Goal: Task Accomplishment & Management: Manage account settings

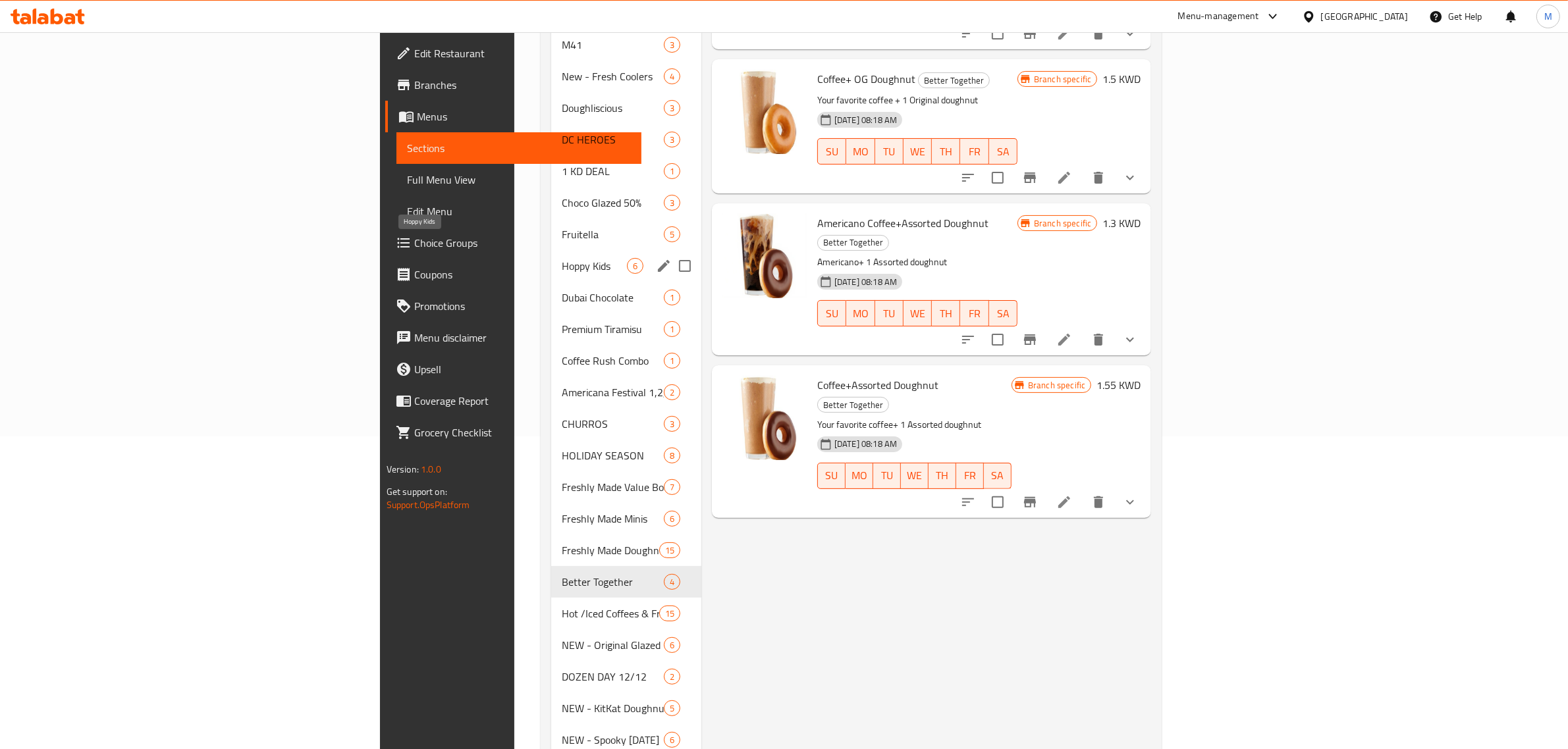
scroll to position [314, 0]
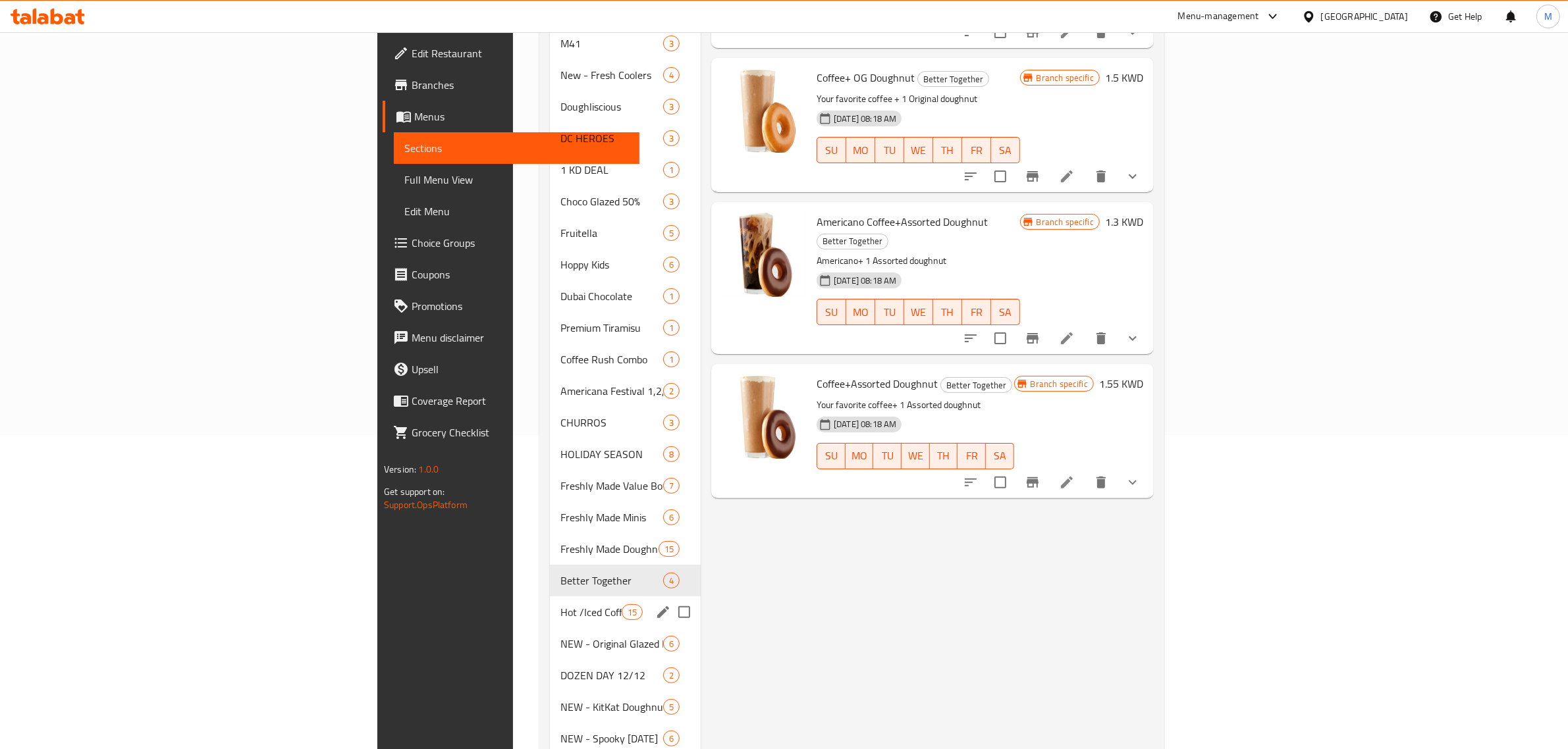
click at [550, 597] on div "Hot /Iced Coffees & Frappes 15" at bounding box center [625, 612] width 151 height 31
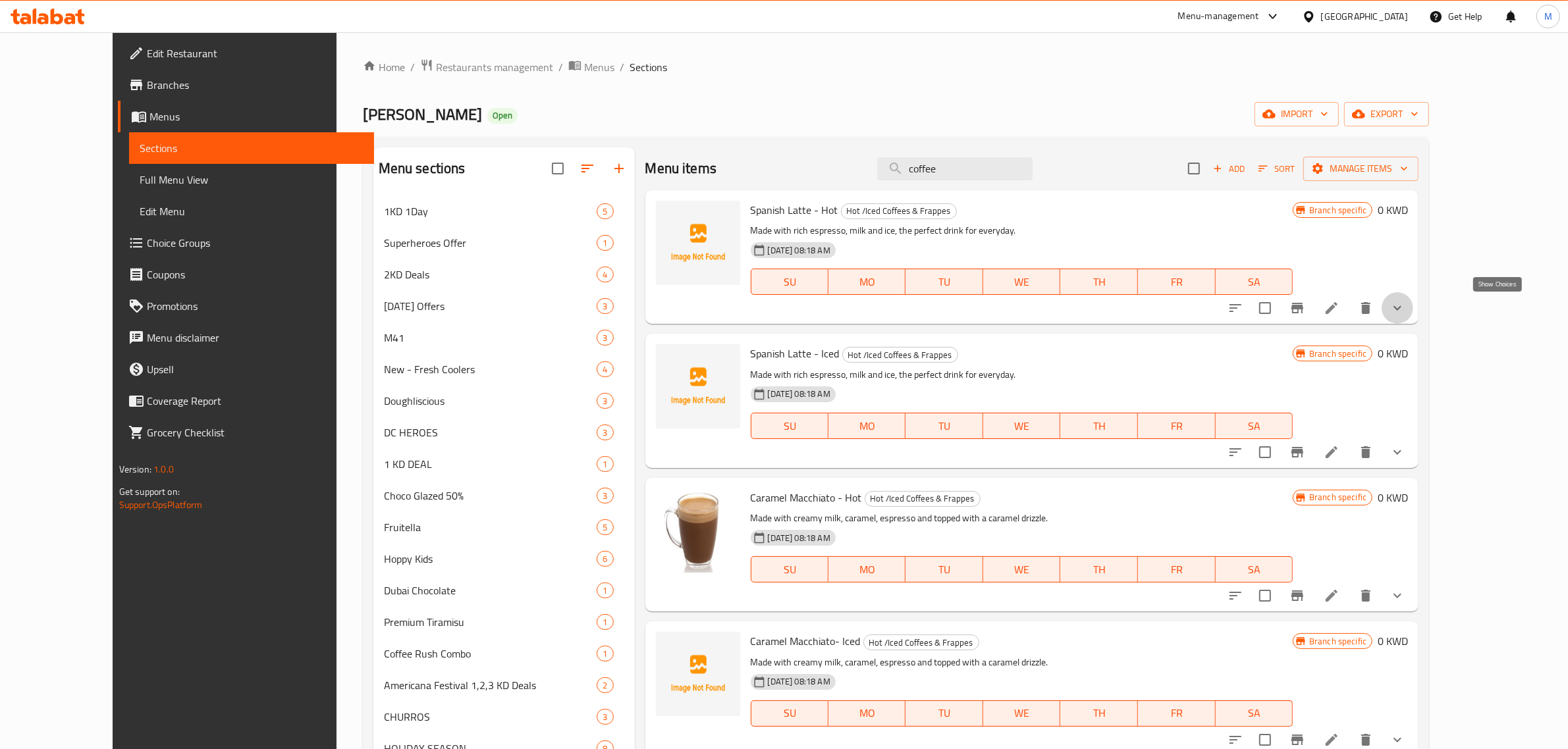
click at [1406, 309] on icon "show more" at bounding box center [1398, 308] width 16 height 16
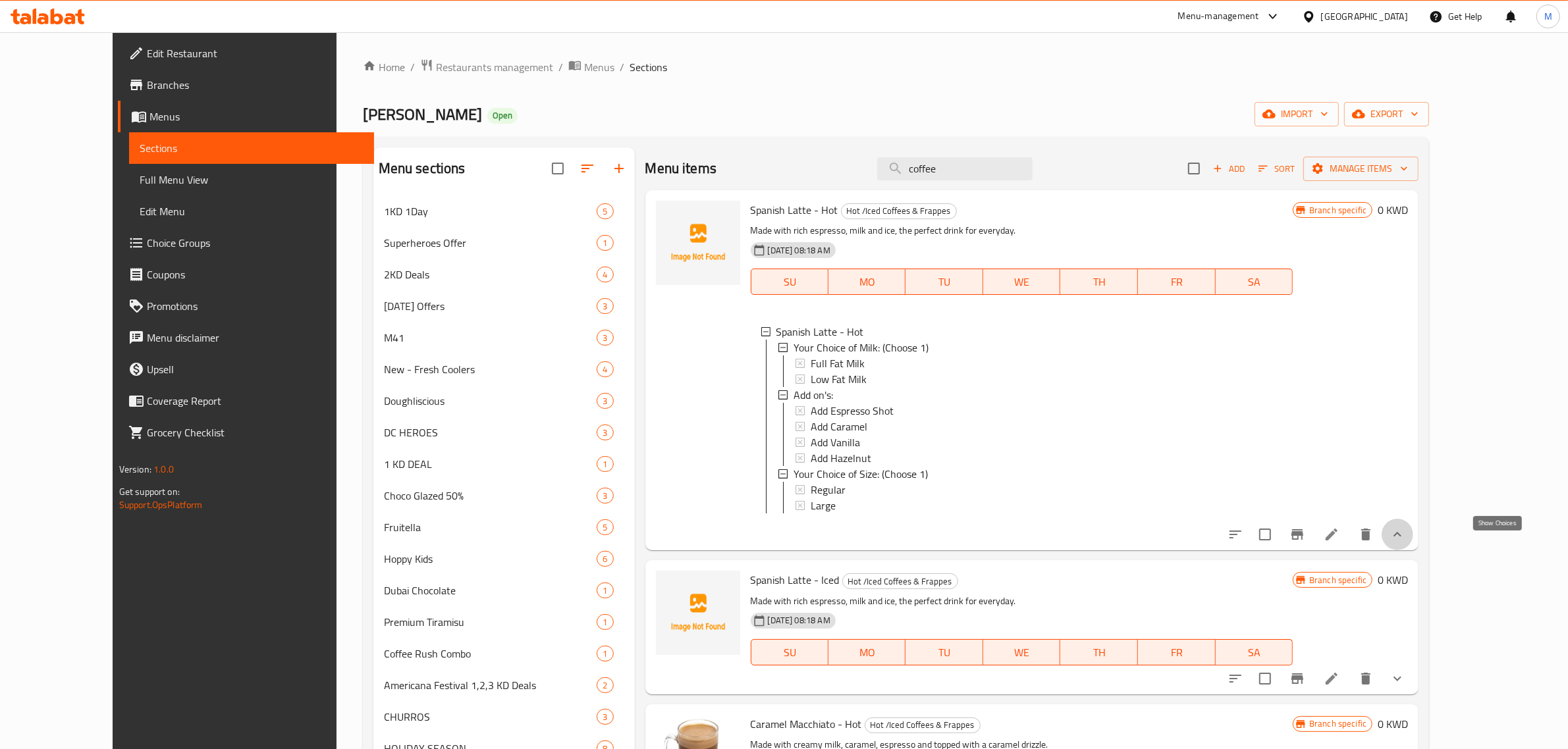
click at [1406, 542] on icon "show more" at bounding box center [1398, 534] width 16 height 16
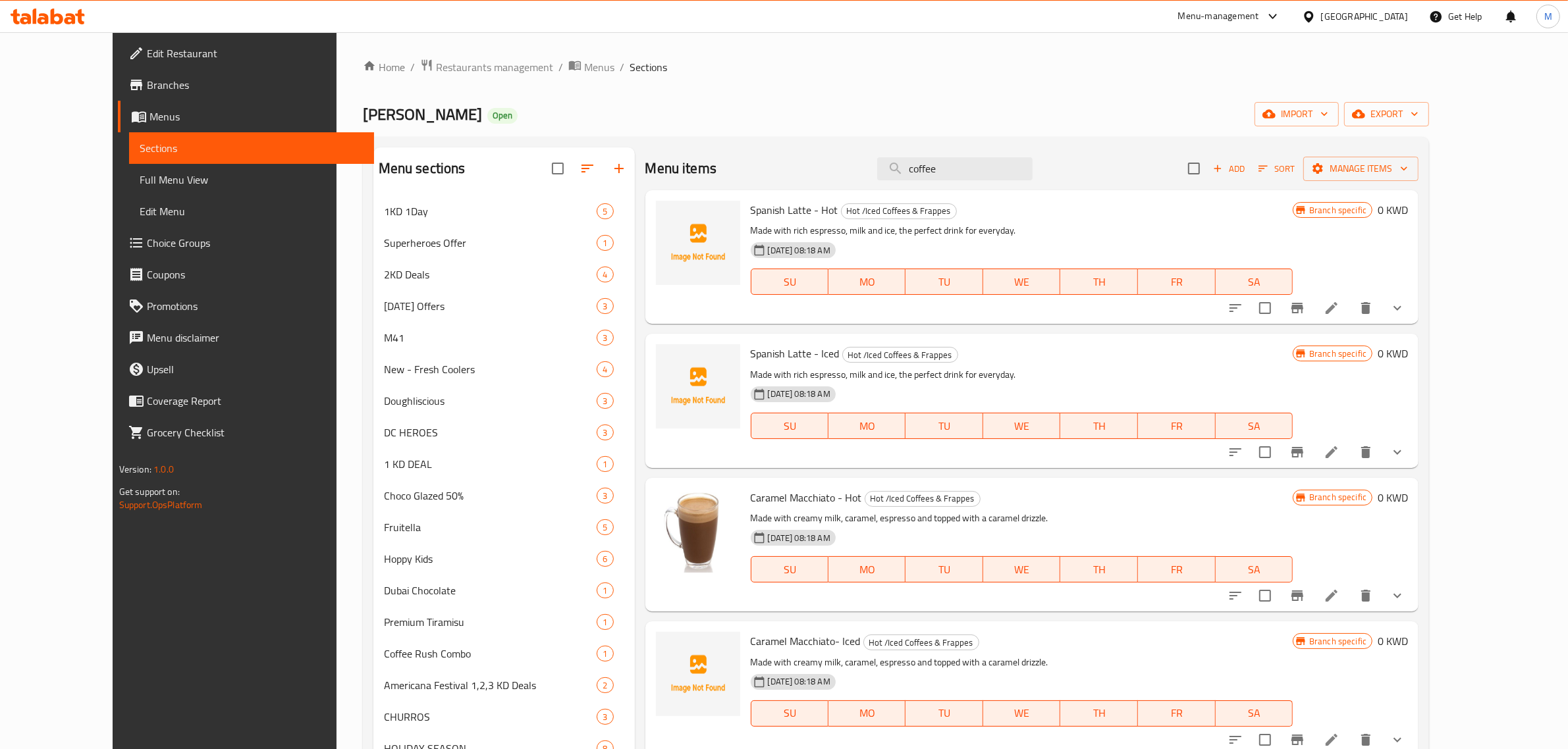
click at [1406, 310] on icon "show more" at bounding box center [1398, 308] width 16 height 16
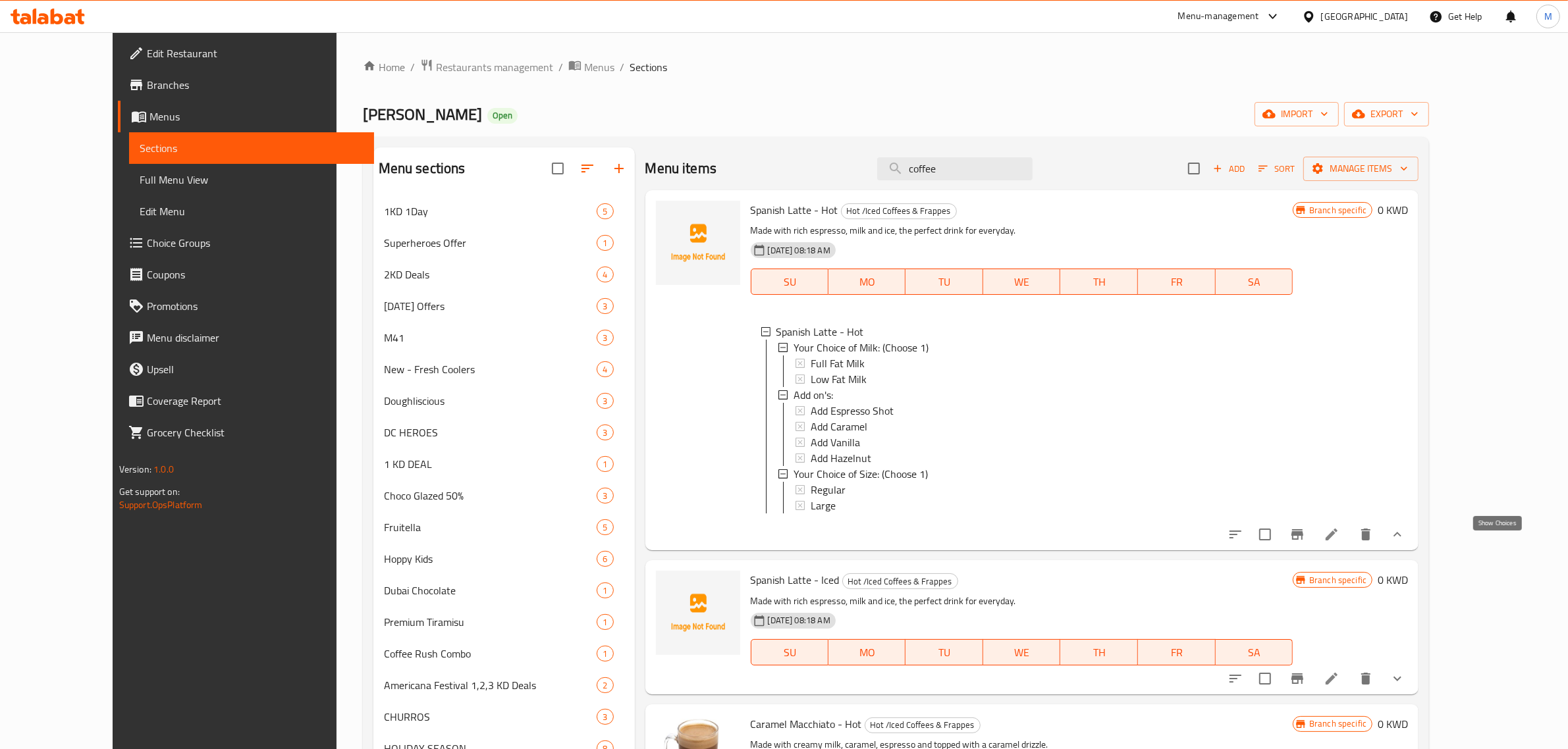
click at [1406, 542] on icon "show more" at bounding box center [1398, 534] width 16 height 16
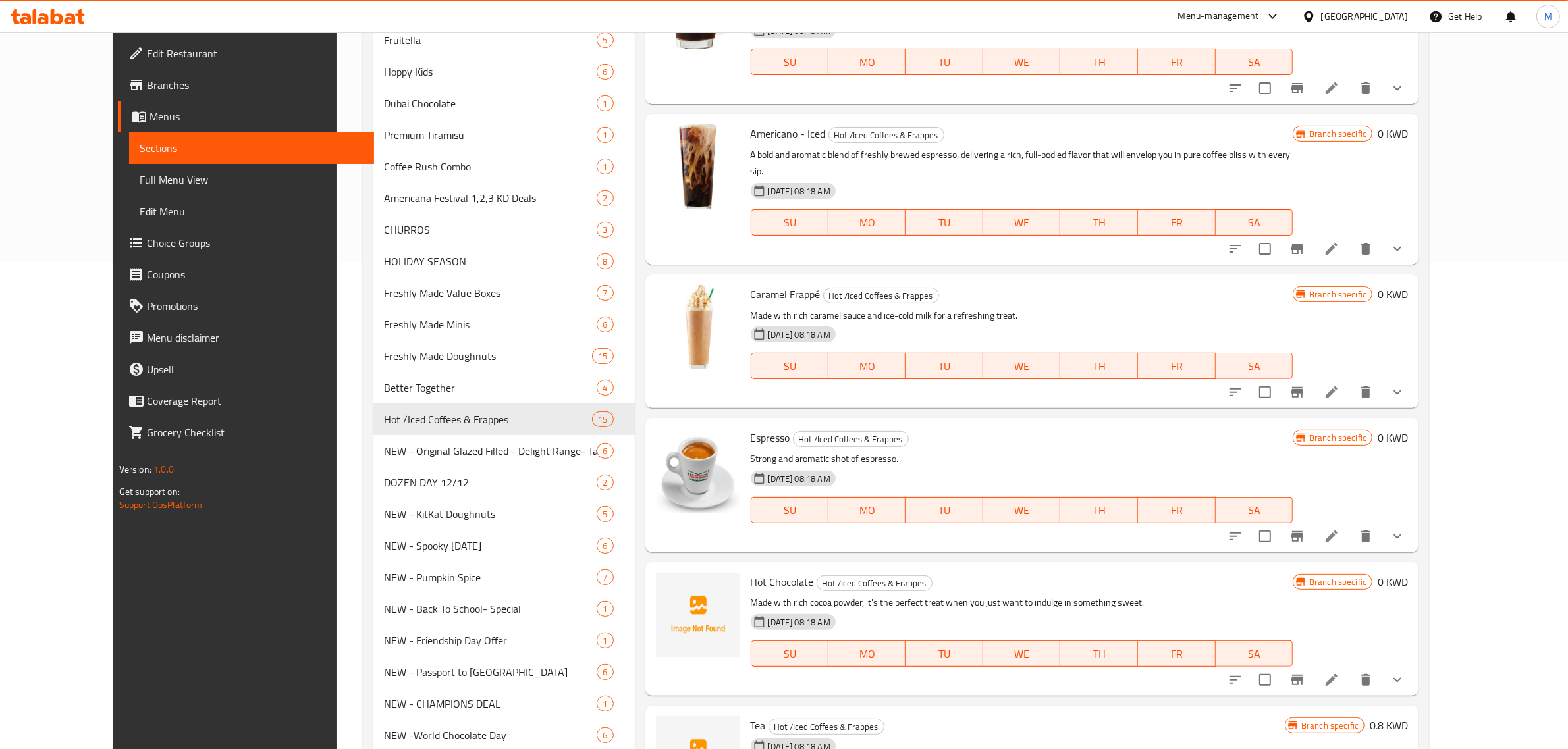
scroll to position [561, 0]
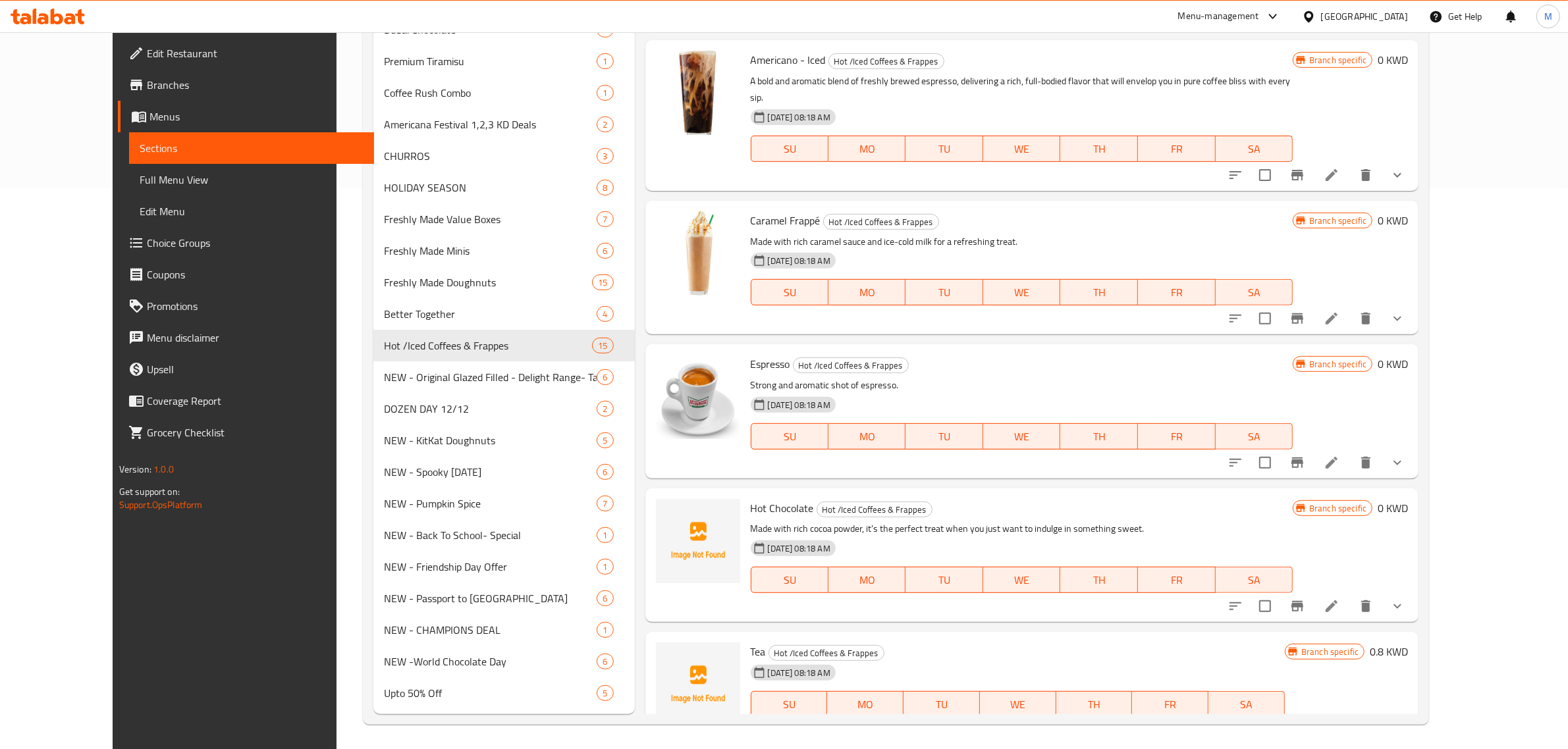
click at [986, 345] on div "Espresso Hot /Iced Coffees & Frappes Strong and aromatic shot of espresso. 28-0…" at bounding box center [1032, 411] width 774 height 134
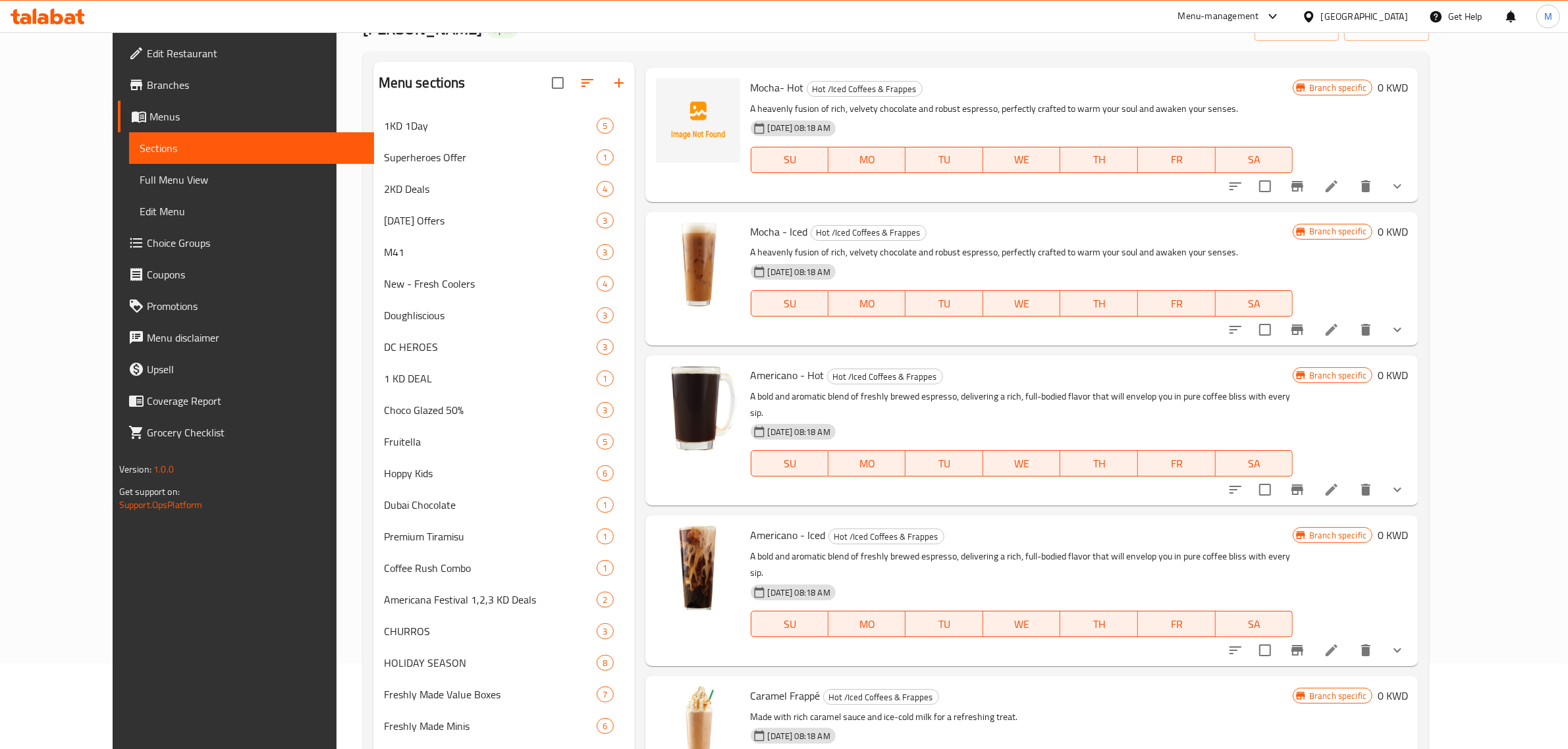
click at [1301, 486] on div "Americano - Hot Hot /Iced Coffees & Frappes A bold and aromatic blend of freshl…" at bounding box center [1032, 430] width 774 height 151
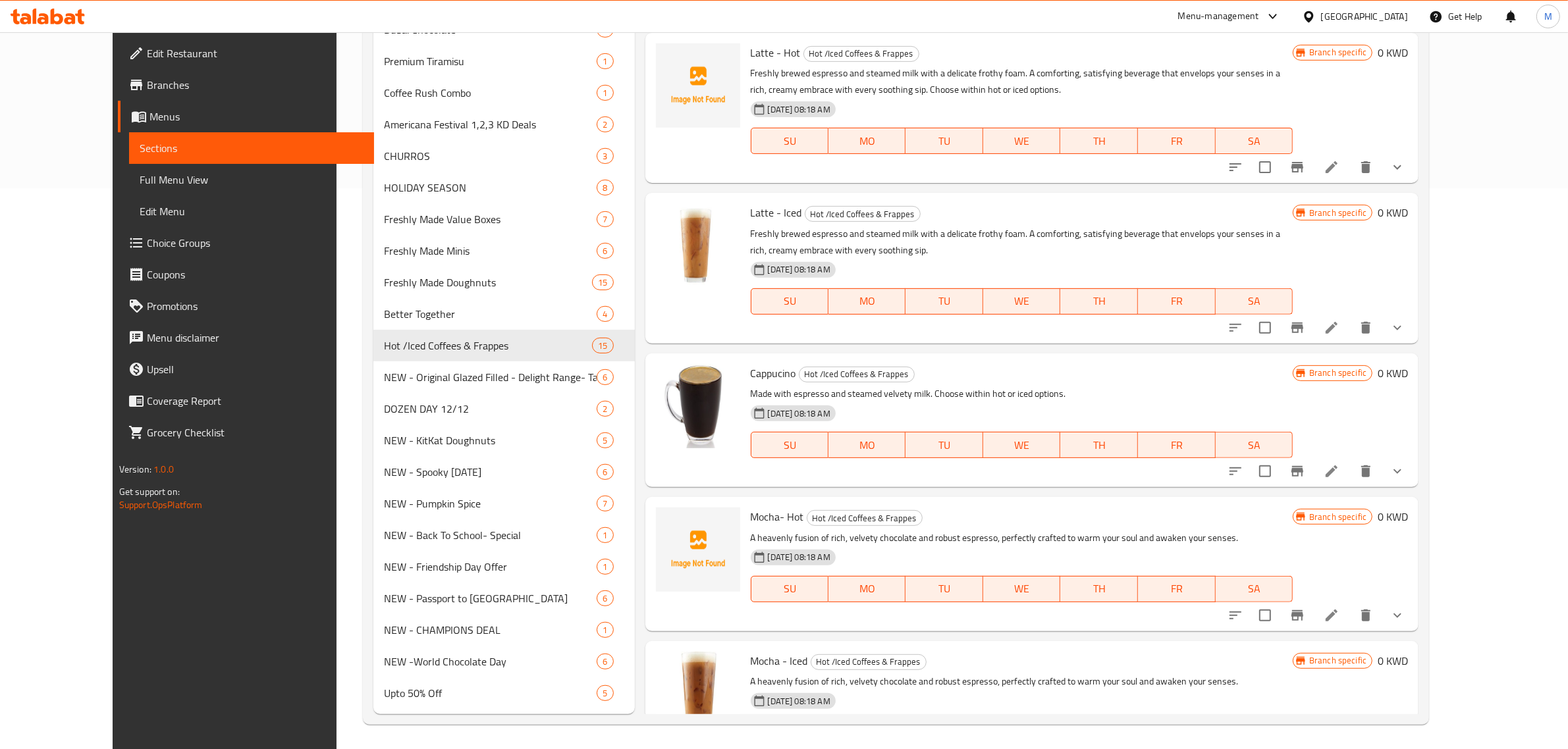
scroll to position [171, 0]
drag, startPoint x: 725, startPoint y: 369, endPoint x: 772, endPoint y: 370, distance: 47.0
click at [772, 370] on h6 "Cappucino Hot /Iced Coffees & Frappes" at bounding box center [1022, 374] width 542 height 19
copy h6 "Cappucino"
click at [1183, 387] on p "Made with espresso and steamed velvety milk. Choose within hot or iced options." at bounding box center [1022, 395] width 542 height 16
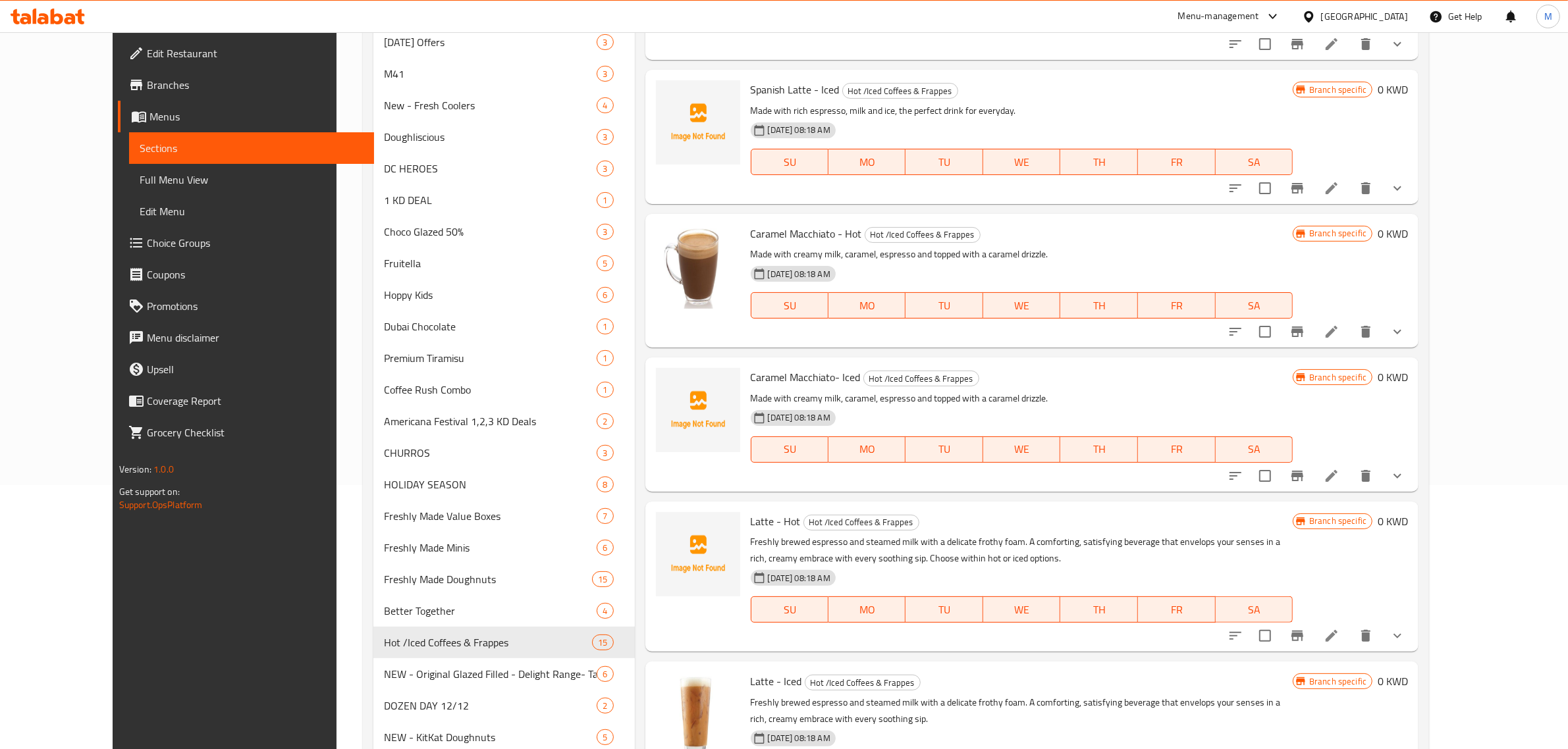
scroll to position [150, 0]
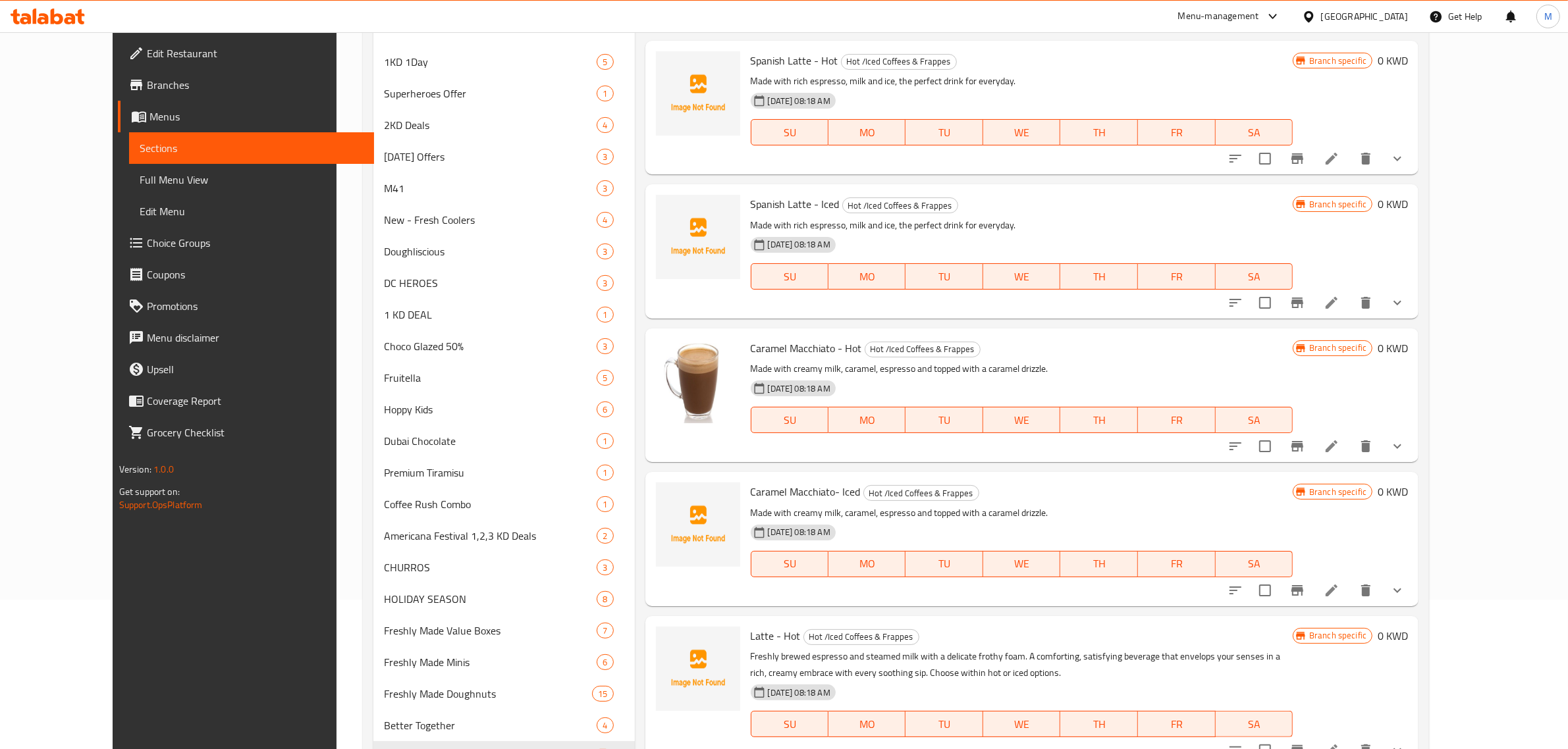
click at [1281, 15] on div at bounding box center [1270, 17] width 21 height 16
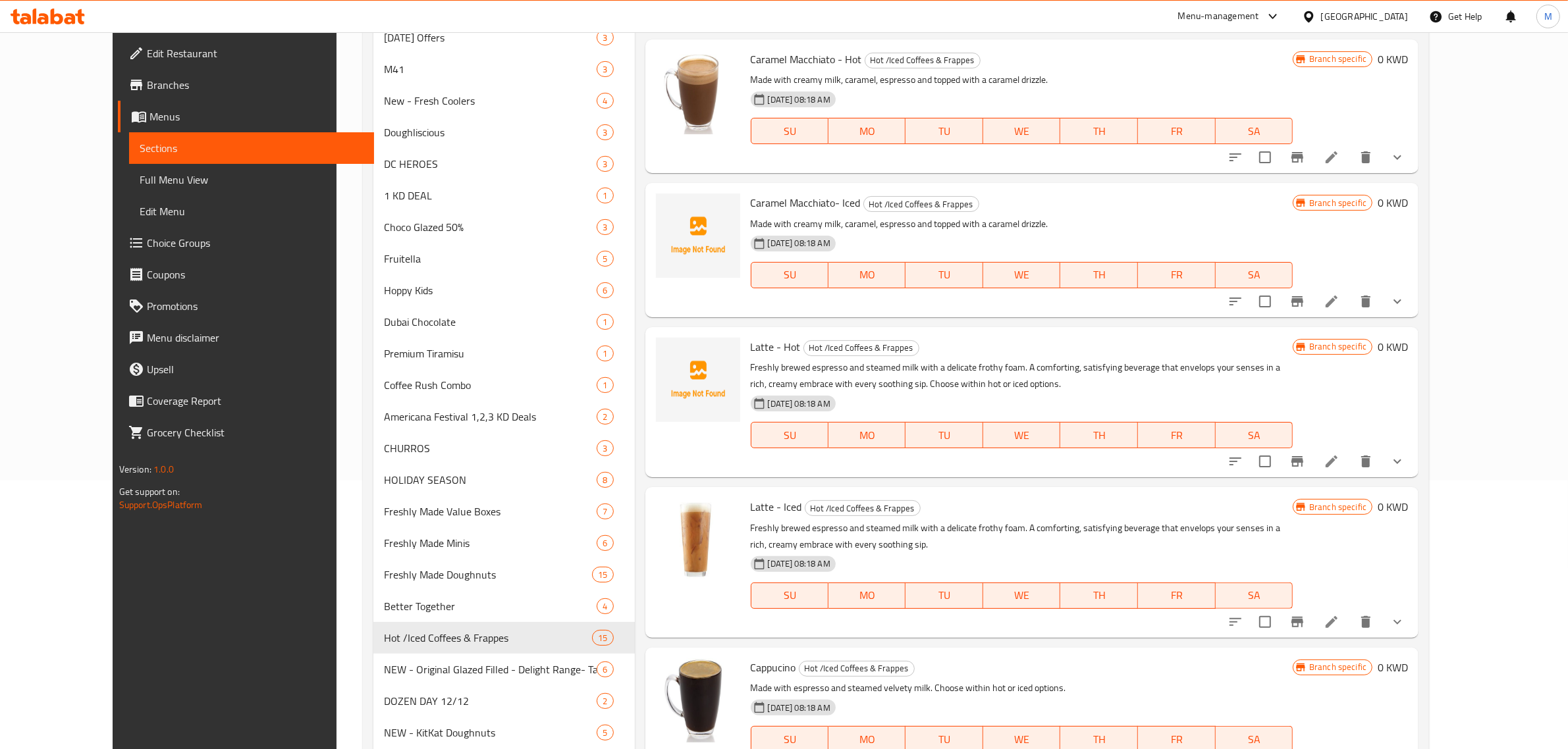
scroll to position [0, 0]
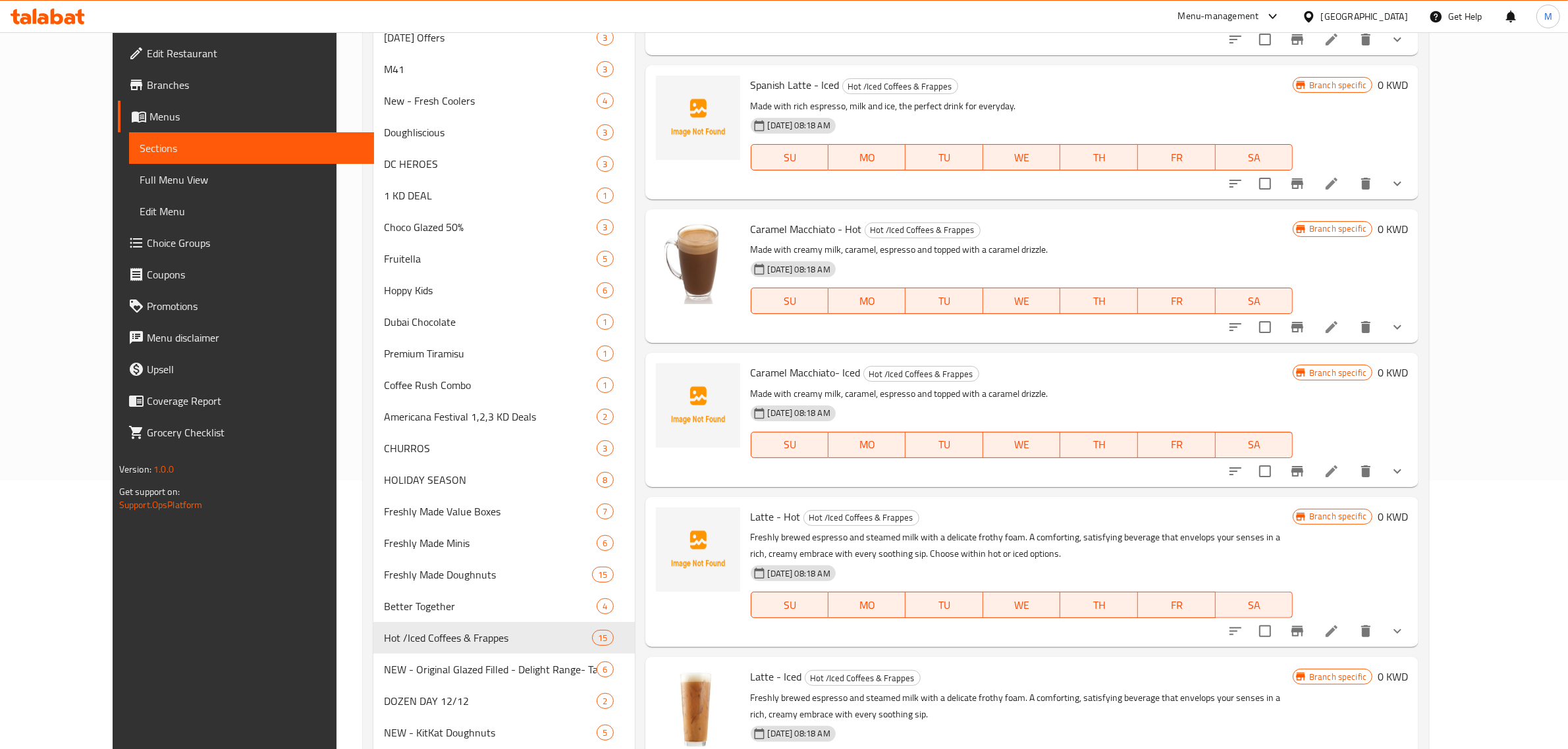
click at [1242, 369] on h6 "Caramel Macchiato- Iced Hot /Iced Coffees & Frappes" at bounding box center [1022, 372] width 542 height 19
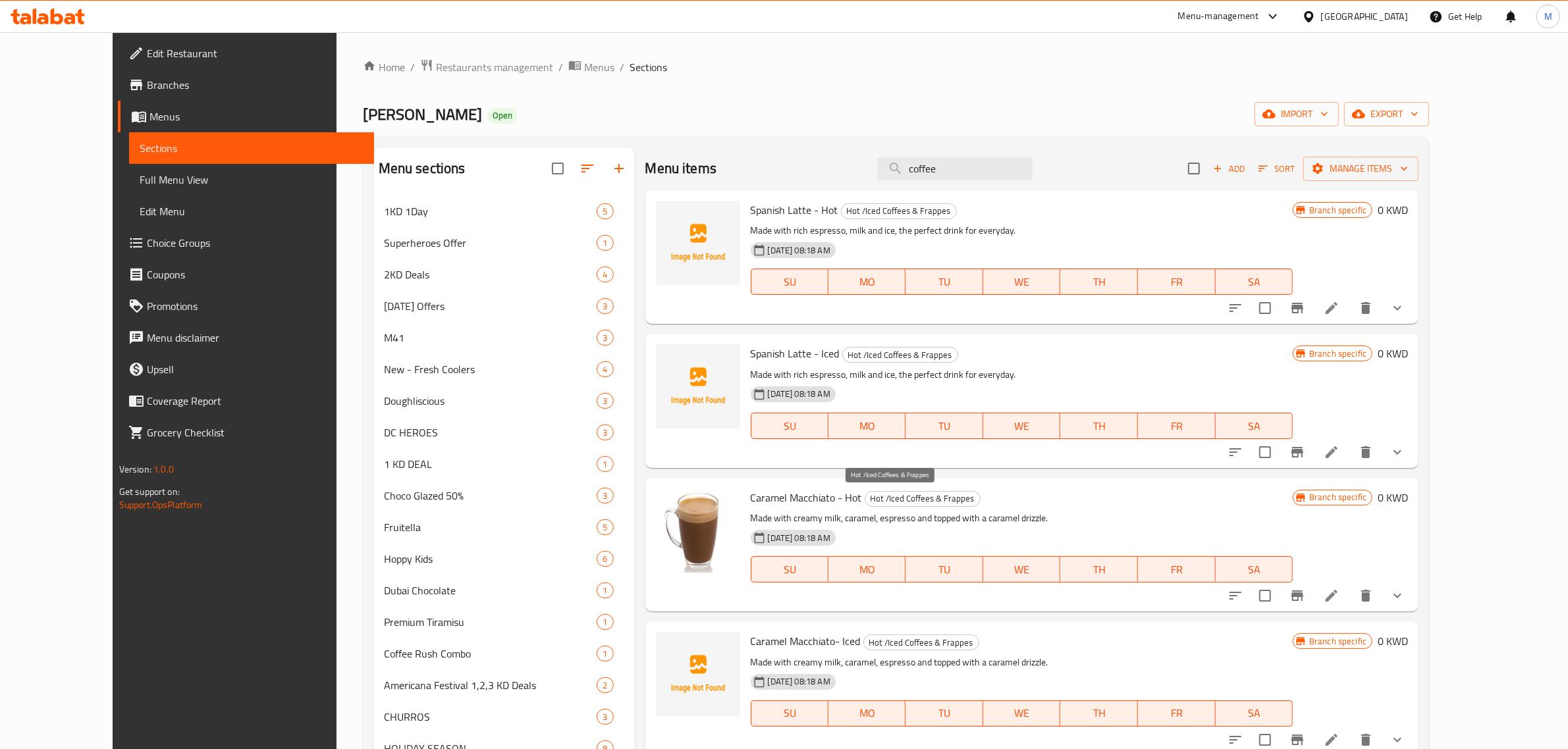
click at [938, 492] on span "Hot /Iced Coffees & Frappes" at bounding box center [922, 498] width 115 height 15
click at [959, 129] on div "Home / Restaurants management / Menus / Sections Krispy Kreme Open import expor…" at bounding box center [896, 672] width 1067 height 1227
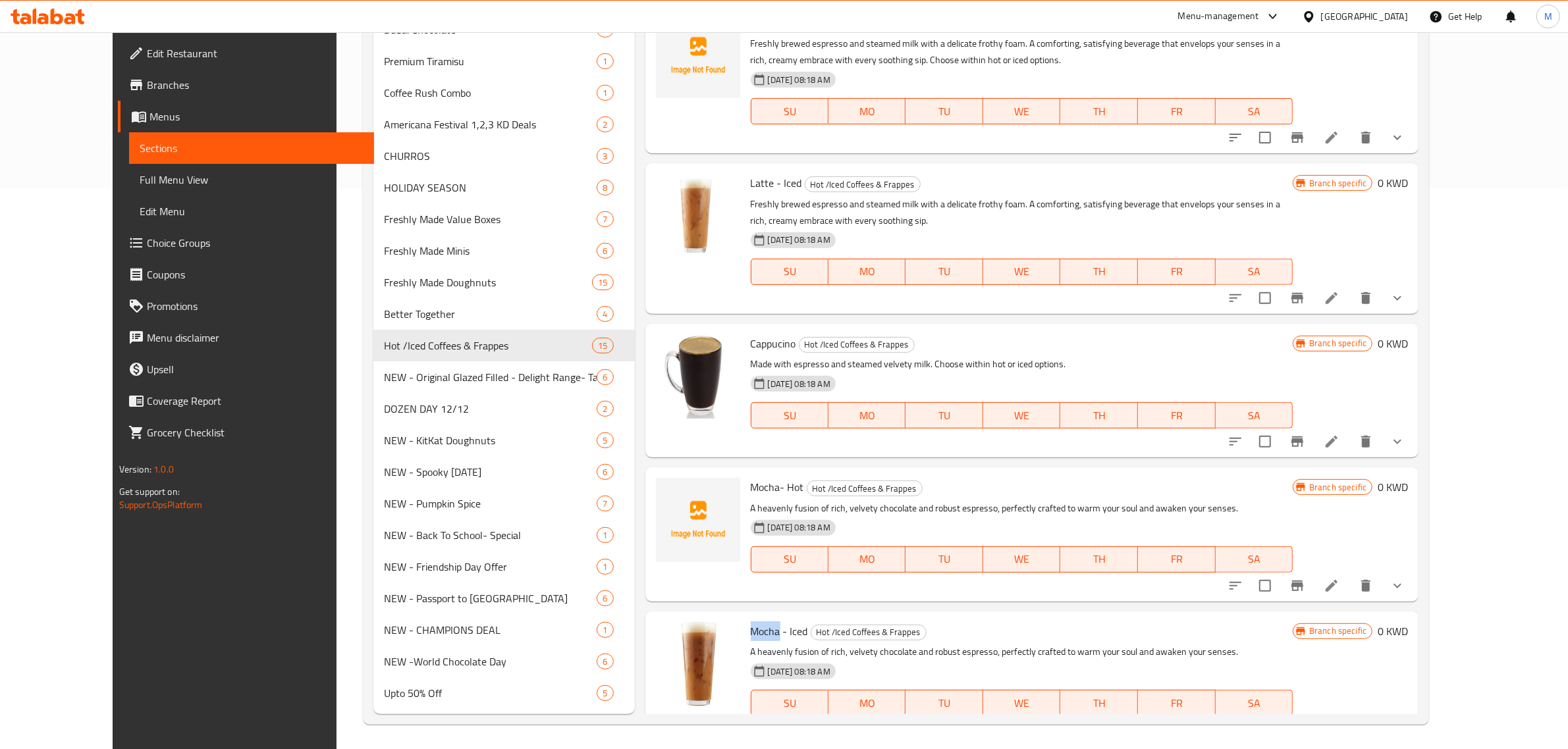
scroll to position [188, 0]
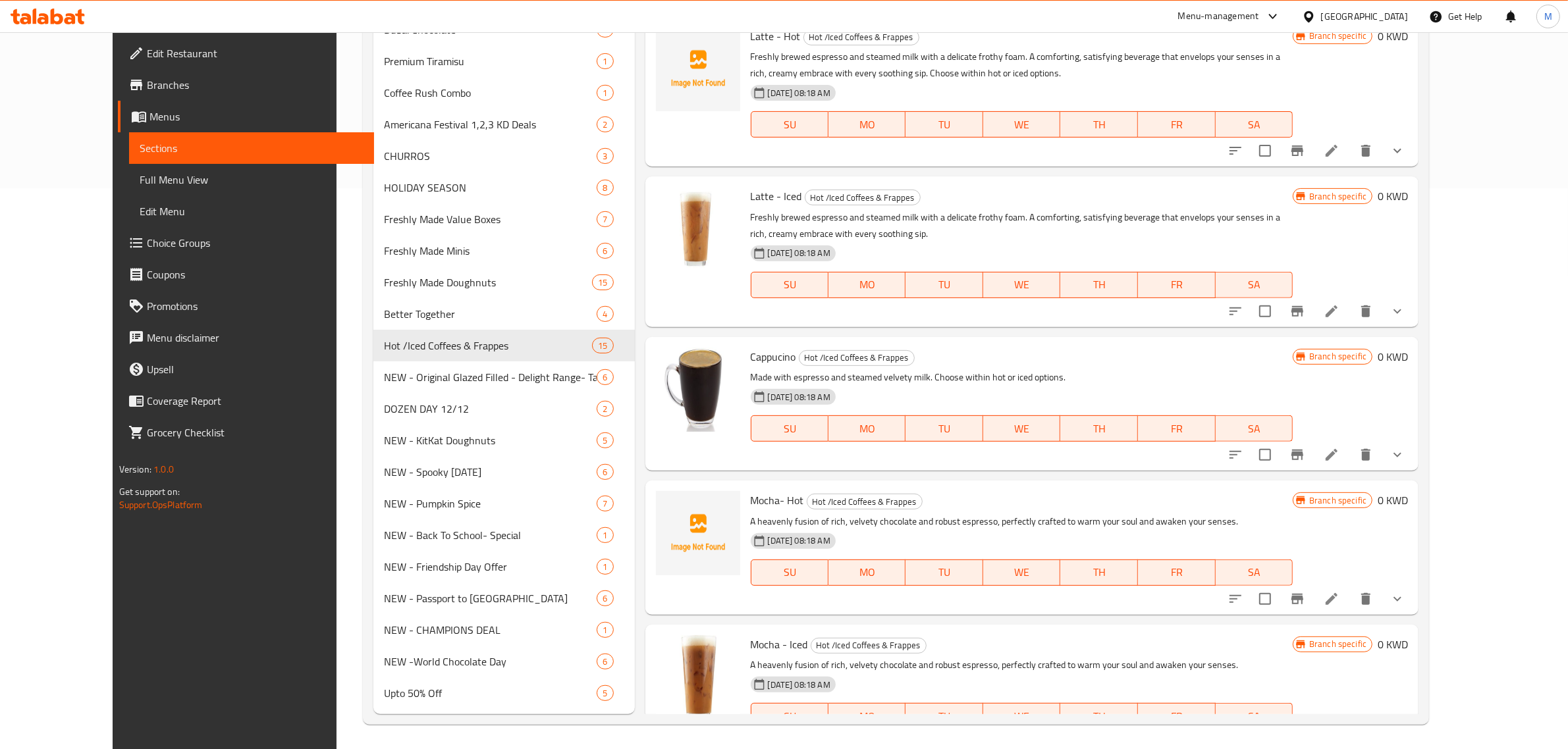
click at [1259, 10] on div "Menu-management" at bounding box center [1218, 17] width 81 height 16
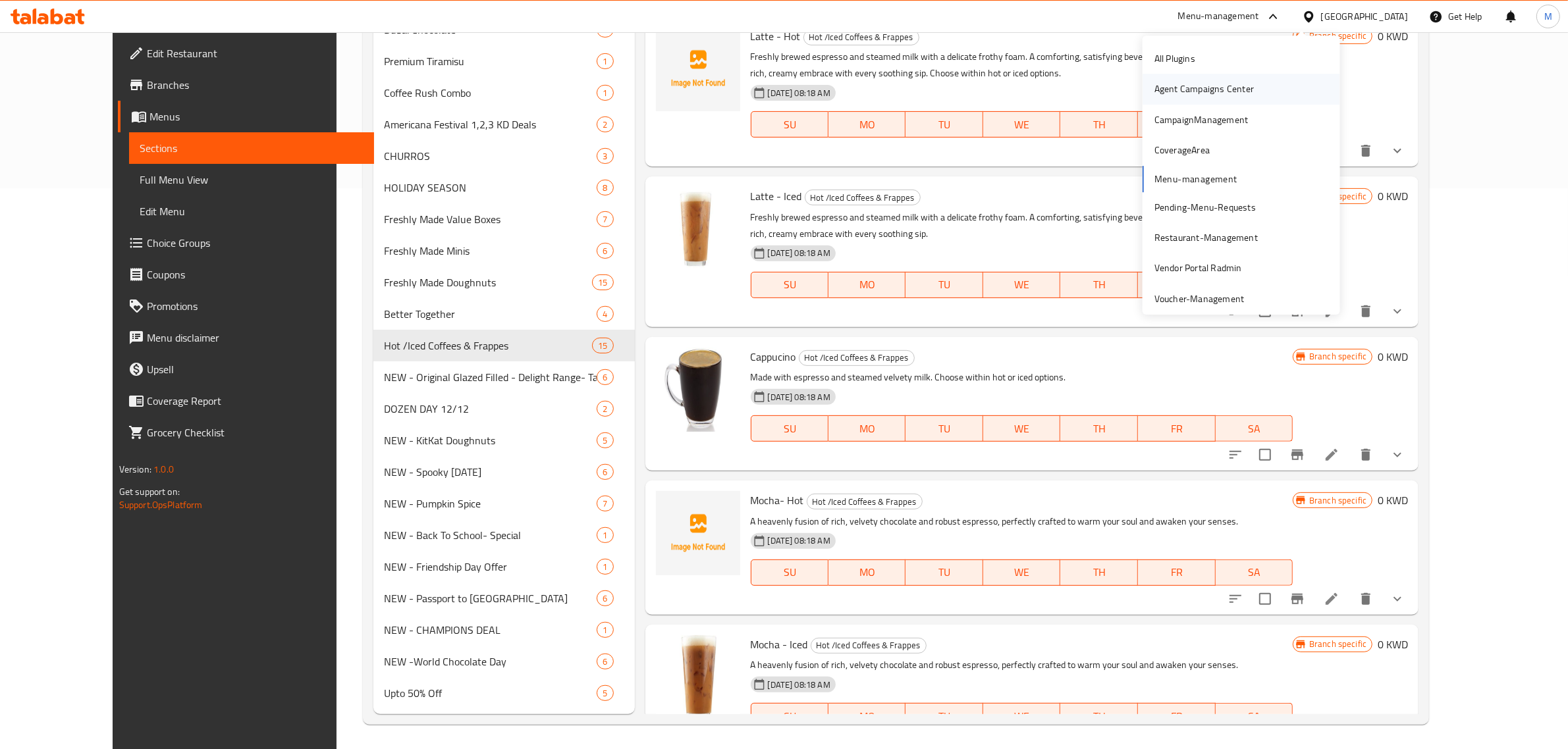
click at [1238, 96] on div "Agent Campaigns Center" at bounding box center [1205, 89] width 100 height 14
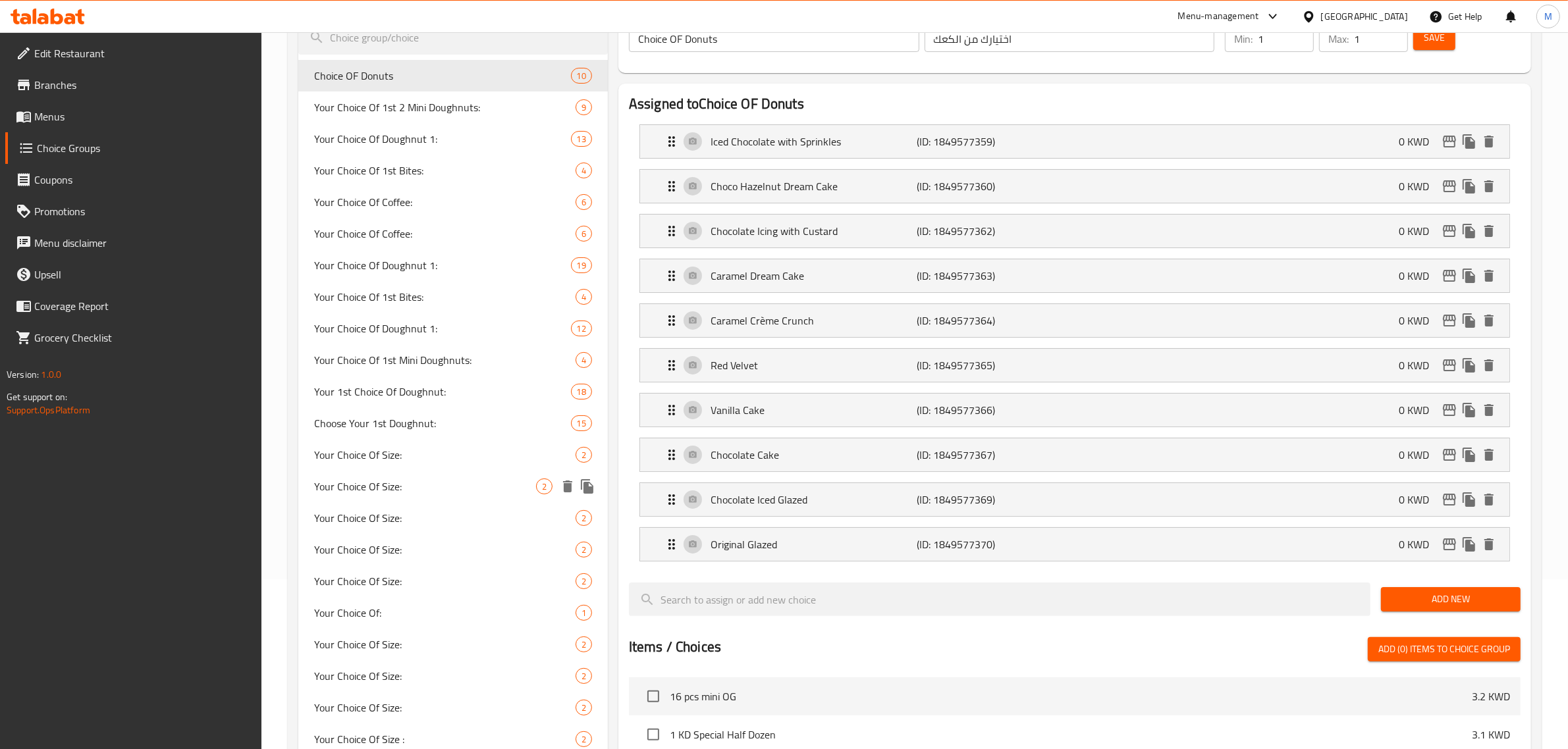
scroll to position [428, 0]
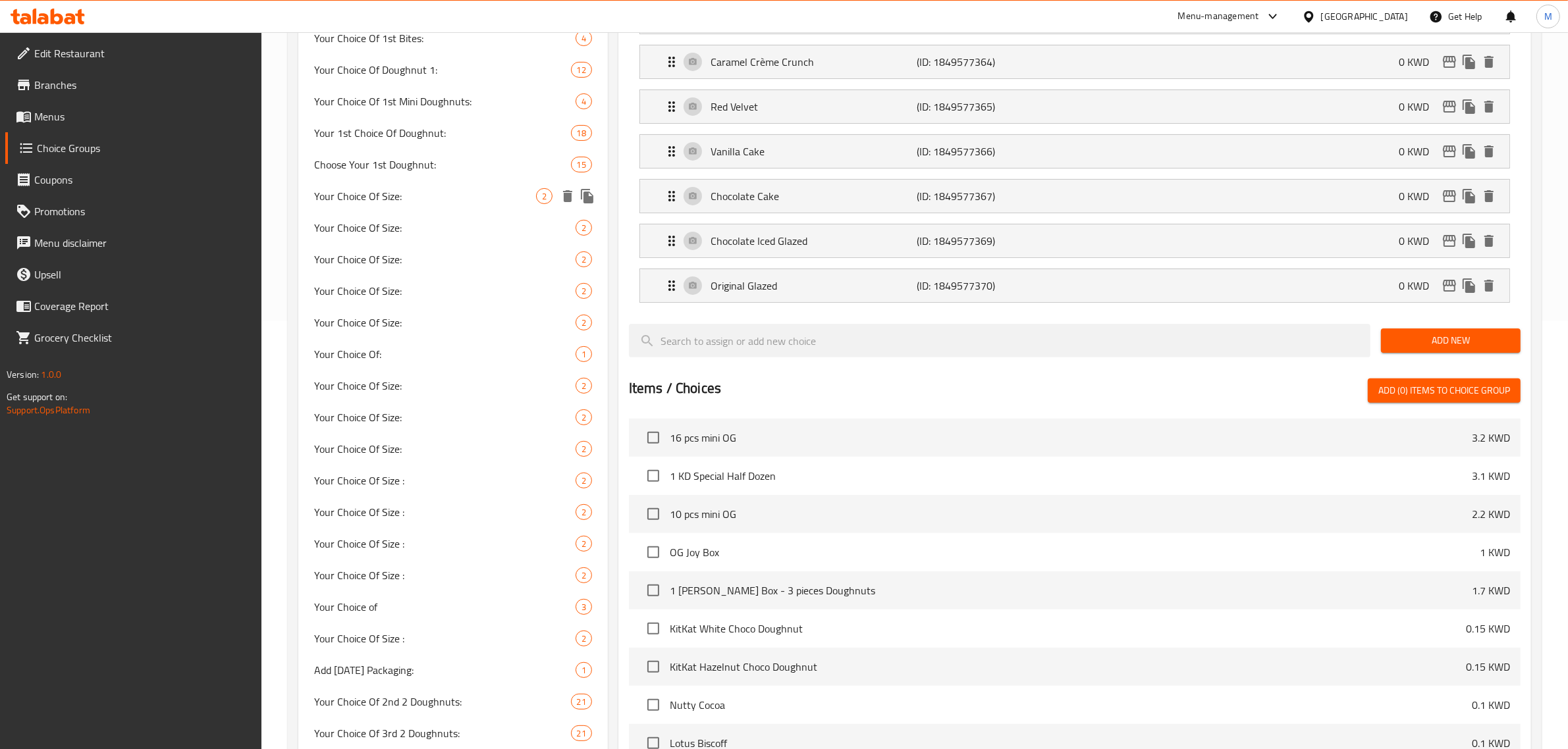
click at [491, 195] on span "Your Choice Of Size:" at bounding box center [425, 196] width 222 height 16
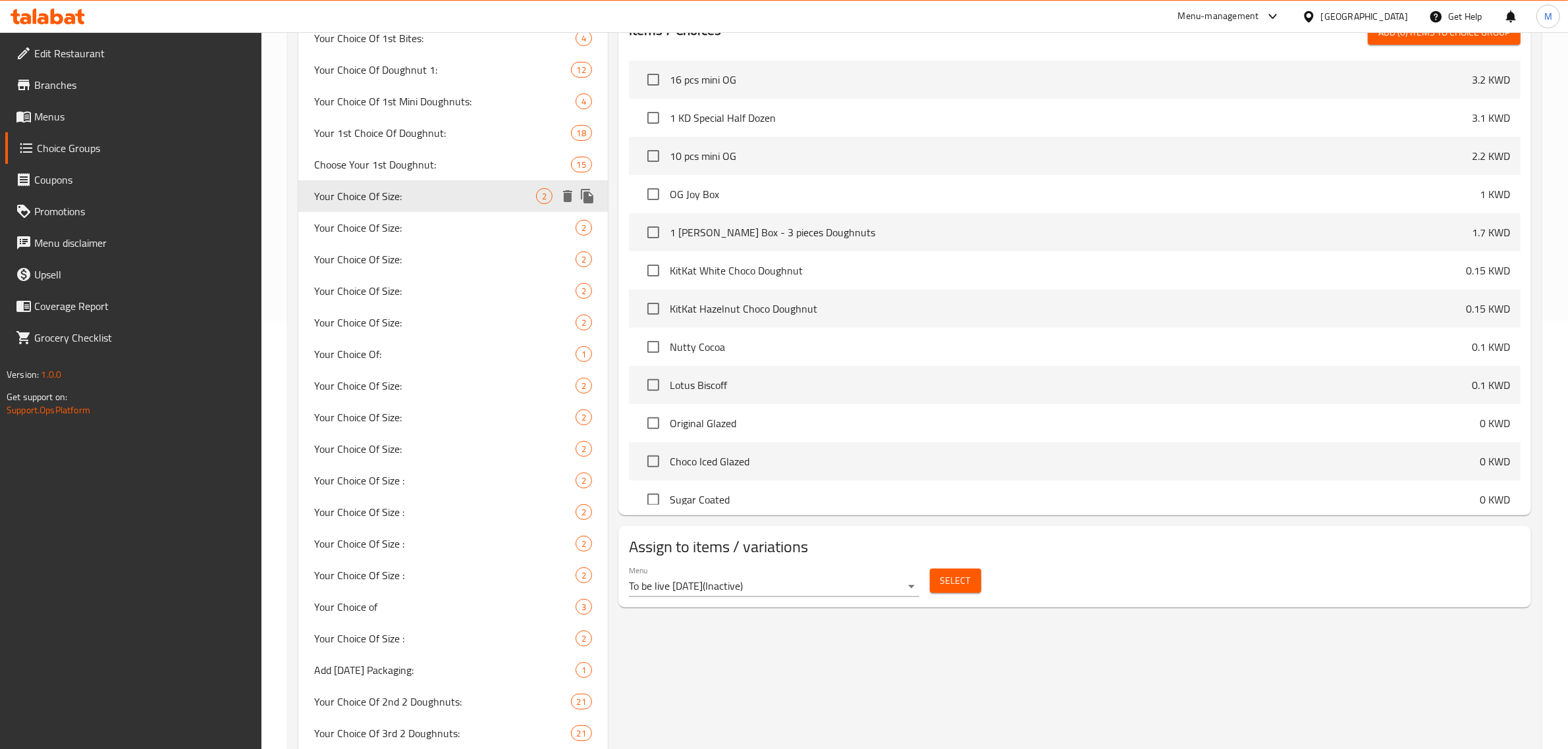
type input "Your Choice Of Size:"
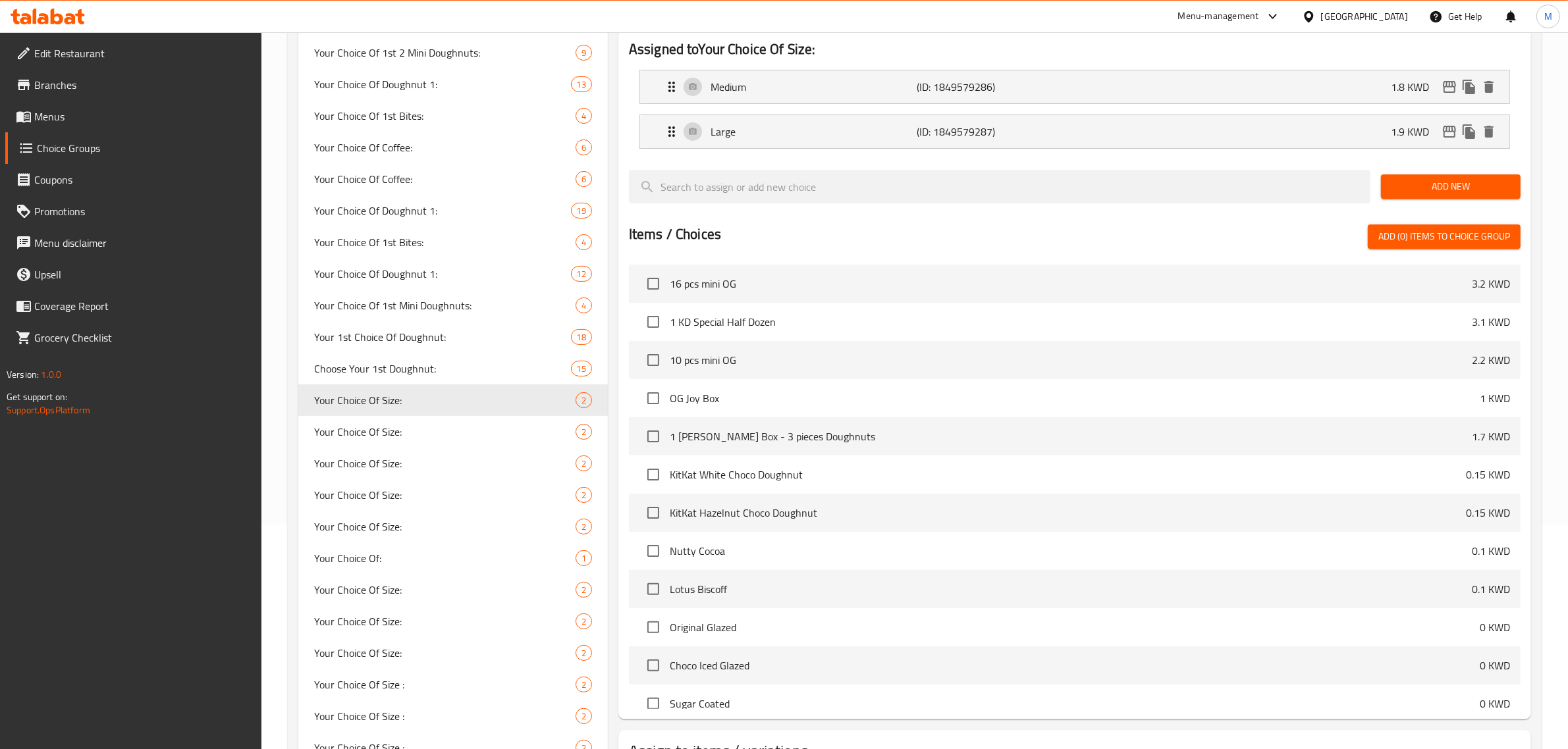
scroll to position [247, 0]
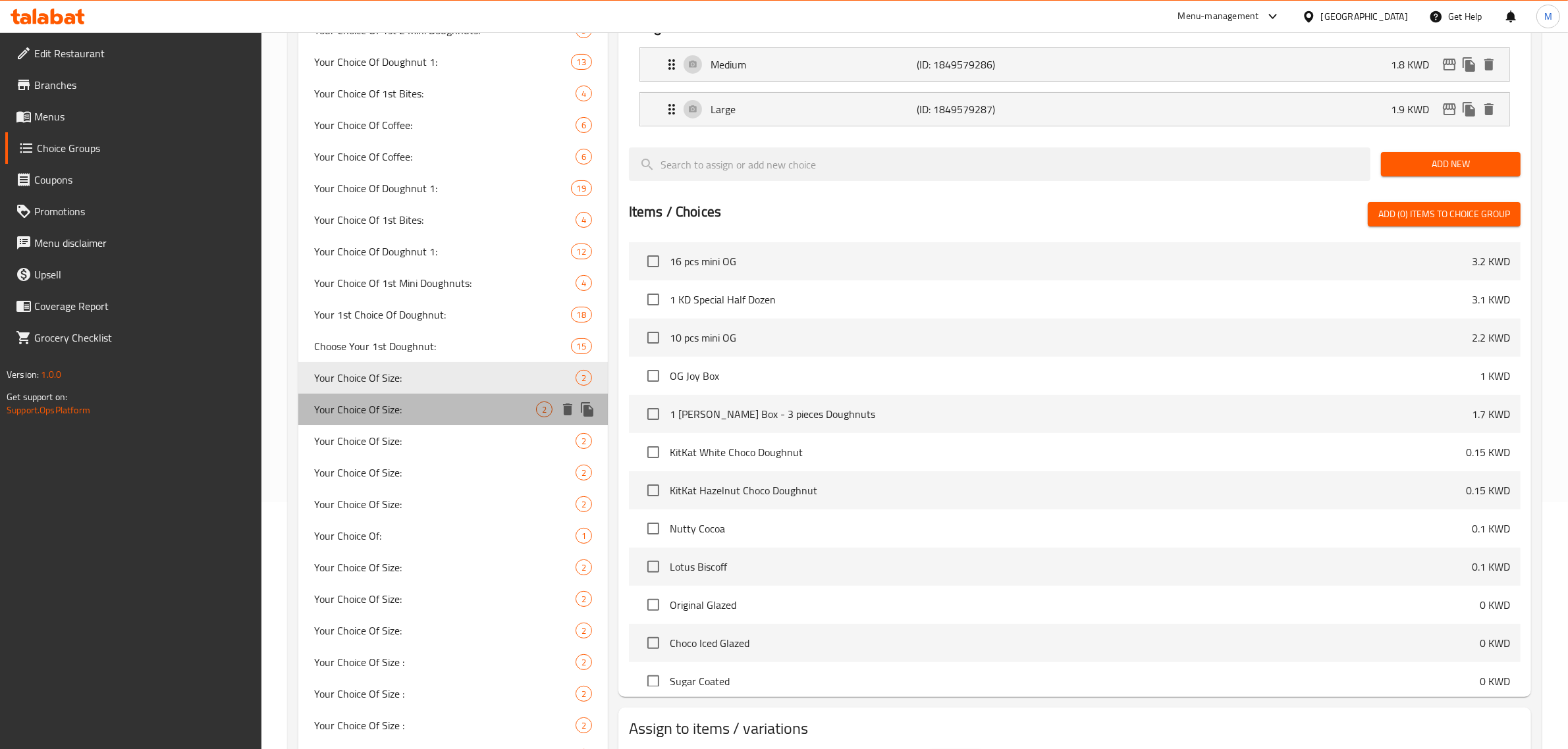
click at [363, 417] on span "Your Choice Of Size:" at bounding box center [425, 410] width 222 height 16
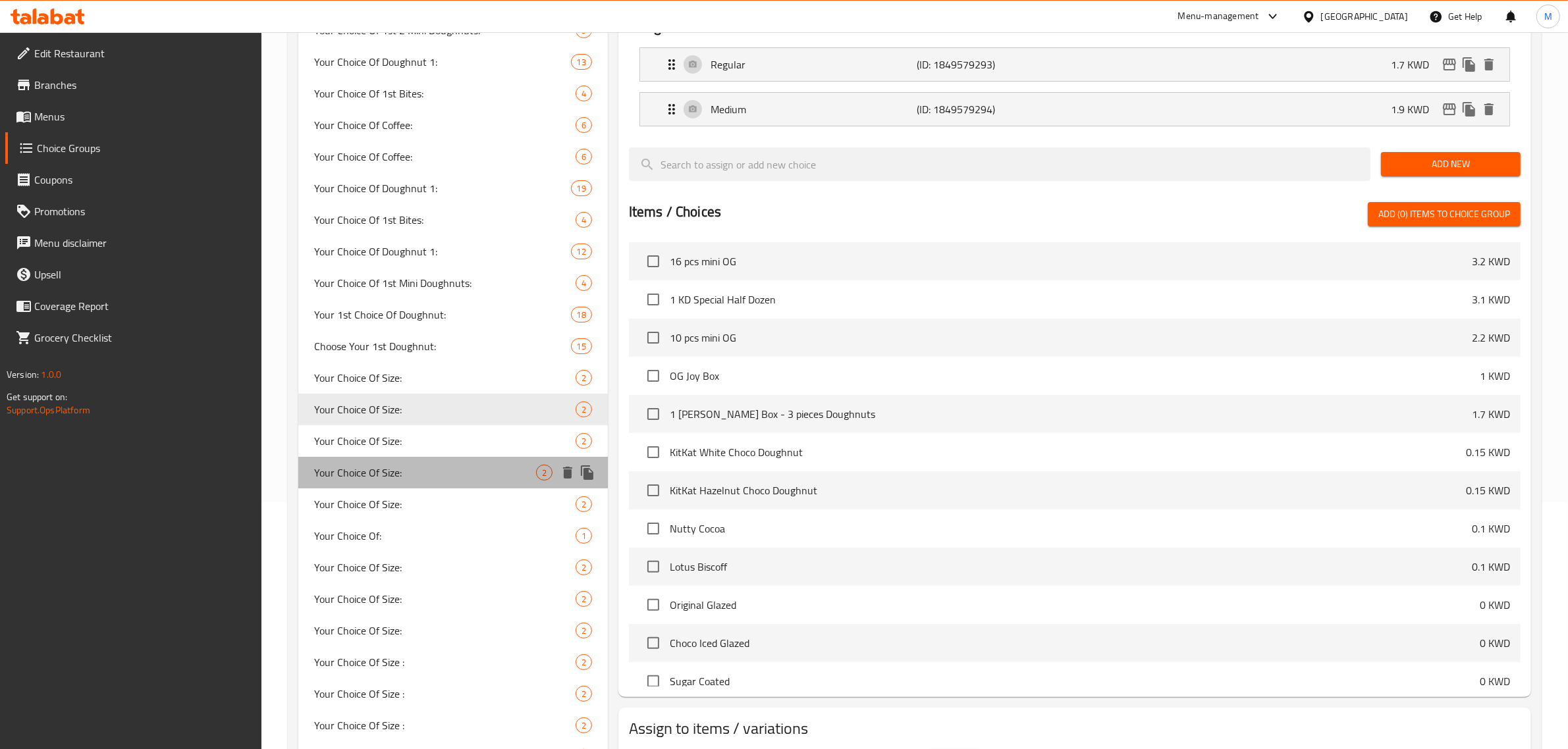
click at [413, 460] on div "Your Choice Of Size: 2" at bounding box center [453, 472] width 309 height 31
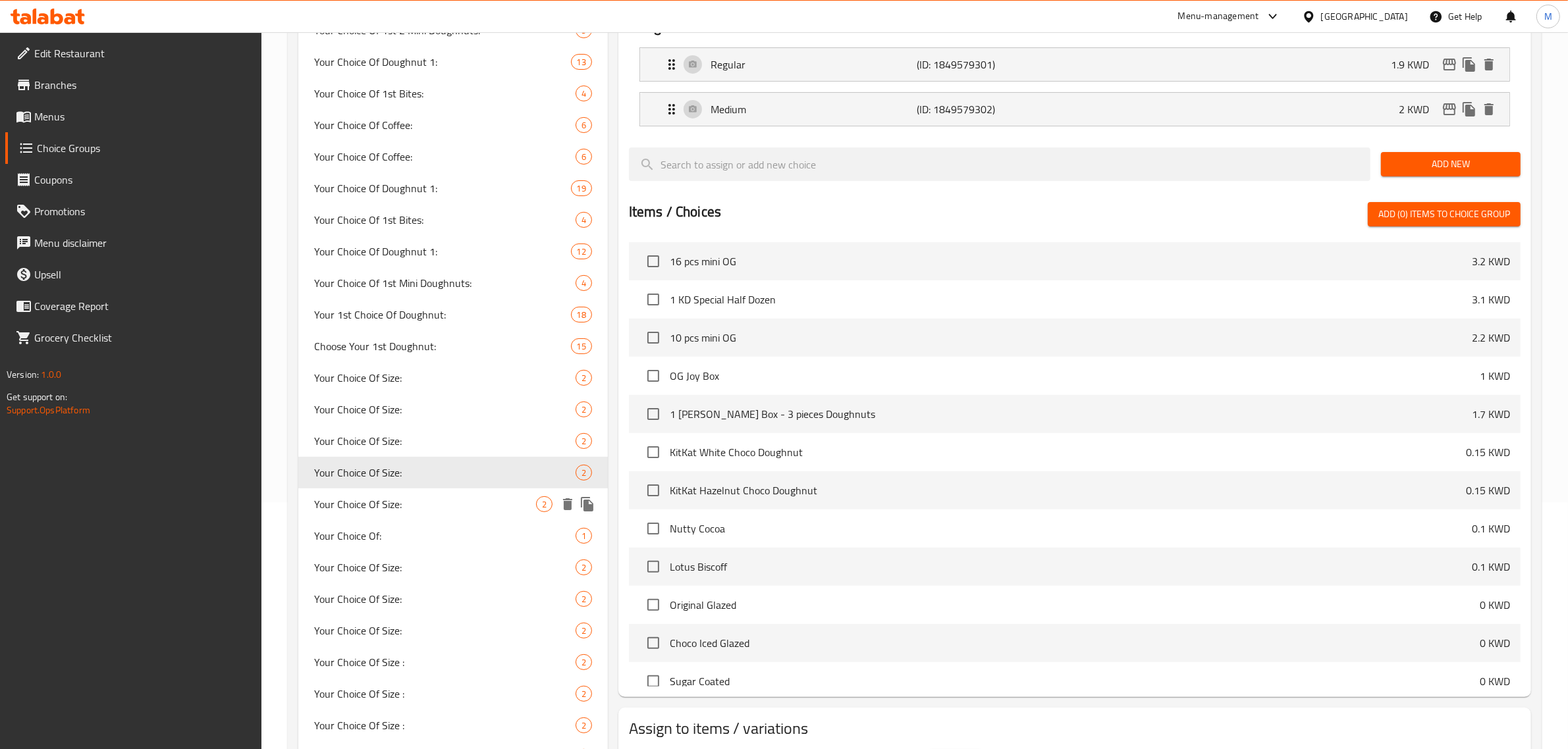
click at [427, 499] on span "Your Choice Of Size:" at bounding box center [425, 504] width 222 height 16
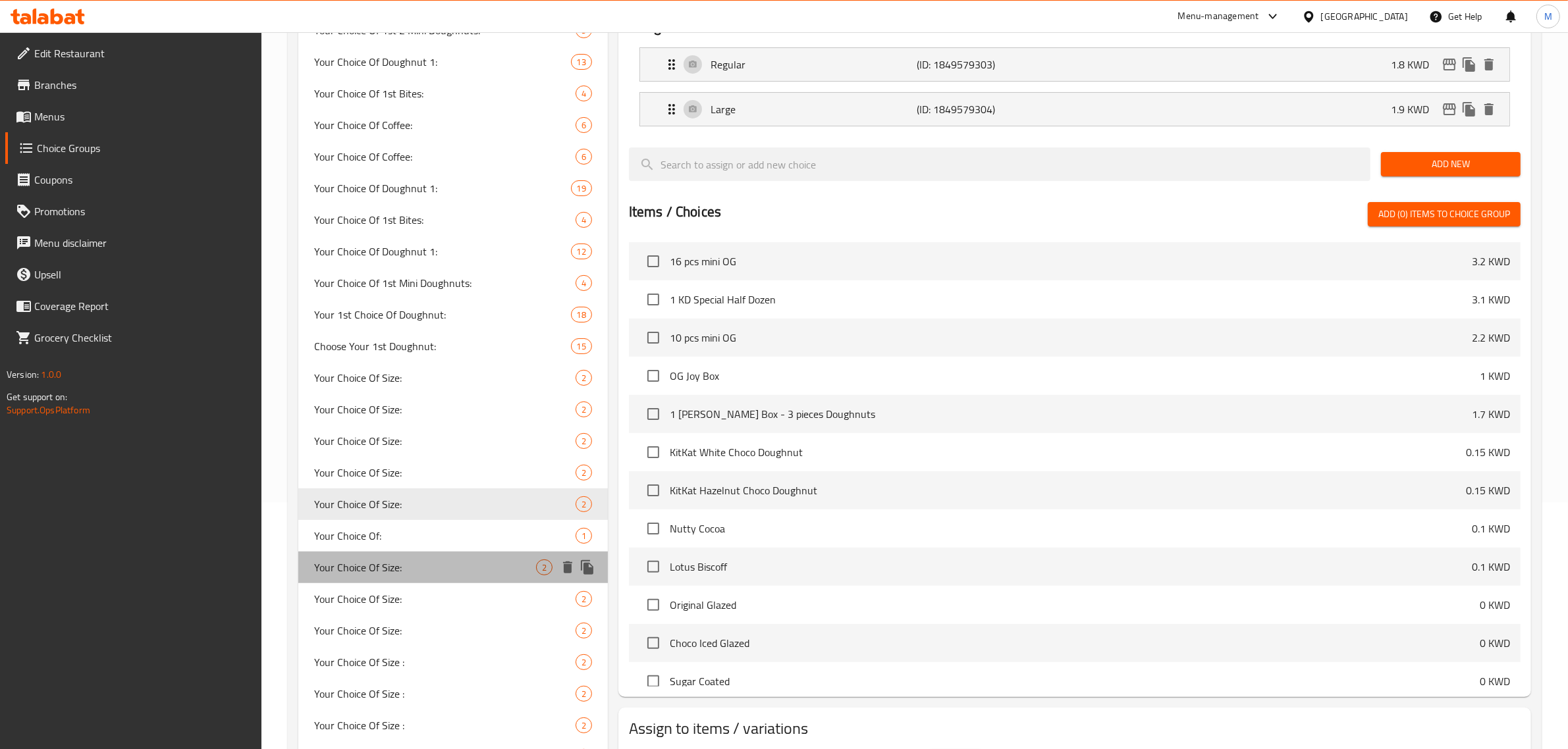
click at [429, 551] on div "Your Choice Of Size: 2" at bounding box center [453, 566] width 309 height 31
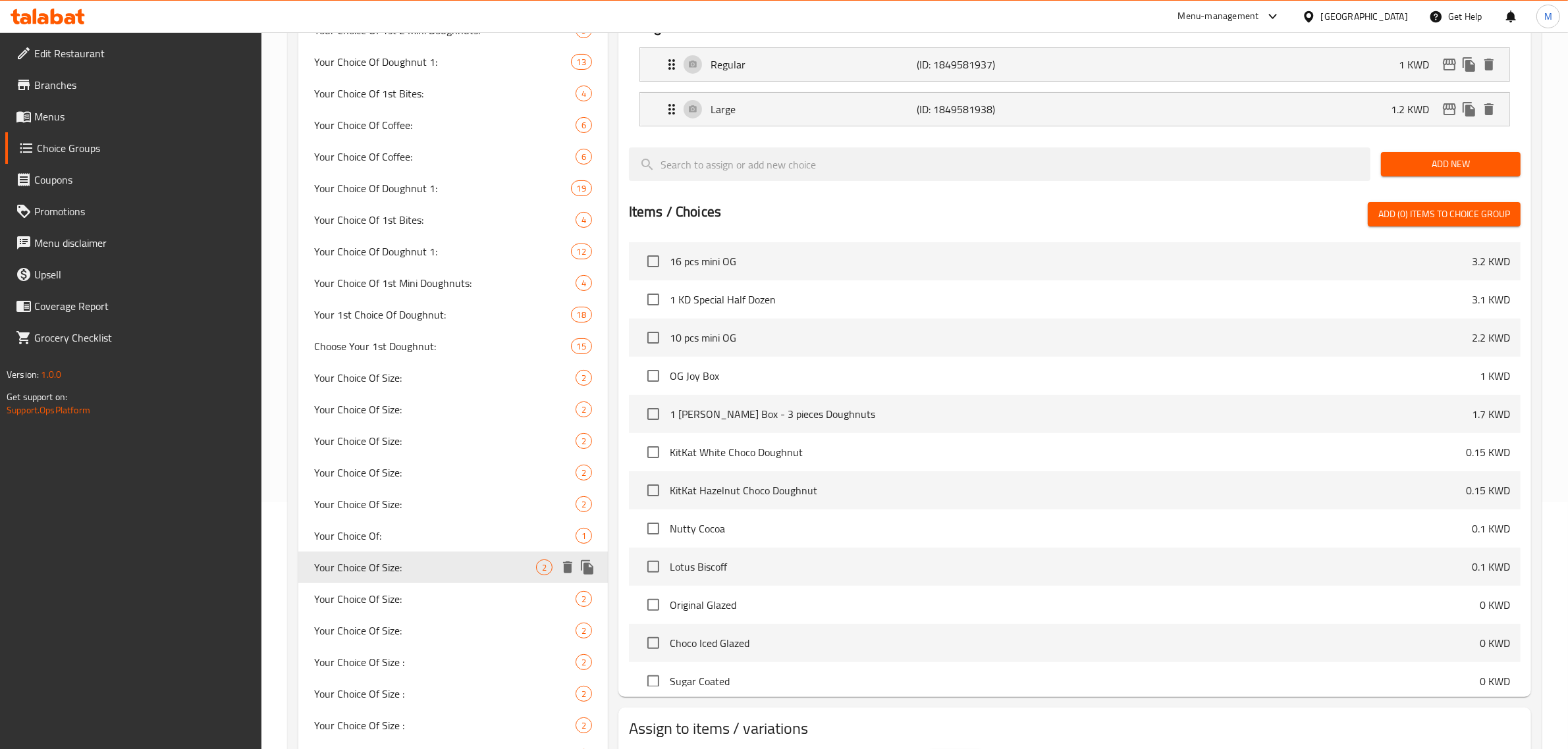
type input "اختيارك من الحجم:"
click at [426, 587] on div "Your Choice Of Size: 2" at bounding box center [453, 598] width 309 height 31
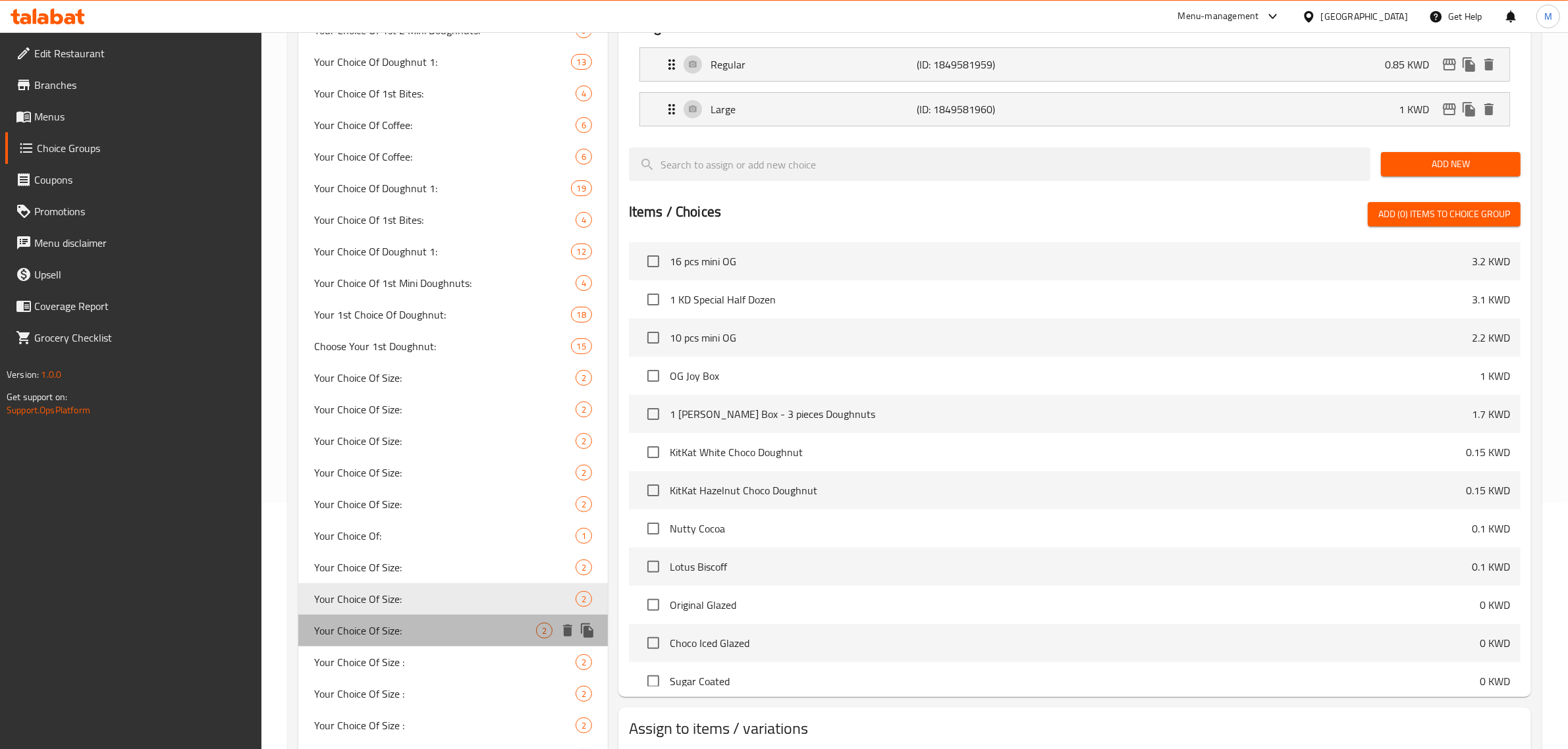
click at [429, 630] on span "Your Choice Of Size:" at bounding box center [425, 631] width 222 height 16
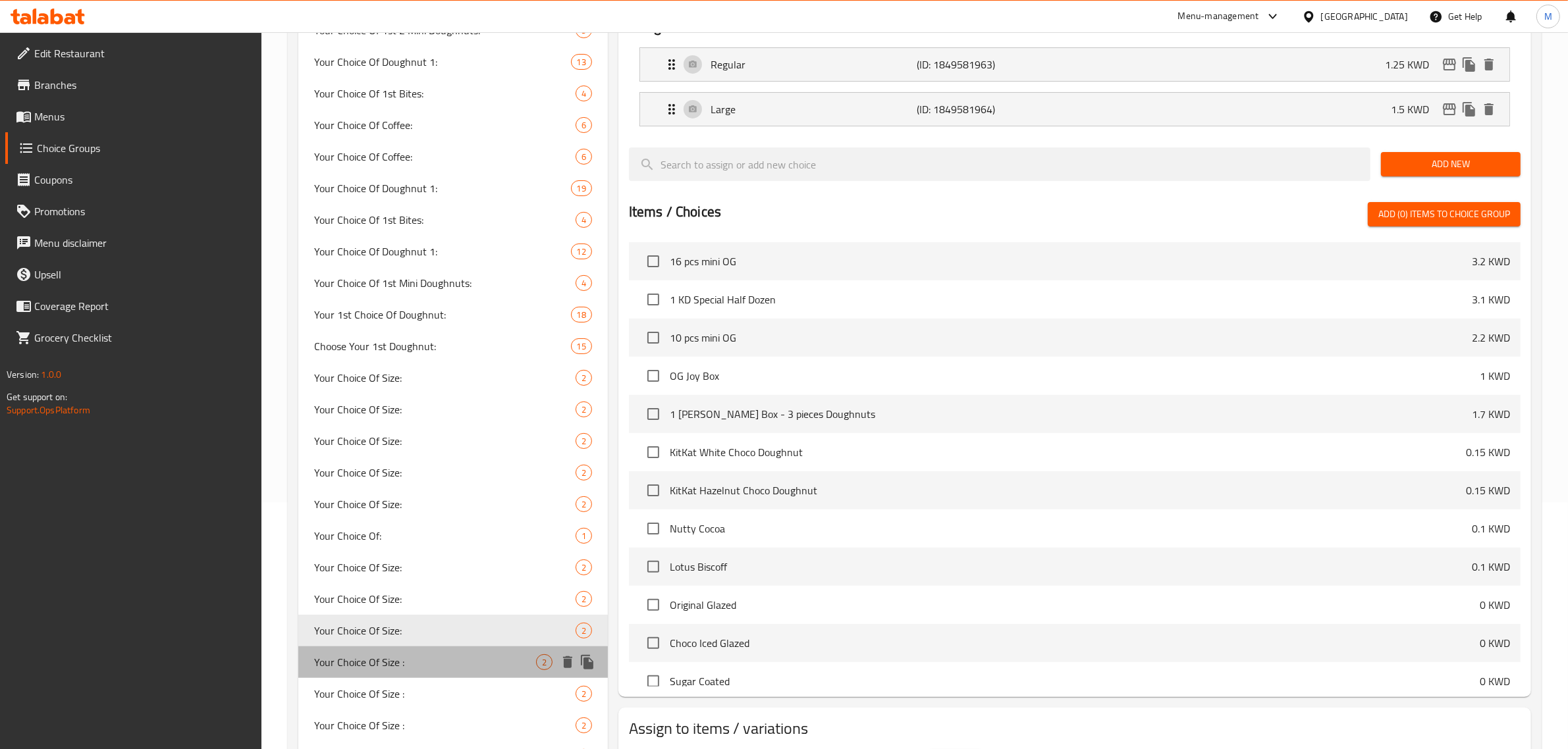
click at [429, 663] on span "Your Choice Of Size :" at bounding box center [425, 663] width 222 height 16
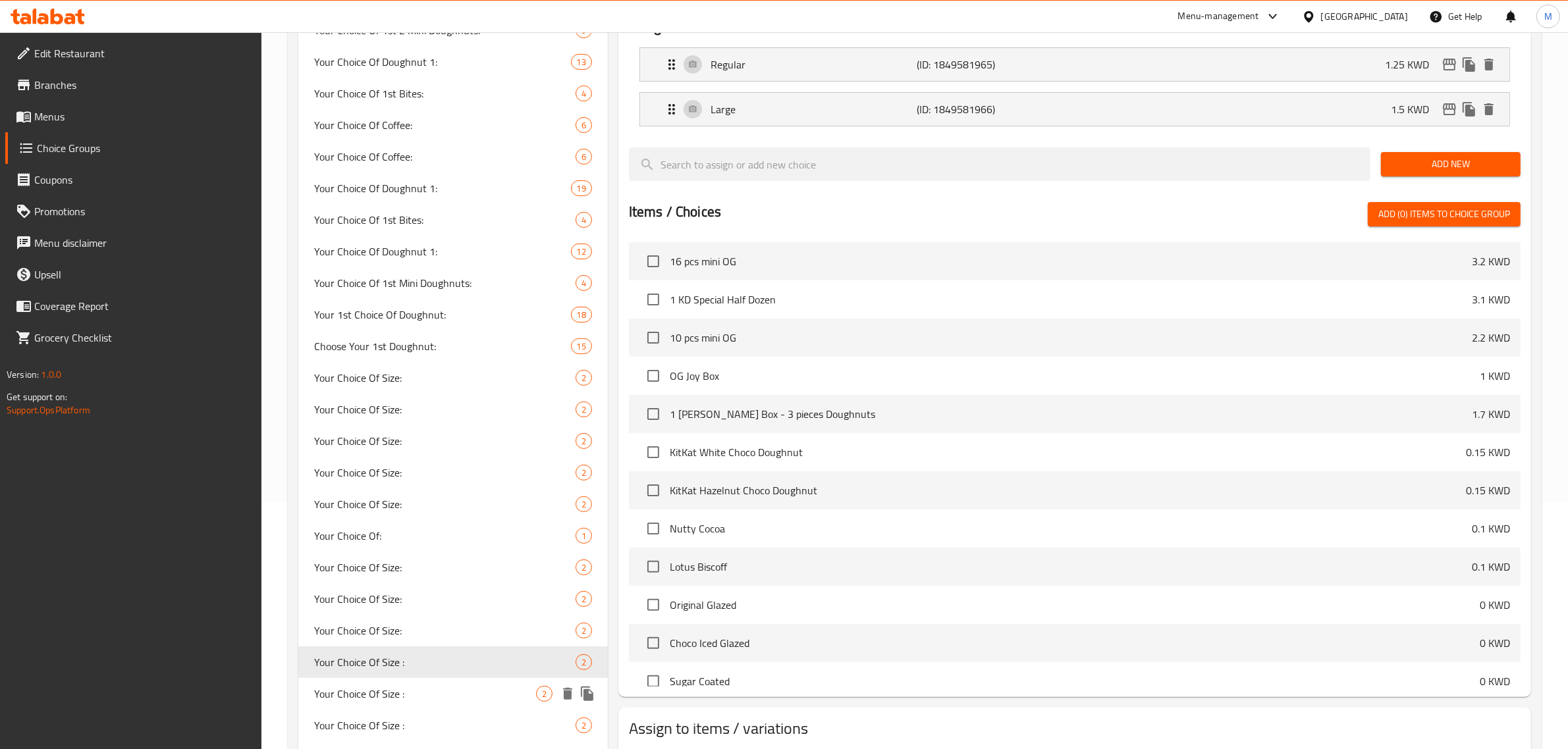
type input "Your Choice Of Size :"
type input "إختيارك من الحجم :"
click at [429, 705] on div "Your Choice Of Size : 2" at bounding box center [453, 693] width 309 height 31
click at [437, 726] on span "Your Choice Of Size :" at bounding box center [425, 726] width 222 height 16
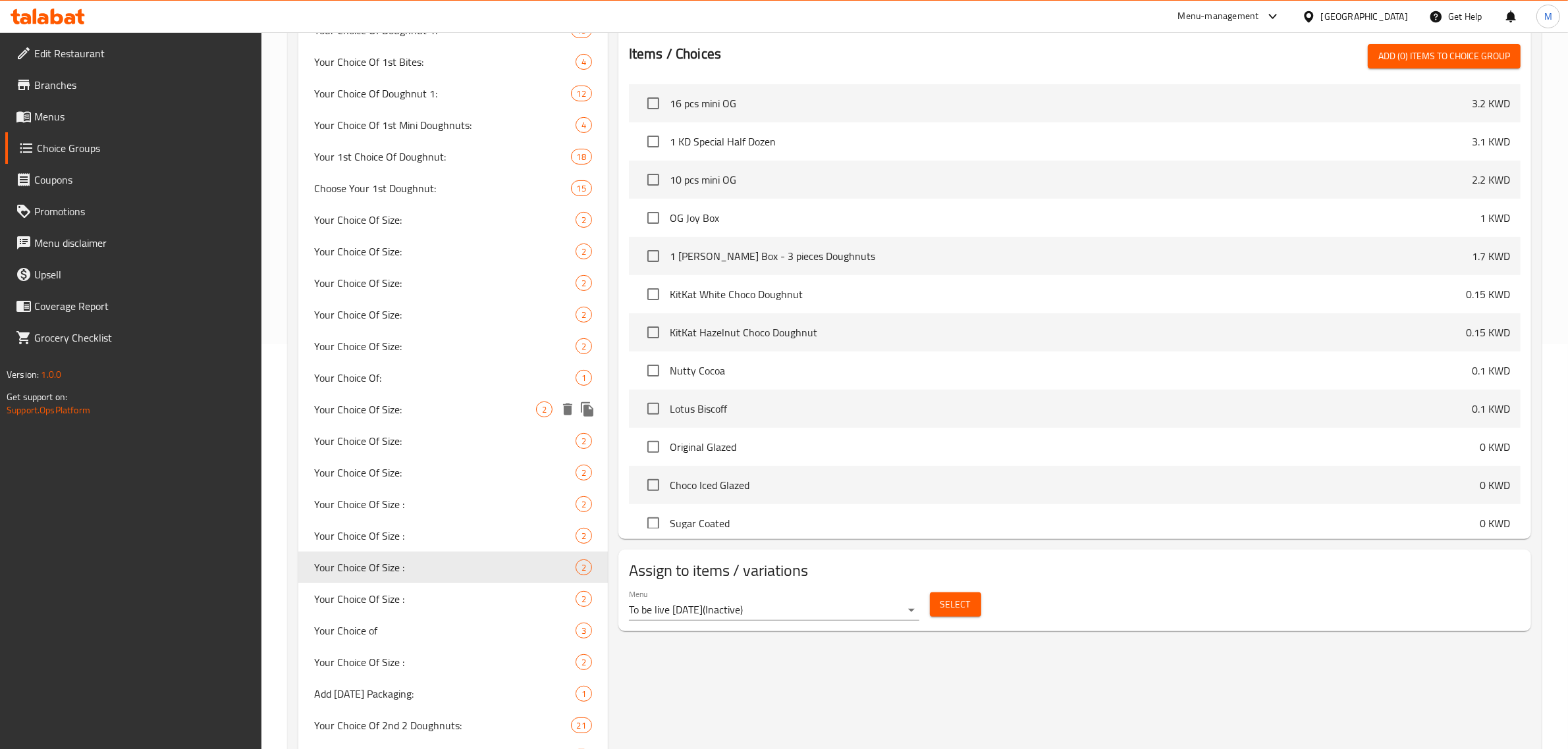
scroll to position [411, 0]
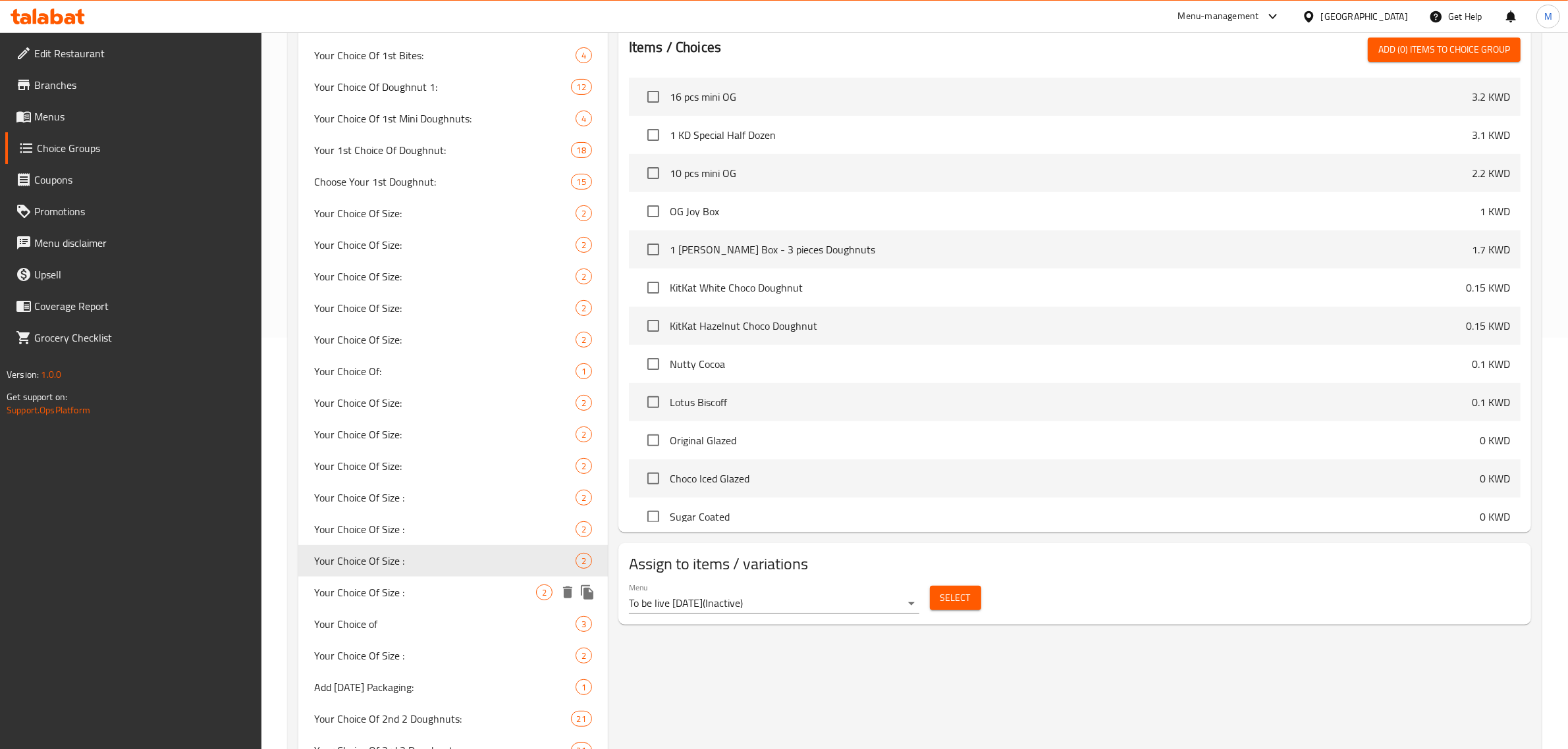
click at [422, 591] on span "Your Choice Of Size :" at bounding box center [425, 592] width 222 height 16
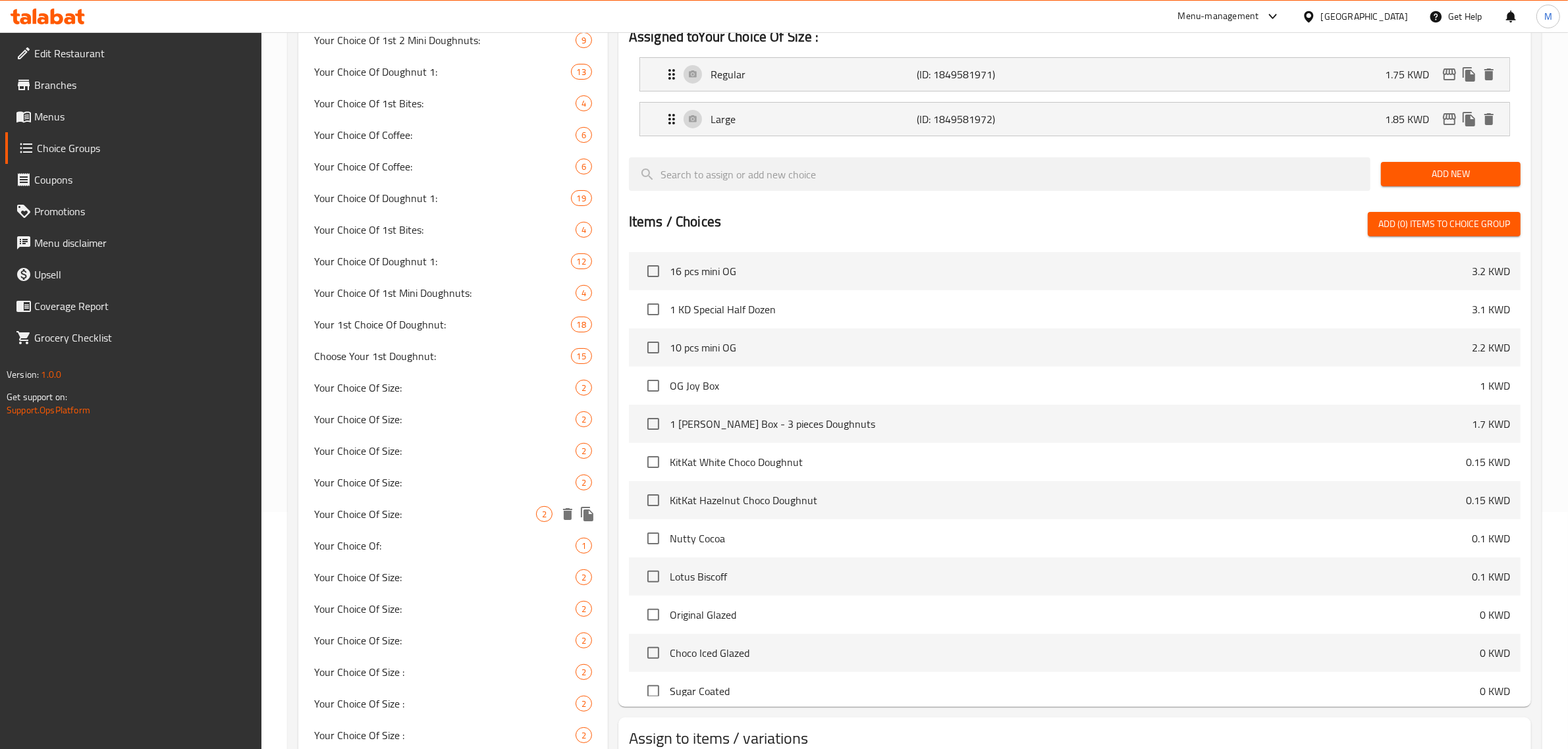
scroll to position [330, 0]
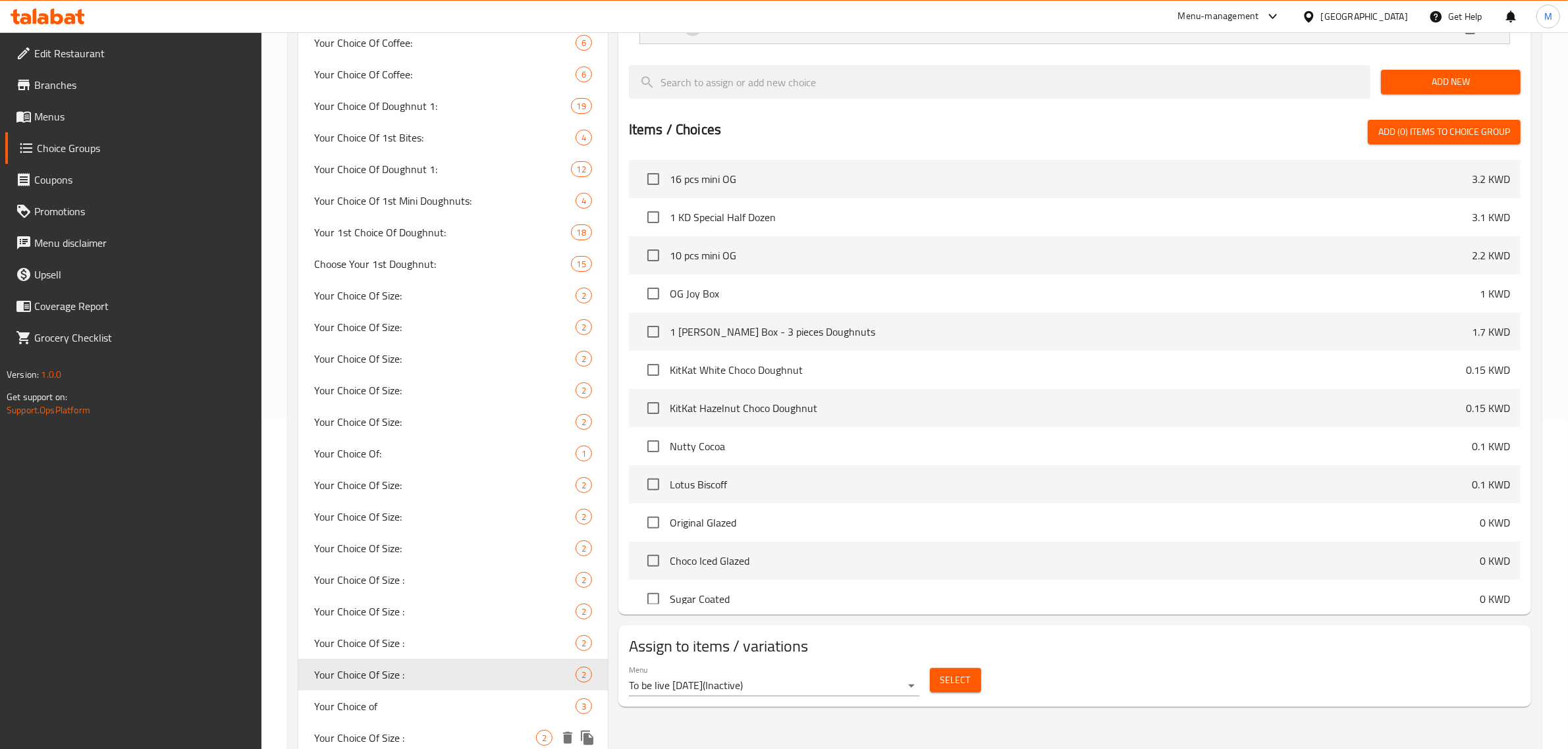
click at [423, 728] on div "Your Choice Of Size : 2" at bounding box center [453, 737] width 309 height 31
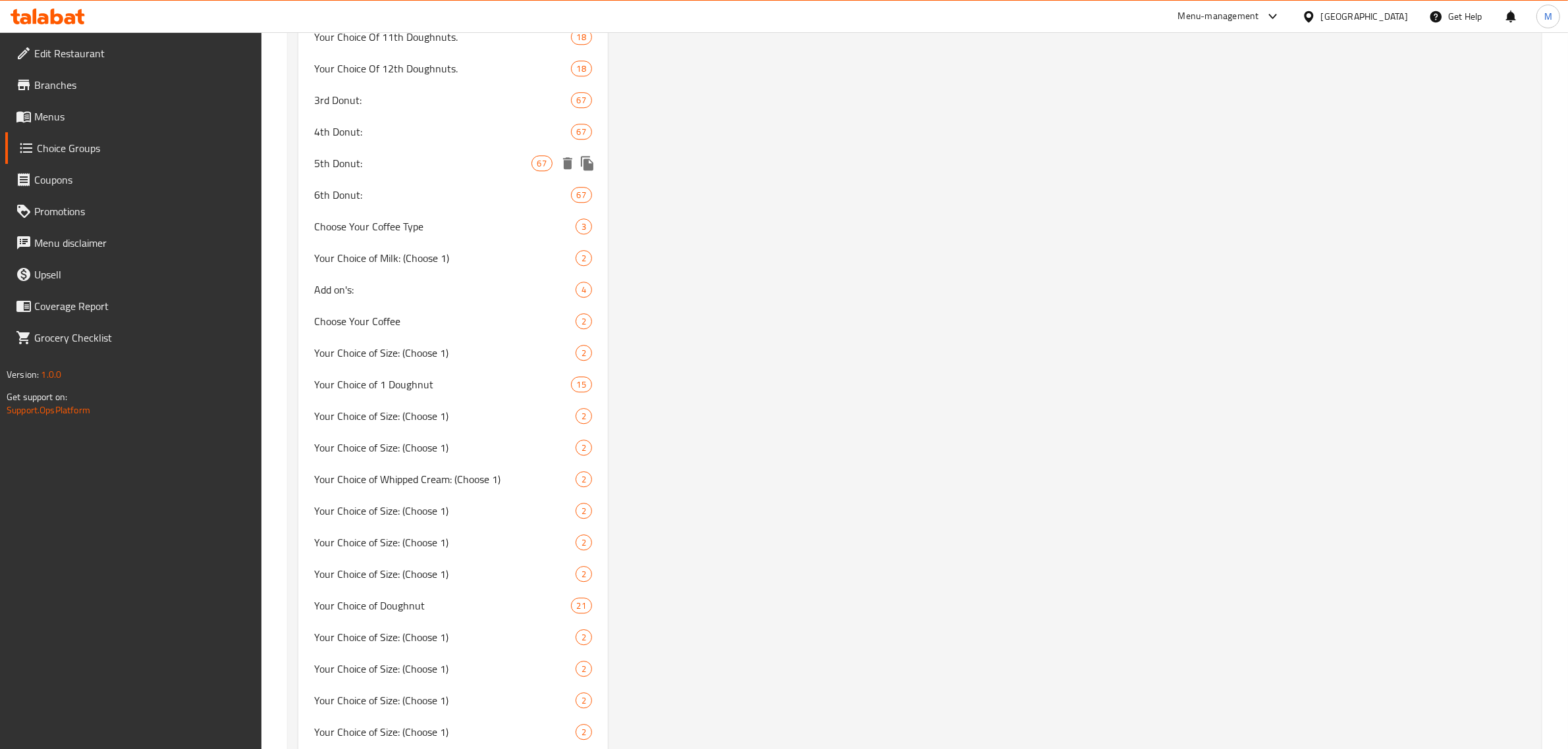
scroll to position [4610, 0]
click at [456, 357] on span "Your Choice of Size: (Choose 1)" at bounding box center [425, 360] width 222 height 16
type input "Your Choice of Size: (Choose 1)"
type input "إختيارك للحجم: (أختر 1)"
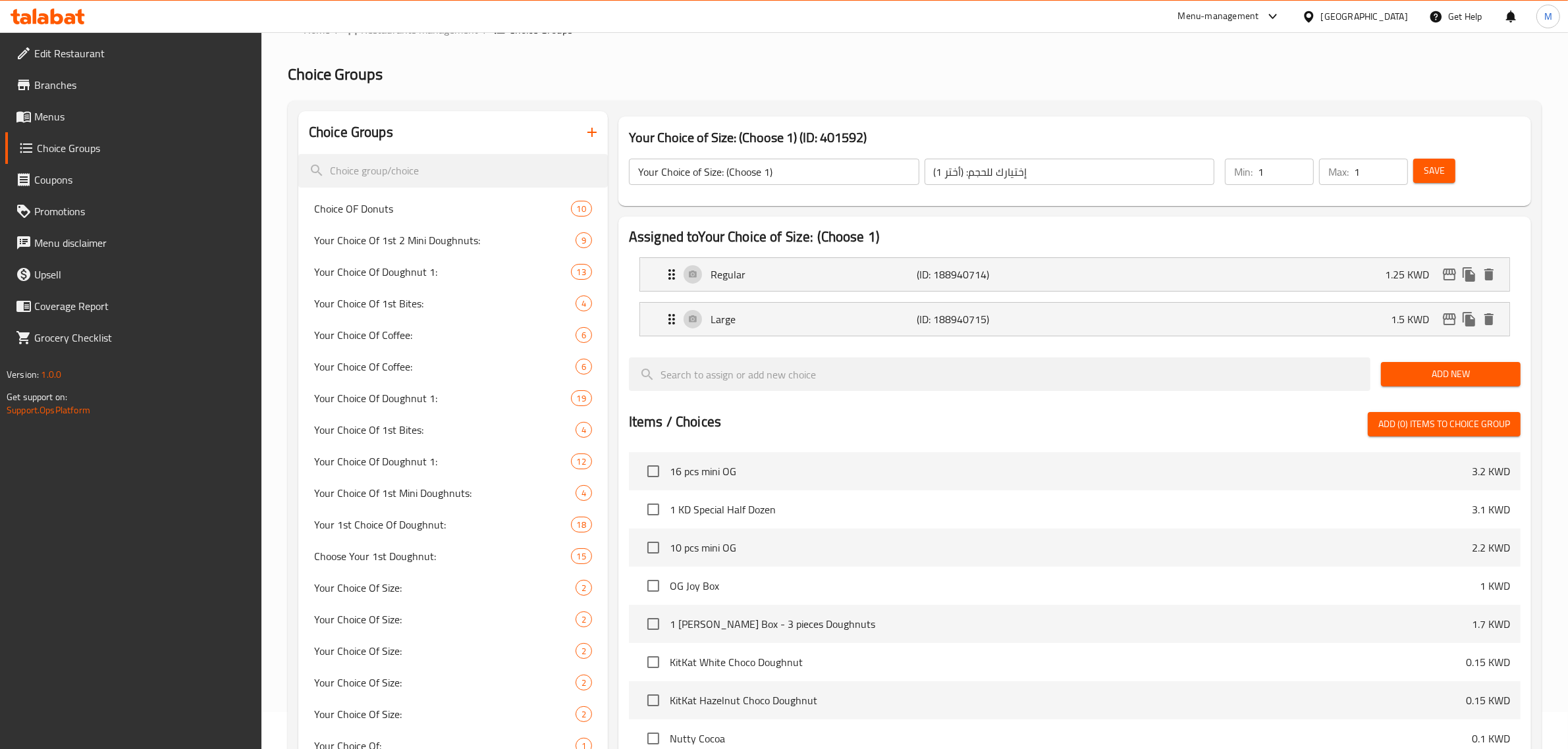
scroll to position [0, 0]
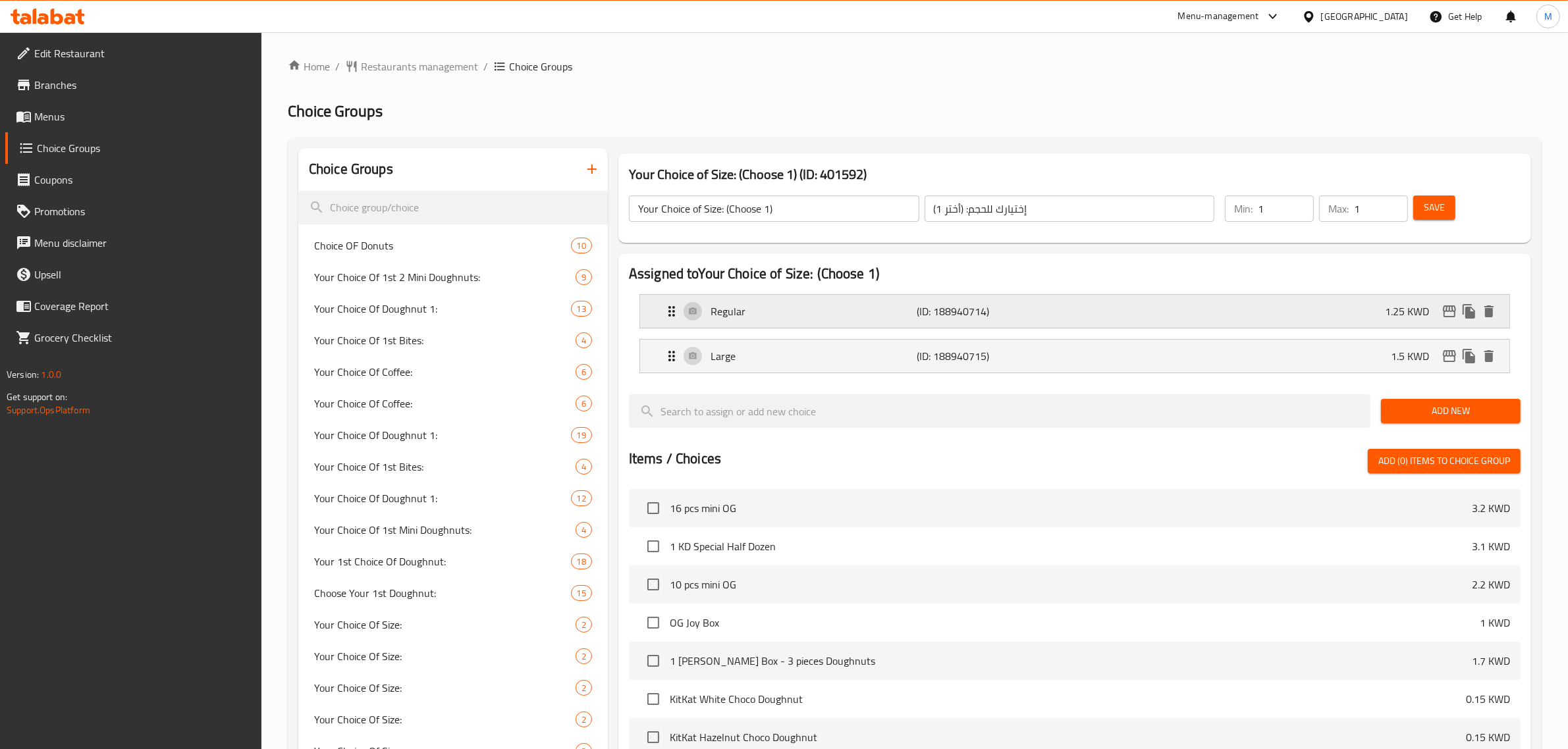
click at [1250, 297] on div "Regular (ID: 188940714) 1.25 KWD" at bounding box center [1078, 311] width 829 height 33
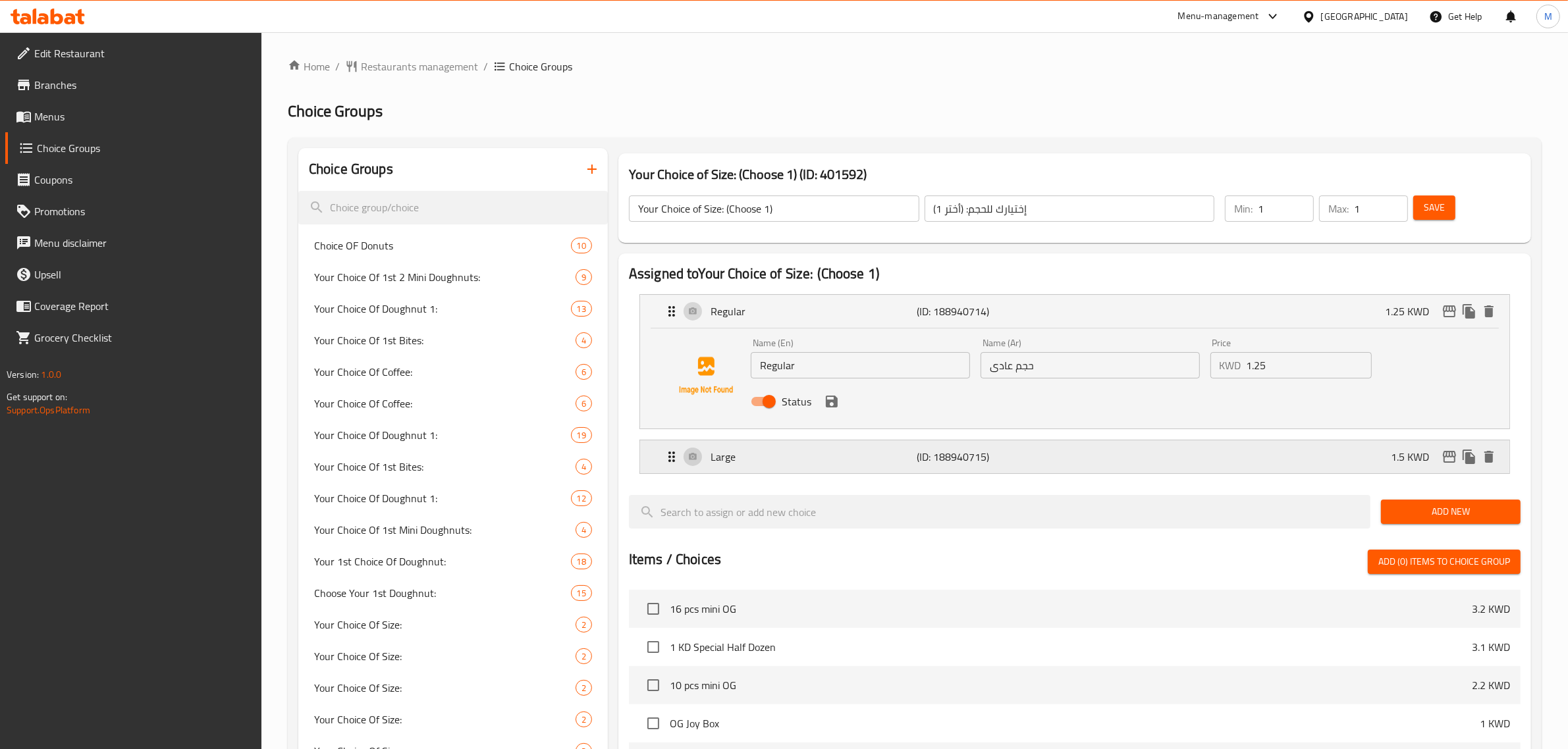
click at [1221, 466] on div "Large (ID: 188940715) 1.5 KWD" at bounding box center [1078, 457] width 829 height 33
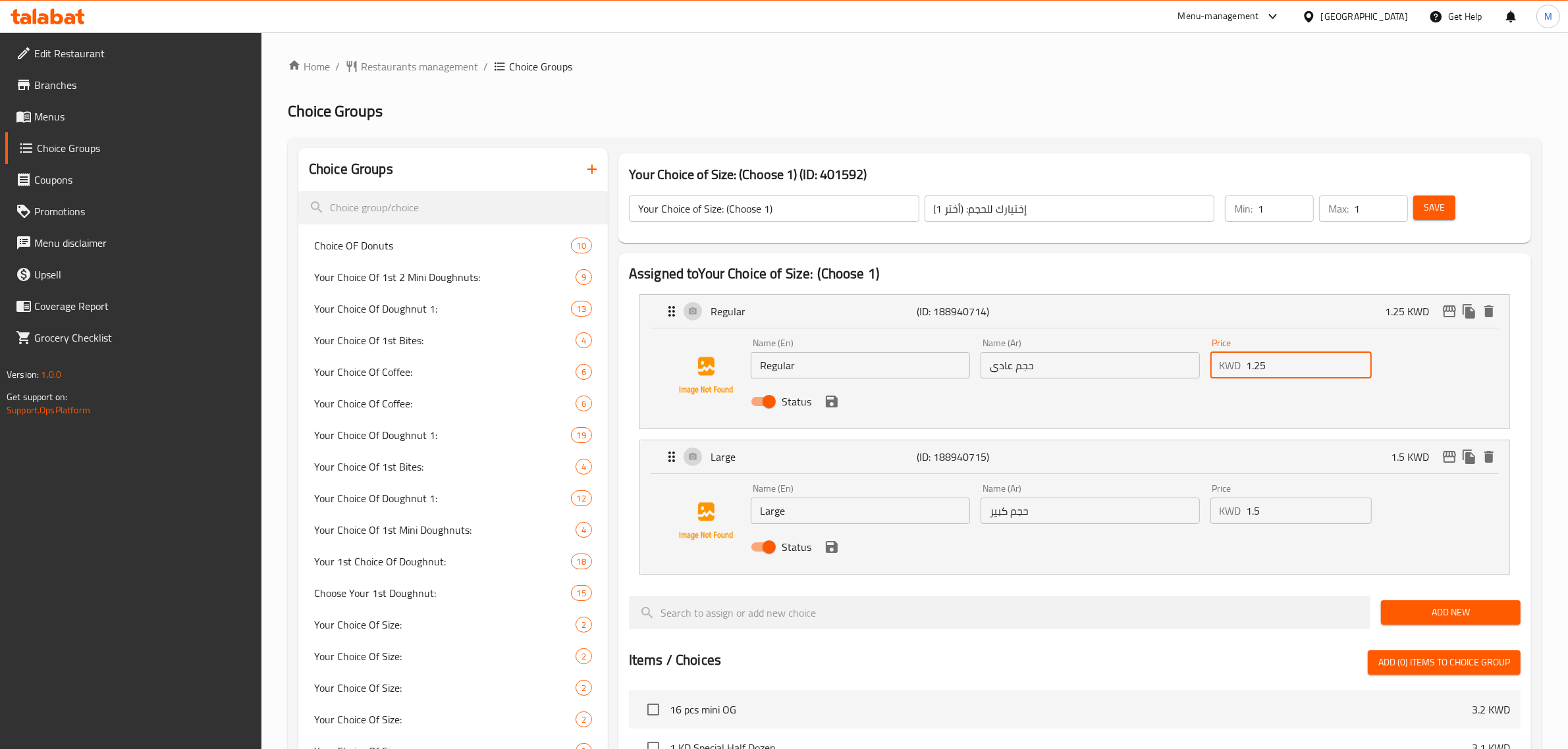
drag, startPoint x: 1307, startPoint y: 356, endPoint x: 1180, endPoint y: 354, distance: 127.0
click at [1180, 354] on div "Name (En) Regular Name (En) Name (Ar) حجم عادى Name (Ar) Price KWD 1.25 Price S…" at bounding box center [1090, 376] width 690 height 86
click at [1448, 311] on icon "edit" at bounding box center [1450, 311] width 13 height 12
type input "1.35"
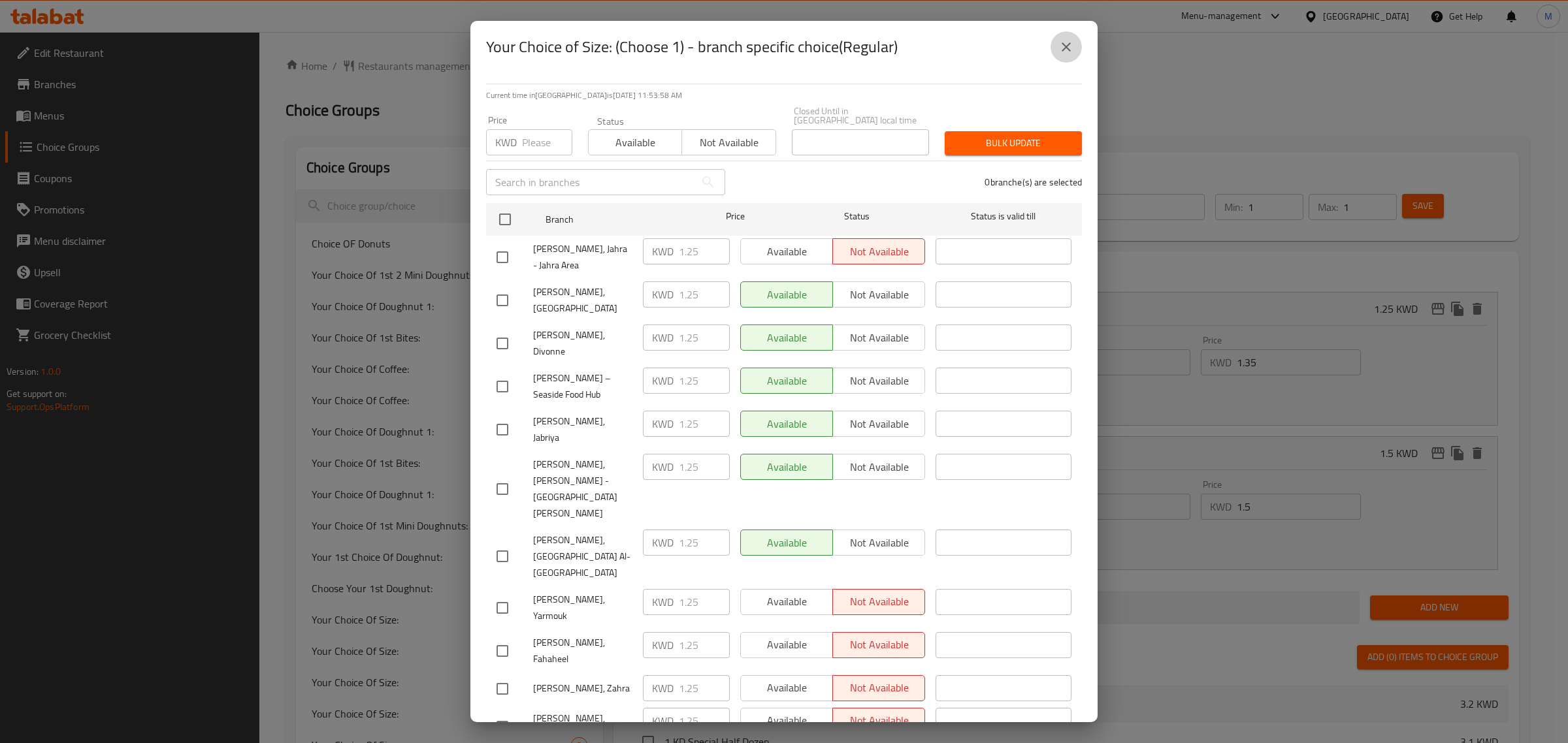
click at [1062, 41] on icon "close" at bounding box center [1067, 47] width 16 height 16
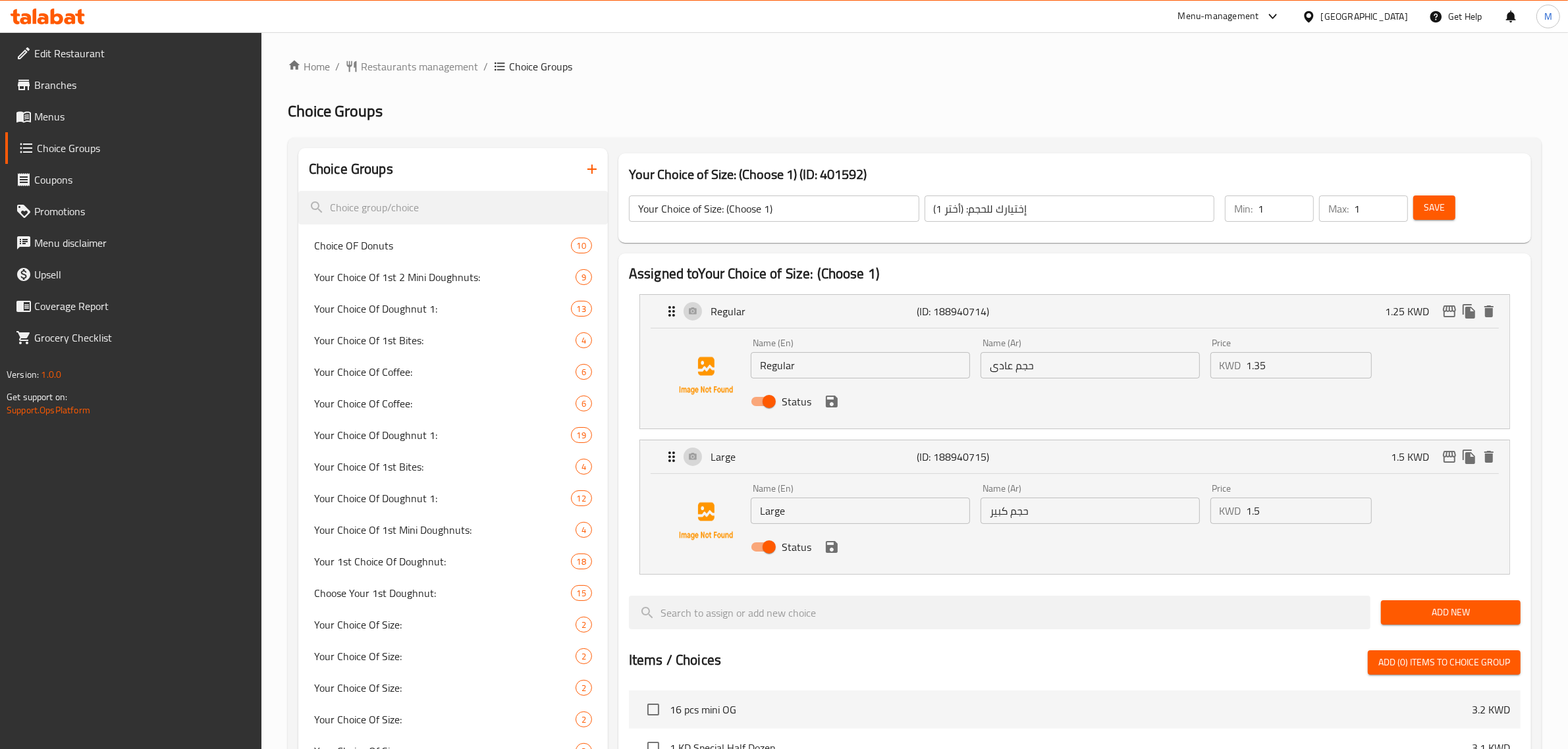
click at [837, 402] on icon "save" at bounding box center [832, 402] width 16 height 16
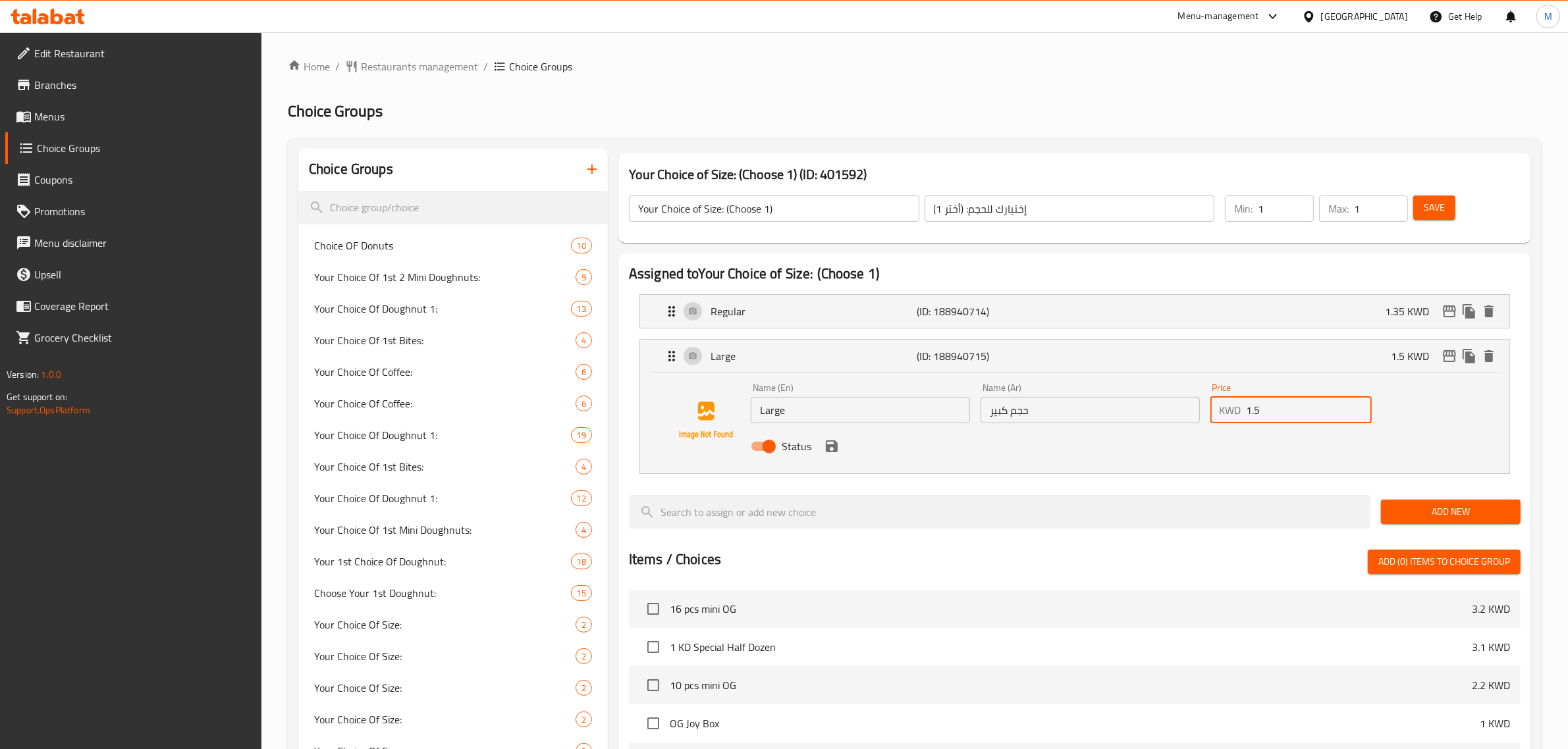
drag, startPoint x: 1304, startPoint y: 420, endPoint x: 1216, endPoint y: 411, distance: 88.5
click at [1216, 411] on div "KWD 1.5 Price" at bounding box center [1292, 411] width 162 height 27
click at [829, 451] on icon "save" at bounding box center [831, 446] width 12 height 12
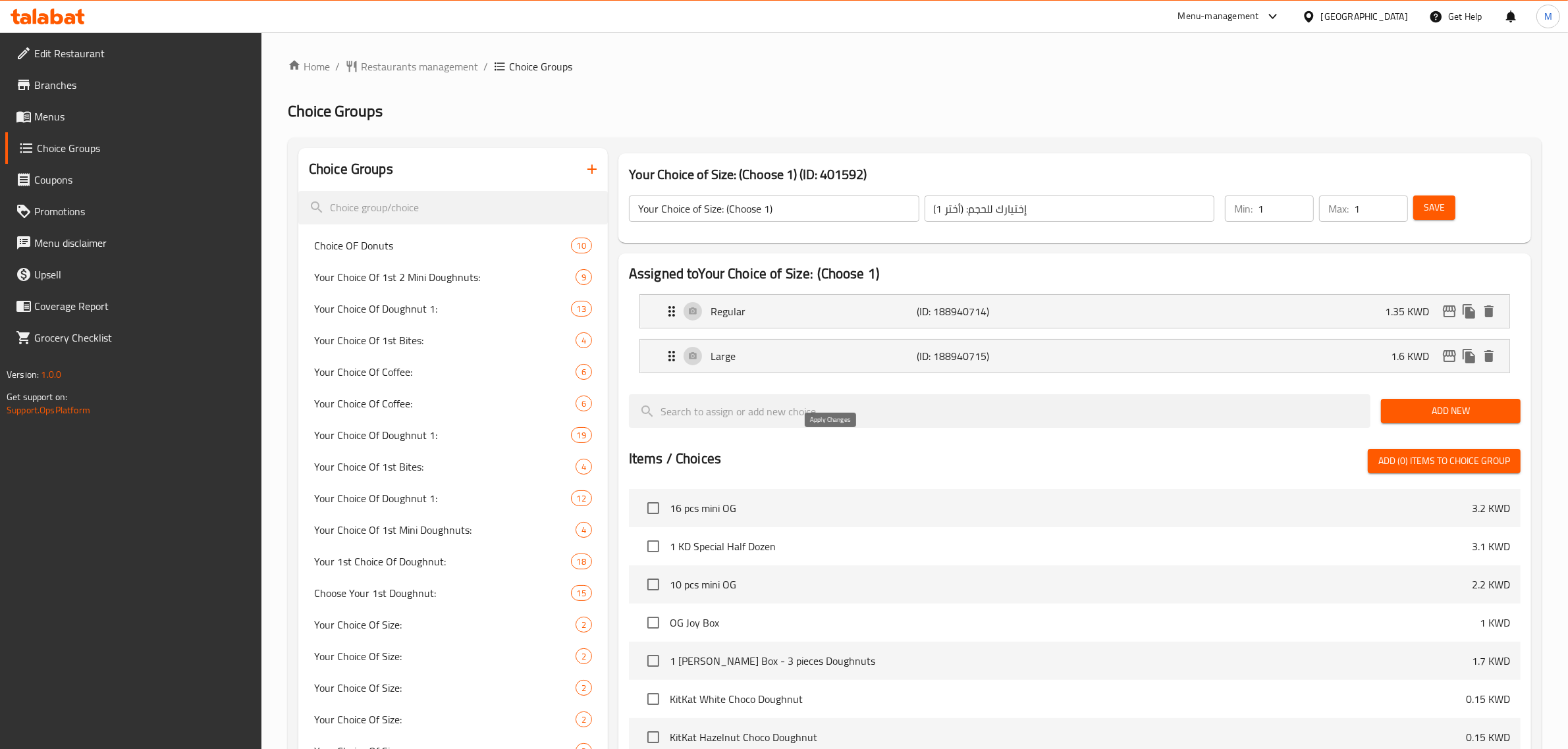
type input "1.6"
click at [1433, 205] on span "Save" at bounding box center [1434, 208] width 21 height 16
click at [1216, 320] on div "Regular (ID: 188940714) 1.35 KWD" at bounding box center [1078, 311] width 829 height 33
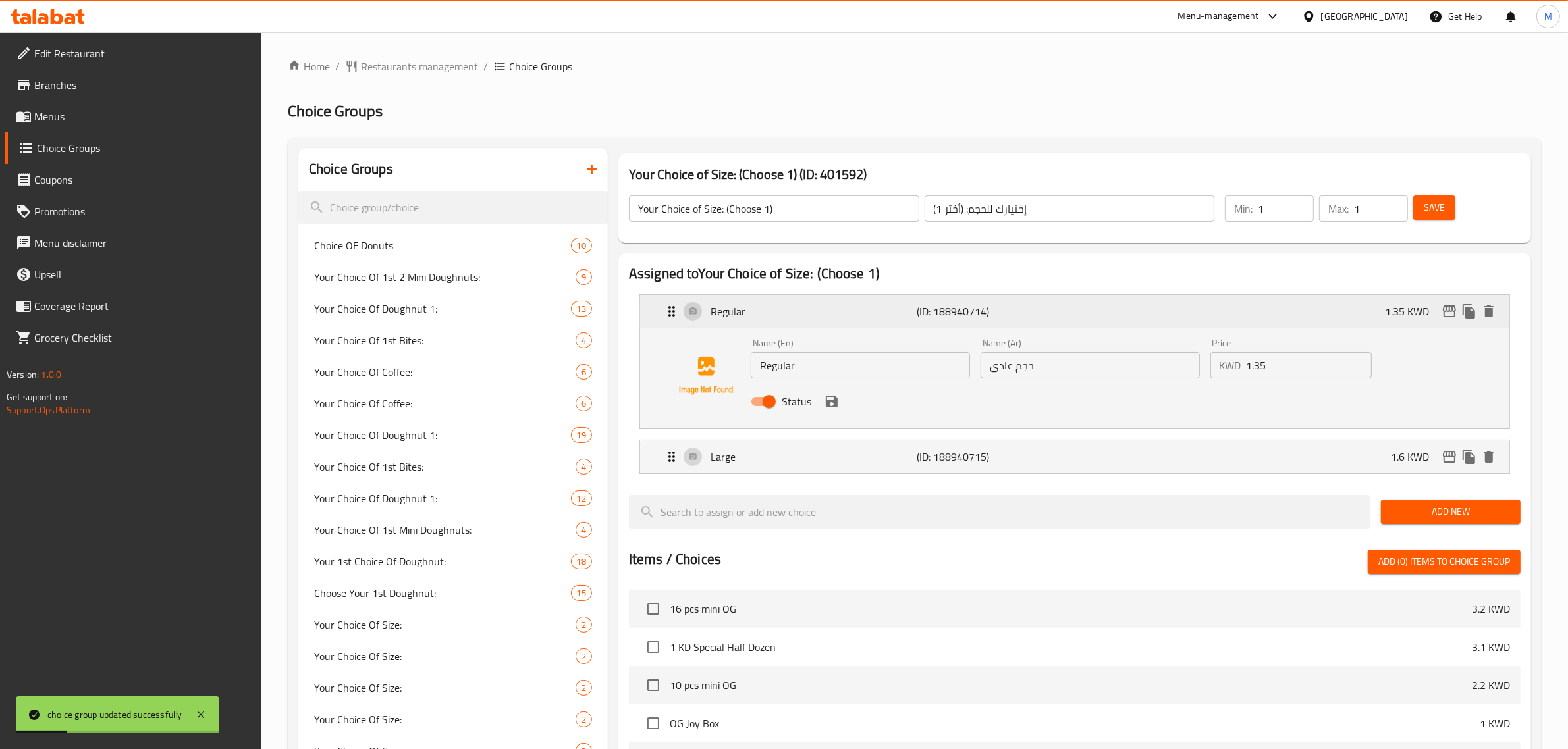
click at [1216, 320] on div "Regular (ID: 188940714) 1.35 KWD" at bounding box center [1078, 311] width 829 height 33
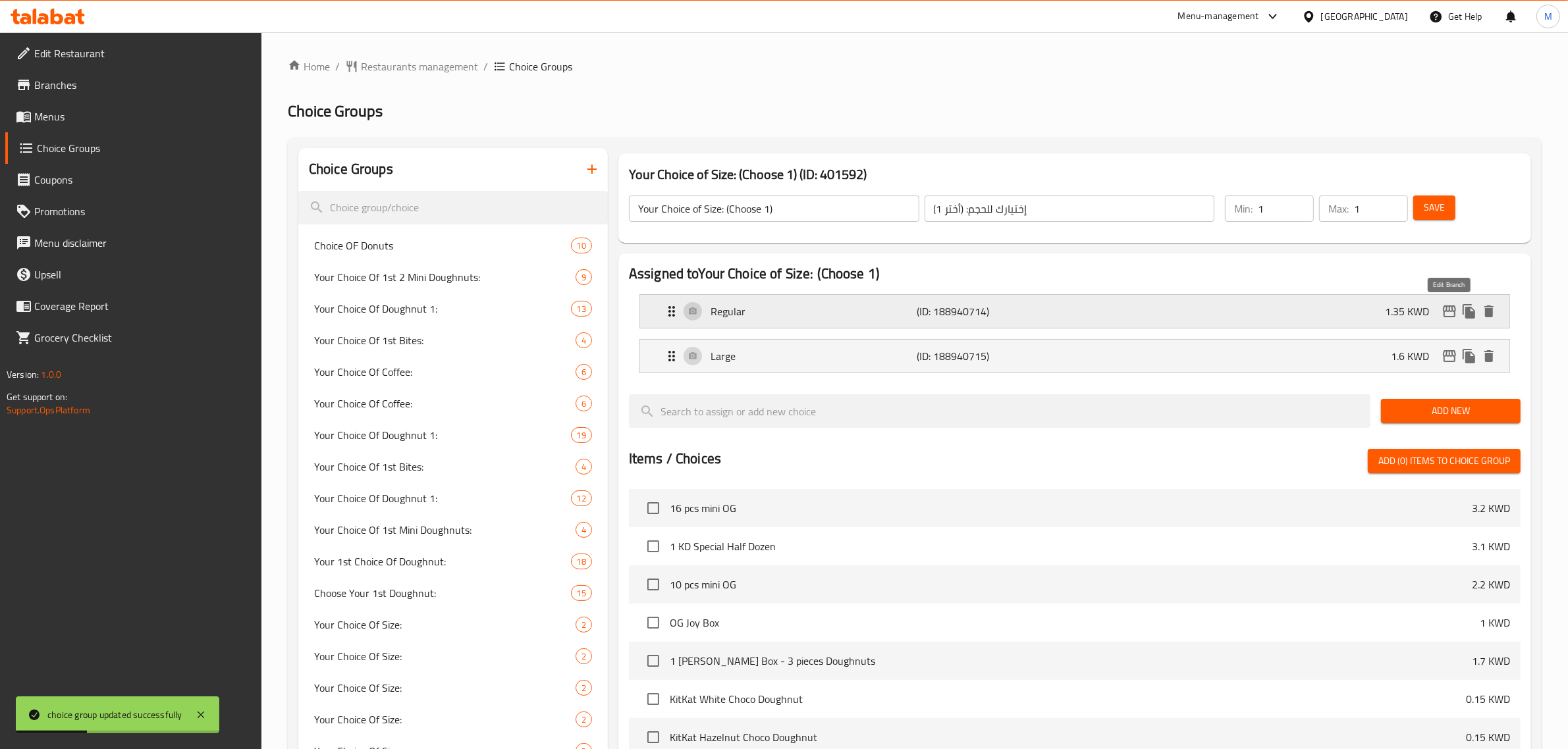
click at [1450, 305] on icon "edit" at bounding box center [1450, 312] width 16 height 16
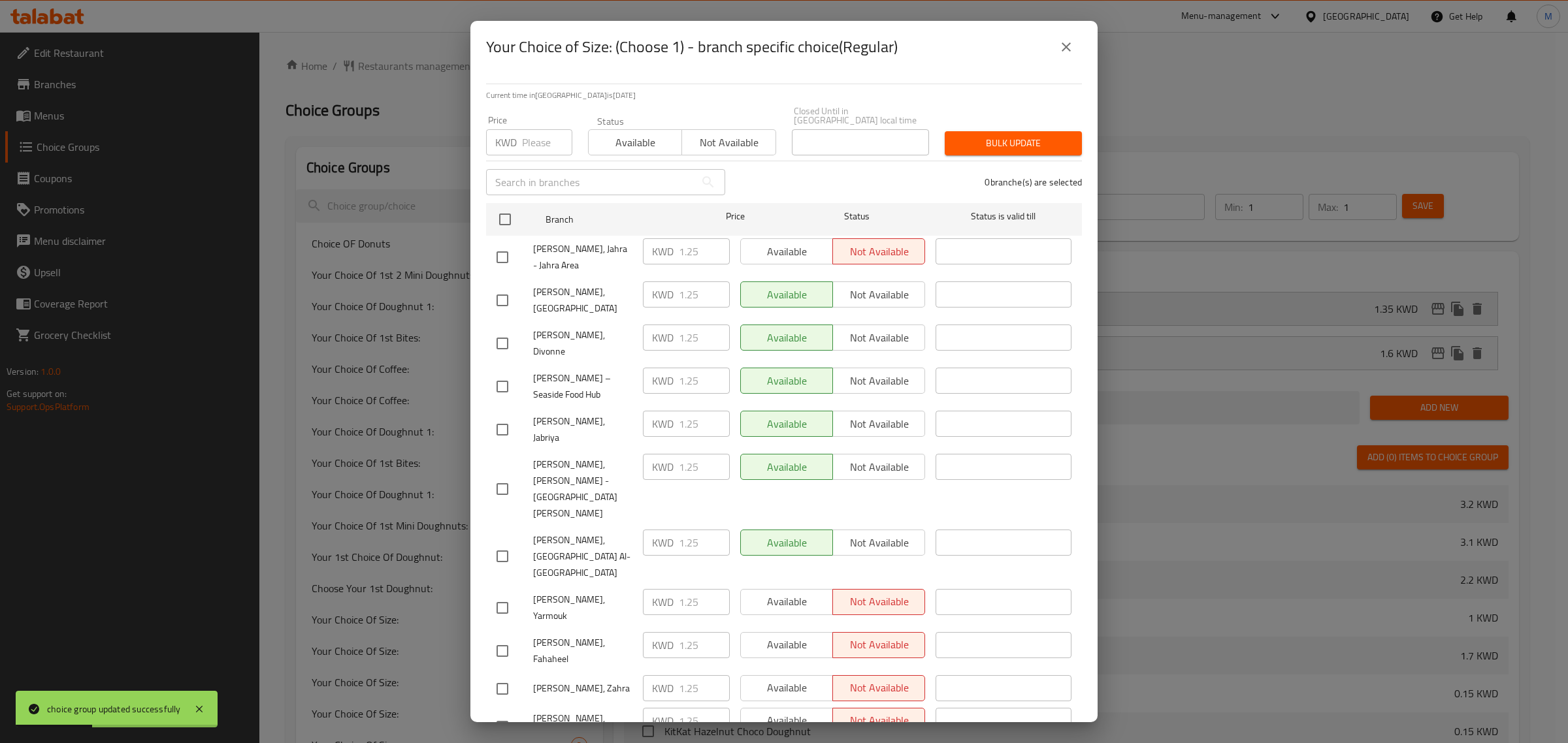
click at [1438, 307] on div "Your Choice of Size: (Choose 1) - branch specific choice(Regular) Current time …" at bounding box center [784, 371] width 1568 height 743
click at [504, 216] on input "checkbox" at bounding box center [505, 219] width 27 height 27
checkbox input "true"
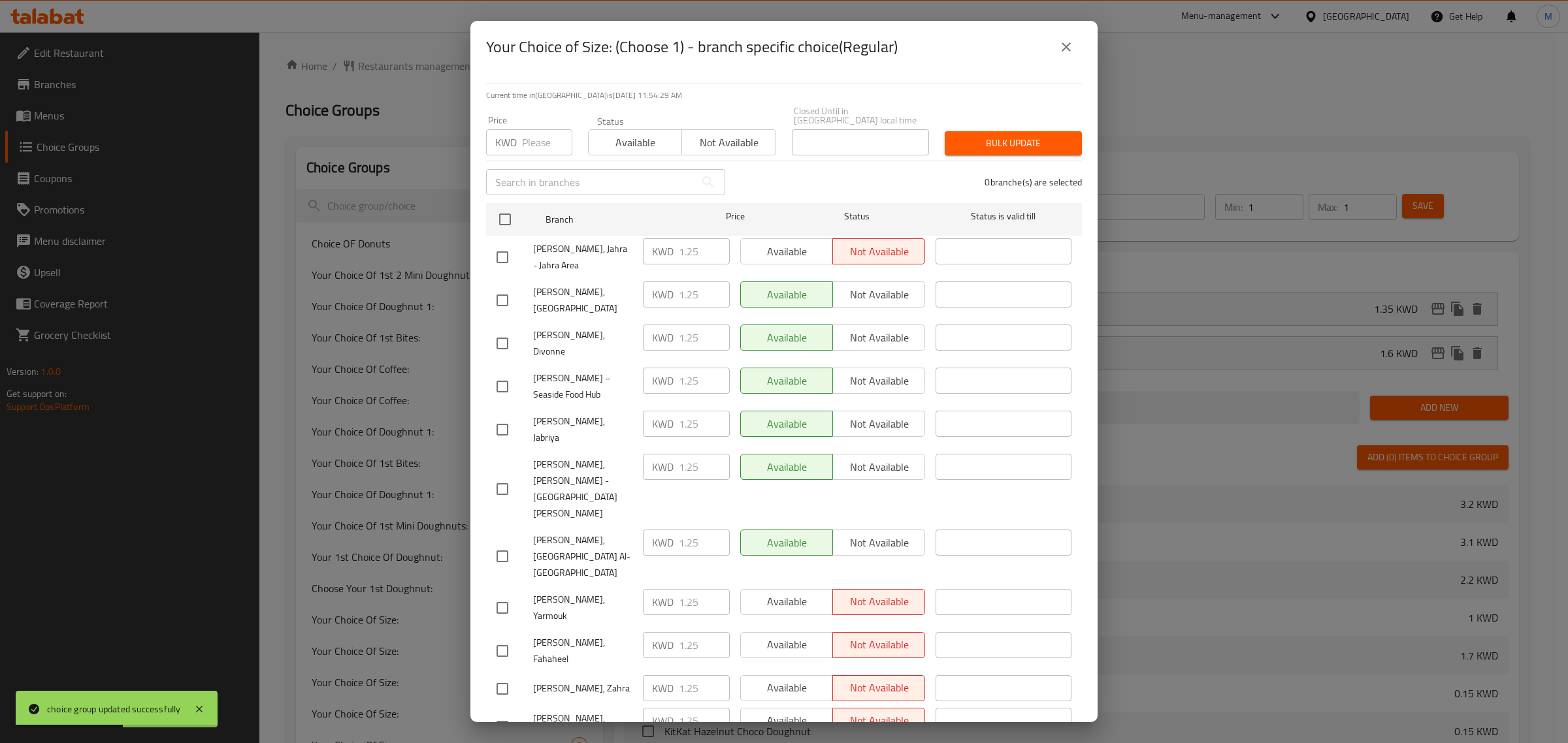
checkbox input "true"
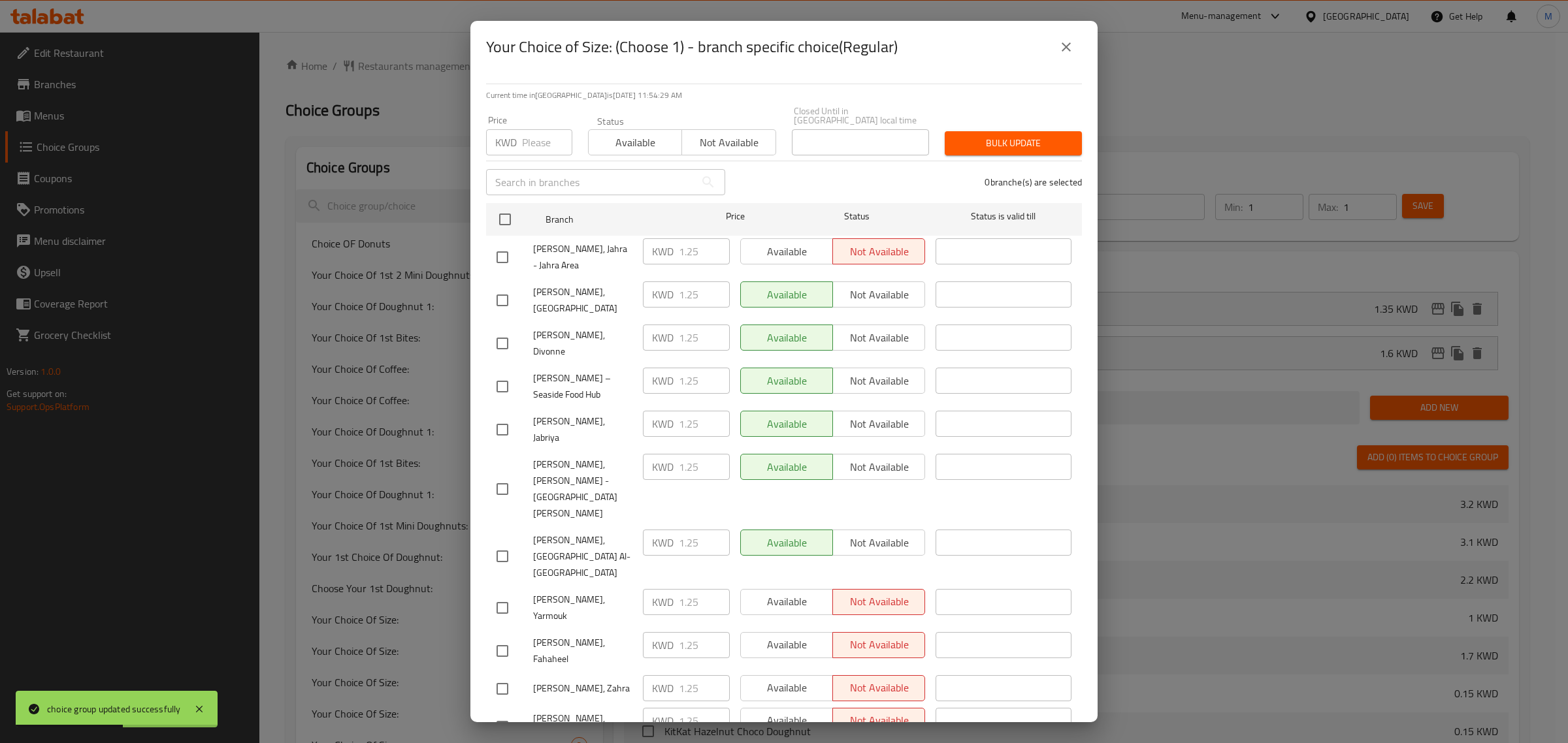
checkbox input "true"
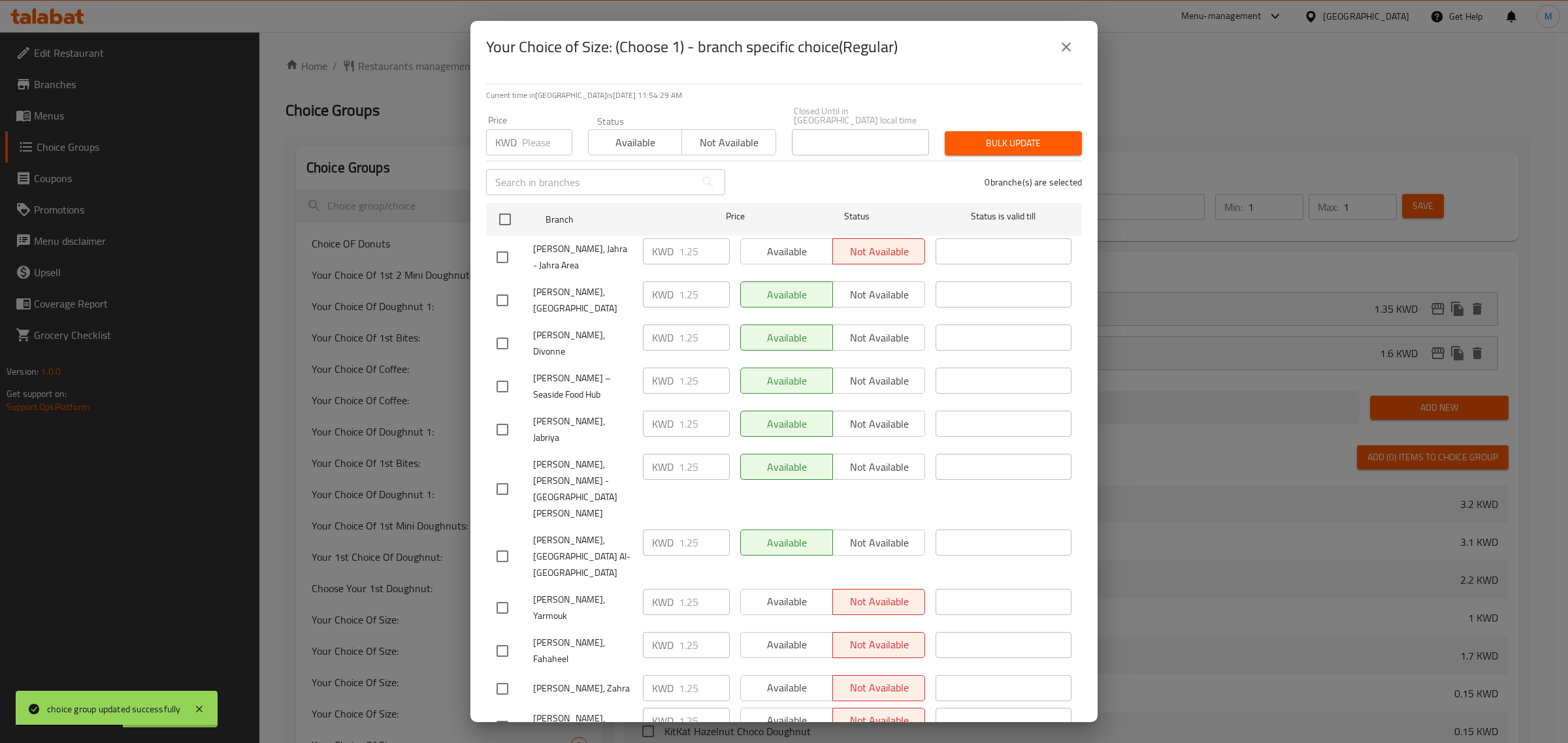
checkbox input "true"
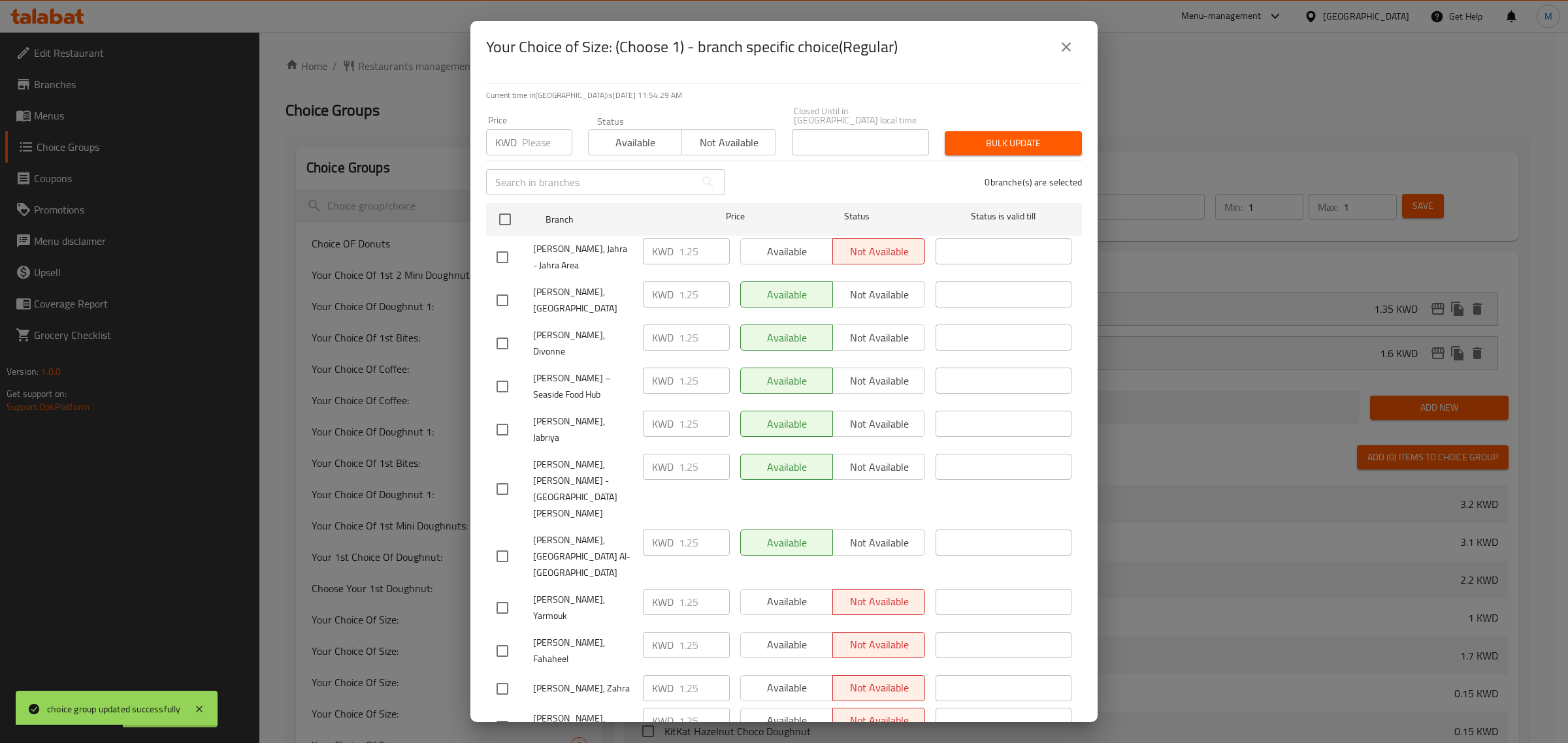
checkbox input "true"
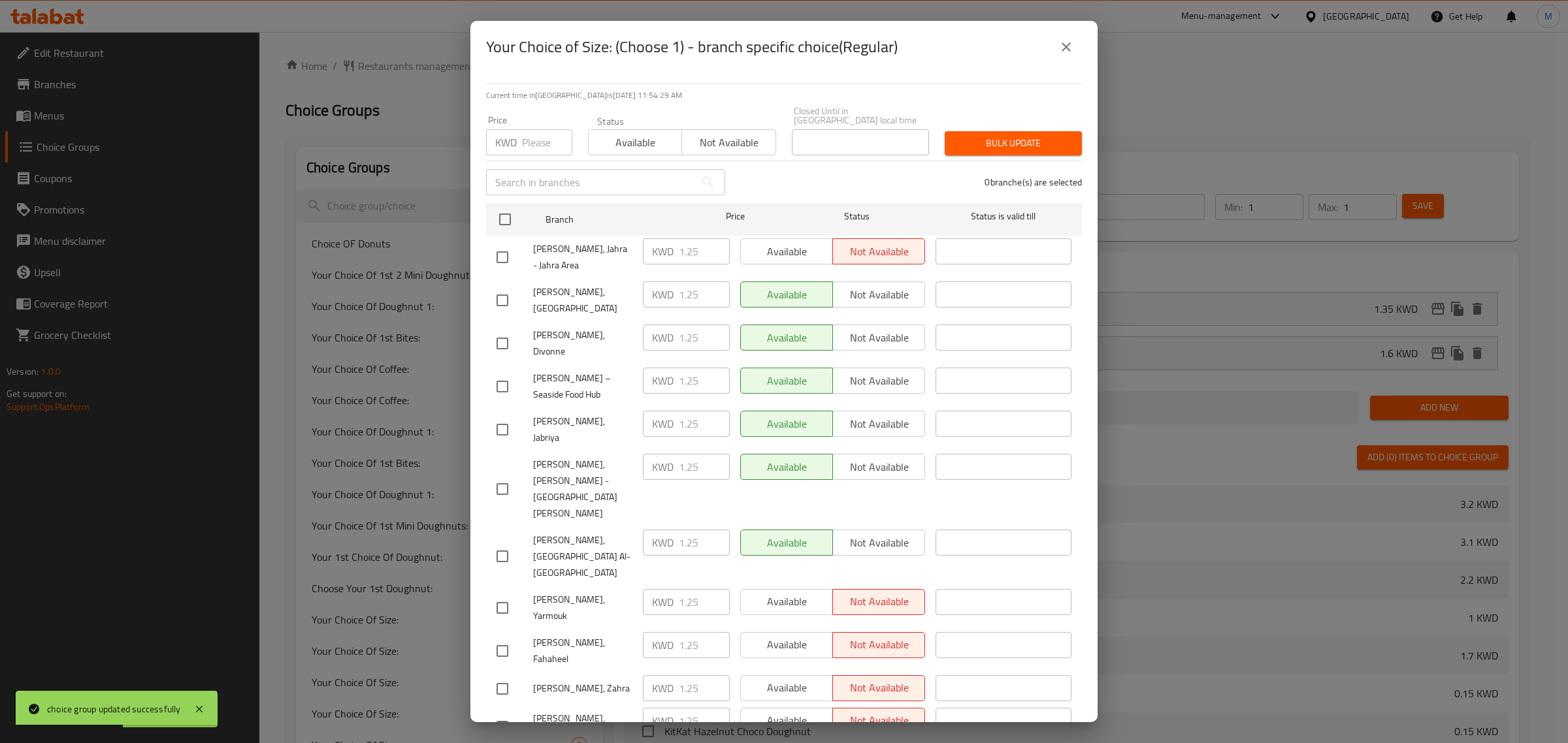
checkbox input "true"
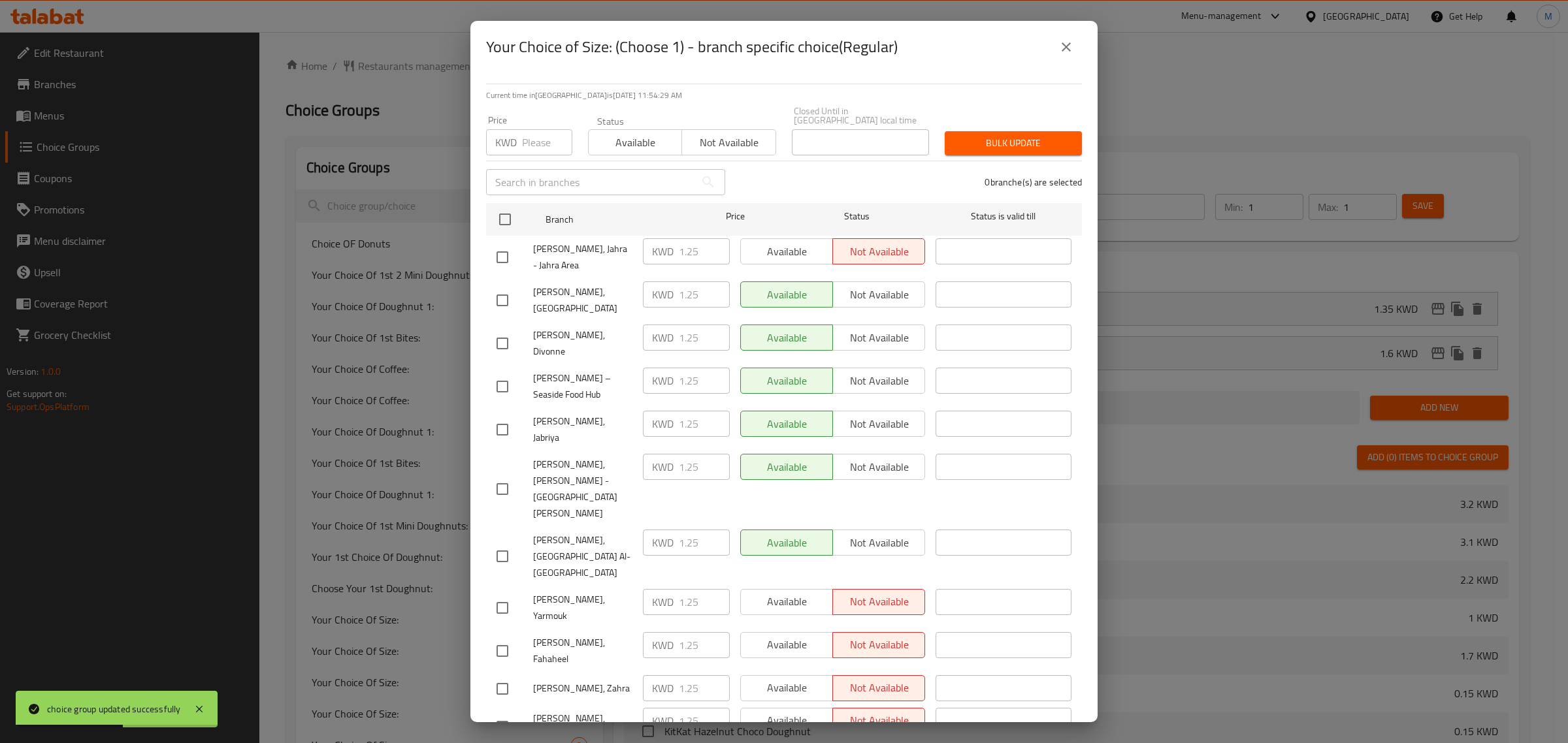
checkbox input "true"
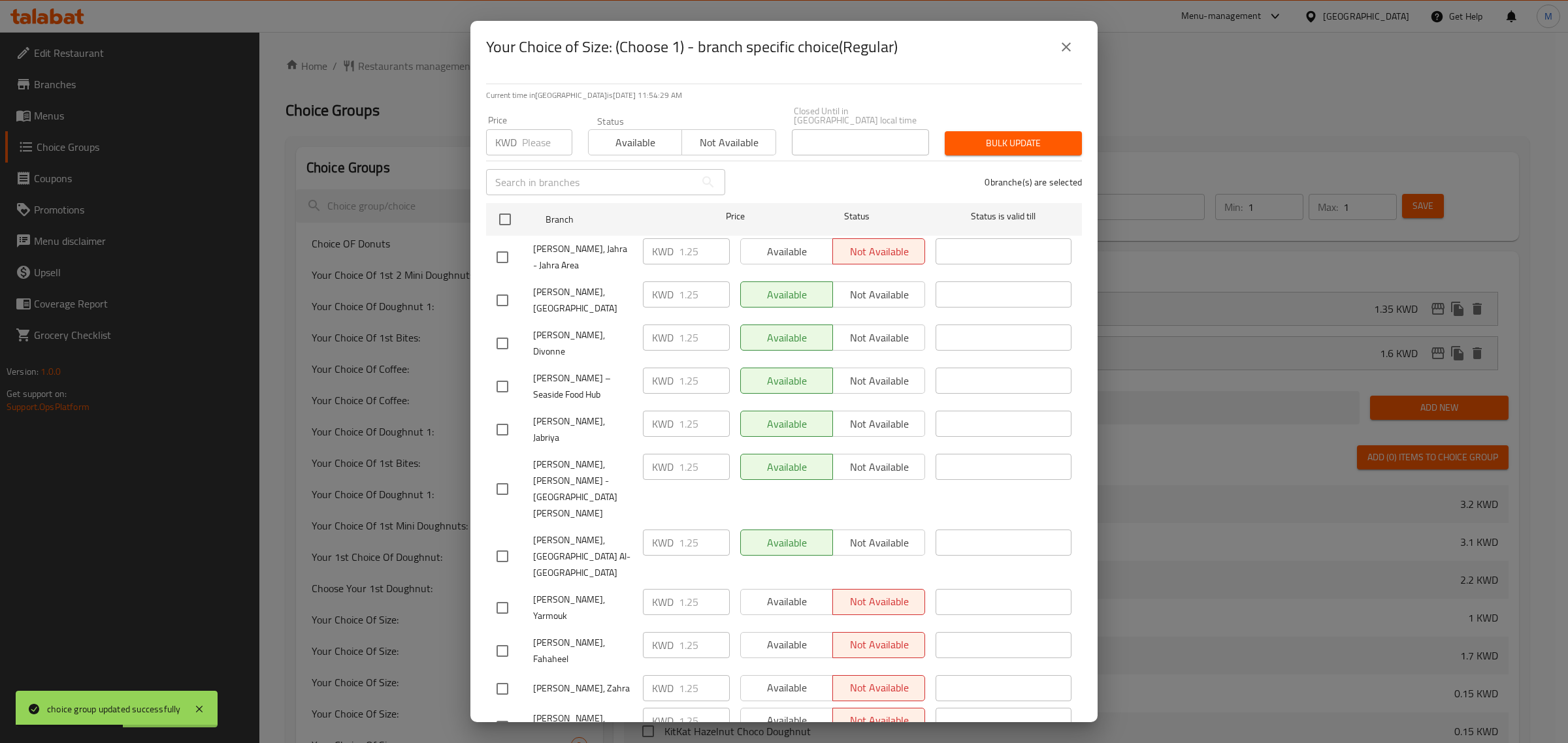
checkbox input "true"
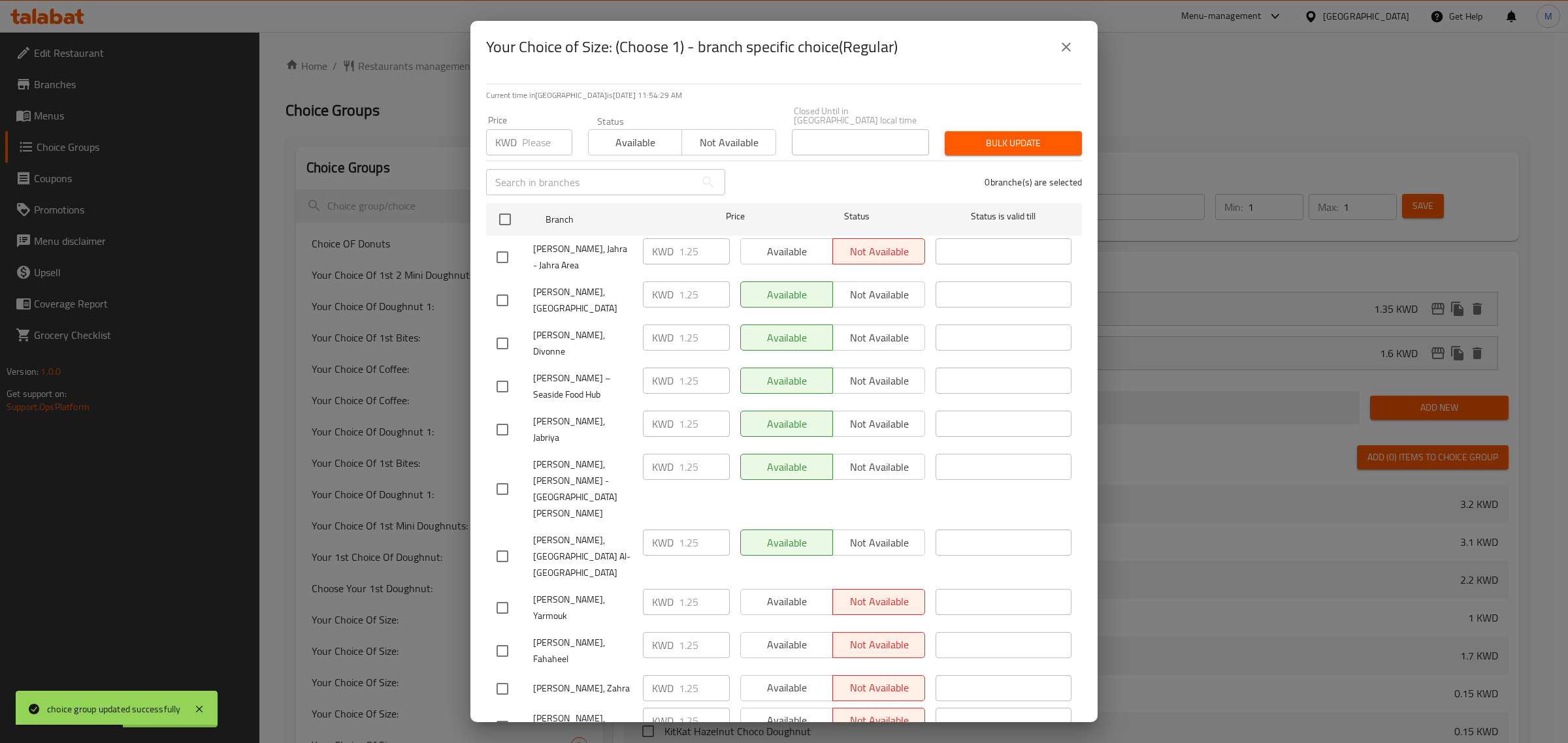
checkbox input "true"
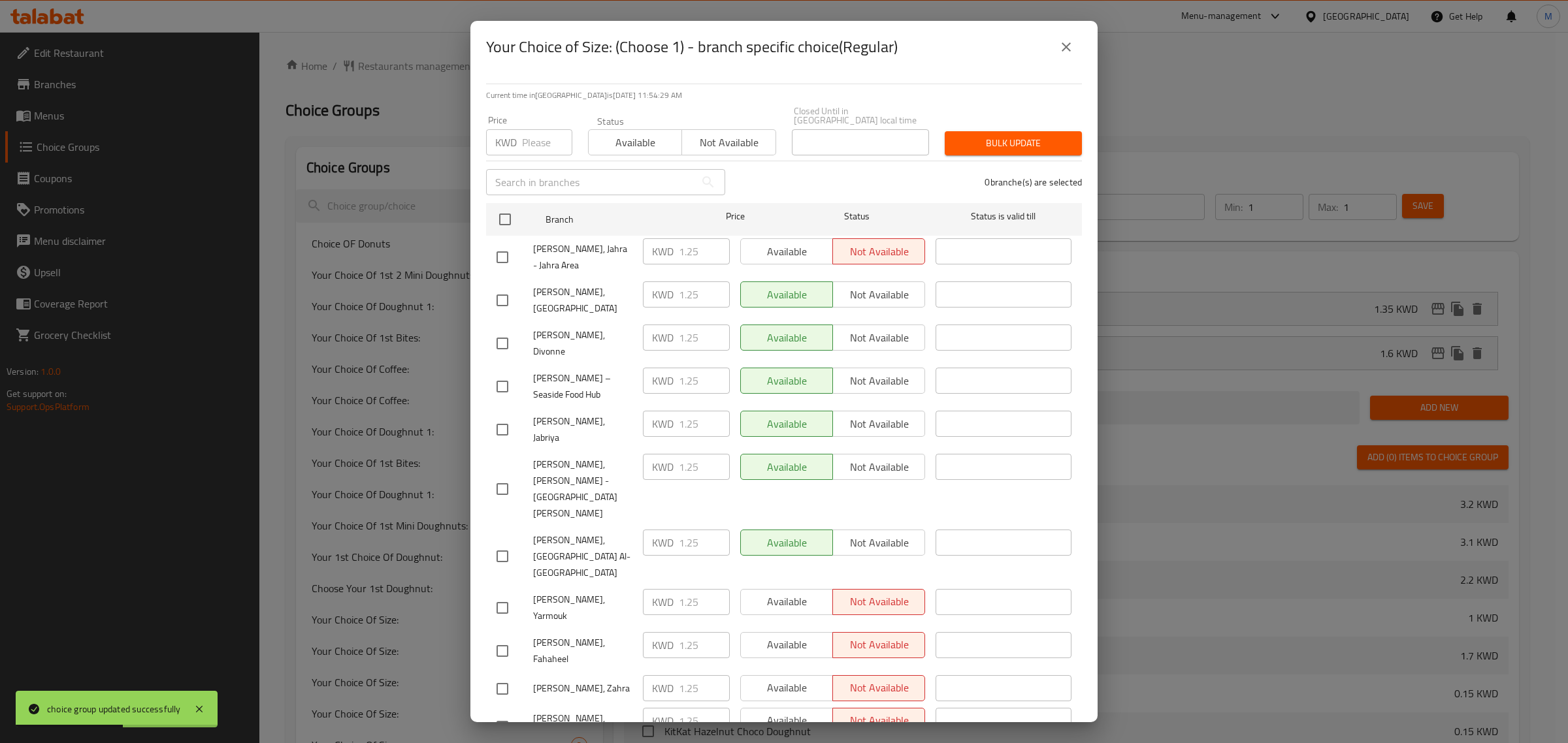
checkbox input "true"
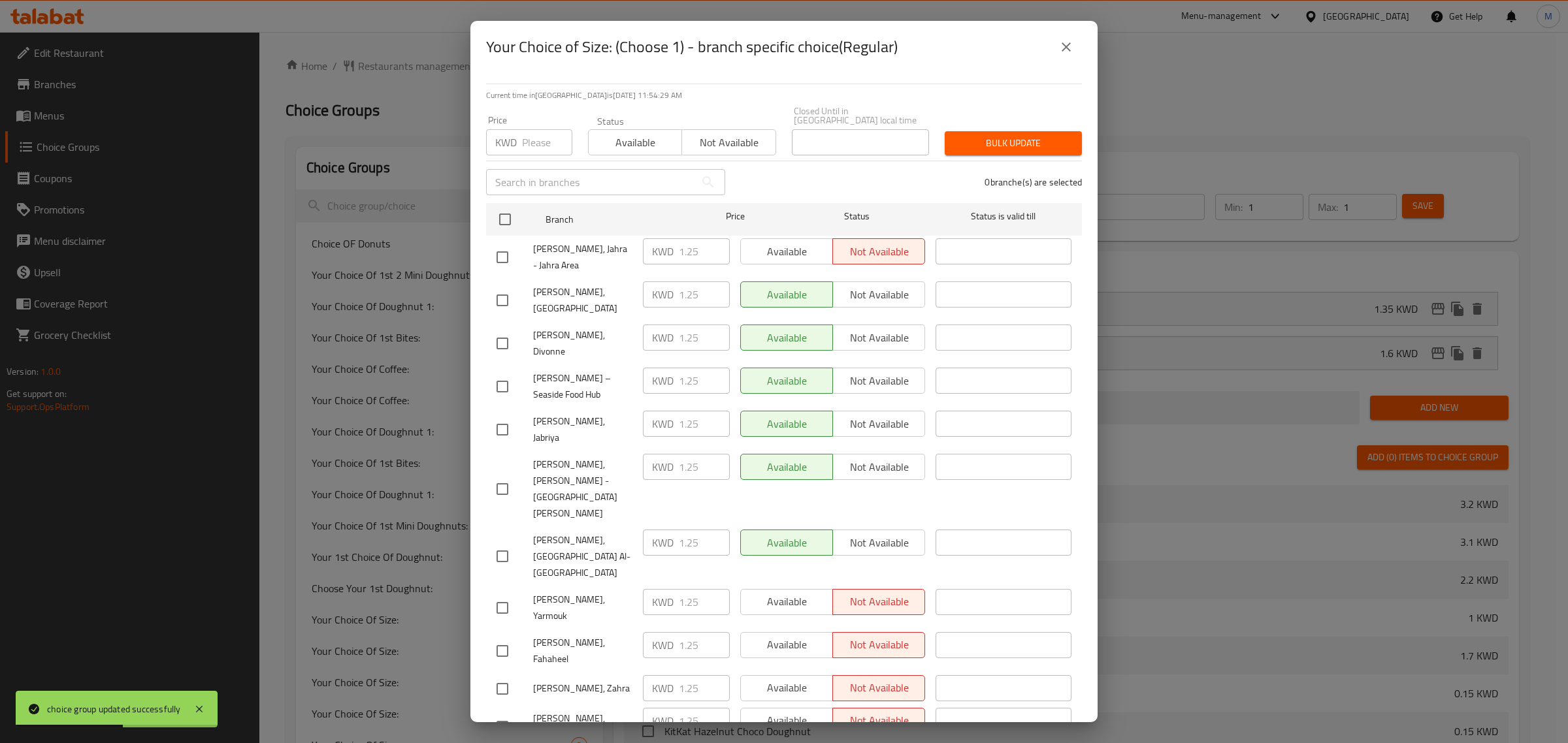
checkbox input "true"
click at [527, 132] on input "number" at bounding box center [547, 142] width 50 height 27
type input "1.35"
click at [978, 135] on span "Bulk update" at bounding box center [1014, 143] width 117 height 16
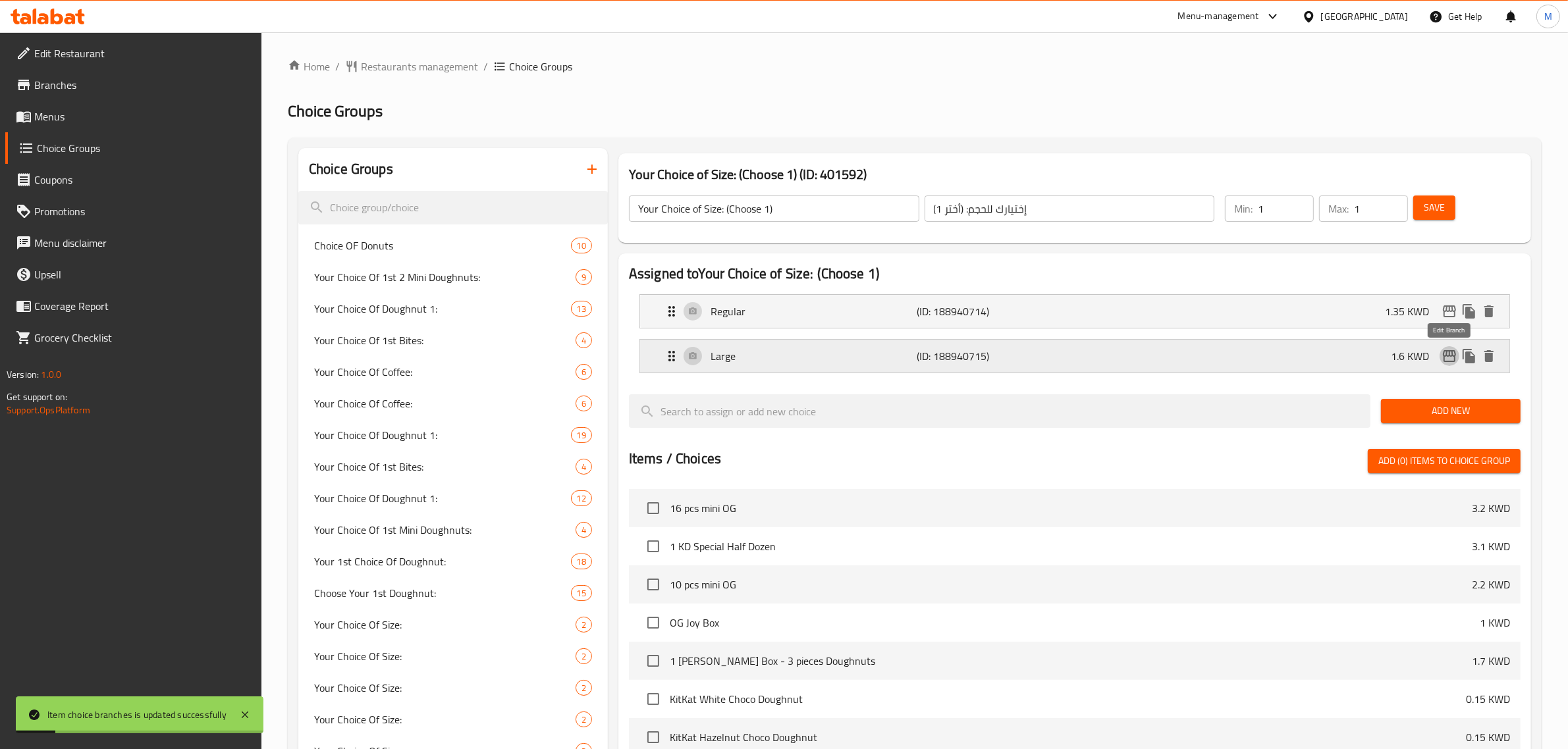
click at [1450, 355] on icon "edit" at bounding box center [1450, 356] width 16 height 16
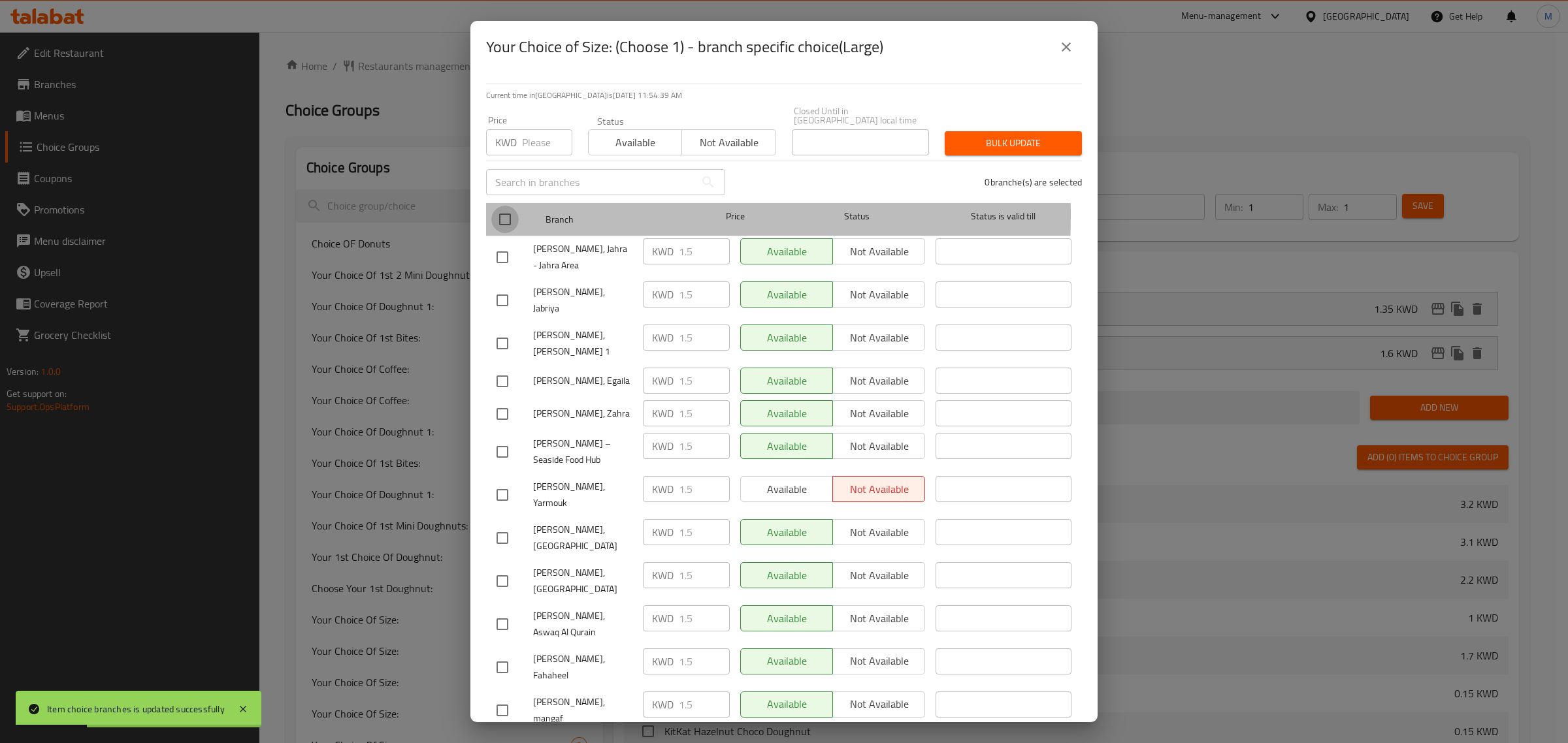
click at [499, 206] on input "checkbox" at bounding box center [505, 219] width 27 height 27
checkbox input "true"
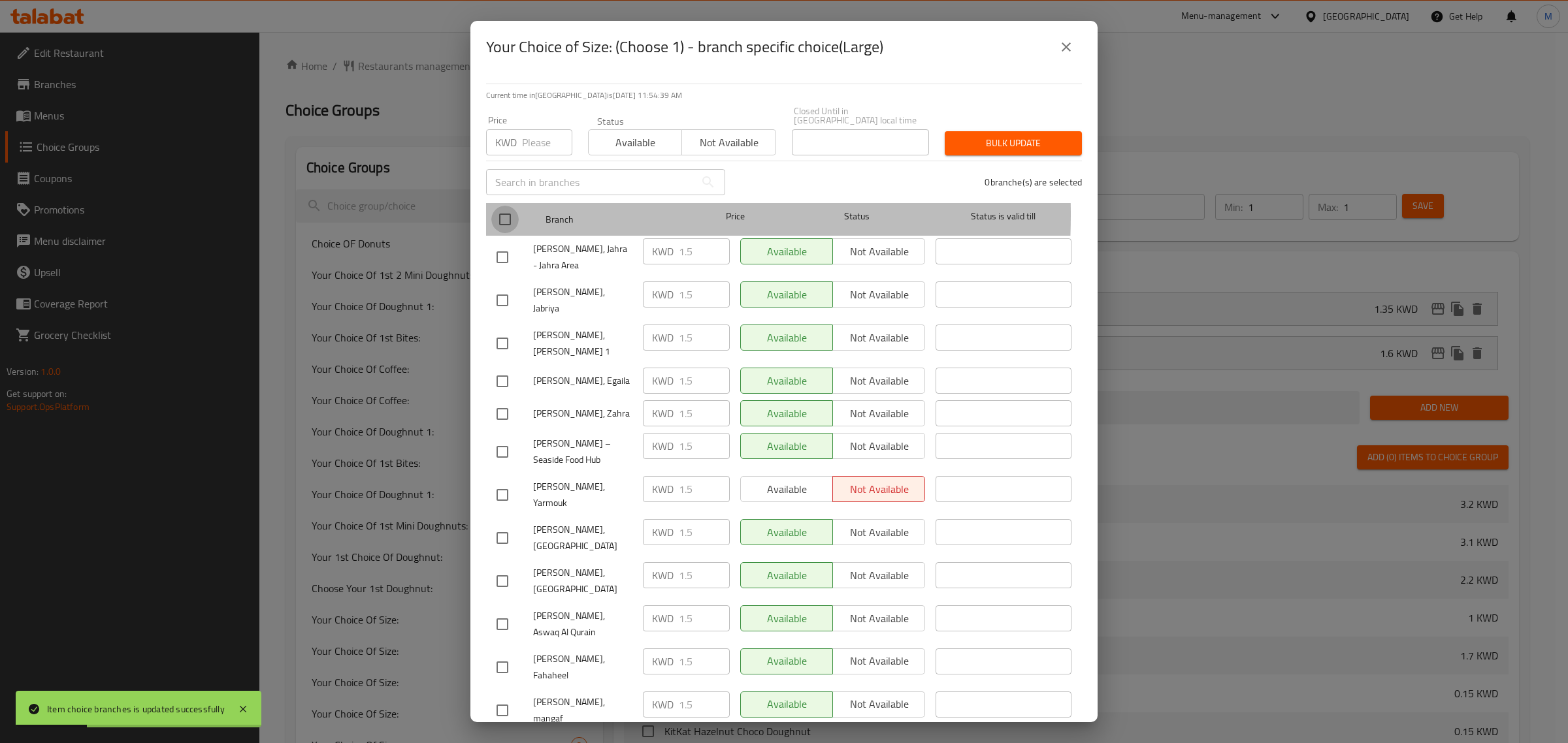
checkbox input "true"
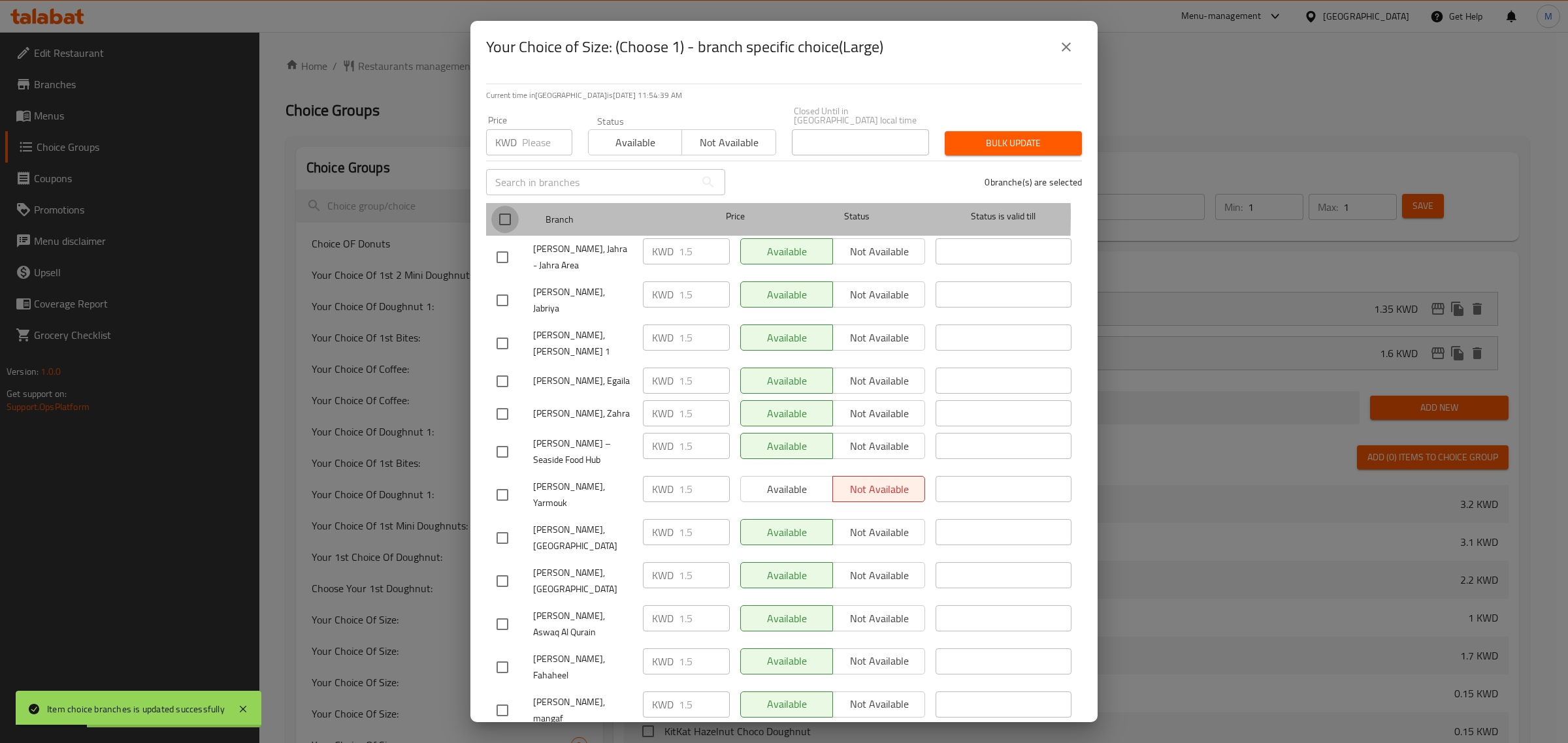
checkbox input "true"
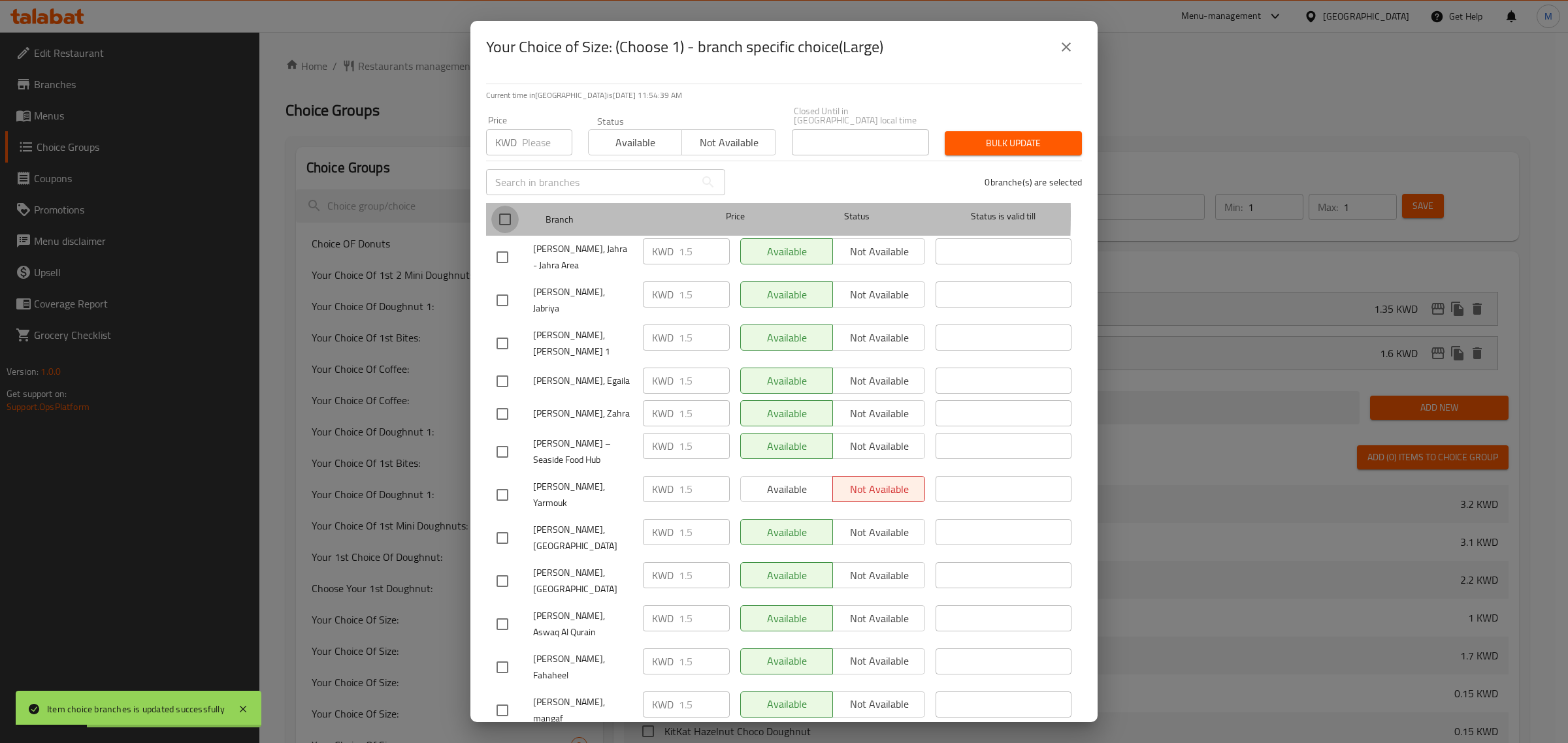
checkbox input "true"
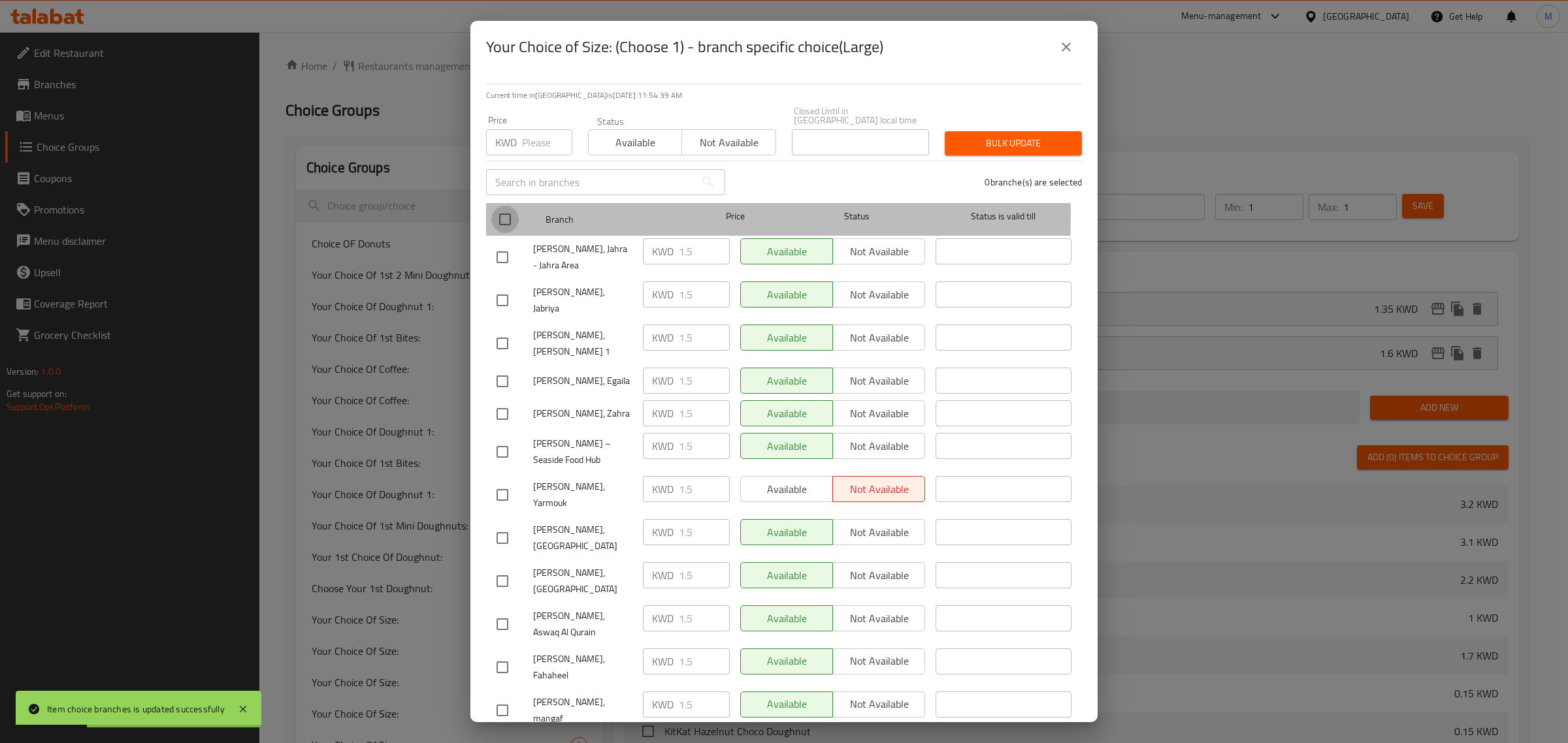
checkbox input "true"
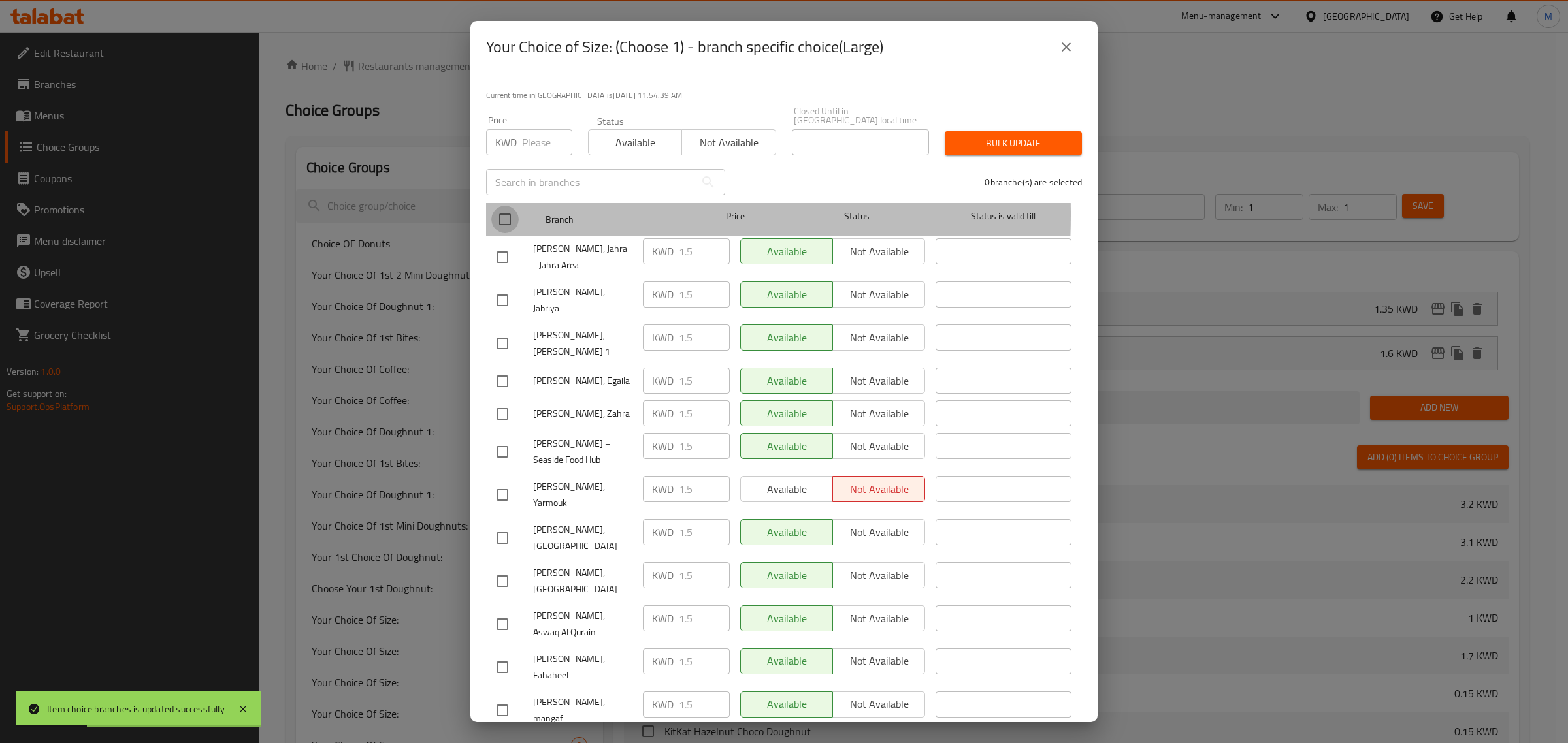
checkbox input "true"
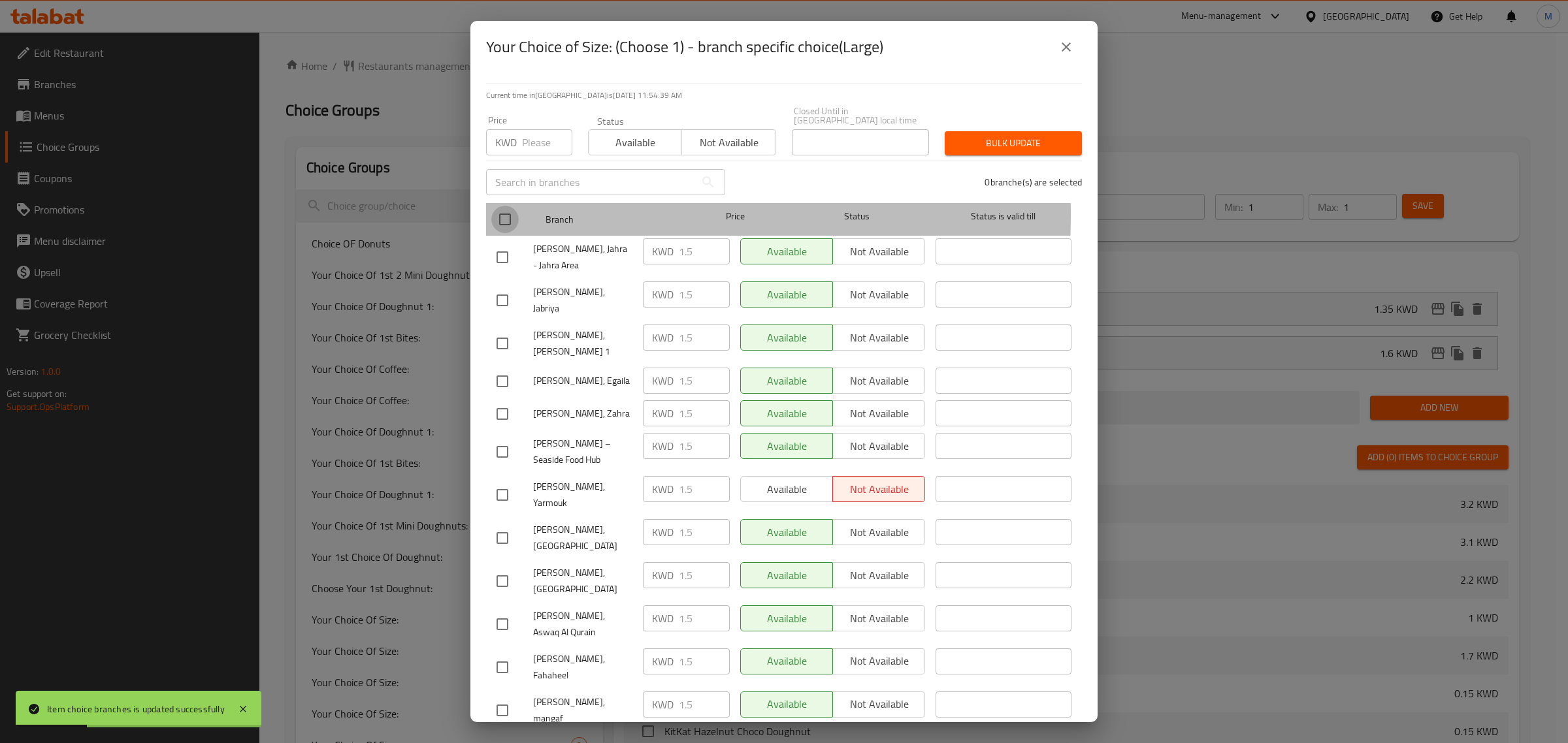
checkbox input "true"
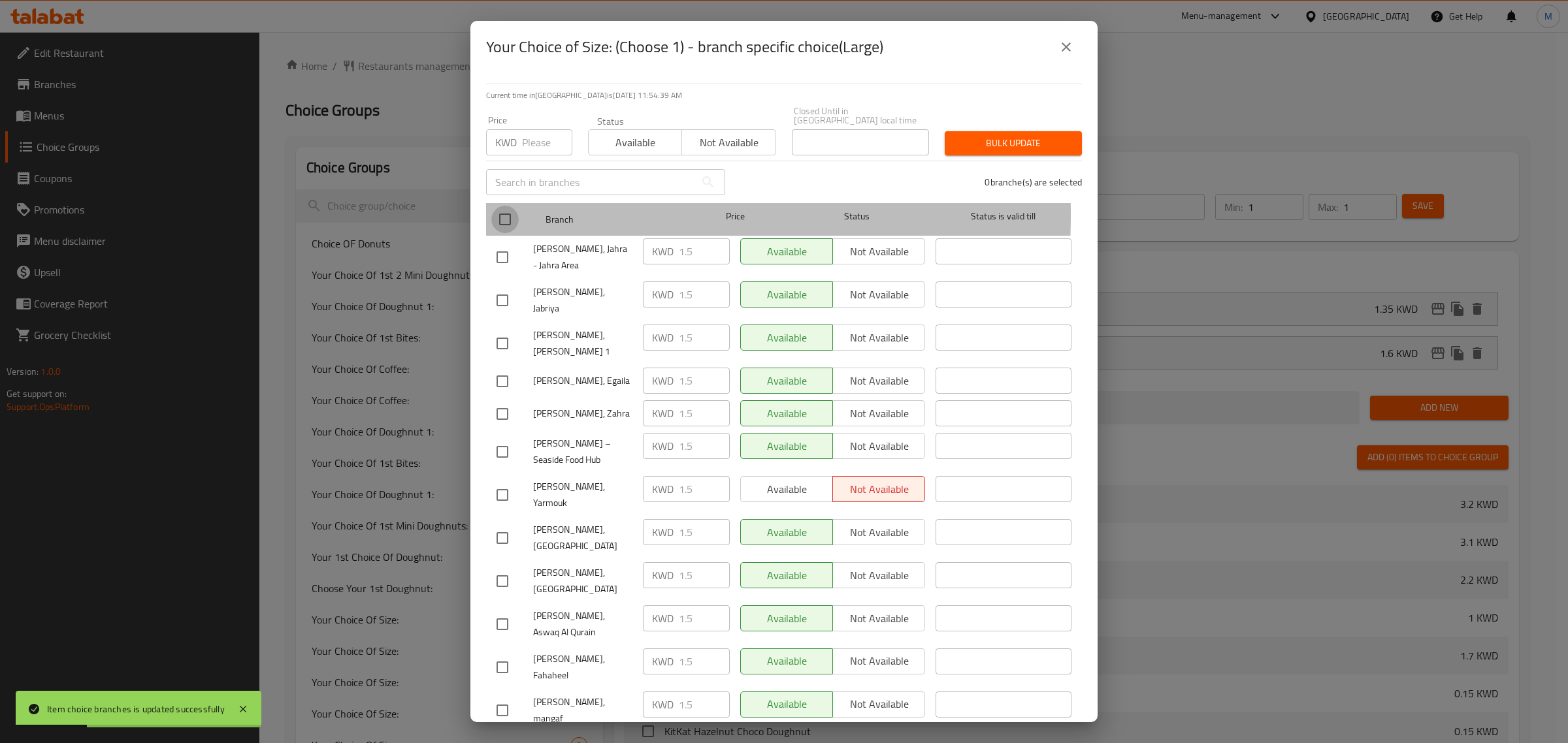
checkbox input "true"
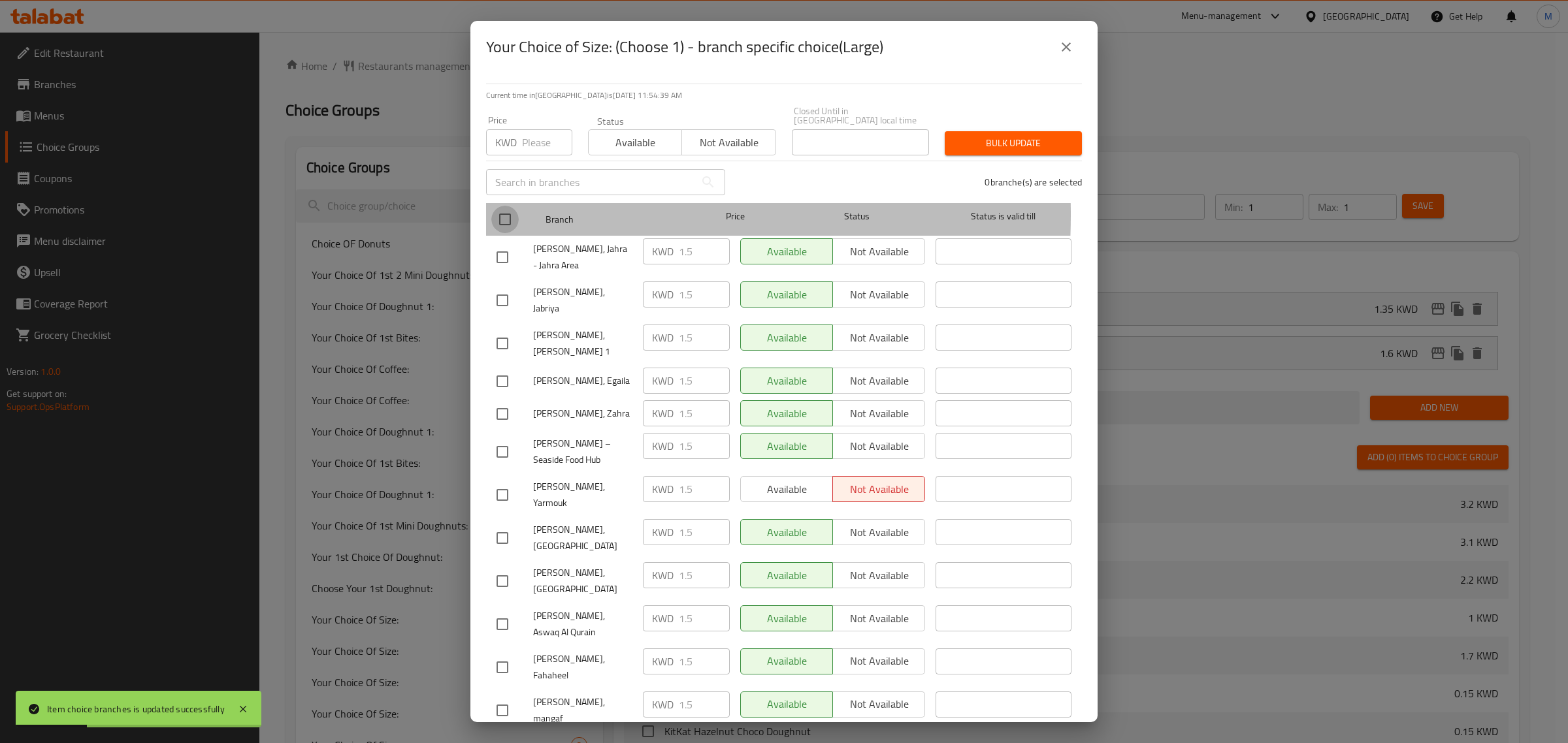
checkbox input "true"
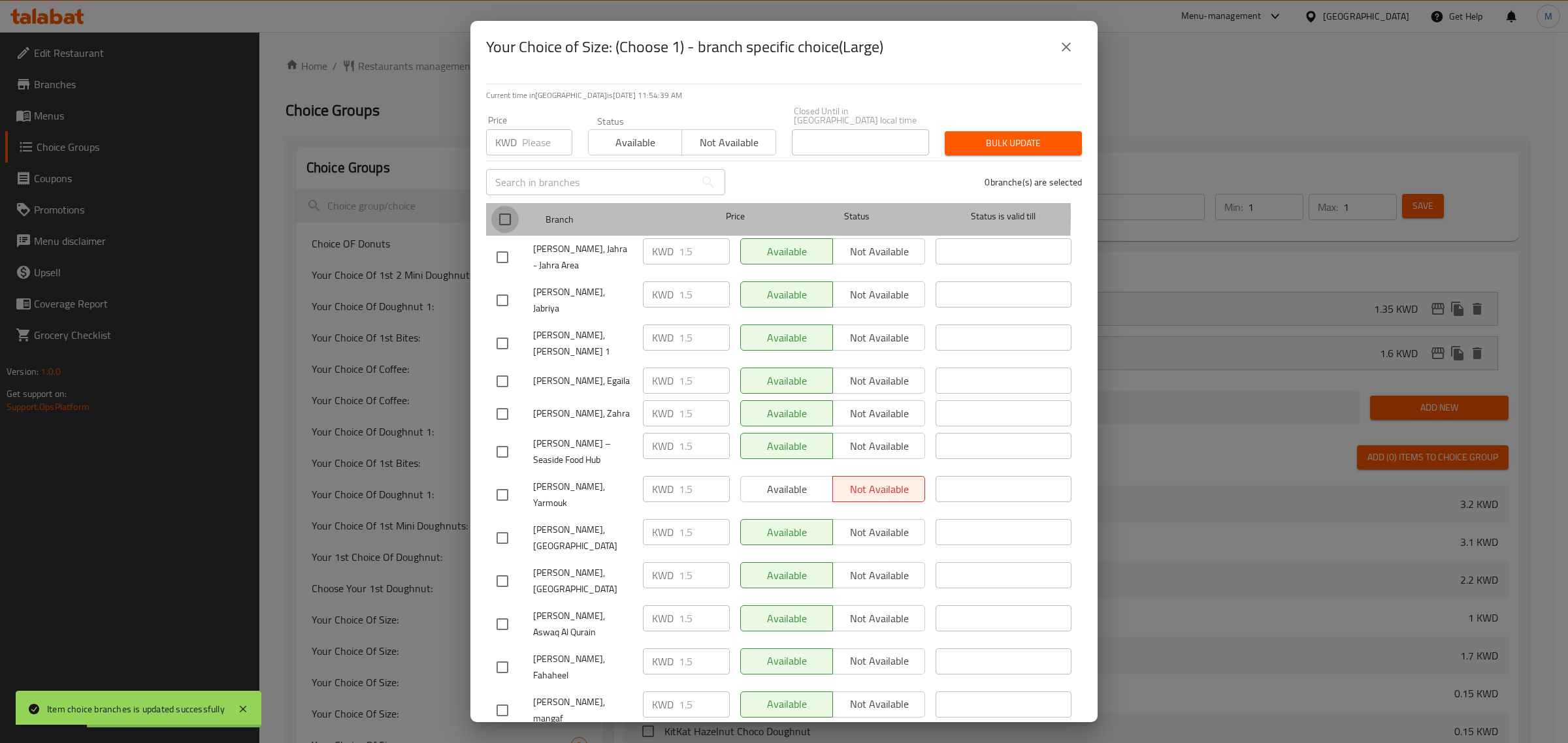
checkbox input "true"
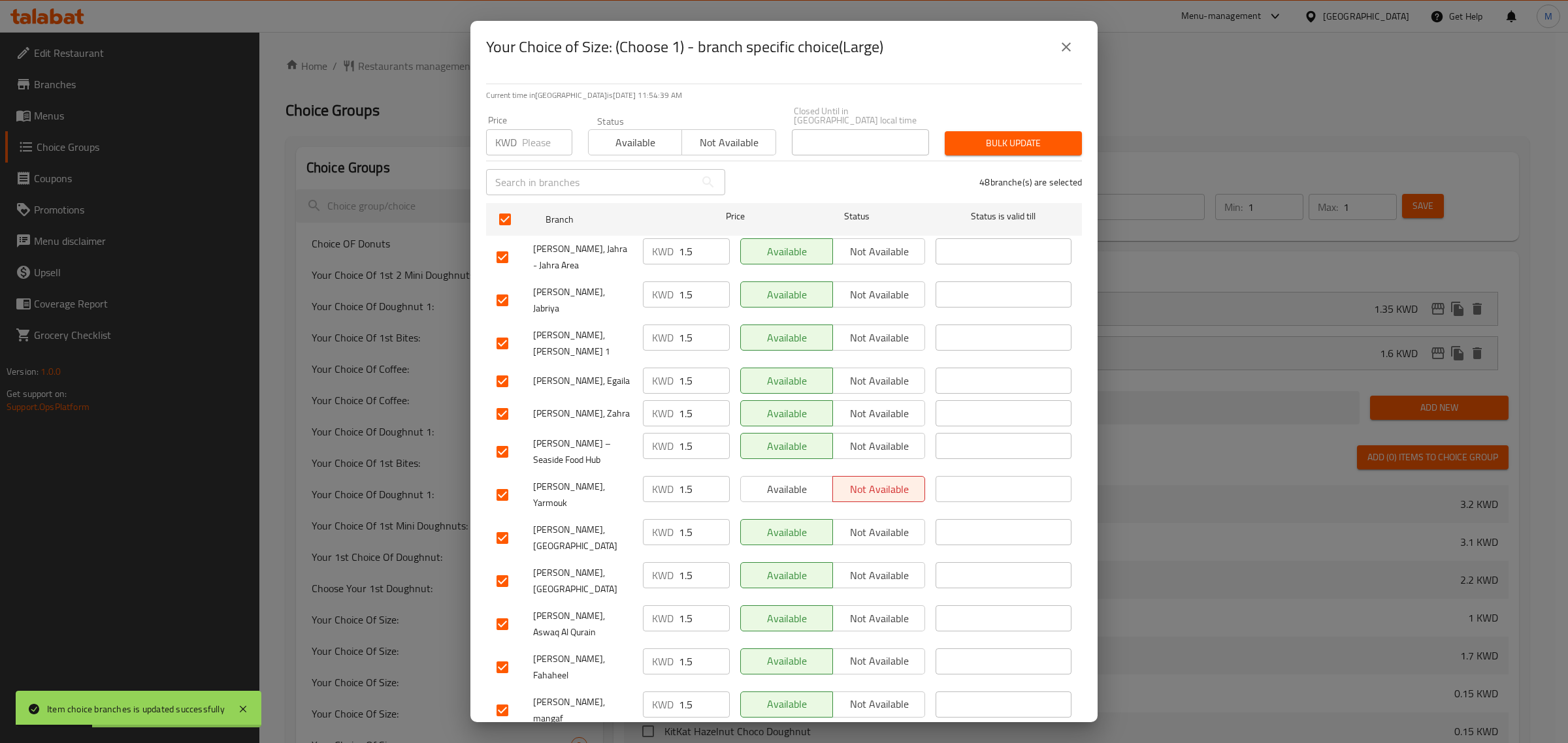
click at [525, 140] on input "number" at bounding box center [547, 142] width 50 height 27
type input "1.6"
click at [1008, 135] on span "Bulk update" at bounding box center [1014, 143] width 117 height 16
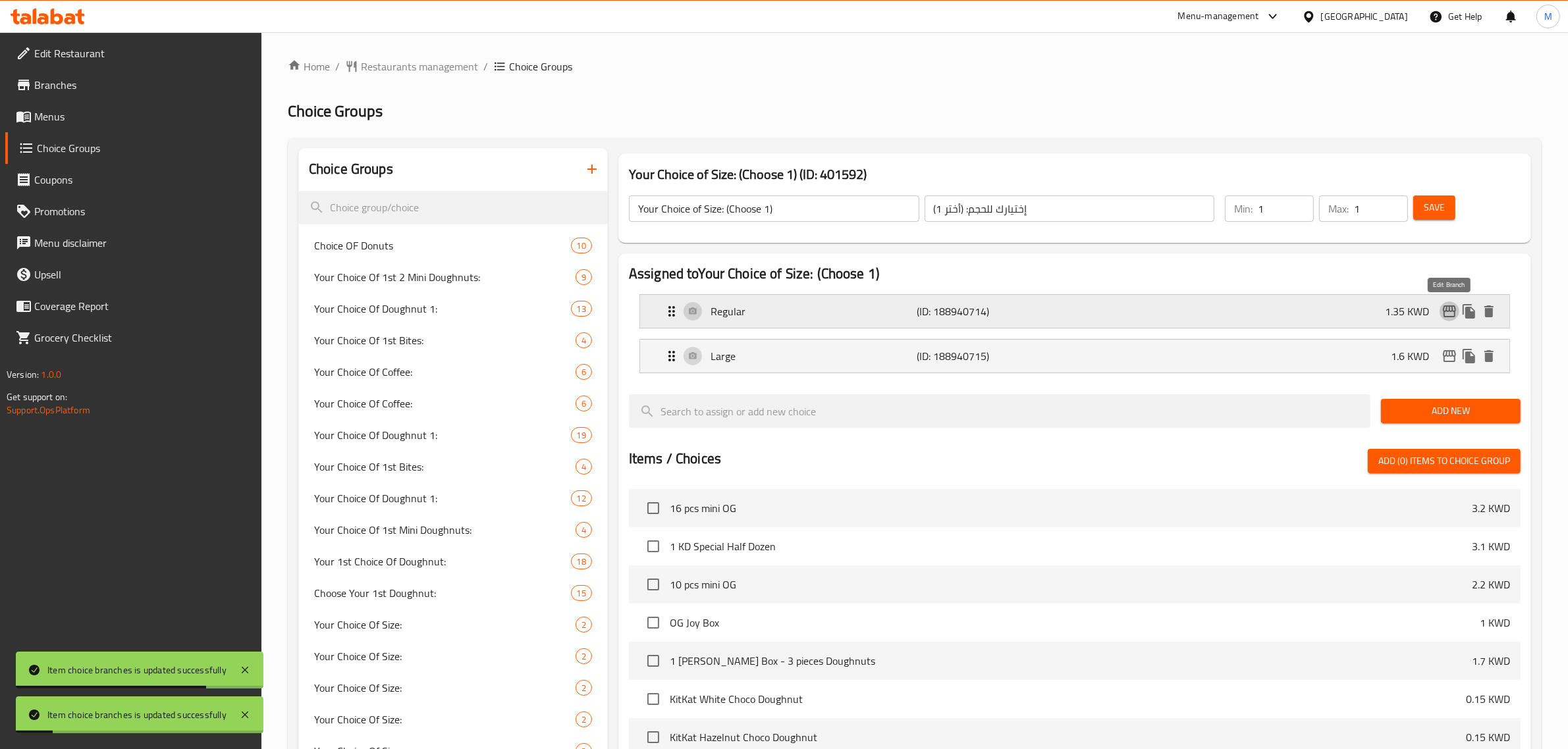
click at [1448, 309] on icon "edit" at bounding box center [1450, 312] width 16 height 16
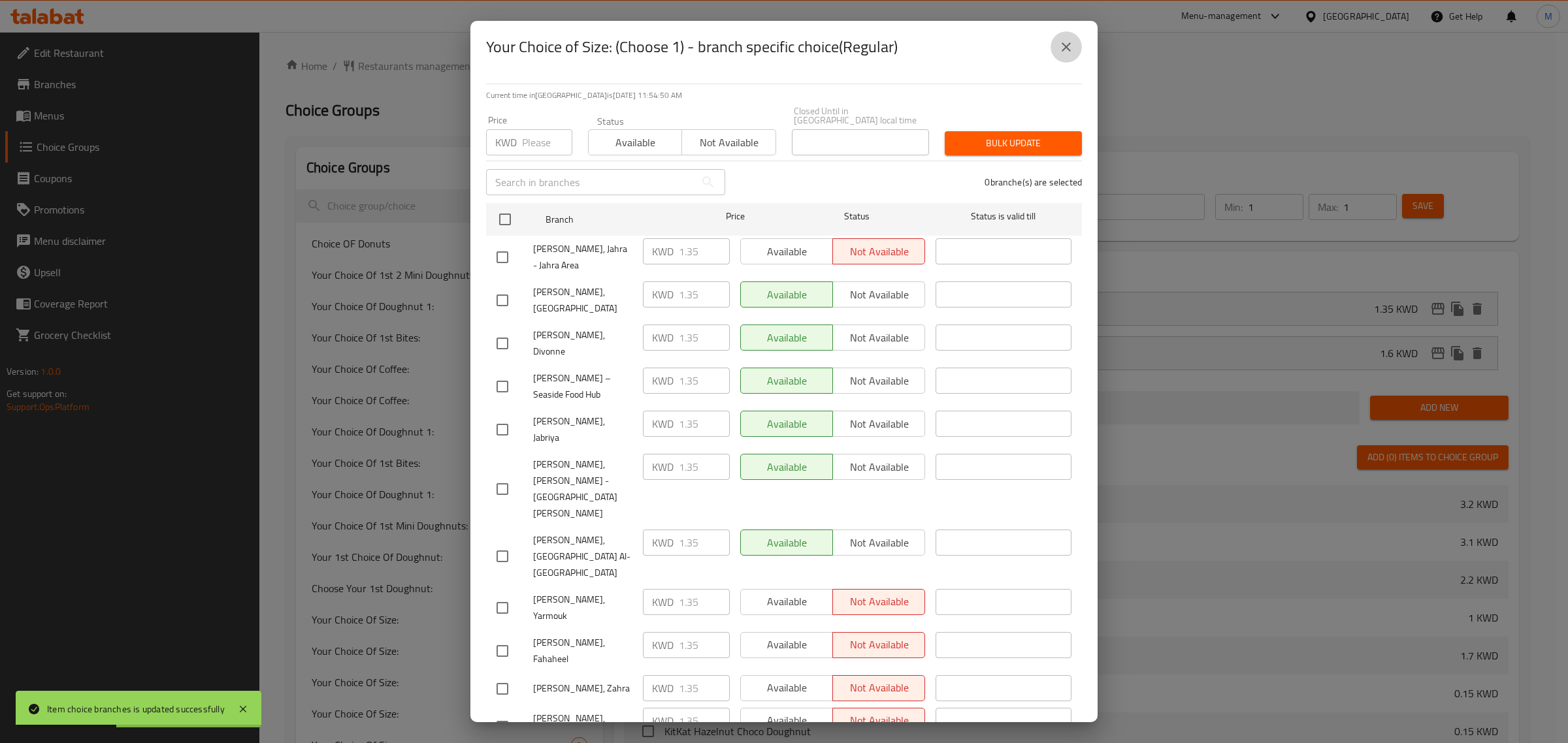
click at [1072, 47] on icon "close" at bounding box center [1067, 47] width 16 height 16
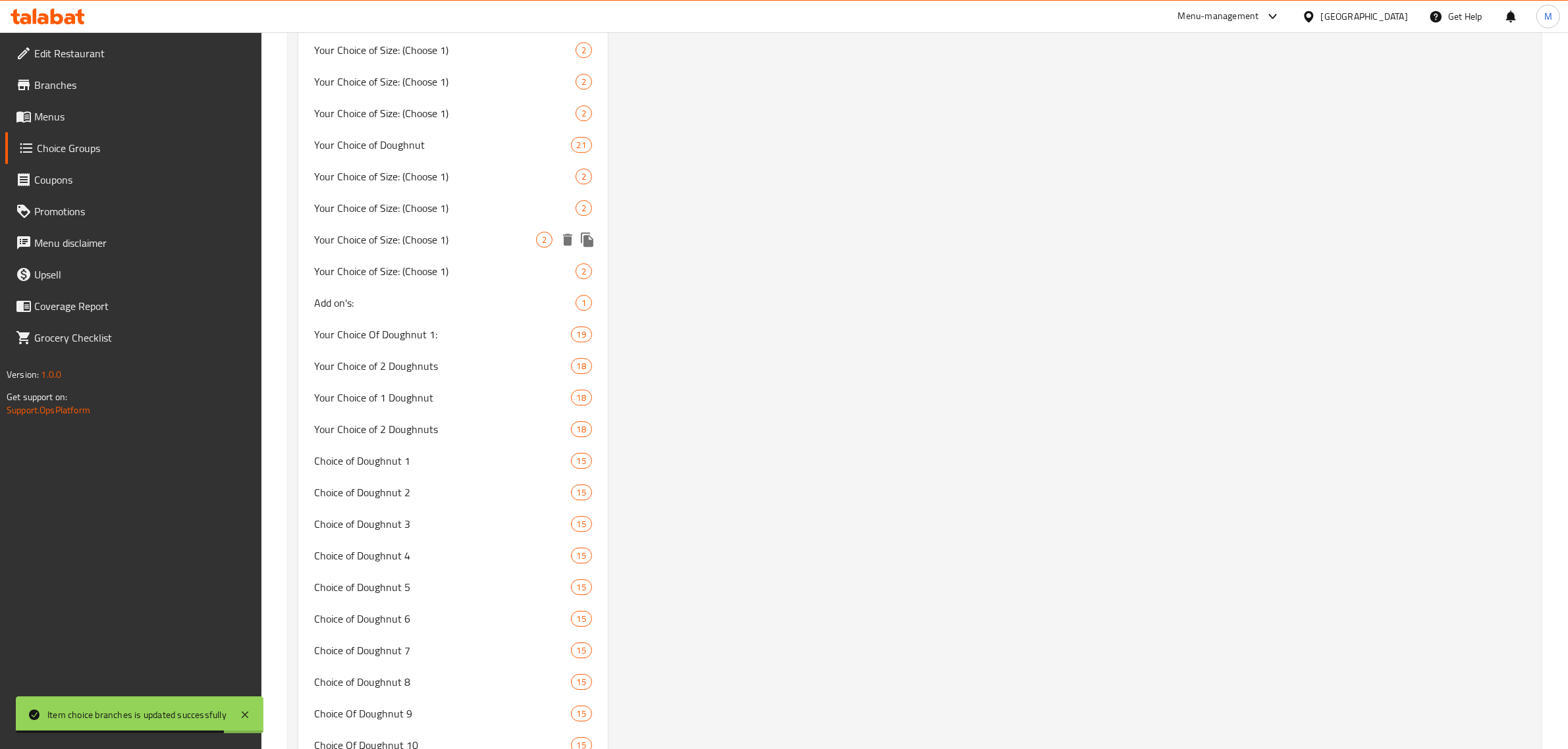
scroll to position [4856, 0]
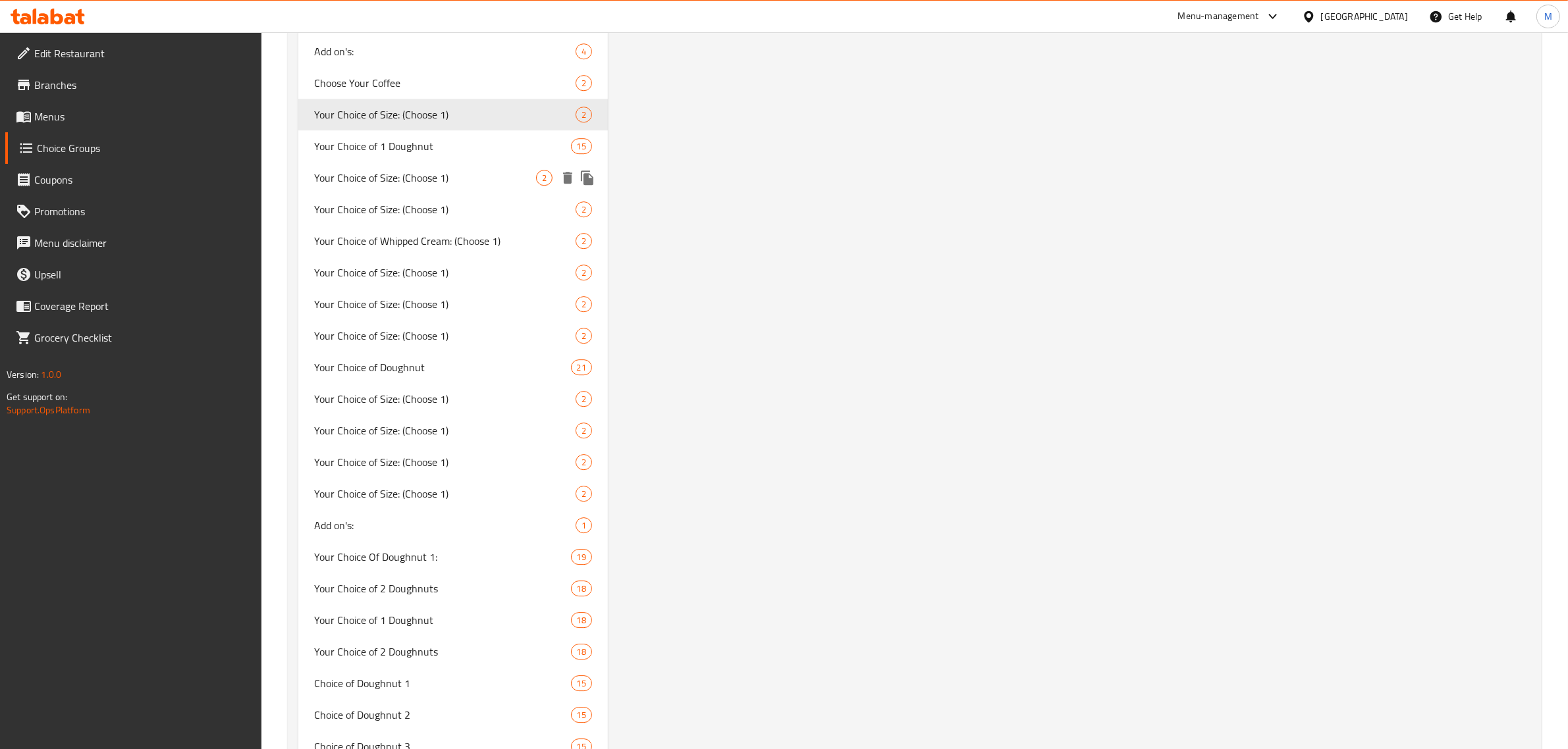
click at [464, 170] on span "Your Choice of Size: (Choose 1)" at bounding box center [425, 178] width 222 height 16
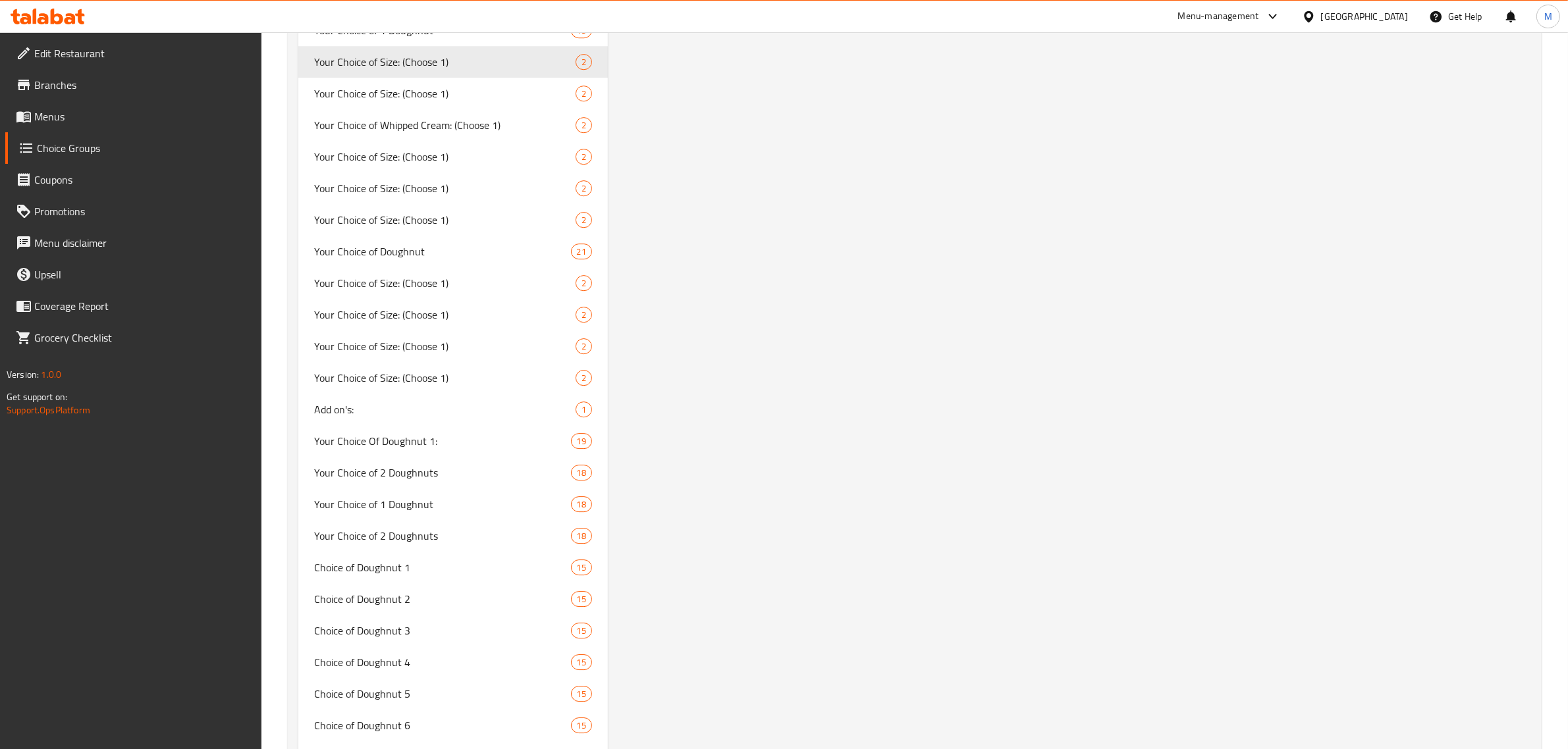
scroll to position [4773, 0]
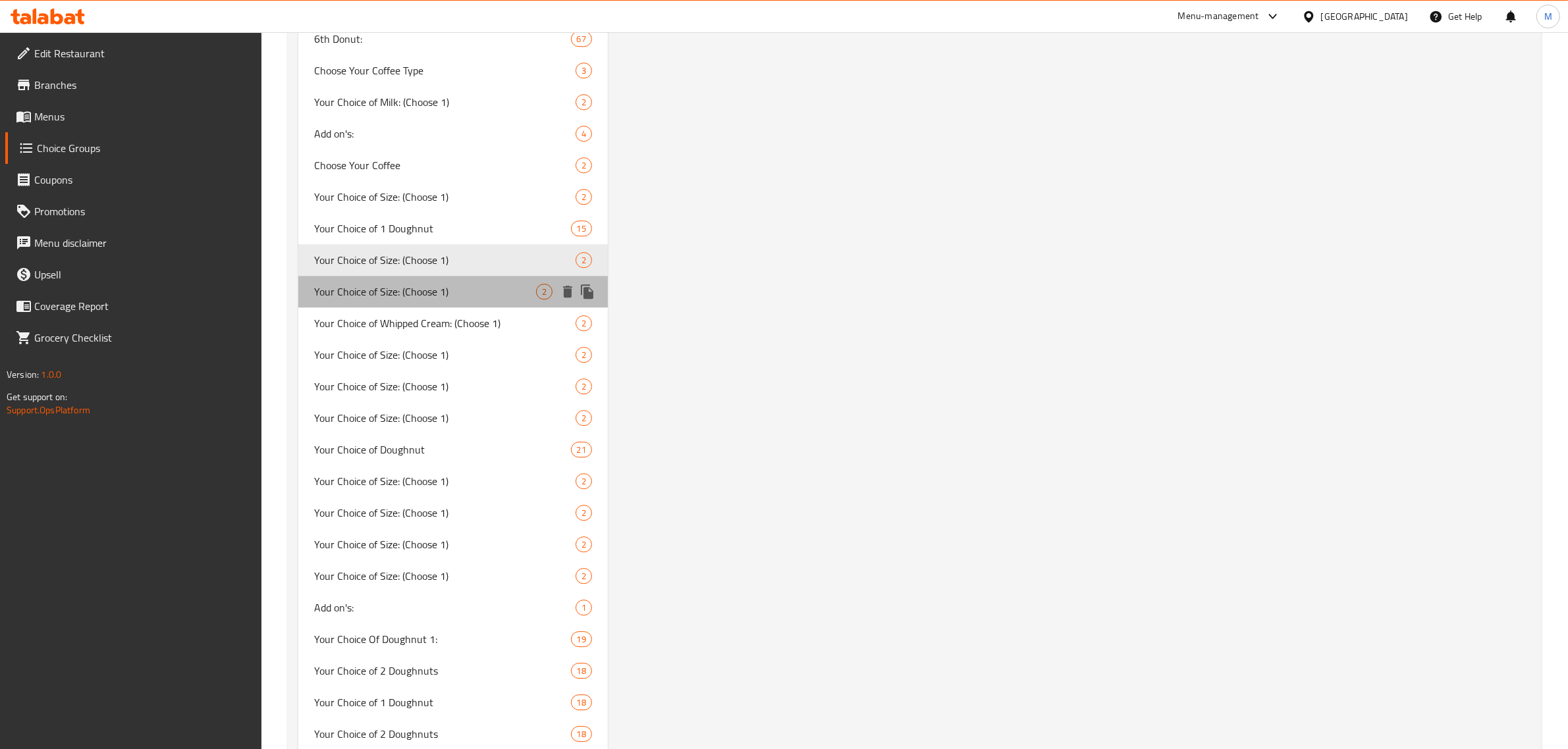
click at [409, 284] on span "Your Choice of Size: (Choose 1)" at bounding box center [425, 292] width 222 height 16
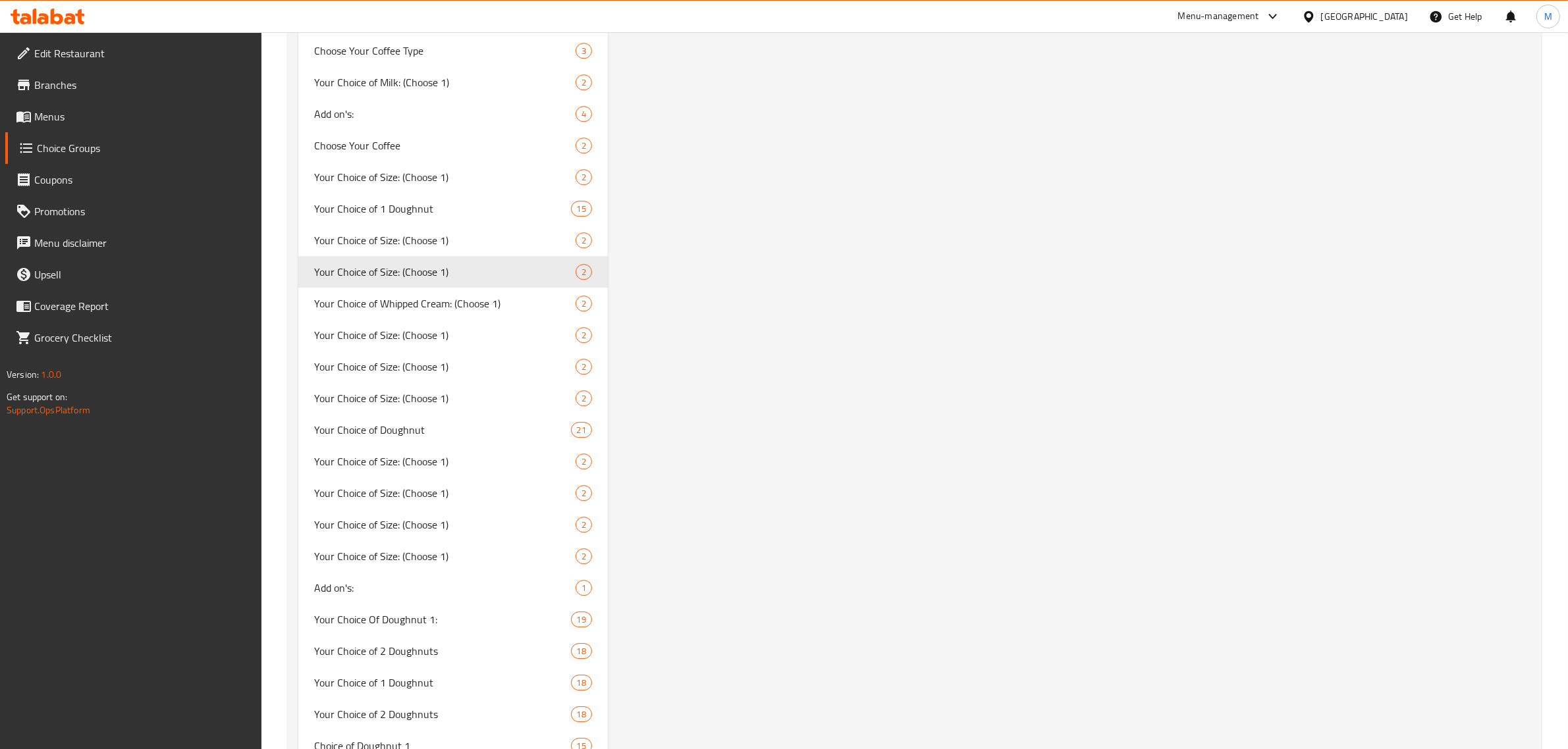
scroll to position [4634, 0]
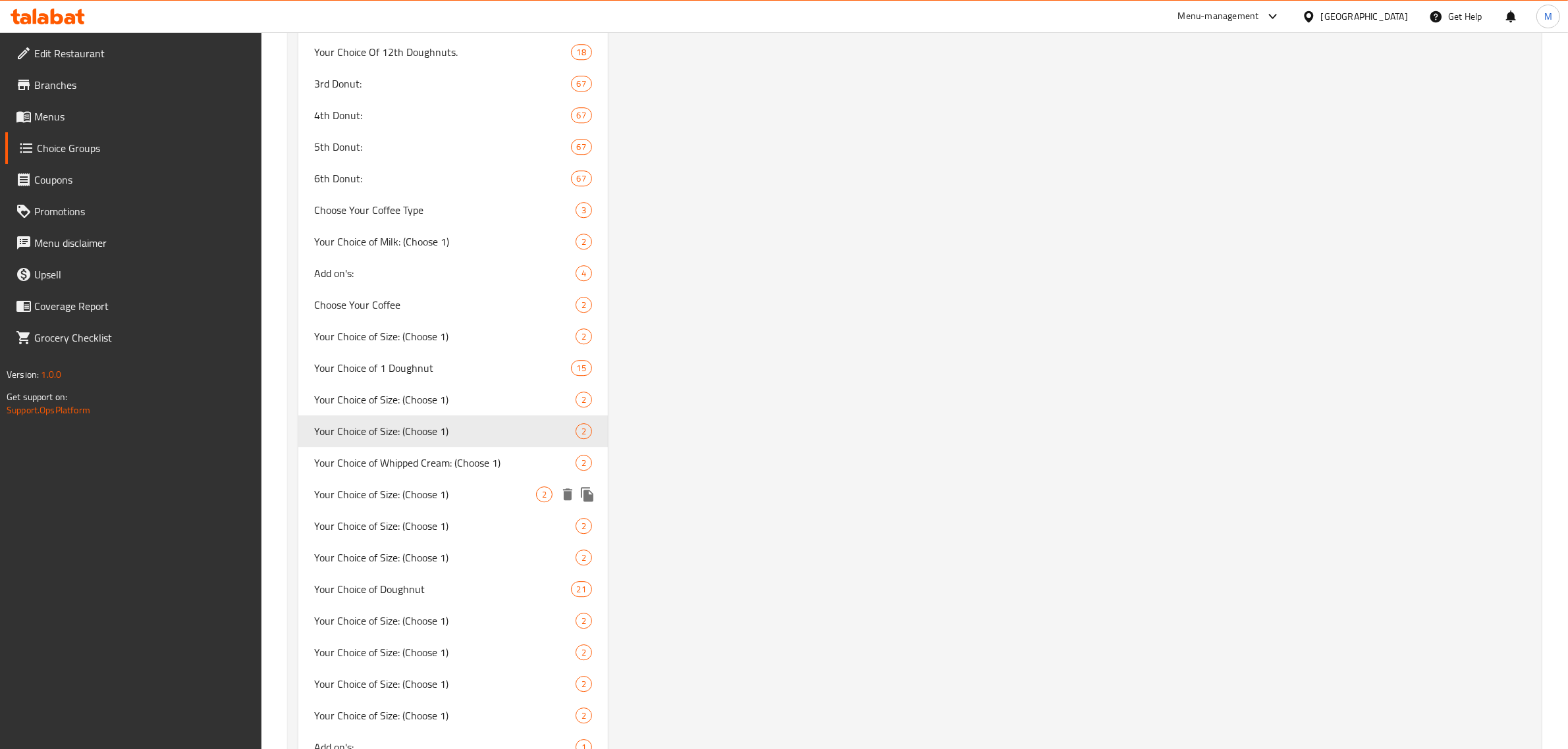
click at [461, 486] on span "Your Choice of Size: (Choose 1)" at bounding box center [425, 494] width 222 height 16
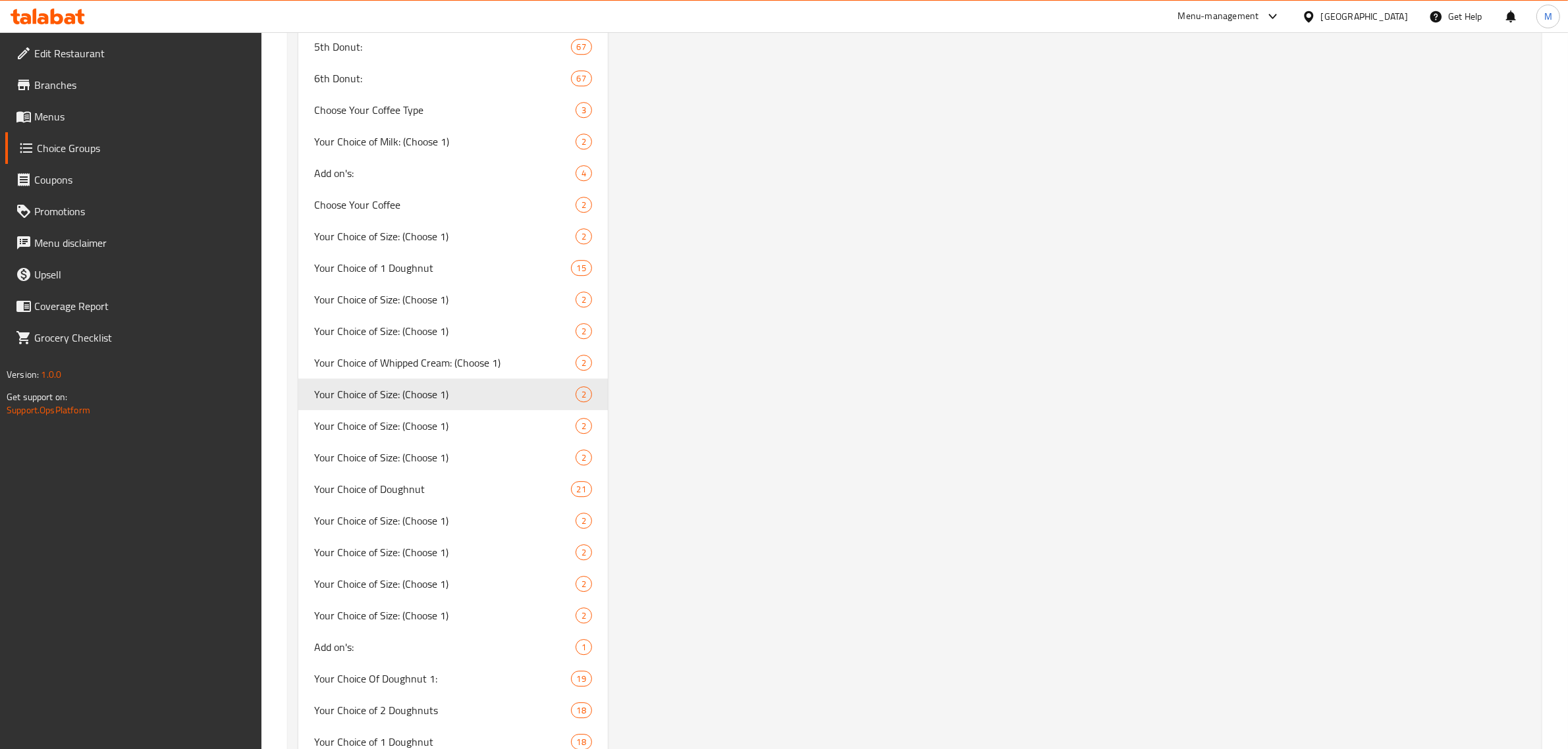
scroll to position [4853, 0]
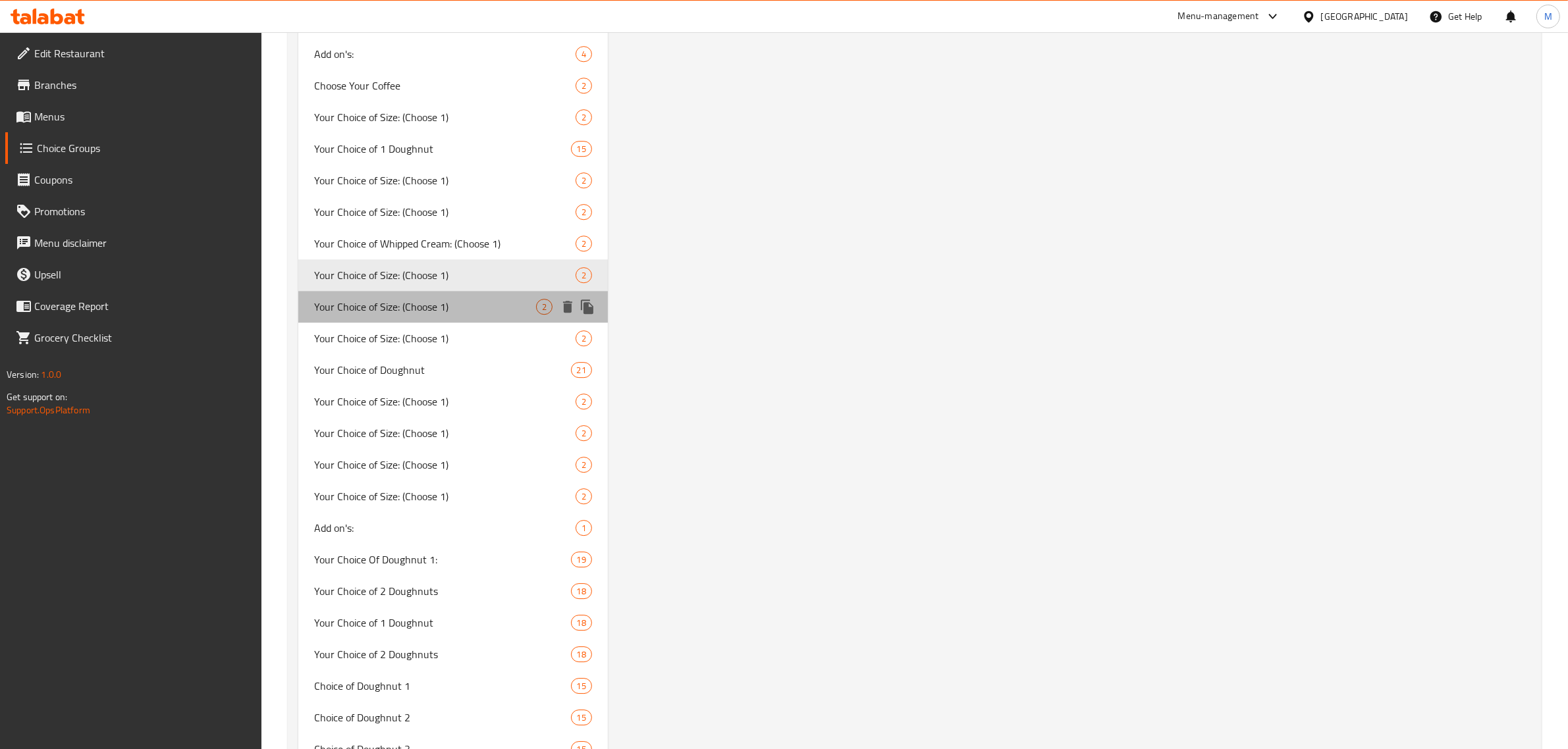
click at [473, 299] on span "Your Choice of Size: (Choose 1)" at bounding box center [425, 307] width 222 height 16
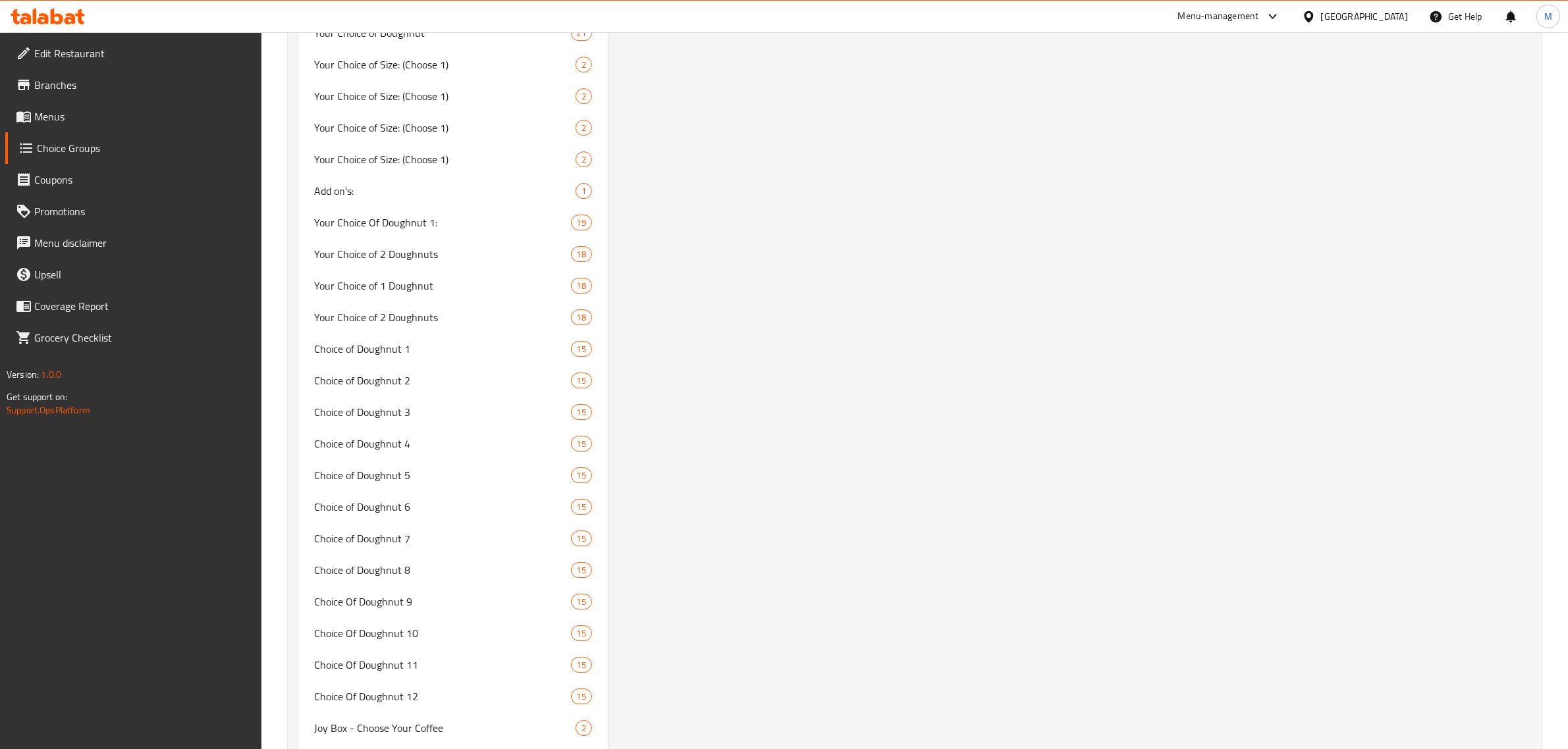
scroll to position [4892, 0]
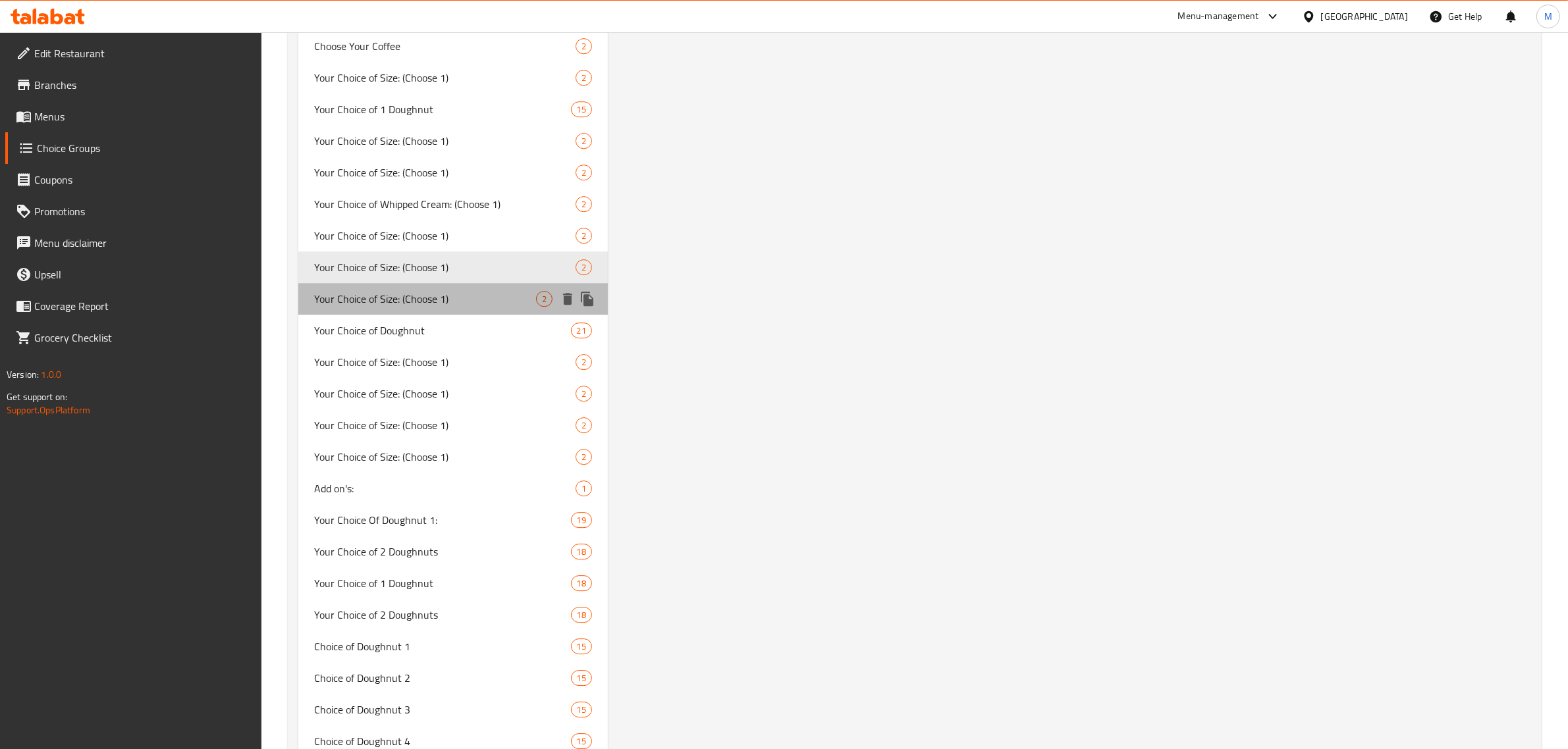
click at [505, 291] on span "Your Choice of Size: (Choose 1)" at bounding box center [425, 299] width 222 height 16
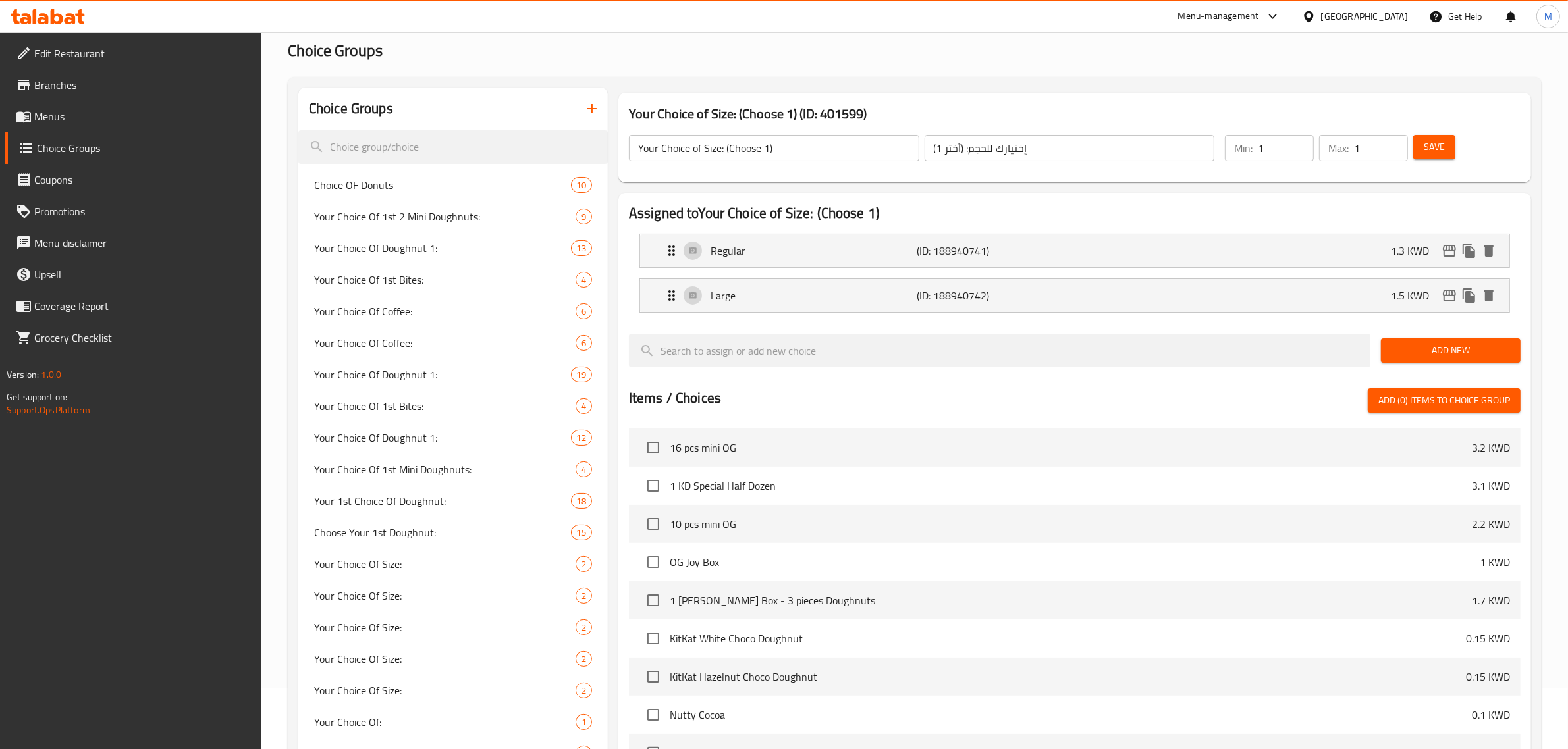
scroll to position [0, 0]
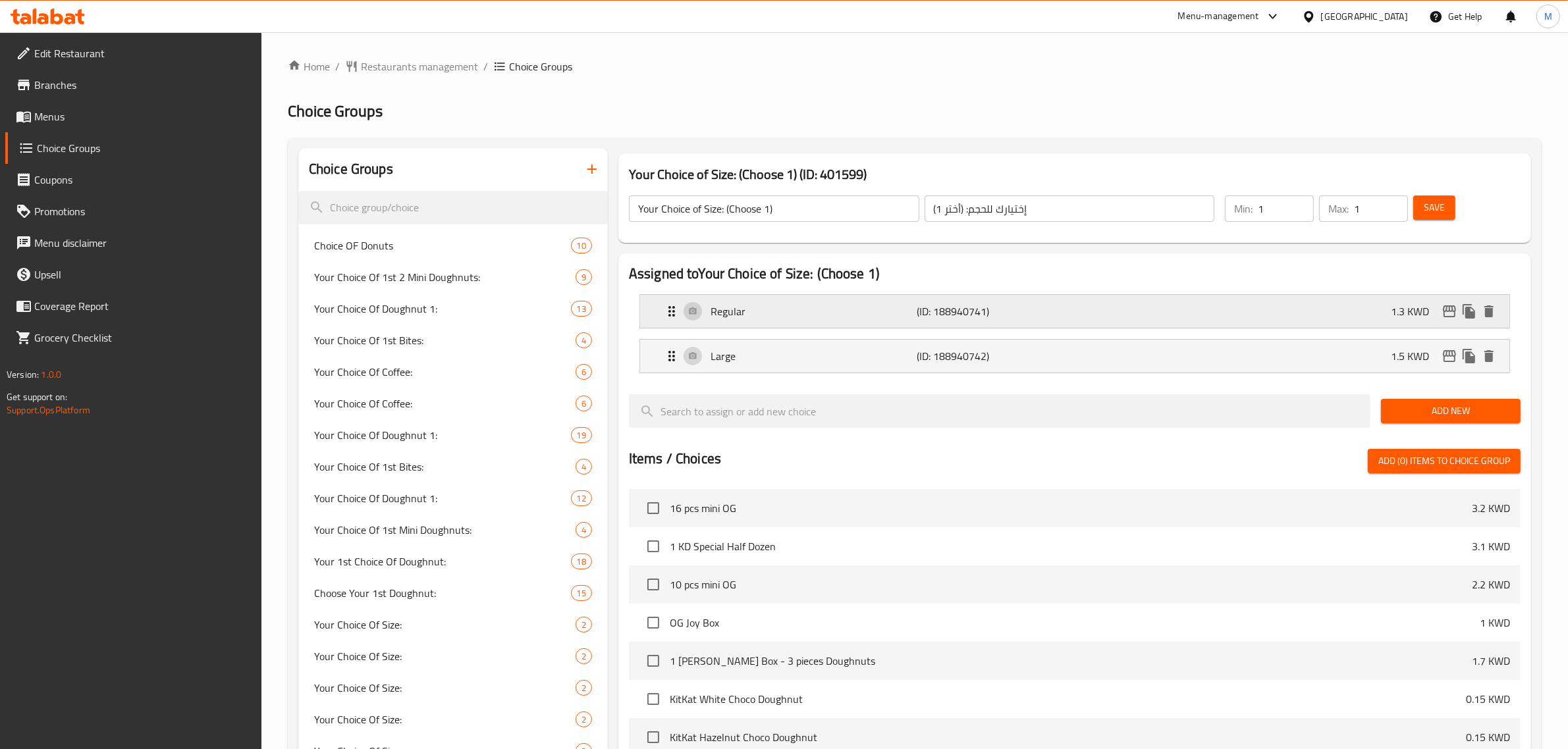
click at [1340, 313] on div "Regular (ID: 188940741) 1.3 KWD" at bounding box center [1078, 311] width 829 height 33
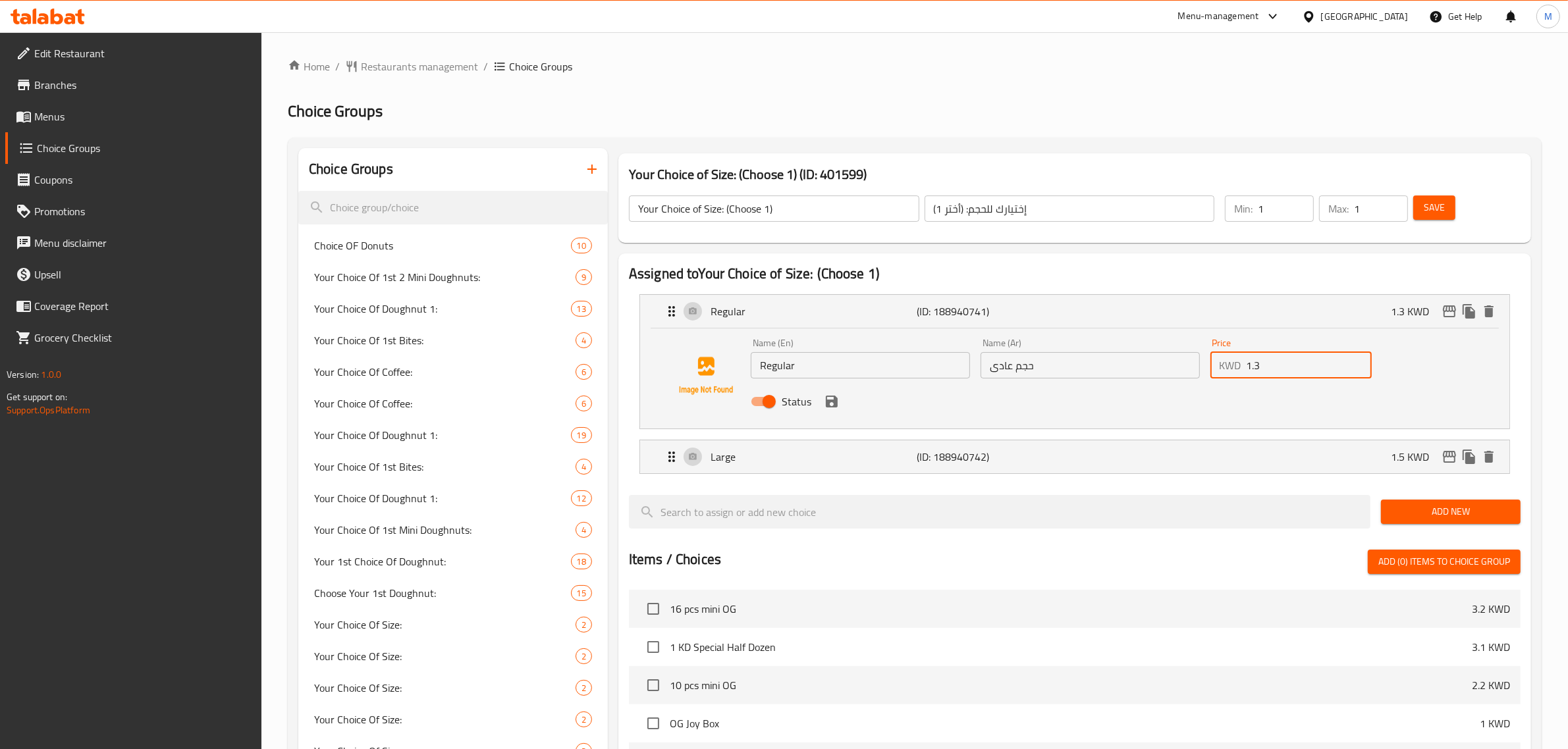
drag, startPoint x: 1279, startPoint y: 367, endPoint x: 1245, endPoint y: 365, distance: 34.1
click at [1245, 365] on div "KWD 1.3 Price" at bounding box center [1292, 365] width 162 height 27
click at [835, 407] on icon "save" at bounding box center [832, 402] width 16 height 16
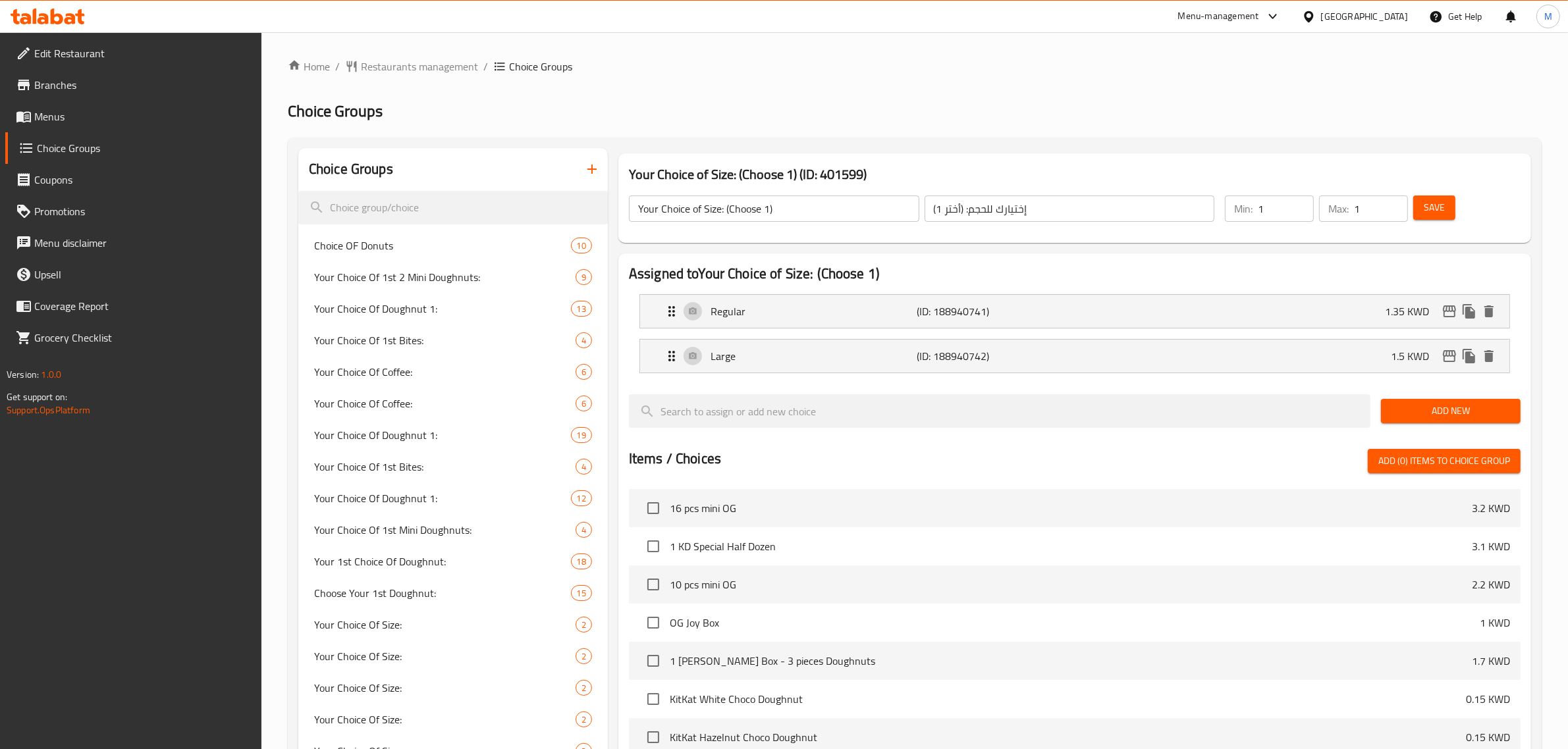
type input "1.35"
click at [1394, 357] on p "1.5 KWD" at bounding box center [1415, 356] width 49 height 16
click at [860, 359] on p "Large" at bounding box center [814, 356] width 207 height 16
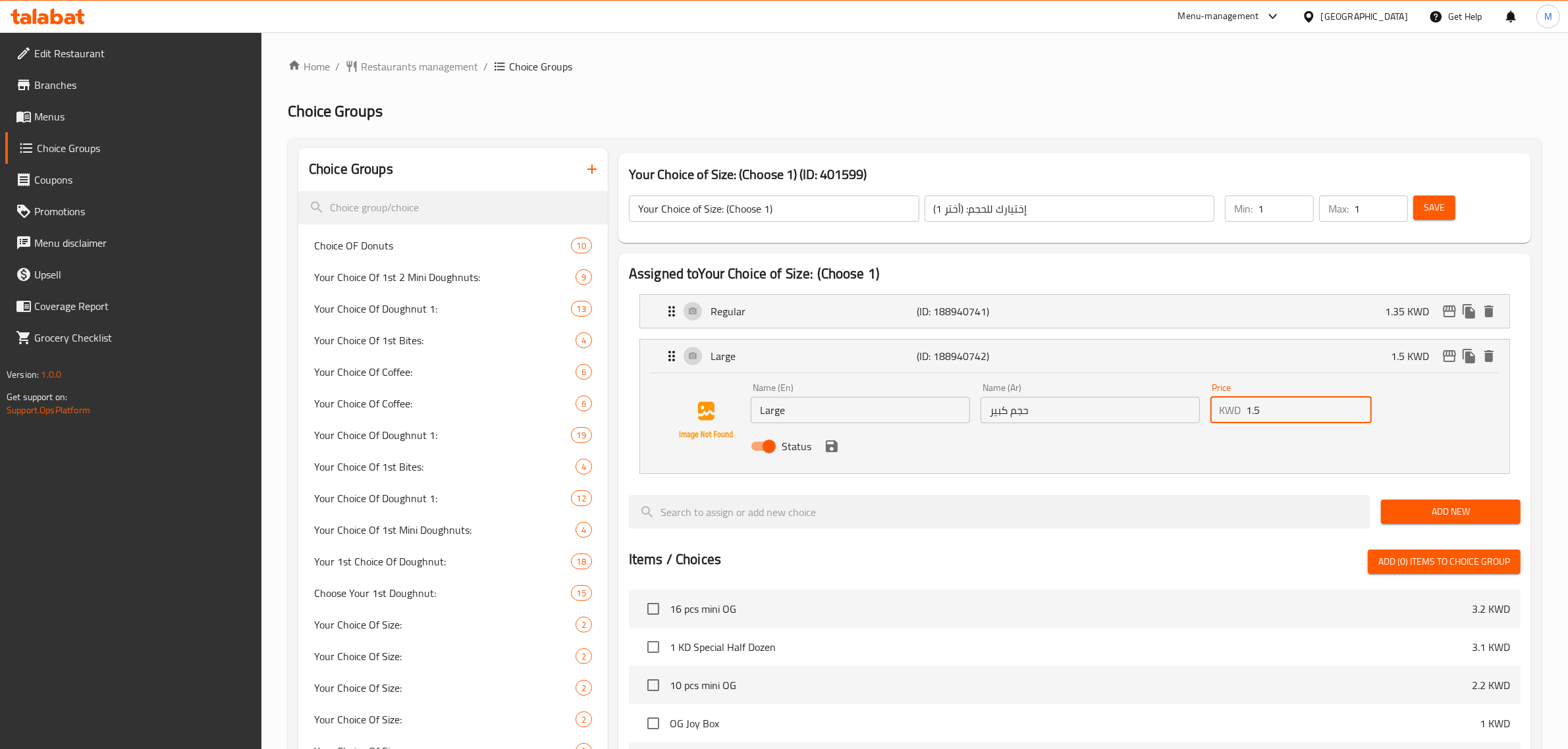
drag, startPoint x: 1286, startPoint y: 405, endPoint x: 1170, endPoint y: 405, distance: 116.0
click at [1170, 405] on div "Name (En) Large Name (En) Name (Ar) حجم كبير Name (Ar) Price KWD 1.5 Price Stat…" at bounding box center [1090, 420] width 690 height 86
click at [840, 449] on div "Status" at bounding box center [1090, 446] width 690 height 36
click at [829, 446] on icon "save" at bounding box center [831, 446] width 12 height 12
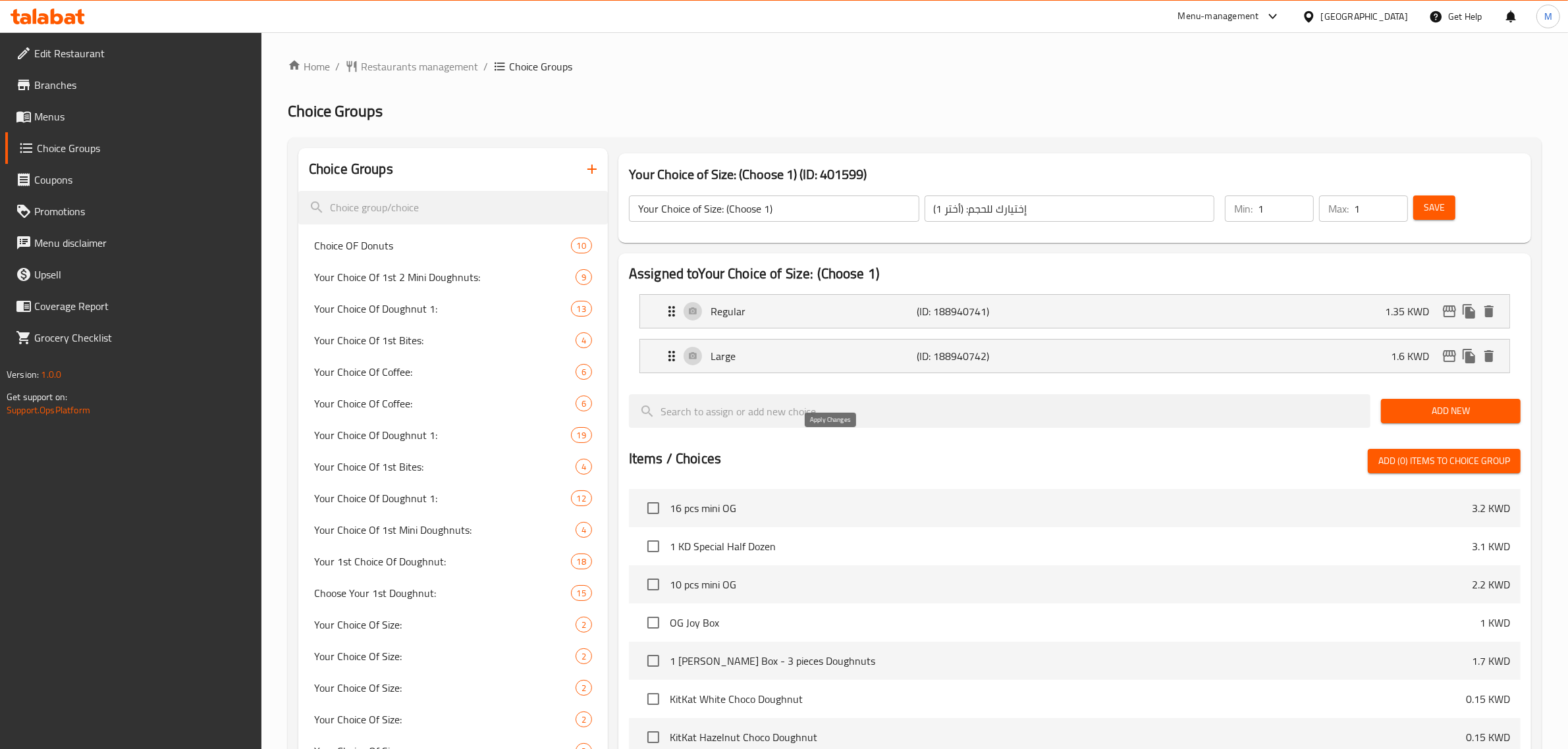
type input "1.6"
click at [1431, 204] on span "Save" at bounding box center [1434, 208] width 21 height 16
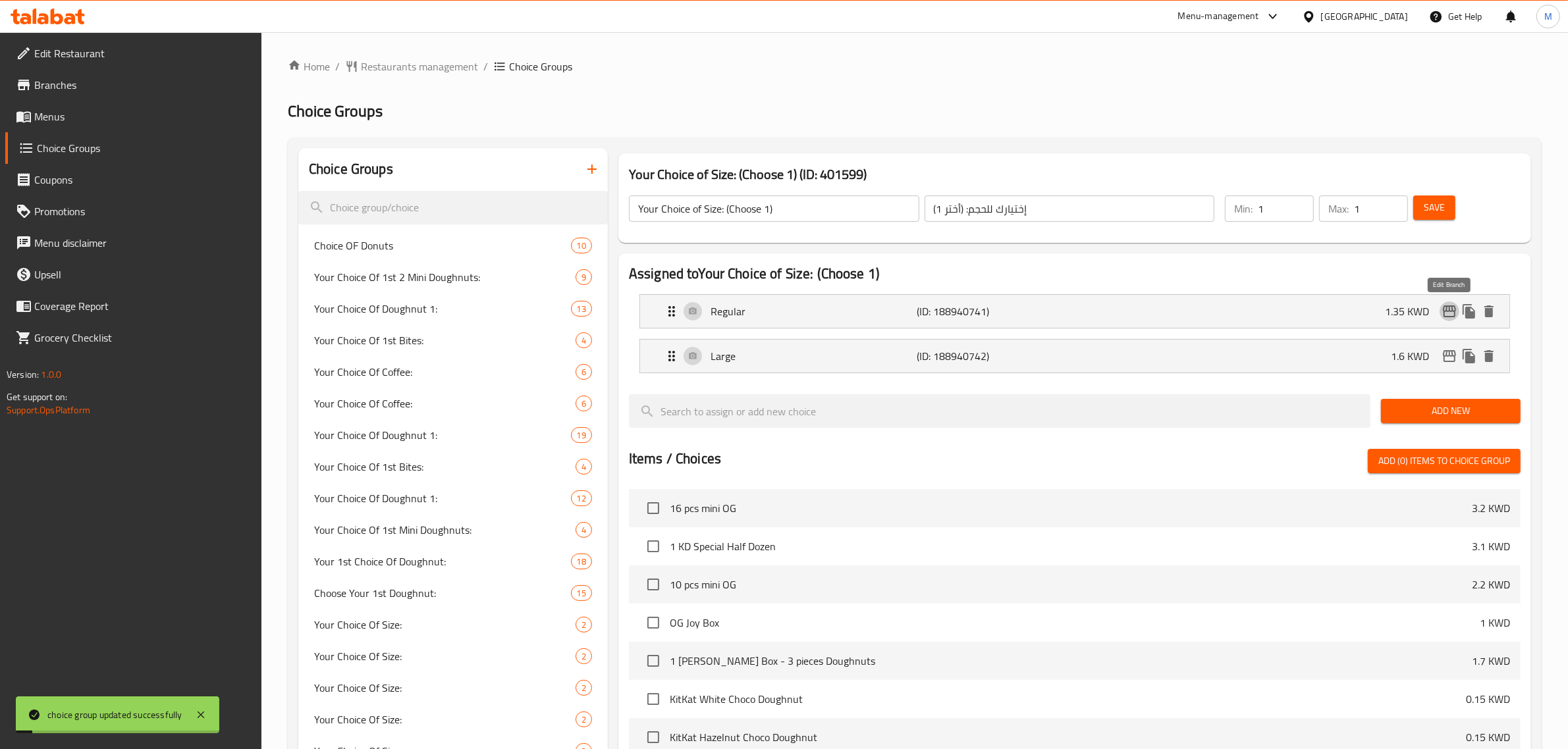
click at [1446, 317] on icon "edit" at bounding box center [1450, 311] width 13 height 12
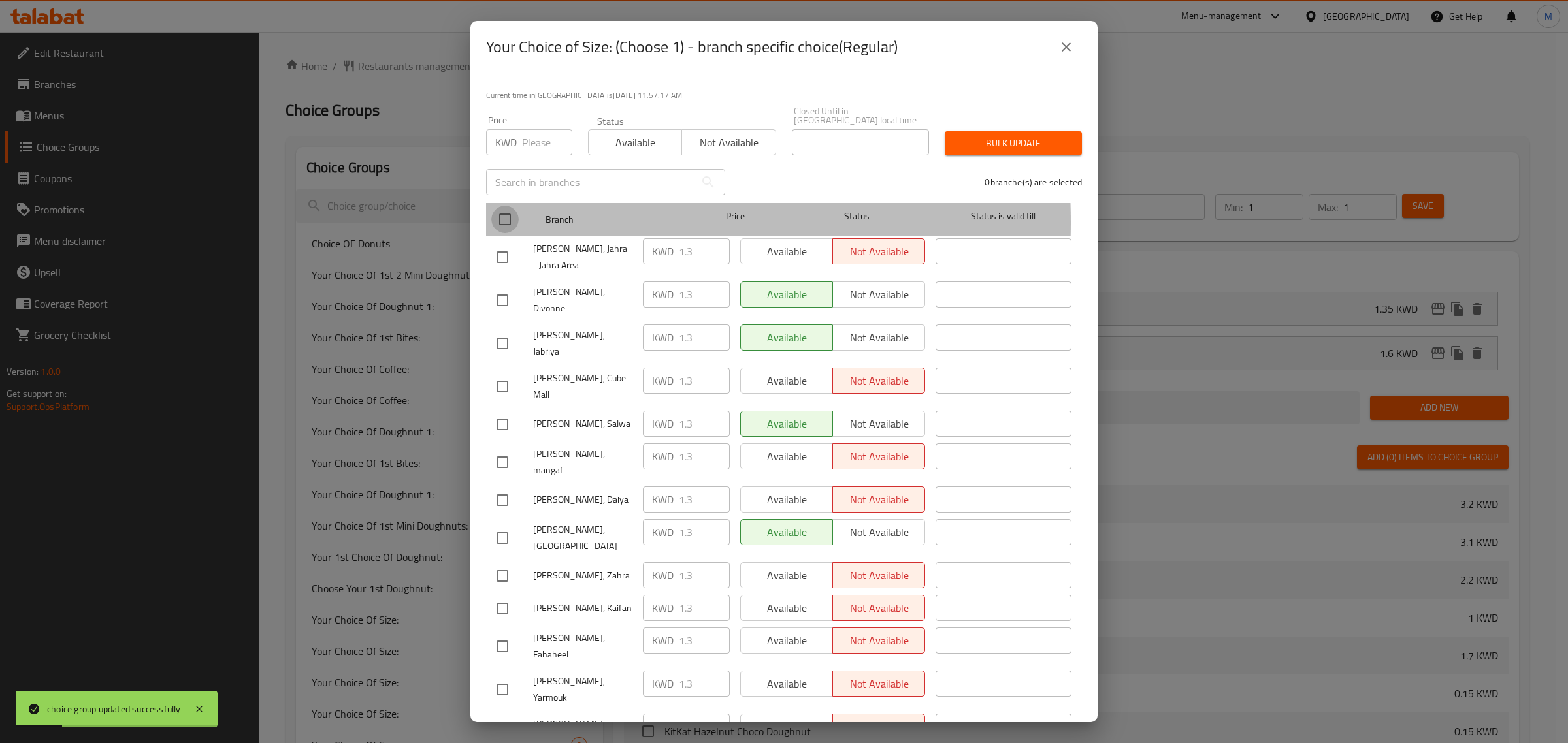
click at [504, 213] on input "checkbox" at bounding box center [505, 219] width 27 height 27
checkbox input "true"
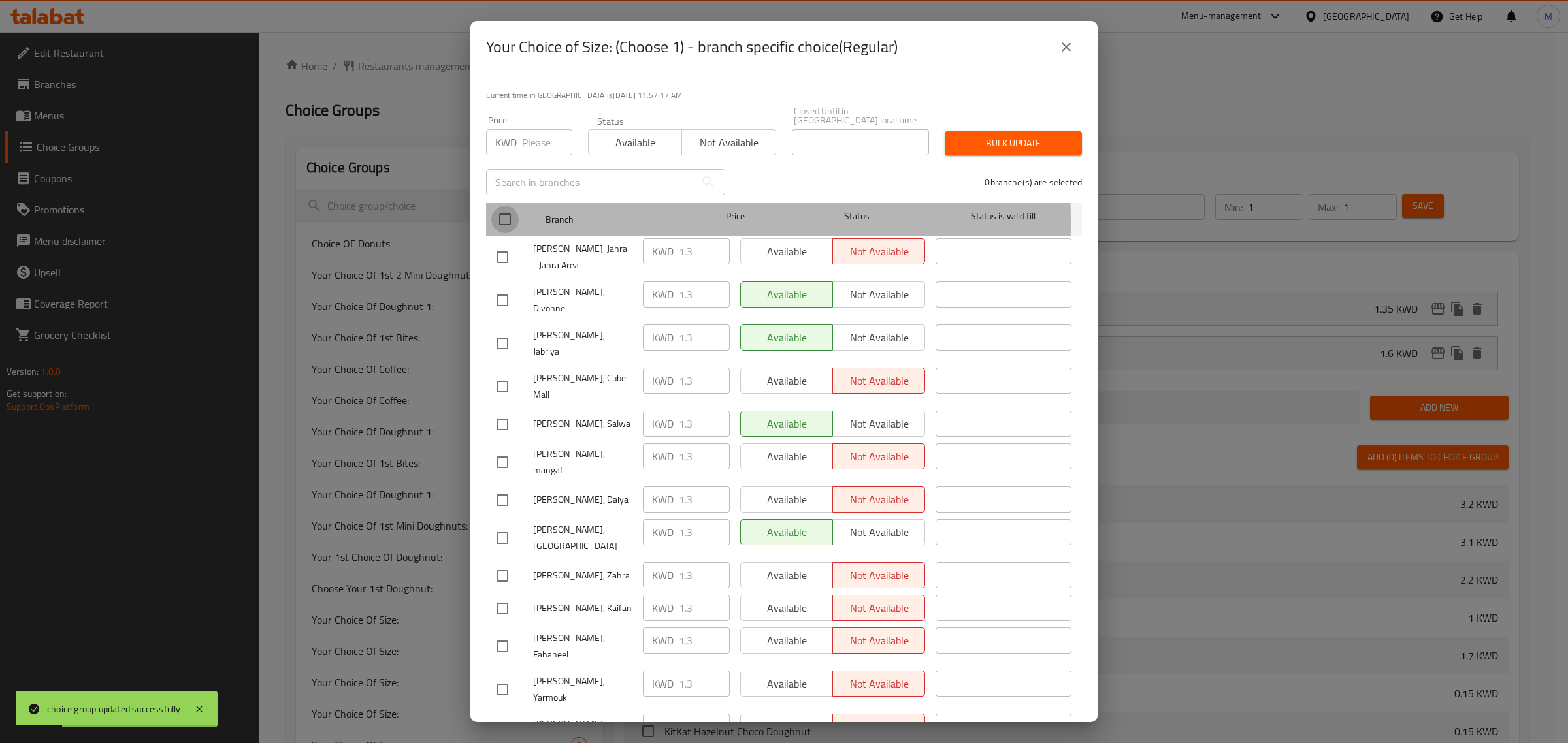
checkbox input "true"
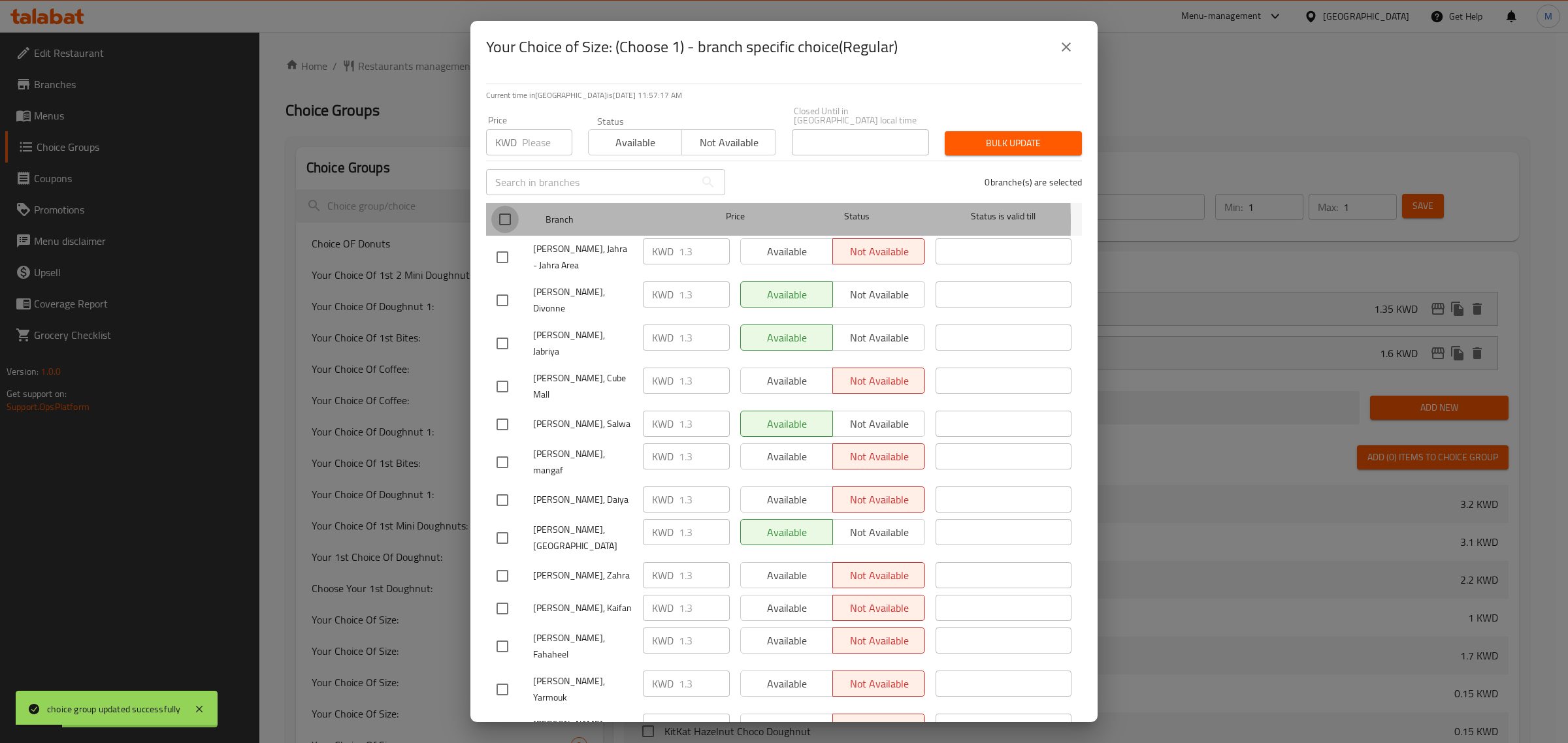
checkbox input "true"
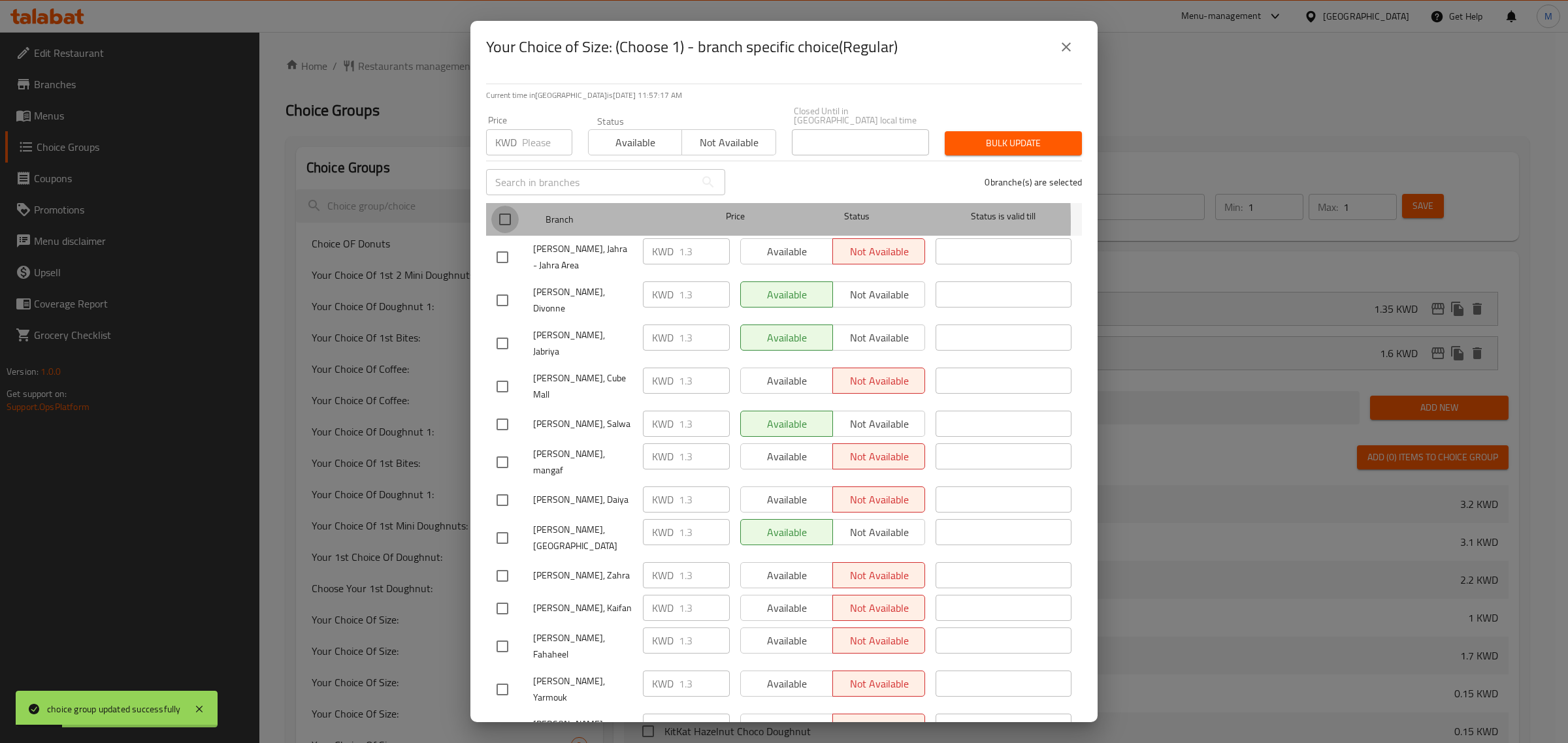
checkbox input "true"
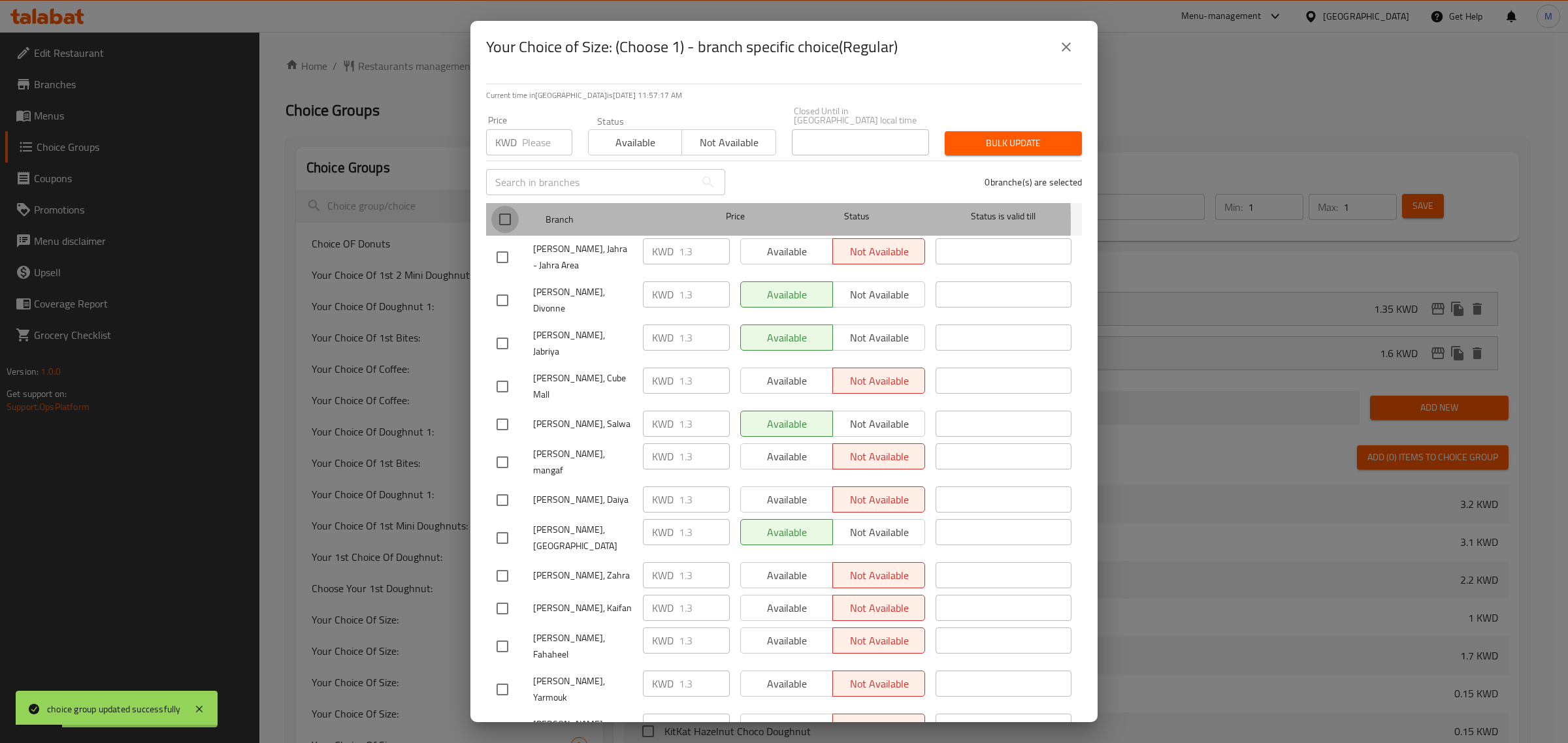
checkbox input "true"
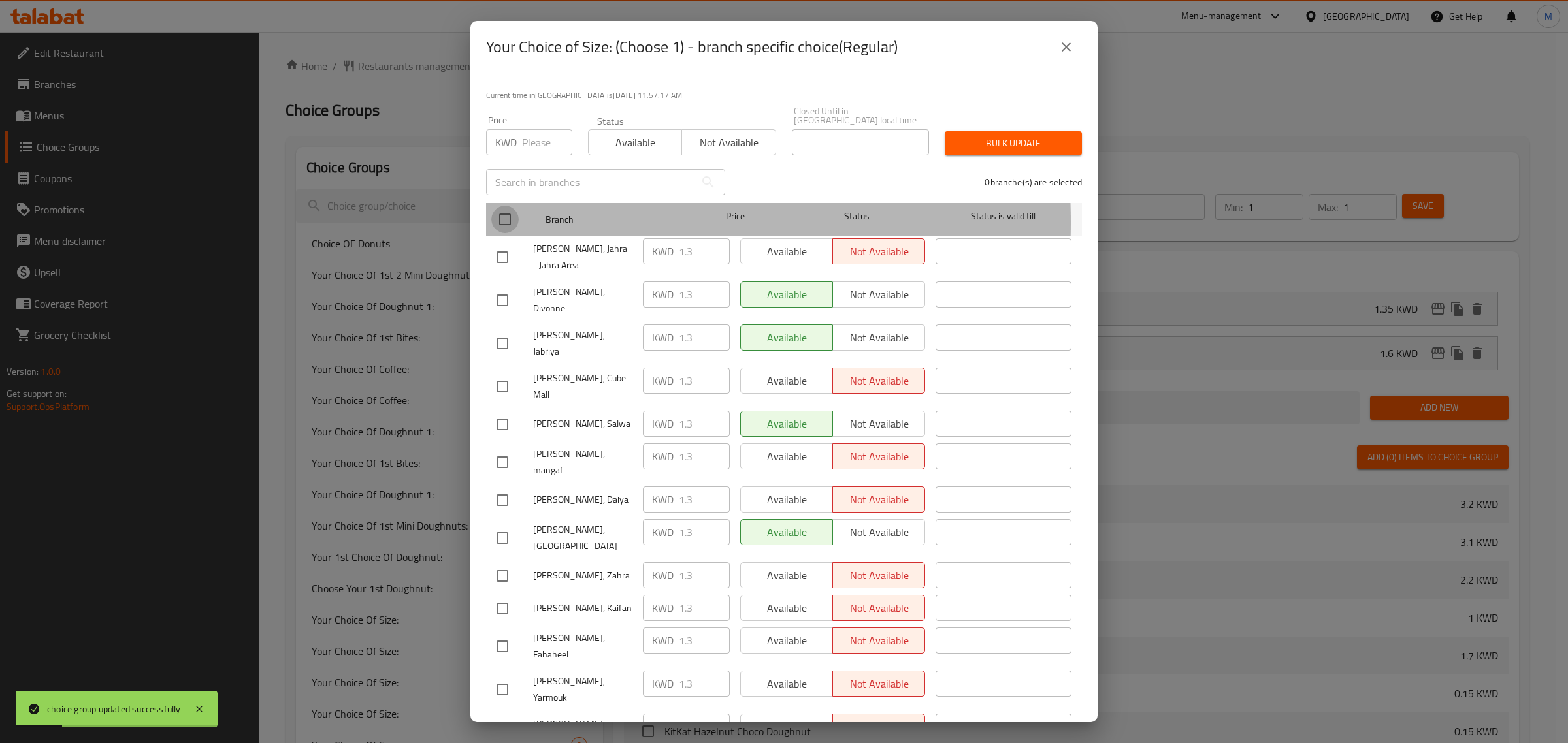
checkbox input "true"
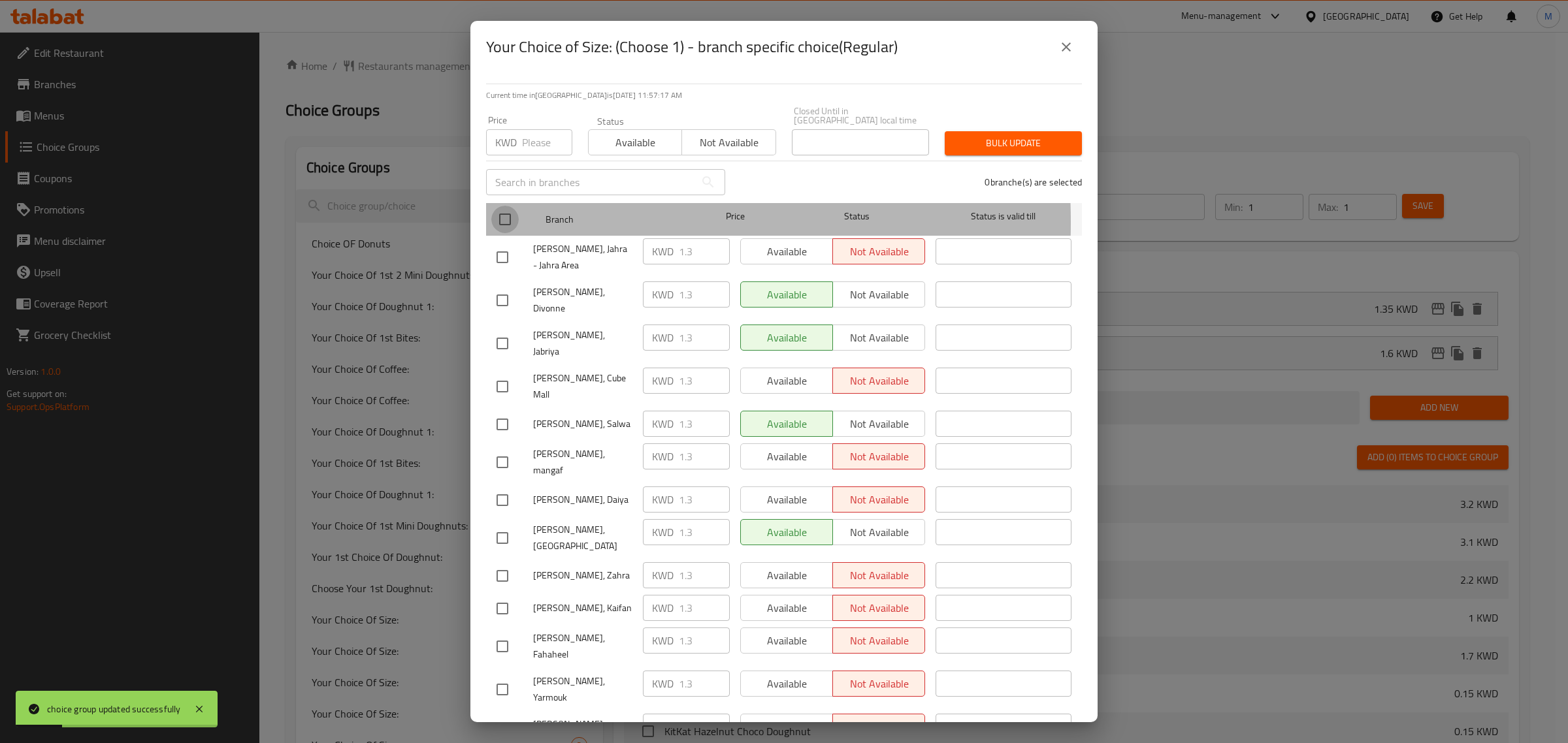
checkbox input "true"
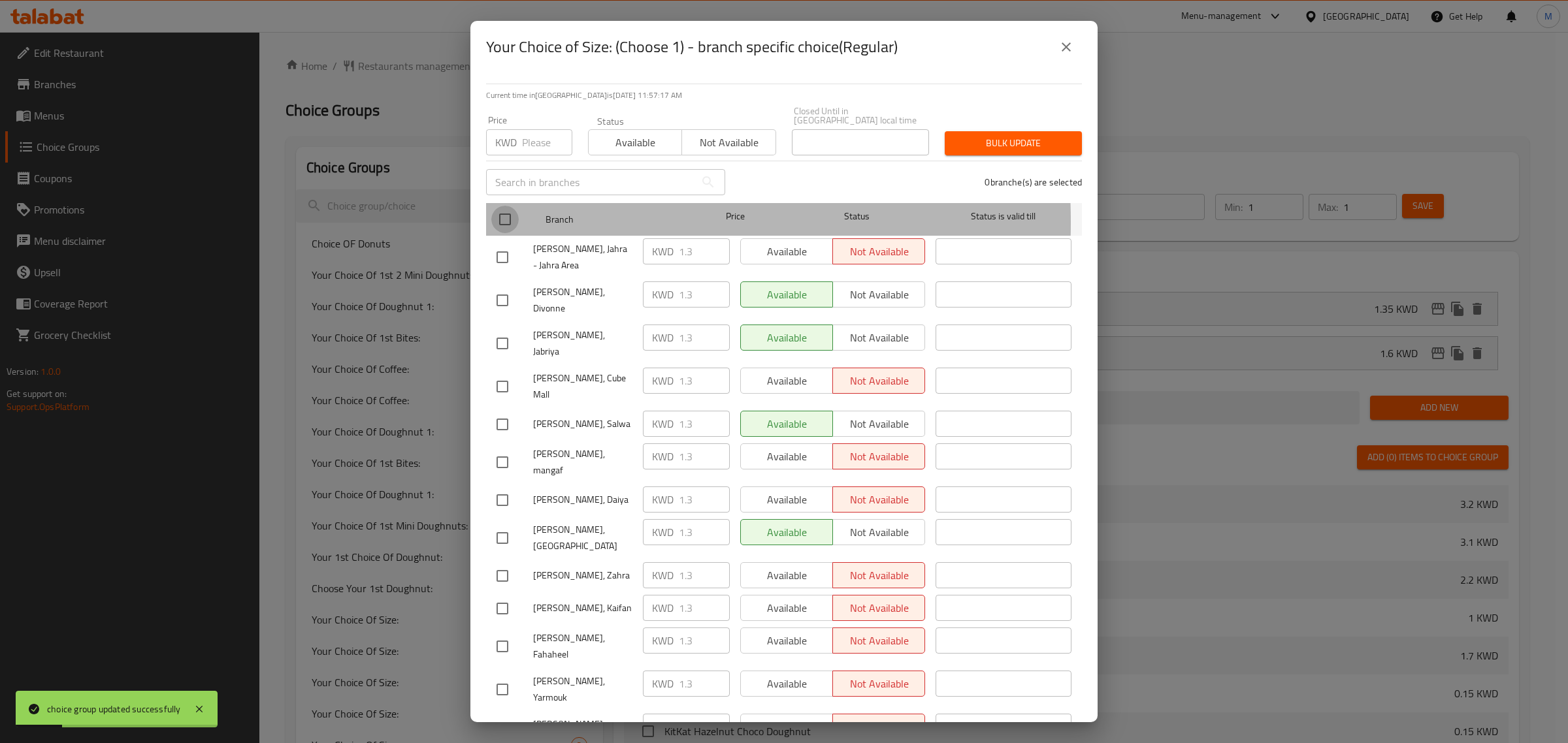
checkbox input "true"
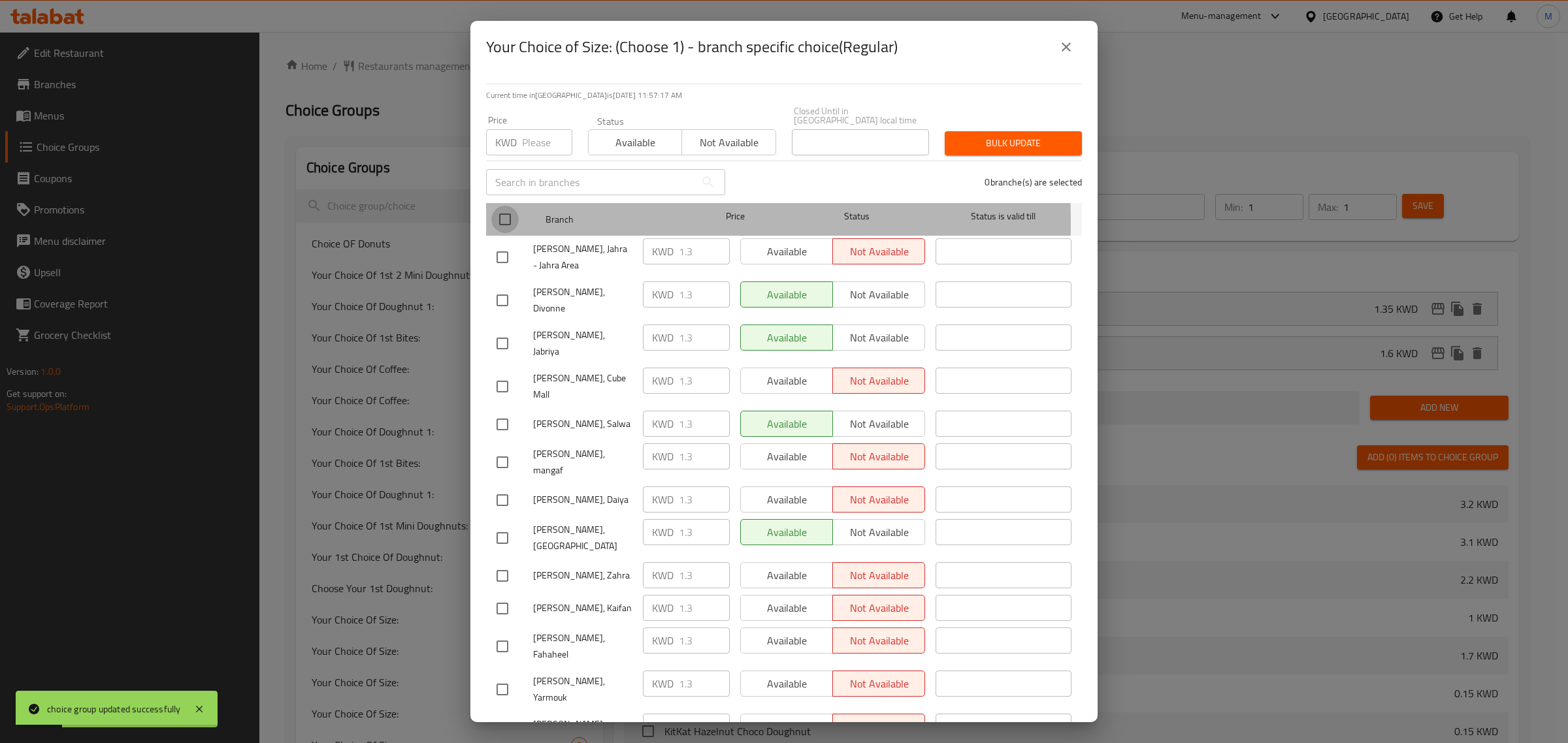
checkbox input "true"
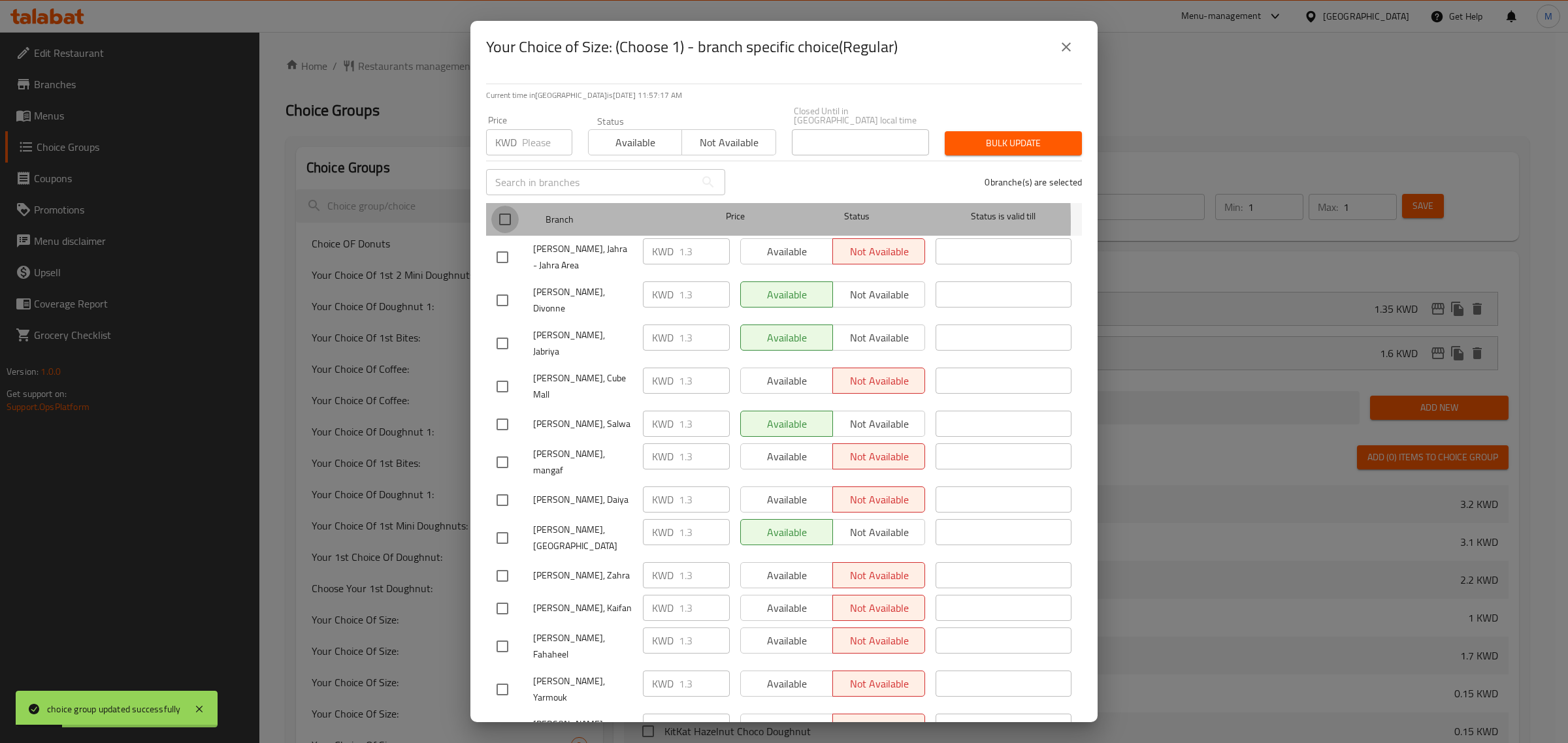
checkbox input "true"
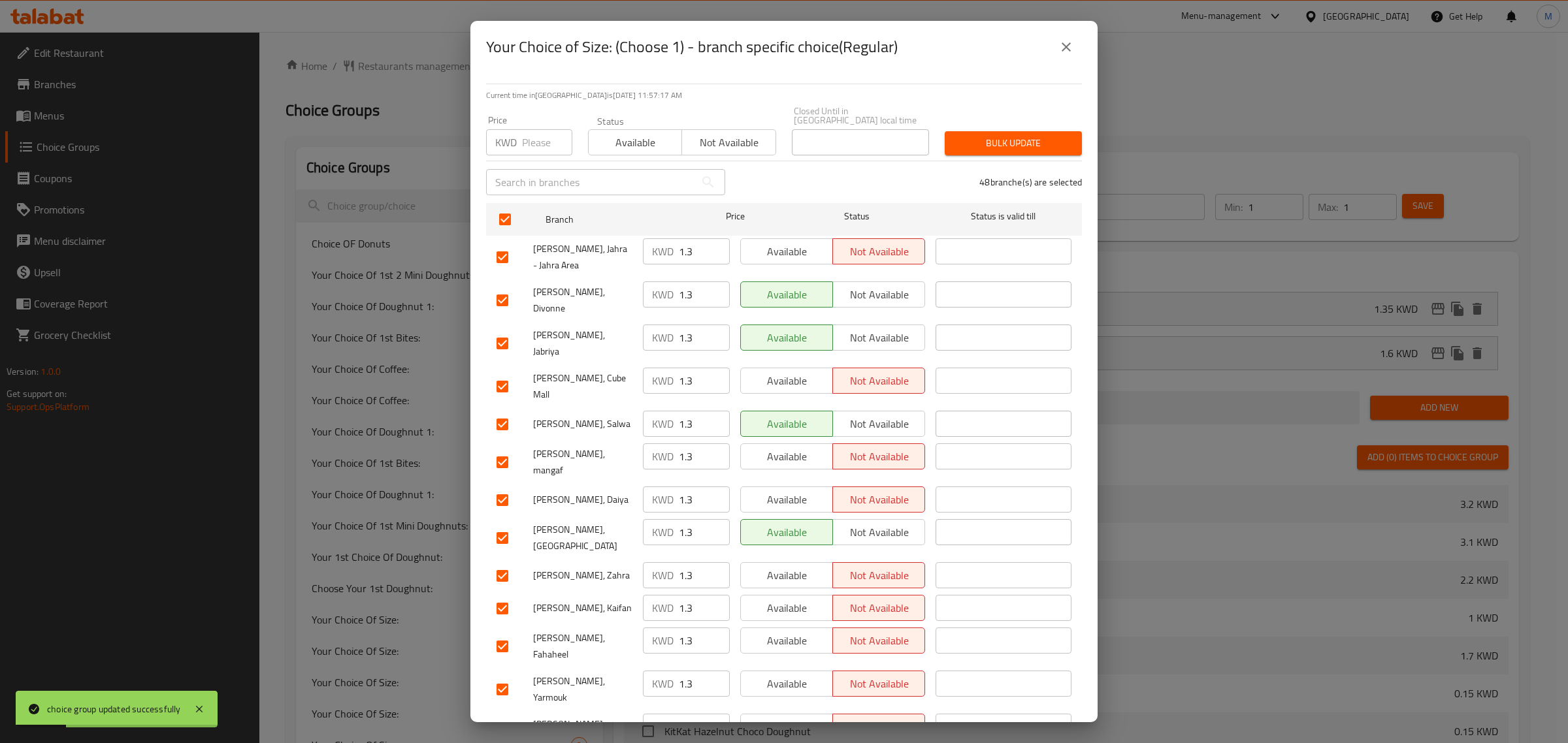
click at [524, 150] on div "Price KWD Price" at bounding box center [529, 135] width 102 height 56
click at [524, 144] on input "number" at bounding box center [547, 142] width 50 height 27
type input "1.35"
click at [1014, 137] on span "Bulk update" at bounding box center [1014, 143] width 117 height 16
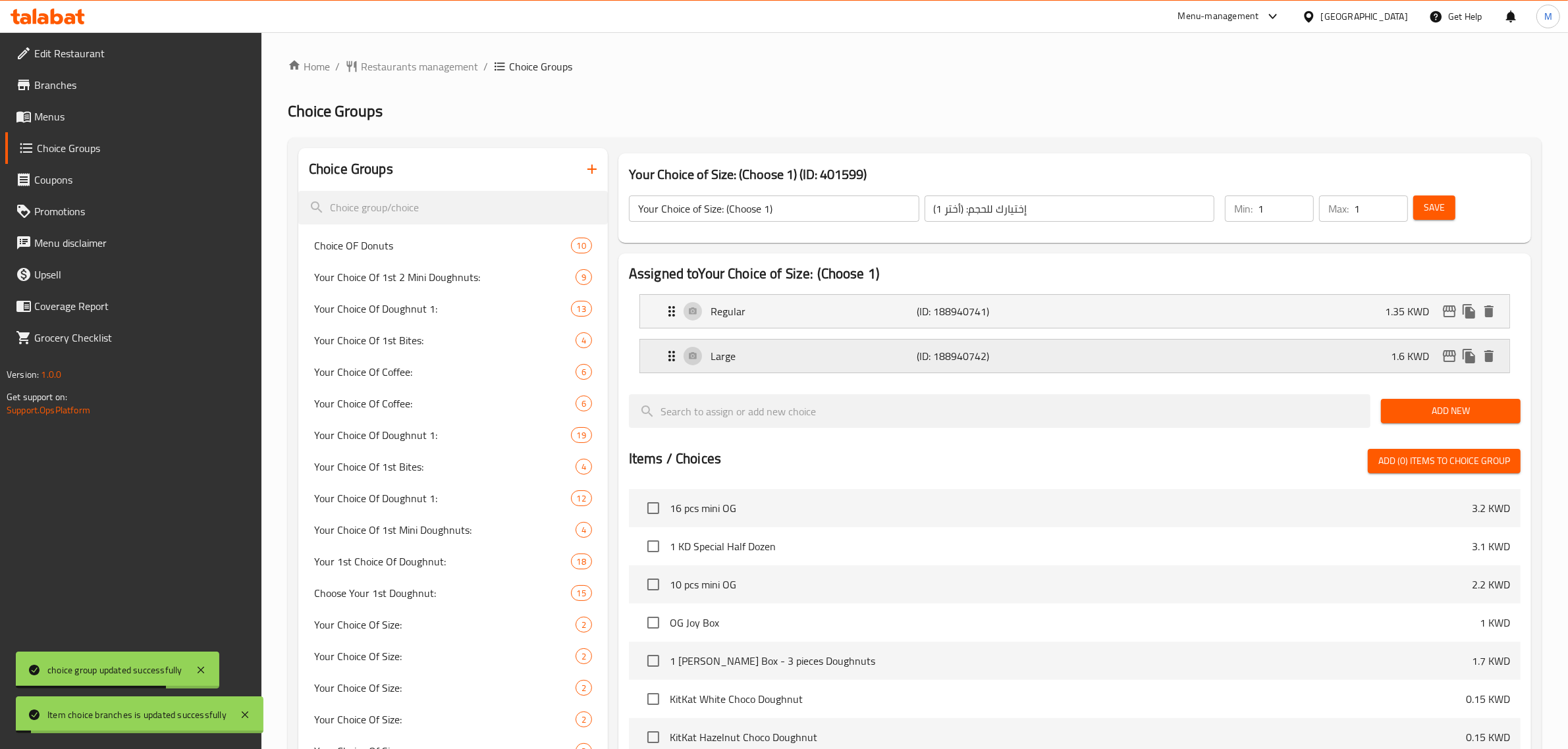
click at [1447, 355] on icon "edit" at bounding box center [1450, 355] width 13 height 12
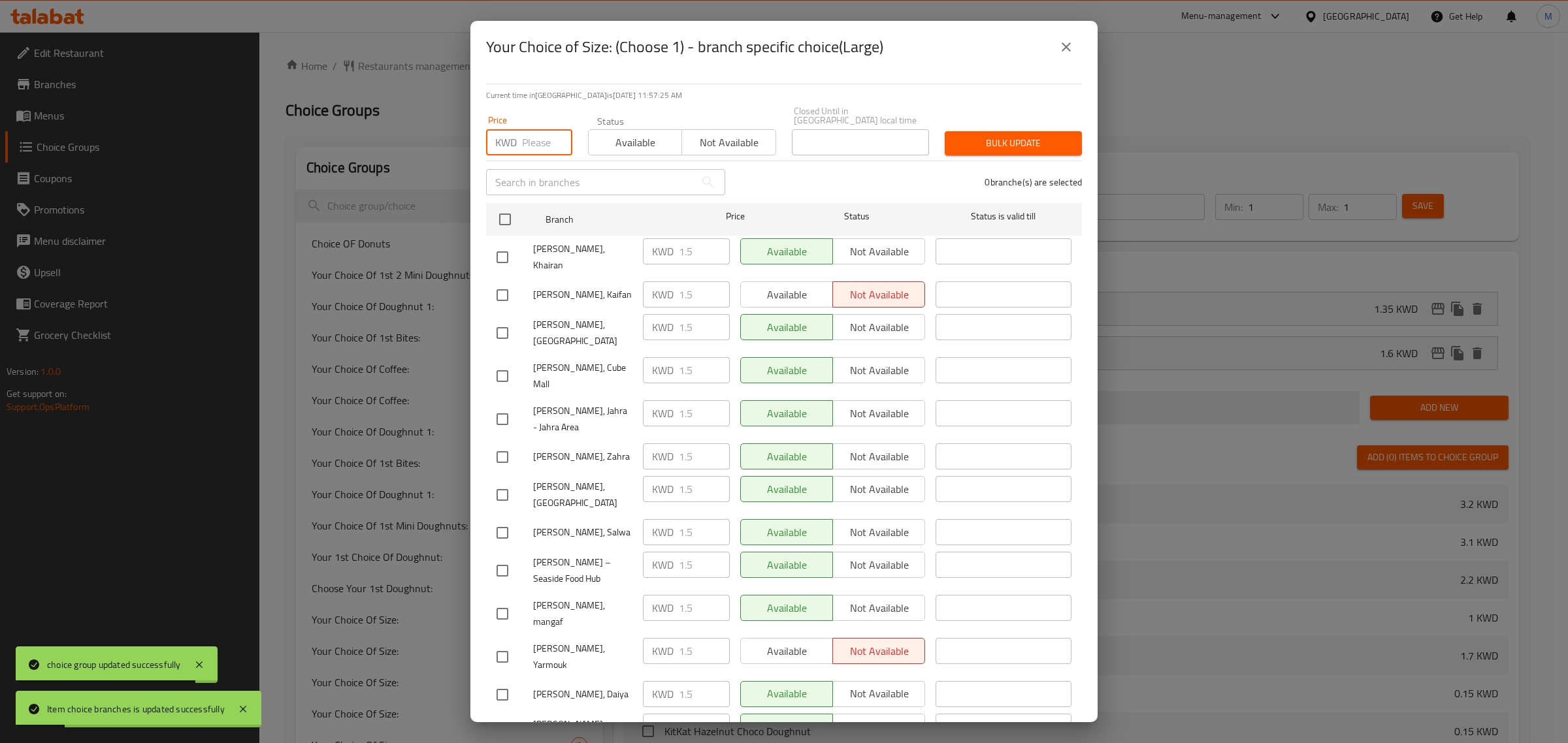
click at [537, 137] on input "number" at bounding box center [547, 142] width 50 height 27
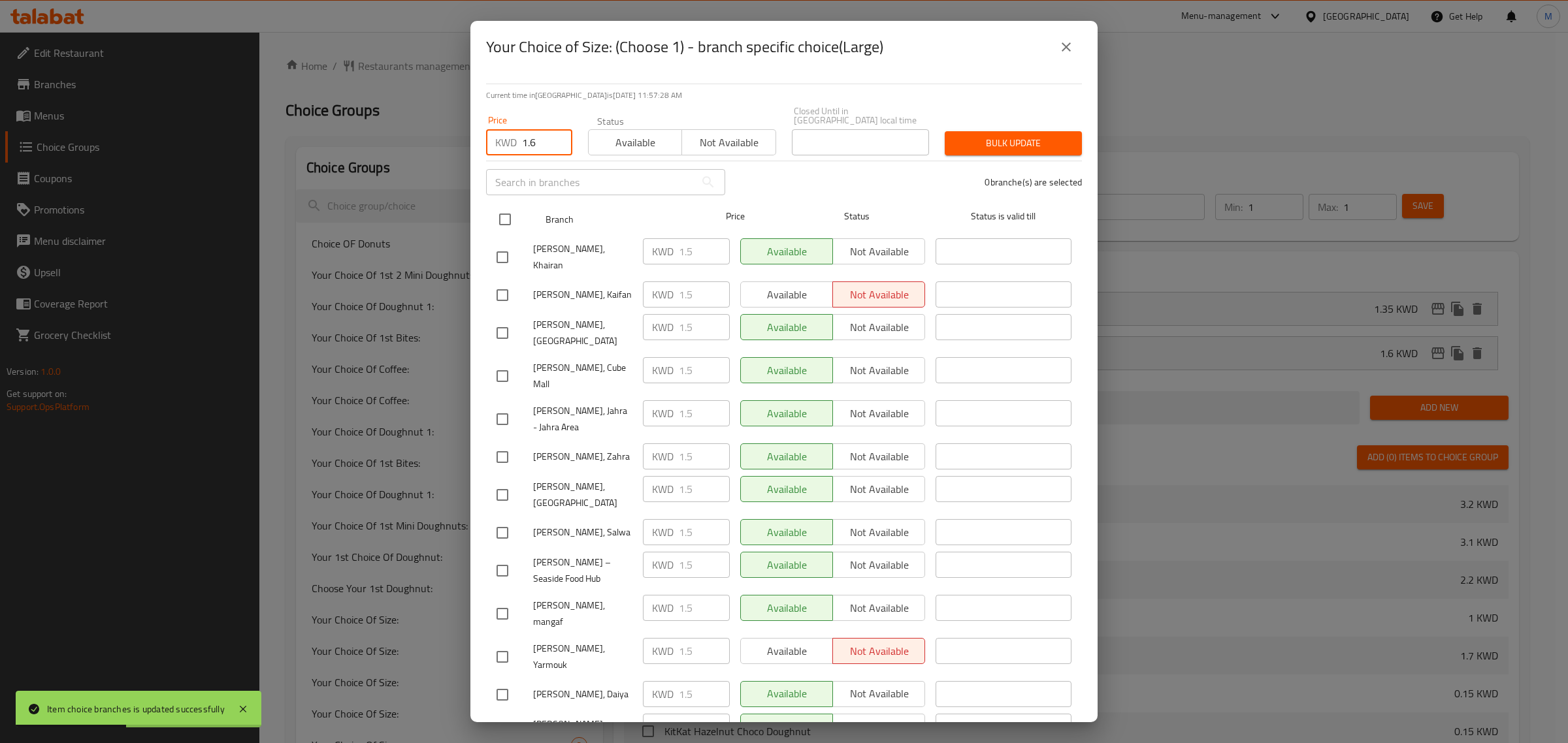
type input "1.6"
click at [508, 207] on input "checkbox" at bounding box center [505, 219] width 27 height 27
checkbox input "true"
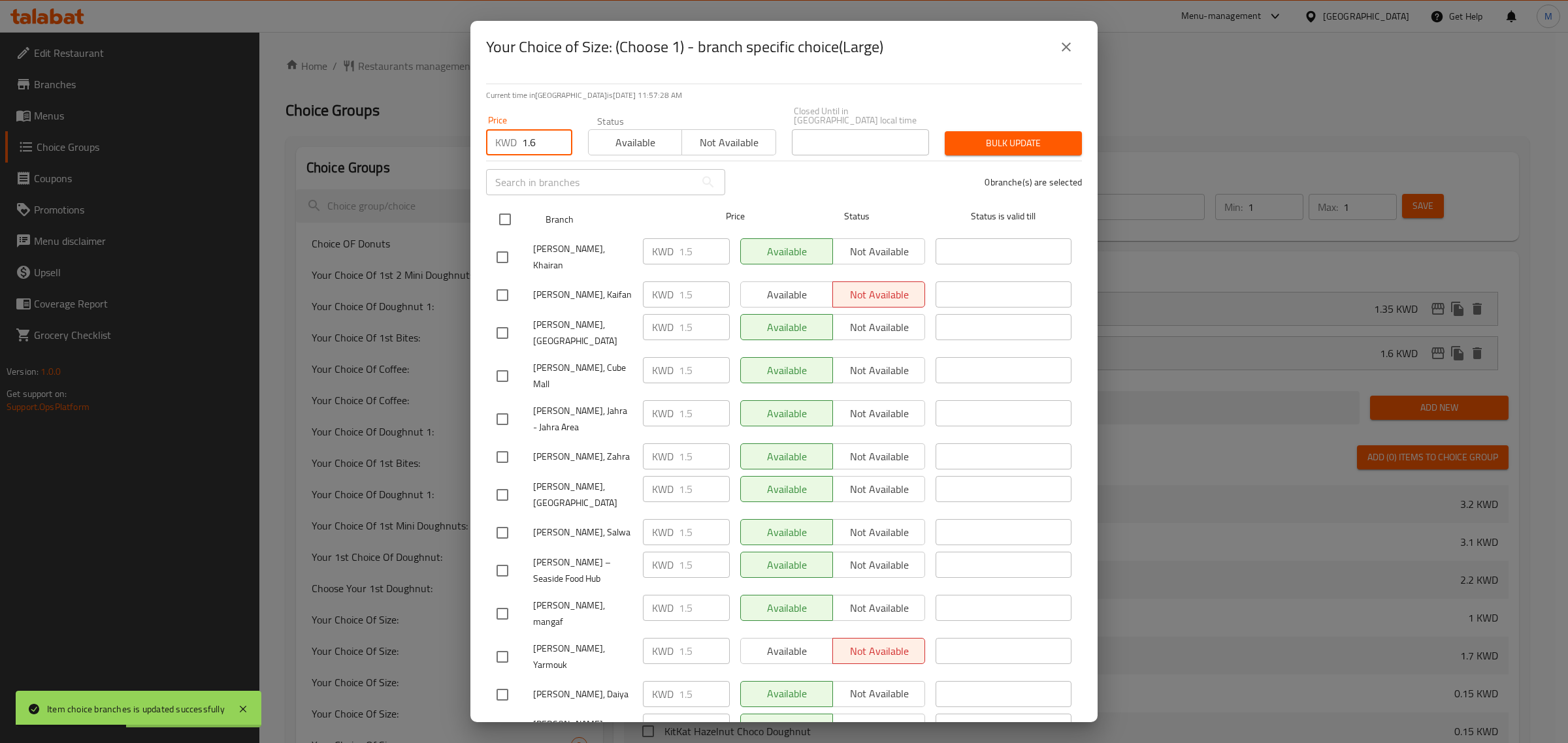
checkbox input "true"
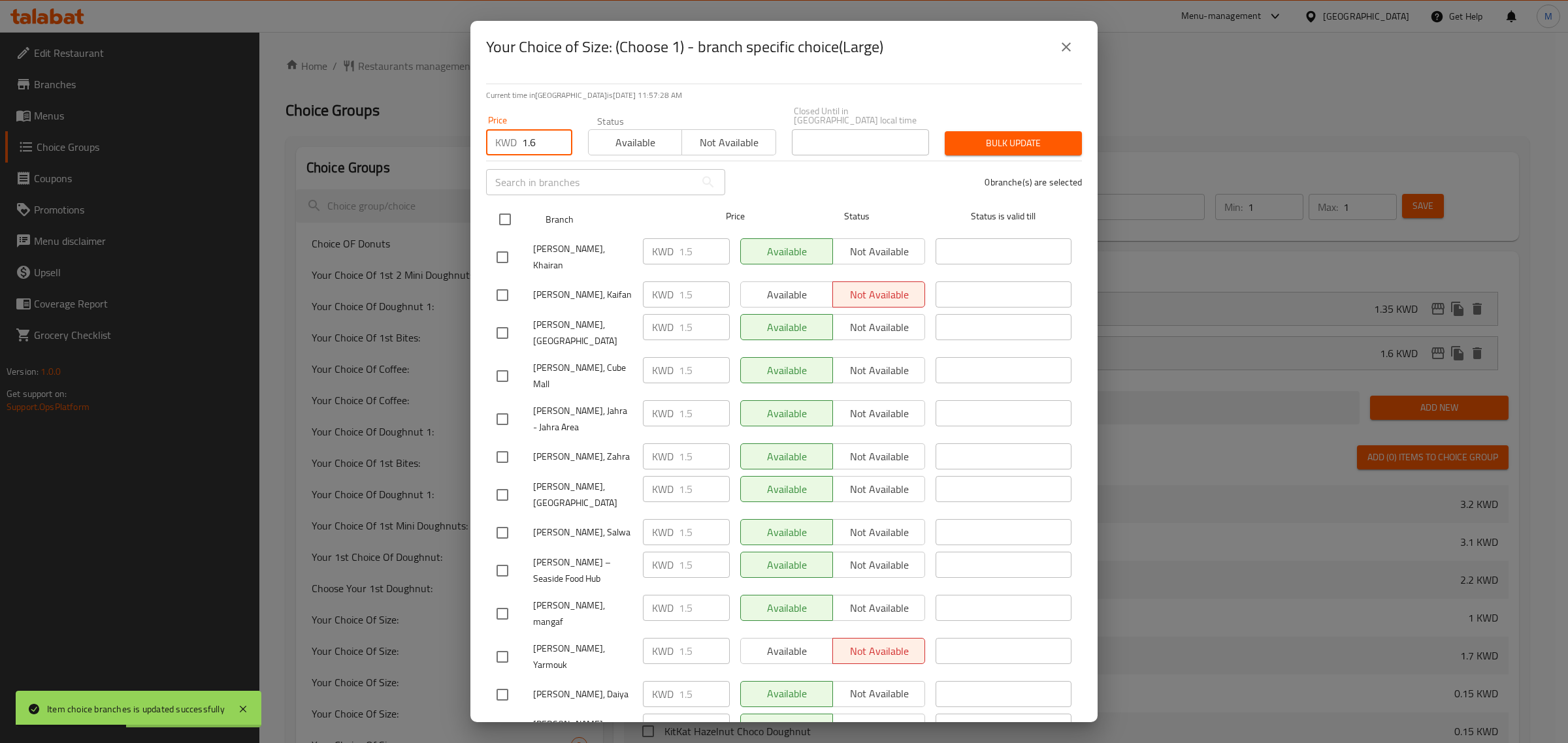
checkbox input "true"
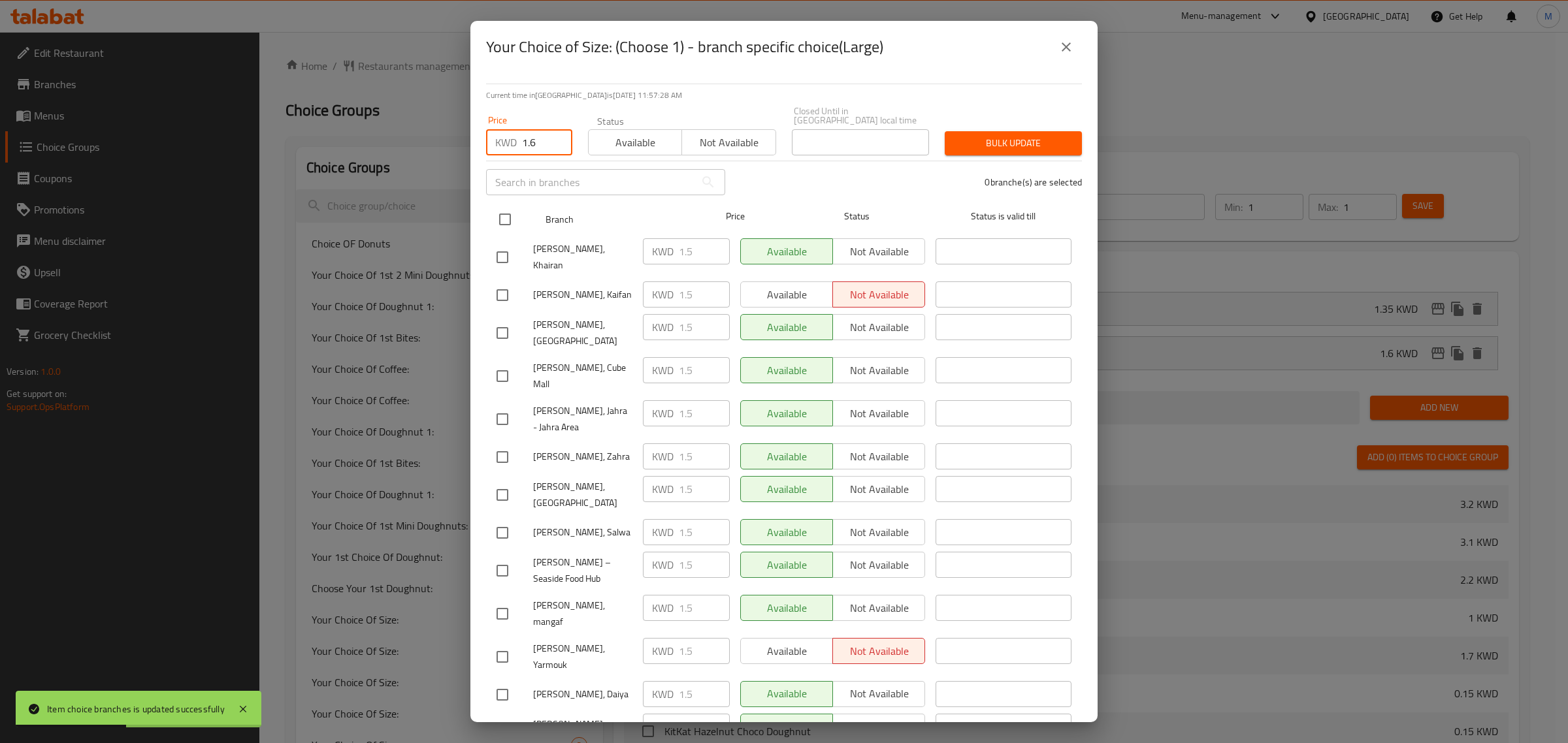
checkbox input "true"
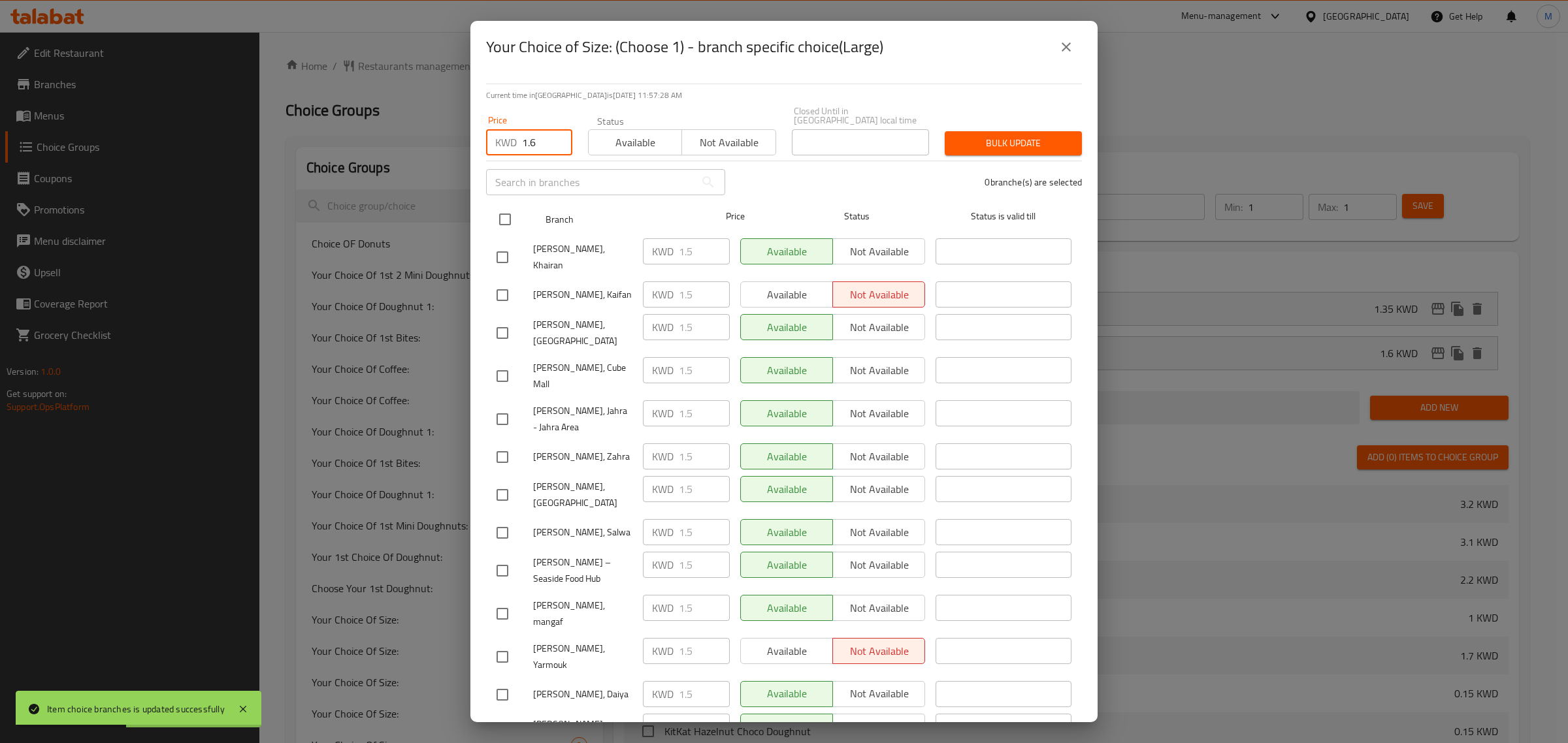
checkbox input "true"
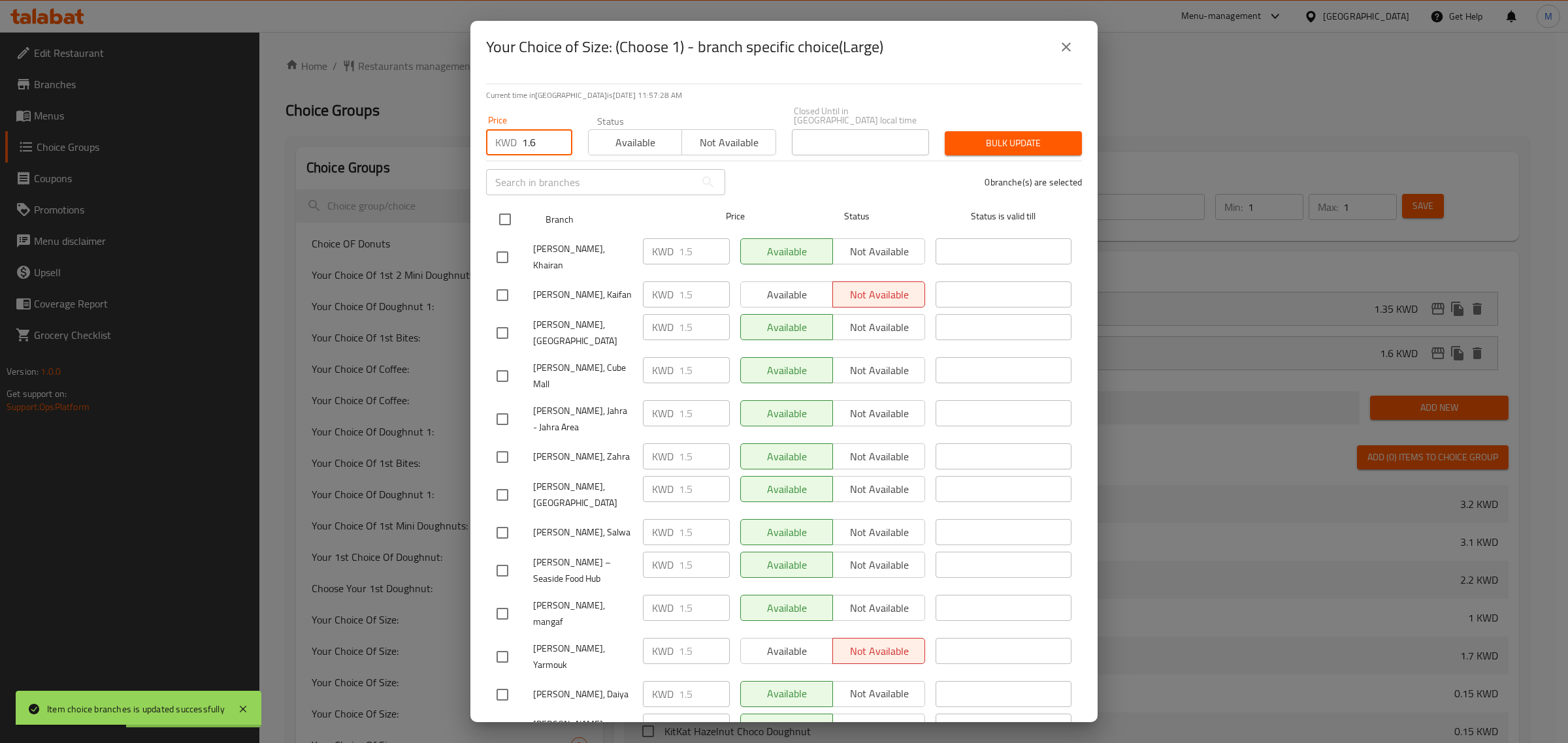
checkbox input "true"
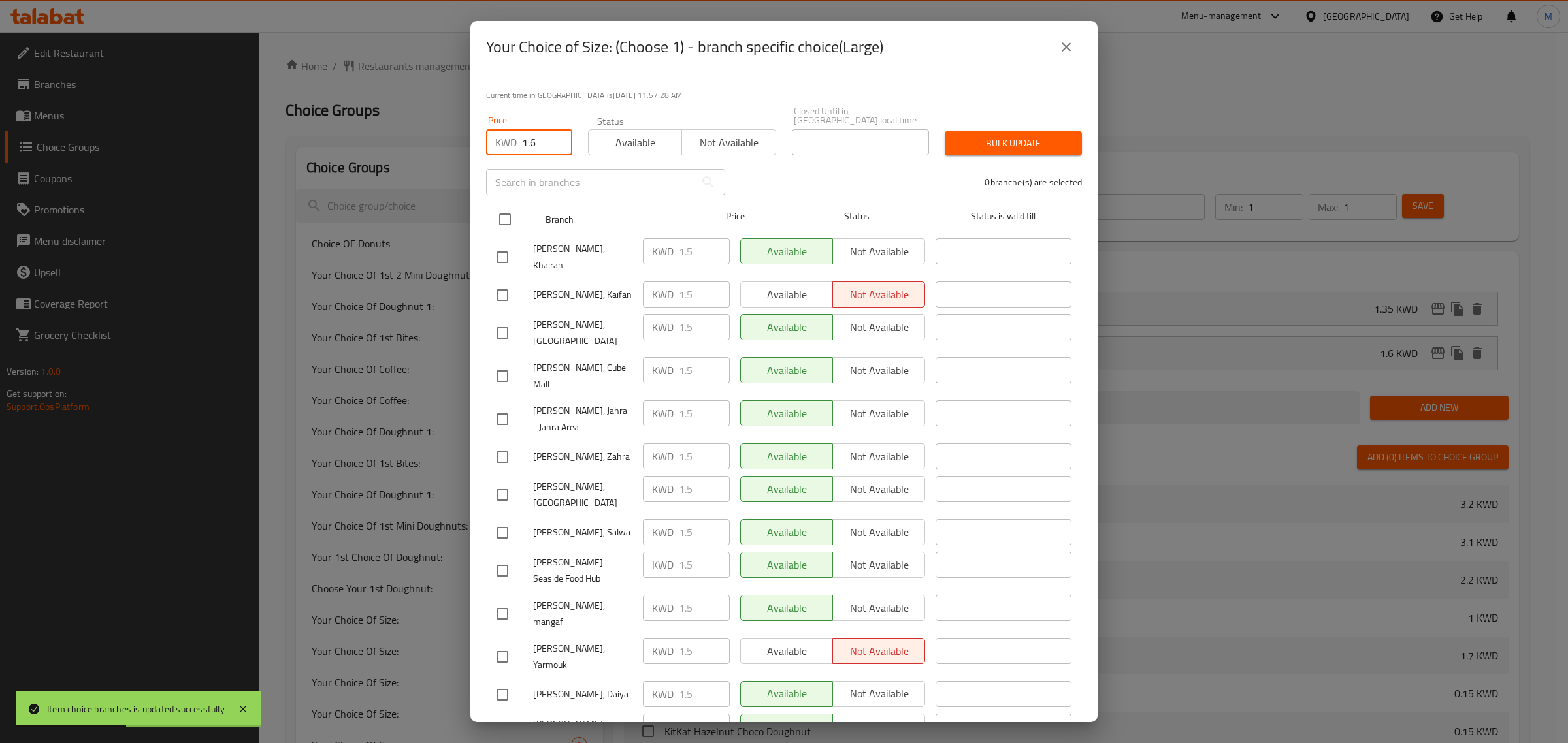
checkbox input "true"
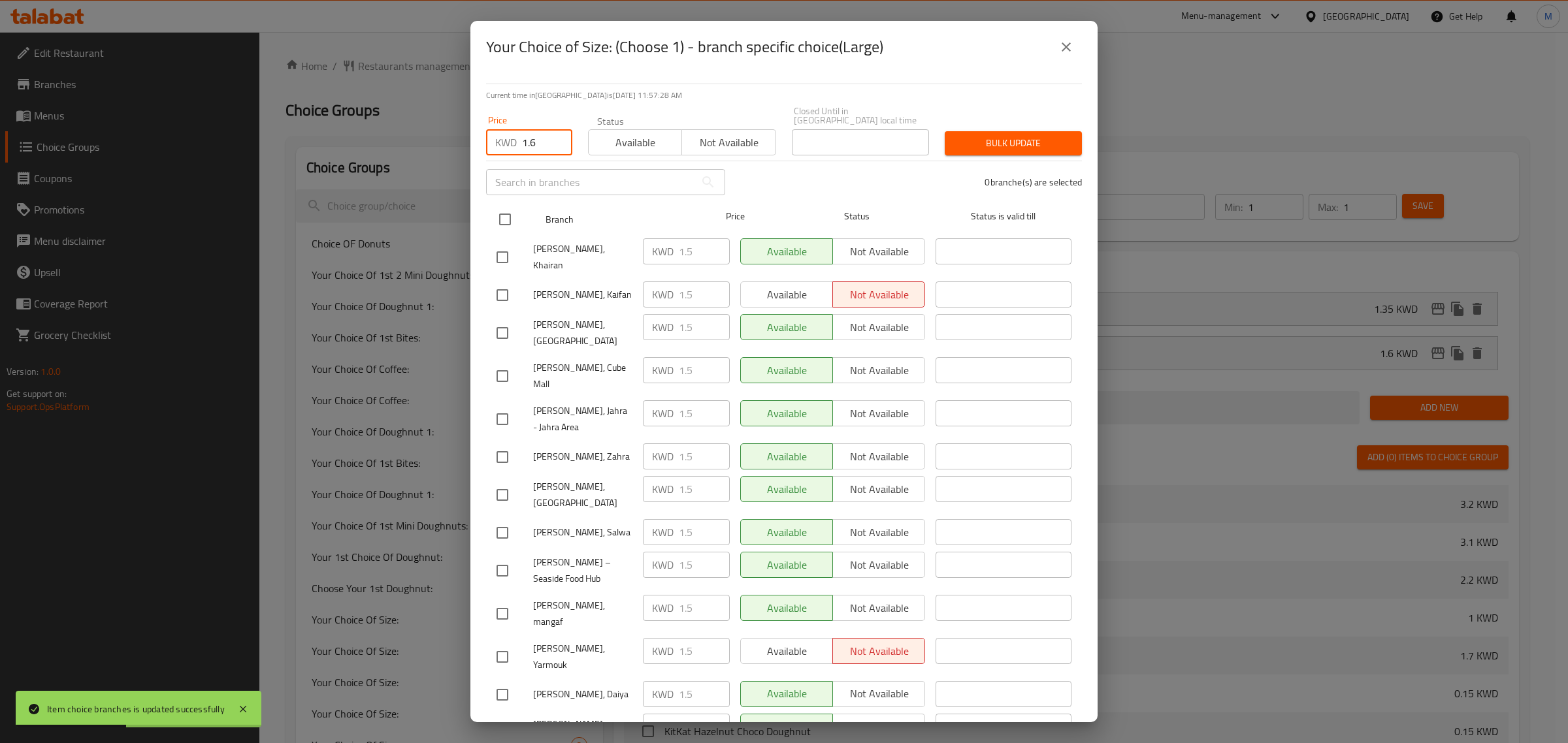
checkbox input "true"
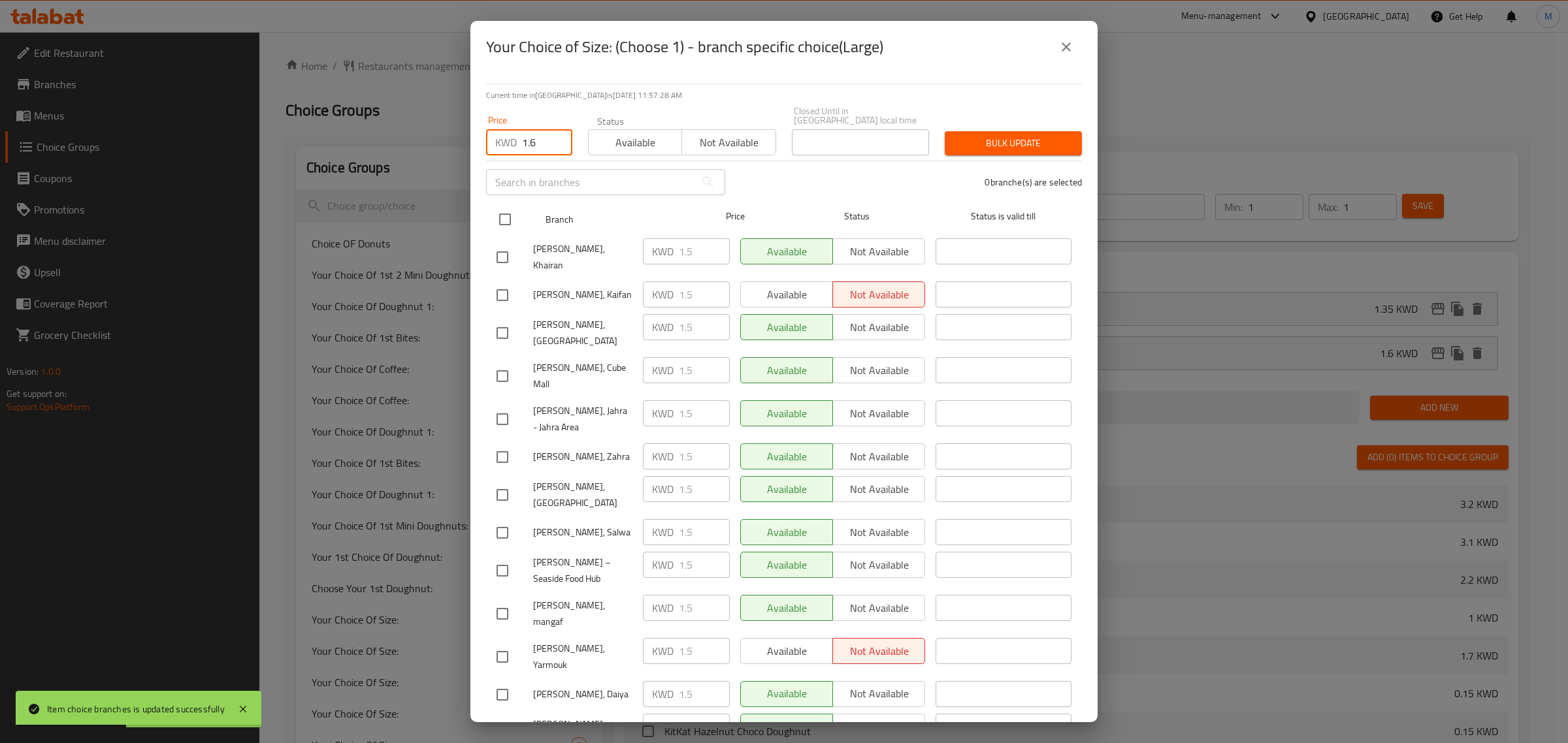
checkbox input "true"
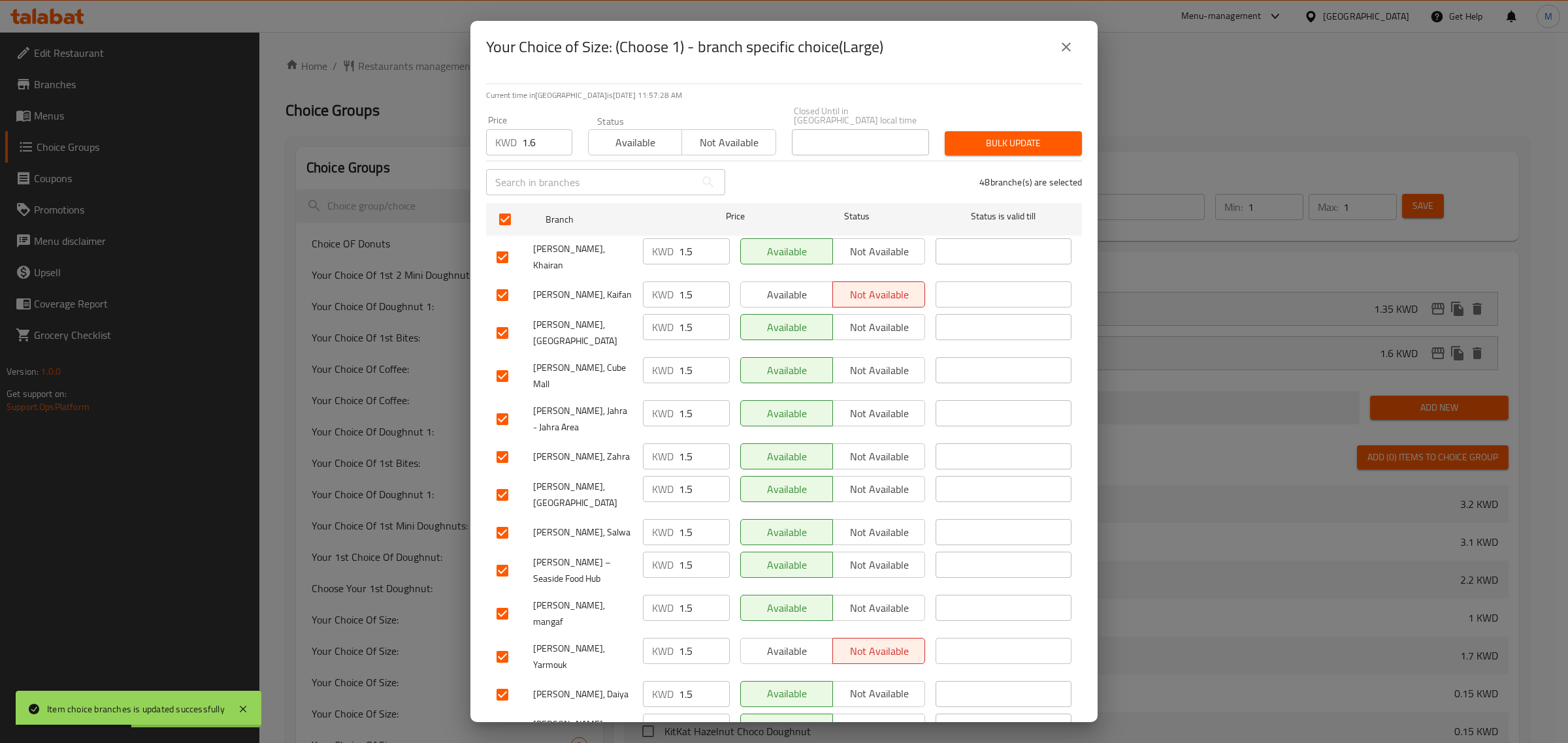
click at [945, 132] on button "Bulk update" at bounding box center [1013, 143] width 137 height 24
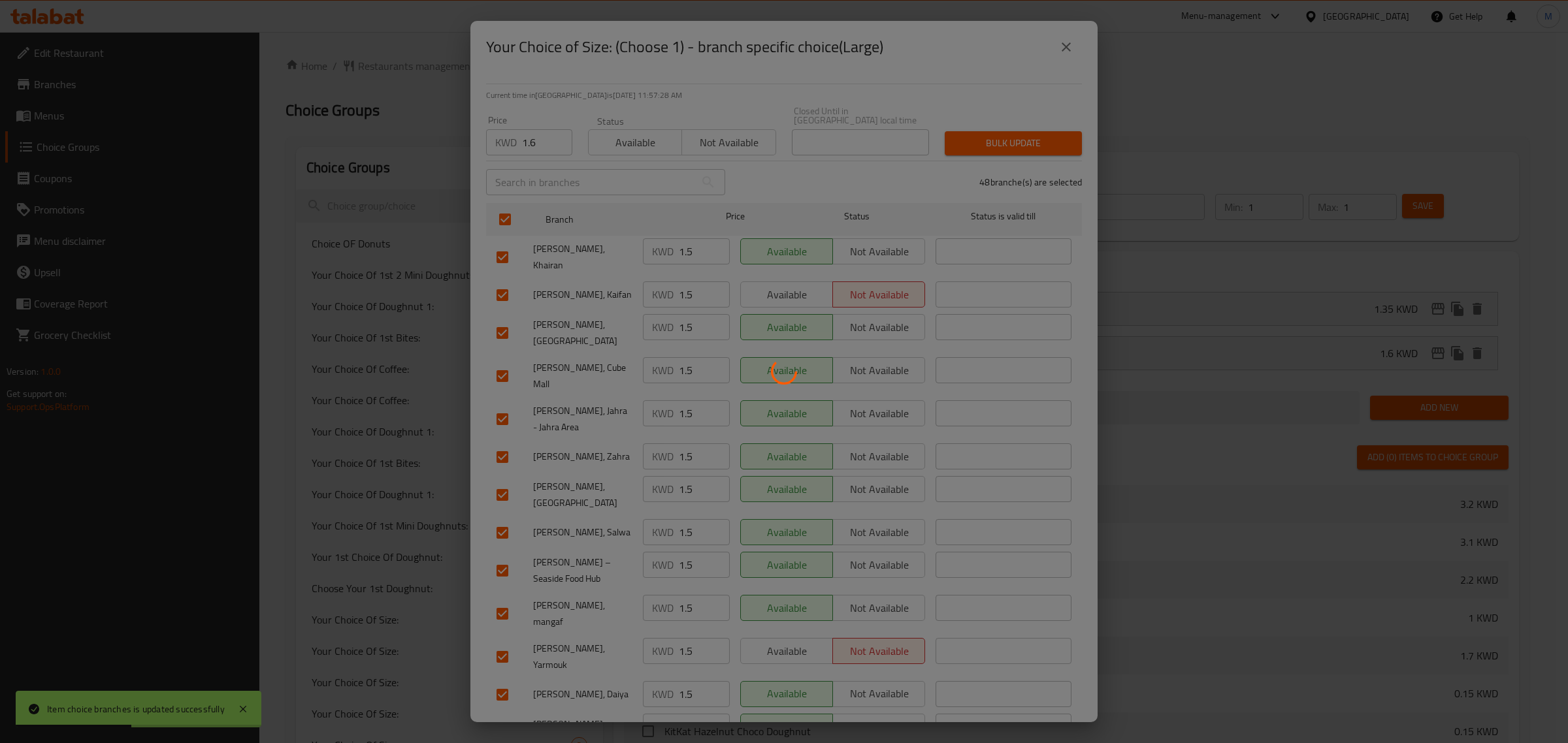
click at [955, 132] on div at bounding box center [784, 371] width 1568 height 743
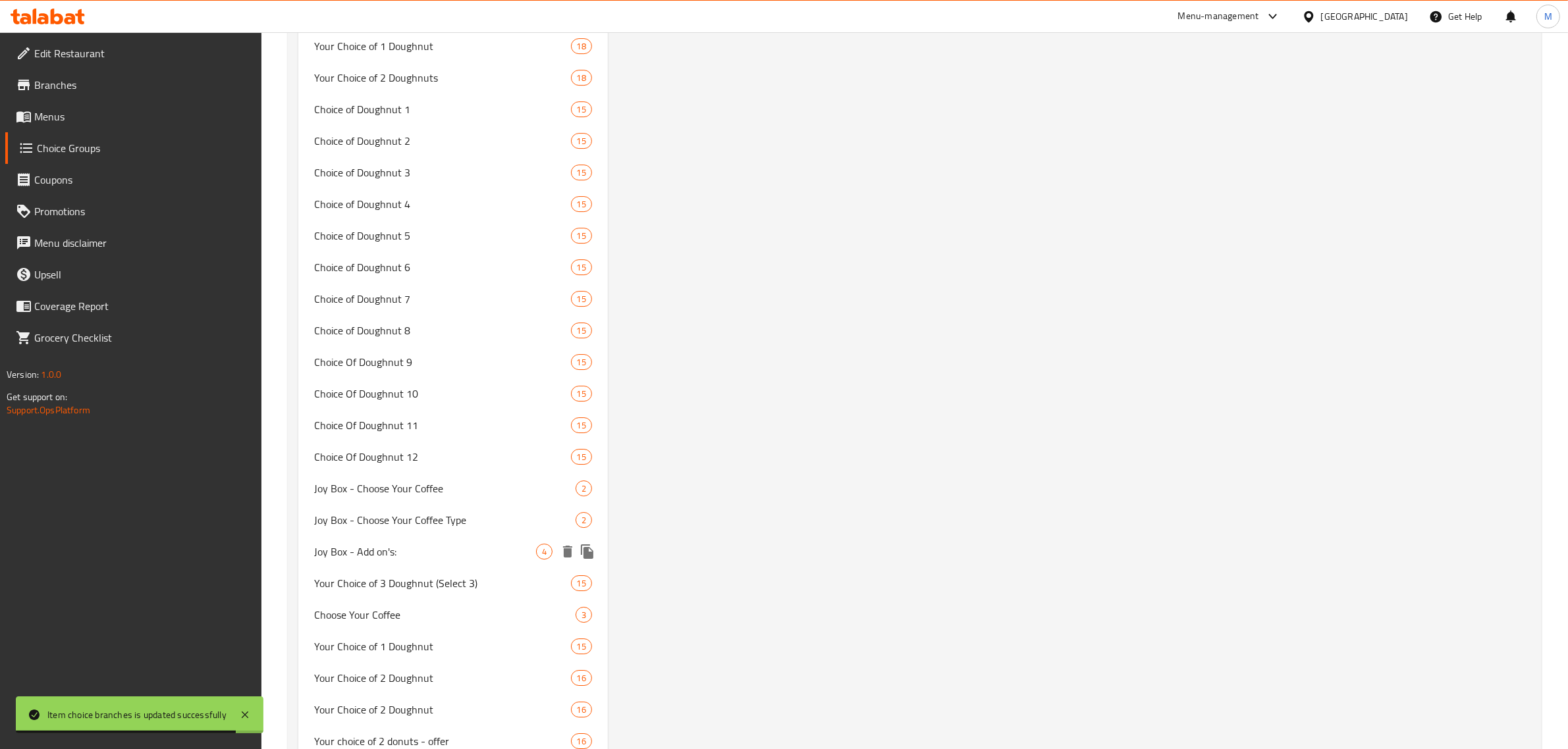
scroll to position [4856, 0]
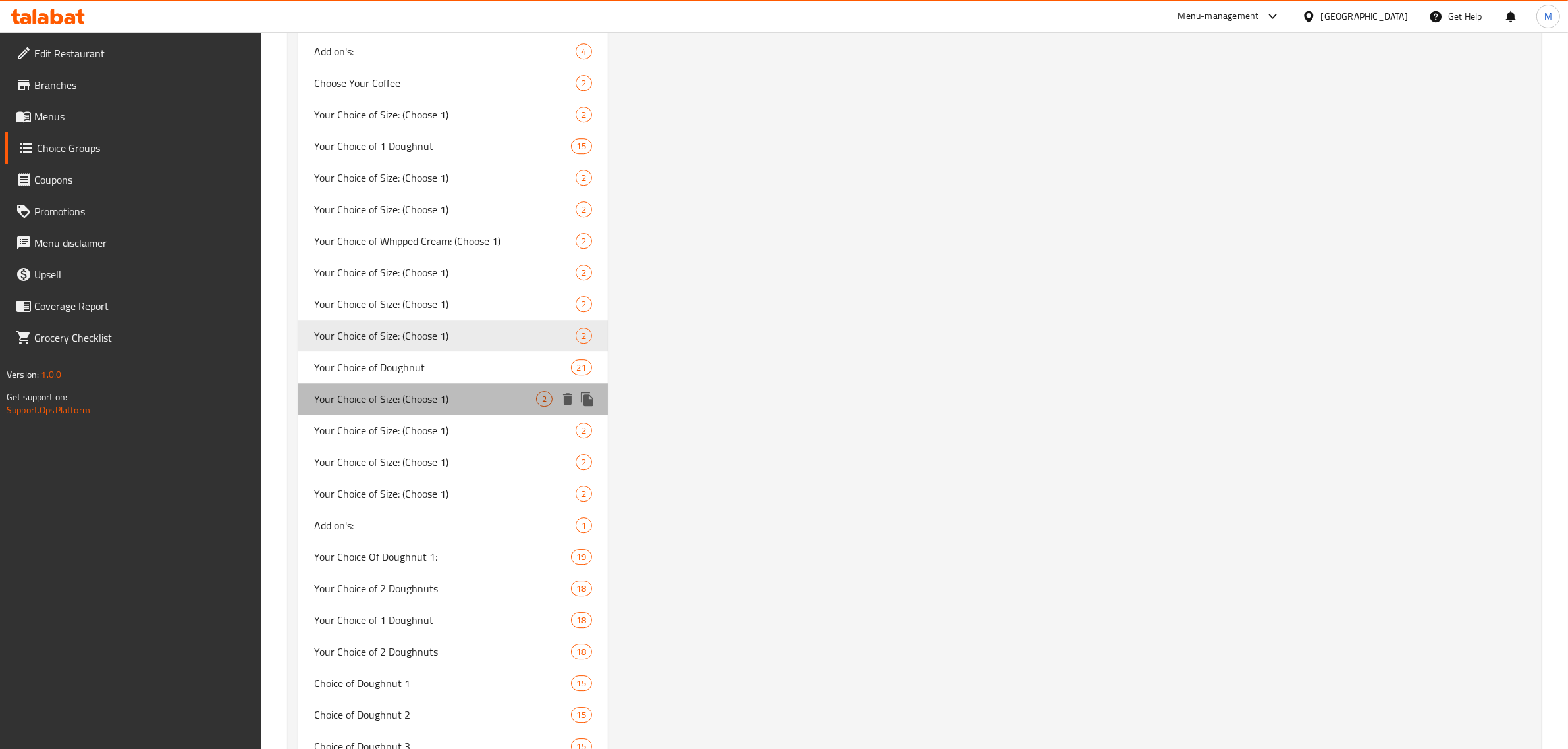
click at [452, 398] on span "Your Choice of Size: (Choose 1)" at bounding box center [425, 399] width 222 height 16
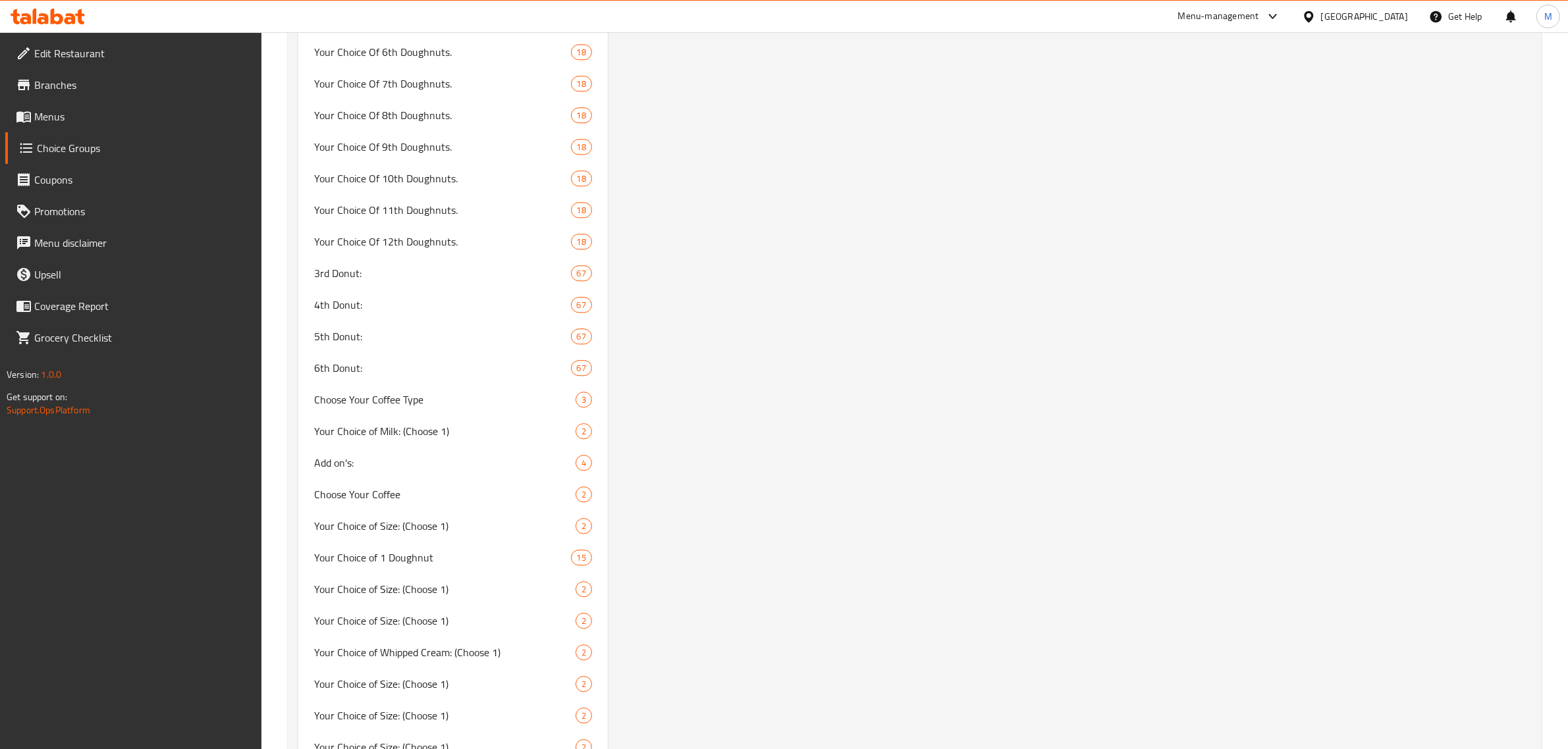
scroll to position [4773, 0]
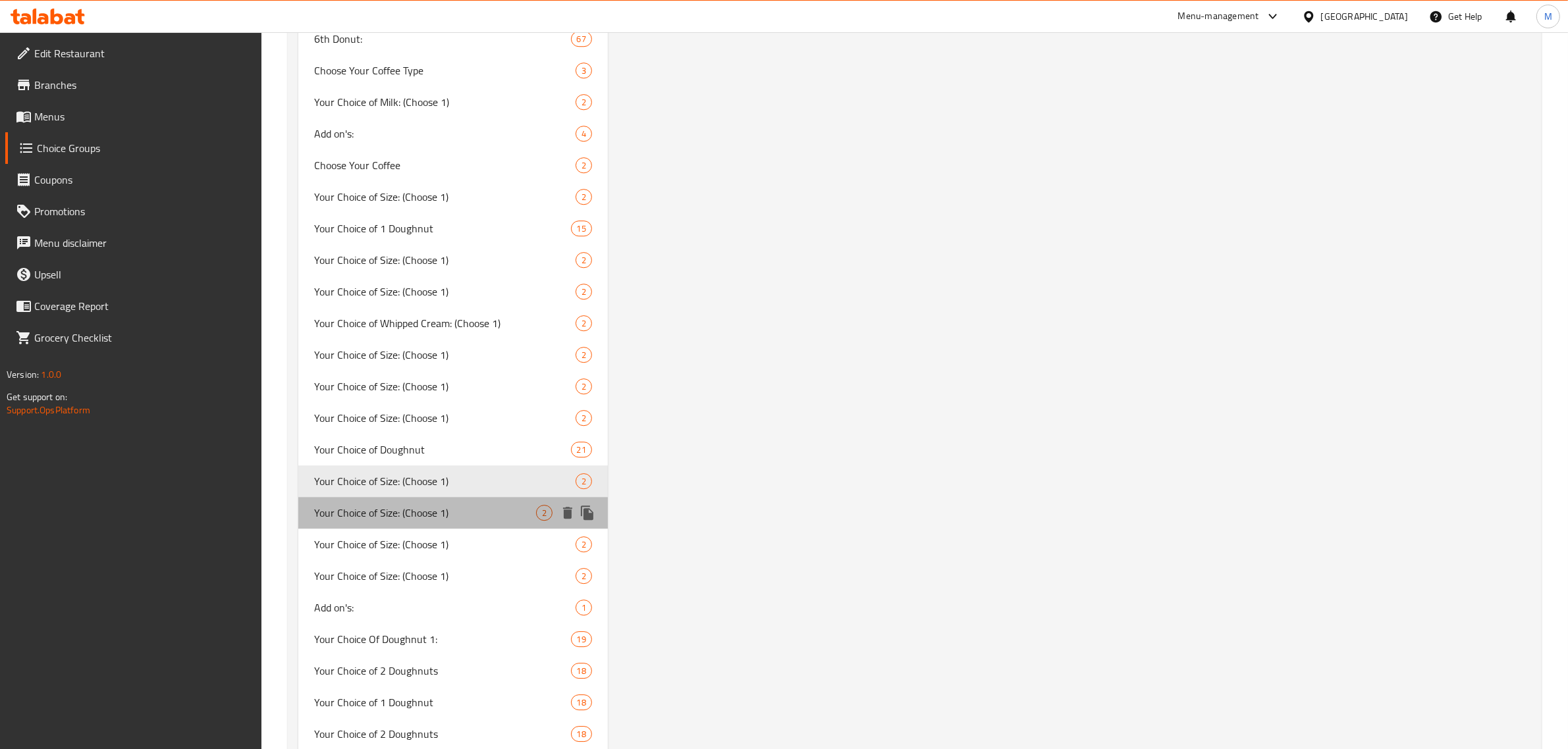
click at [436, 505] on span "Your Choice of Size: (Choose 1)" at bounding box center [425, 513] width 222 height 16
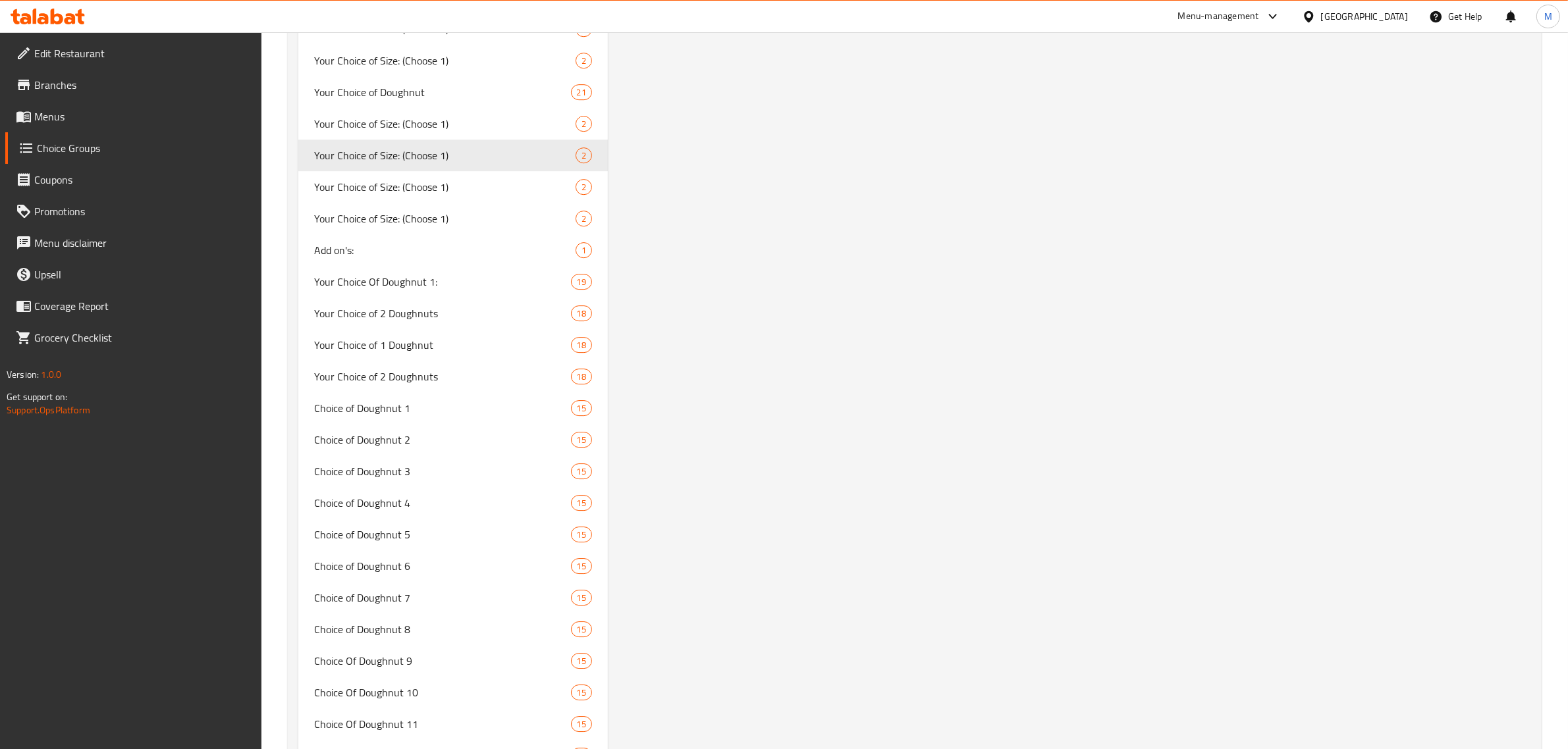
scroll to position [4813, 0]
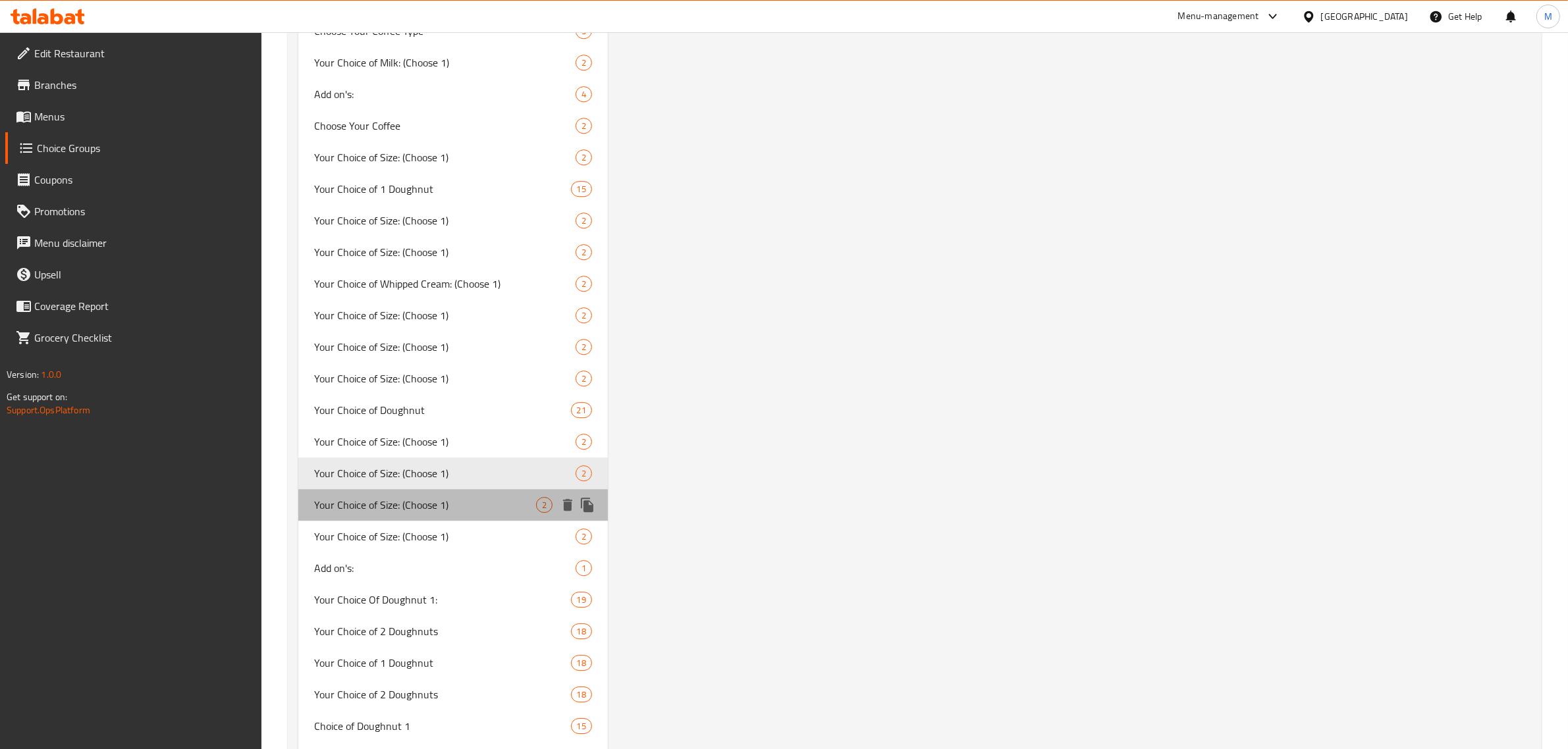
click at [452, 502] on span "Your Choice of Size: (Choose 1)" at bounding box center [425, 505] width 222 height 16
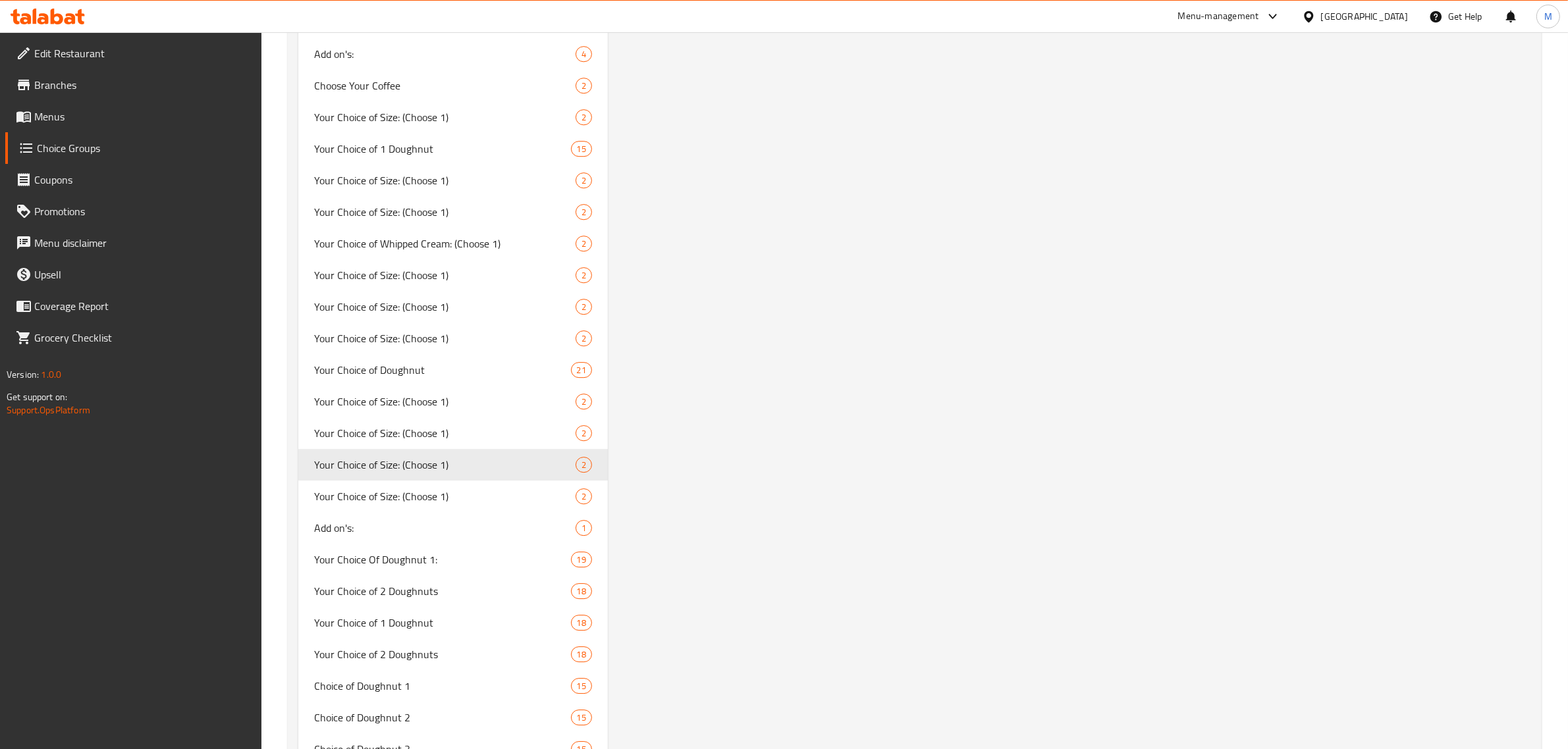
scroll to position [4873, 0]
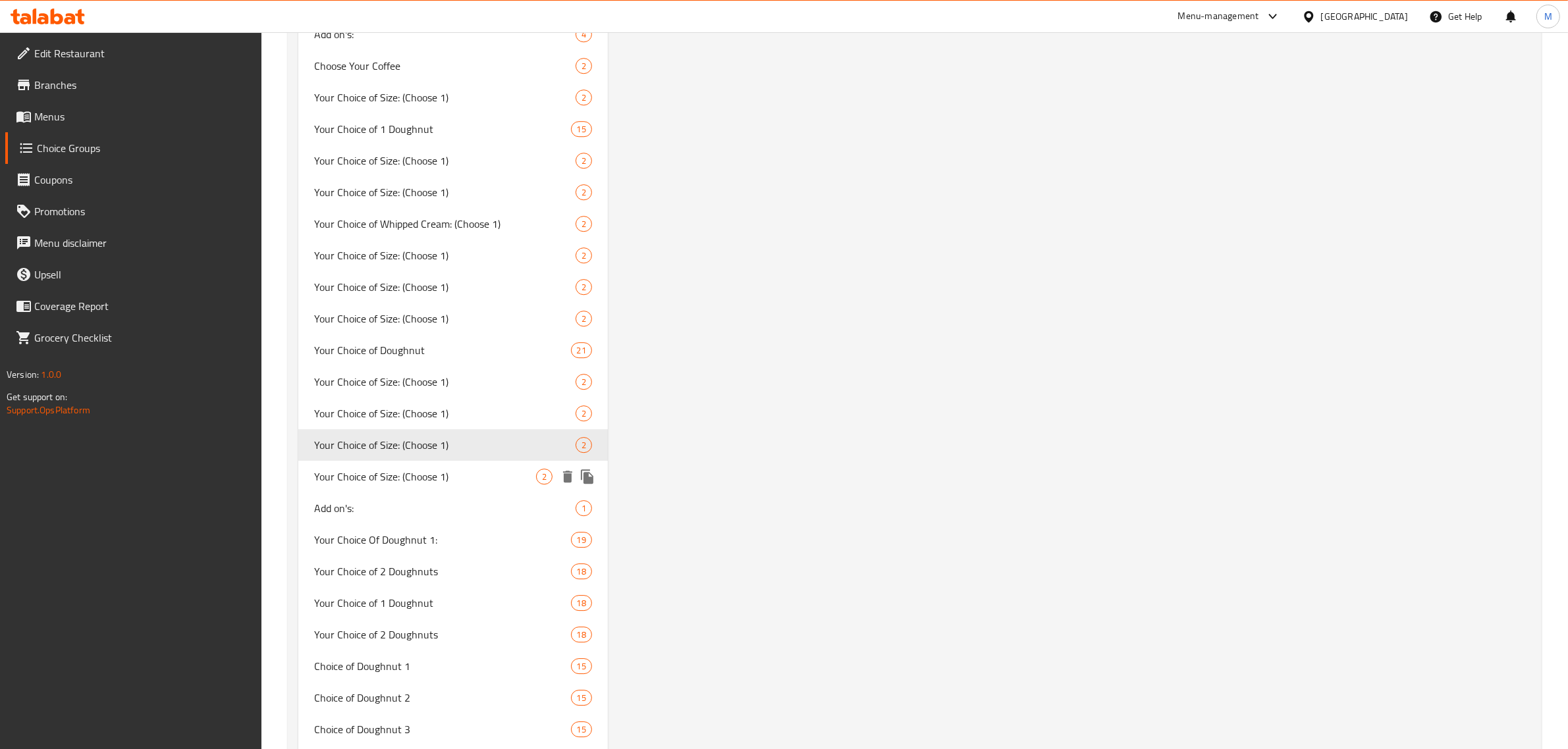
click at [449, 468] on span "Your Choice of Size: (Choose 1)" at bounding box center [425, 476] width 222 height 16
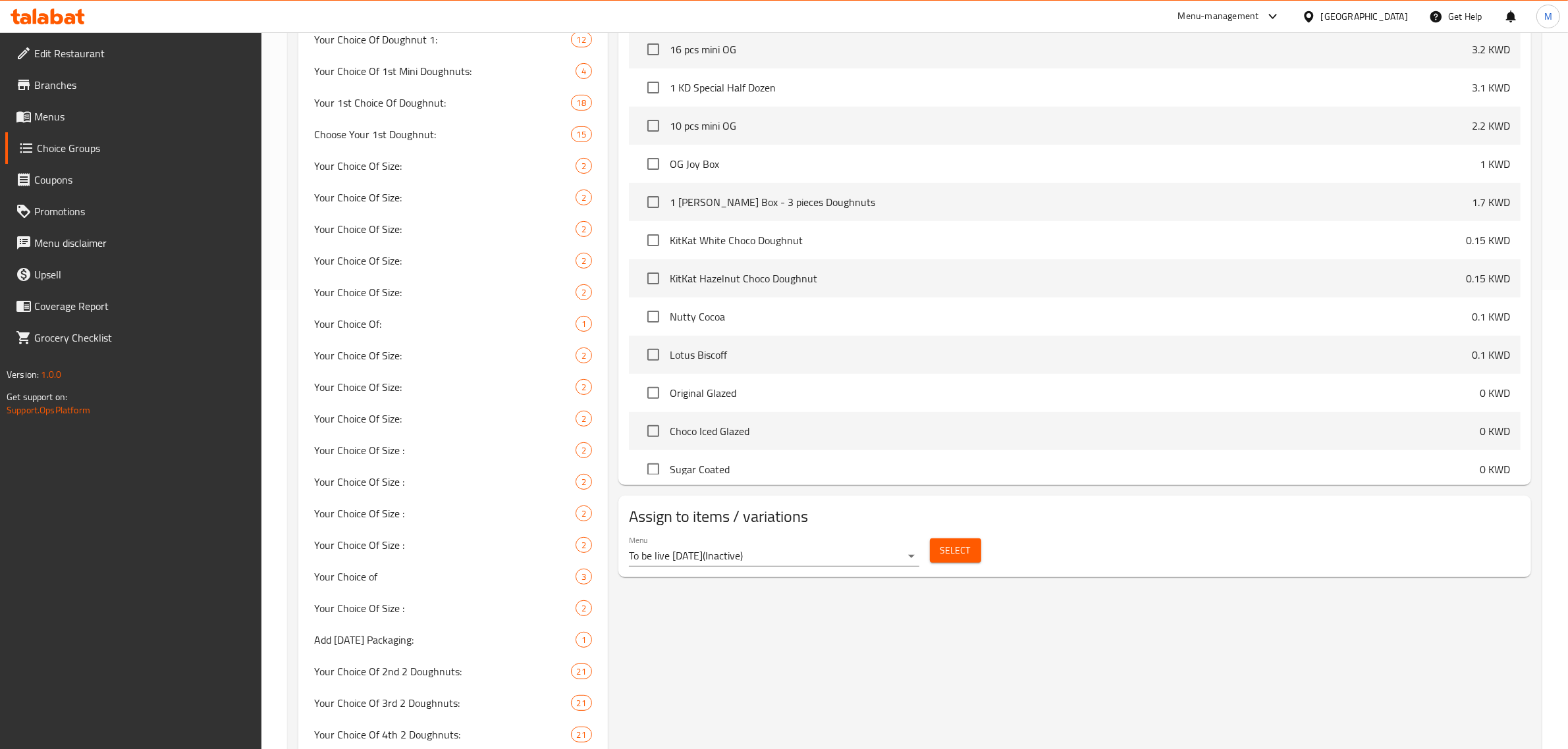
scroll to position [240, 0]
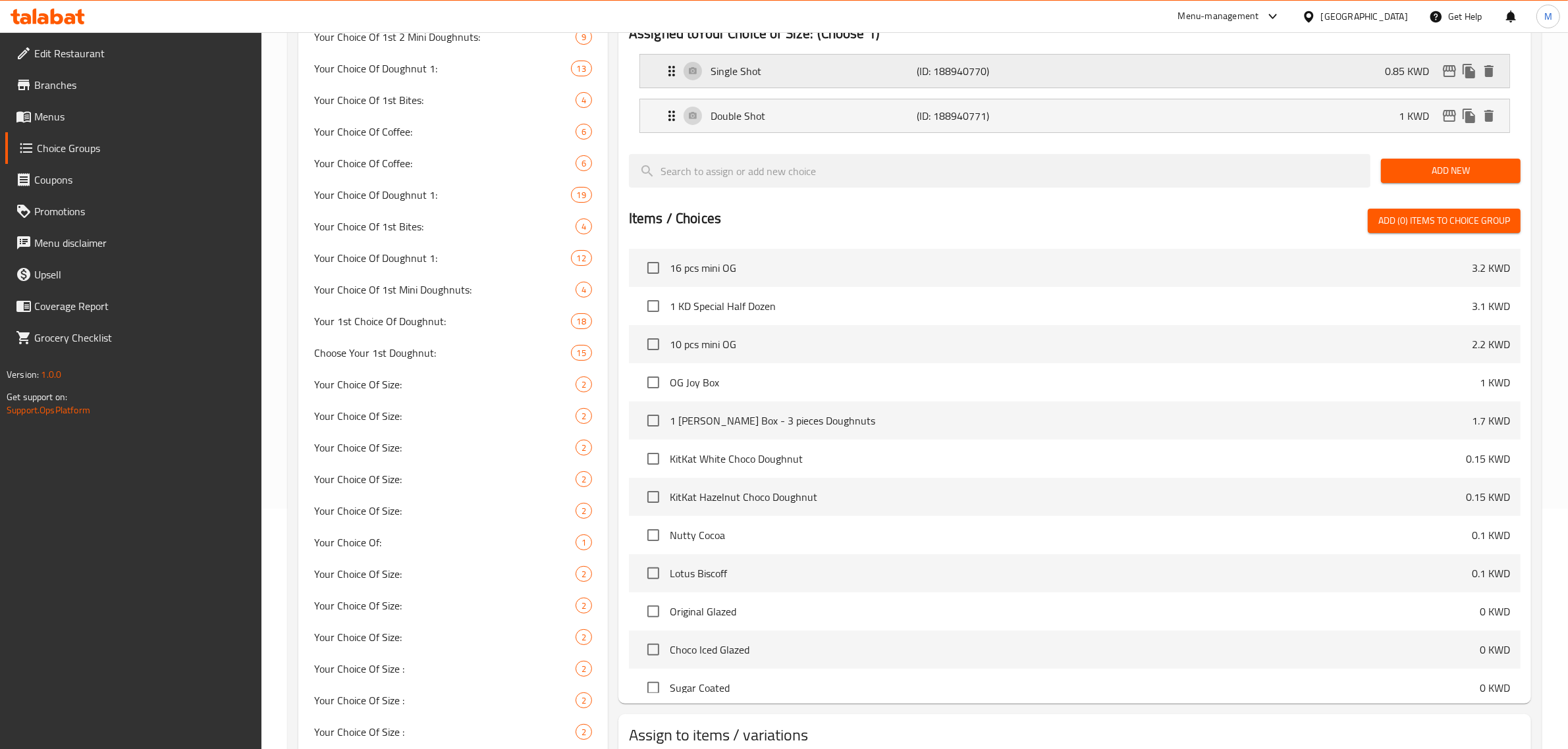
click at [1171, 76] on div "Single Shot (ID: 188940770) 0.85 KWD" at bounding box center [1078, 70] width 829 height 33
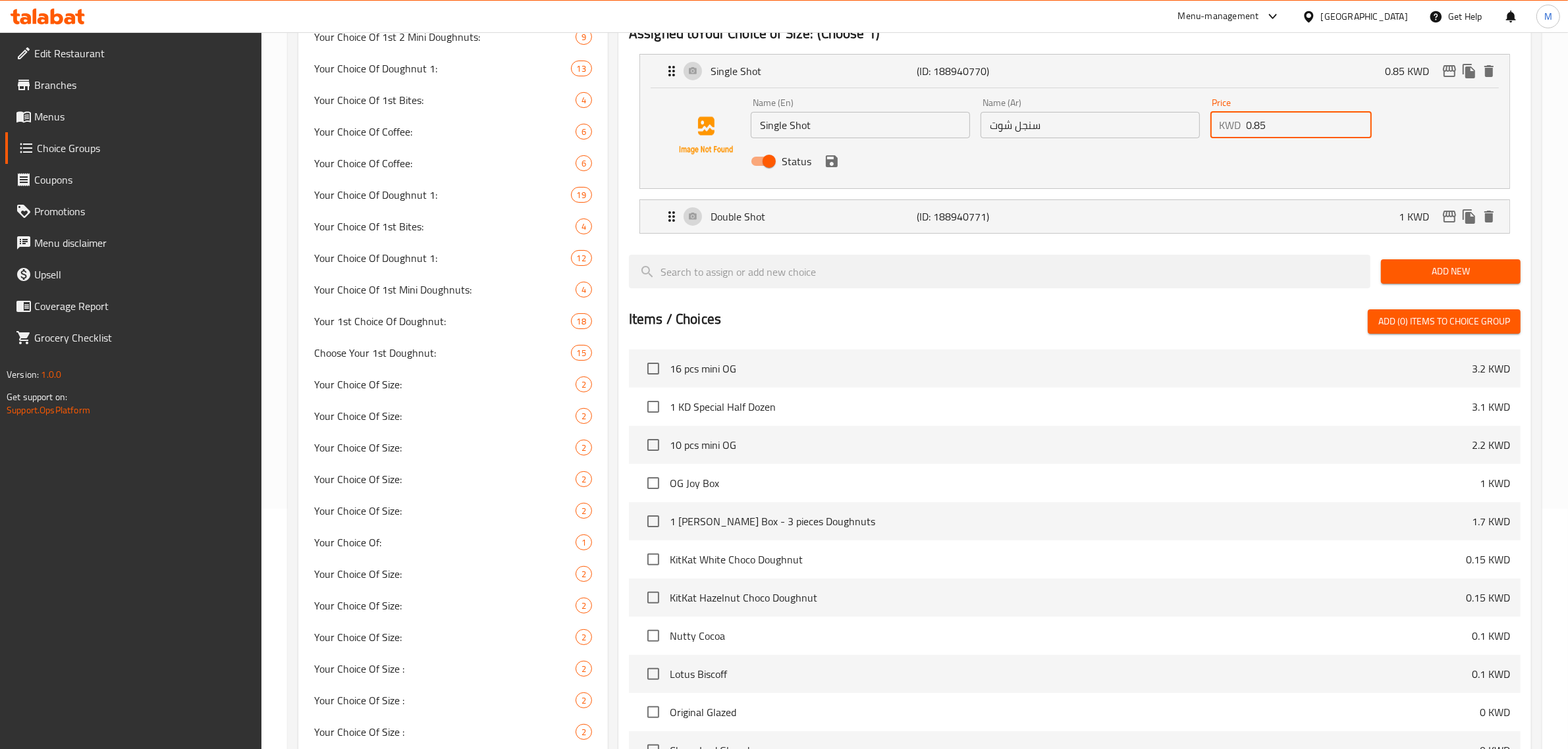
drag, startPoint x: 1282, startPoint y: 128, endPoint x: 1196, endPoint y: 127, distance: 86.0
click at [1196, 127] on div "Name (En) Single Shot Name (En) Name (Ar) سنجل شوت Name (Ar) Price KWD 0.85 Pri…" at bounding box center [1090, 135] width 690 height 86
click at [837, 159] on icon "save" at bounding box center [832, 161] width 16 height 16
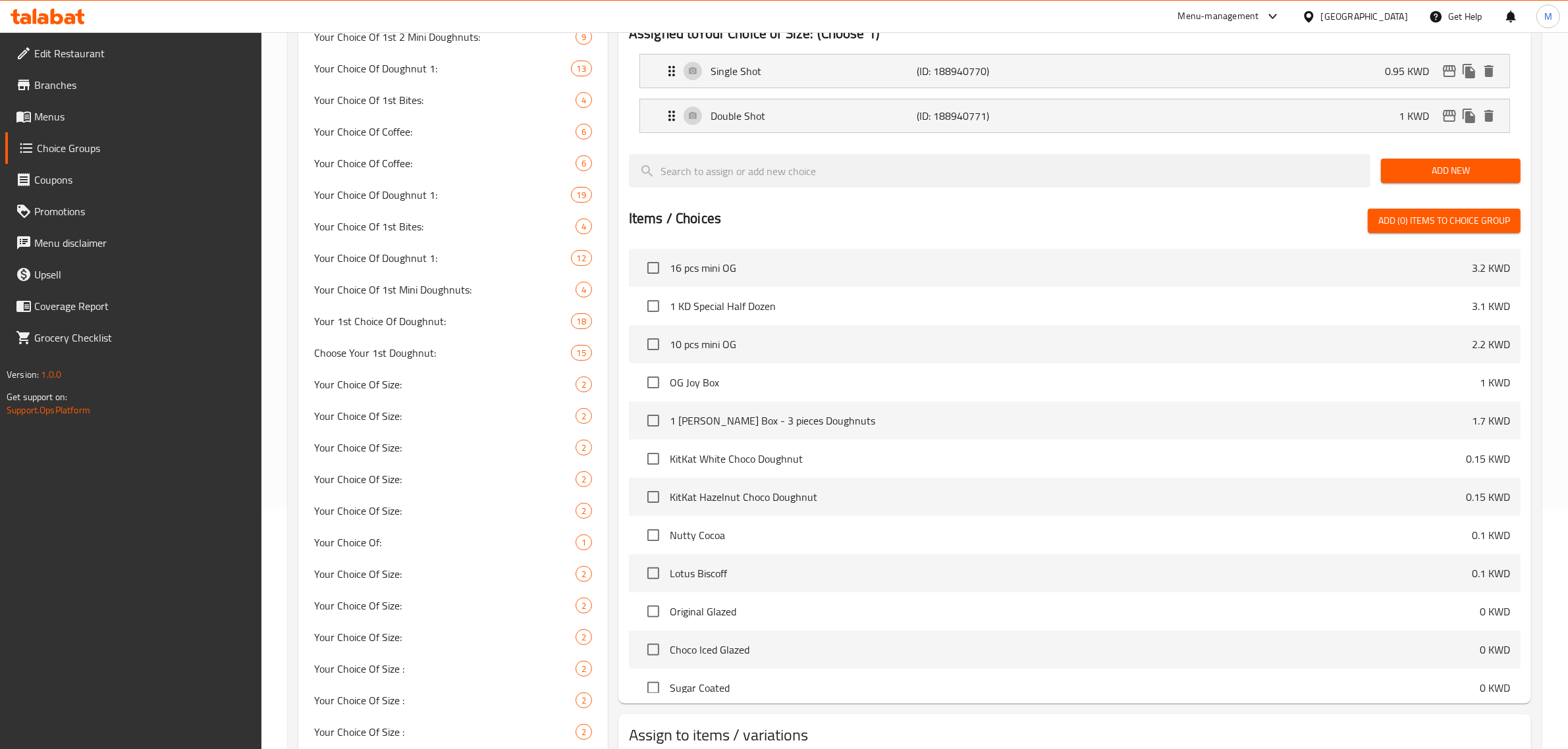
click at [1343, 216] on div "Items / Choices Add (0) items to choice group" at bounding box center [1074, 220] width 892 height 24
click at [1302, 77] on div "Single Shot (ID: 188940770) 0.95 KWD" at bounding box center [1078, 70] width 829 height 33
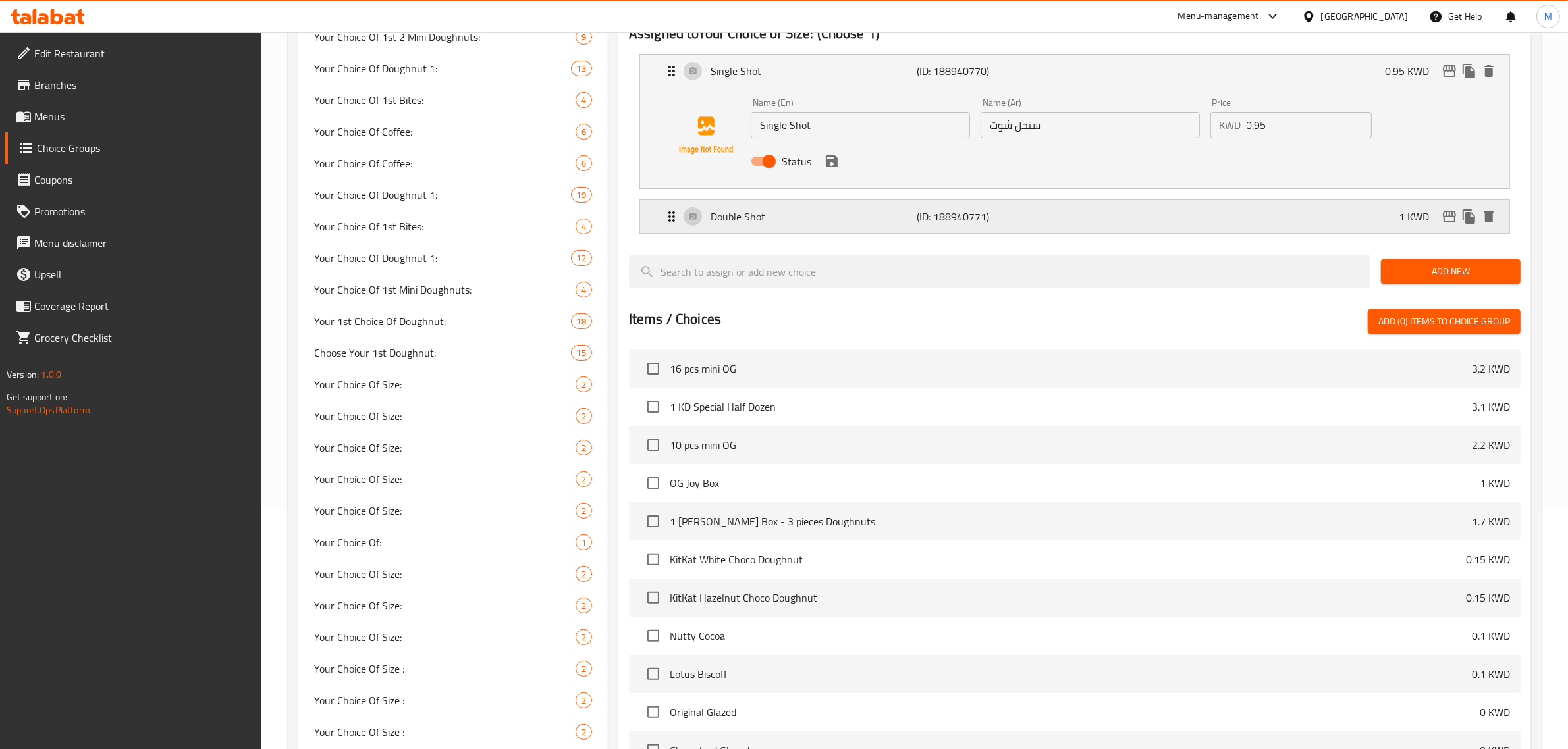
click at [1292, 200] on div "Double Shot (ID: 188940771) 1 KWD" at bounding box center [1078, 216] width 829 height 33
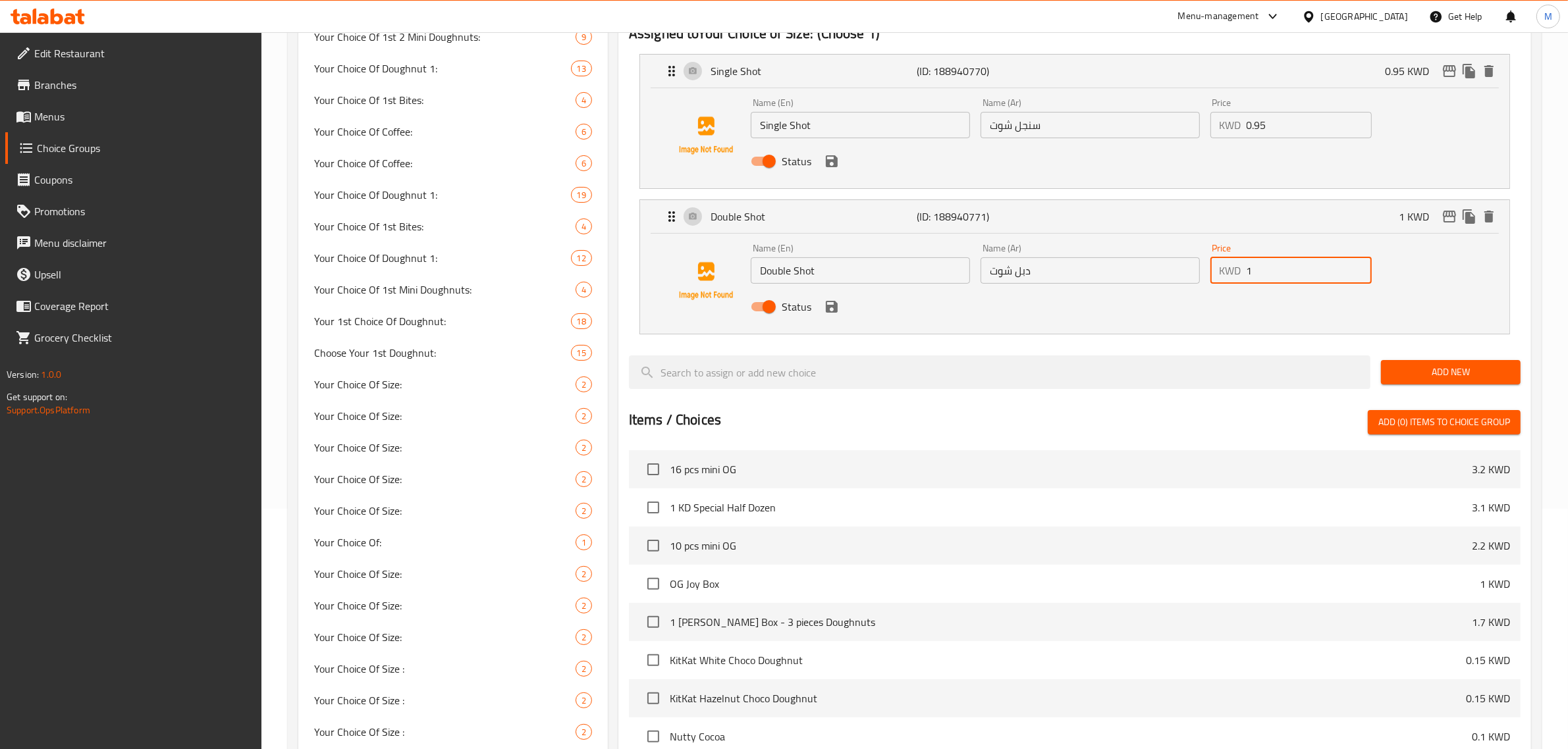
click at [1226, 268] on div "KWD 1 Price" at bounding box center [1292, 271] width 162 height 27
click at [835, 311] on icon "save" at bounding box center [831, 306] width 12 height 12
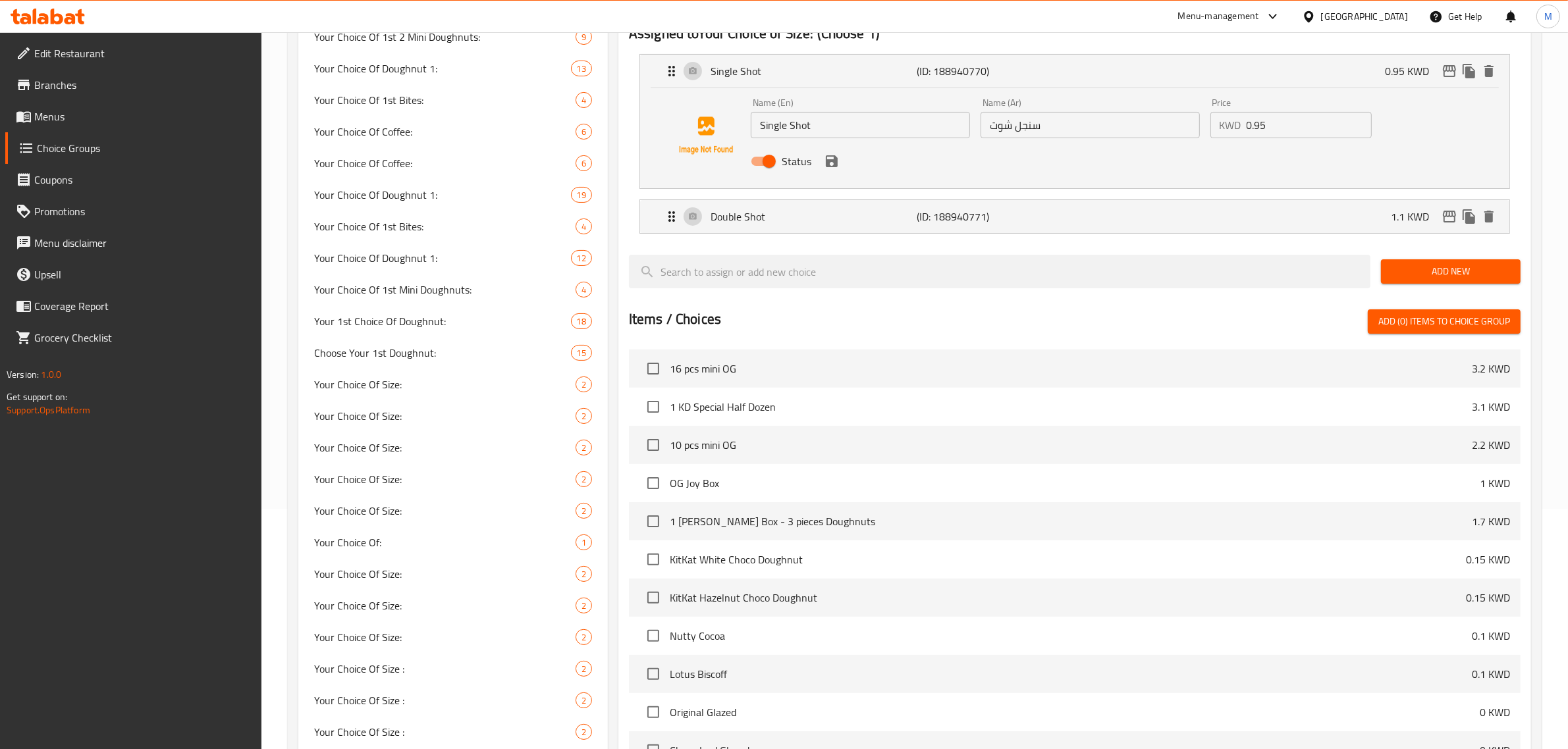
scroll to position [0, 0]
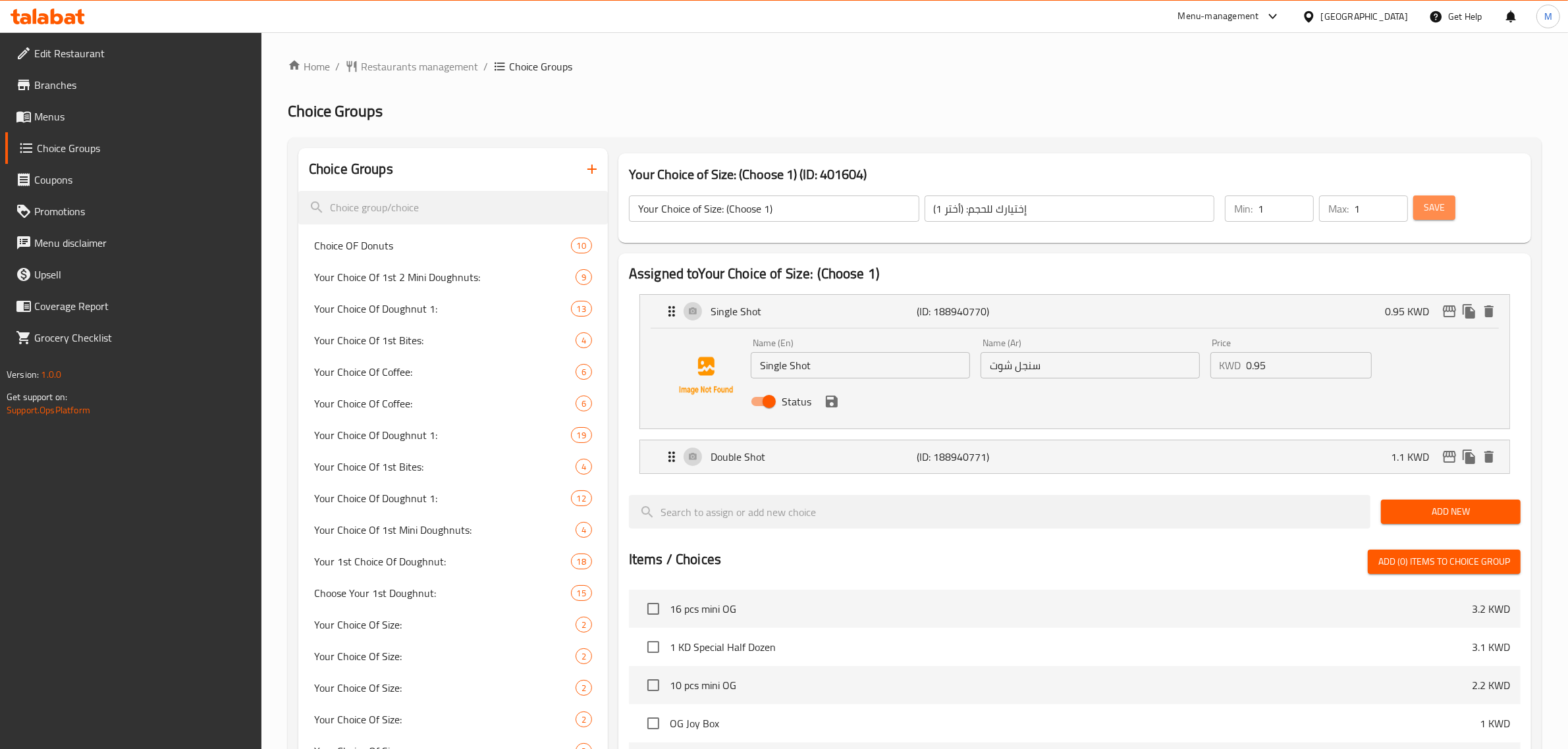
click at [1437, 208] on span "Save" at bounding box center [1434, 208] width 21 height 16
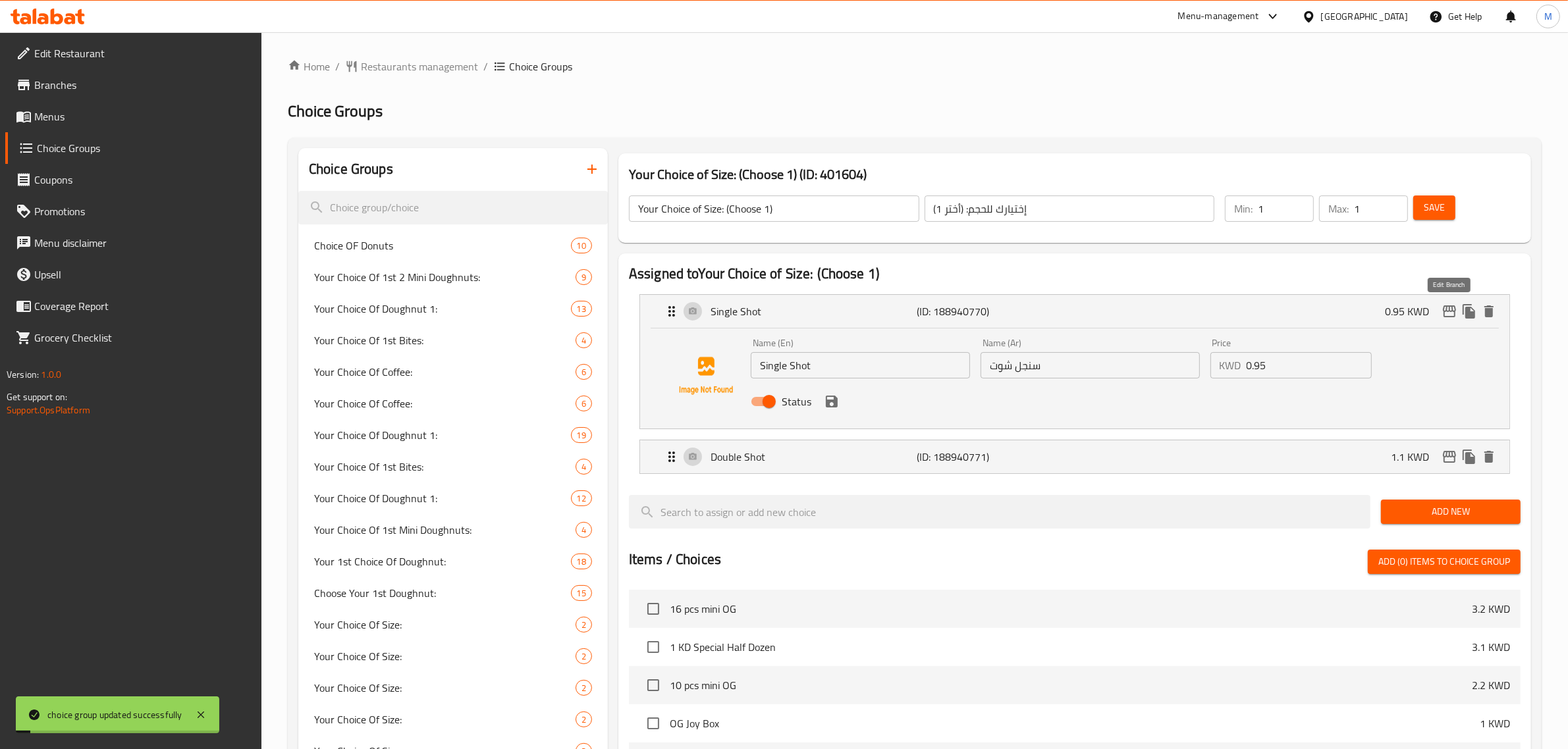
click at [1446, 312] on icon "edit" at bounding box center [1450, 312] width 16 height 16
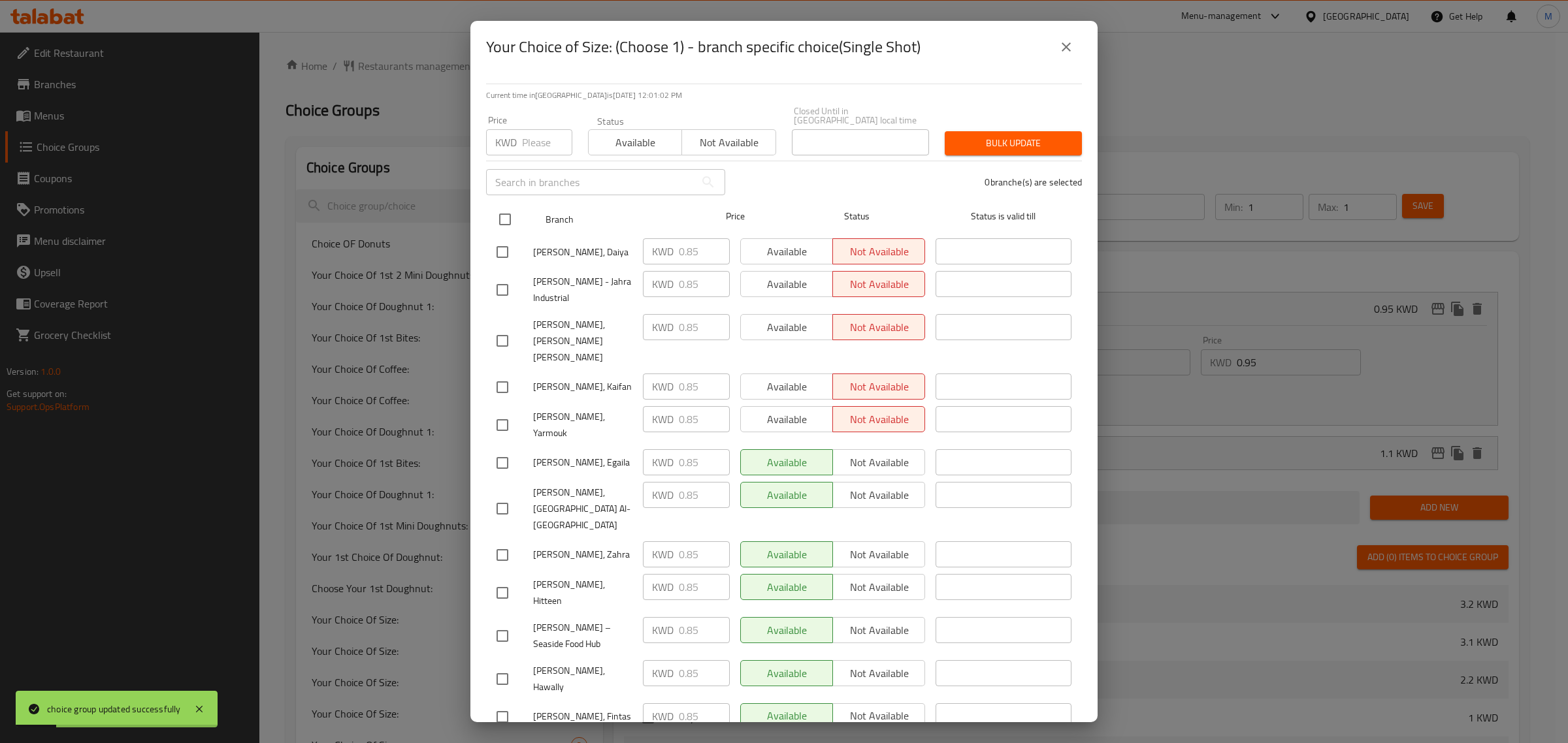
click at [493, 206] on input "checkbox" at bounding box center [505, 219] width 27 height 27
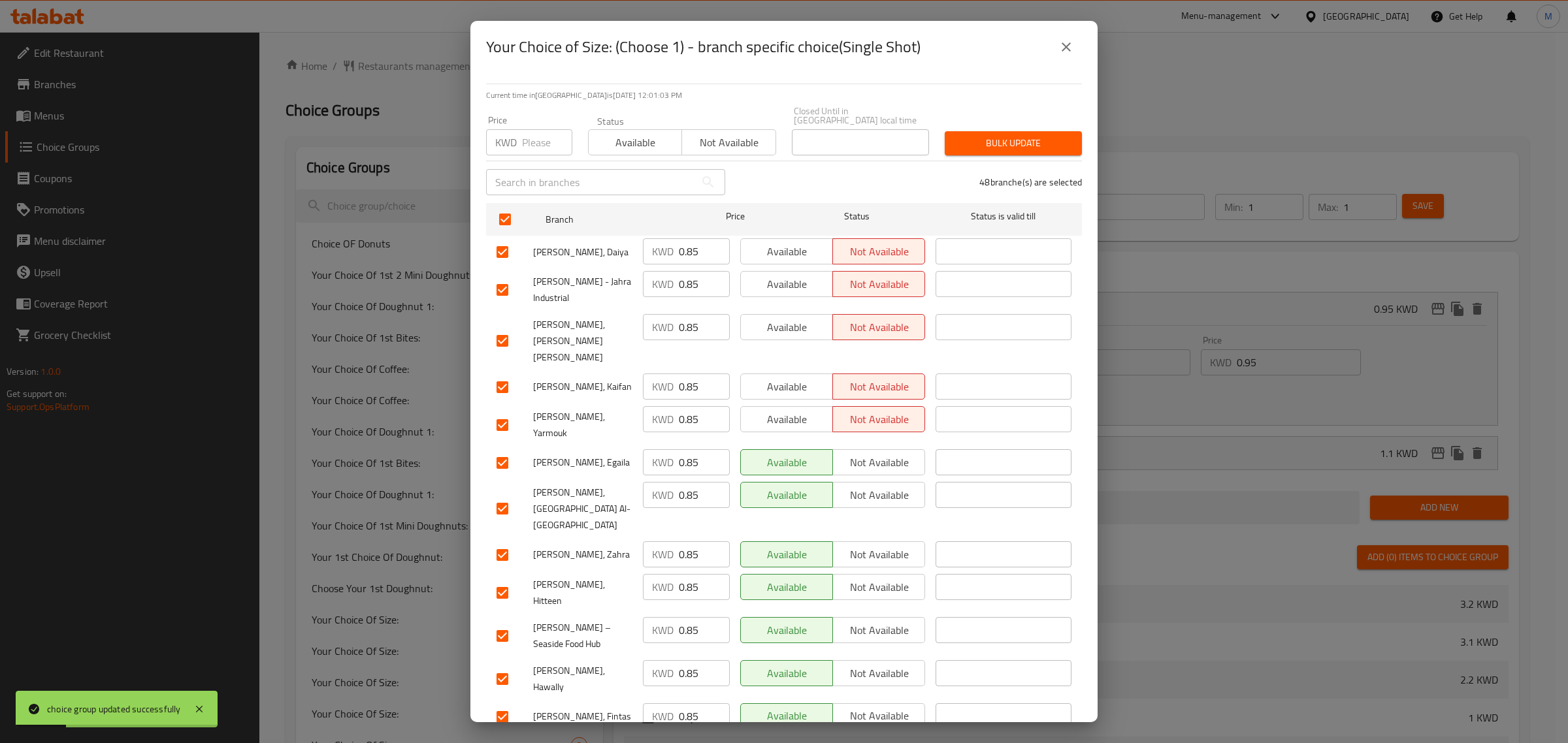
click at [525, 141] on input "number" at bounding box center [547, 142] width 50 height 27
click at [971, 135] on span "Bulk update" at bounding box center [1014, 143] width 117 height 16
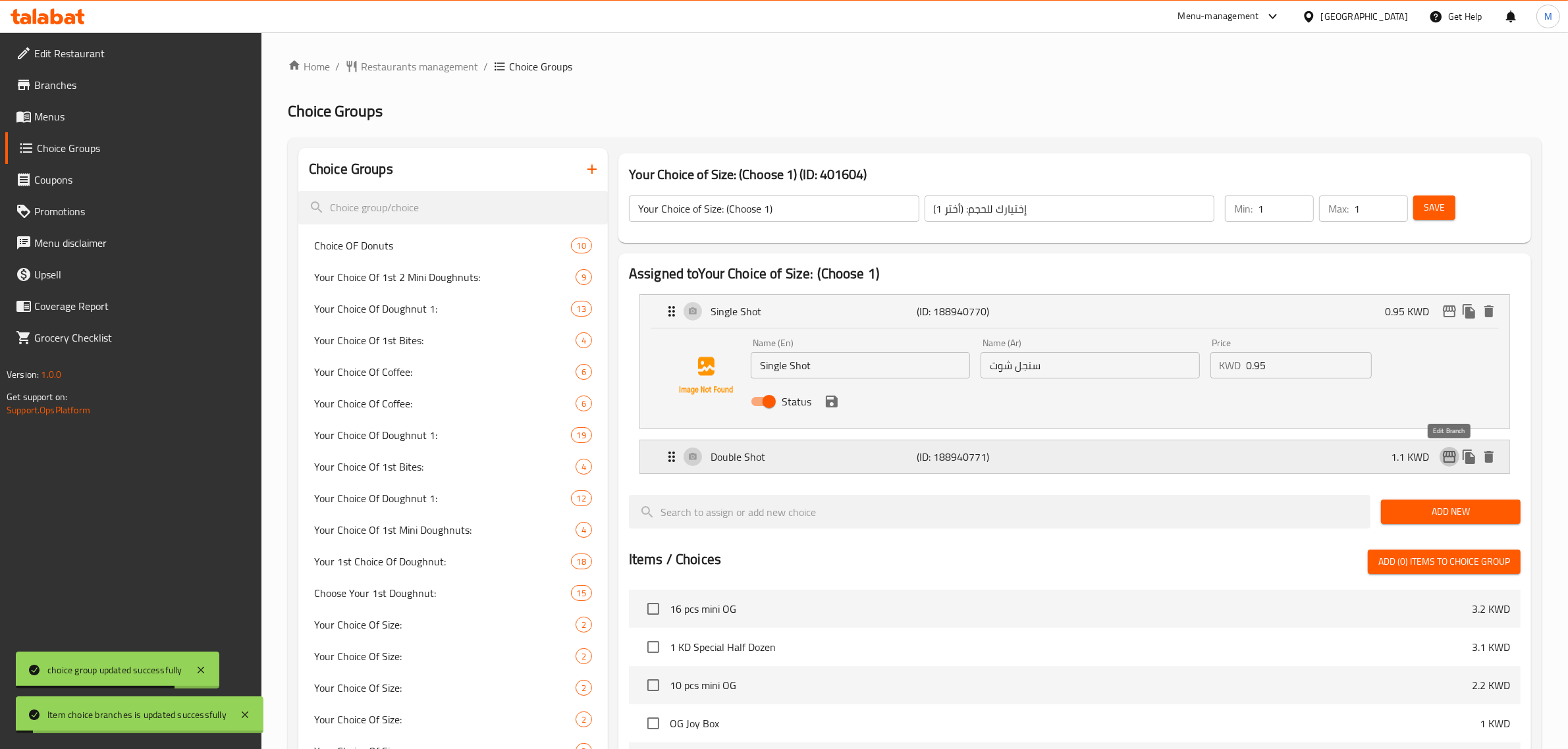
click at [1450, 452] on icon "edit" at bounding box center [1450, 456] width 13 height 12
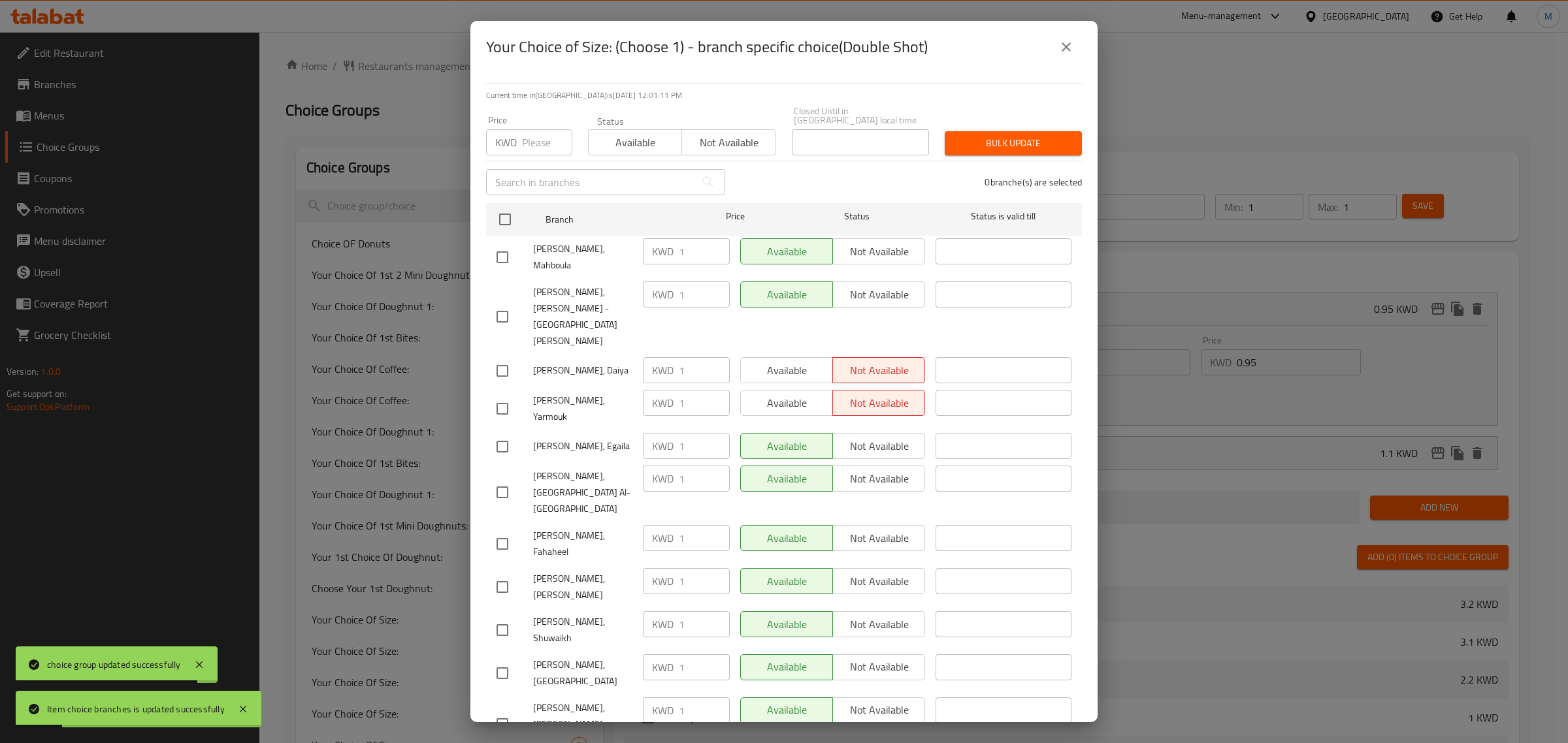
click at [536, 131] on input "number" at bounding box center [547, 142] width 50 height 27
click at [503, 209] on input "checkbox" at bounding box center [505, 219] width 27 height 27
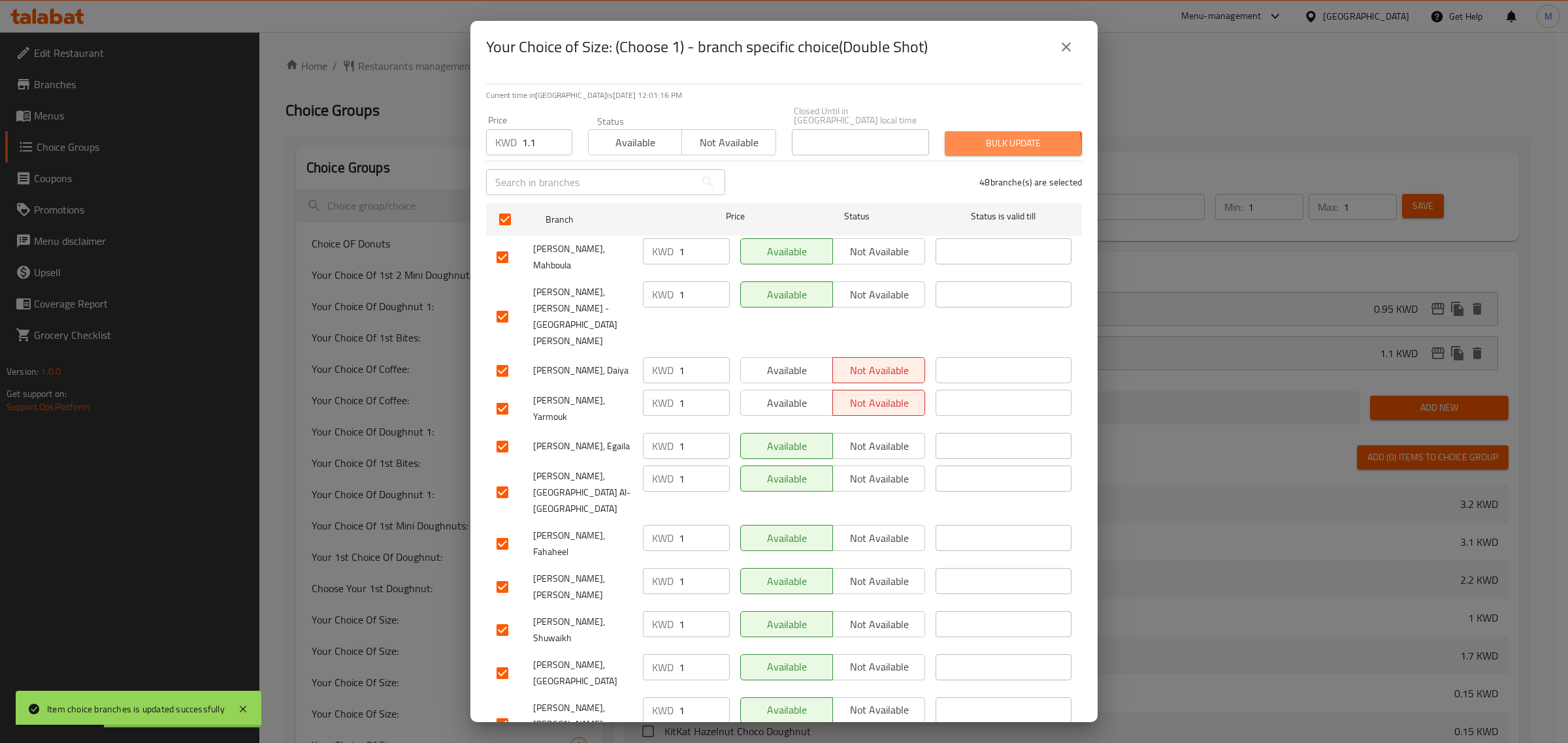
click at [955, 141] on span "Bulk update" at bounding box center [1014, 143] width 117 height 16
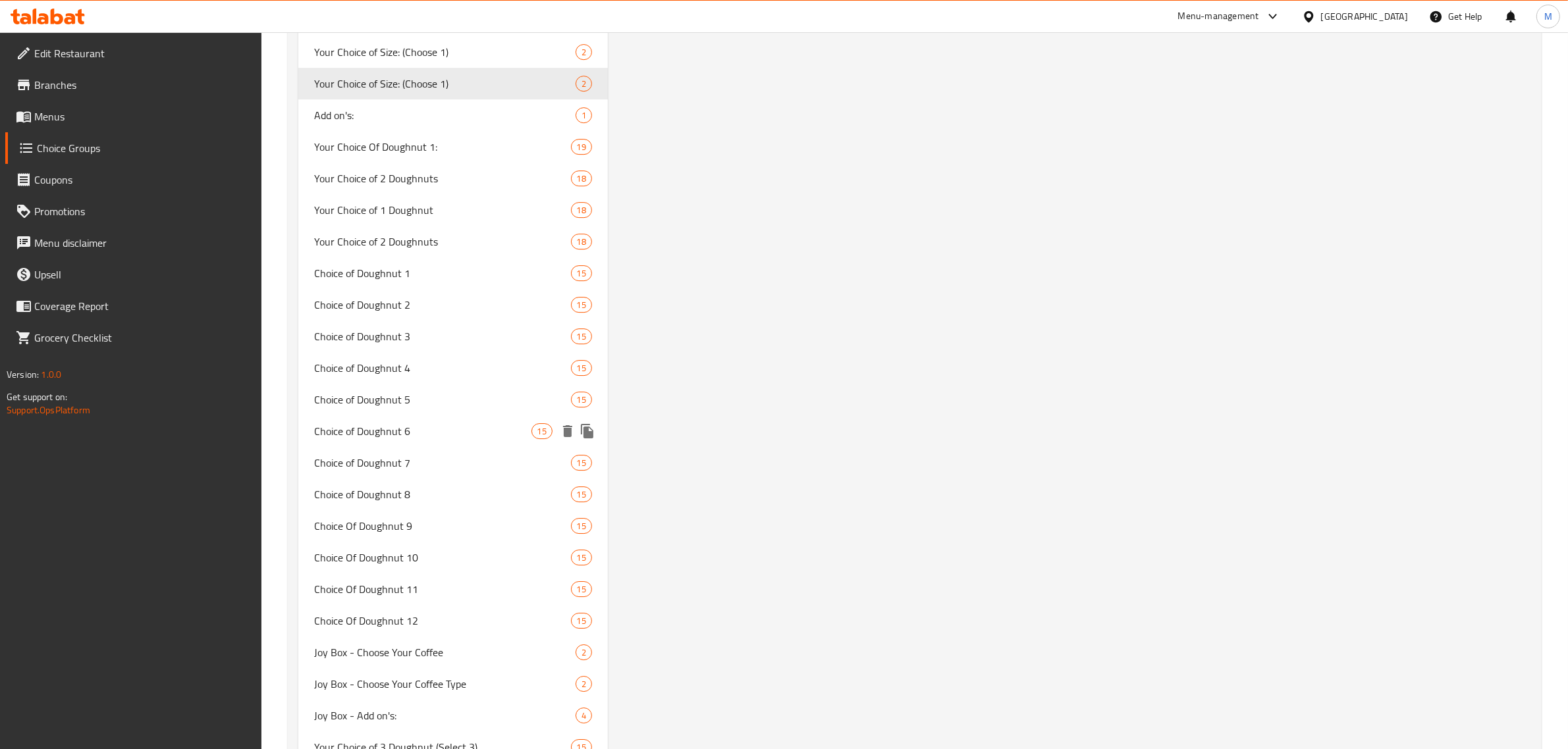
scroll to position [4856, 0]
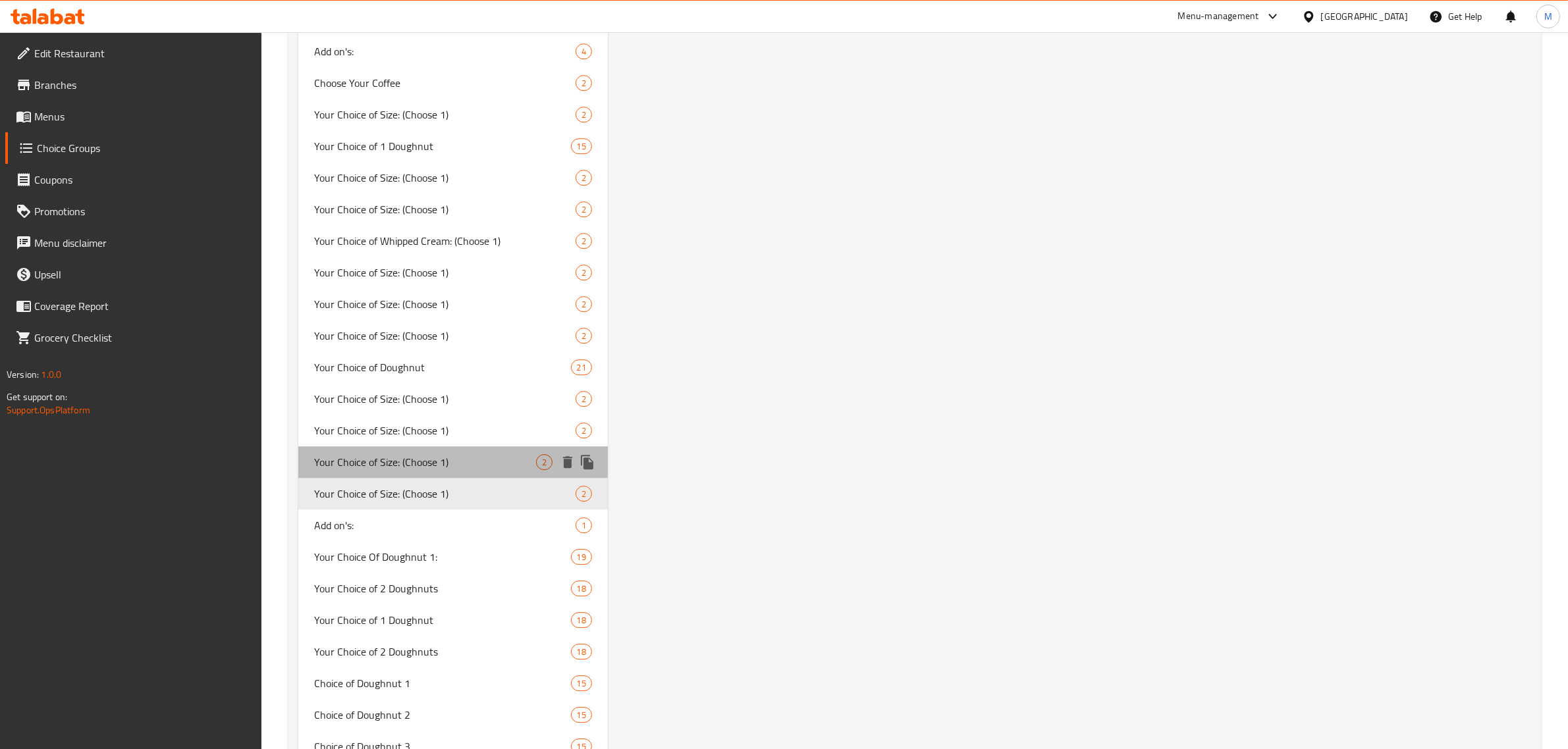
click at [443, 456] on span "Your Choice of Size: (Choose 1)" at bounding box center [425, 462] width 222 height 16
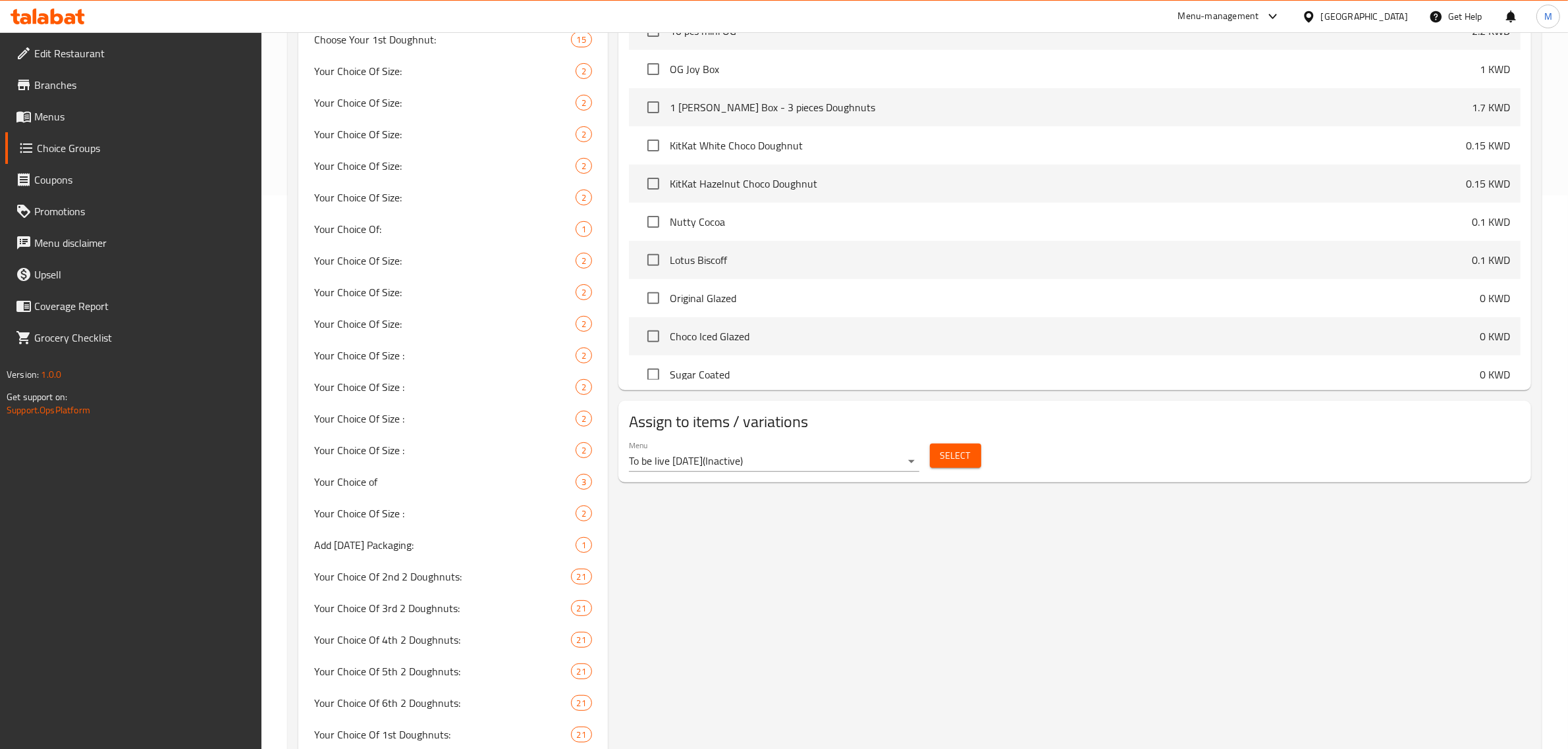
scroll to position [0, 0]
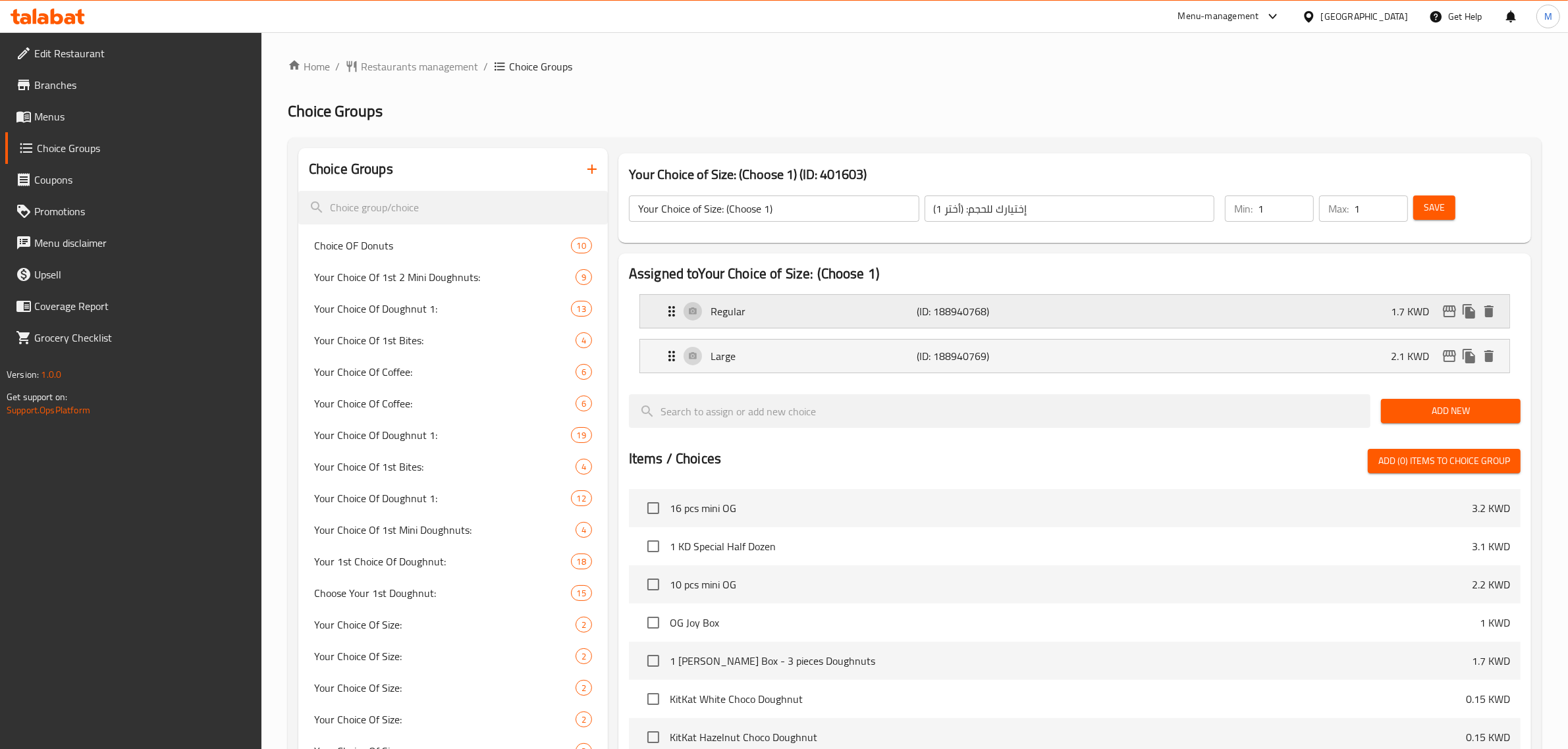
click at [996, 302] on div "Regular (ID: 188940768) 1.7 KWD" at bounding box center [1078, 311] width 829 height 33
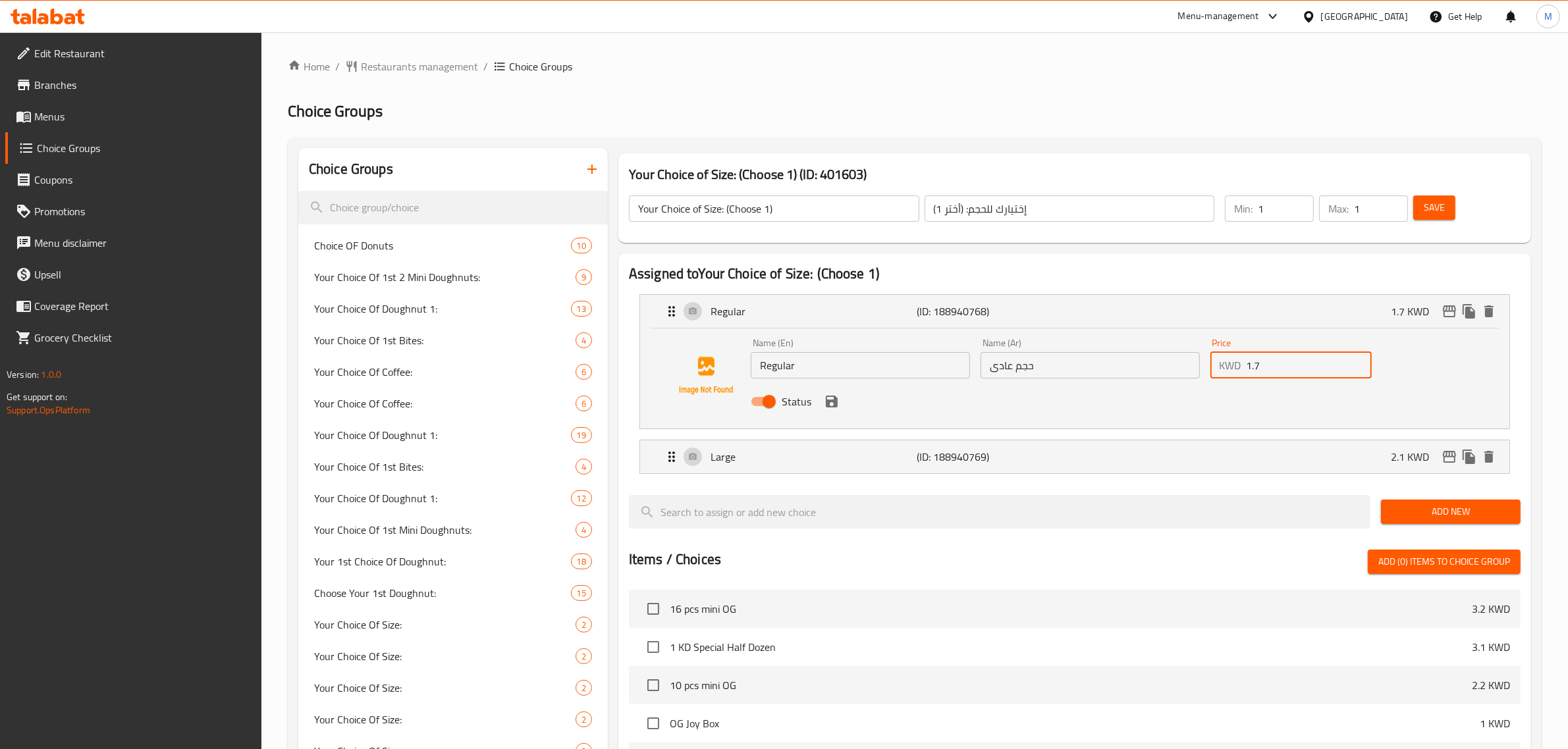
drag, startPoint x: 1272, startPoint y: 367, endPoint x: 1241, endPoint y: 365, distance: 31.1
click at [1241, 365] on div "KWD 1.7 Price" at bounding box center [1292, 365] width 162 height 27
click at [837, 400] on icon "save" at bounding box center [832, 402] width 16 height 16
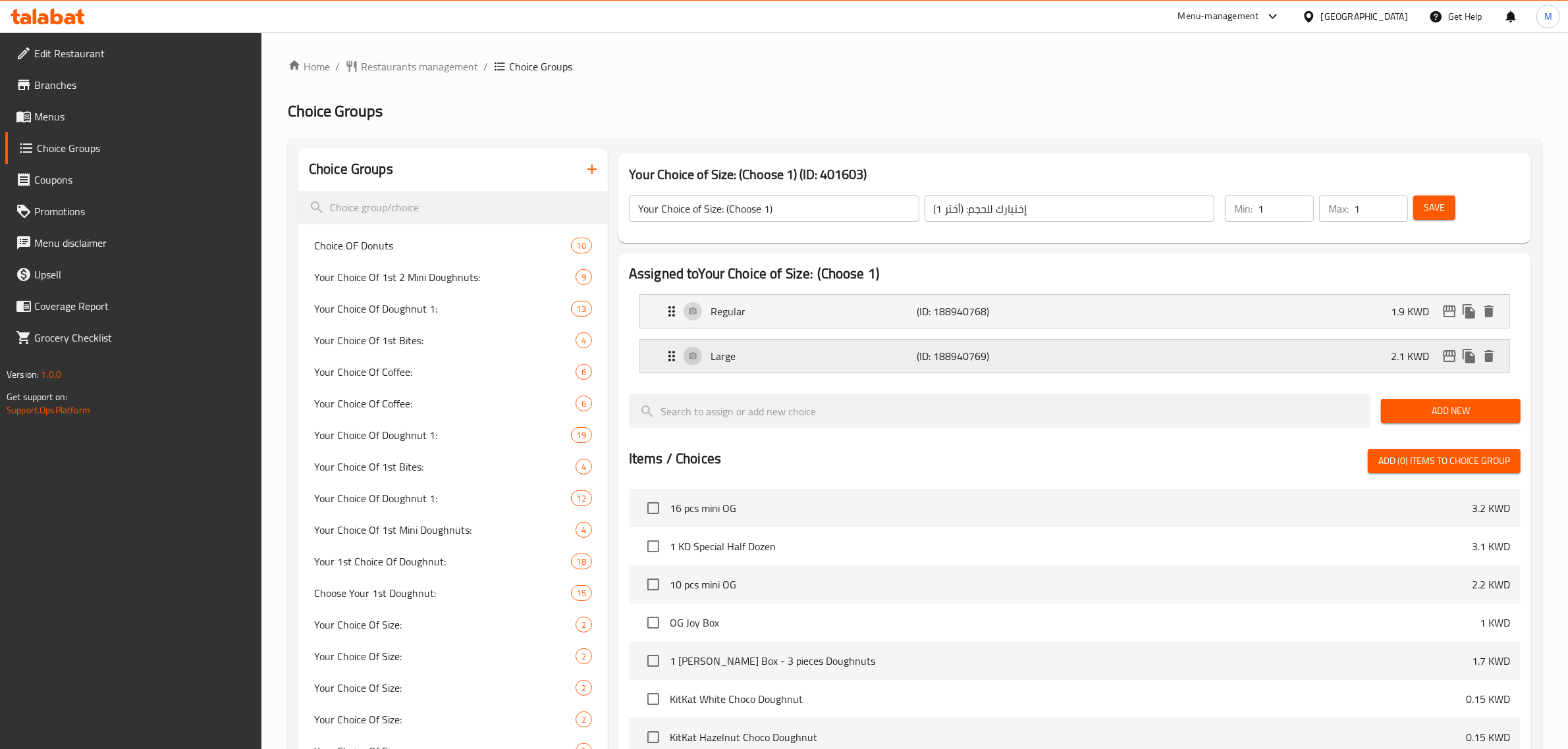
click at [1376, 370] on div "Large (ID: 188940769) 2.1 KWD" at bounding box center [1078, 355] width 829 height 33
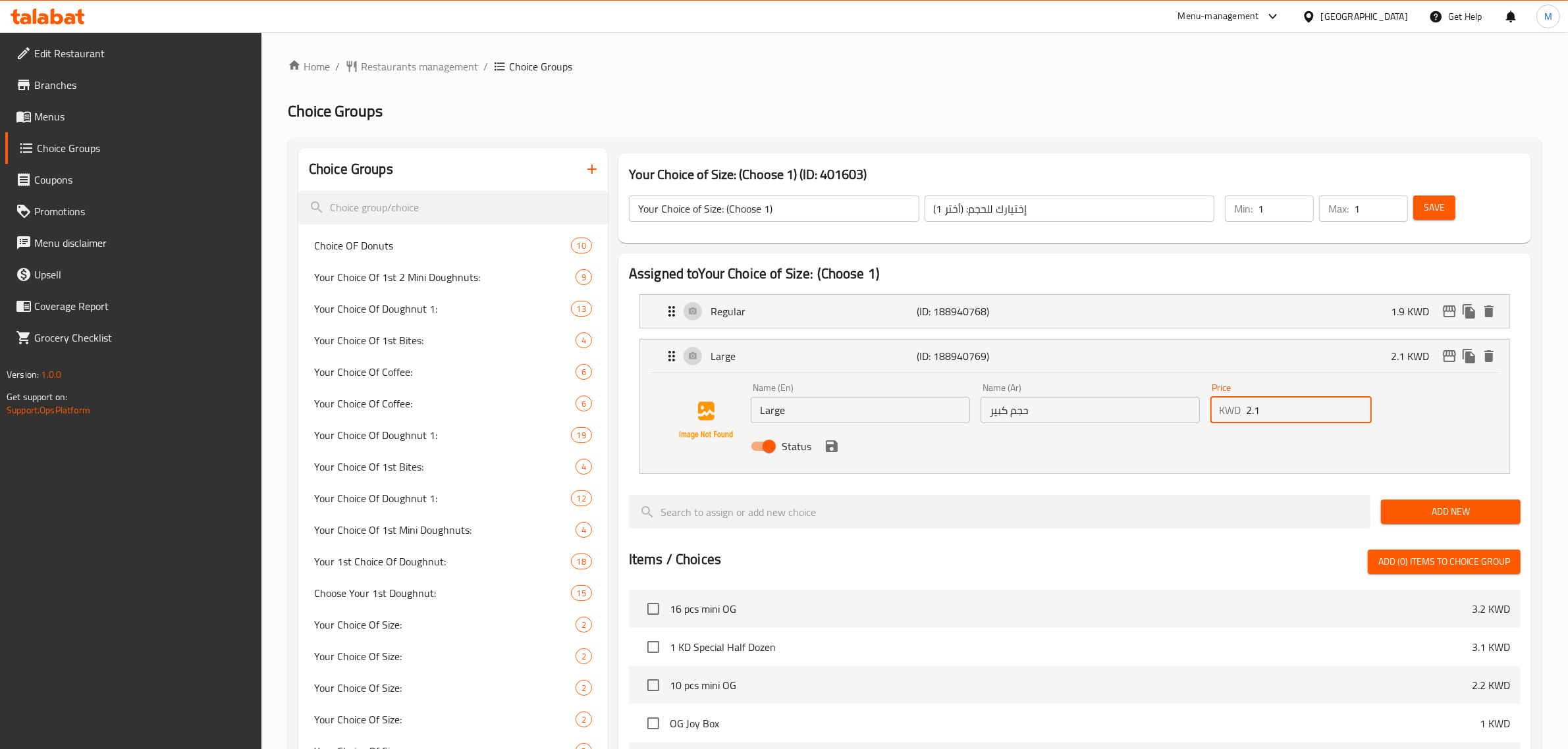
click at [1216, 397] on div "KWD 2.1 Price" at bounding box center [1292, 411] width 162 height 27
click at [830, 448] on icon "save" at bounding box center [832, 446] width 16 height 16
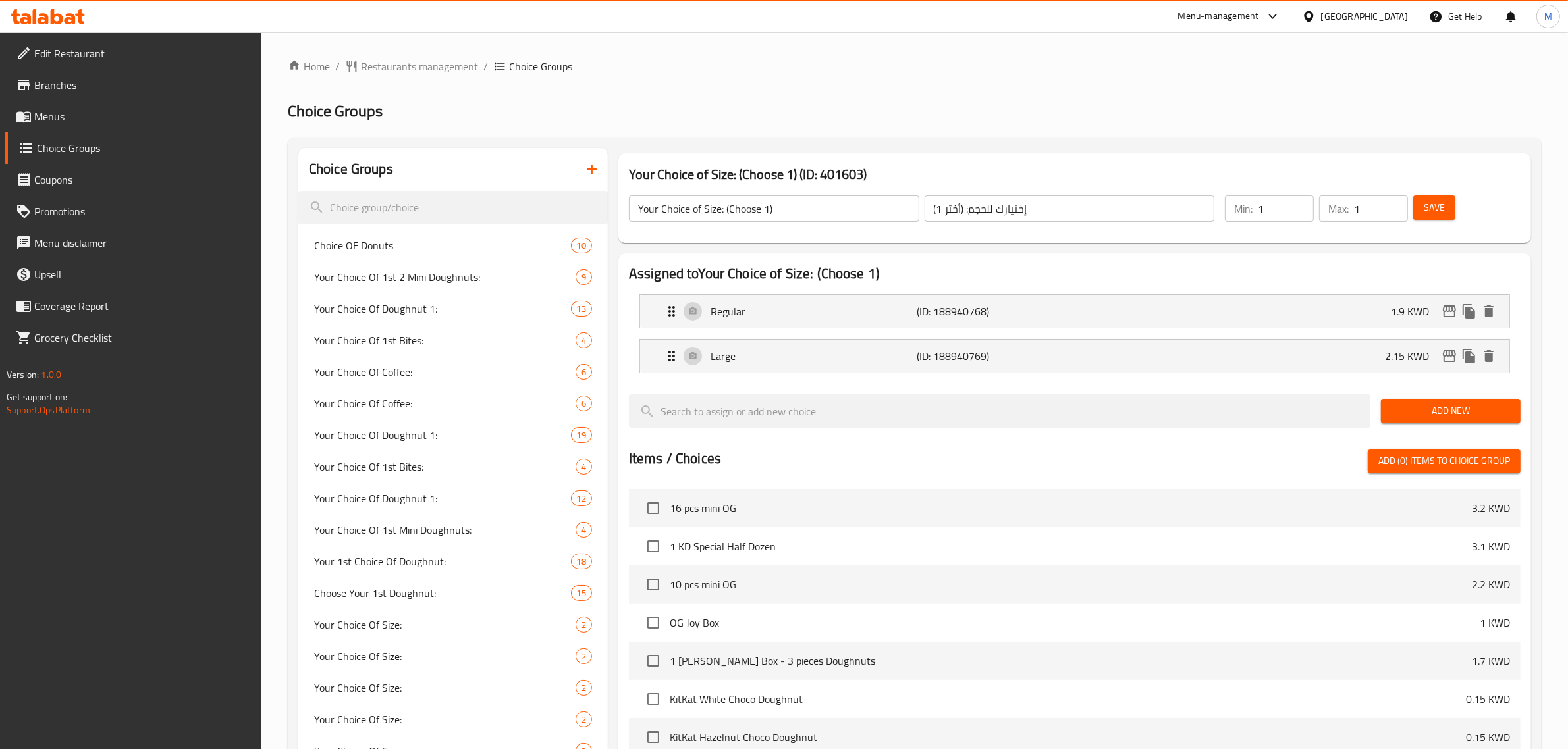
click at [1437, 227] on div "Min: 1 ​ Max: 1 ​ Save" at bounding box center [1368, 208] width 301 height 42
click at [1436, 211] on span "Save" at bounding box center [1434, 208] width 21 height 16
click at [1446, 311] on icon "edit" at bounding box center [1450, 311] width 13 height 12
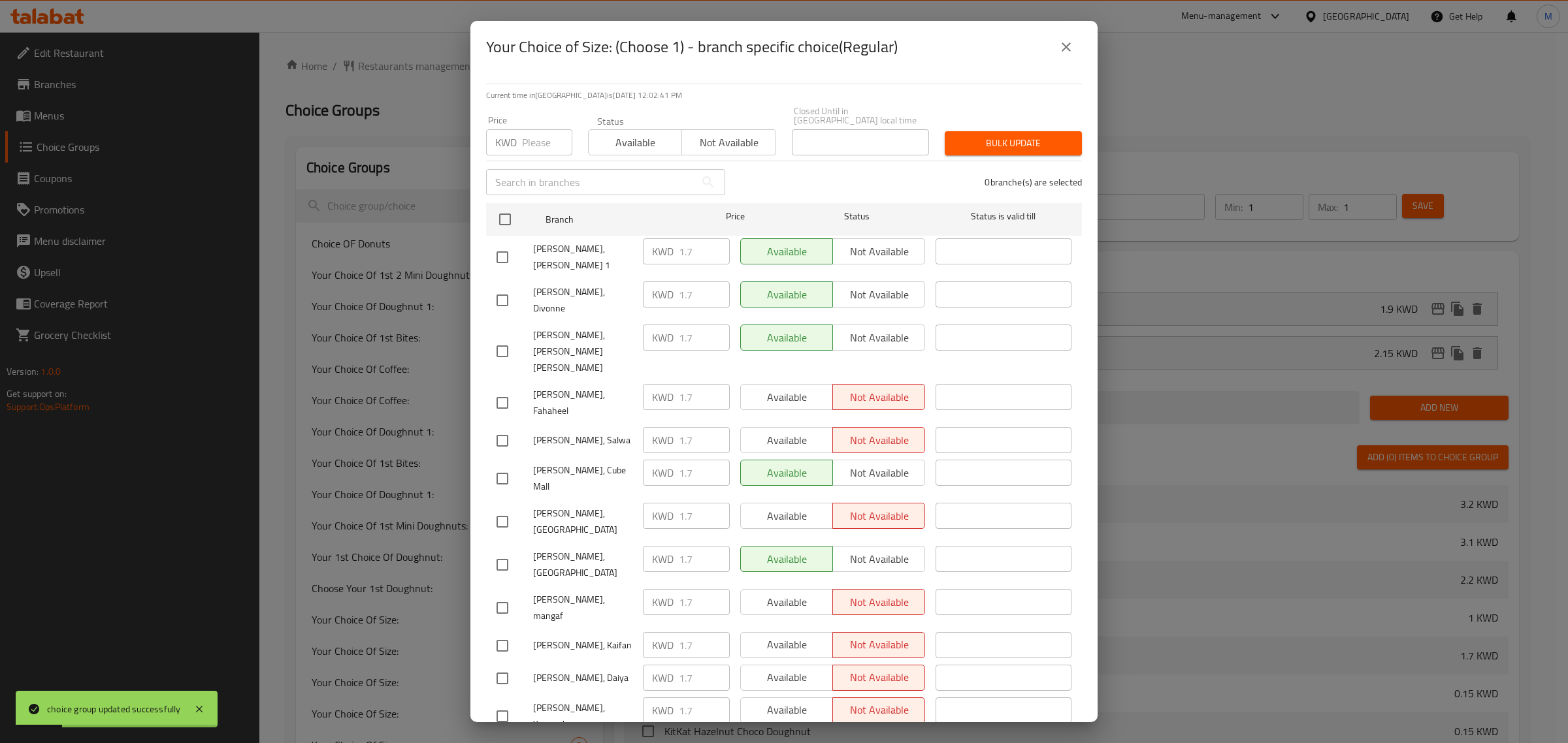
click at [502, 233] on div "Krispy Kreme, Sabah Al Ahmad 1" at bounding box center [565, 257] width 147 height 49
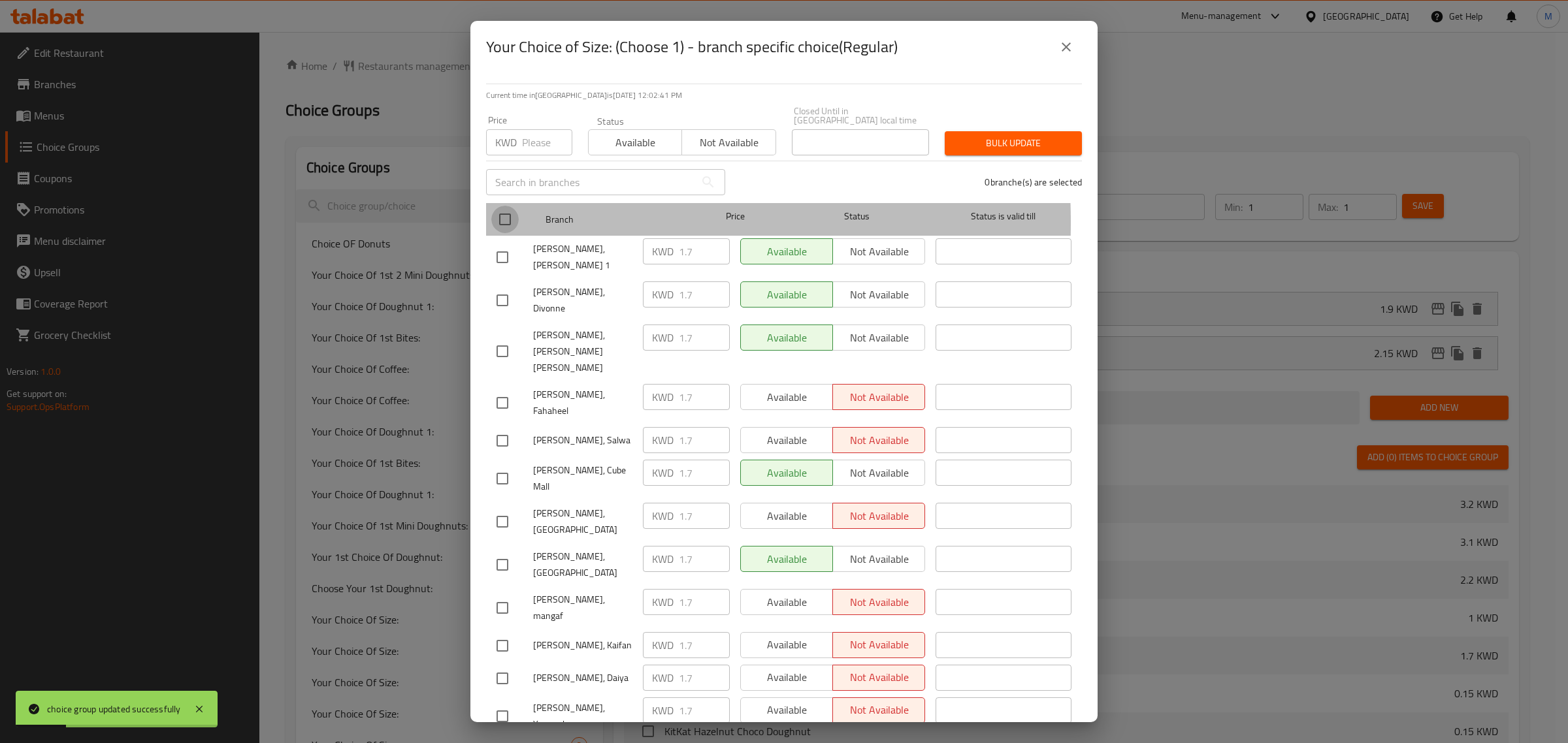
click at [502, 214] on input "checkbox" at bounding box center [505, 219] width 27 height 27
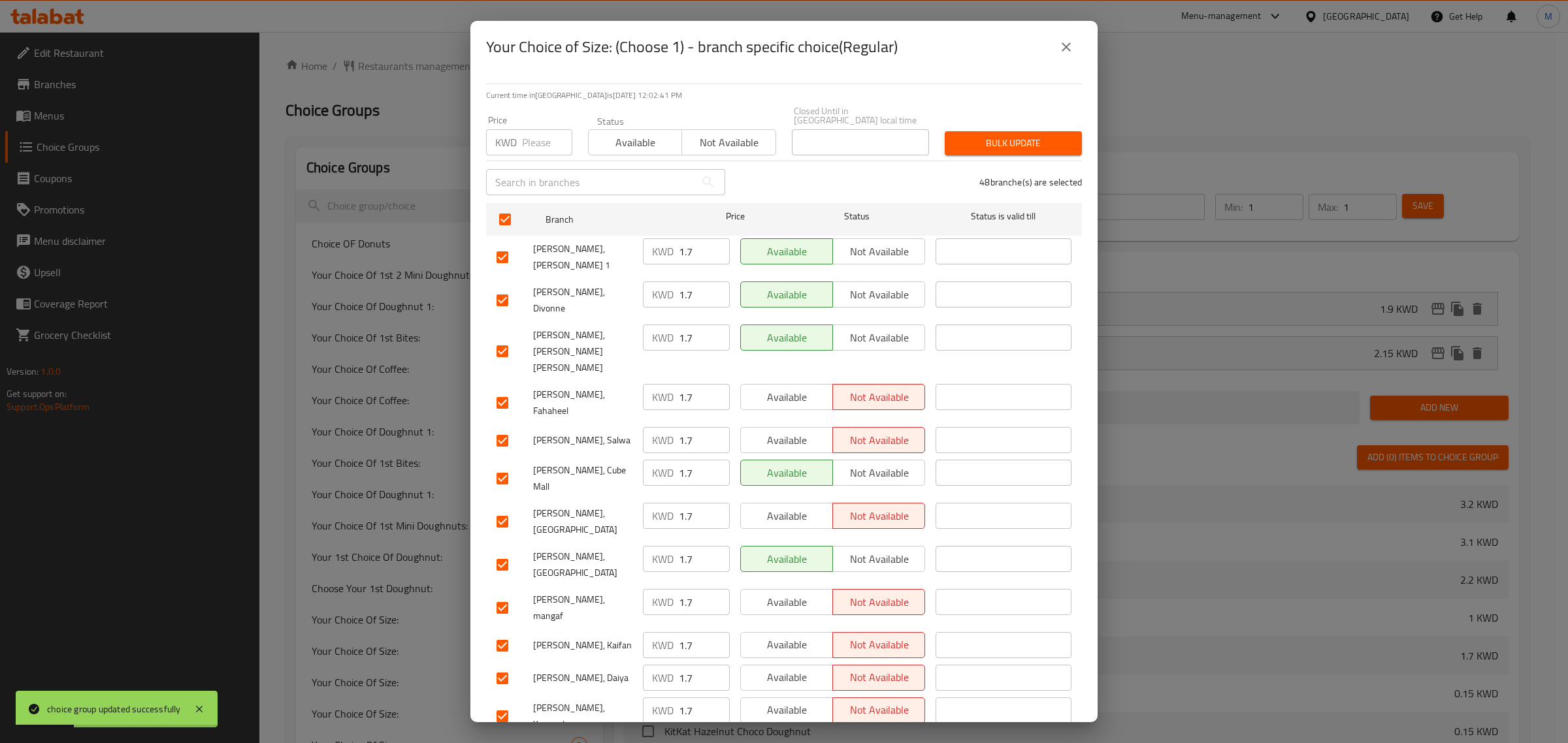
click at [521, 132] on div "KWD Price" at bounding box center [529, 142] width 87 height 27
click at [1003, 147] on div "Bulk update" at bounding box center [1013, 143] width 153 height 40
click at [1003, 135] on span "Bulk update" at bounding box center [1014, 143] width 117 height 16
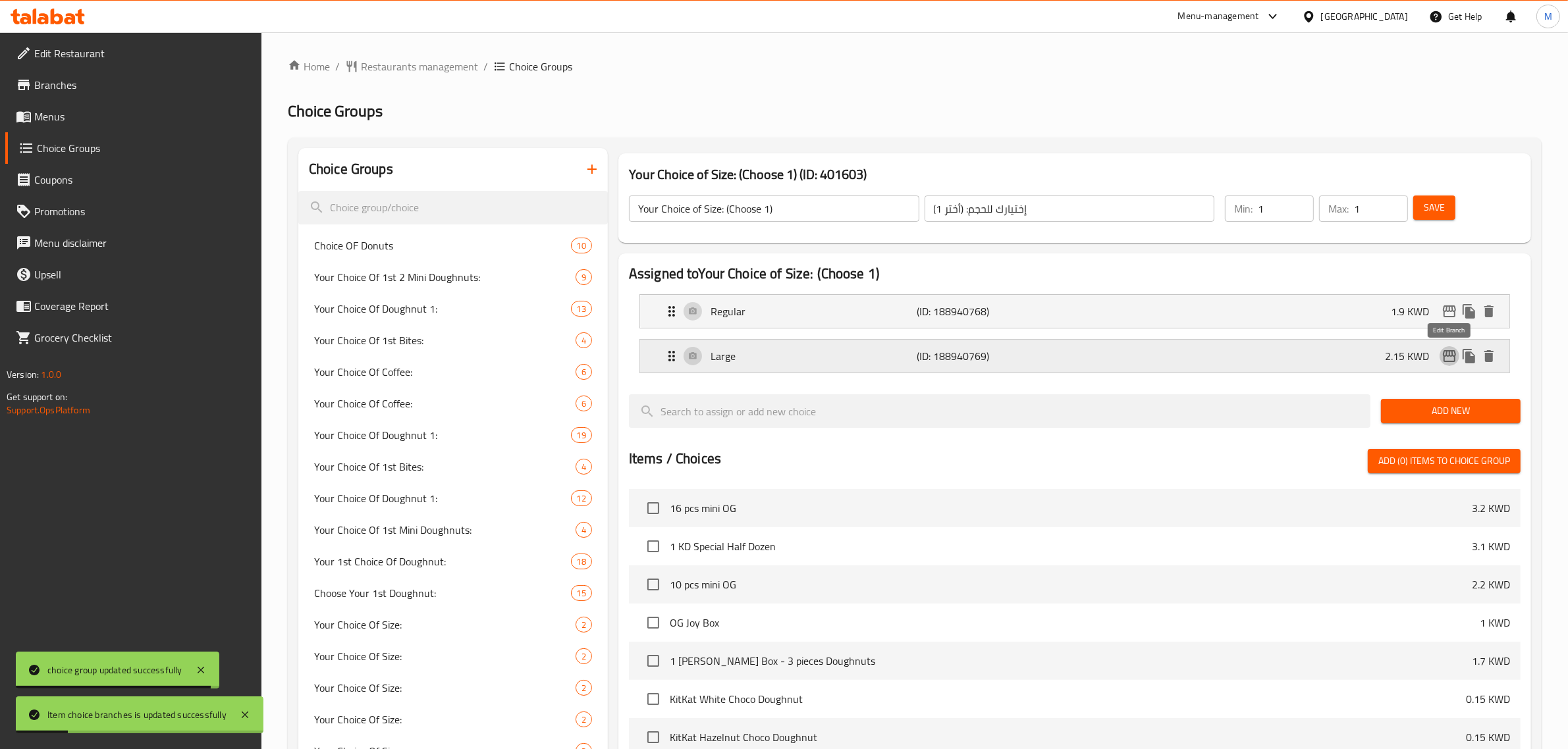
click at [1444, 352] on icon "edit" at bounding box center [1450, 355] width 13 height 12
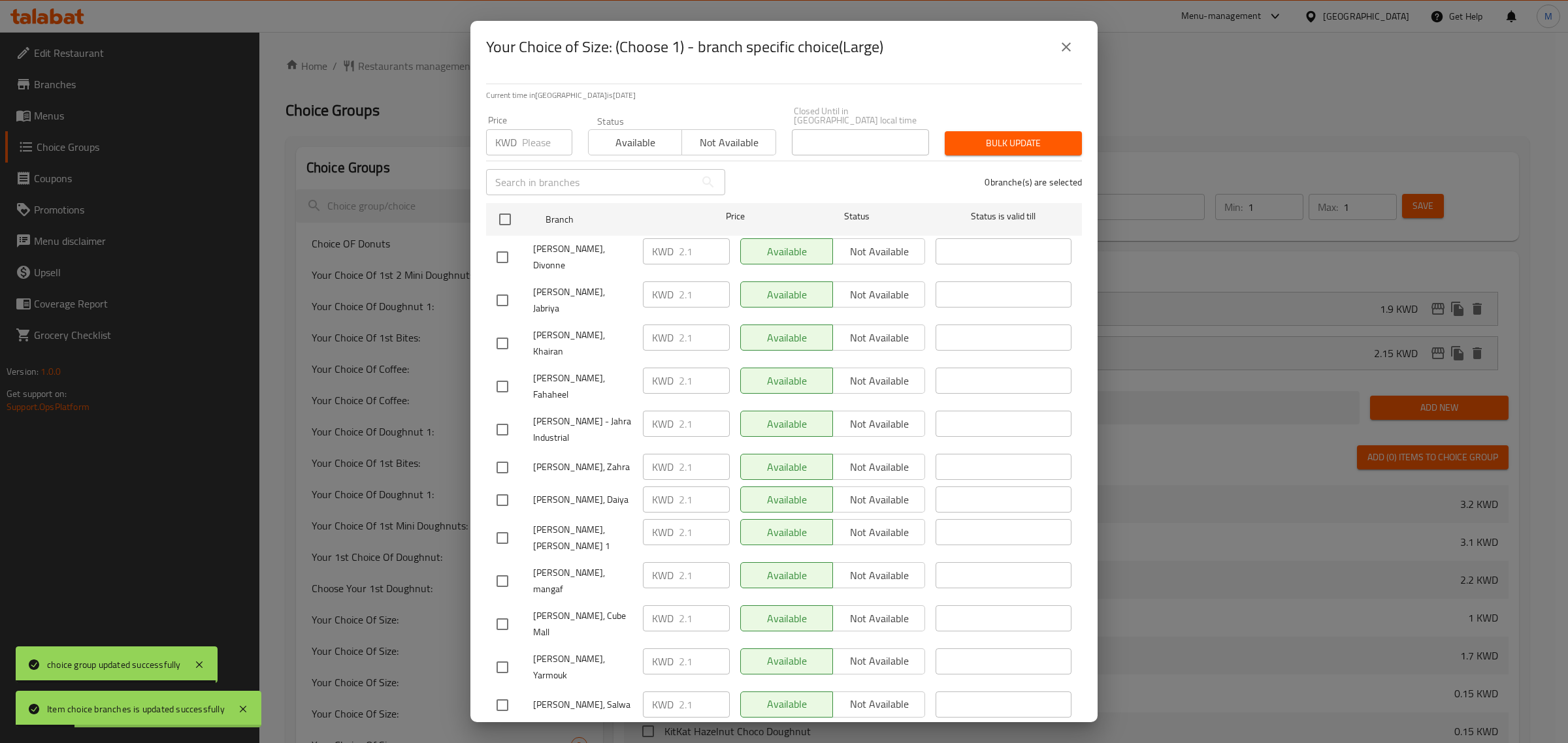
click at [508, 217] on input "checkbox" at bounding box center [505, 219] width 27 height 27
click at [507, 208] on input "checkbox" at bounding box center [505, 219] width 27 height 27
click at [541, 129] on input "number" at bounding box center [547, 142] width 50 height 27
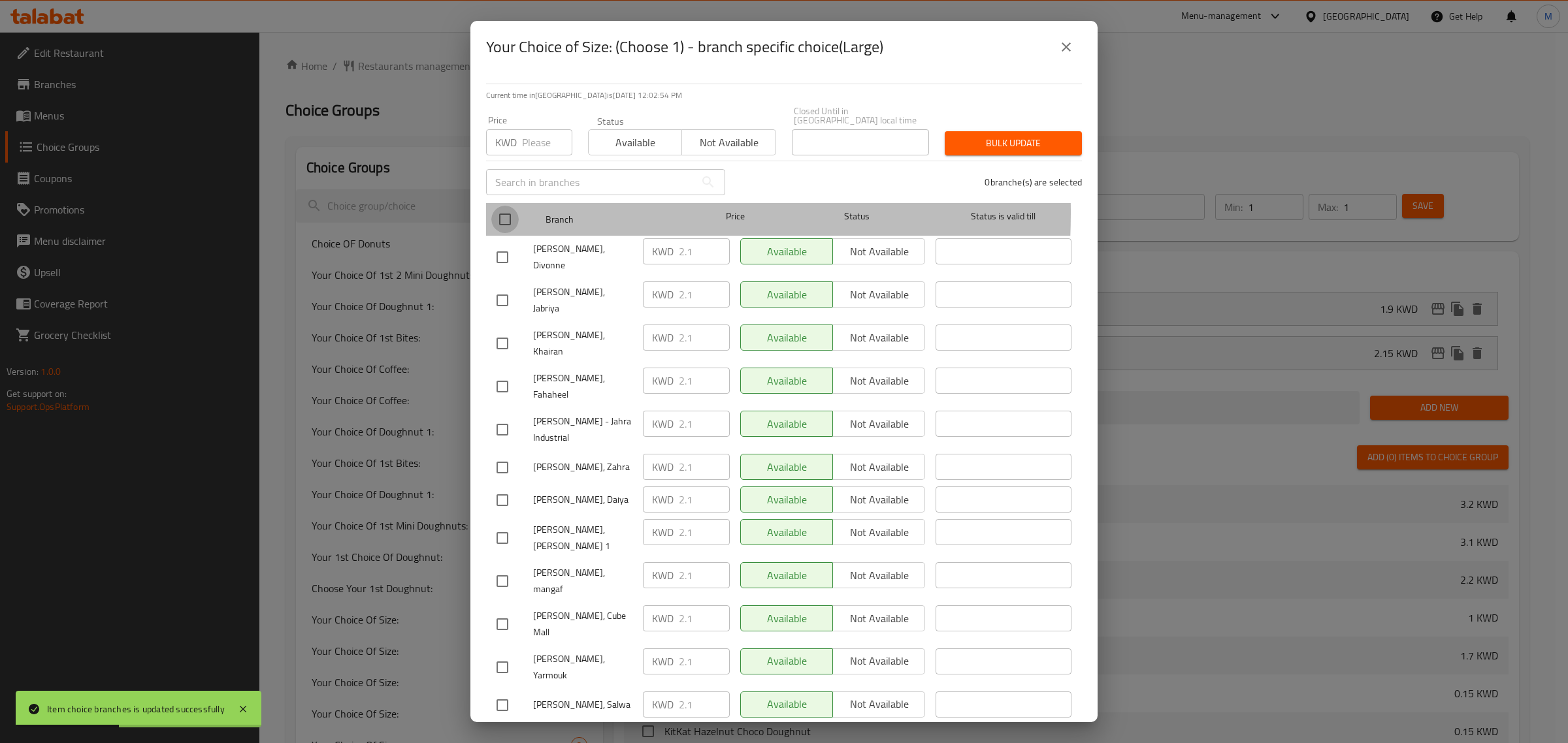
click at [507, 206] on input "checkbox" at bounding box center [505, 219] width 27 height 27
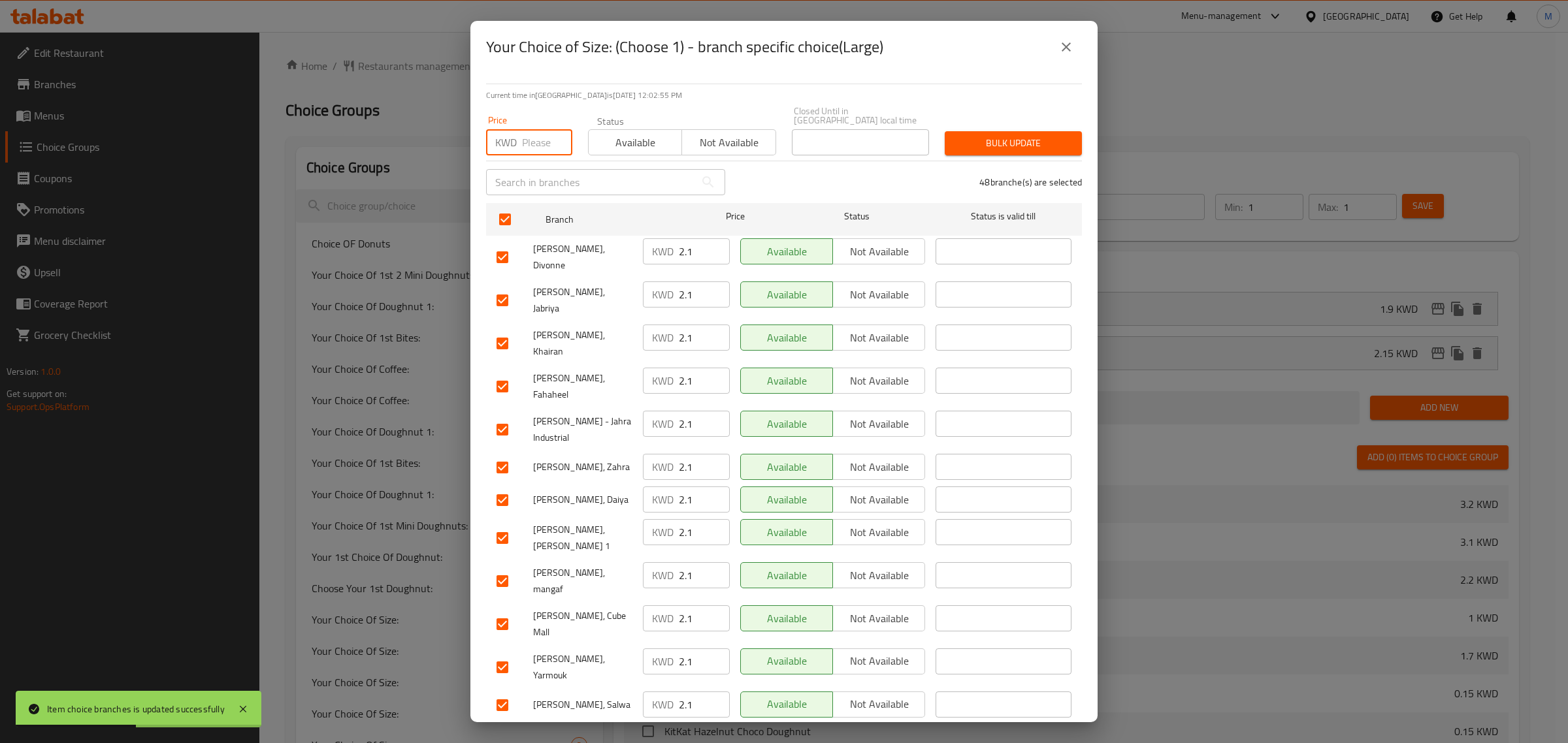
click at [533, 133] on input "number" at bounding box center [547, 142] width 50 height 27
drag, startPoint x: 535, startPoint y: 134, endPoint x: 515, endPoint y: 134, distance: 20.0
click at [515, 134] on div "KWD 20 Price" at bounding box center [529, 142] width 87 height 27
click at [1000, 135] on span "Bulk update" at bounding box center [1014, 143] width 117 height 16
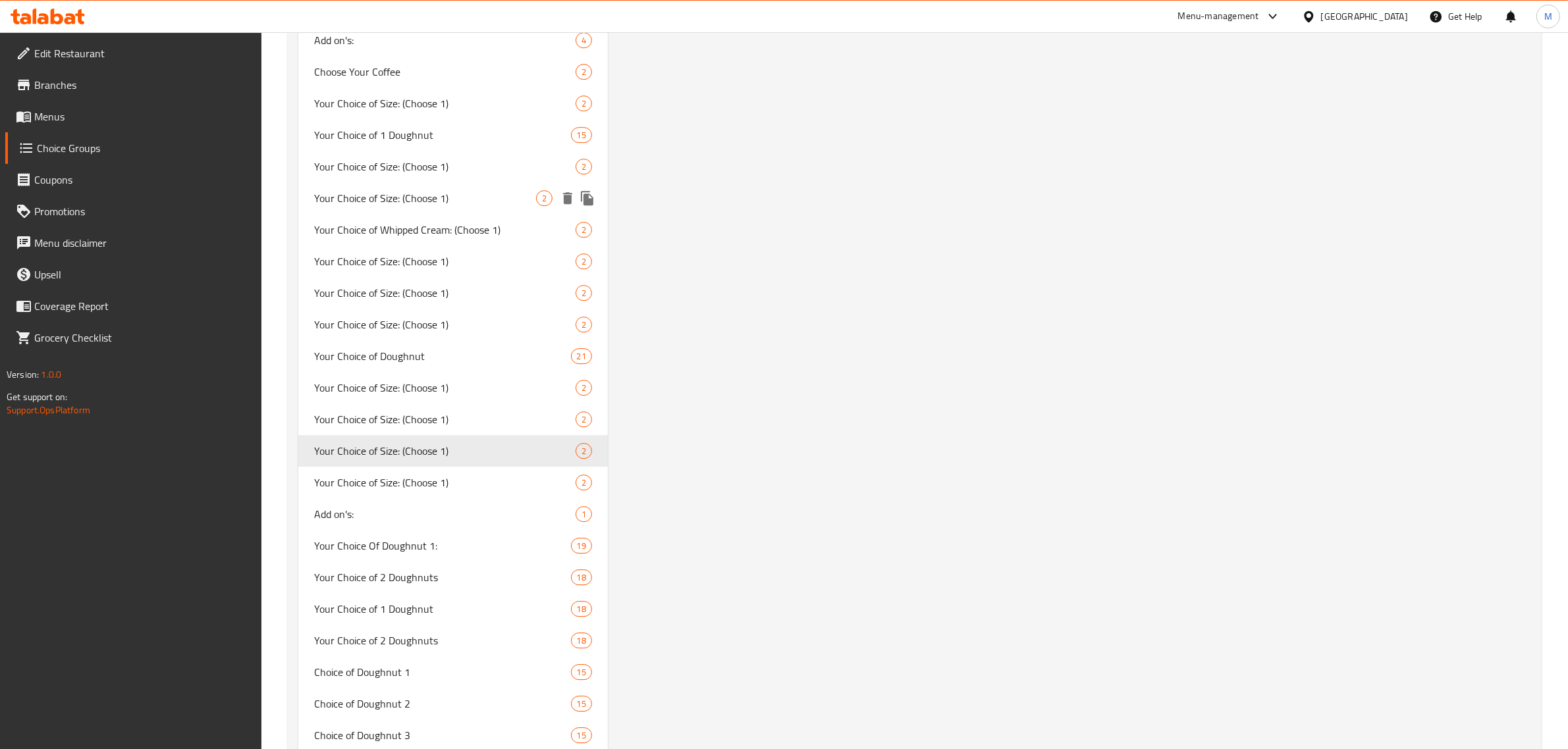
scroll to position [5020, 0]
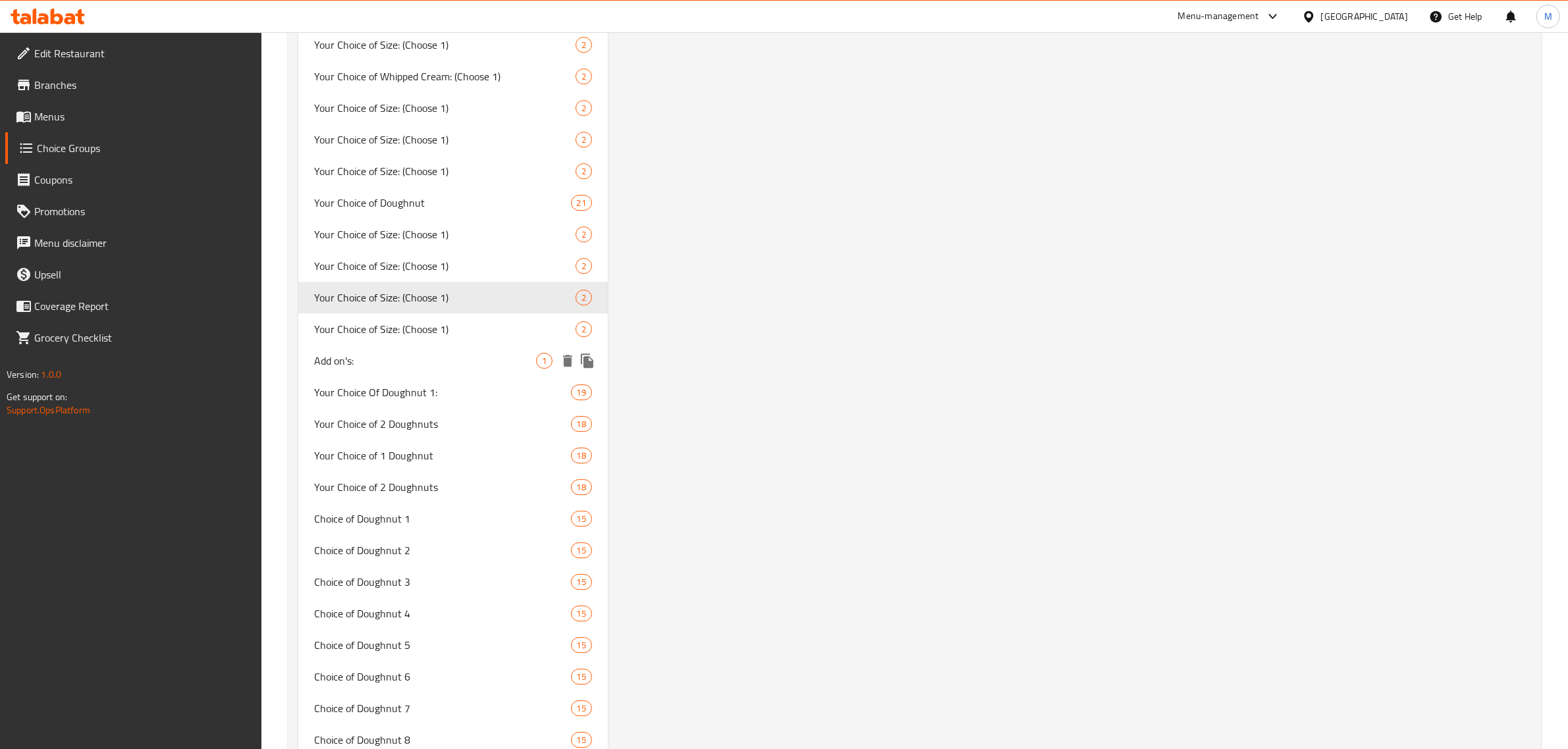
click at [456, 324] on span "Your Choice of Size: (Choose 1)" at bounding box center [445, 330] width 261 height 16
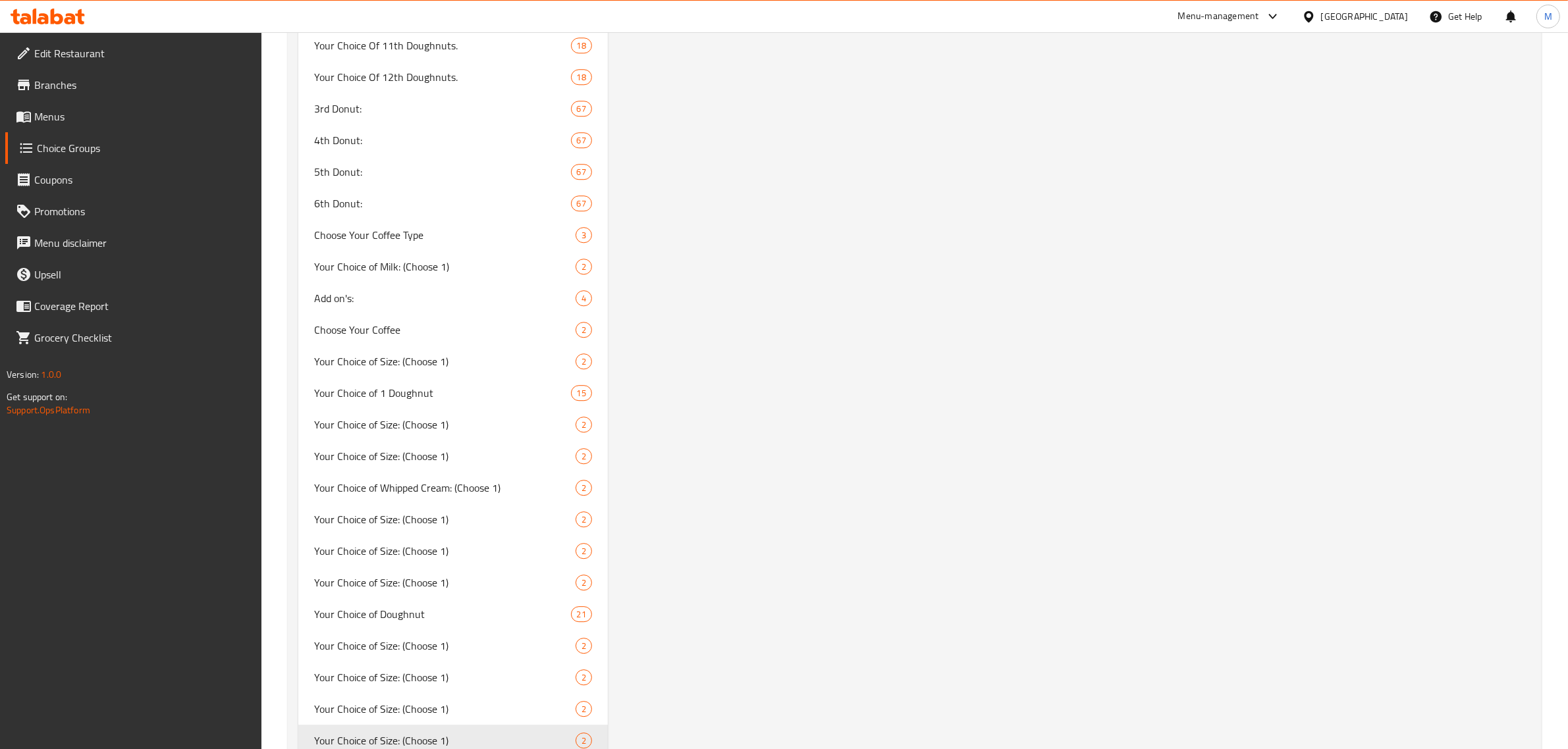
scroll to position [5102, 0]
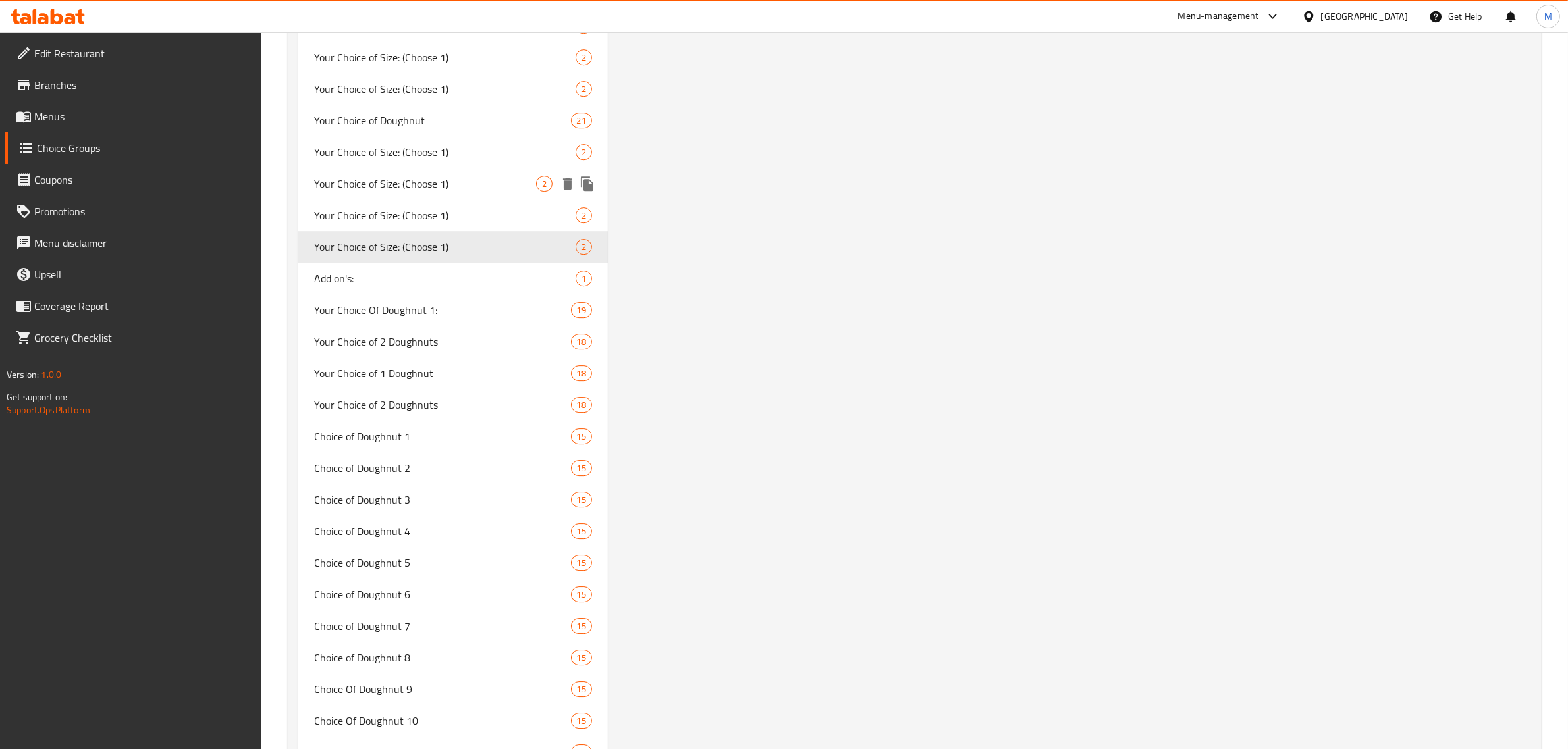
click at [392, 175] on span "Your Choice of Size: (Choose 1)" at bounding box center [425, 183] width 222 height 16
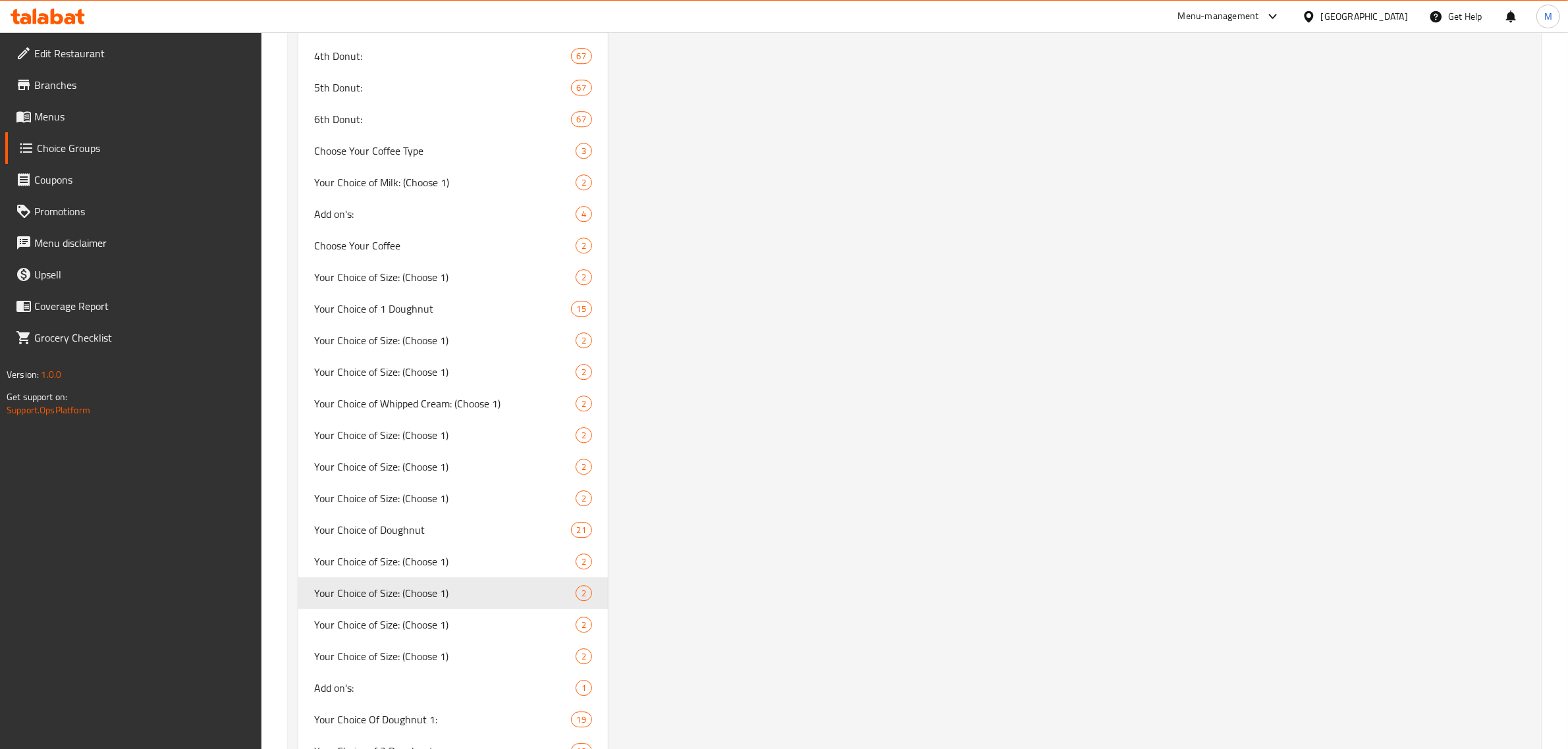
scroll to position [4938, 0]
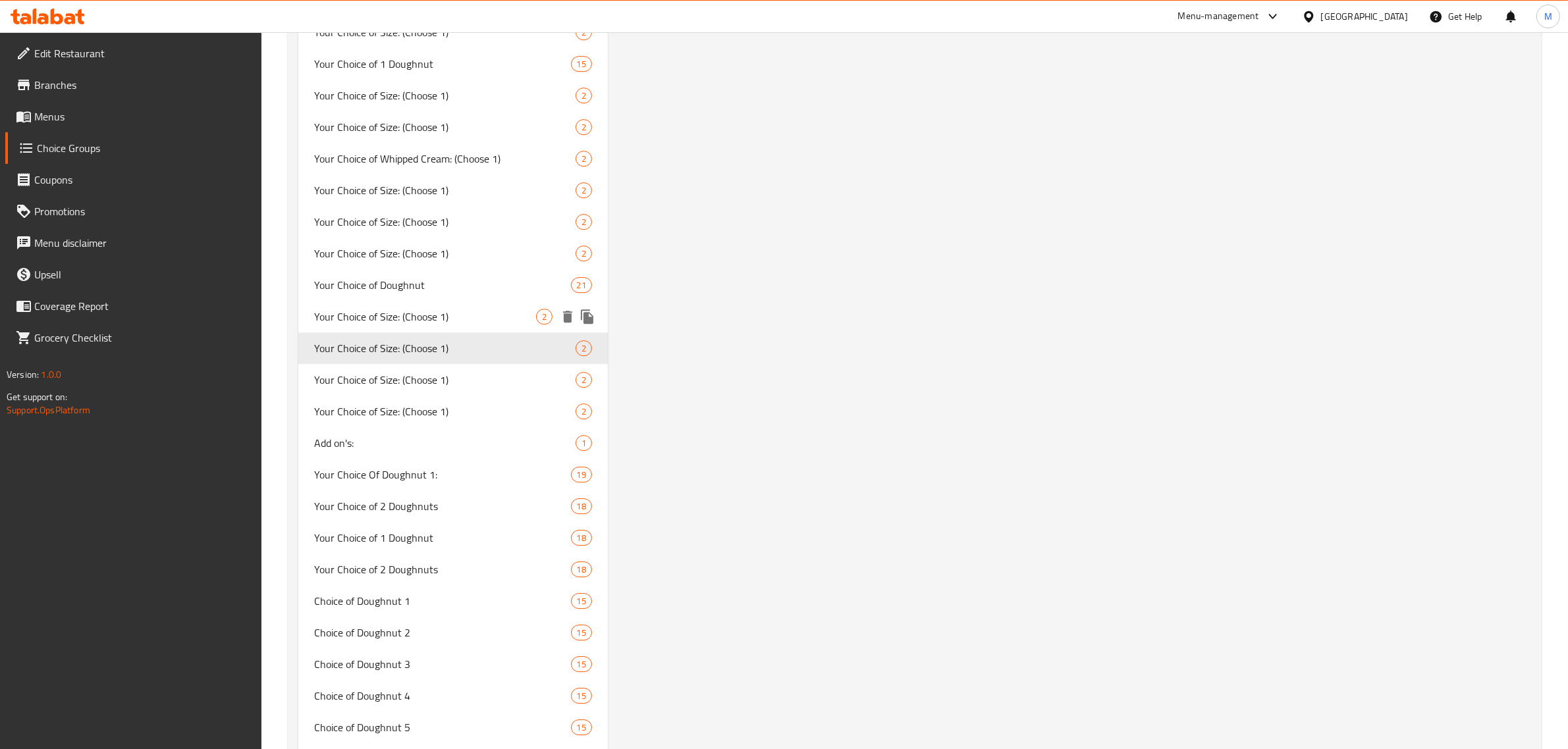
click at [426, 317] on span "Your Choice of Size: (Choose 1)" at bounding box center [425, 317] width 222 height 16
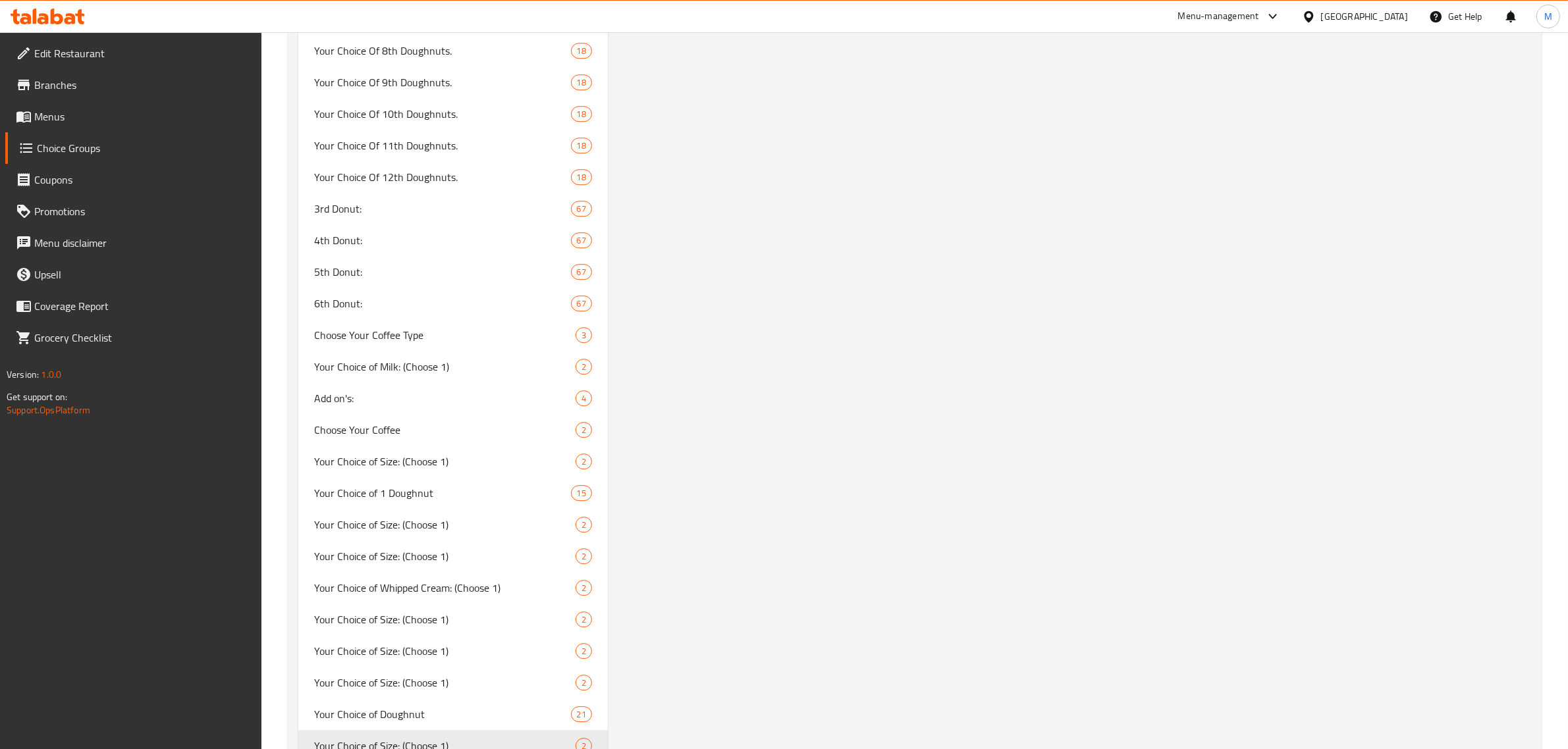
scroll to position [4856, 0]
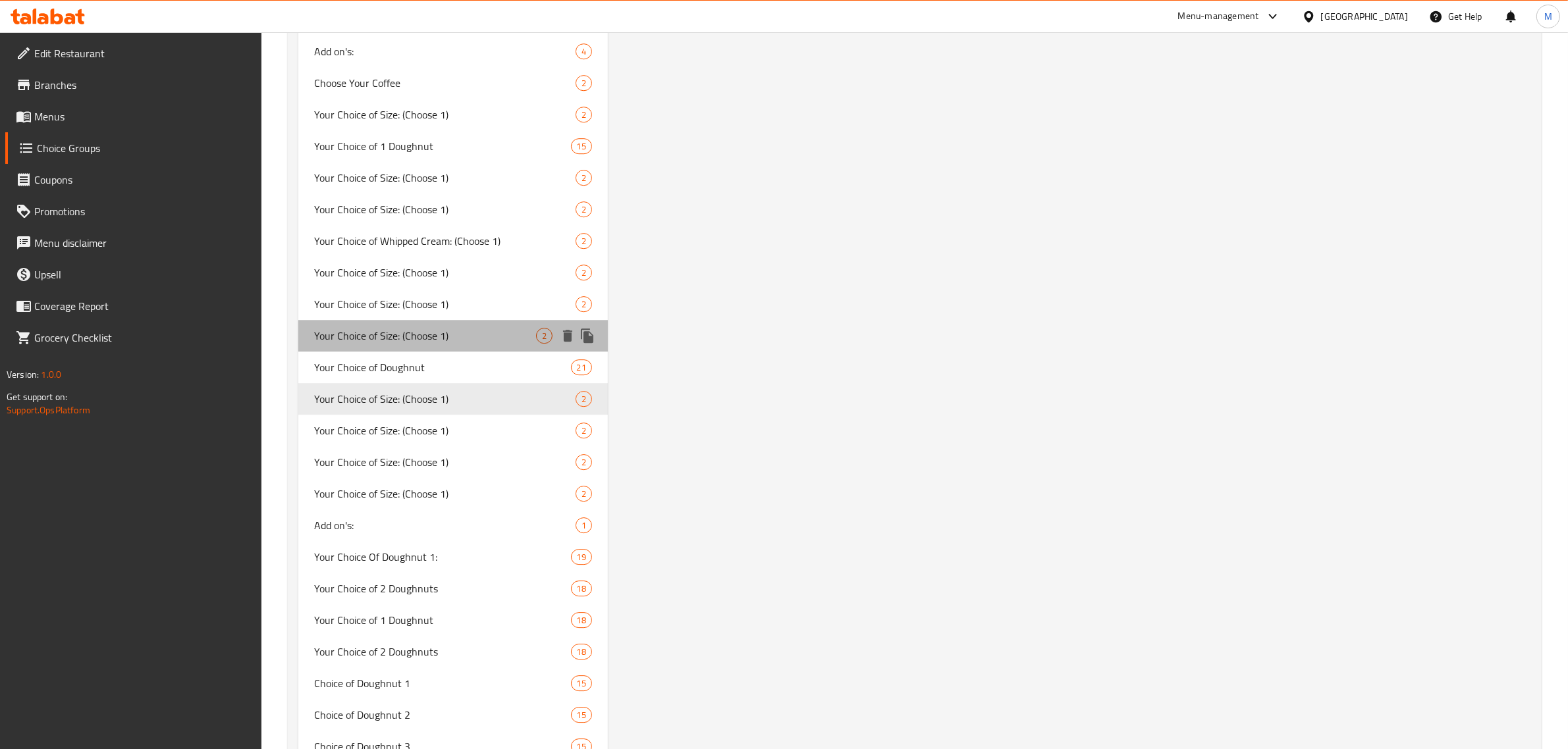
click at [448, 328] on span "Your Choice of Size: (Choose 1)" at bounding box center [425, 336] width 222 height 16
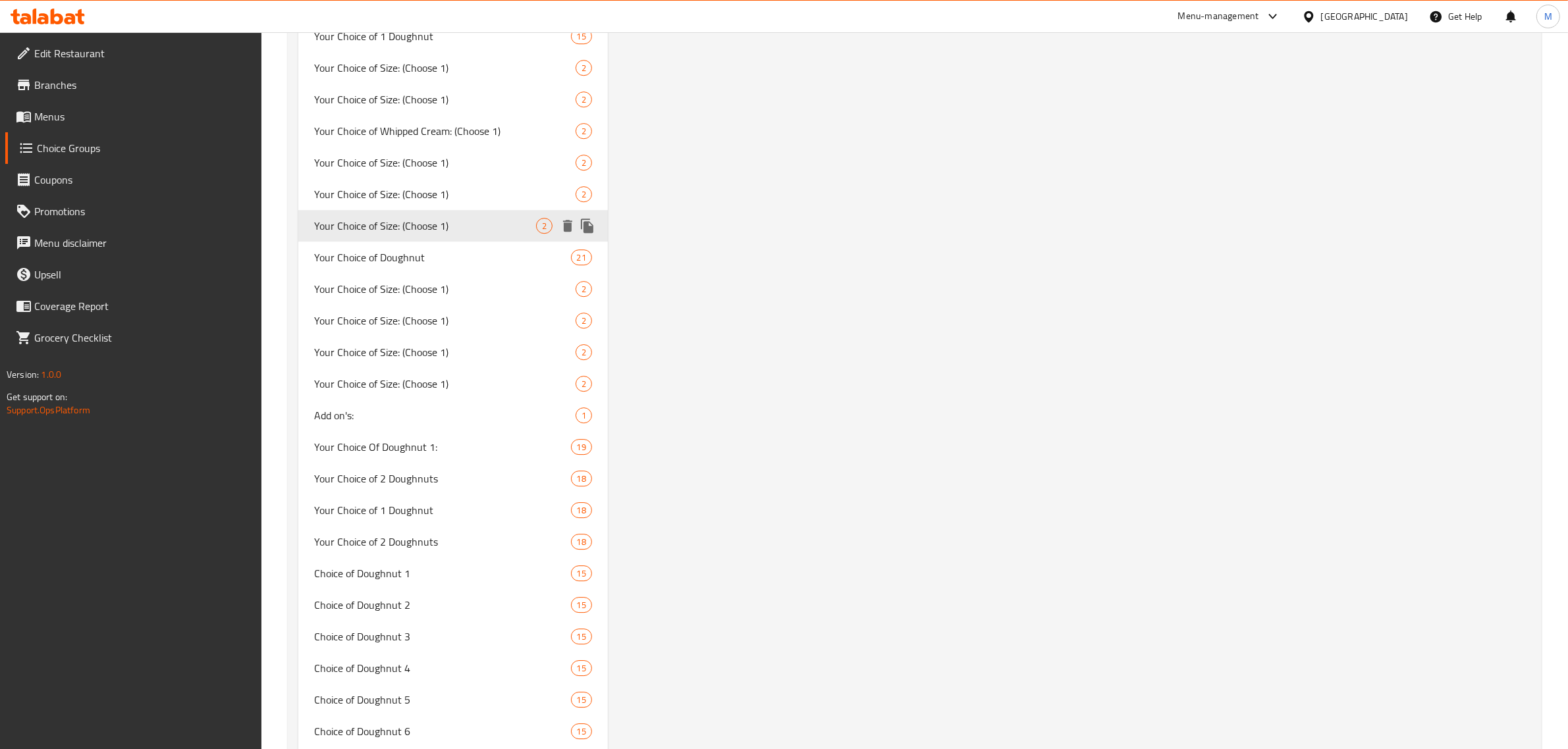
scroll to position [5020, 0]
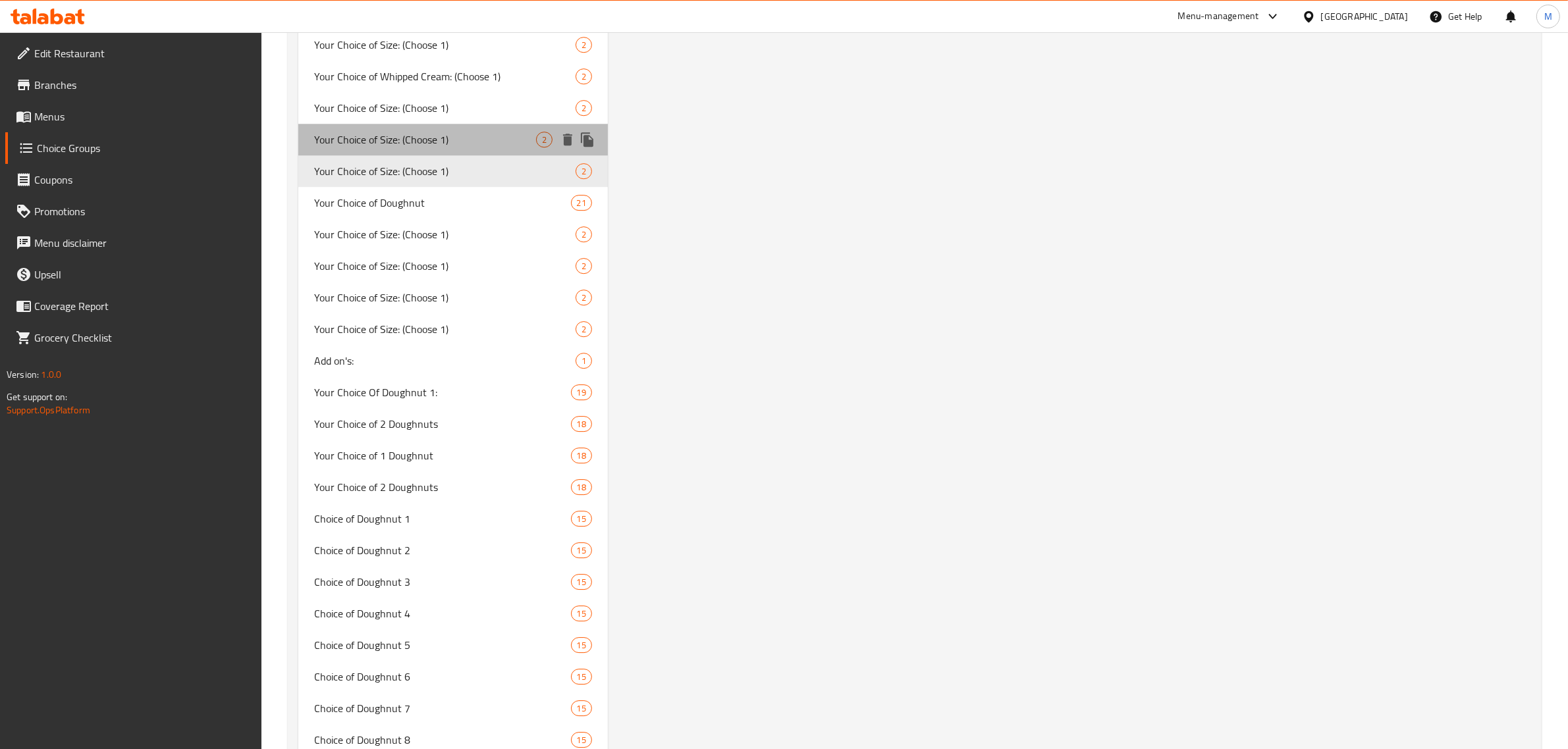
click at [426, 132] on span "Your Choice of Size: (Choose 1)" at bounding box center [425, 140] width 222 height 16
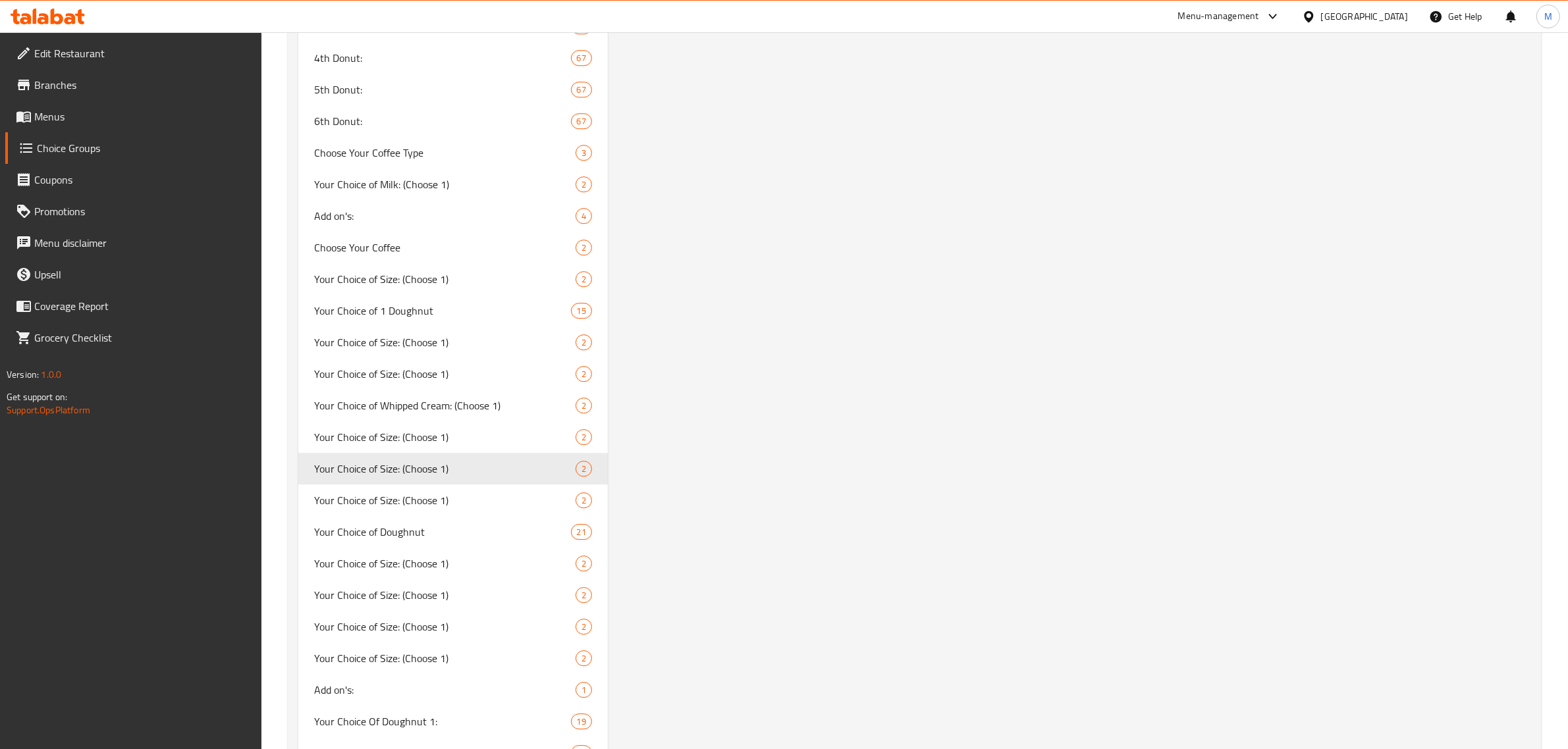
scroll to position [4856, 0]
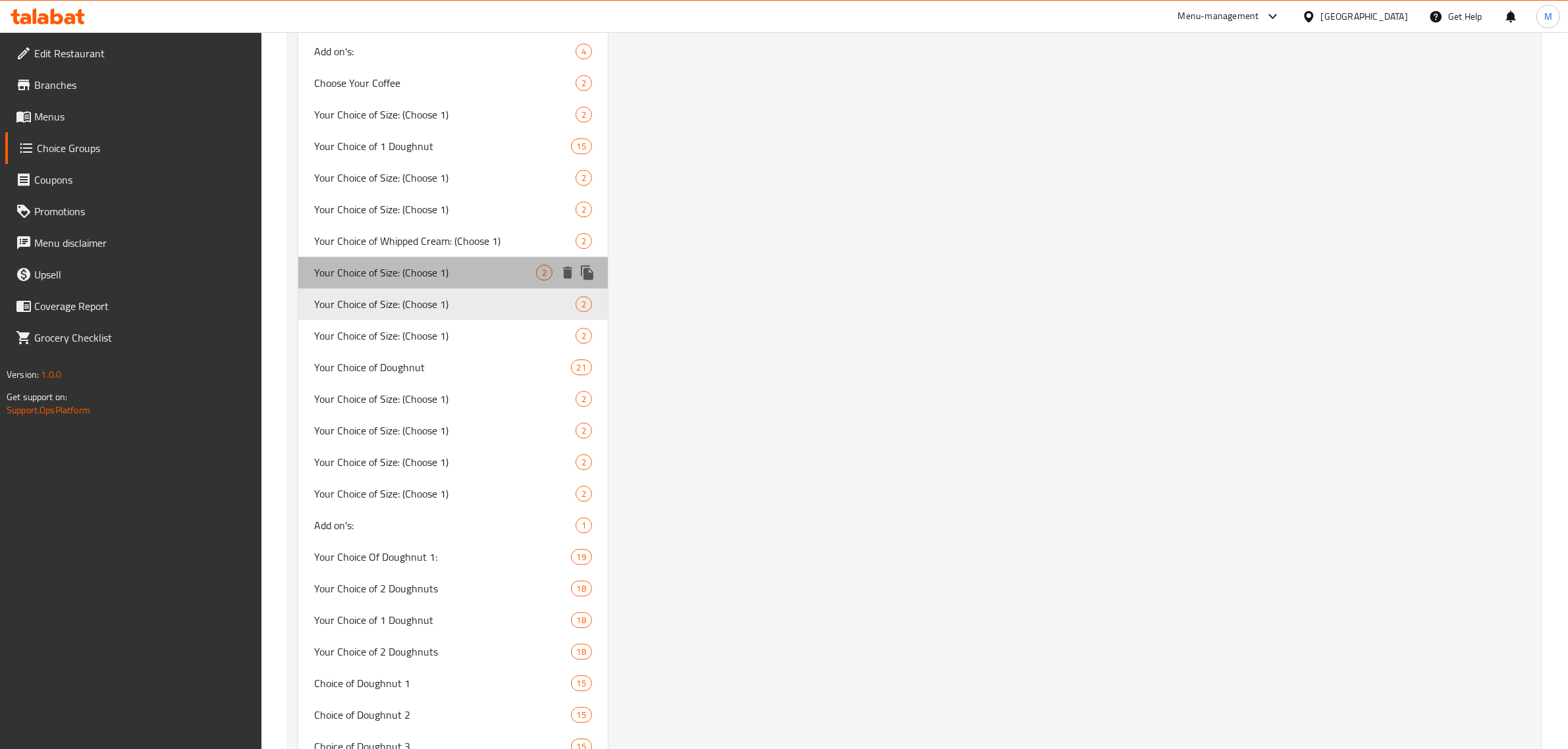
click at [435, 271] on span "Your Choice of Size: (Choose 1)" at bounding box center [425, 273] width 222 height 16
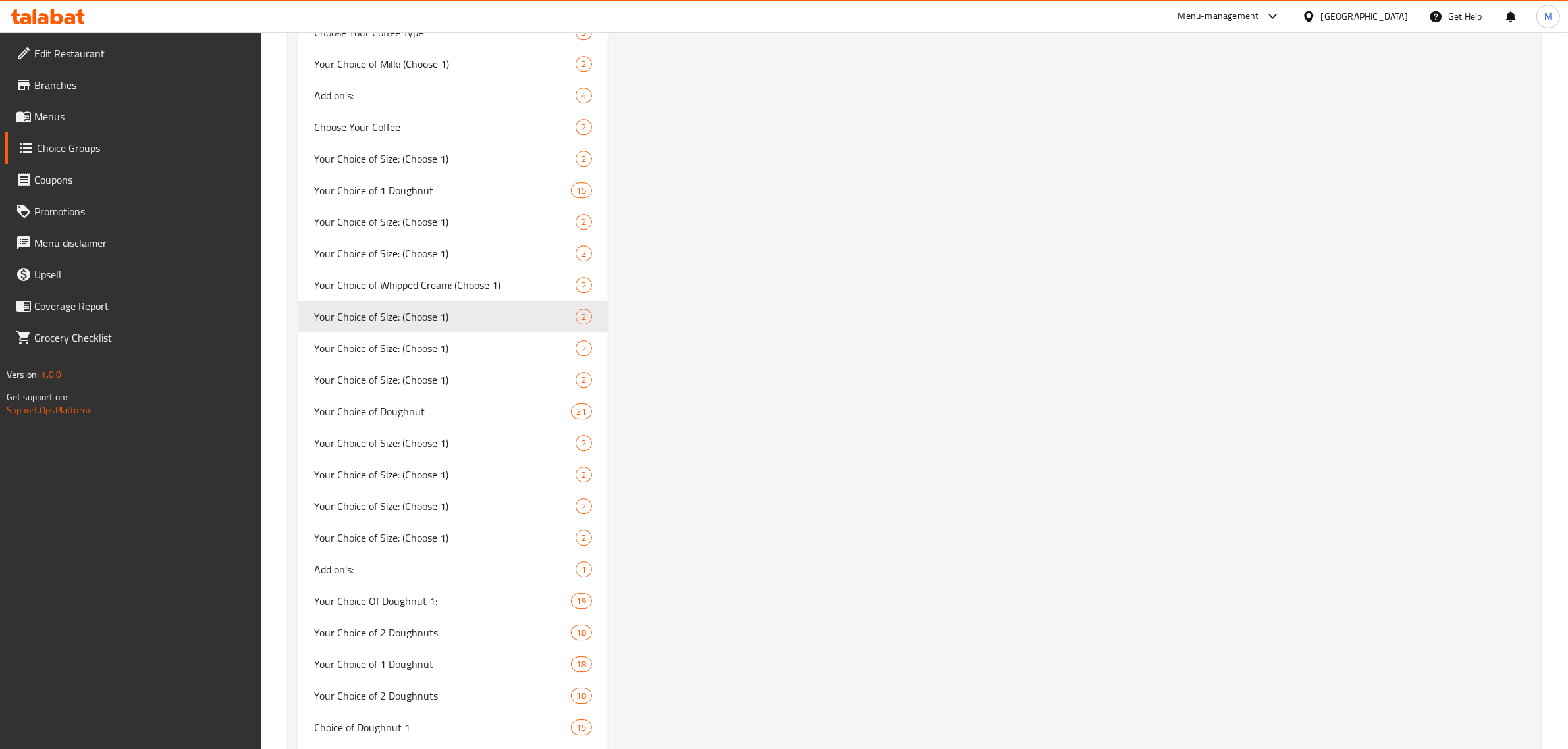
scroll to position [4773, 0]
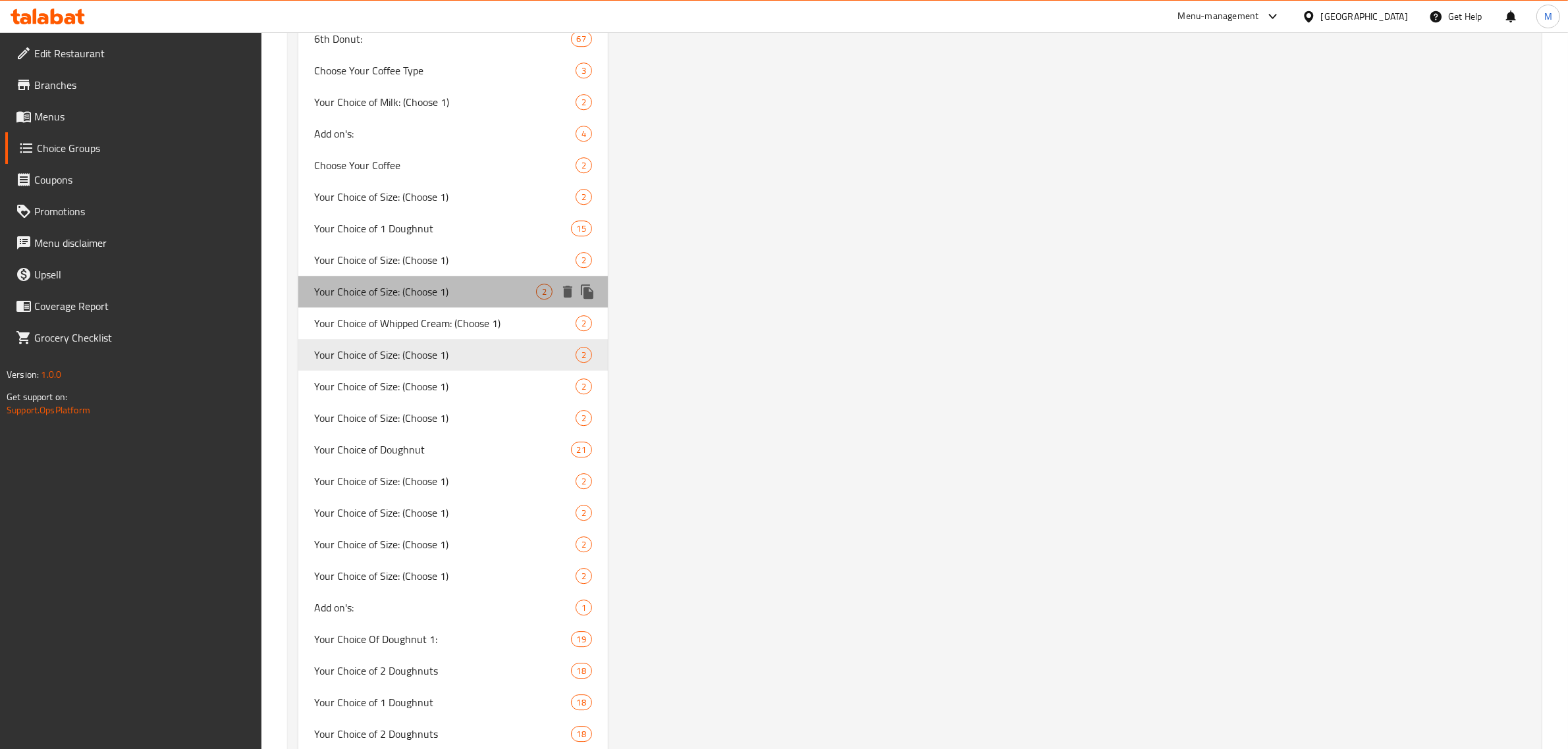
click at [433, 289] on span "Your Choice of Size: (Choose 1)" at bounding box center [425, 292] width 222 height 16
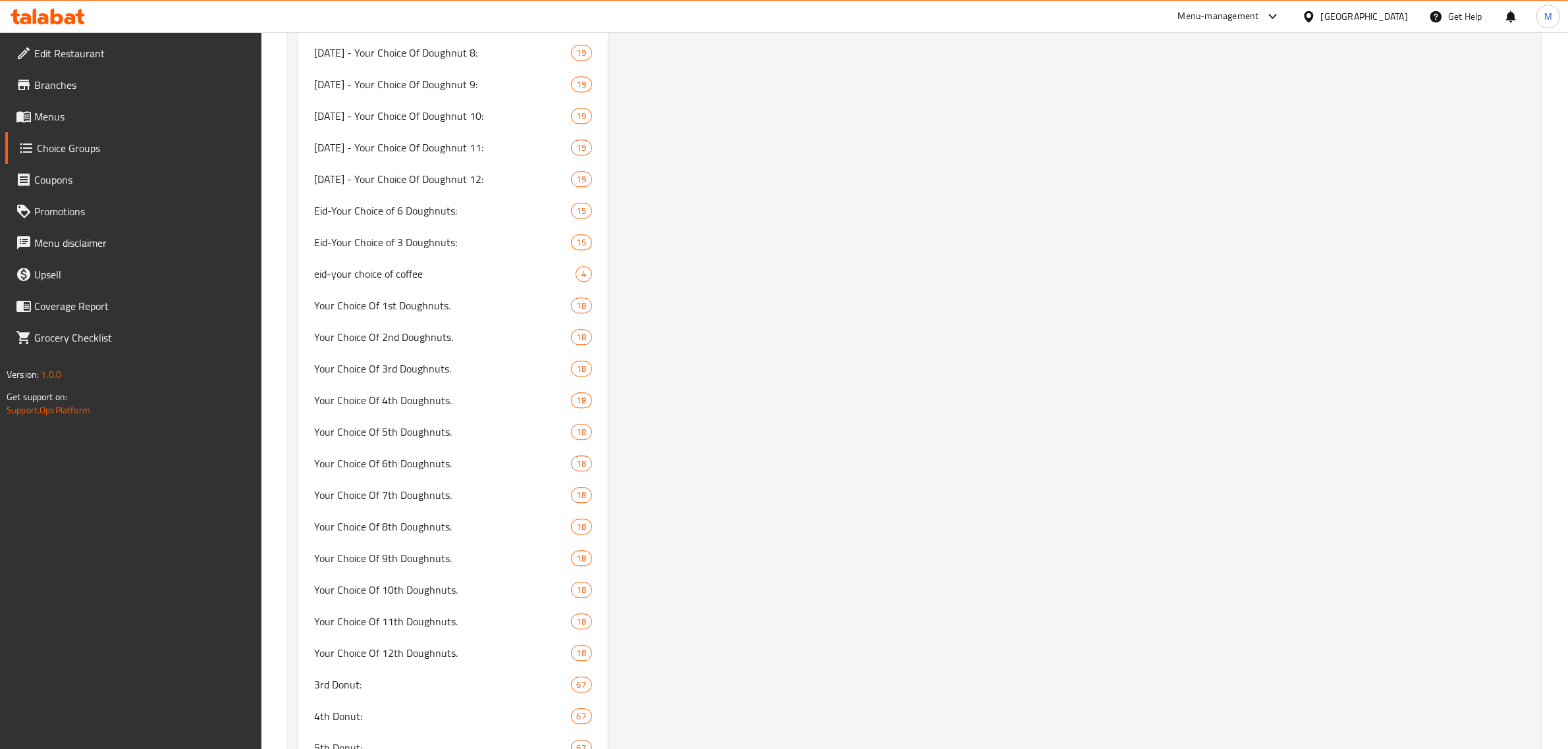
scroll to position [4609, 0]
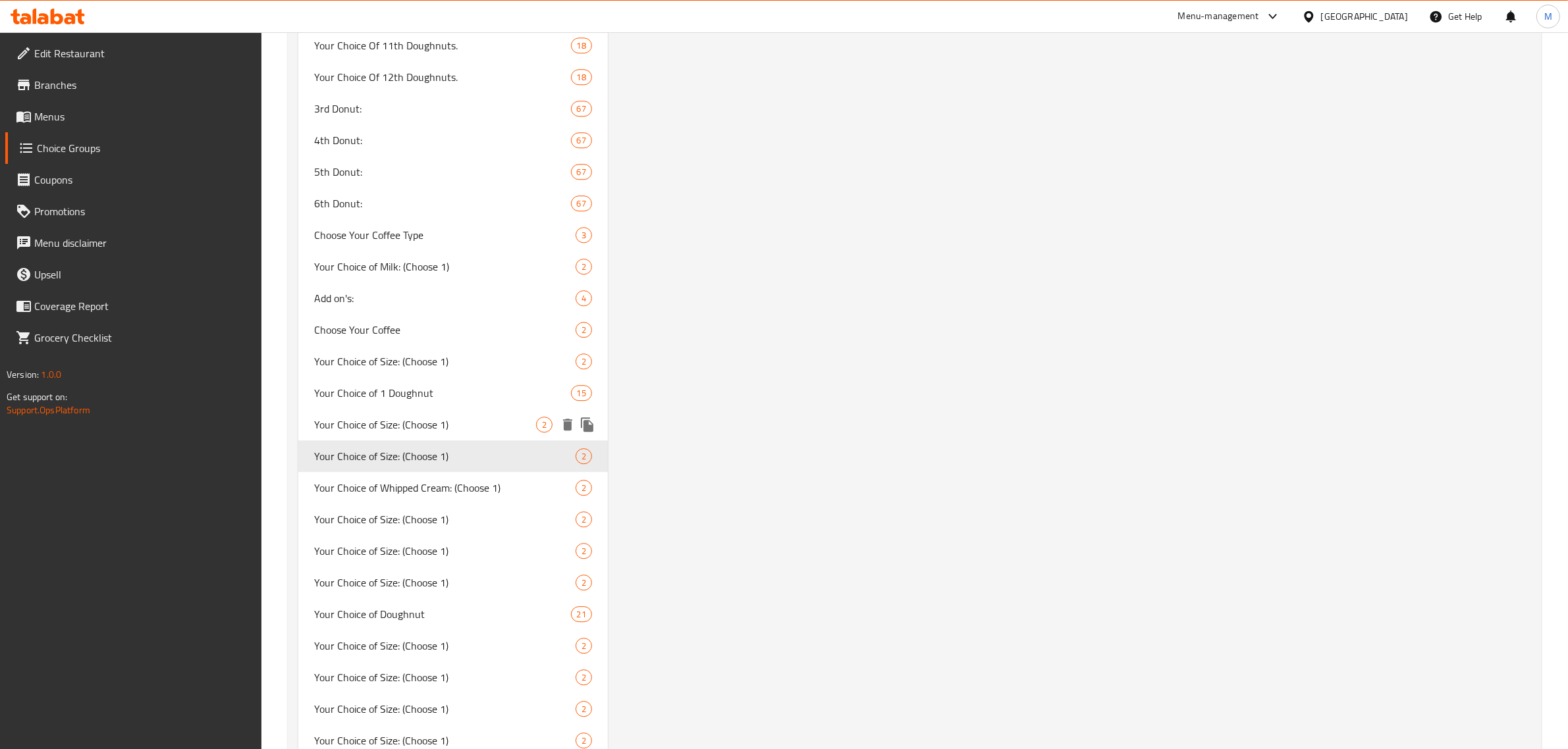
click at [431, 417] on span "Your Choice of Size: (Choose 1)" at bounding box center [425, 425] width 222 height 16
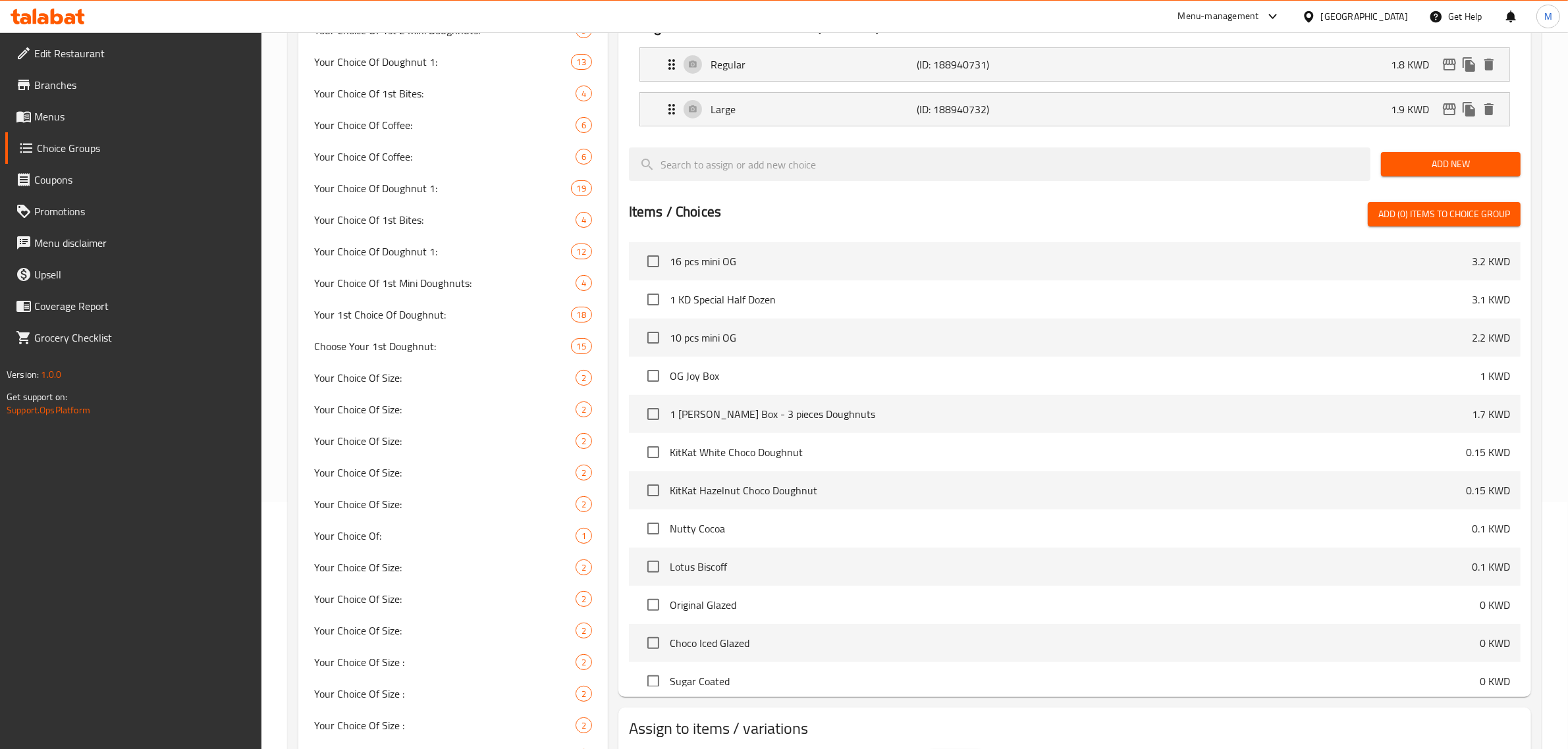
scroll to position [0, 0]
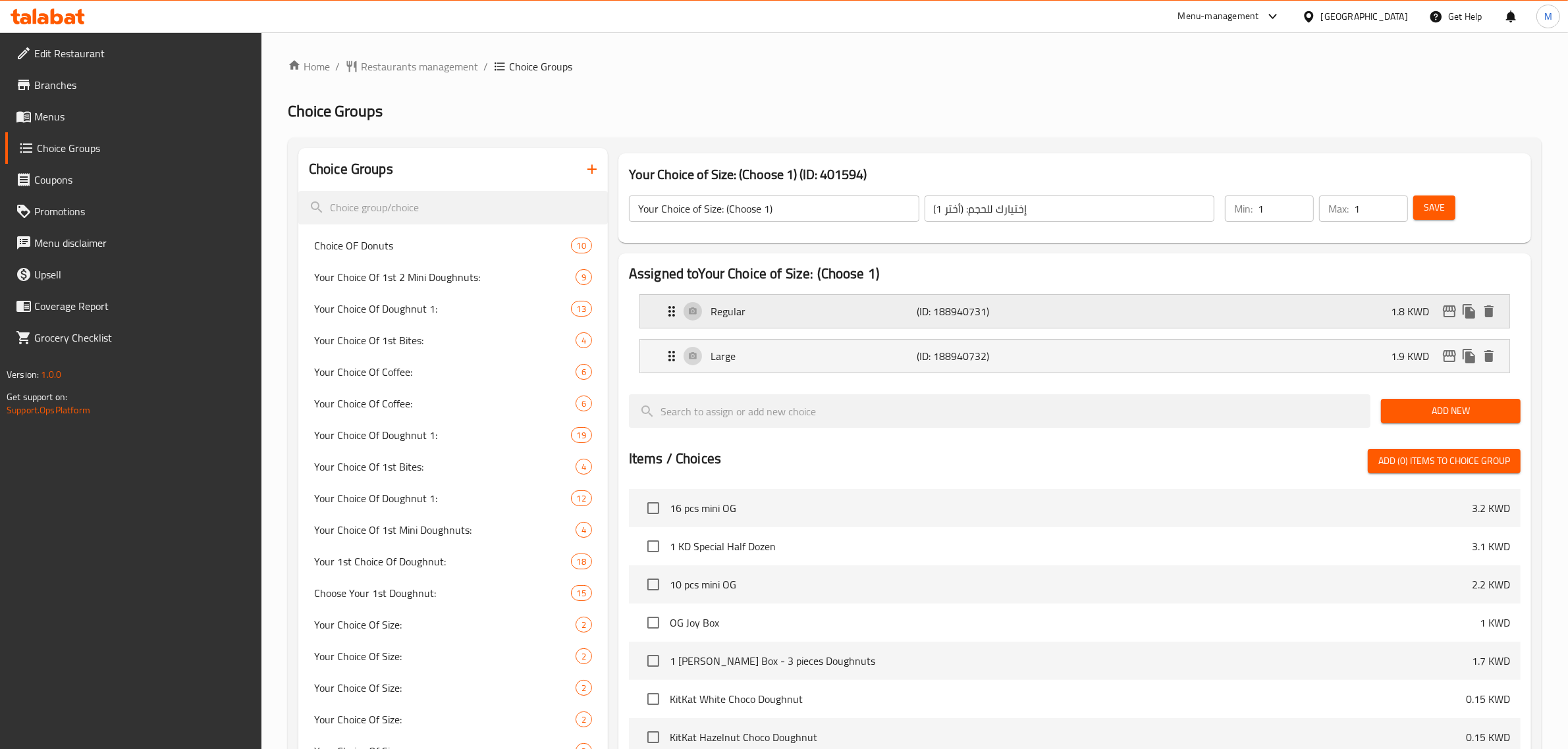
click at [1253, 320] on div "Regular (ID: 188940731) 1.8 KWD" at bounding box center [1078, 311] width 829 height 33
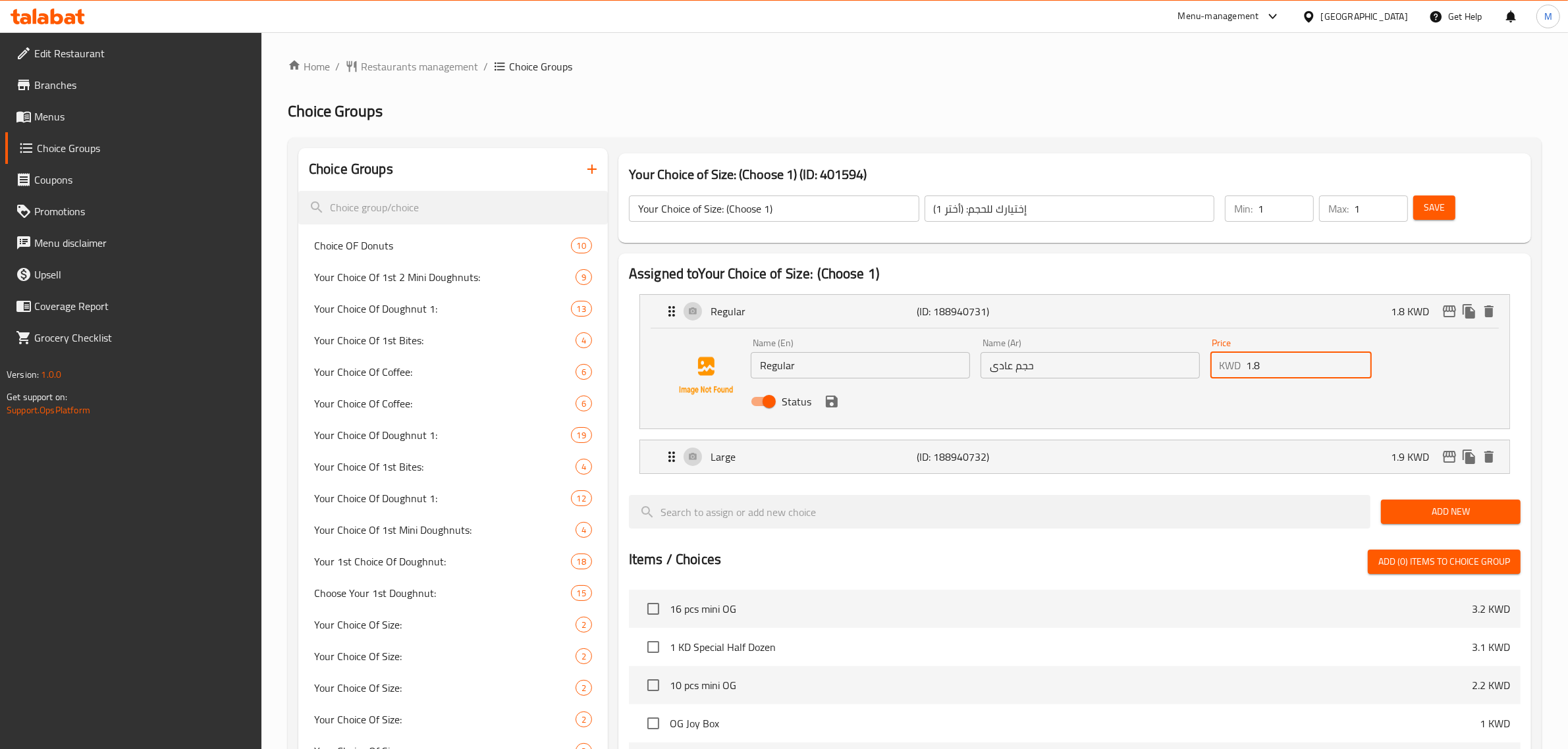
drag, startPoint x: 1288, startPoint y: 364, endPoint x: 1206, endPoint y: 362, distance: 82.0
click at [1206, 362] on div "Price KWD 1.8 Price" at bounding box center [1292, 358] width 173 height 51
click at [831, 409] on icon "save" at bounding box center [832, 402] width 16 height 16
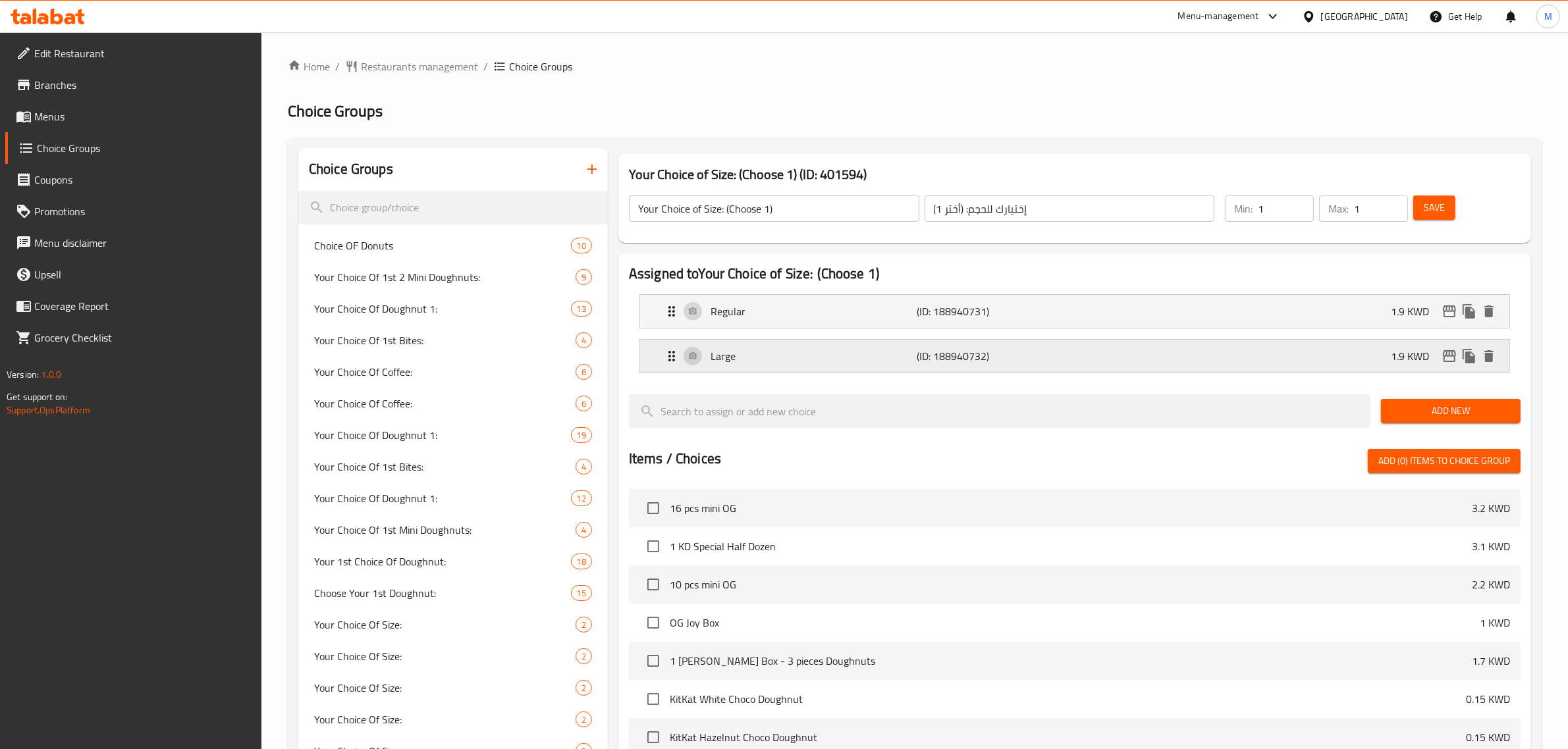
click at [1301, 354] on div "Large (ID: 188940732) 1.9 KWD" at bounding box center [1078, 355] width 829 height 33
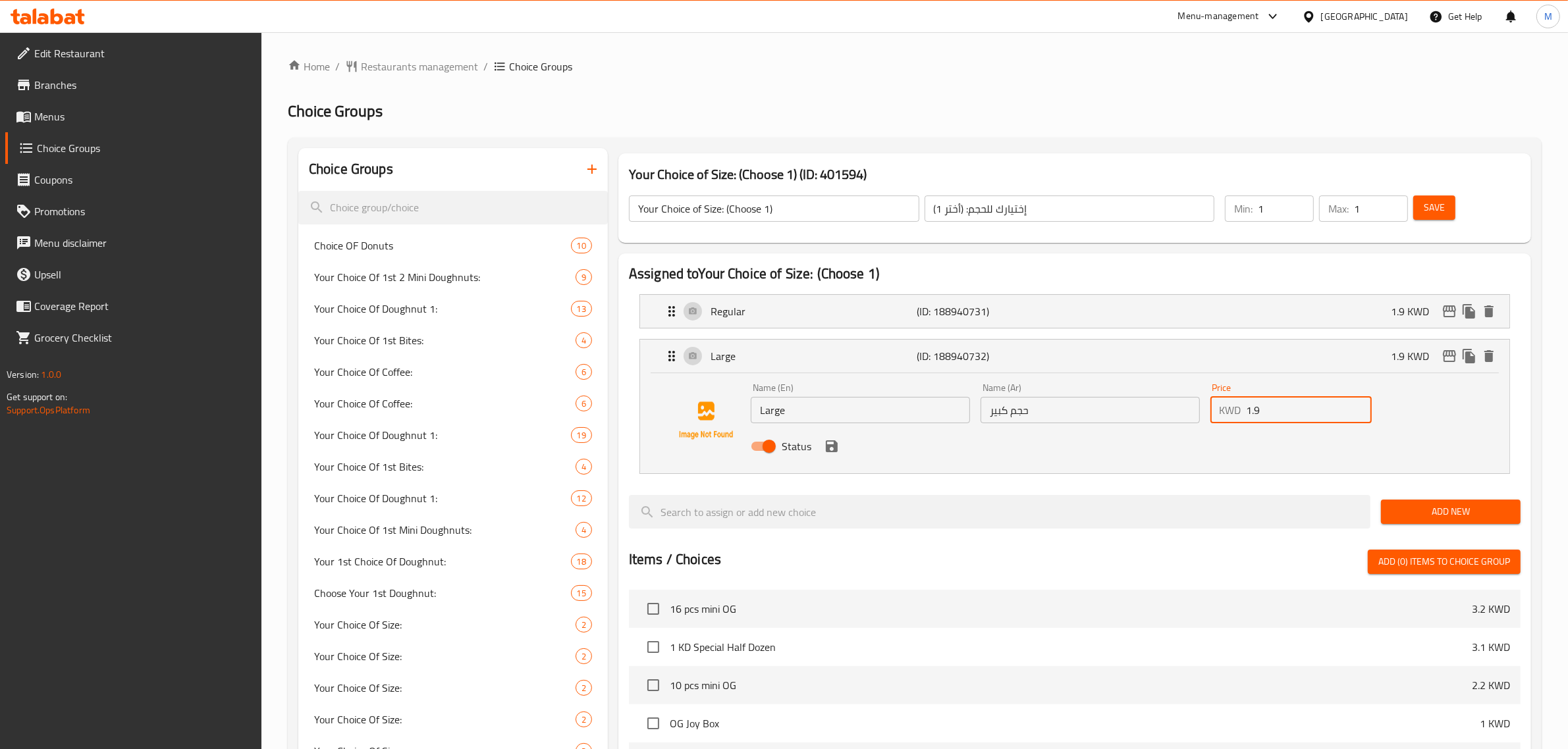
drag, startPoint x: 1259, startPoint y: 408, endPoint x: 1207, endPoint y: 408, distance: 52.0
click at [1207, 408] on div "Price KWD 1.9 Price" at bounding box center [1292, 403] width 173 height 51
click at [829, 455] on button "save" at bounding box center [832, 446] width 20 height 20
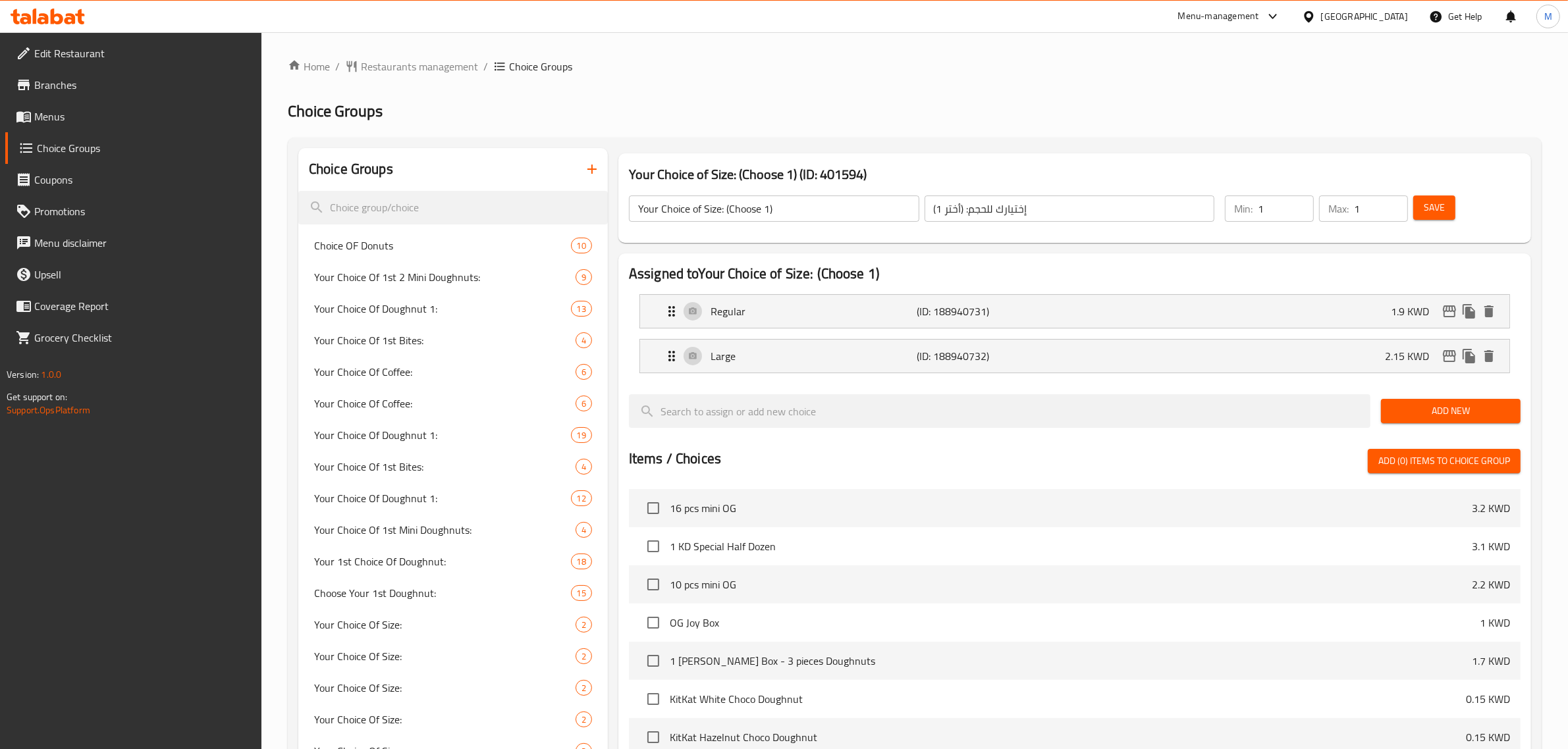
click at [1429, 198] on button "Save" at bounding box center [1433, 208] width 42 height 24
click at [1446, 305] on icon "edit" at bounding box center [1450, 312] width 16 height 16
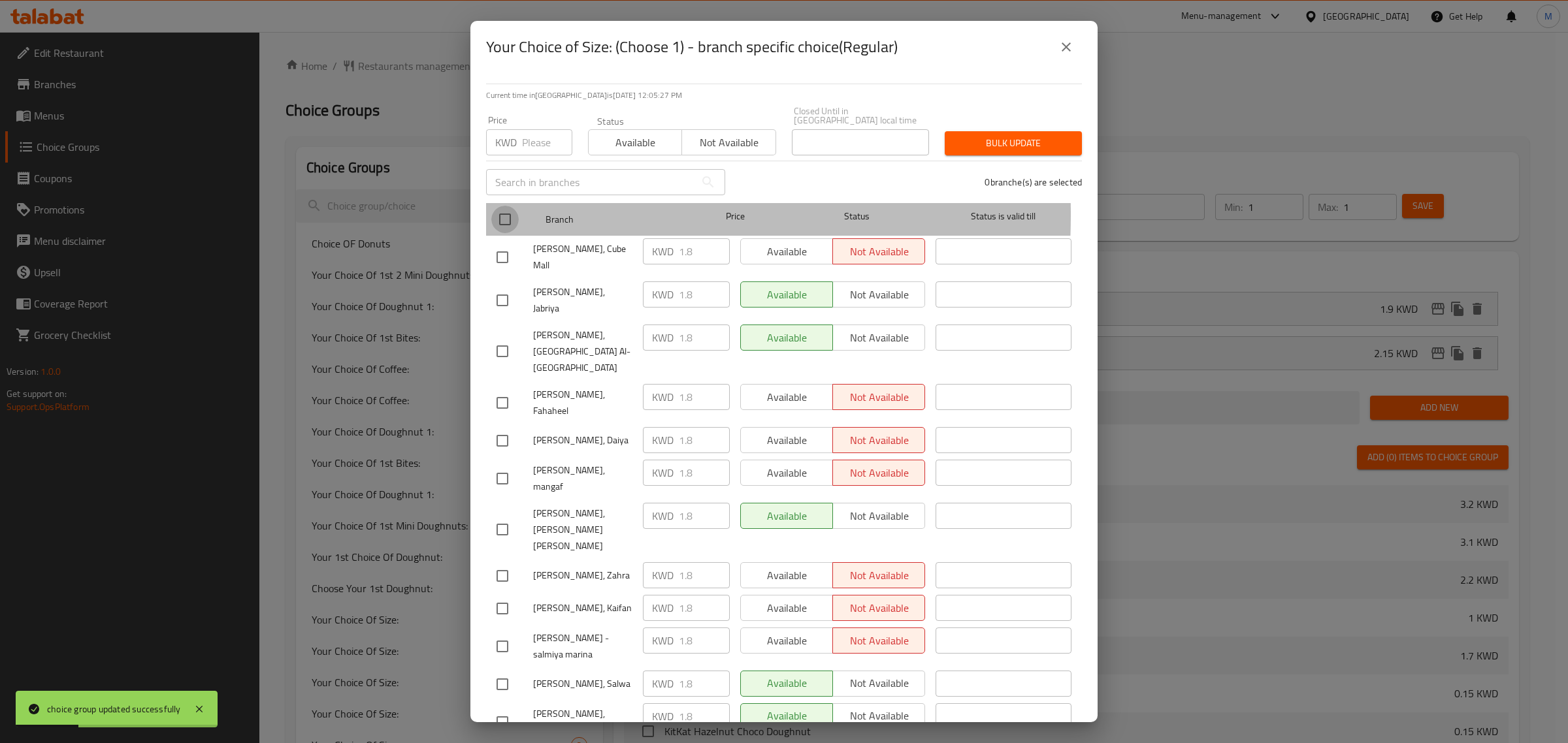
click at [500, 206] on input "checkbox" at bounding box center [505, 219] width 27 height 27
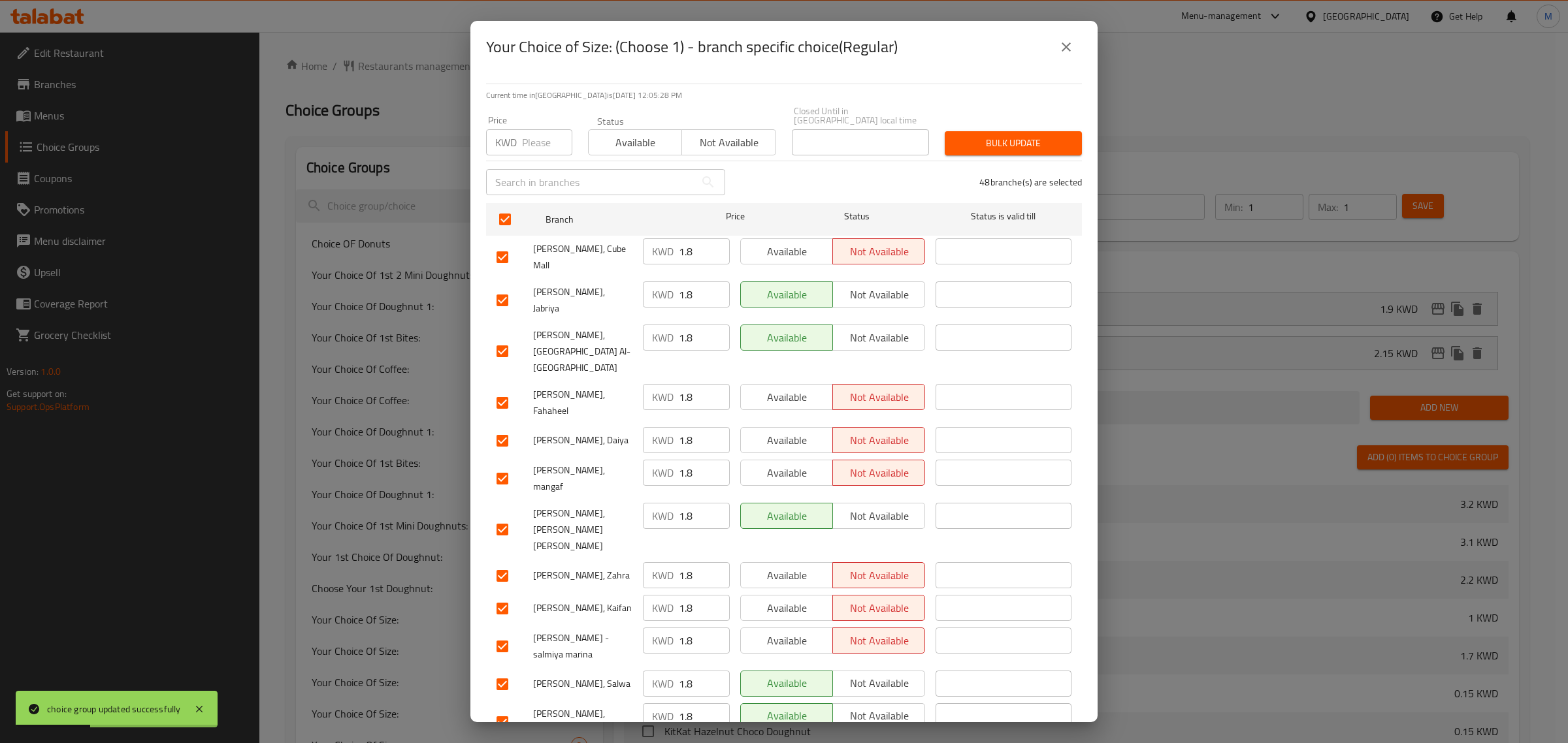
click at [513, 134] on p "KWD" at bounding box center [506, 142] width 21 height 16
click at [540, 129] on input "number" at bounding box center [547, 142] width 50 height 27
click at [1014, 148] on div "Bulk update" at bounding box center [1013, 143] width 153 height 40
click at [1016, 135] on span "Bulk update" at bounding box center [1014, 143] width 117 height 16
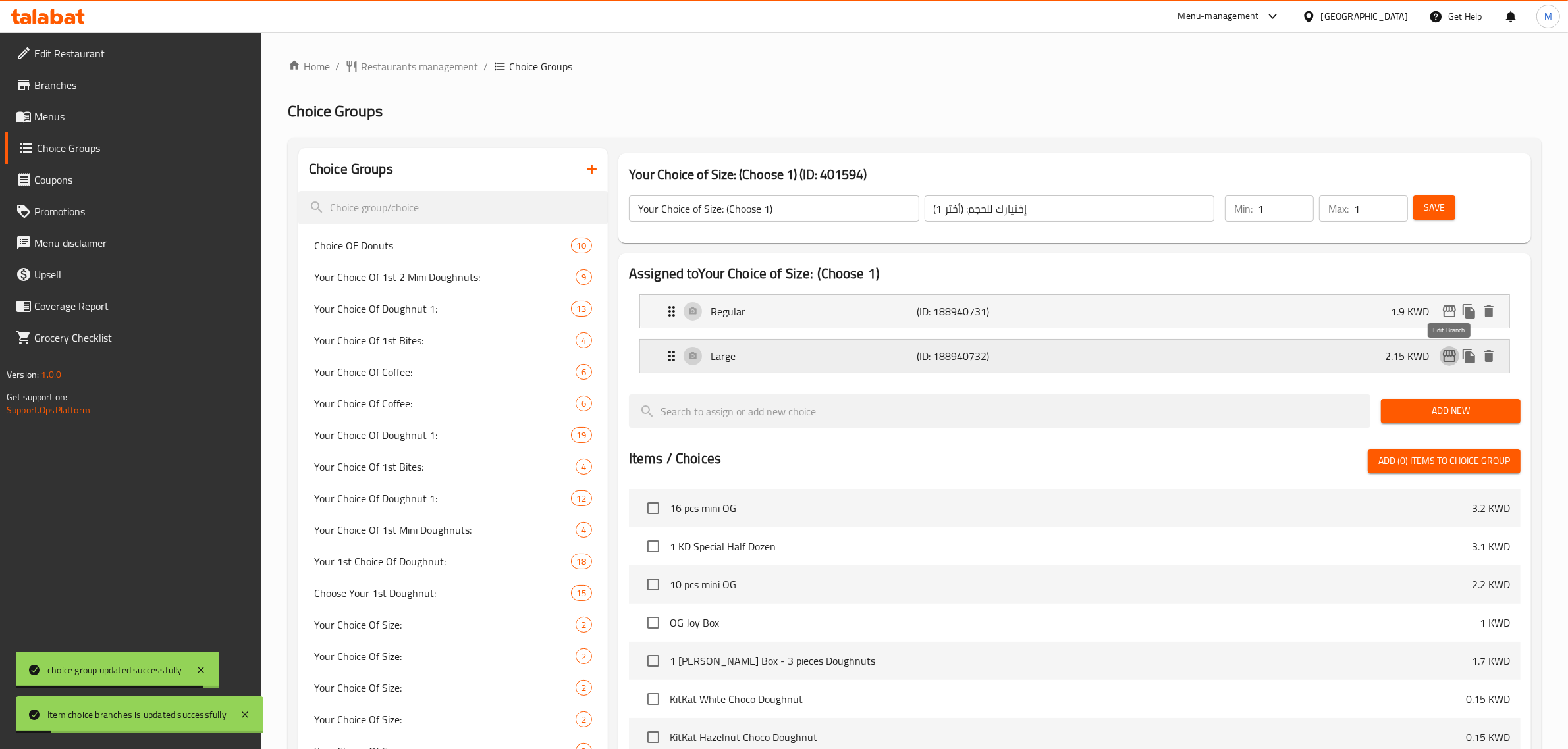
click at [1452, 354] on icon "edit" at bounding box center [1450, 355] width 13 height 12
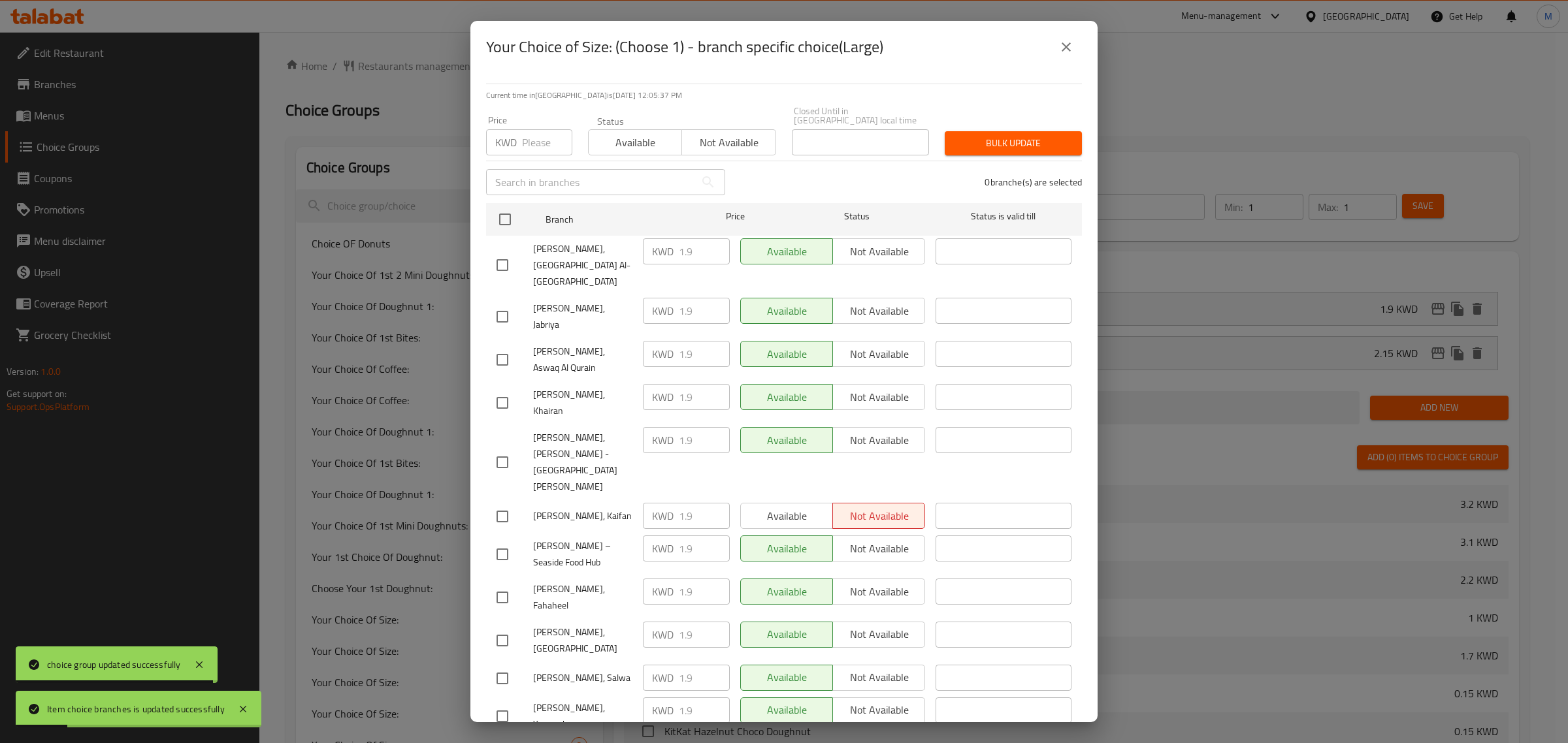
click at [495, 206] on input "checkbox" at bounding box center [505, 219] width 27 height 27
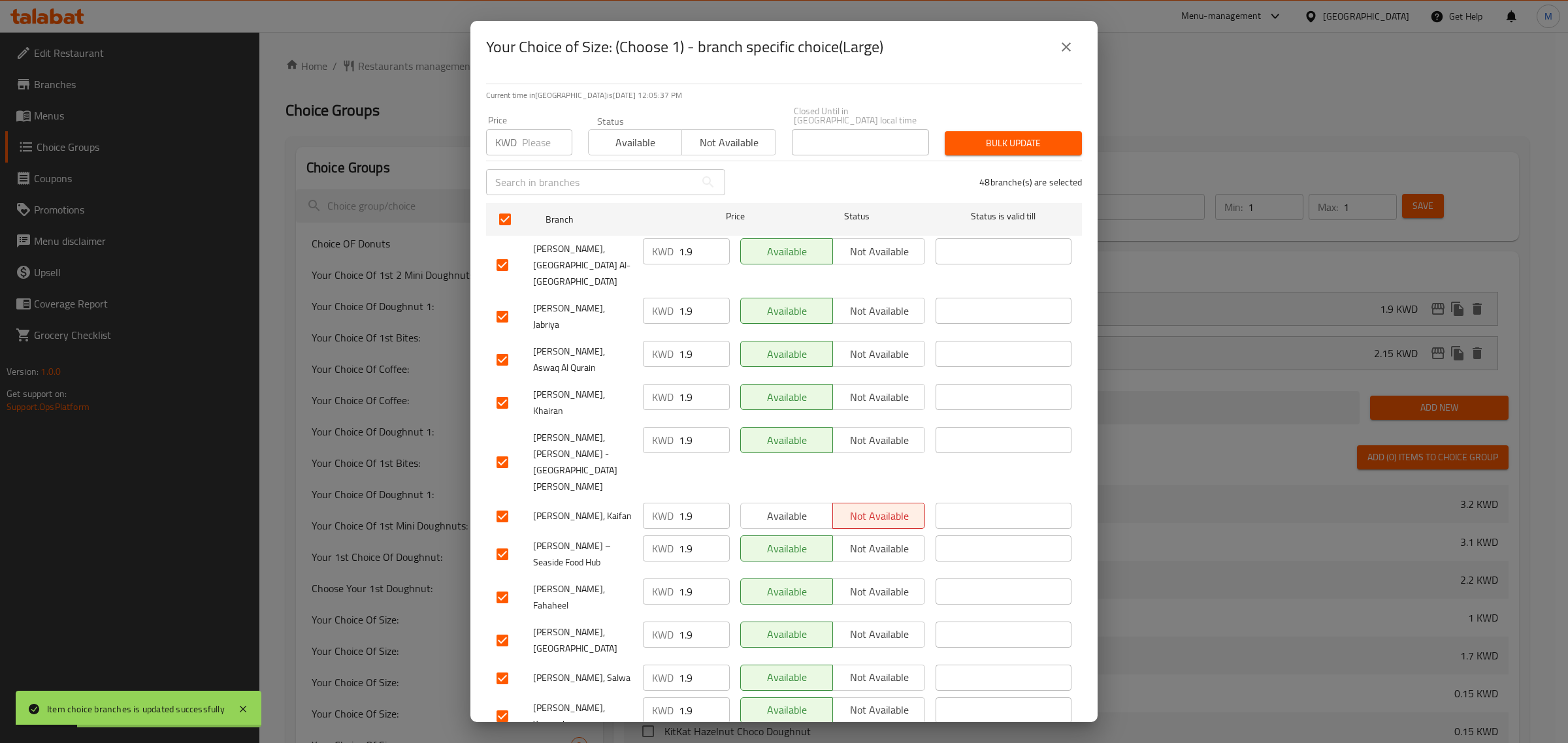
click at [543, 136] on input "number" at bounding box center [547, 142] width 50 height 27
click at [978, 139] on span "Bulk update" at bounding box center [1014, 143] width 117 height 16
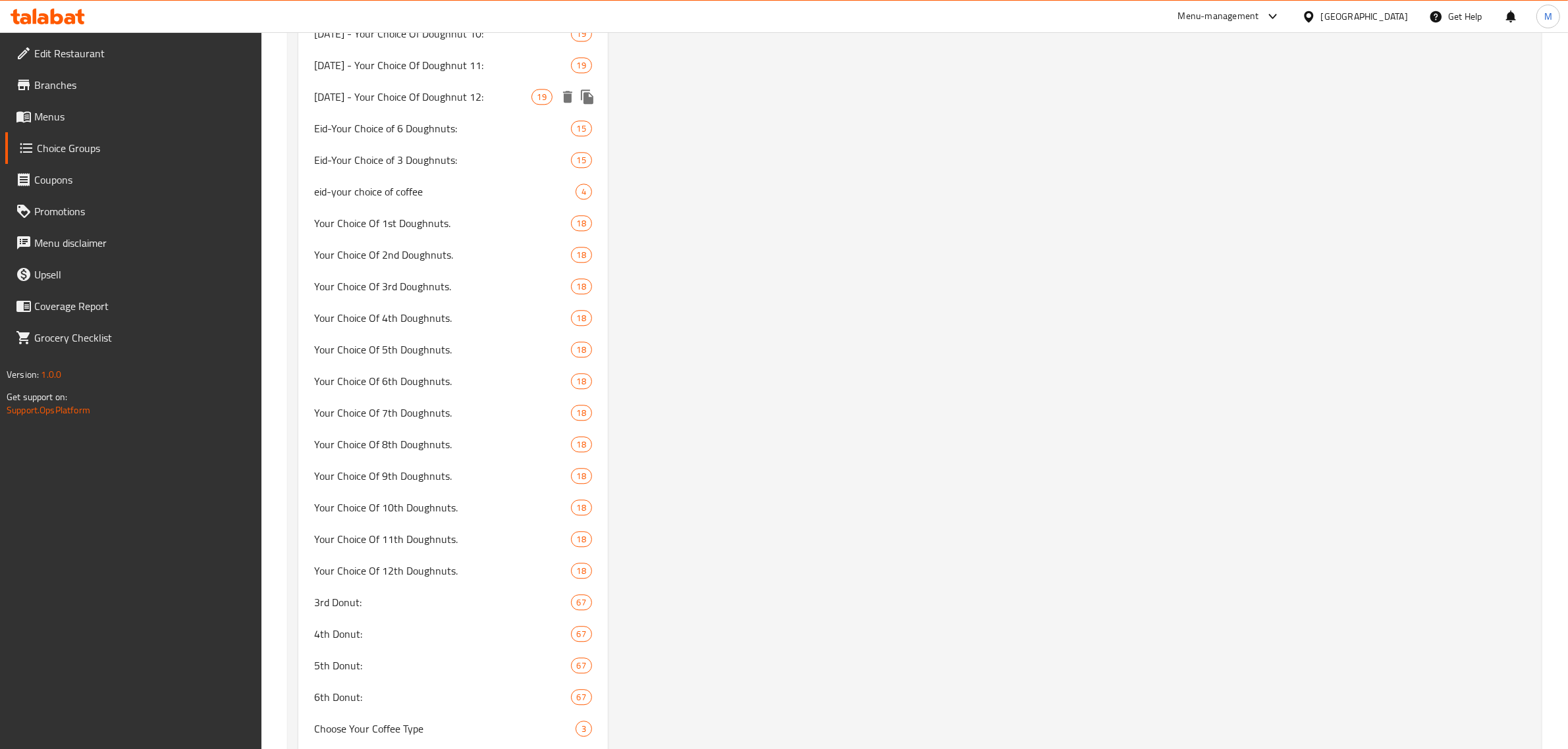
scroll to position [4691, 0]
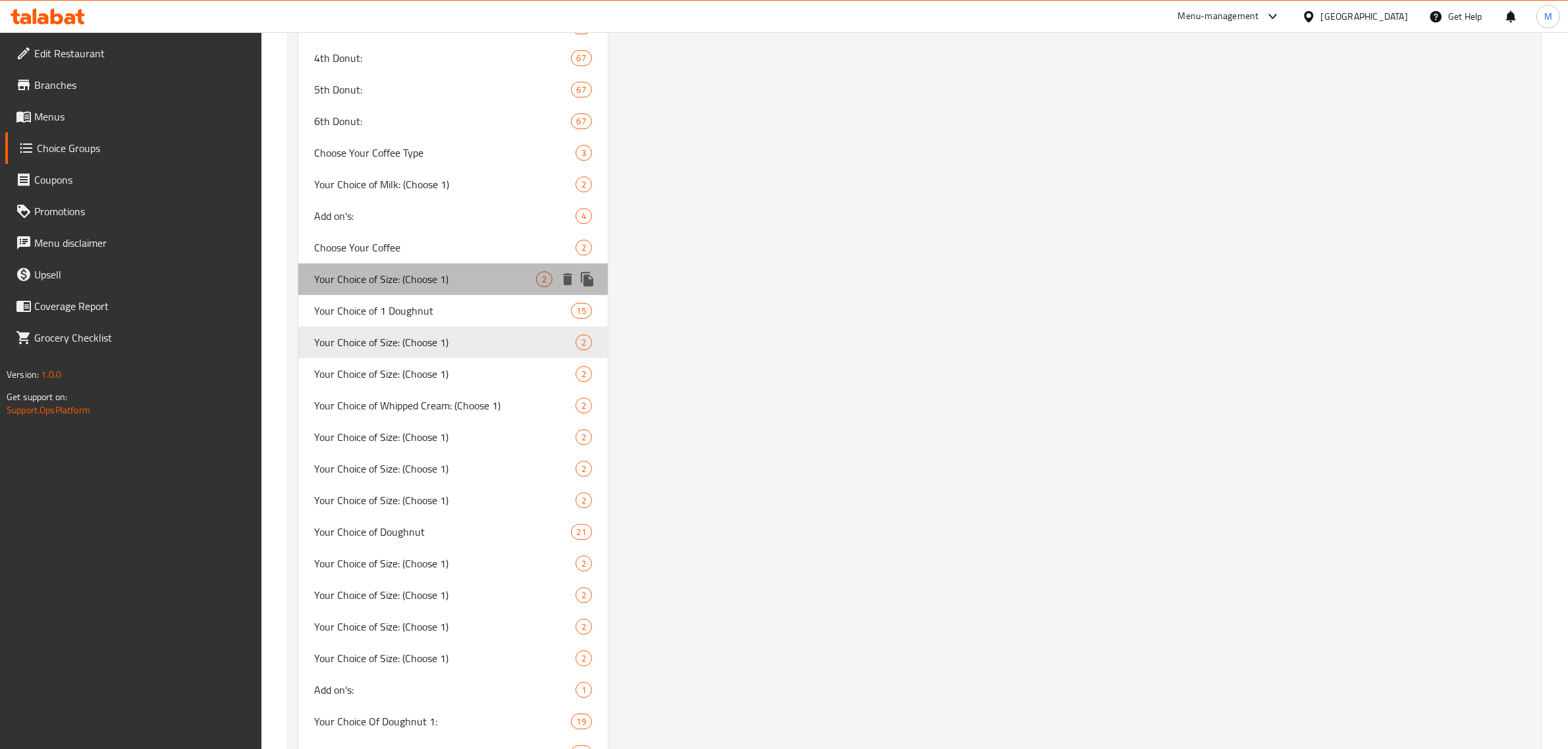
click at [444, 278] on span "Your Choice of Size: (Choose 1)" at bounding box center [425, 280] width 222 height 16
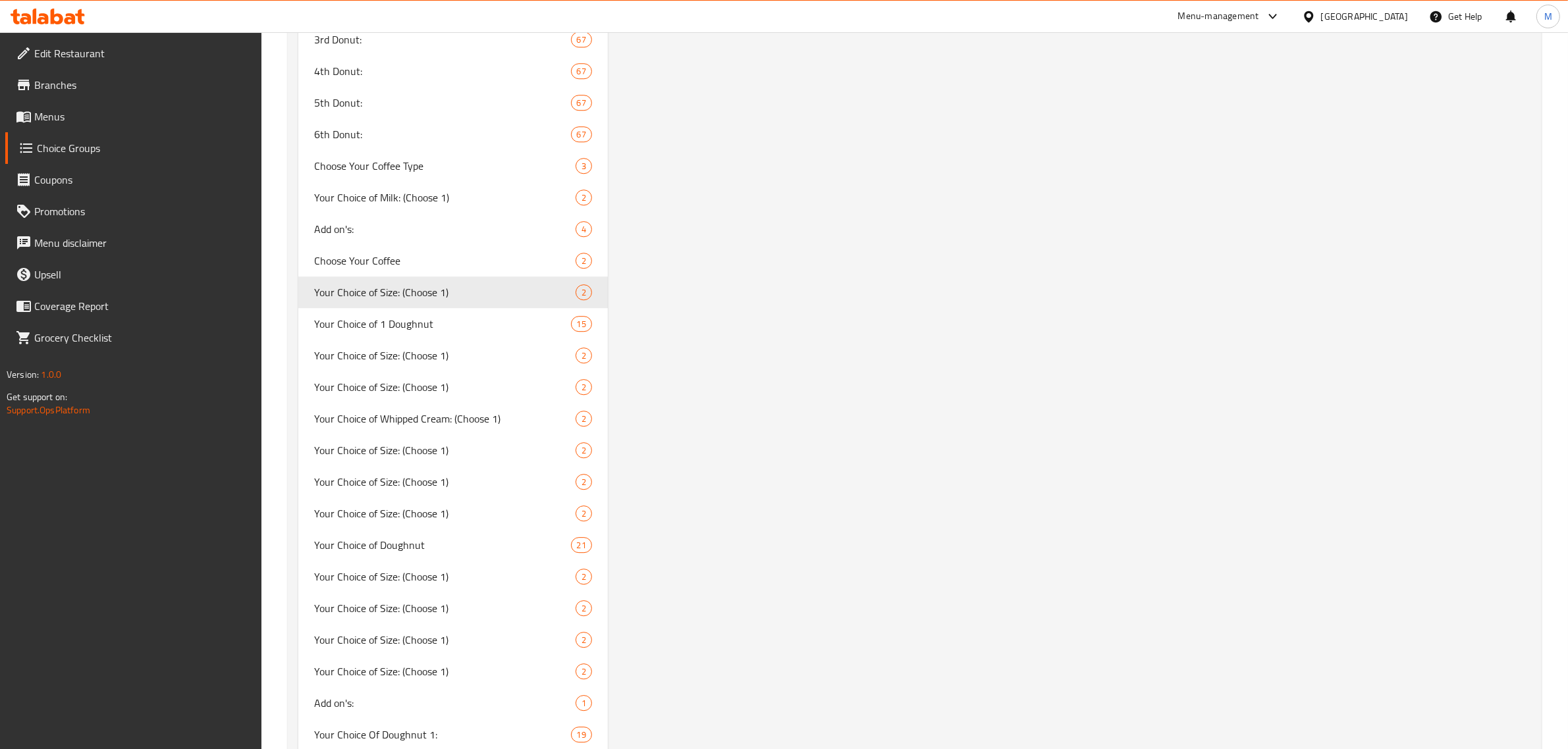
scroll to position [4876, 0]
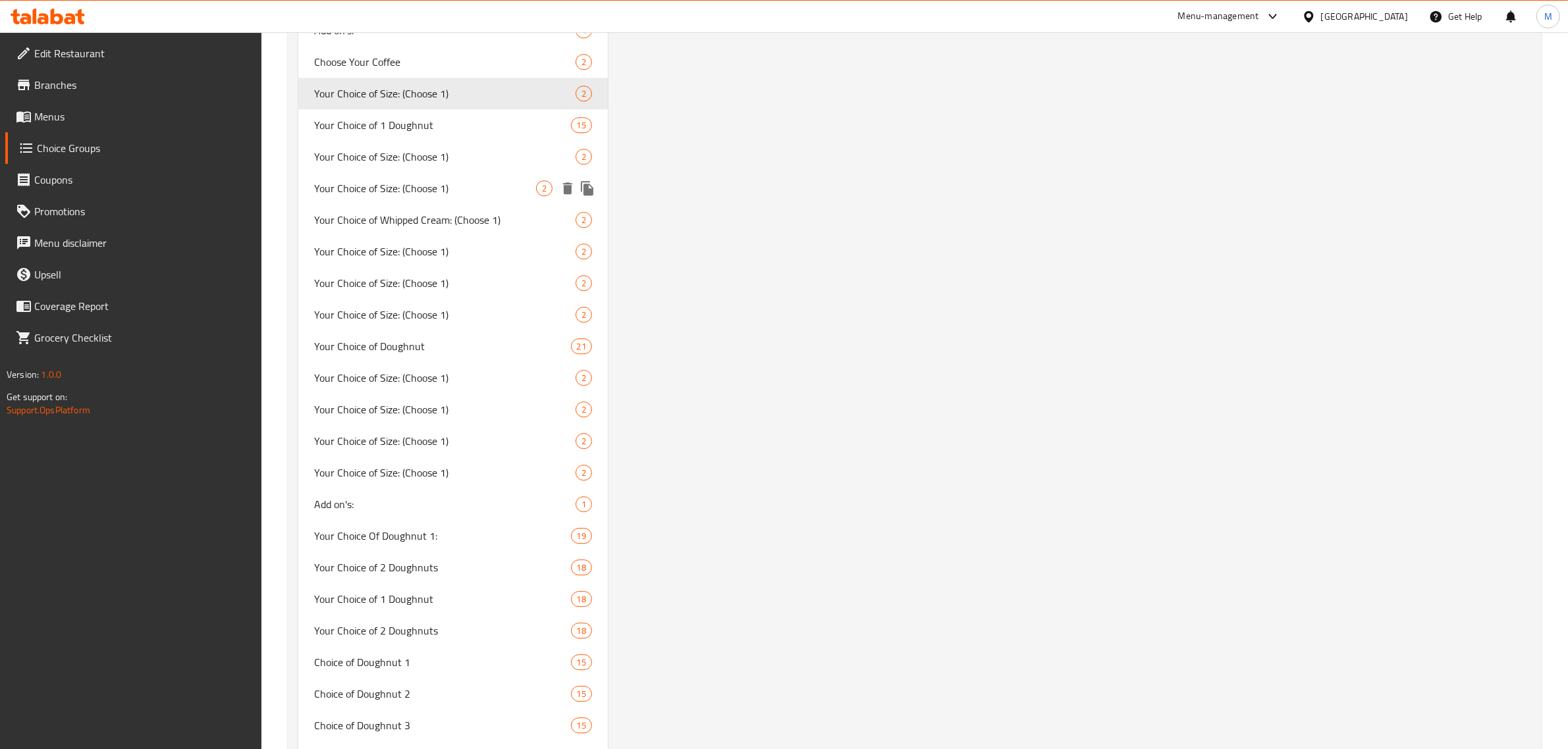
click at [436, 181] on span "Your Choice of Size: (Choose 1)" at bounding box center [425, 189] width 222 height 16
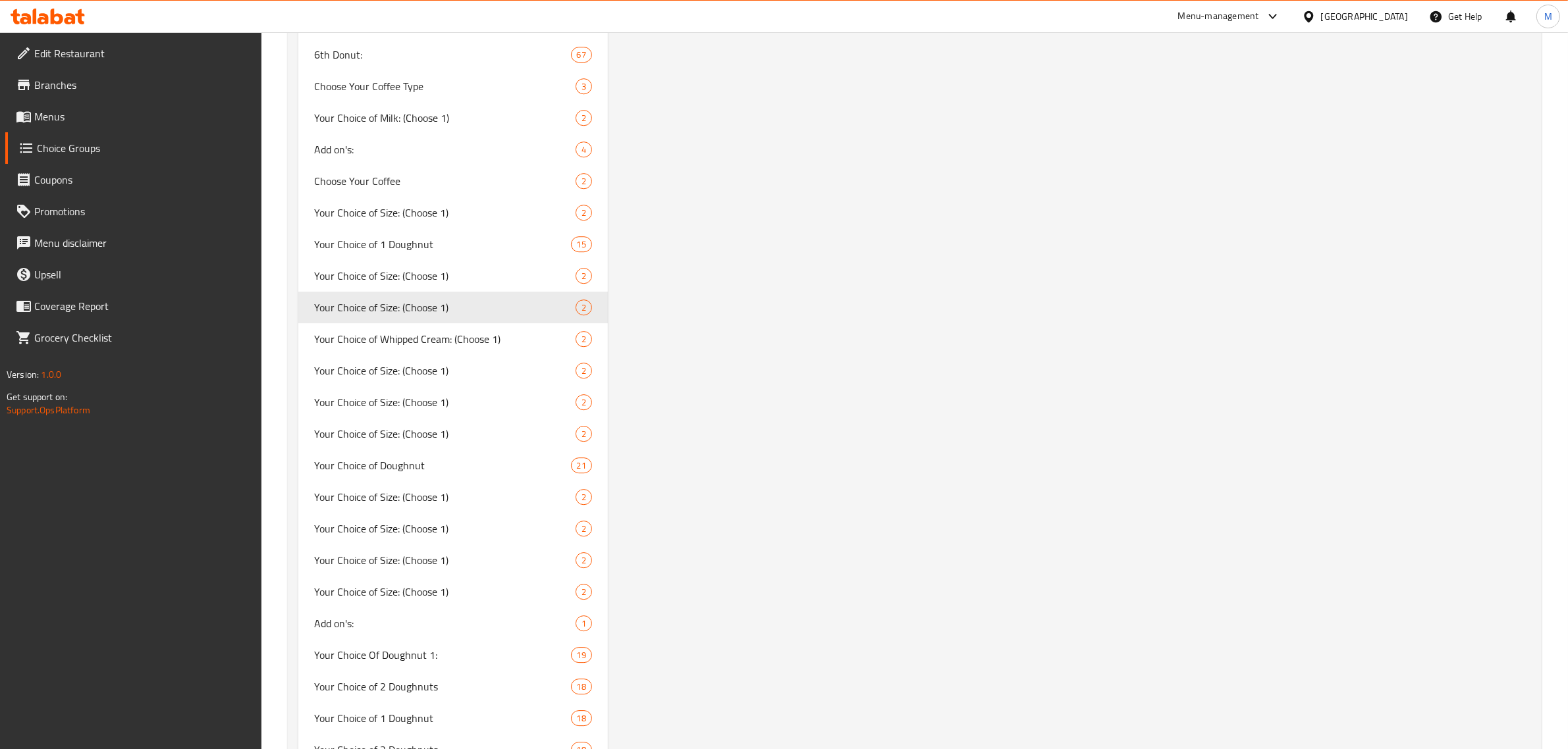
scroll to position [4916, 0]
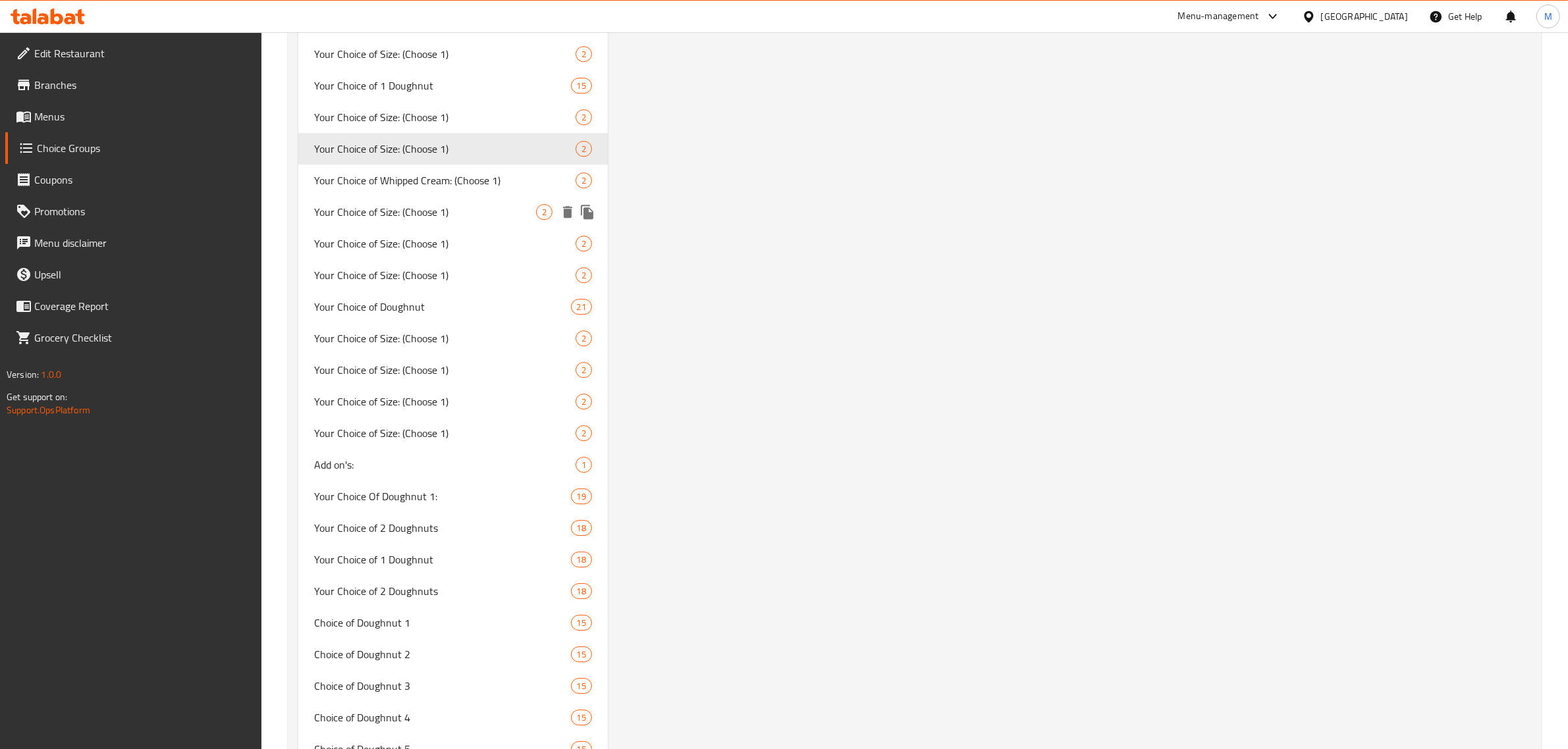
click at [460, 212] on span "Your Choice of Size: (Choose 1)" at bounding box center [425, 212] width 222 height 16
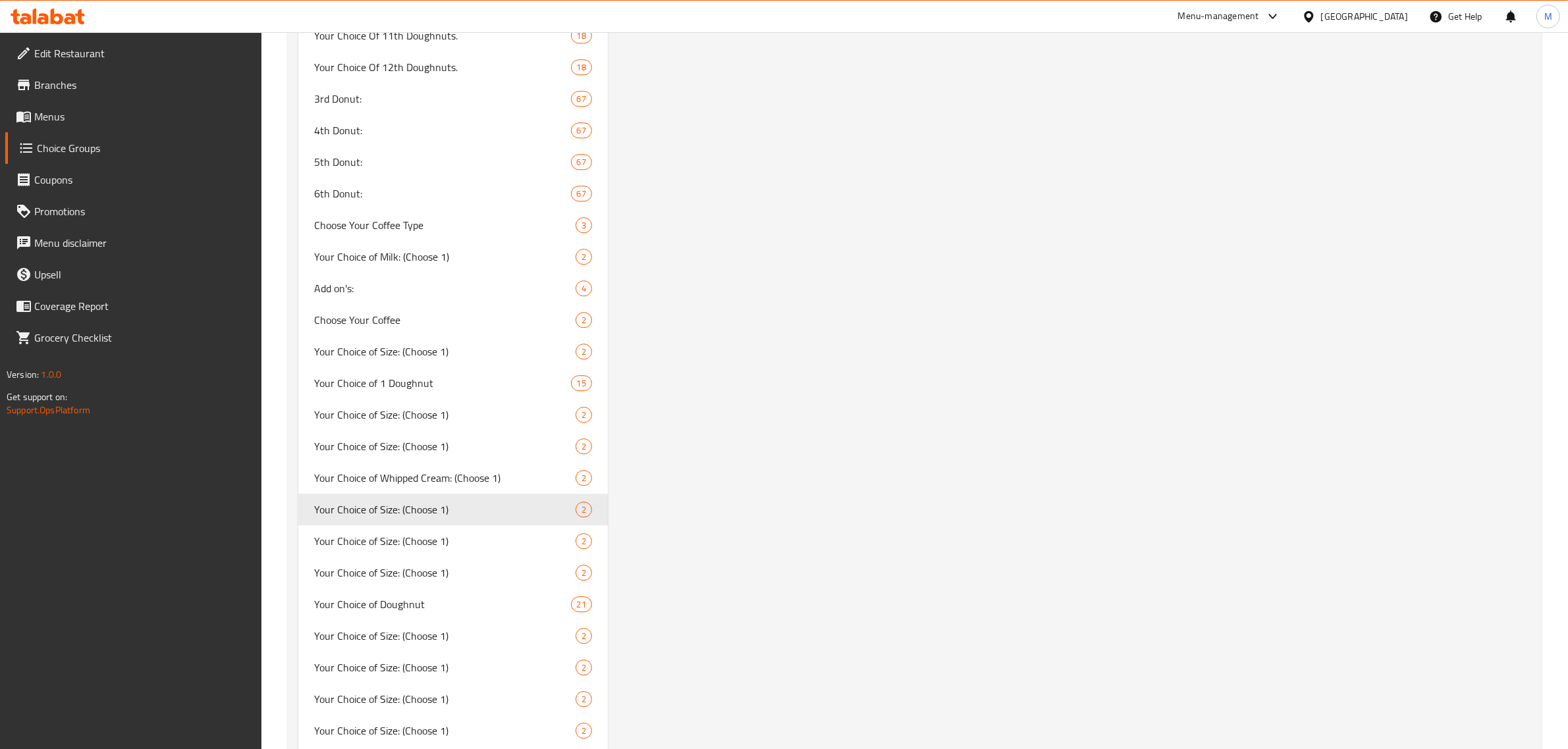
scroll to position [4638, 0]
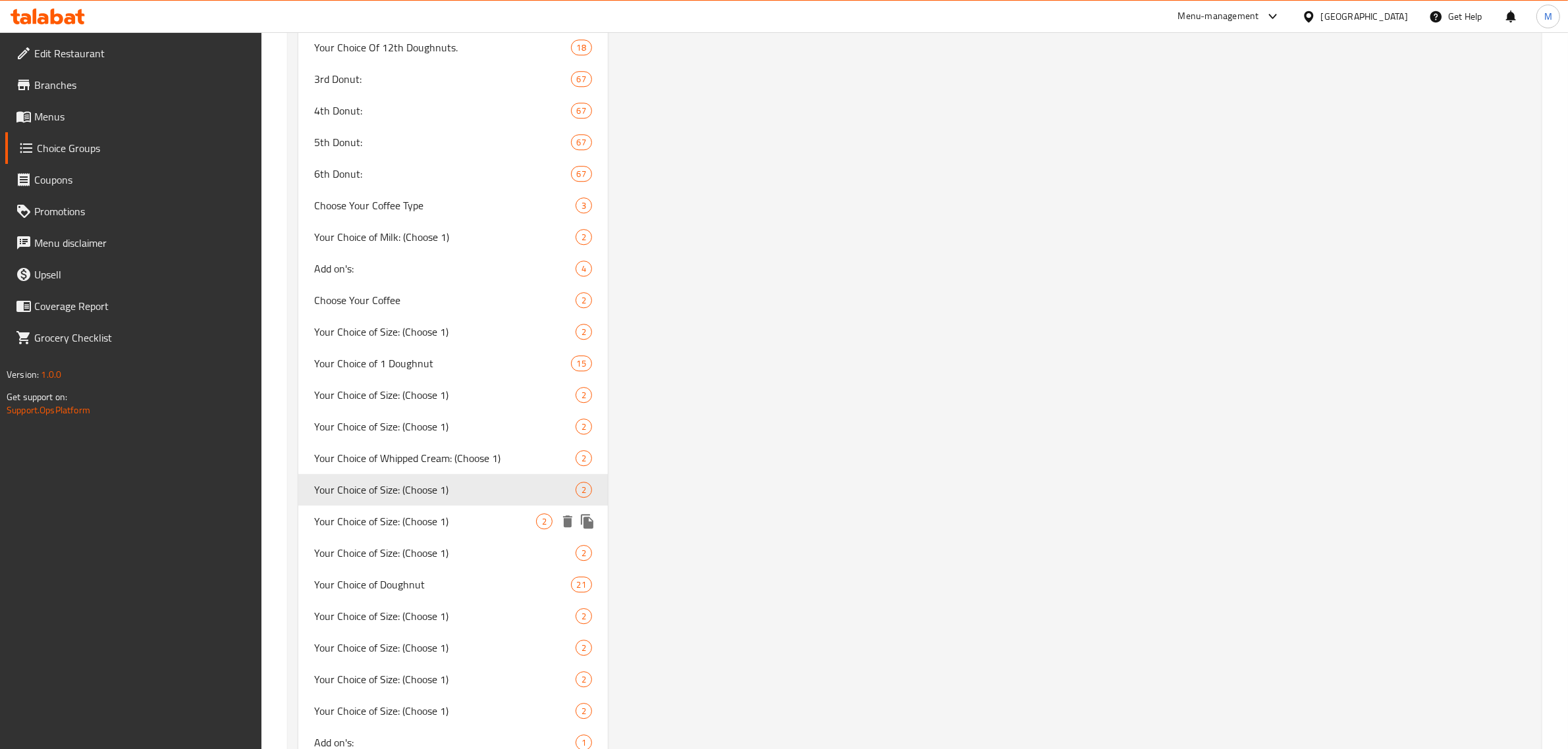
click at [456, 525] on div "Your Choice of Size: (Choose 1) 2" at bounding box center [453, 521] width 309 height 31
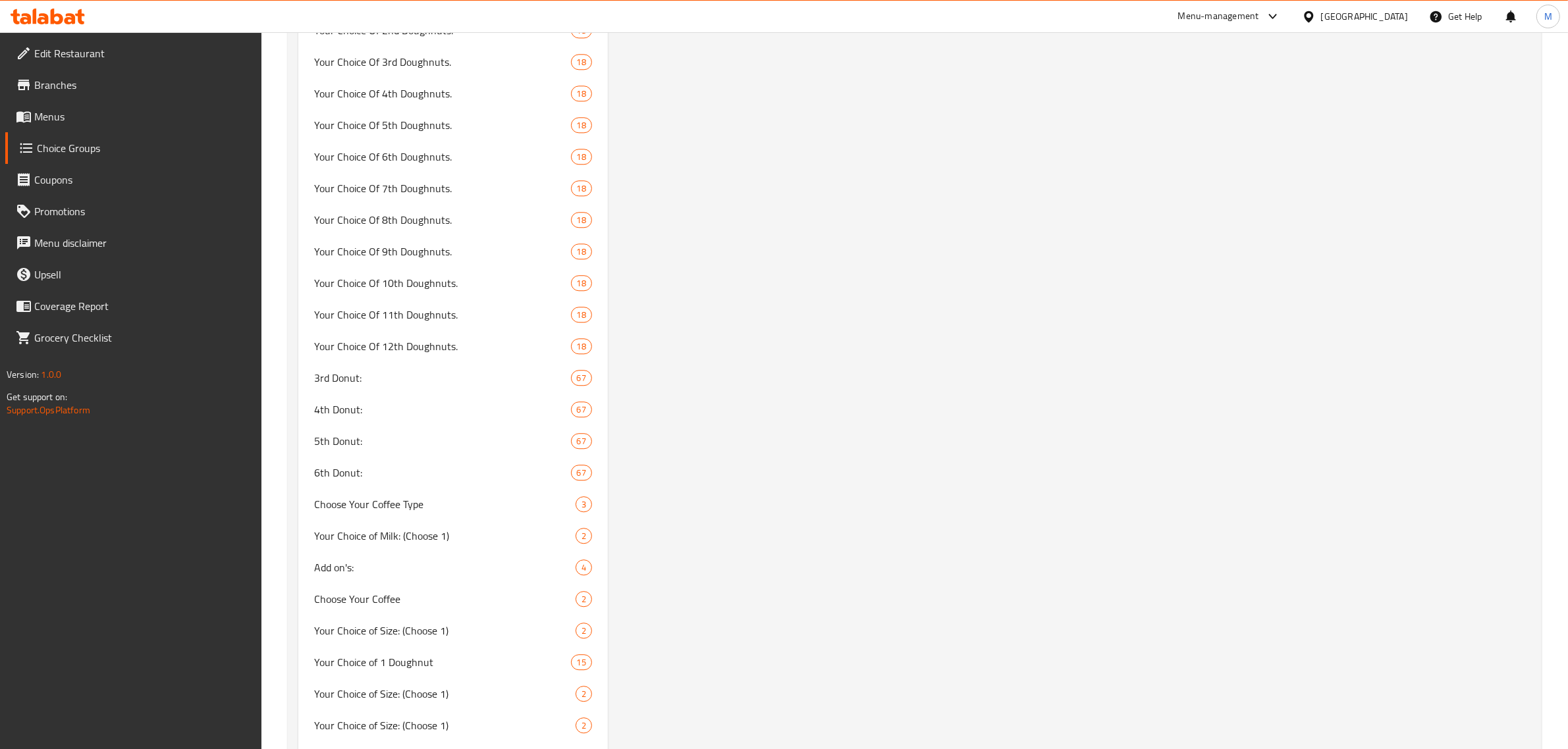
scroll to position [4458, 0]
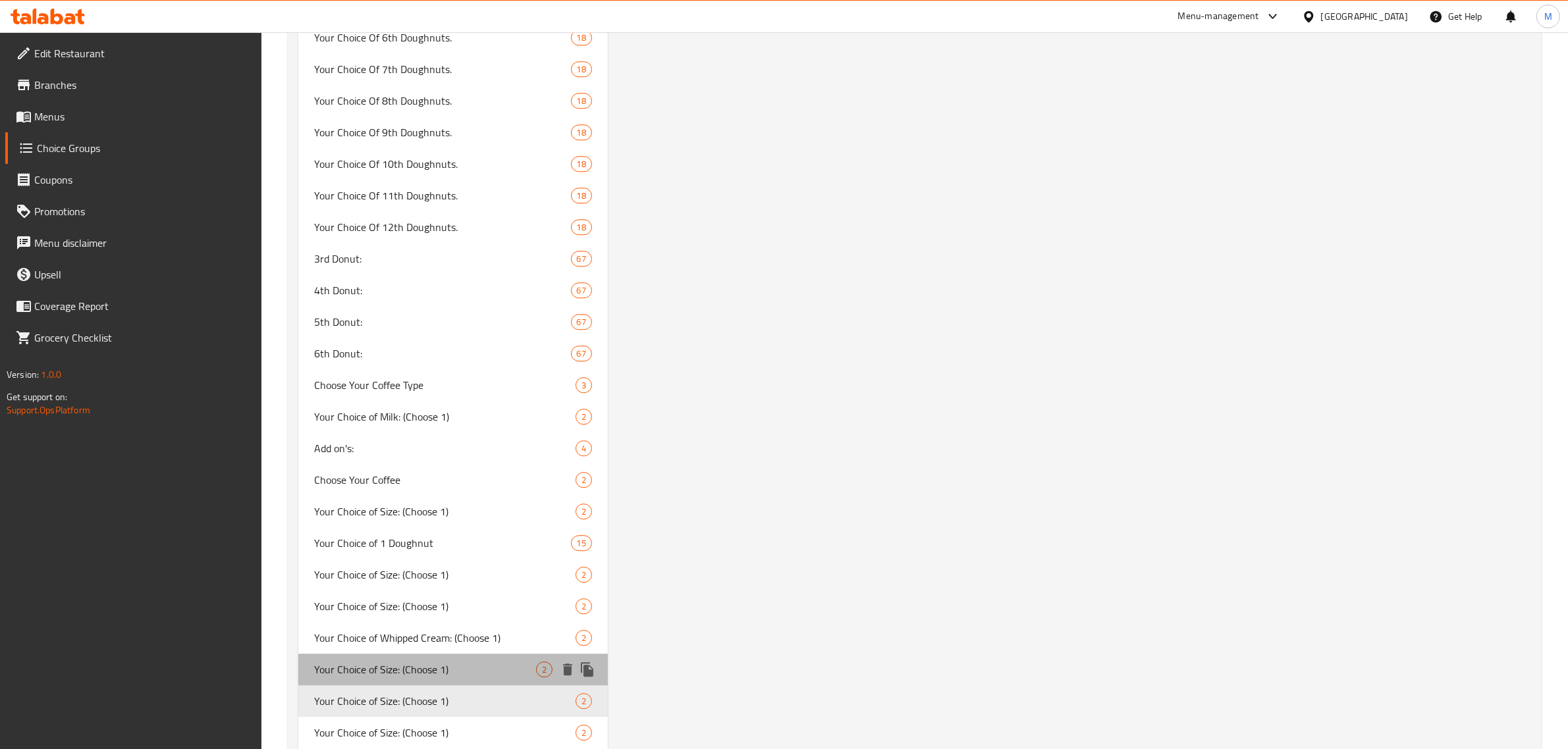
click at [432, 662] on span "Your Choice of Size: (Choose 1)" at bounding box center [425, 670] width 222 height 16
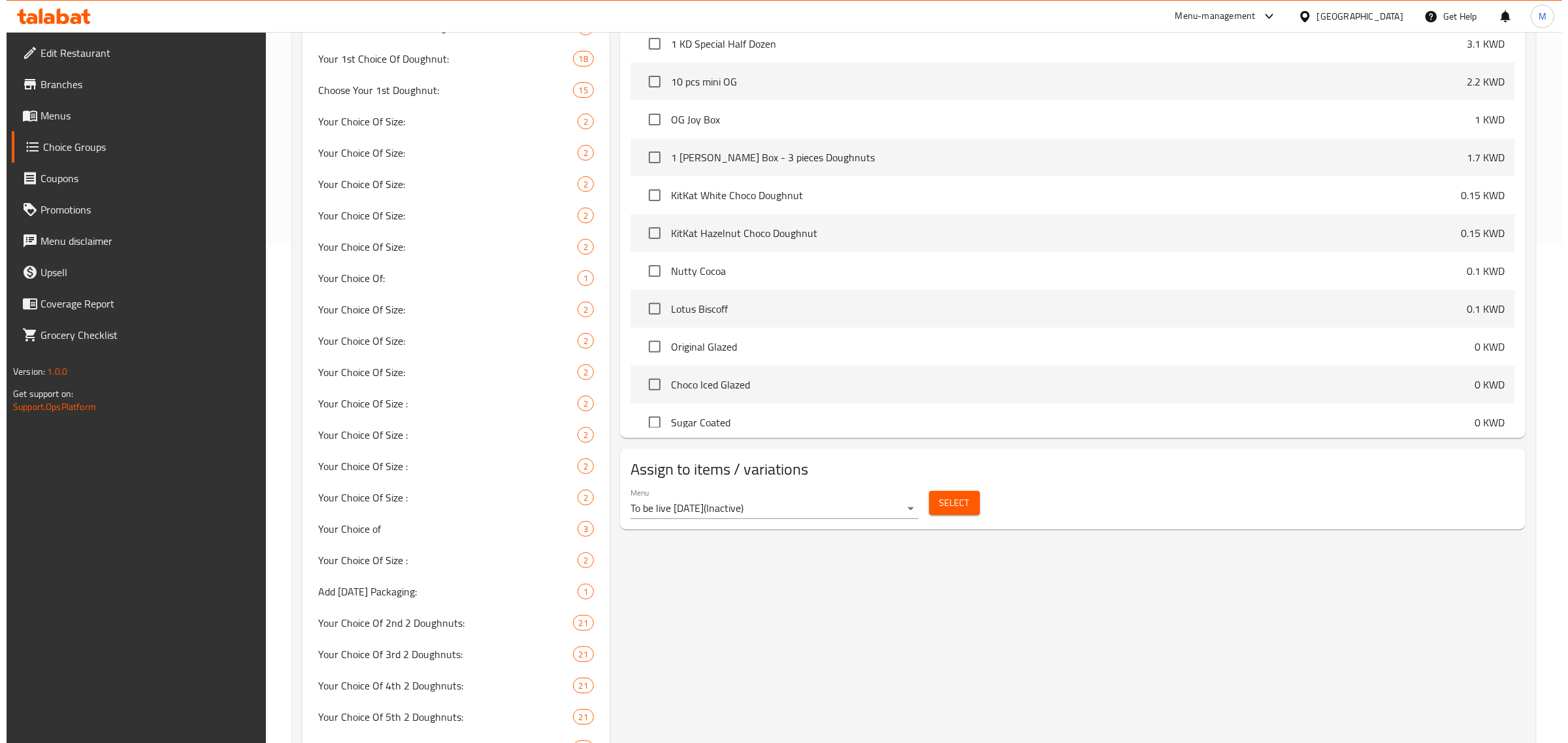
scroll to position [222, 0]
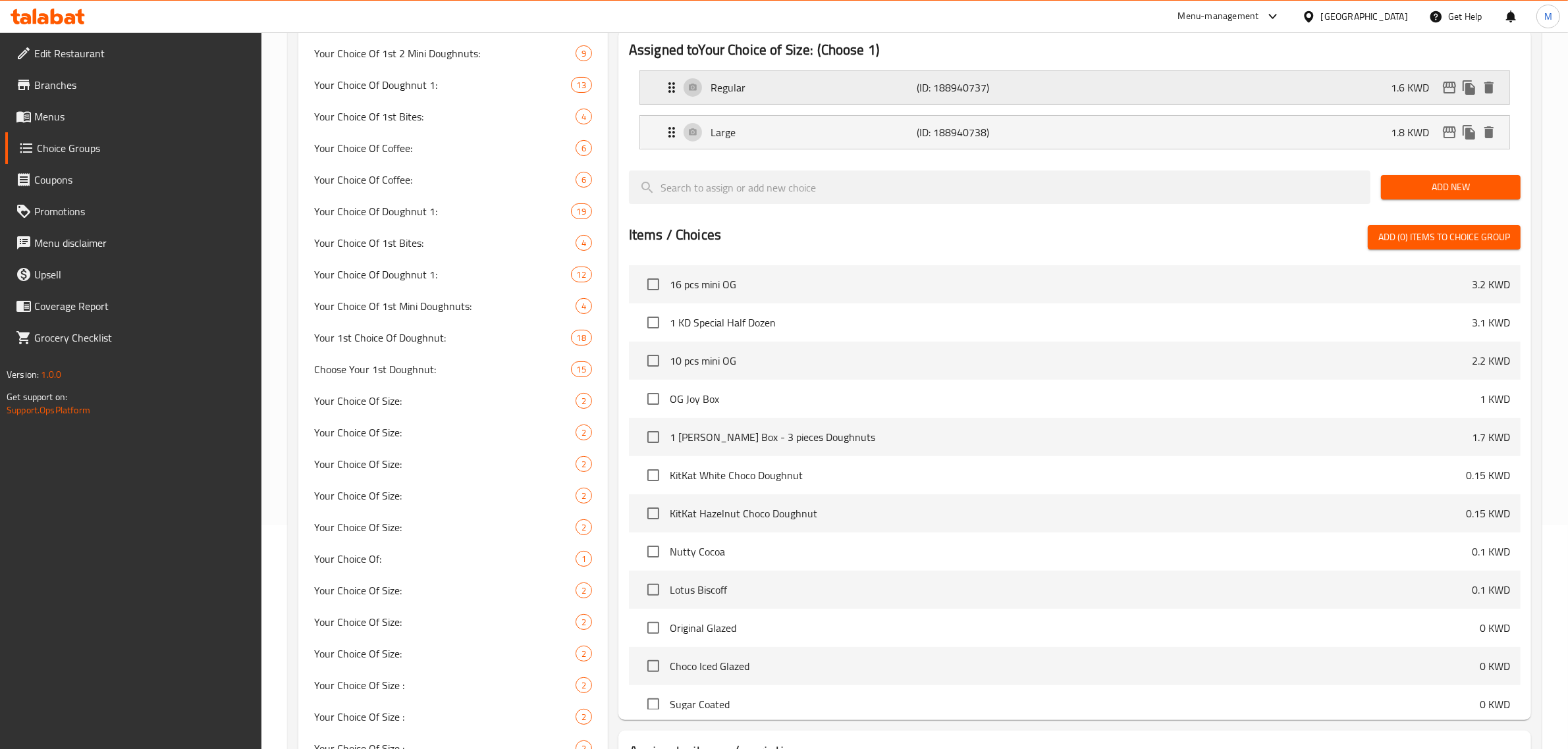
click at [1260, 101] on div "Regular (ID: 188940737) 1.6 KWD" at bounding box center [1078, 87] width 829 height 33
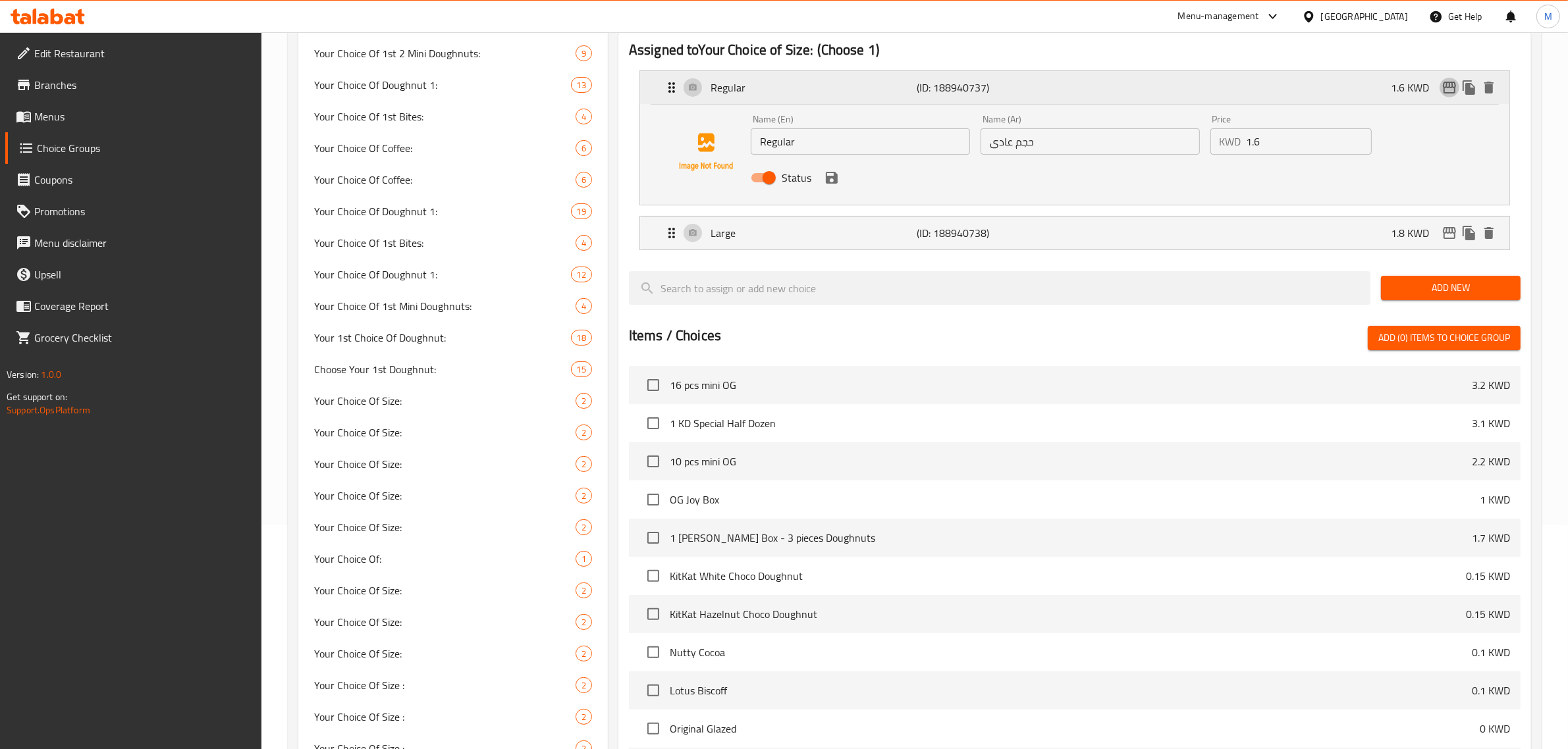
click at [1446, 84] on icon "edit" at bounding box center [1450, 87] width 16 height 16
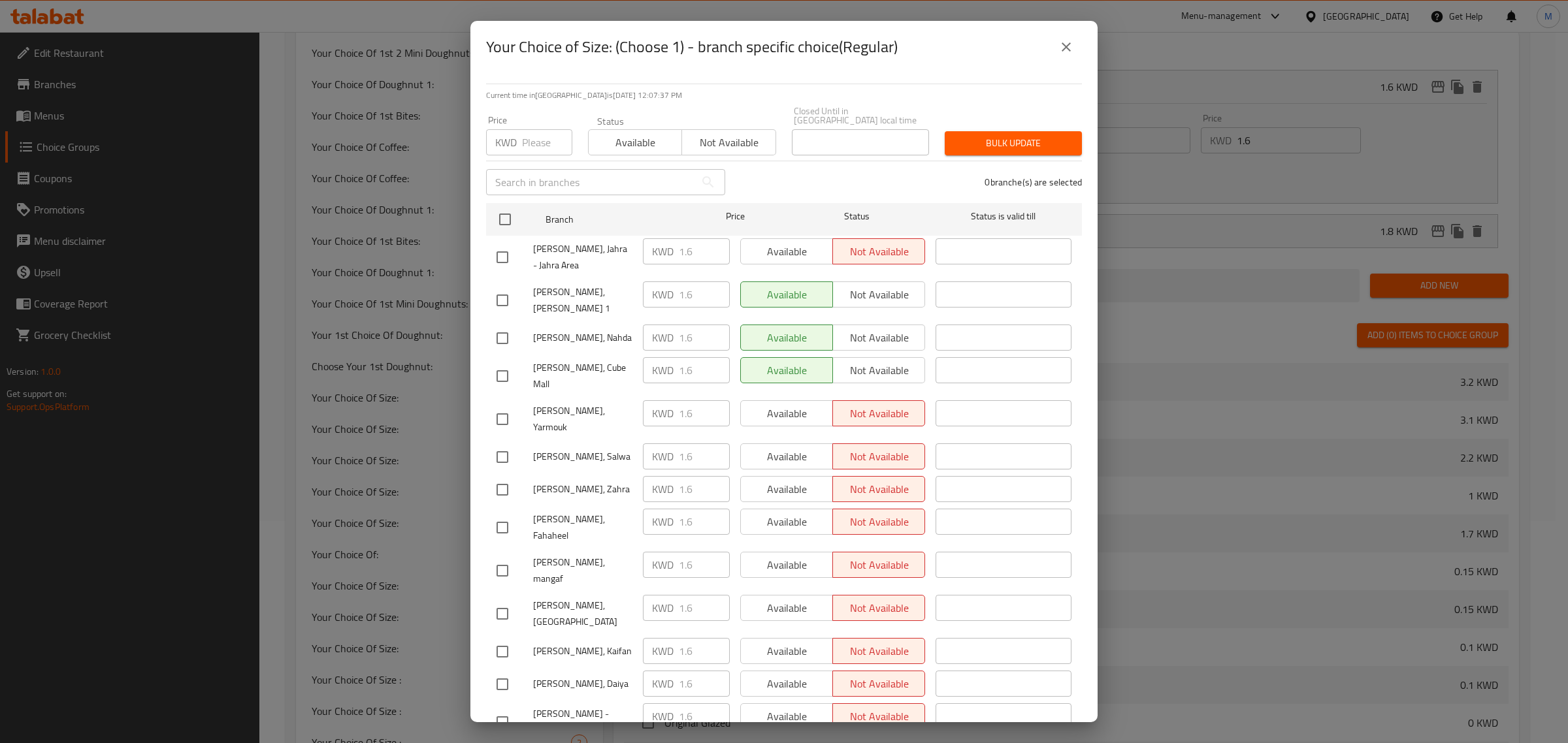
click at [1065, 39] on icon "close" at bounding box center [1067, 47] width 16 height 16
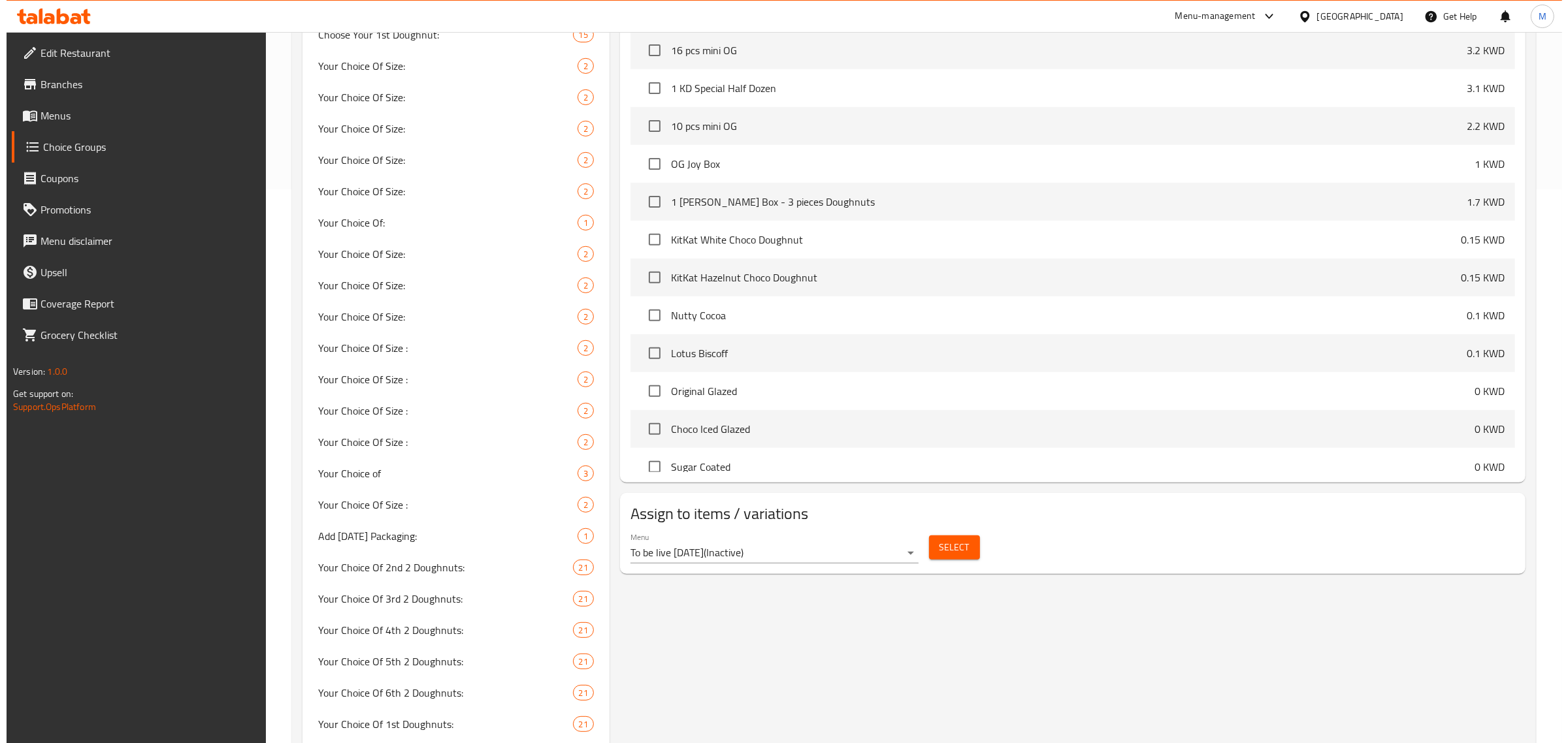
scroll to position [0, 0]
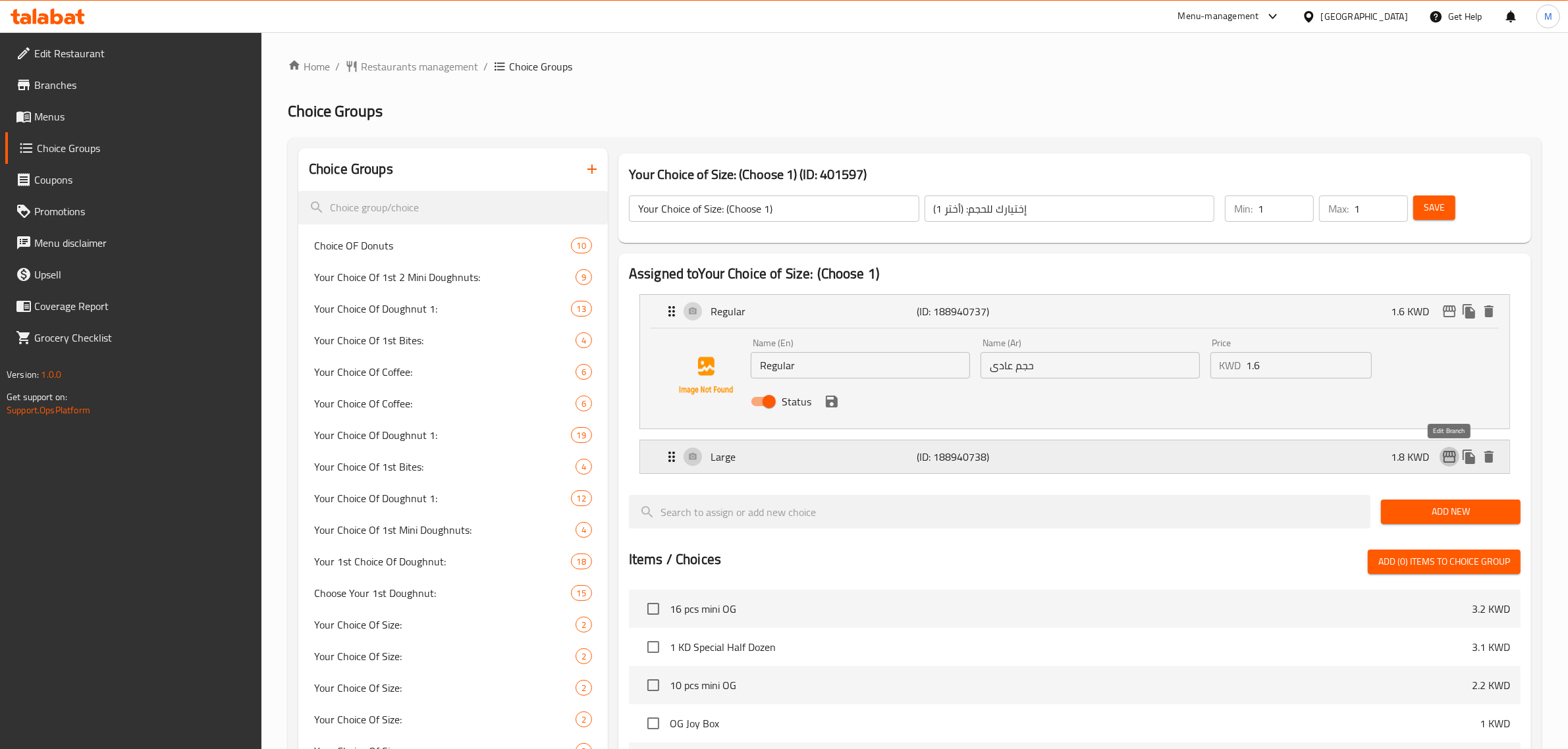
click at [1447, 451] on icon "edit" at bounding box center [1450, 457] width 16 height 16
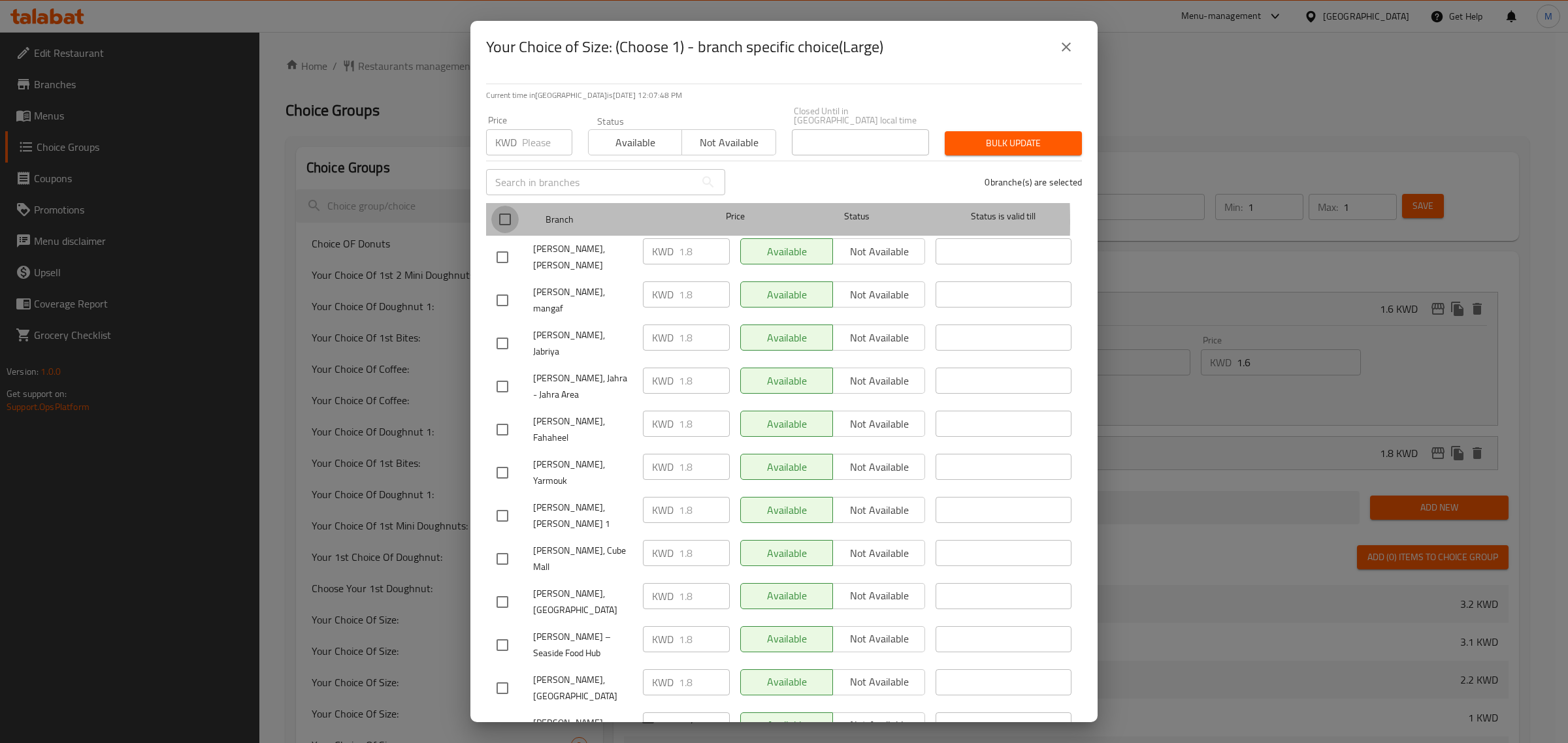
click at [507, 212] on input "checkbox" at bounding box center [505, 219] width 27 height 27
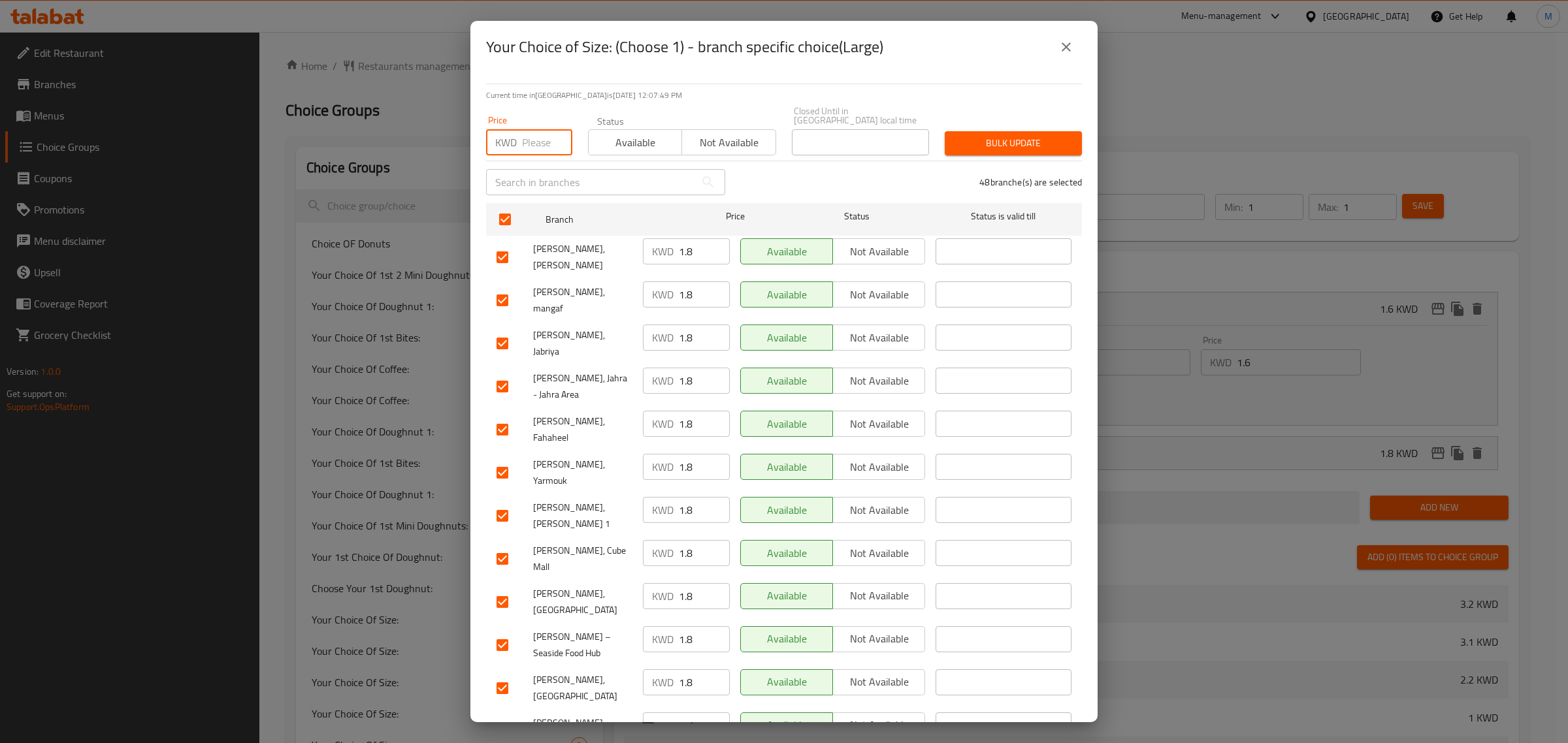
click at [530, 129] on input "number" at bounding box center [547, 142] width 50 height 27
click at [984, 145] on button "Bulk update" at bounding box center [1013, 143] width 137 height 24
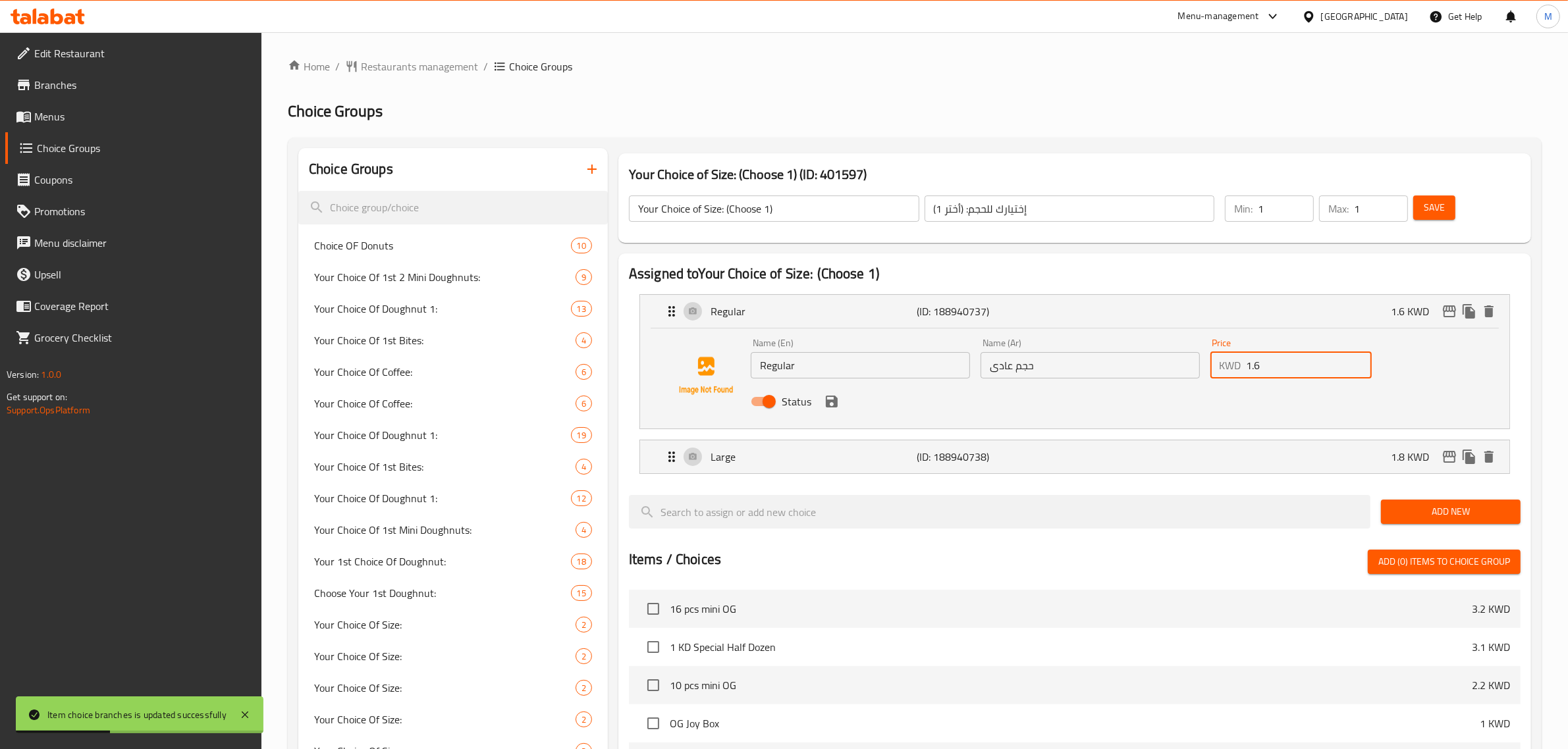
click at [1308, 369] on input "1.6" at bounding box center [1309, 365] width 126 height 27
click at [1321, 442] on div "Large (ID: 188940738) 1.8 KWD" at bounding box center [1078, 457] width 829 height 33
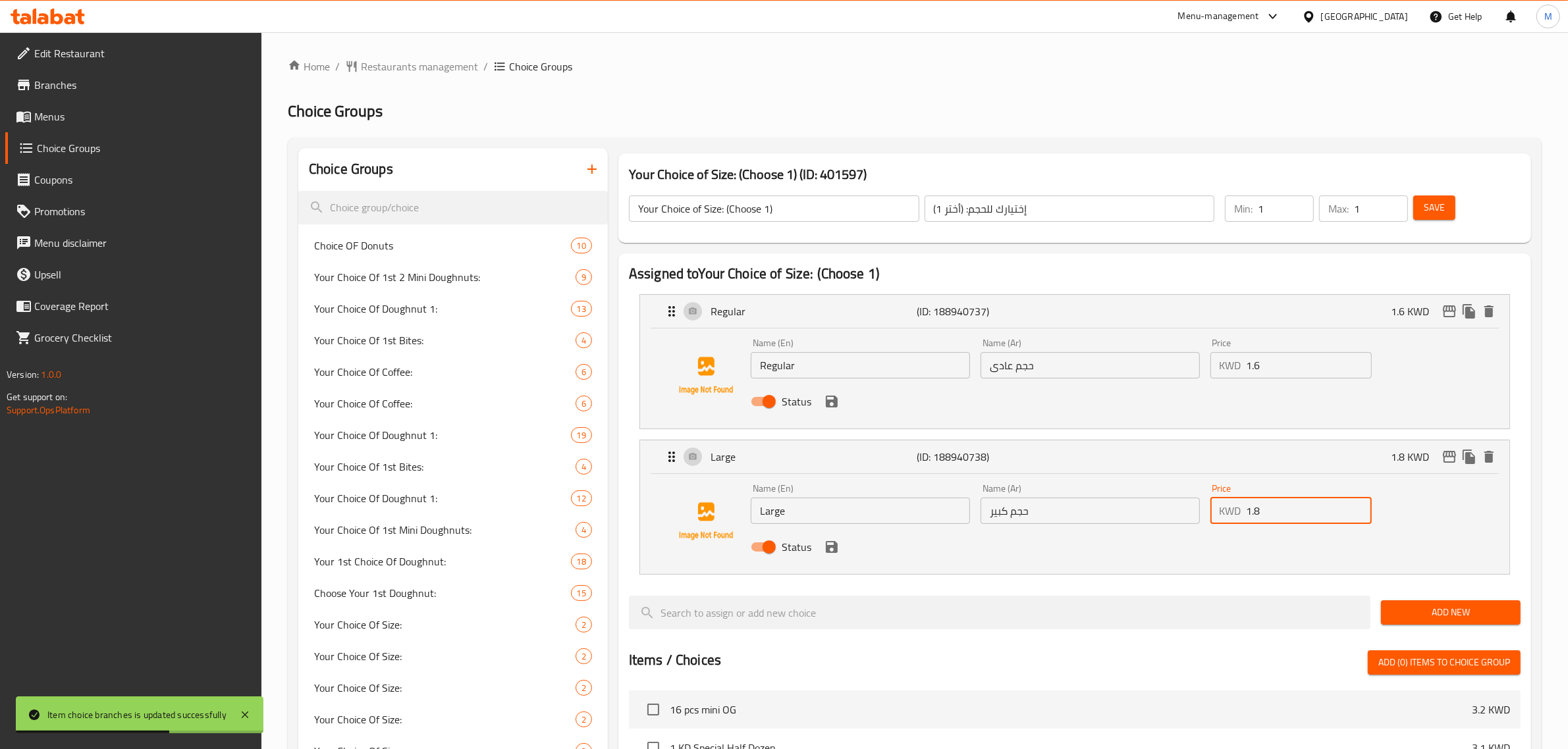
drag, startPoint x: 1264, startPoint y: 521, endPoint x: 1246, endPoint y: 521, distance: 18.0
click at [1246, 521] on input "1.8" at bounding box center [1309, 511] width 126 height 27
click at [840, 547] on button "save" at bounding box center [832, 547] width 20 height 20
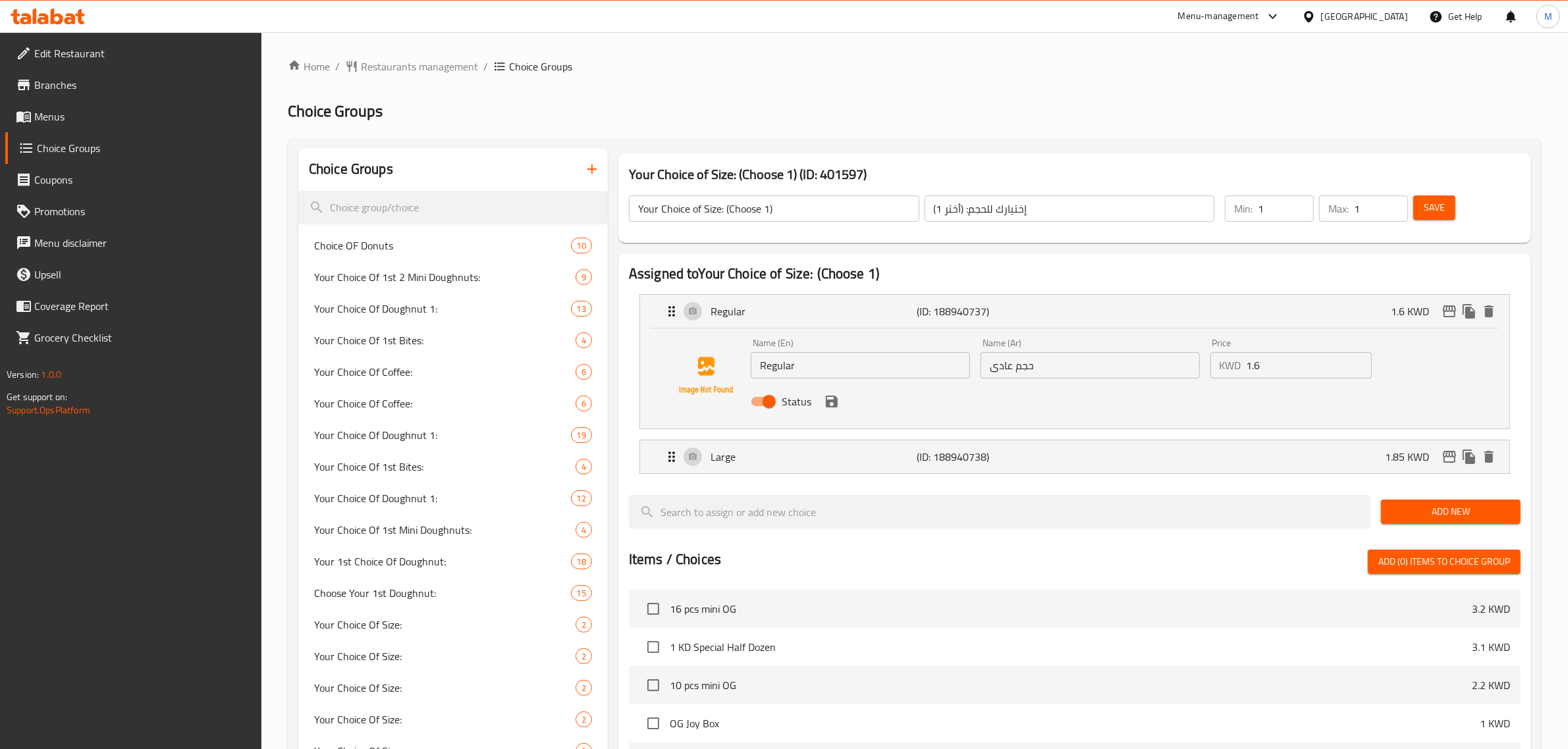
click at [1428, 203] on span "Save" at bounding box center [1434, 208] width 21 height 16
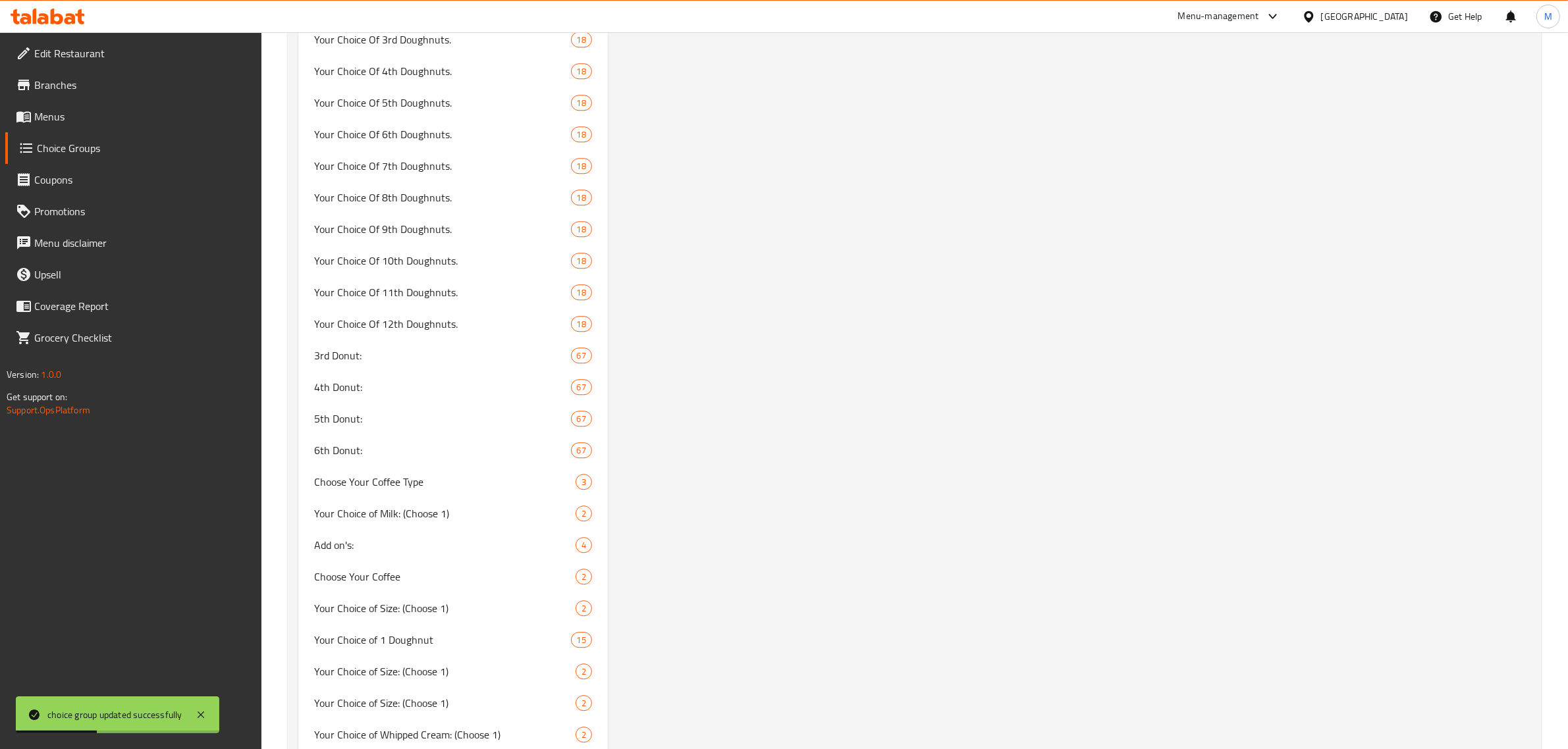
scroll to position [4856, 0]
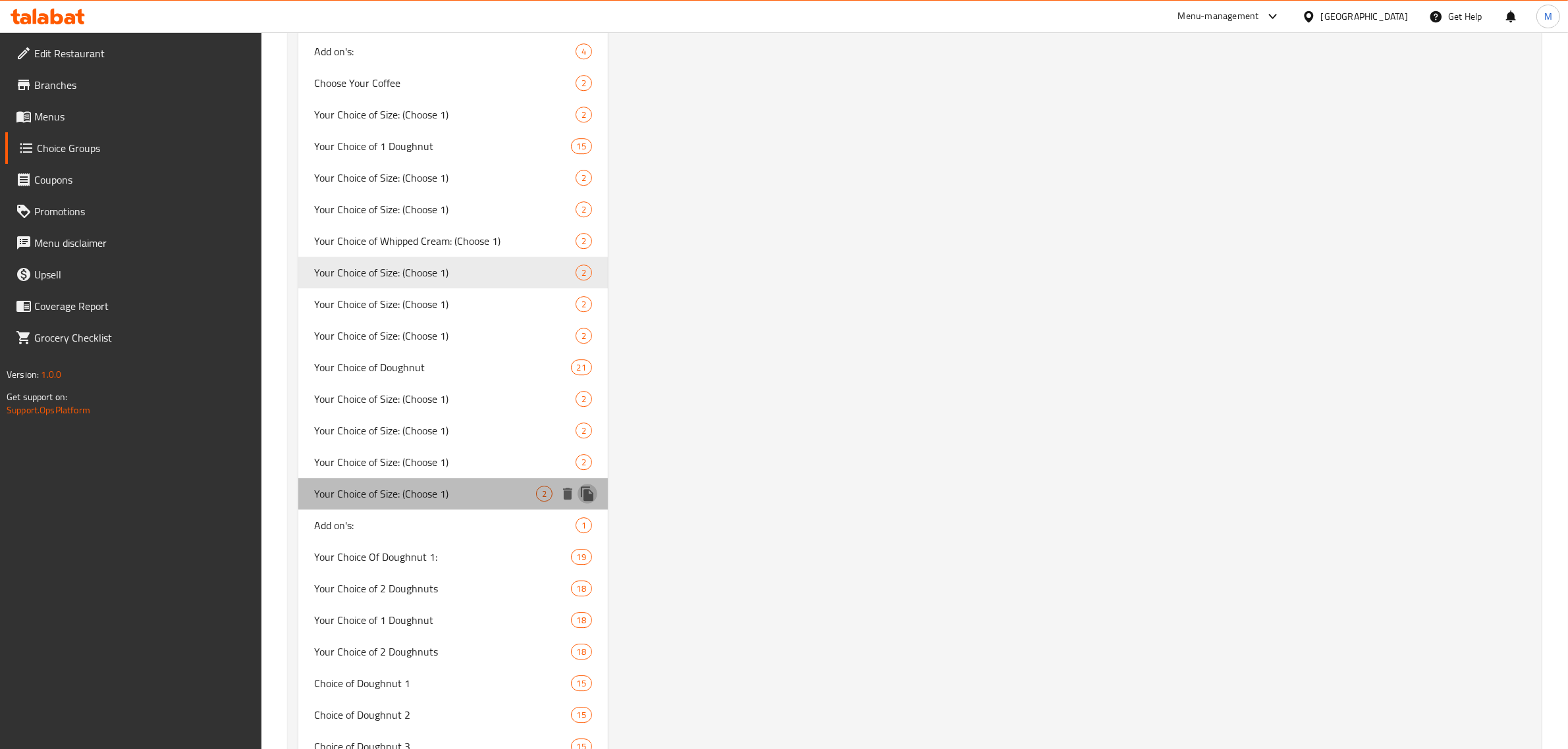
click at [582, 487] on icon "duplicate" at bounding box center [587, 493] width 12 height 14
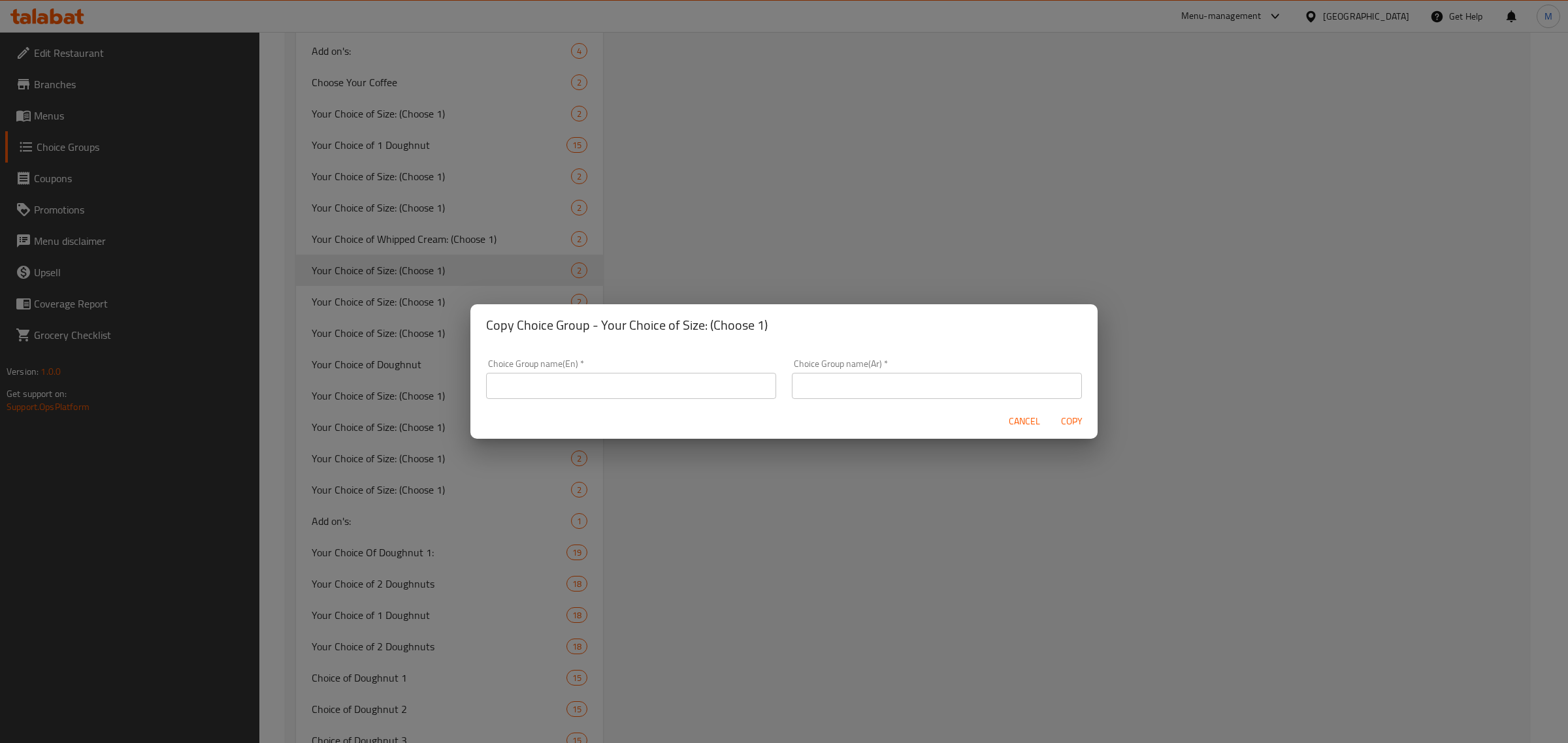
click at [605, 379] on input "text" at bounding box center [631, 386] width 290 height 27
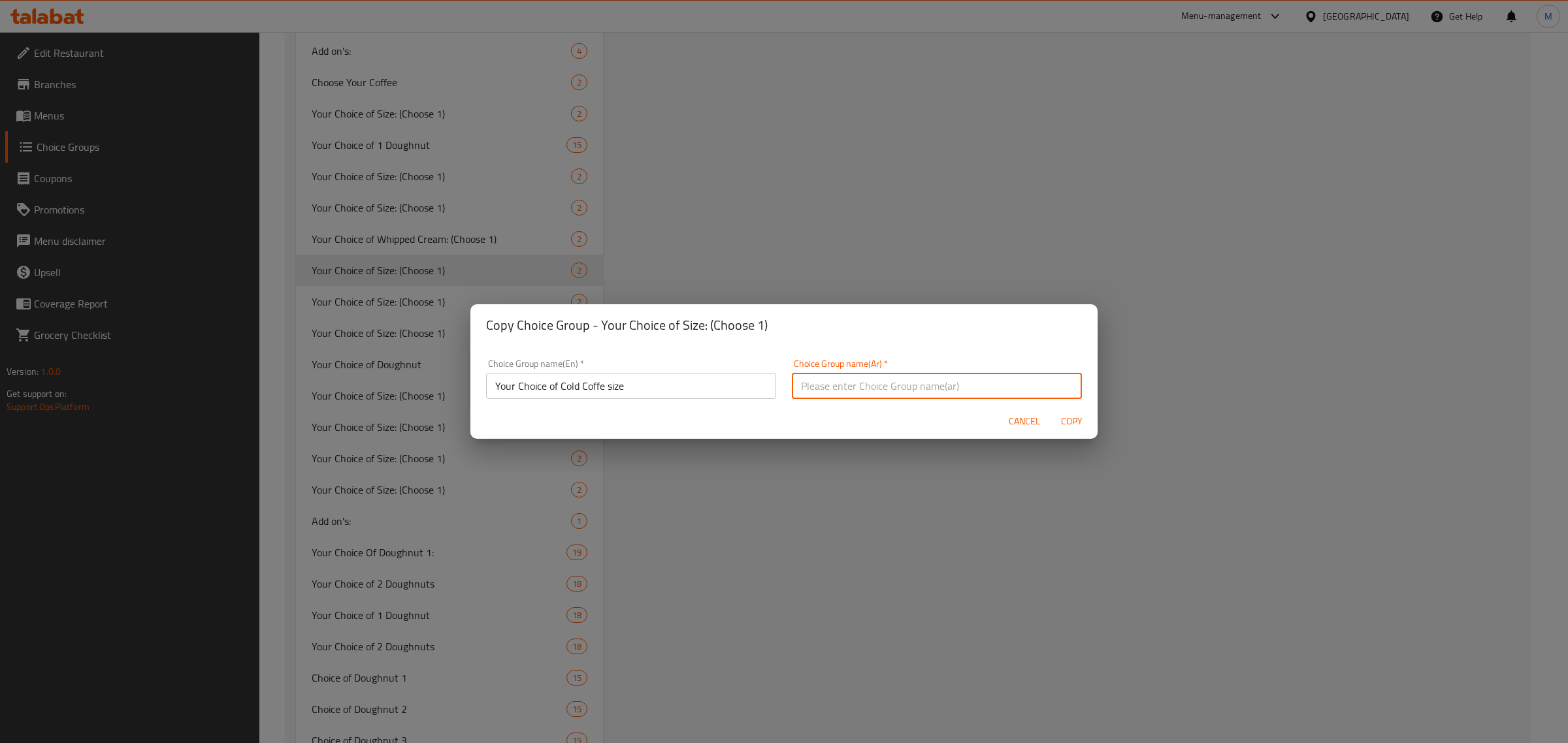
click at [843, 381] on input "text" at bounding box center [937, 386] width 290 height 27
click at [798, 379] on input "اختبارك من 3" at bounding box center [937, 386] width 290 height 27
click at [1065, 417] on span "Copy" at bounding box center [1071, 421] width 31 height 16
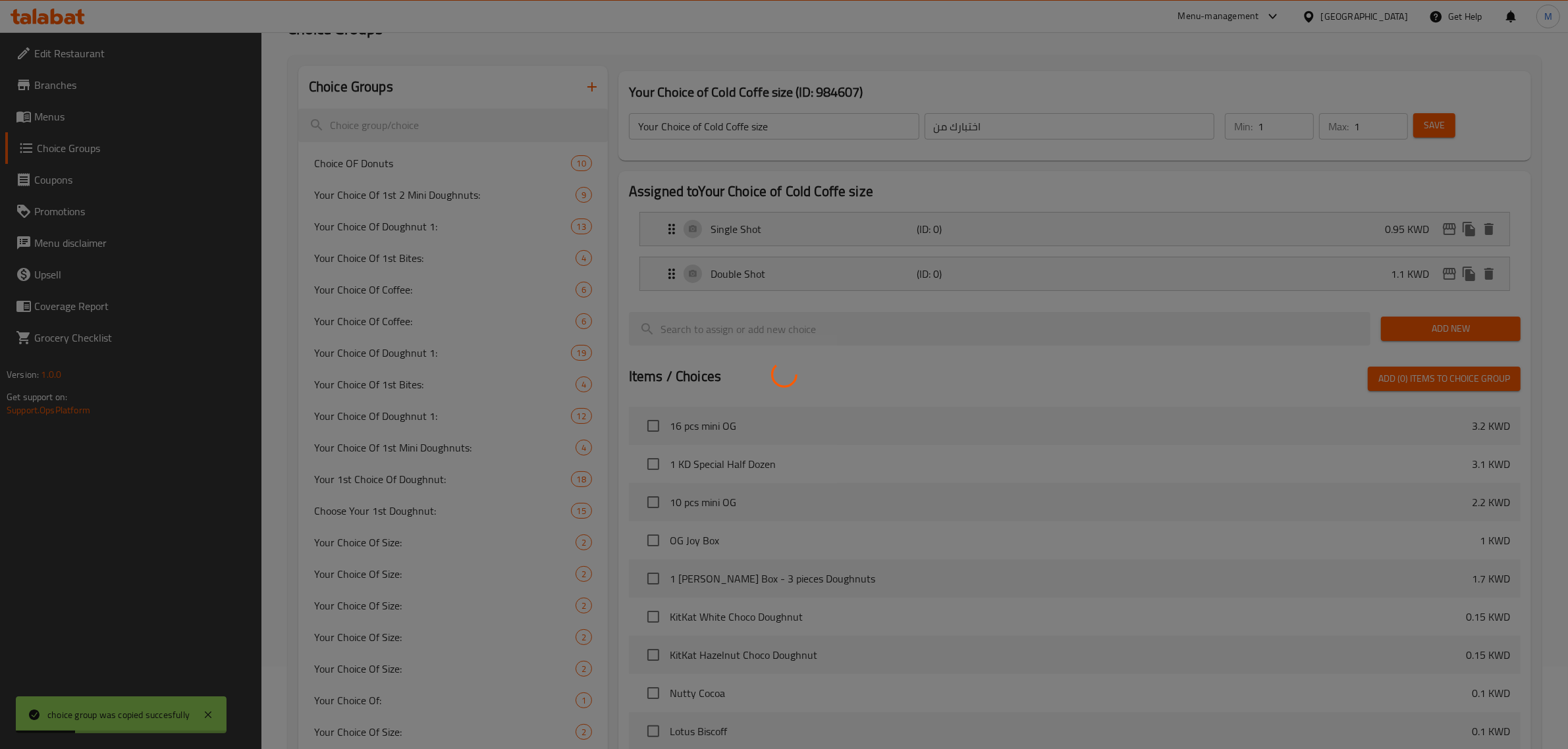
scroll to position [0, 0]
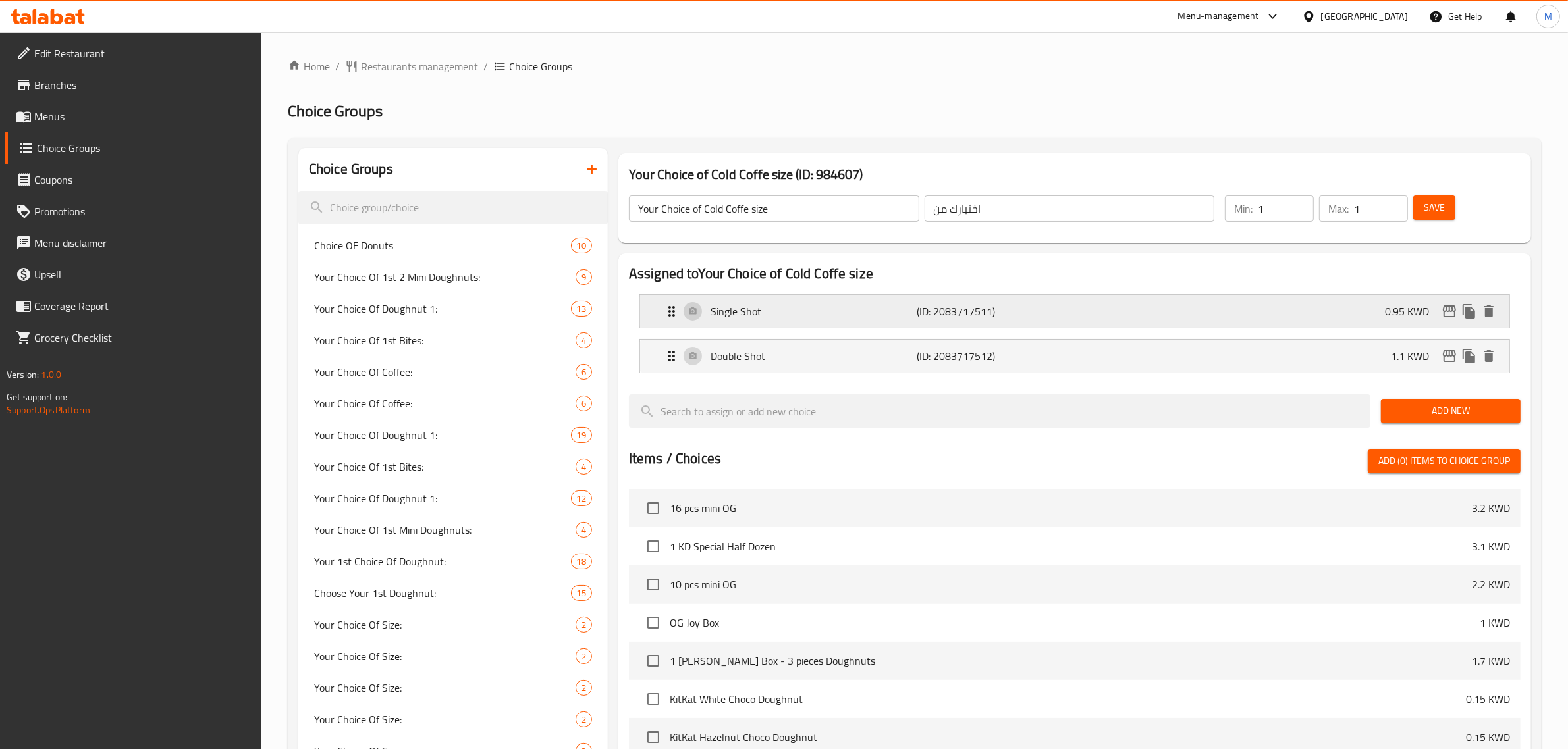
click at [1363, 313] on div "Single Shot (ID: 2083717511) 0.95 KWD" at bounding box center [1078, 311] width 829 height 33
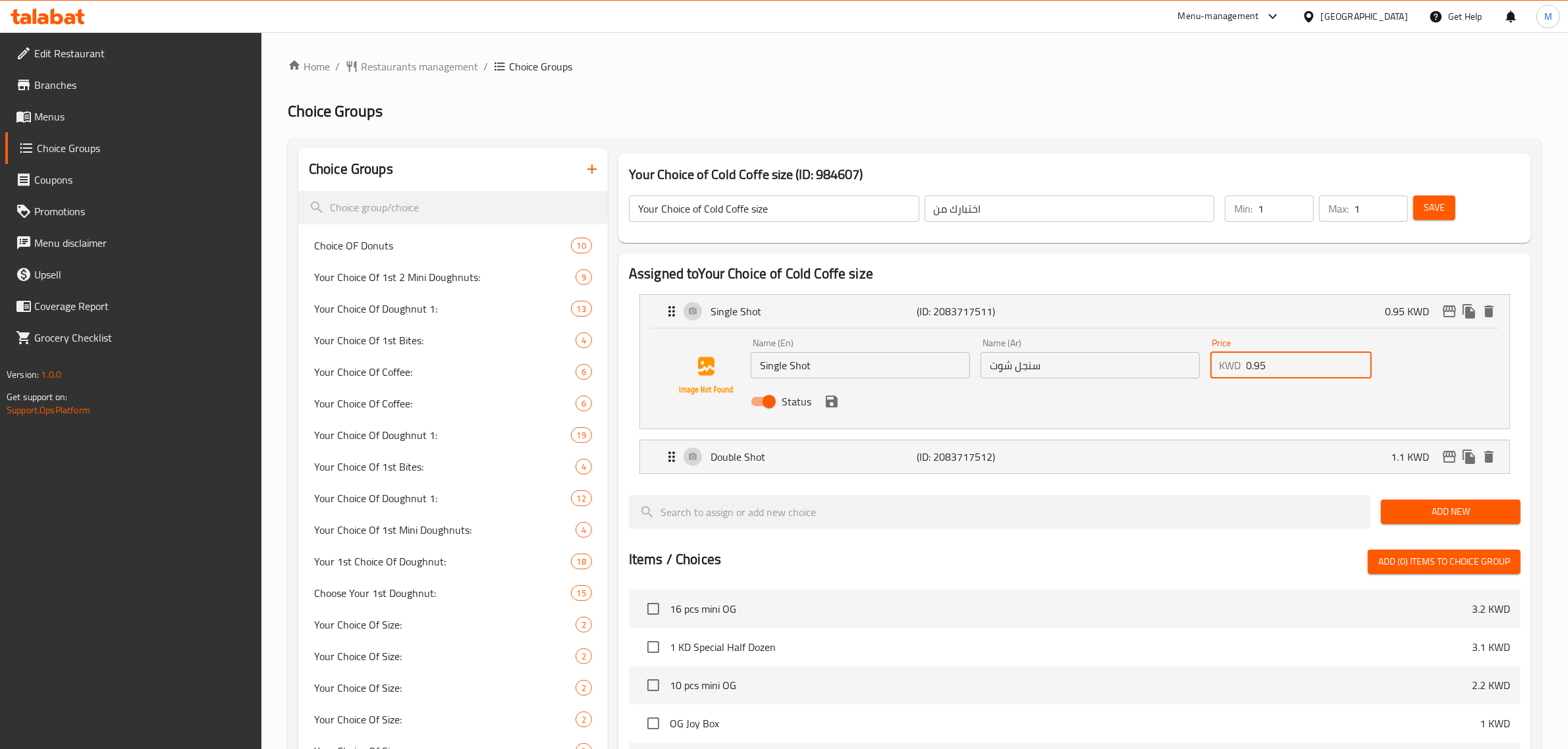
drag, startPoint x: 1268, startPoint y: 362, endPoint x: 1216, endPoint y: 357, distance: 52.2
click at [1216, 357] on div "KWD 0.95 Price" at bounding box center [1292, 365] width 162 height 27
click at [838, 407] on icon "save" at bounding box center [832, 402] width 16 height 16
click at [829, 400] on icon "save" at bounding box center [831, 401] width 12 height 12
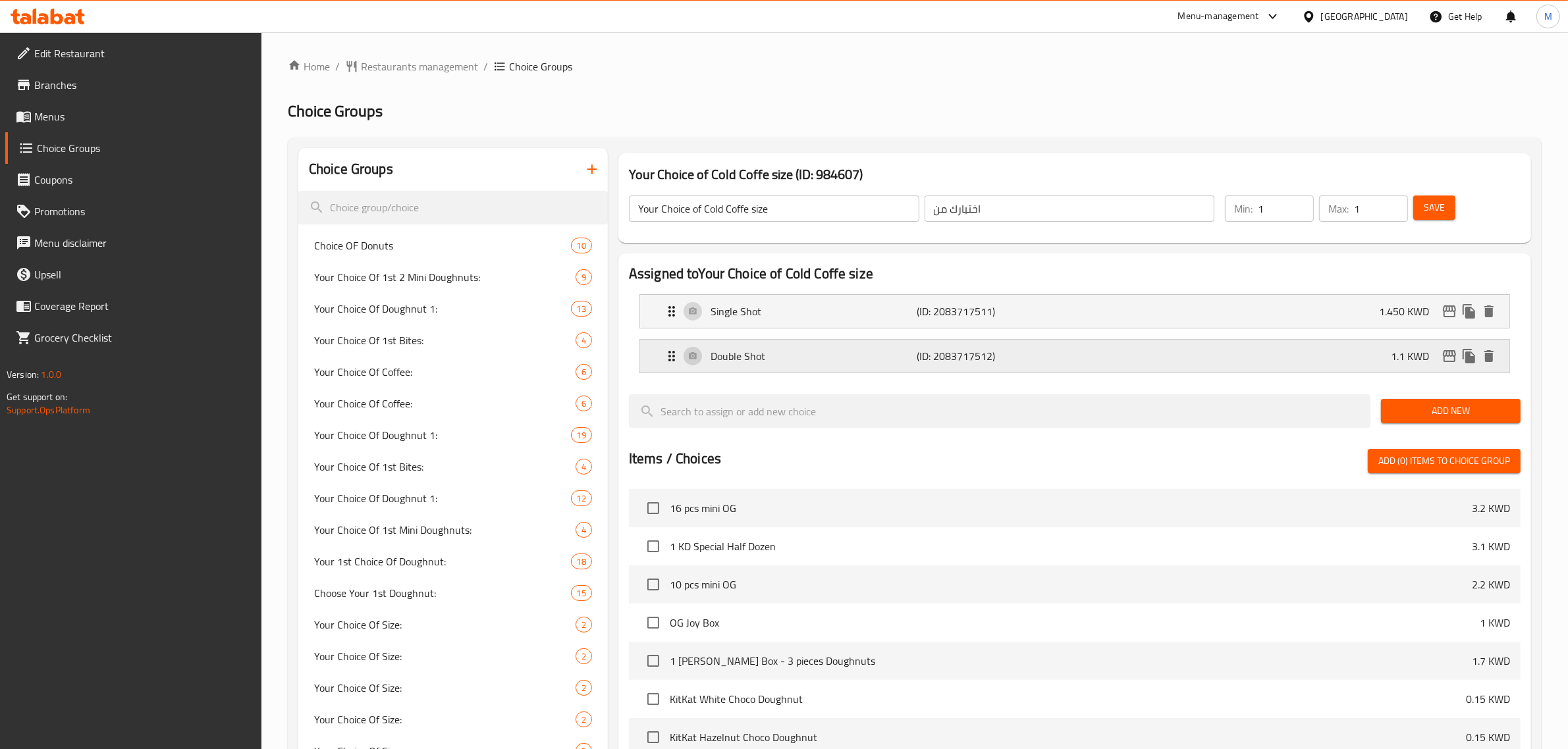
click at [1297, 367] on div "Double Shot (ID: 2083717512) 1.1 KWD" at bounding box center [1078, 355] width 829 height 33
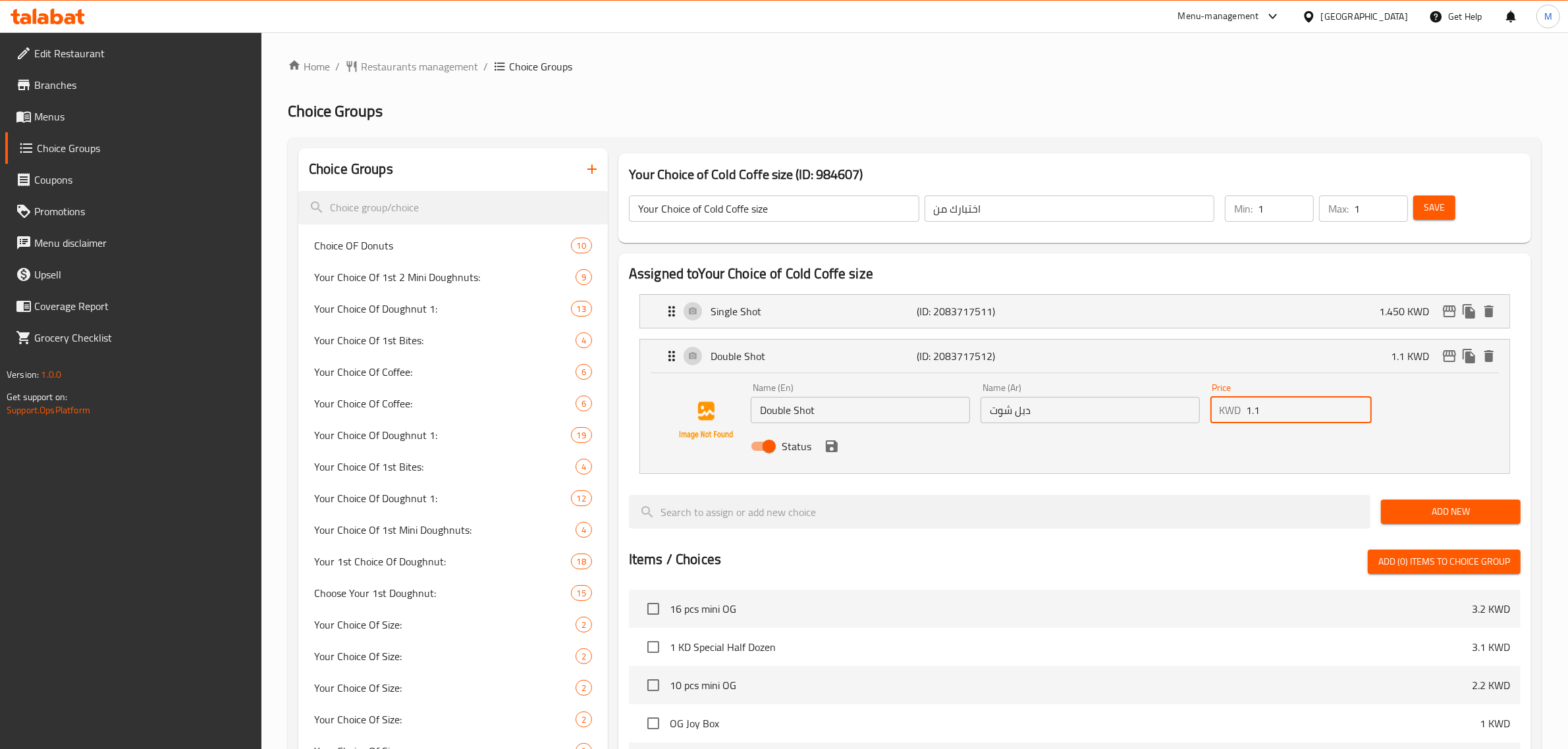
drag, startPoint x: 1291, startPoint y: 406, endPoint x: 1206, endPoint y: 403, distance: 85.1
click at [1206, 403] on div "Price KWD 1.1 Price" at bounding box center [1292, 403] width 173 height 51
click at [827, 450] on icon "save" at bounding box center [831, 446] width 12 height 12
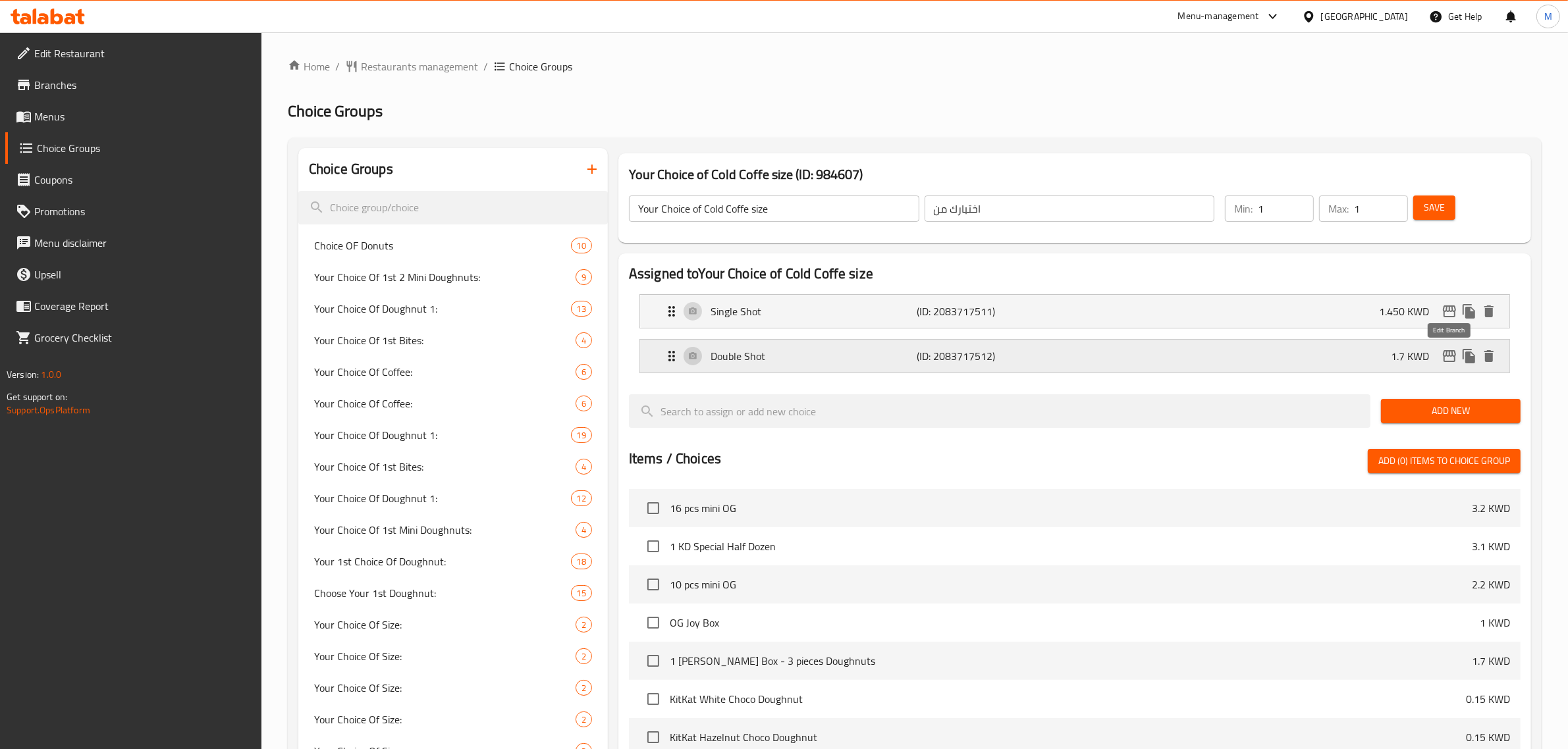
click at [1451, 357] on icon "edit" at bounding box center [1450, 356] width 16 height 16
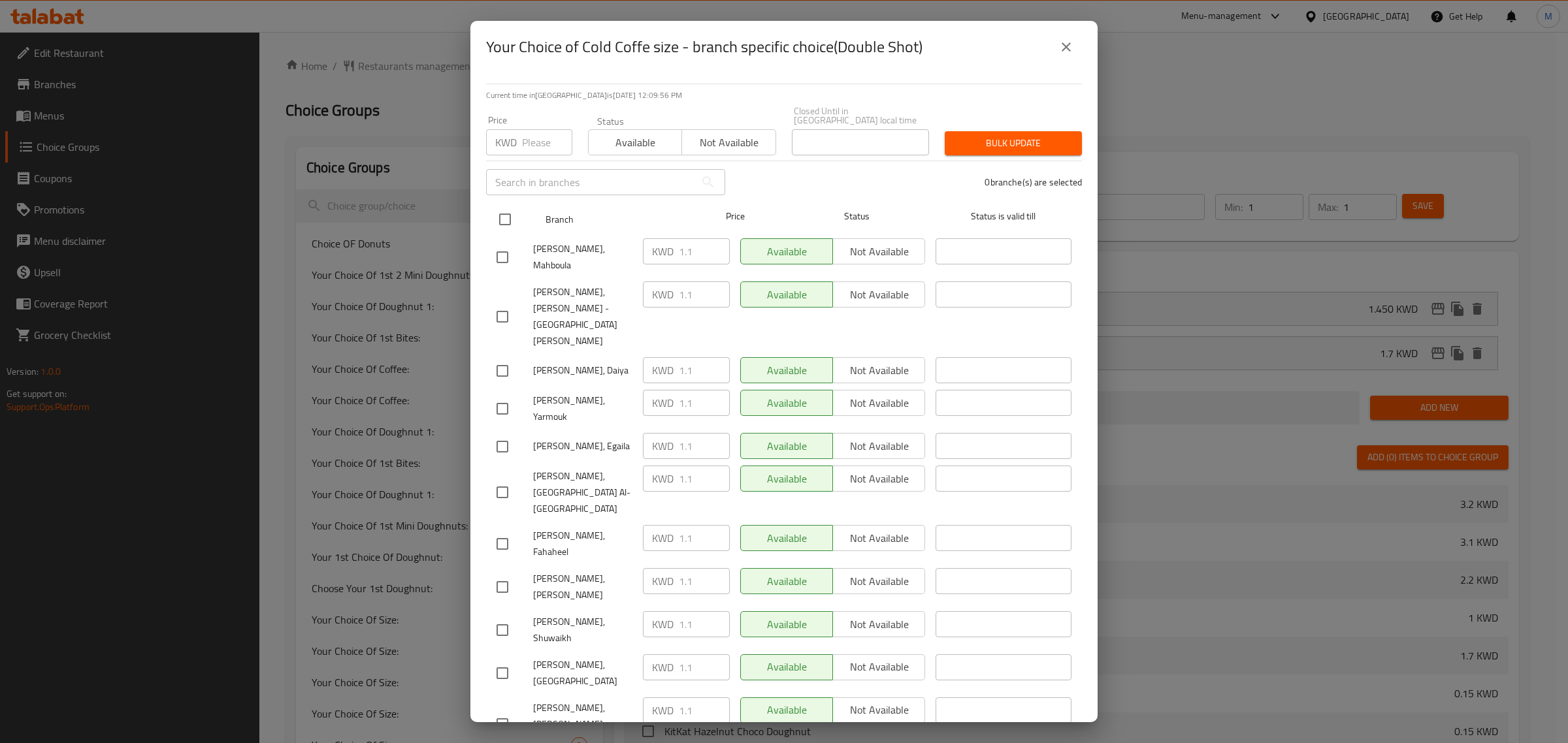
click at [507, 206] on input "checkbox" at bounding box center [505, 219] width 27 height 27
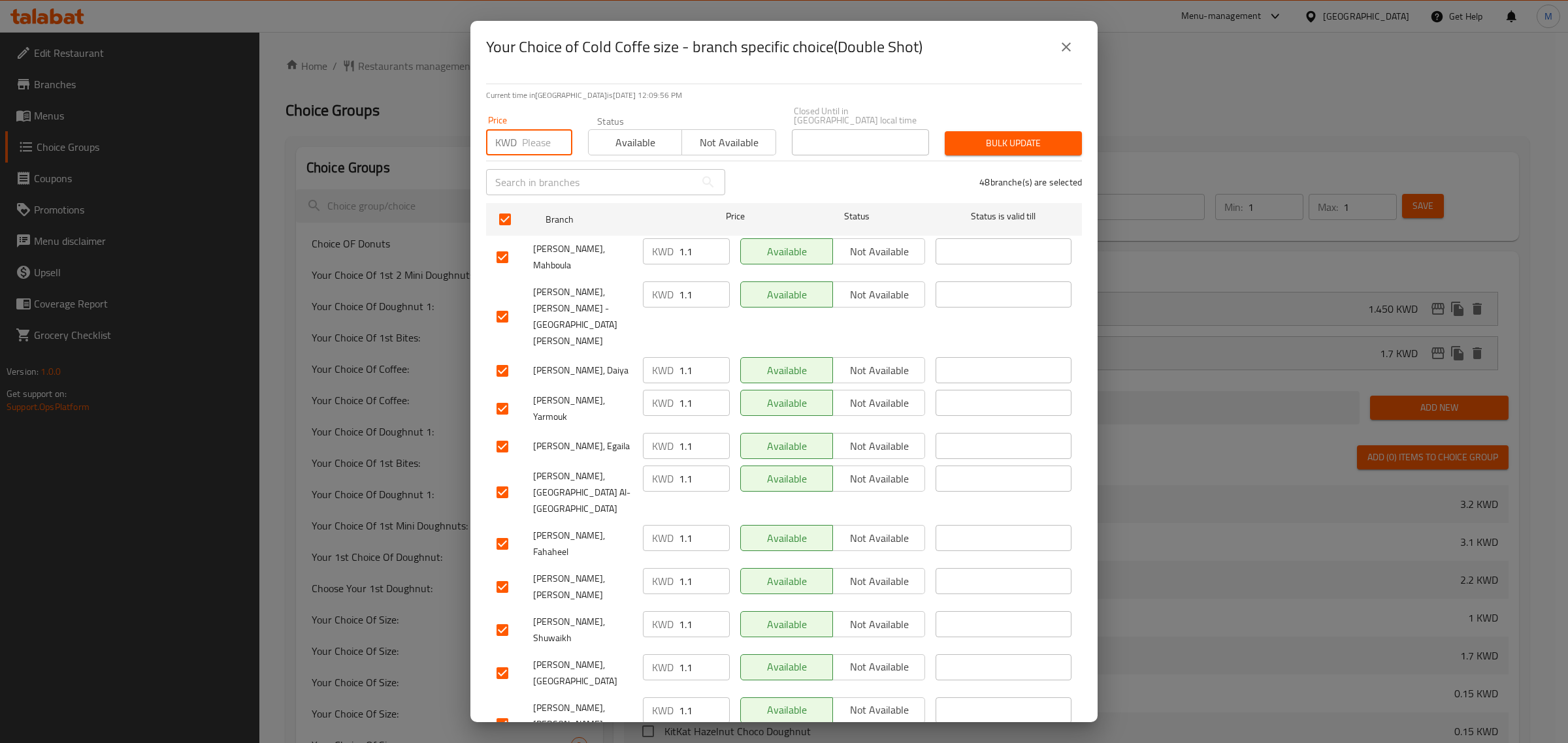
click at [537, 129] on input "number" at bounding box center [547, 142] width 50 height 27
click at [964, 139] on span "Bulk update" at bounding box center [1014, 143] width 117 height 16
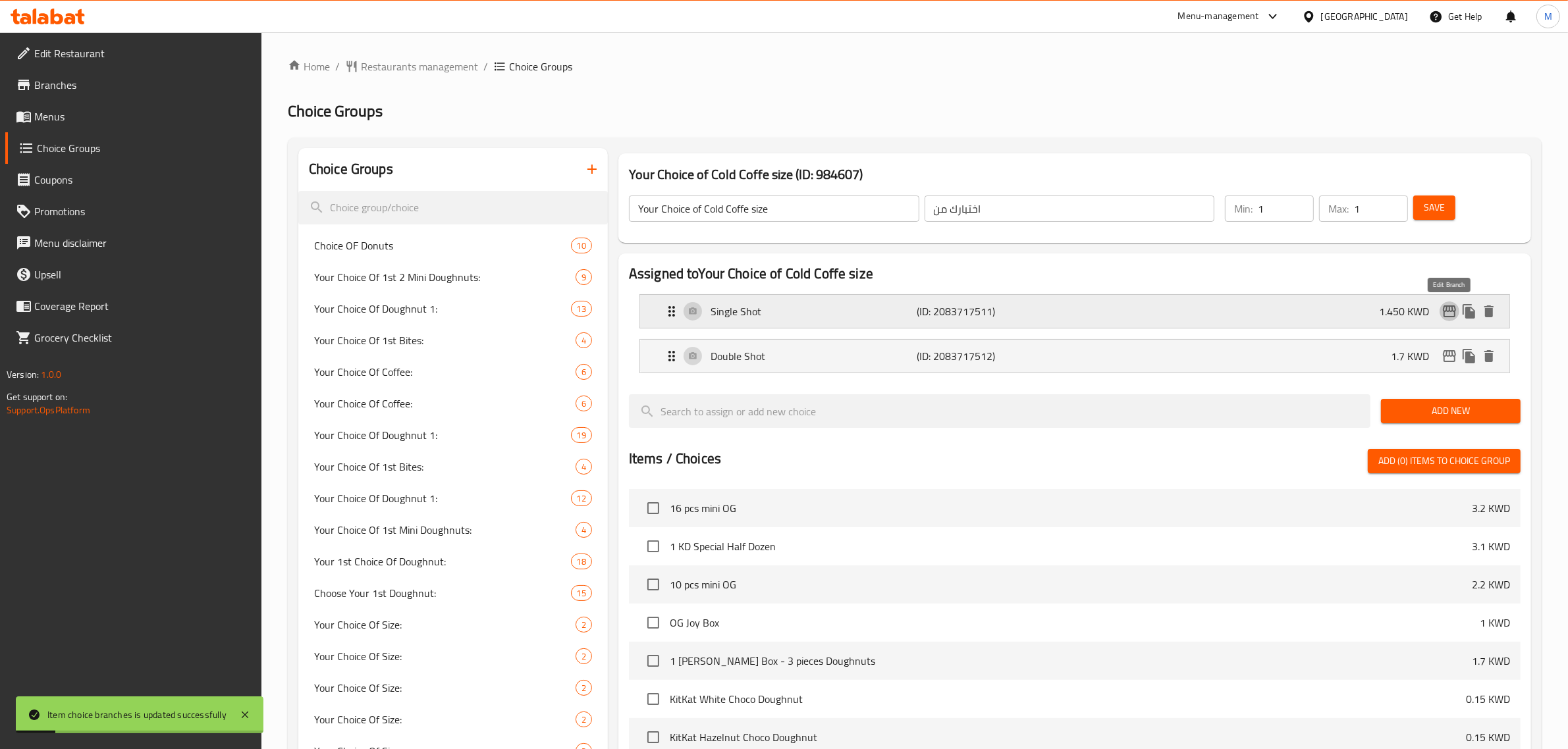
click at [1451, 306] on icon "edit" at bounding box center [1450, 312] width 16 height 16
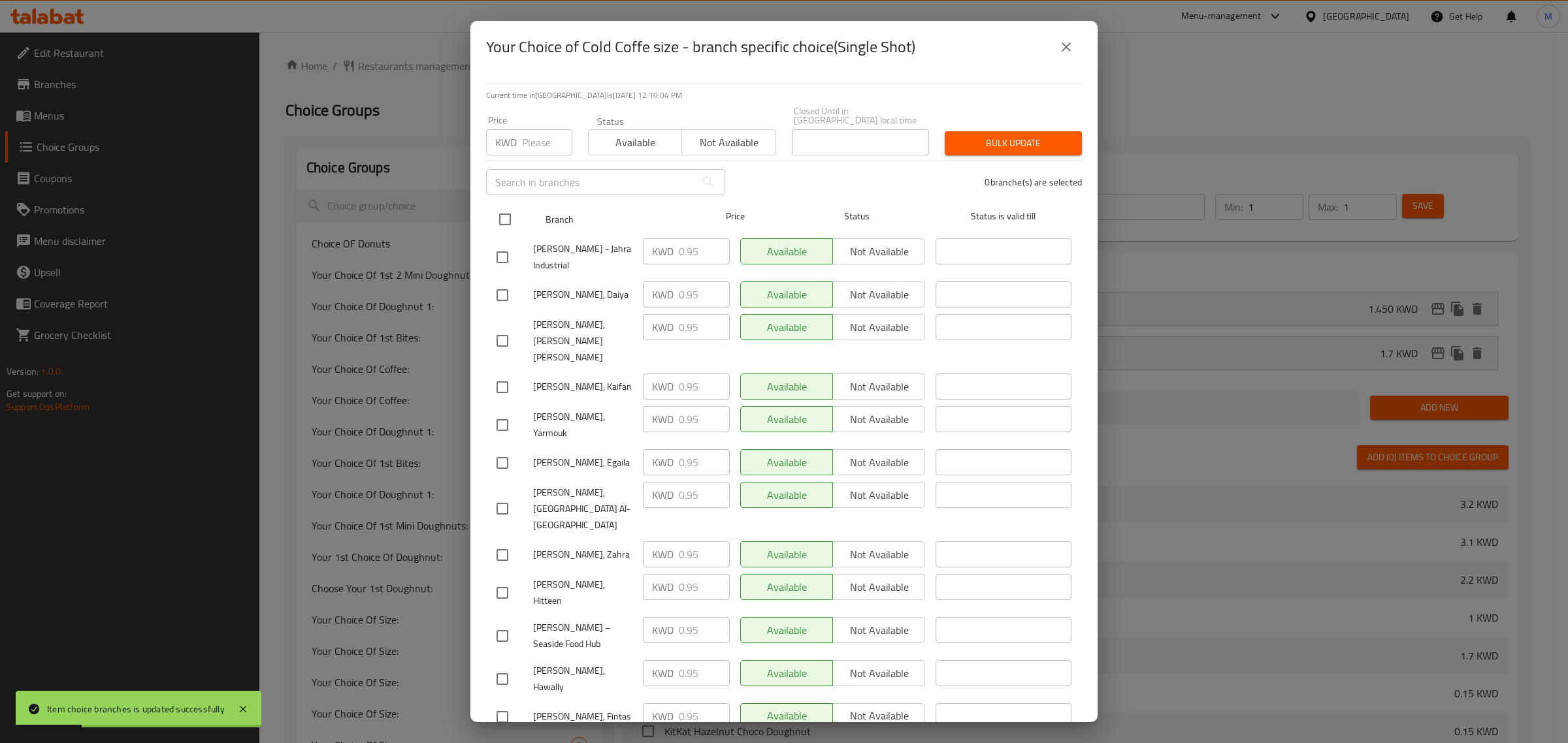
click at [501, 206] on input "checkbox" at bounding box center [505, 219] width 27 height 27
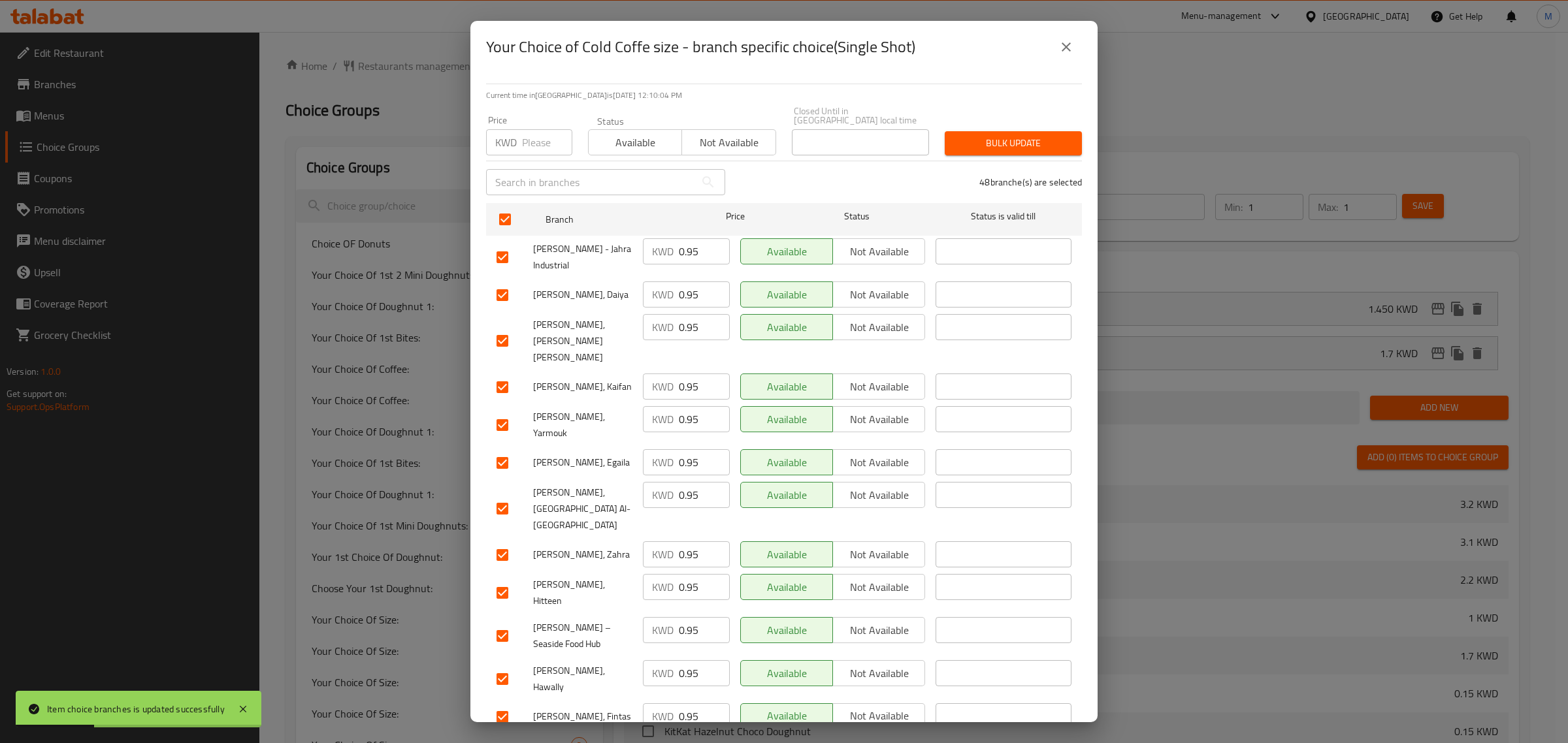
click at [540, 129] on input "number" at bounding box center [547, 142] width 50 height 27
click at [965, 146] on button "Bulk update" at bounding box center [1013, 143] width 137 height 24
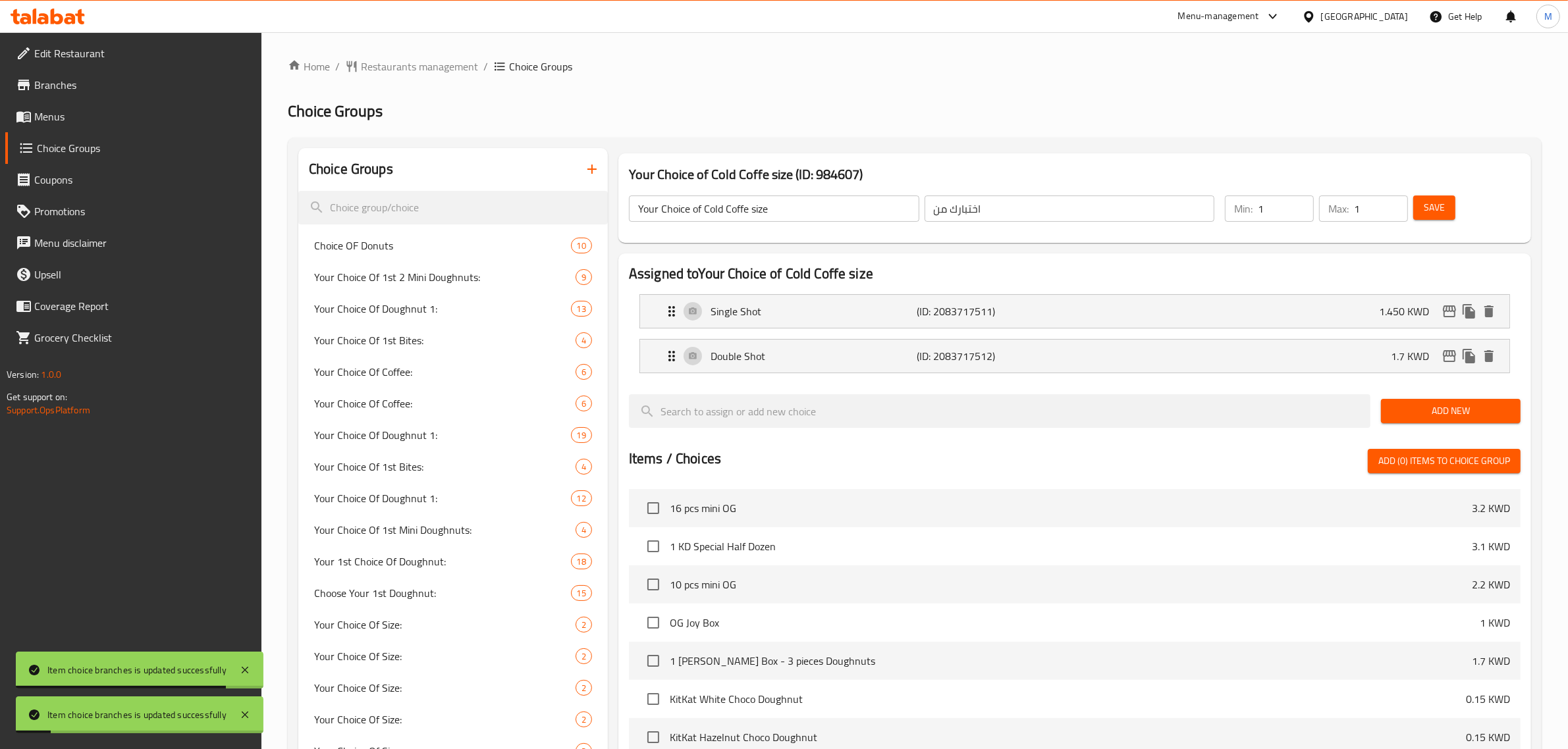
click at [1443, 206] on span "Save" at bounding box center [1434, 208] width 21 height 16
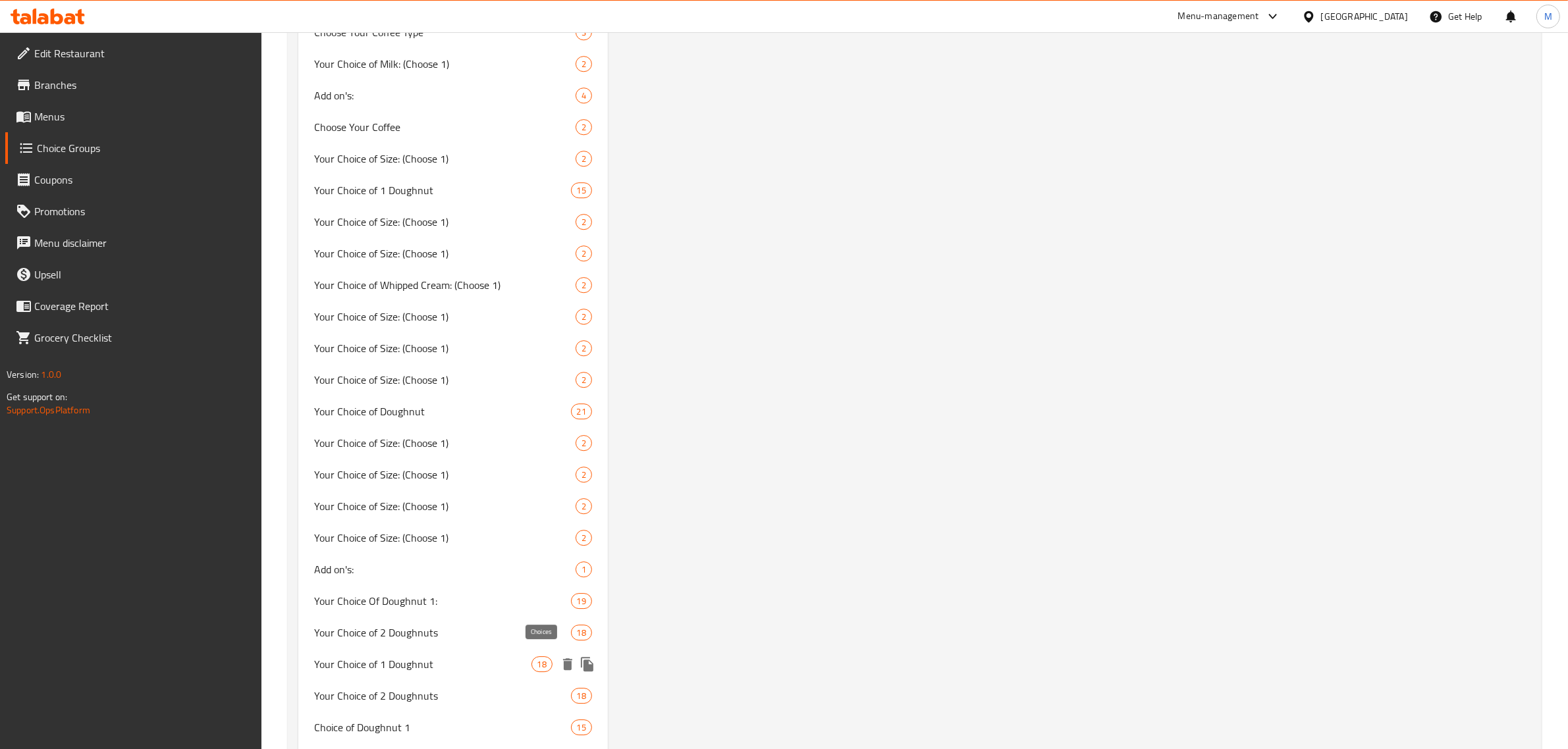
scroll to position [4773, 0]
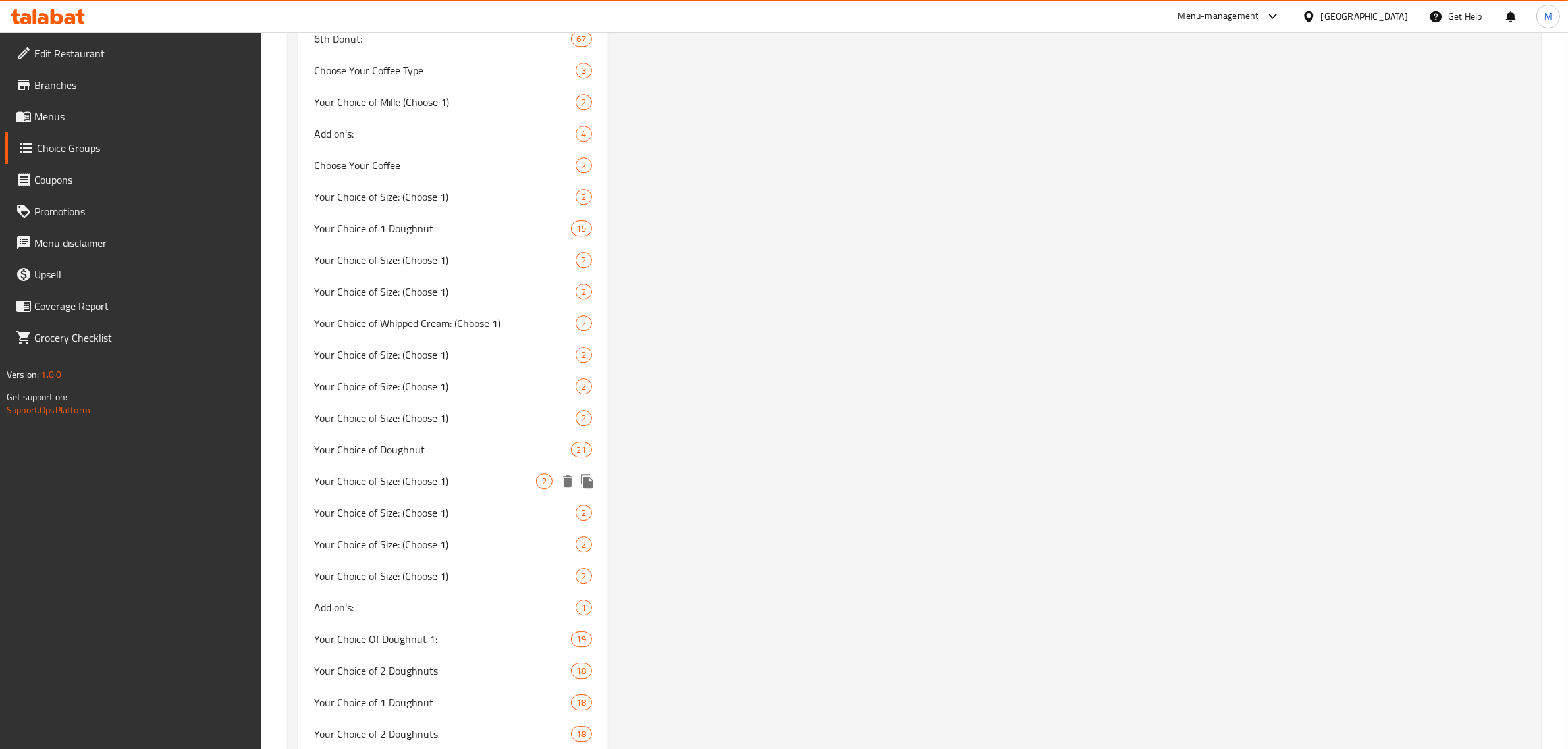
click at [484, 478] on span "Your Choice of Size: (Choose 1)" at bounding box center [425, 482] width 222 height 16
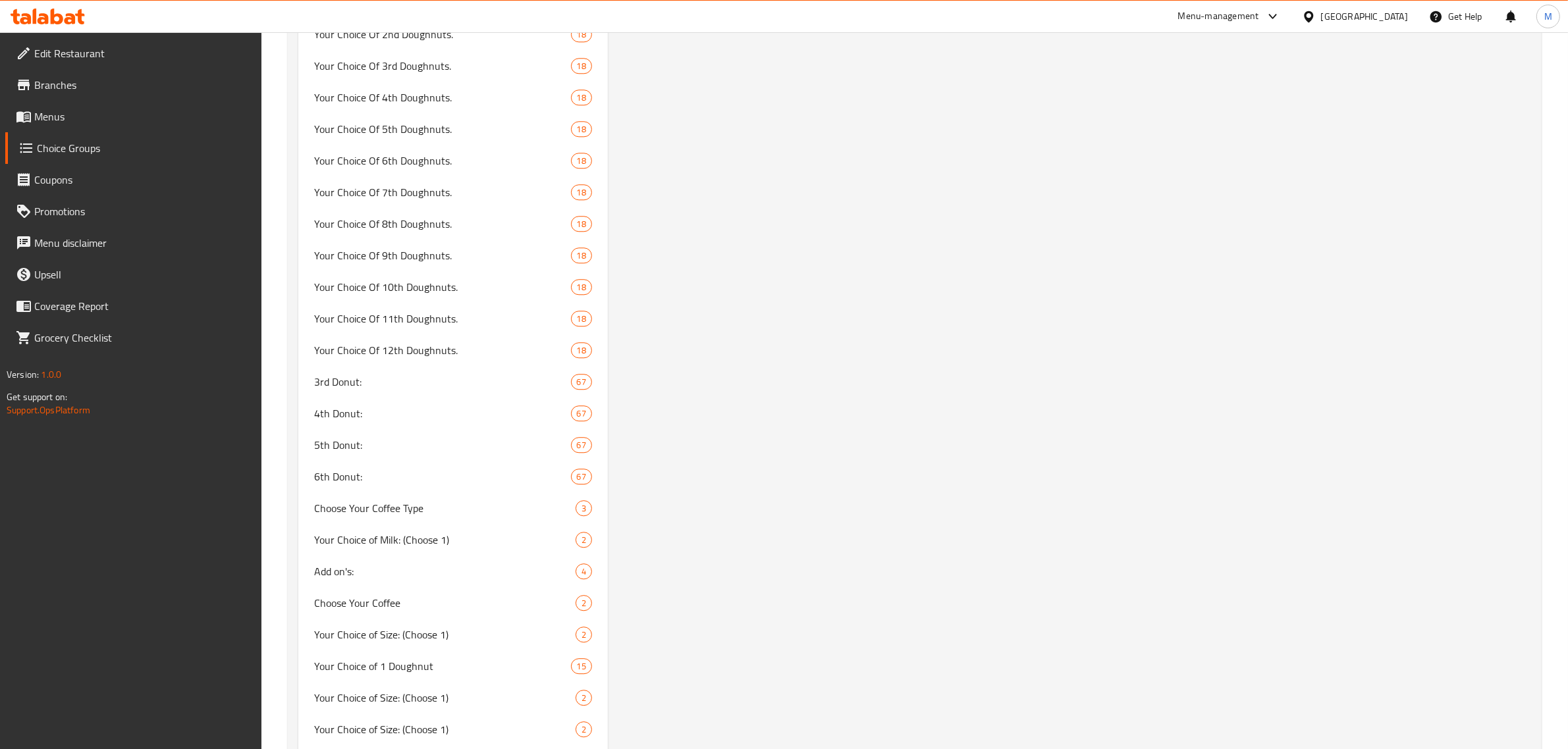
scroll to position [4712, 0]
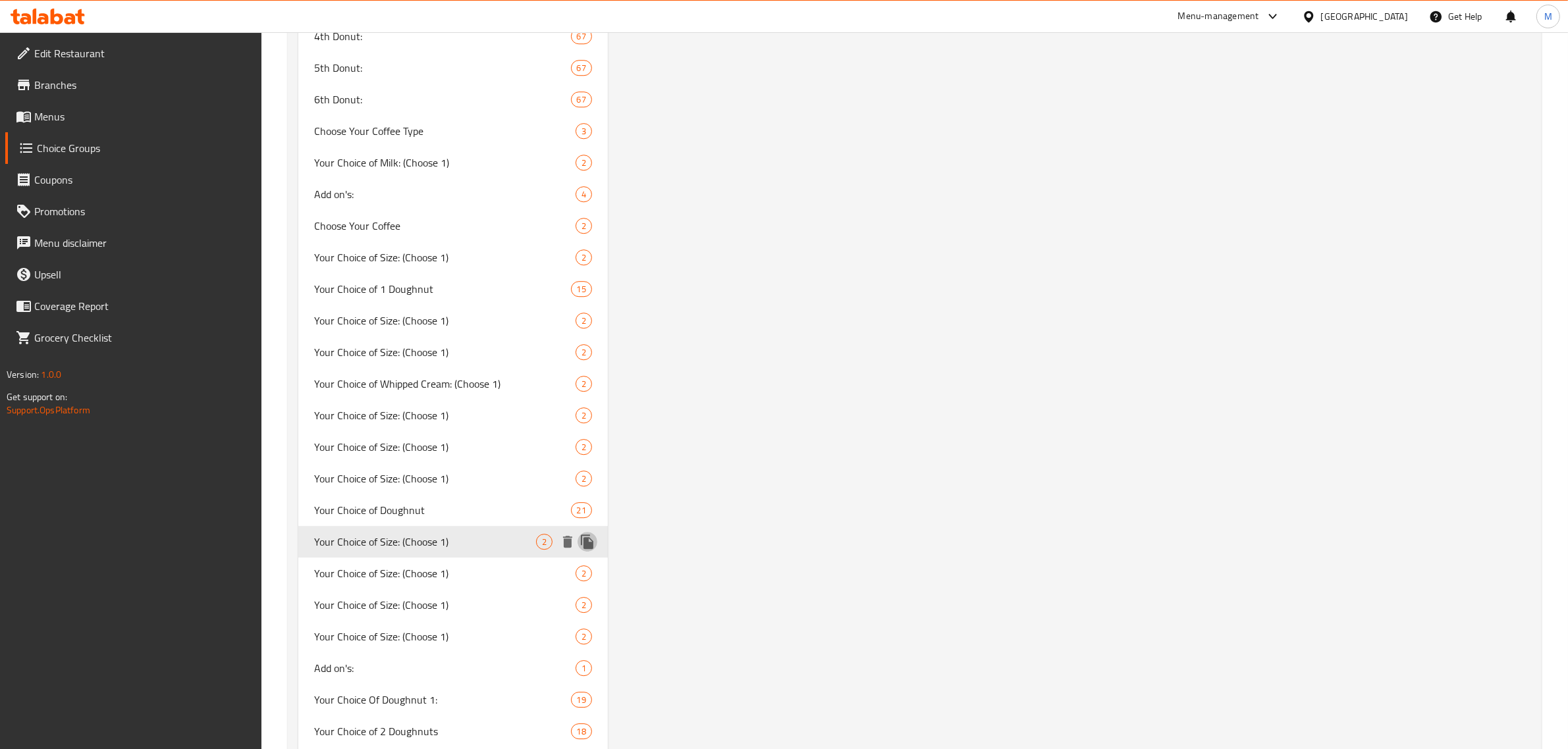
click at [586, 536] on icon "duplicate" at bounding box center [587, 541] width 12 height 14
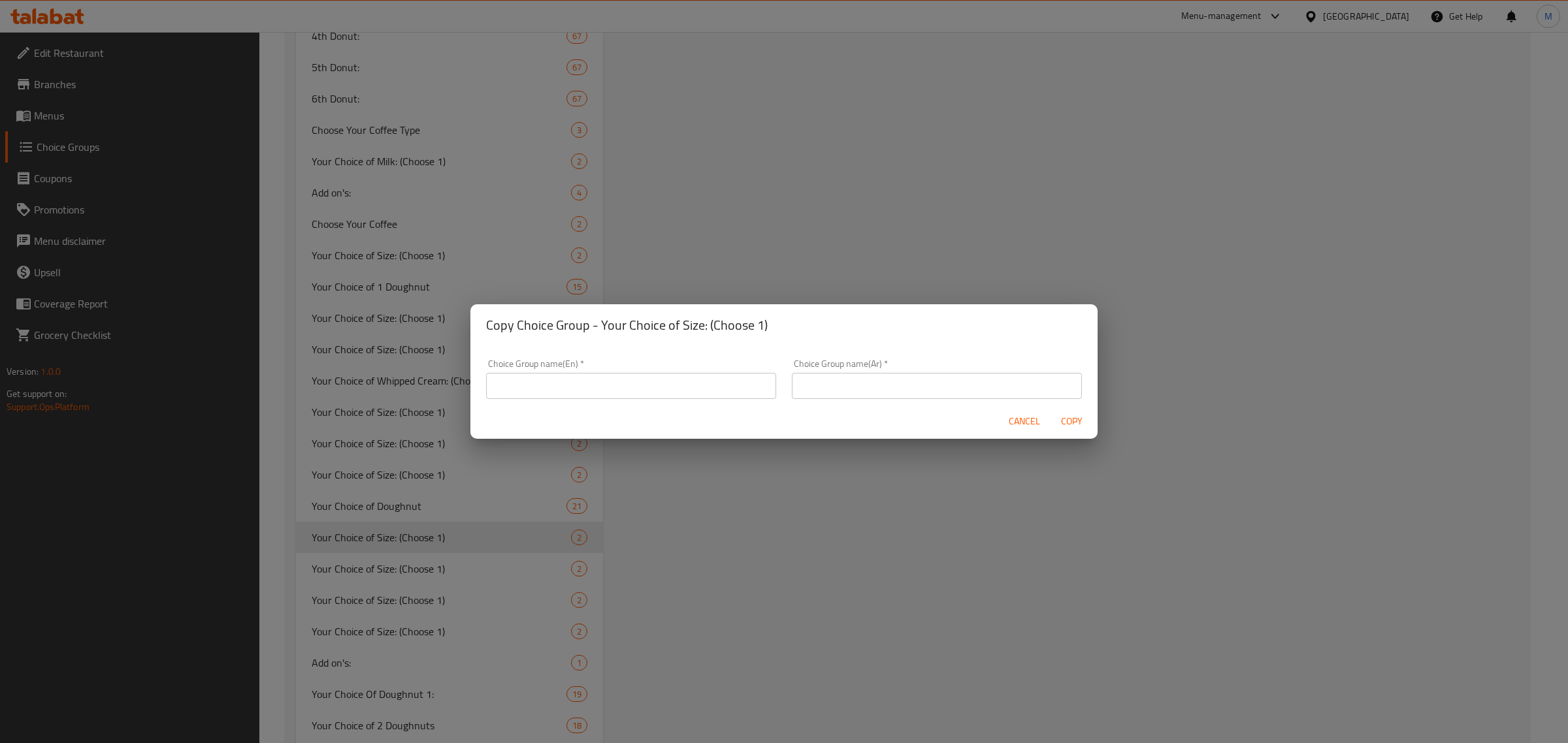
click at [582, 371] on div "Choice Group name(En)   * Choice Group name(En) *" at bounding box center [631, 379] width 290 height 40
click at [592, 386] on input "text" at bounding box center [631, 386] width 290 height 27
drag, startPoint x: 563, startPoint y: 384, endPoint x: 710, endPoint y: 385, distance: 147.0
click at [710, 385] on input "Your choice of - Americano" at bounding box center [631, 386] width 290 height 27
paste input "Iced Spanish Latte"
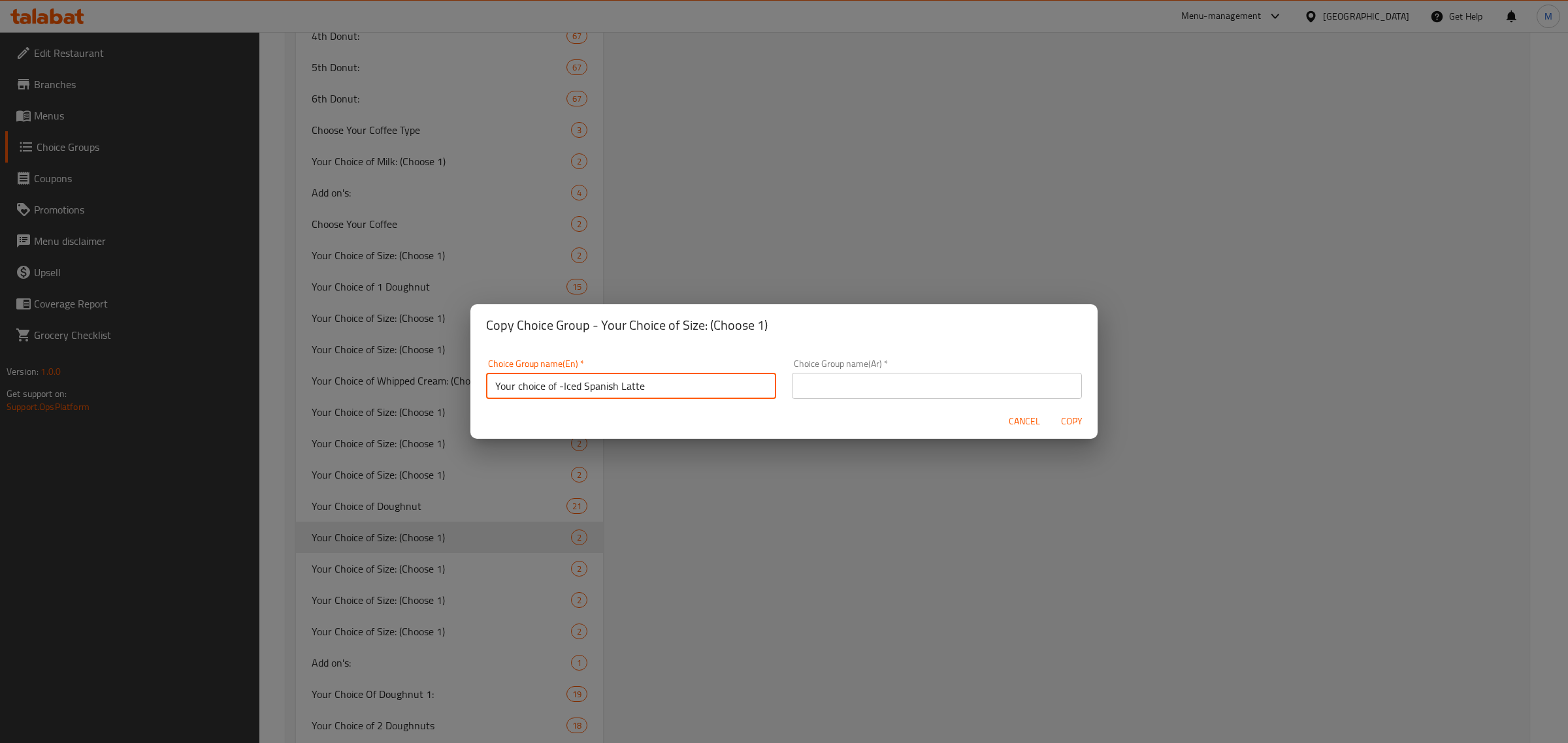
click at [559, 383] on input "Your choice of -Iced Spanish Latte" at bounding box center [631, 386] width 290 height 27
click at [831, 381] on input "text" at bounding box center [937, 386] width 290 height 27
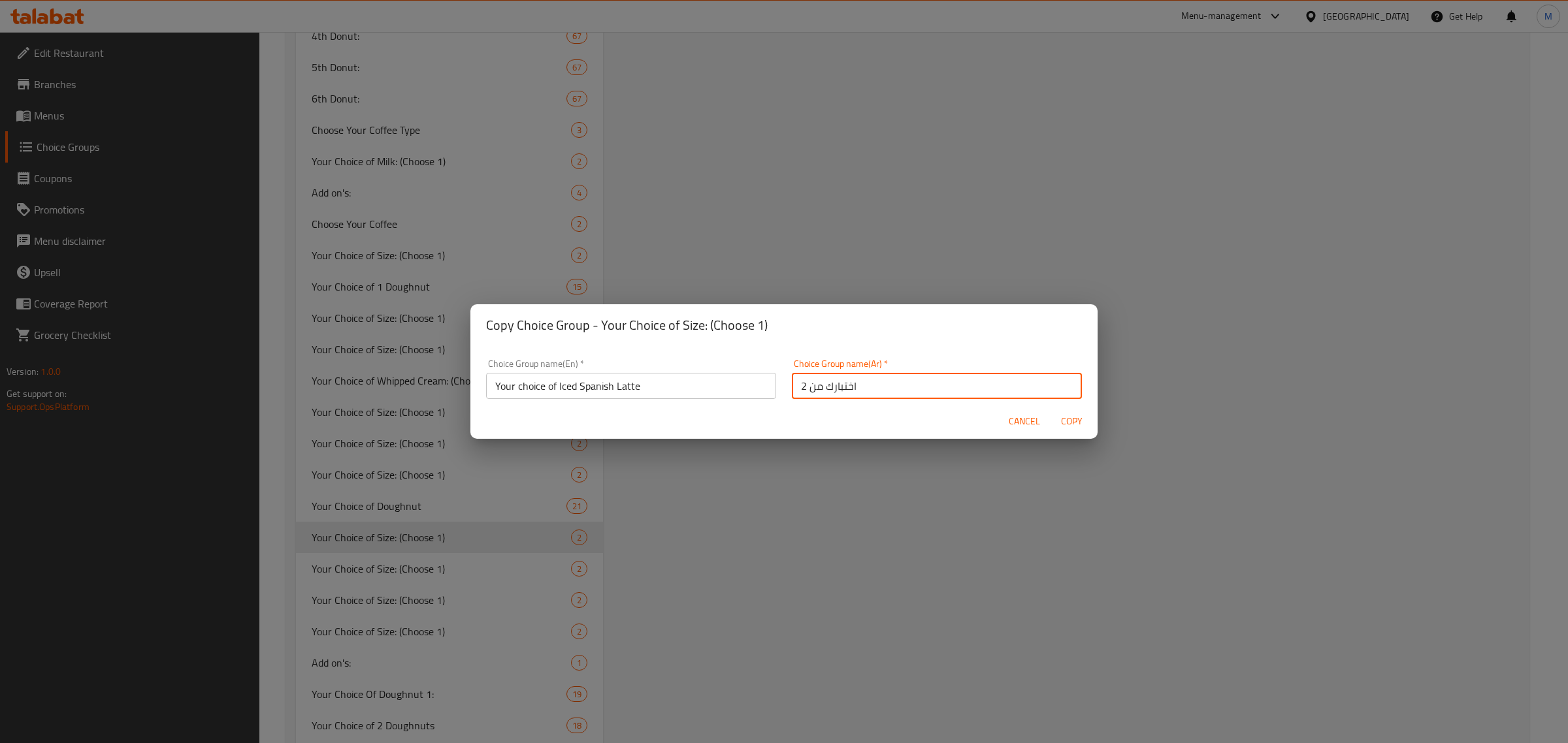
click at [801, 389] on input "اختبارك من 2" at bounding box center [937, 386] width 290 height 27
click at [1075, 420] on span "Copy" at bounding box center [1071, 421] width 31 height 16
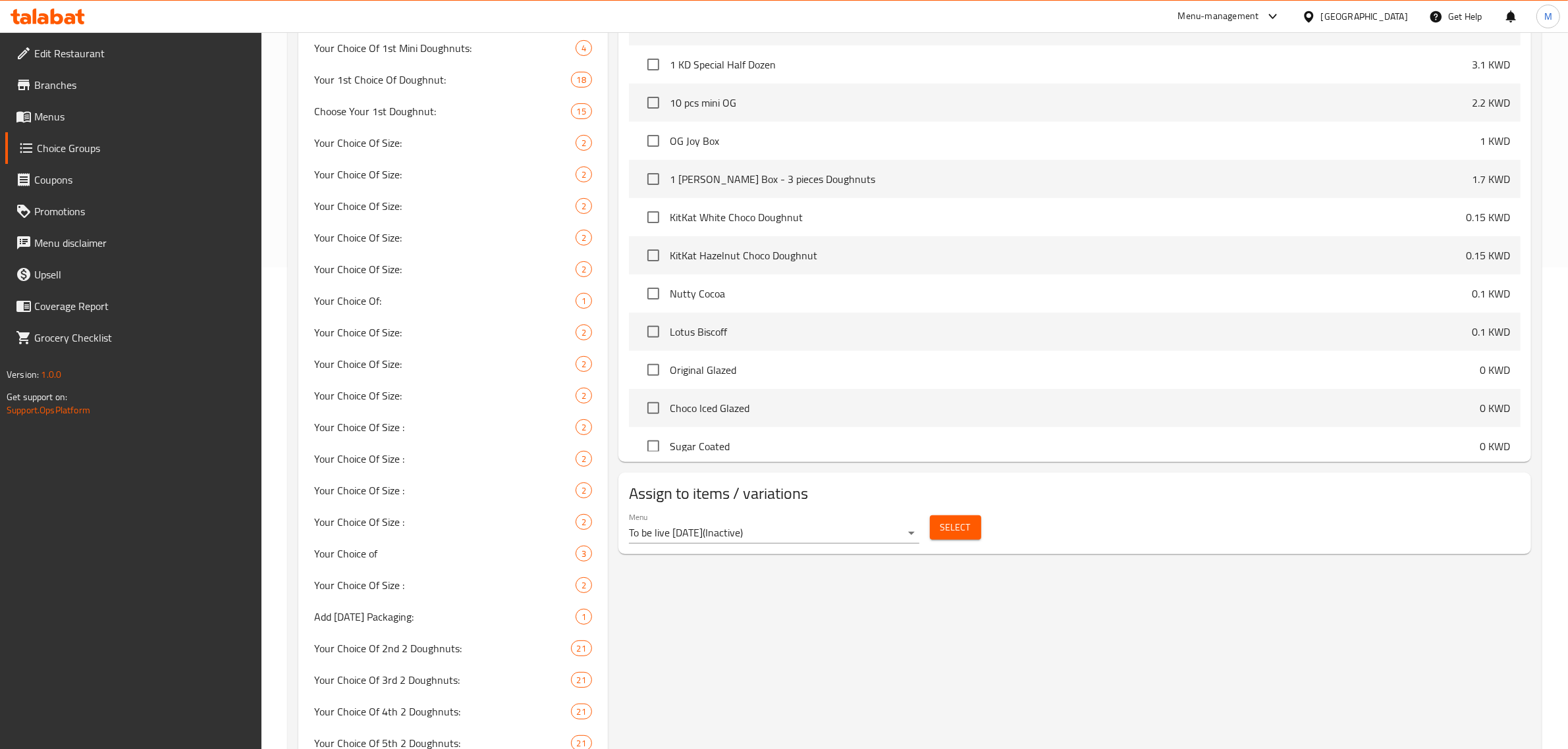
scroll to position [0, 0]
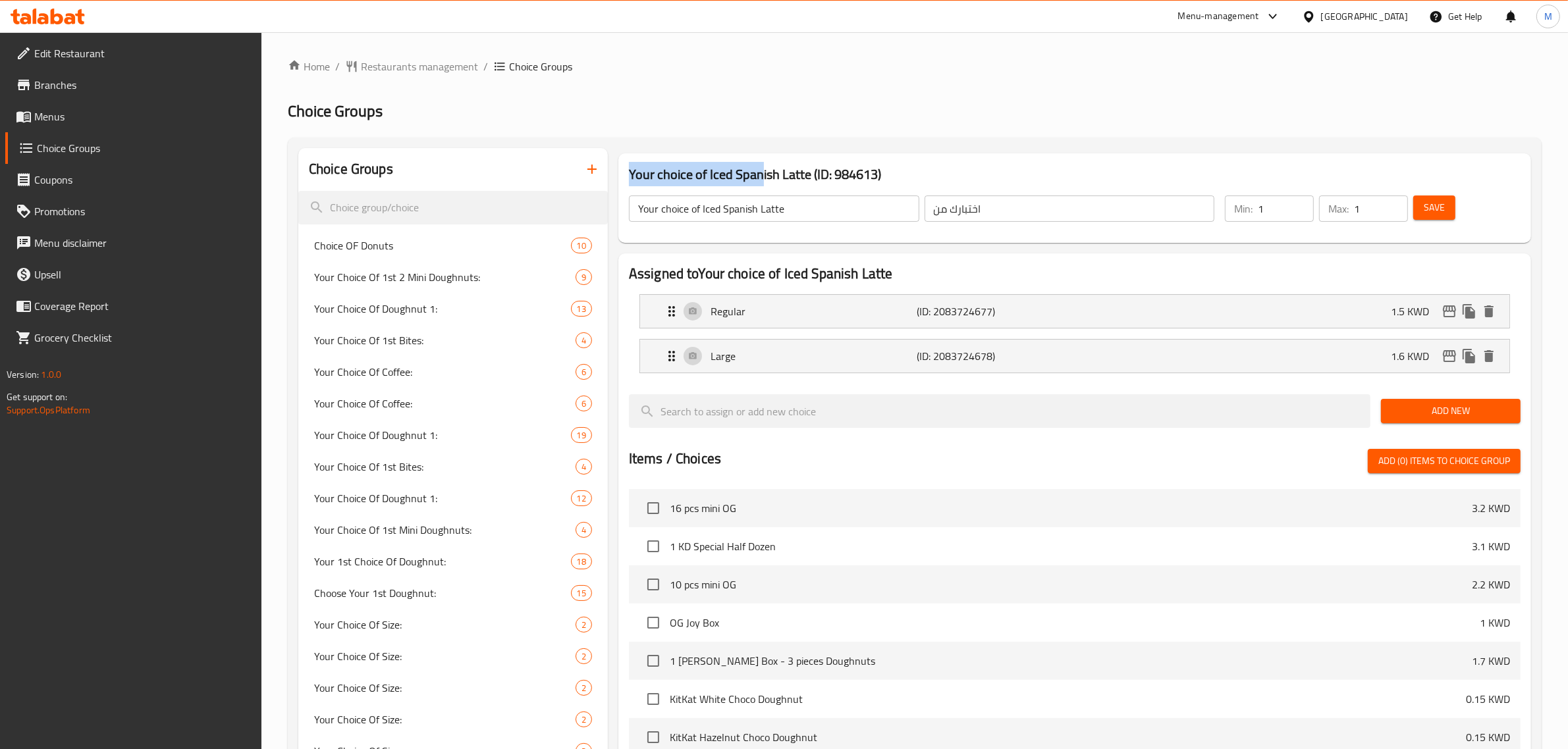
drag, startPoint x: 627, startPoint y: 172, endPoint x: 759, endPoint y: 170, distance: 132.0
click at [759, 170] on h3 "Your choice of Iced Spanish Latte (ID: 984613)" at bounding box center [1074, 175] width 892 height 21
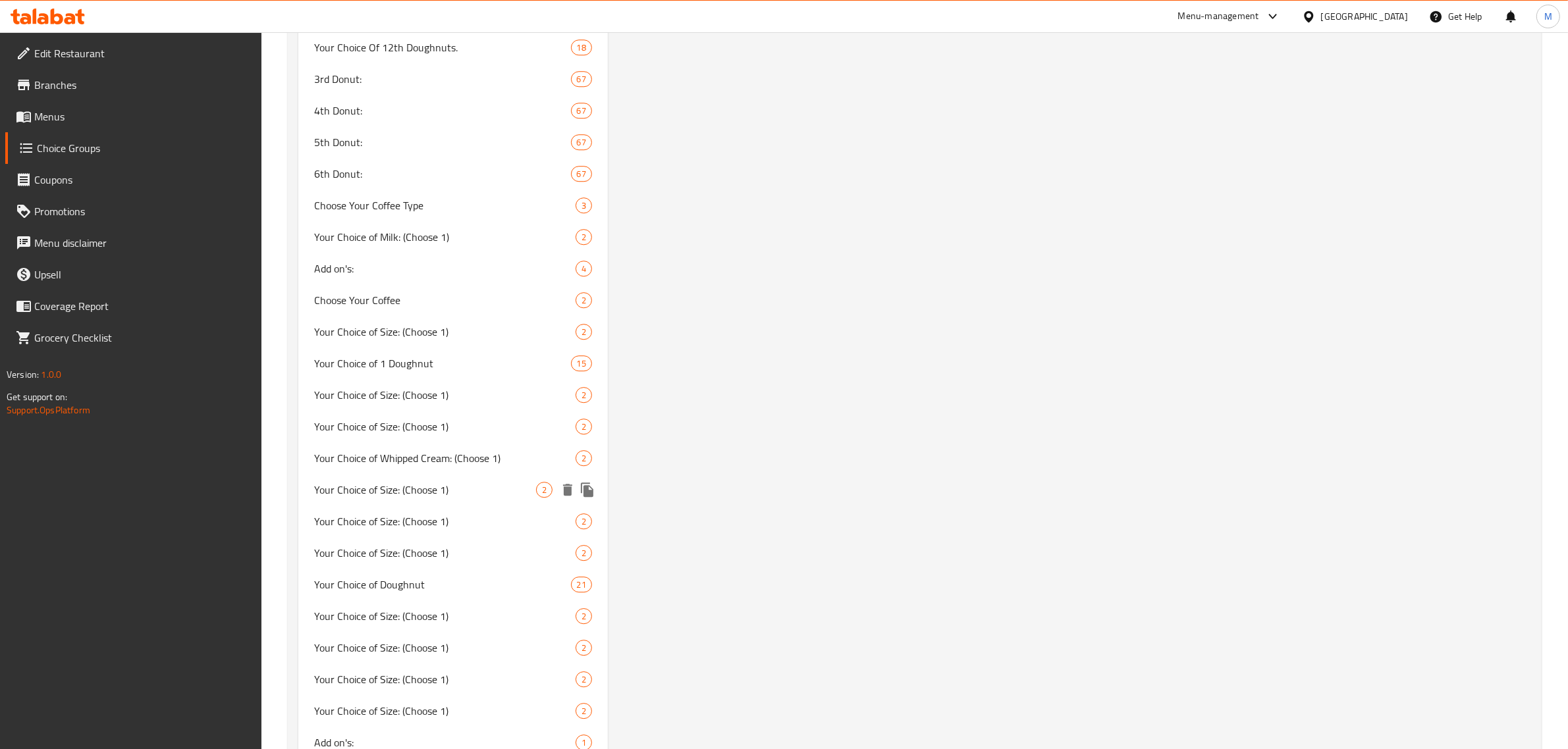
scroll to position [4856, 0]
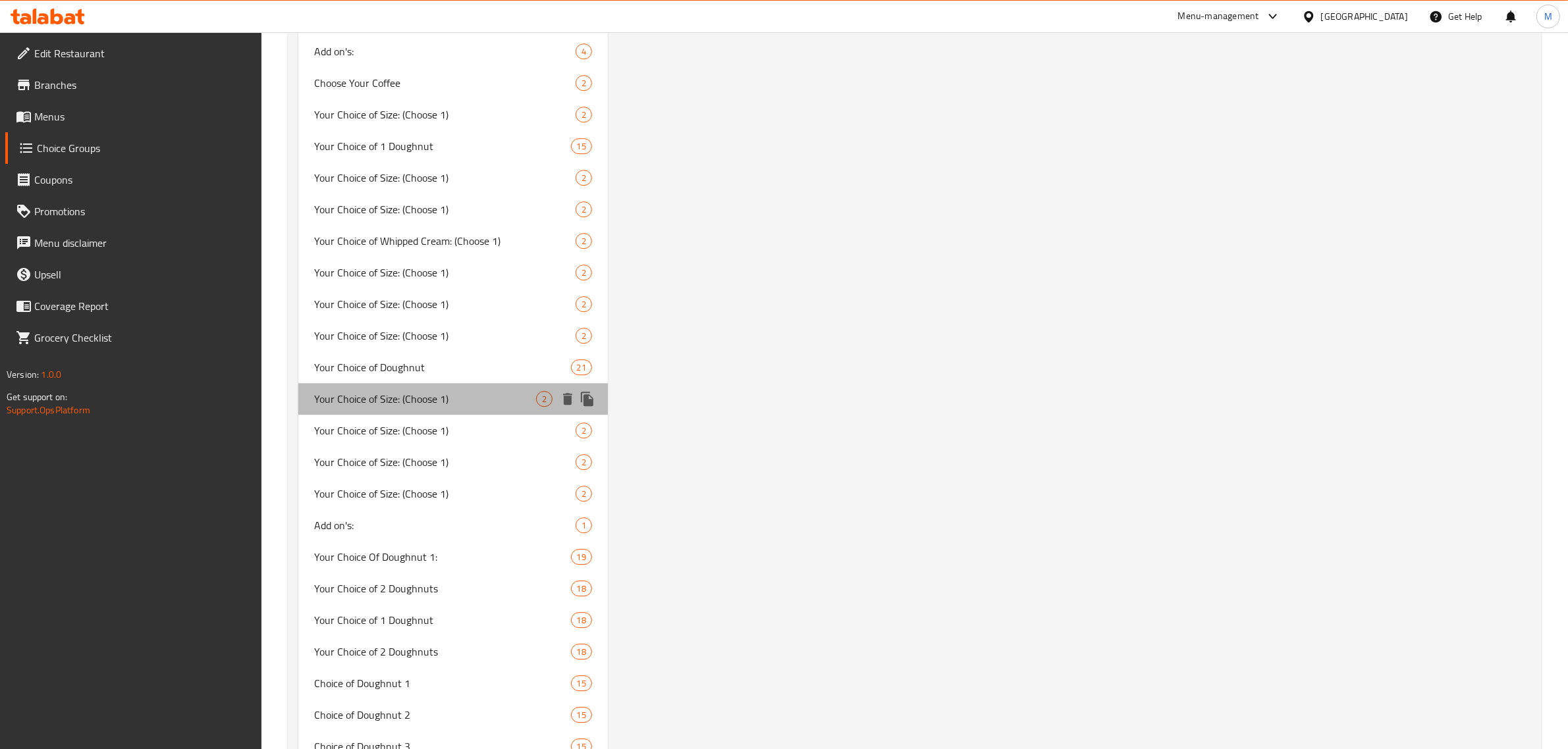
click at [504, 397] on span "Your Choice of Size: (Choose 1)" at bounding box center [425, 399] width 222 height 16
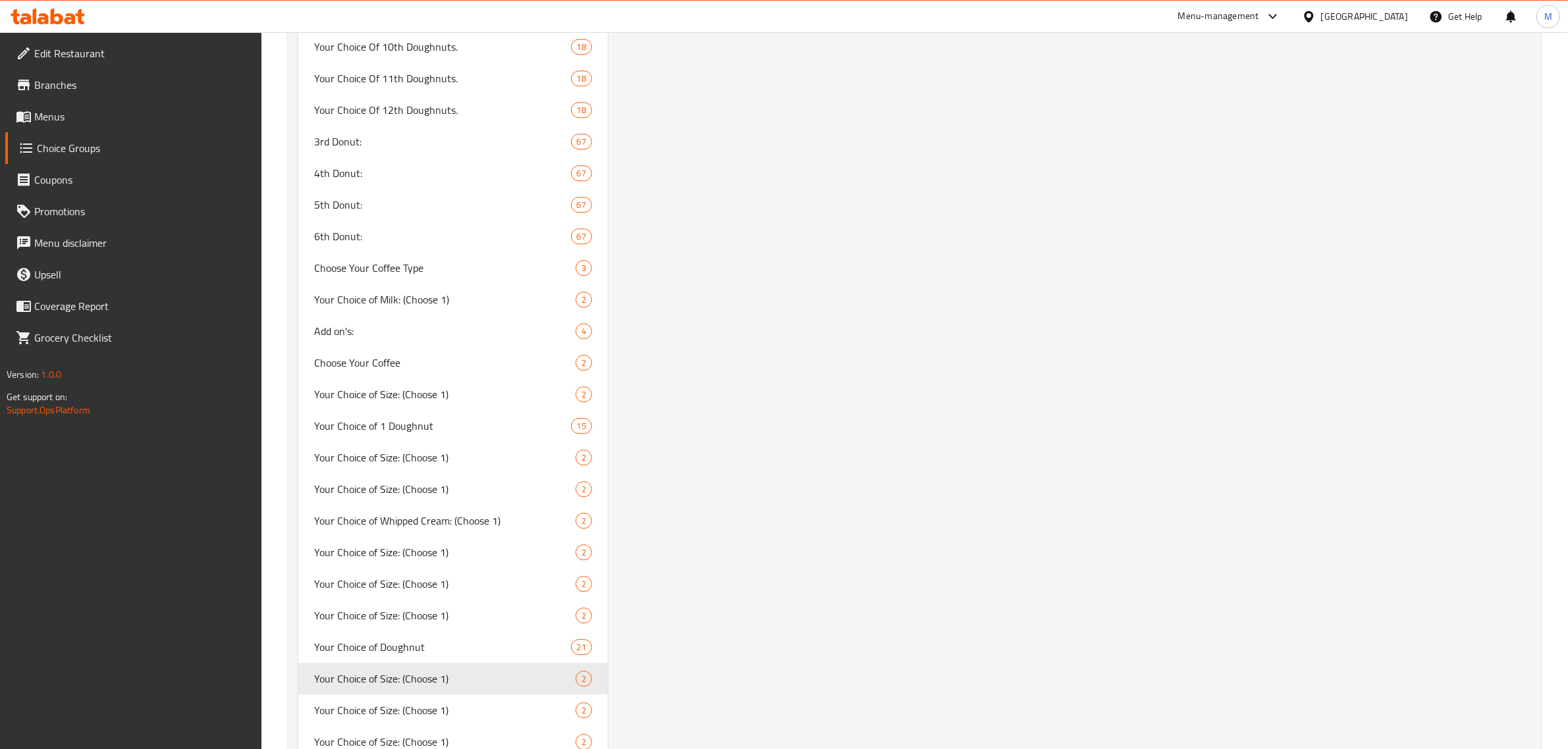
scroll to position [4655, 0]
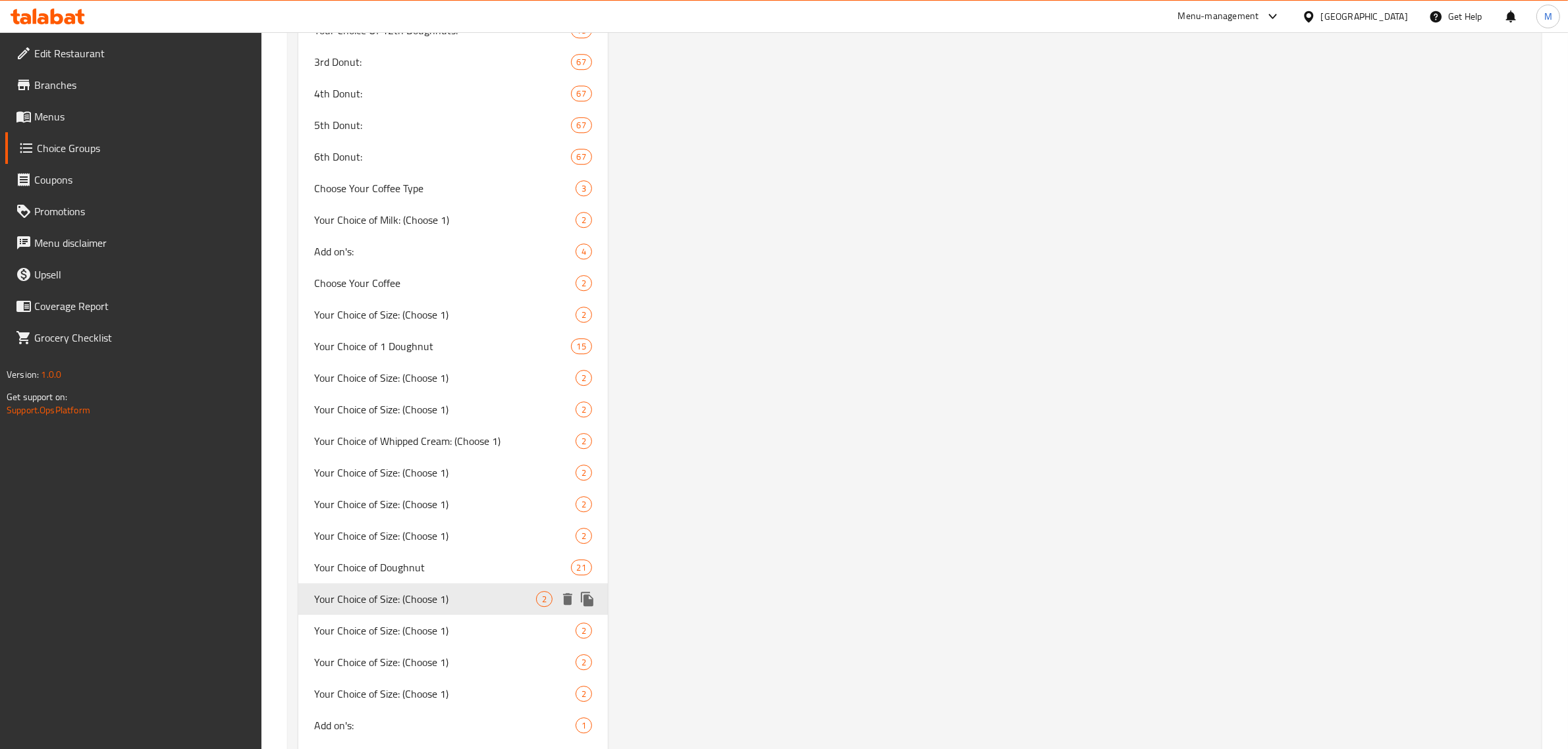
click at [590, 591] on icon "duplicate" at bounding box center [588, 599] width 16 height 16
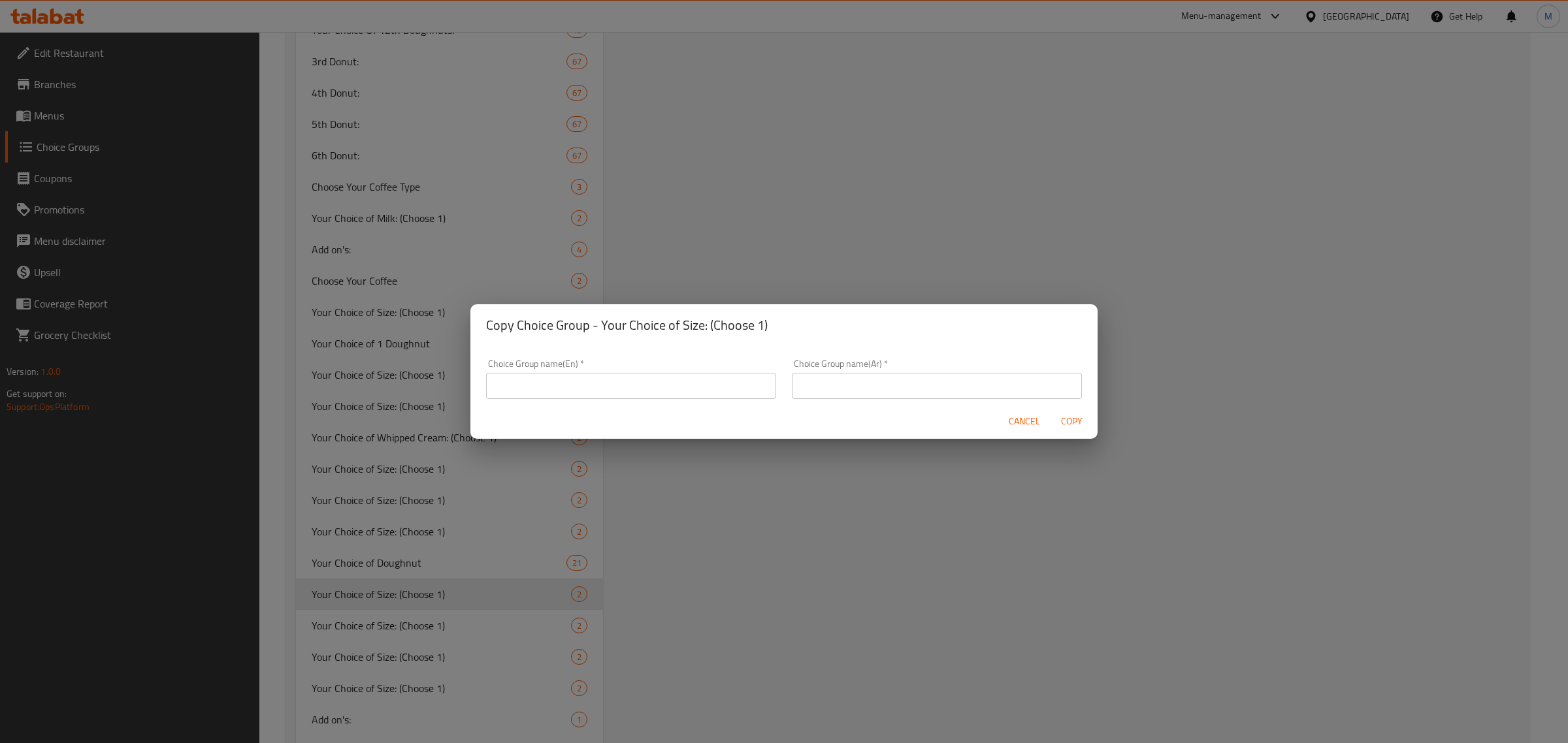
click at [639, 392] on input "text" at bounding box center [631, 386] width 290 height 27
click at [626, 392] on input "youy" at bounding box center [631, 386] width 290 height 27
drag, startPoint x: 559, startPoint y: 377, endPoint x: 701, endPoint y: 377, distance: 142.0
click at [701, 377] on input "Your choice of - Americano" at bounding box center [631, 386] width 290 height 27
paste input "Iced Caramel macchiat"
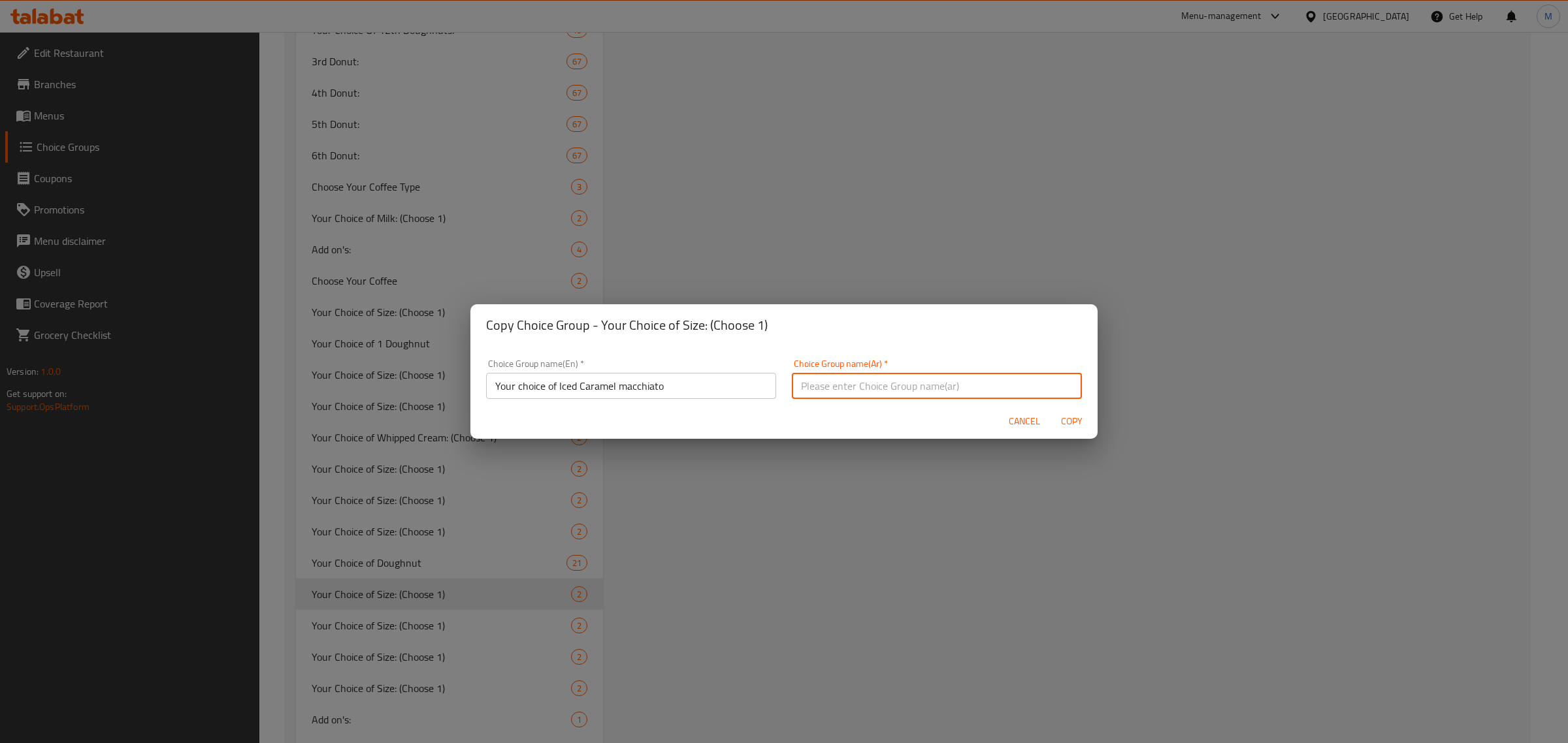
click at [827, 379] on input "text" at bounding box center [937, 386] width 290 height 27
drag, startPoint x: 802, startPoint y: 387, endPoint x: 794, endPoint y: 383, distance: 8.9
click at [794, 383] on input "اختبارك من 2" at bounding box center [937, 386] width 290 height 27
drag, startPoint x: 789, startPoint y: 383, endPoint x: 798, endPoint y: 383, distance: 9.0
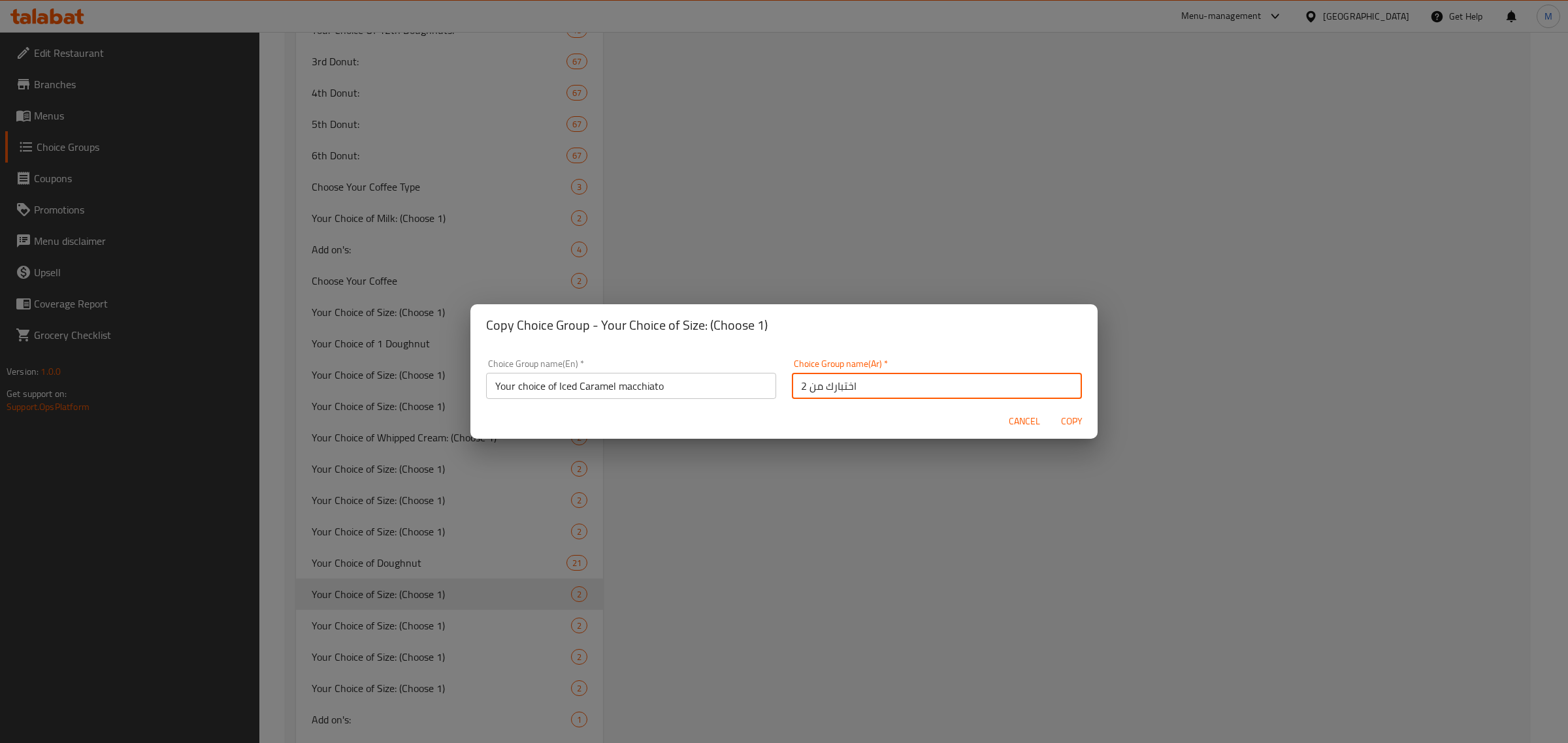
click at [798, 383] on input "اختبارك من 2" at bounding box center [937, 386] width 290 height 27
drag, startPoint x: 1065, startPoint y: 427, endPoint x: 1252, endPoint y: 431, distance: 187.0
click at [1065, 427] on span "Copy" at bounding box center [1071, 421] width 31 height 16
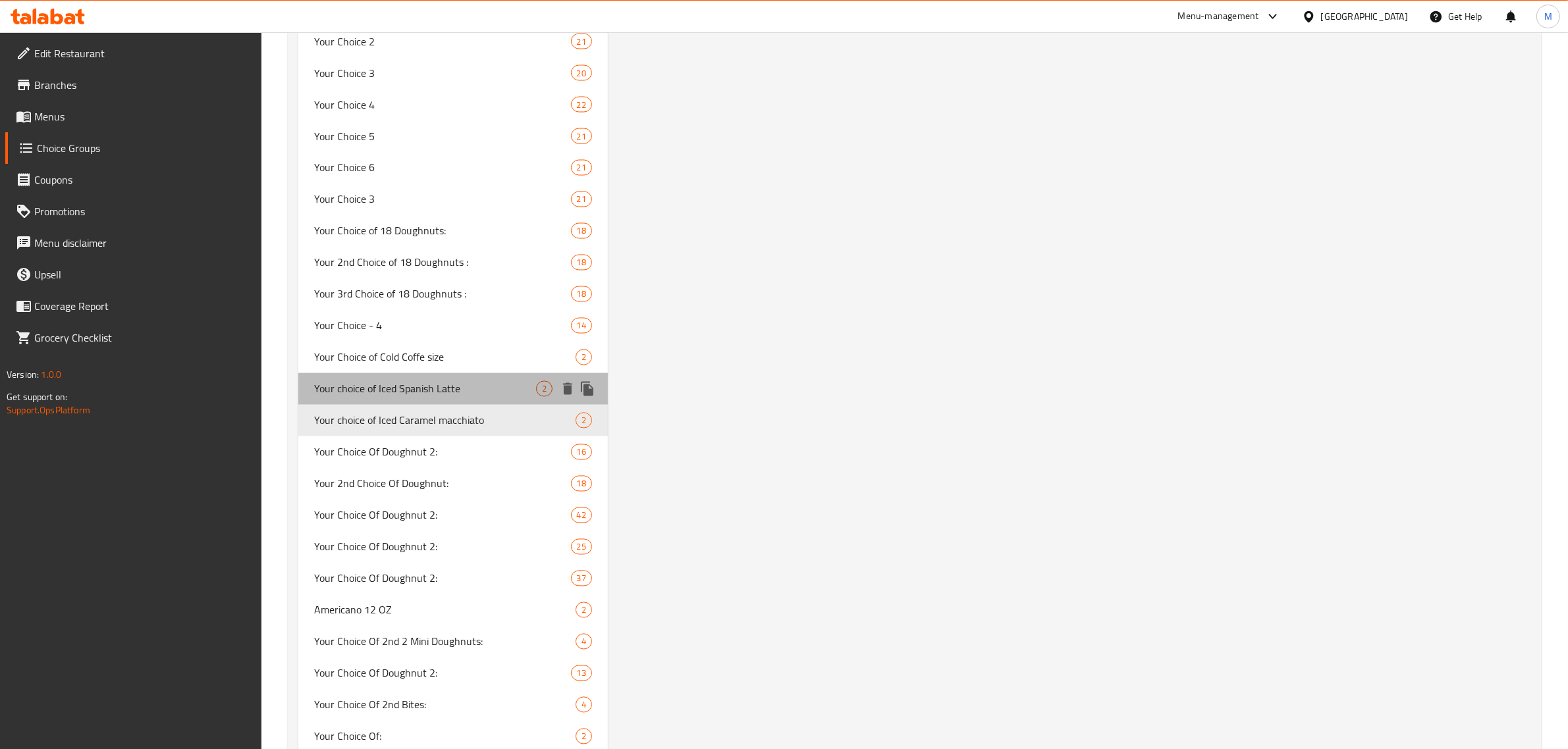
click at [455, 381] on span "Your choice of Iced Spanish Latte" at bounding box center [425, 389] width 222 height 16
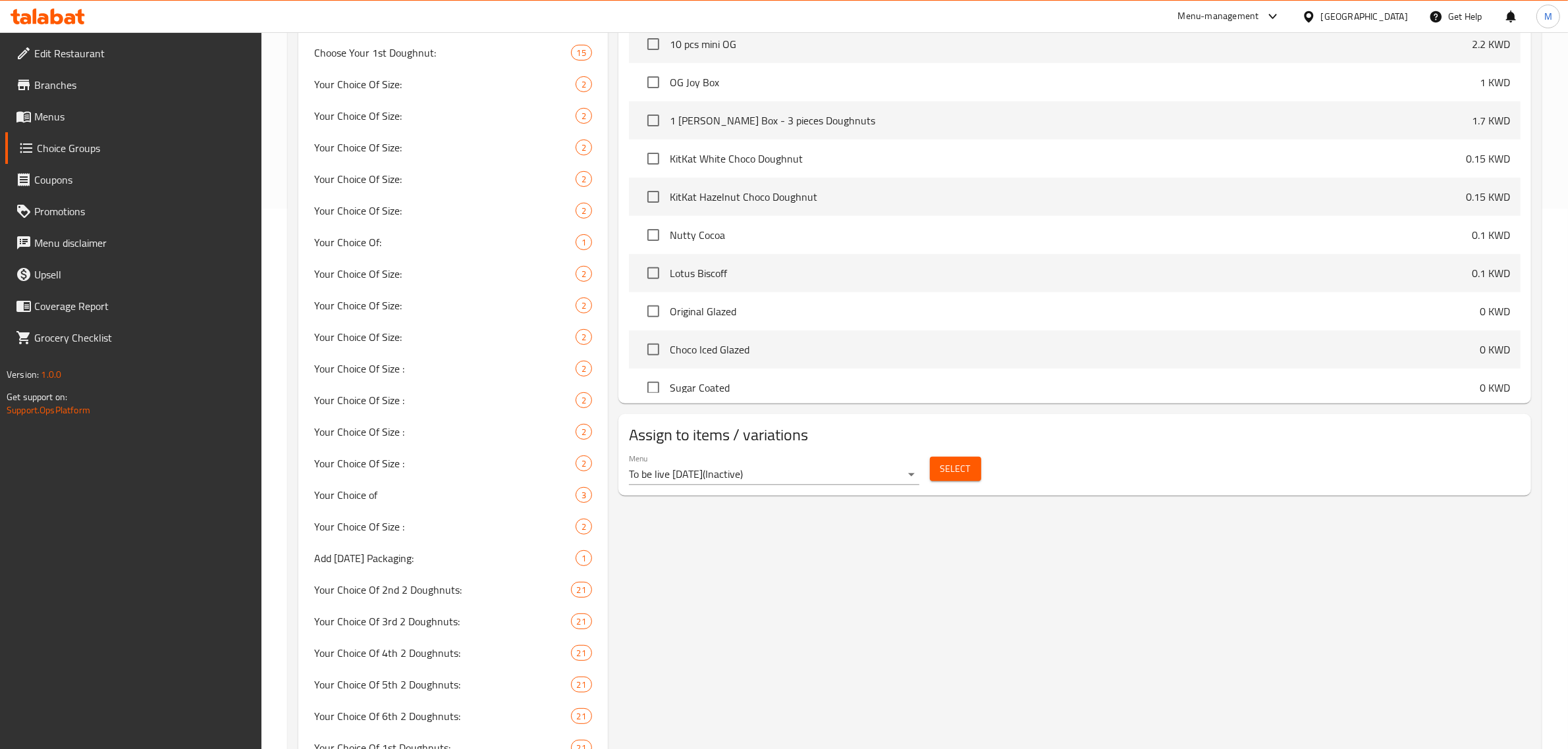
scroll to position [0, 0]
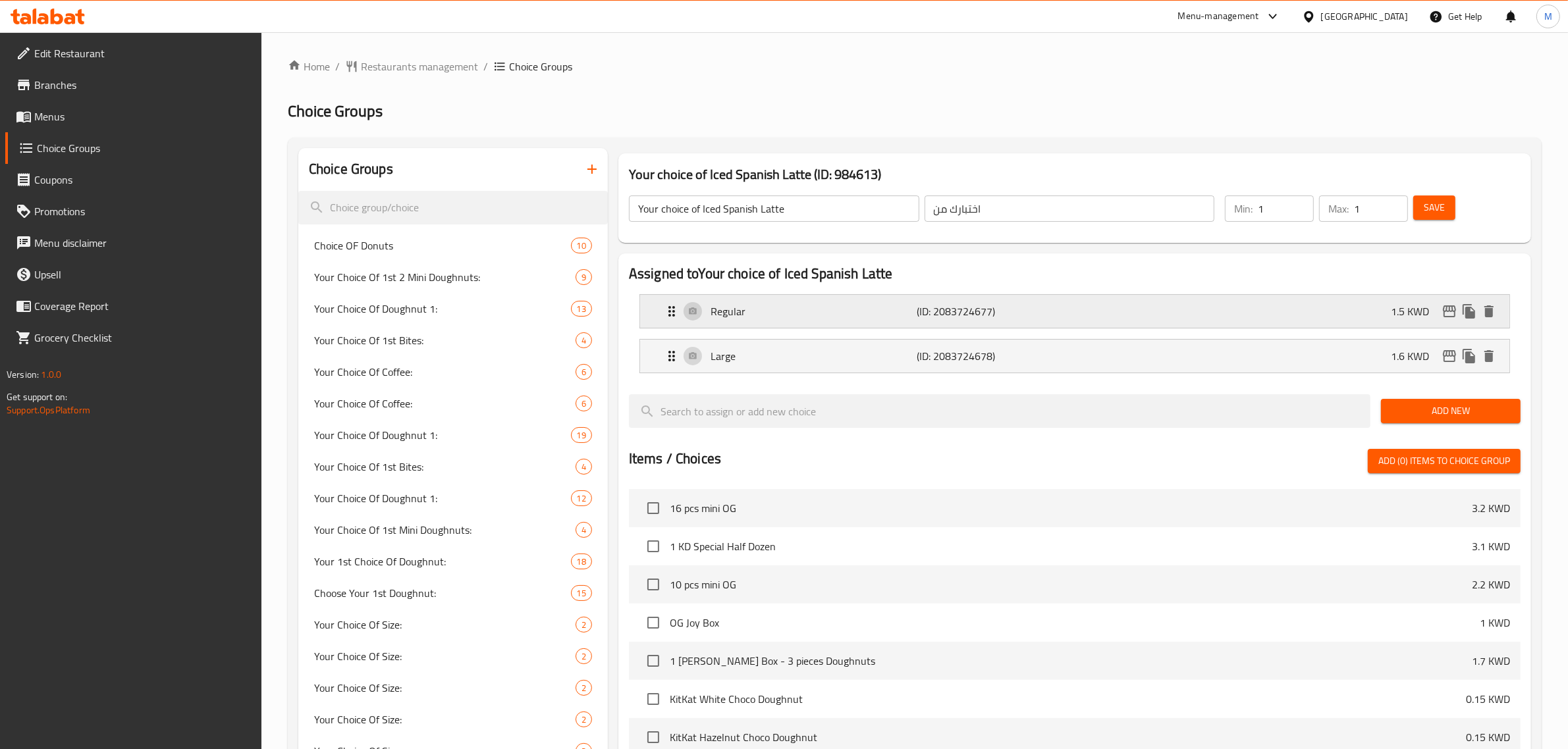
click at [1274, 308] on div "Regular (ID: 2083724677) 1.5 KWD" at bounding box center [1078, 311] width 829 height 33
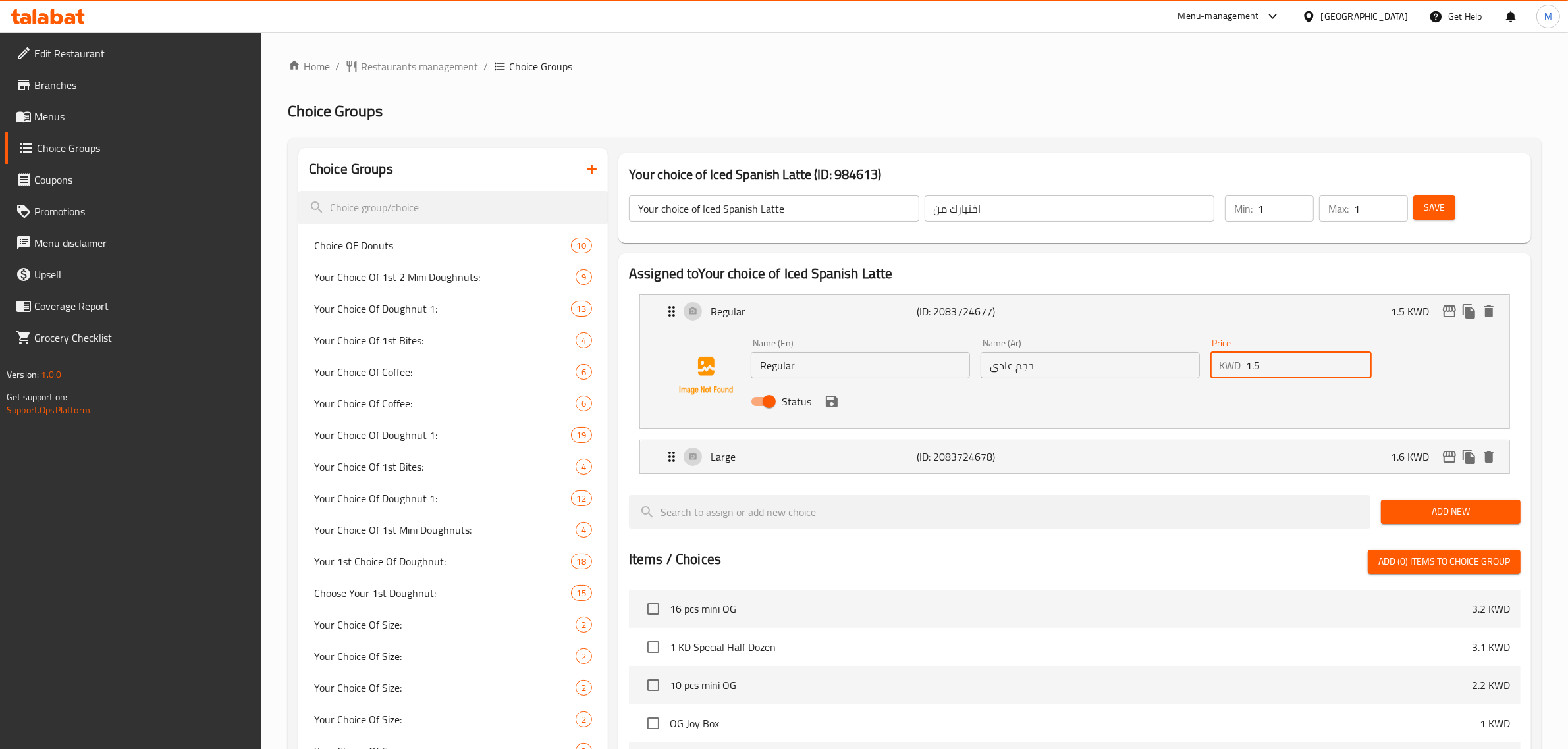
drag, startPoint x: 1293, startPoint y: 370, endPoint x: 1180, endPoint y: 363, distance: 113.2
click at [1180, 363] on div "Name (En) Regular Name (En) Name (Ar) حجم عادى Name (Ar) Price KWD 1.5 Price St…" at bounding box center [1090, 376] width 690 height 86
drag, startPoint x: 845, startPoint y: 400, endPoint x: 837, endPoint y: 405, distance: 9.4
click at [844, 400] on div "Status" at bounding box center [1090, 402] width 690 height 36
click at [834, 405] on icon "save" at bounding box center [831, 401] width 12 height 12
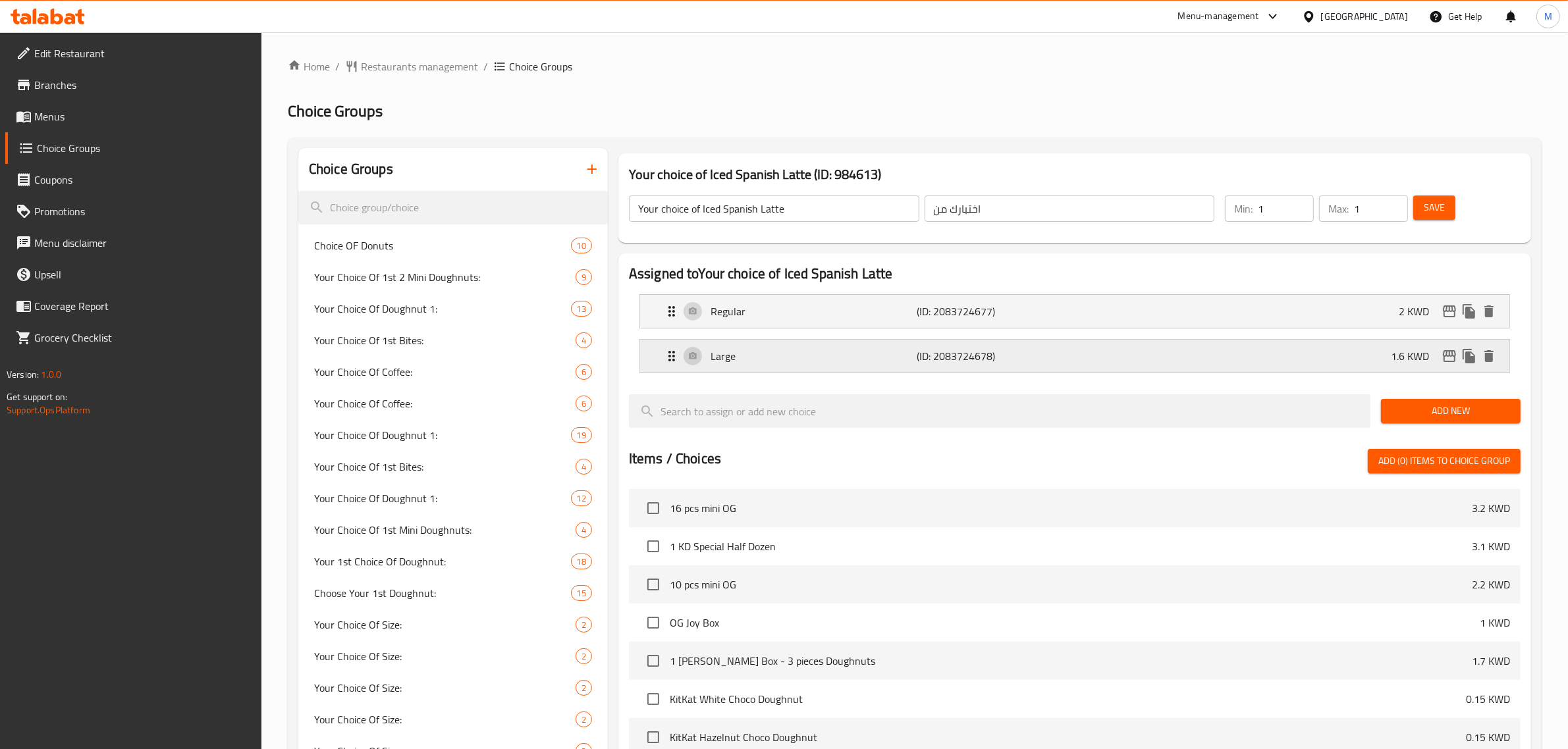
click at [1269, 346] on div "Large (ID: 2083724678) 1.6 KWD" at bounding box center [1078, 355] width 829 height 33
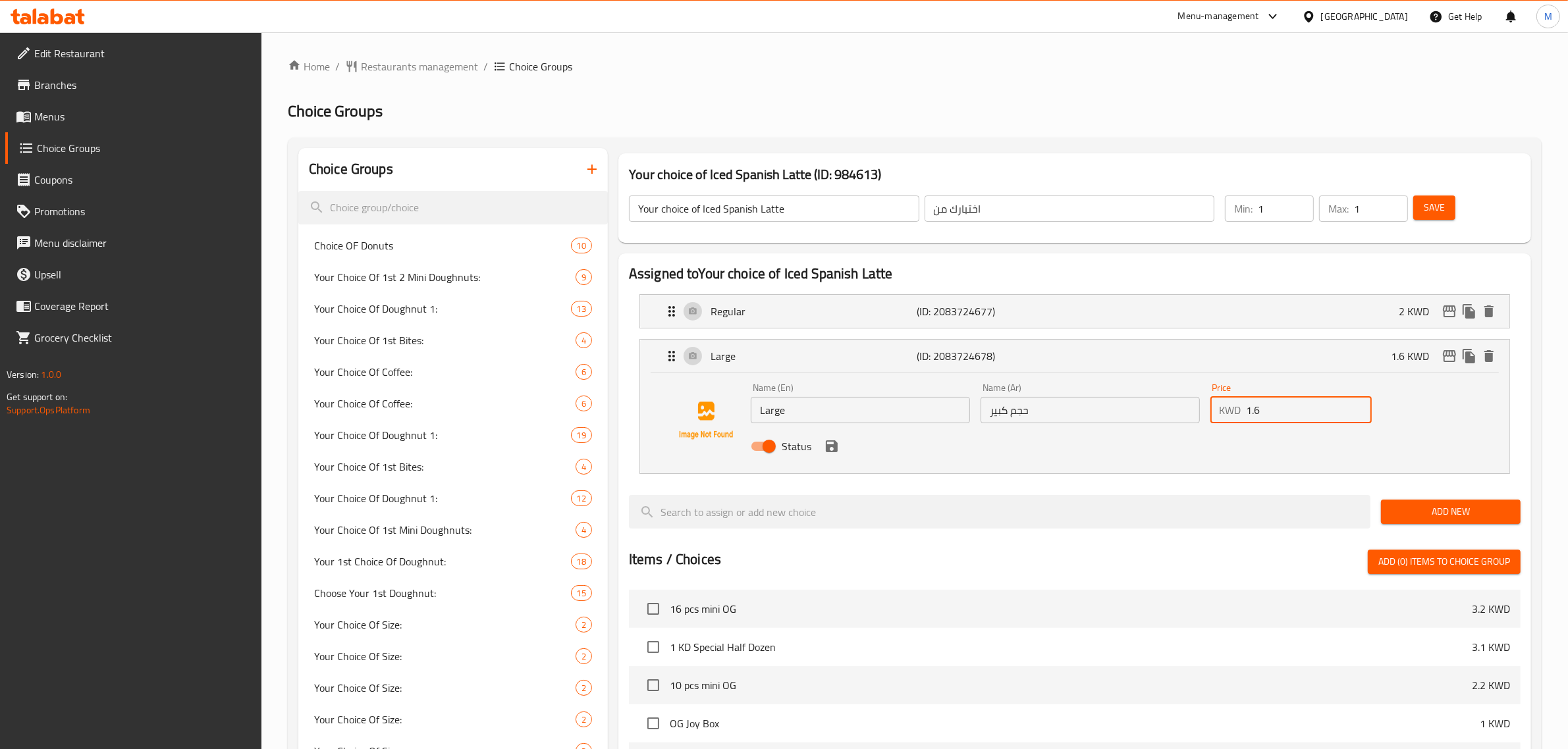
drag, startPoint x: 1288, startPoint y: 410, endPoint x: 1196, endPoint y: 411, distance: 92.0
click at [1196, 411] on div "Name (En) Large Name (En) Name (Ar) حجم كبير Name (Ar) Price KWD 1.6 Price Stat…" at bounding box center [1090, 420] width 690 height 86
click at [829, 441] on icon "save" at bounding box center [831, 446] width 12 height 12
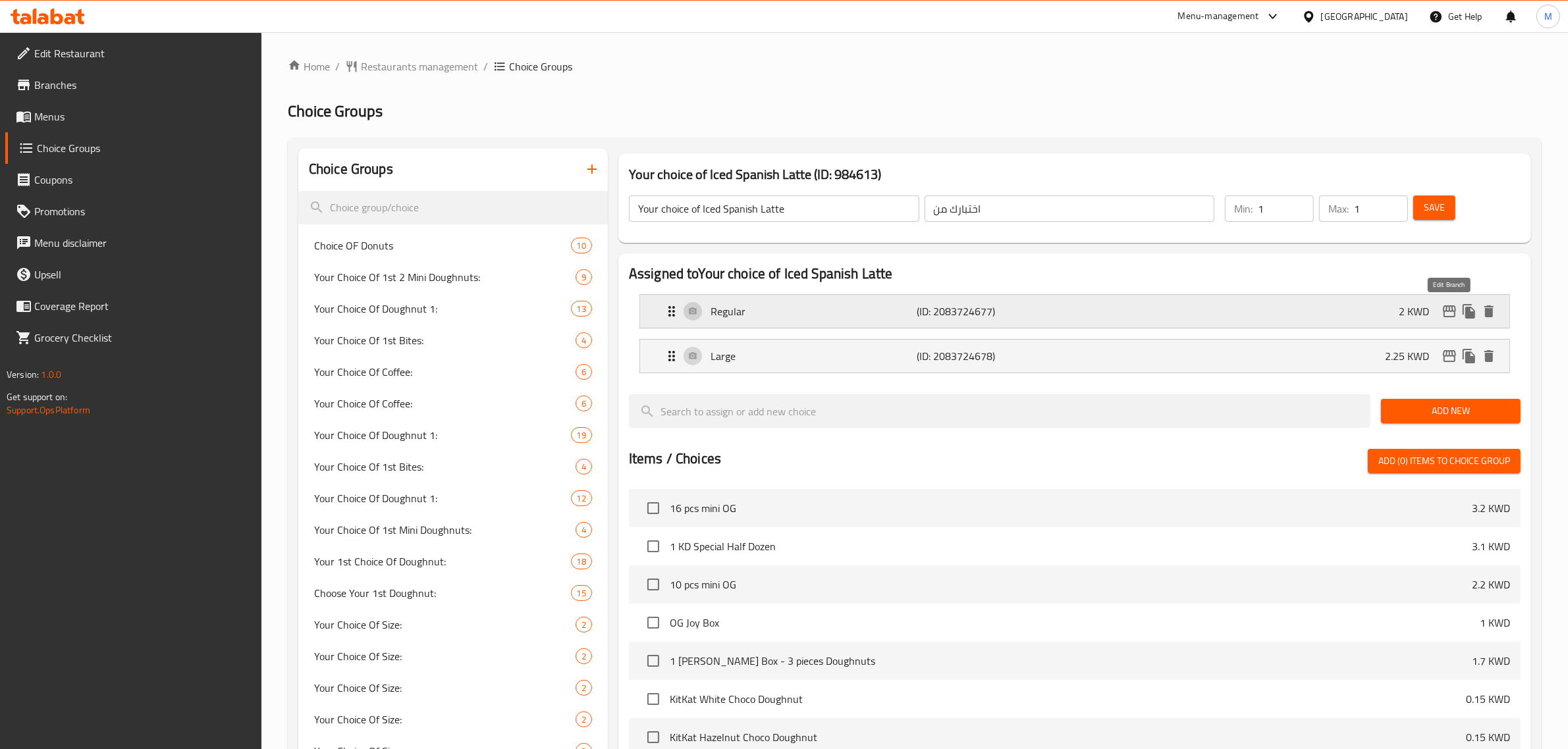
click at [1449, 312] on icon "edit" at bounding box center [1450, 311] width 13 height 12
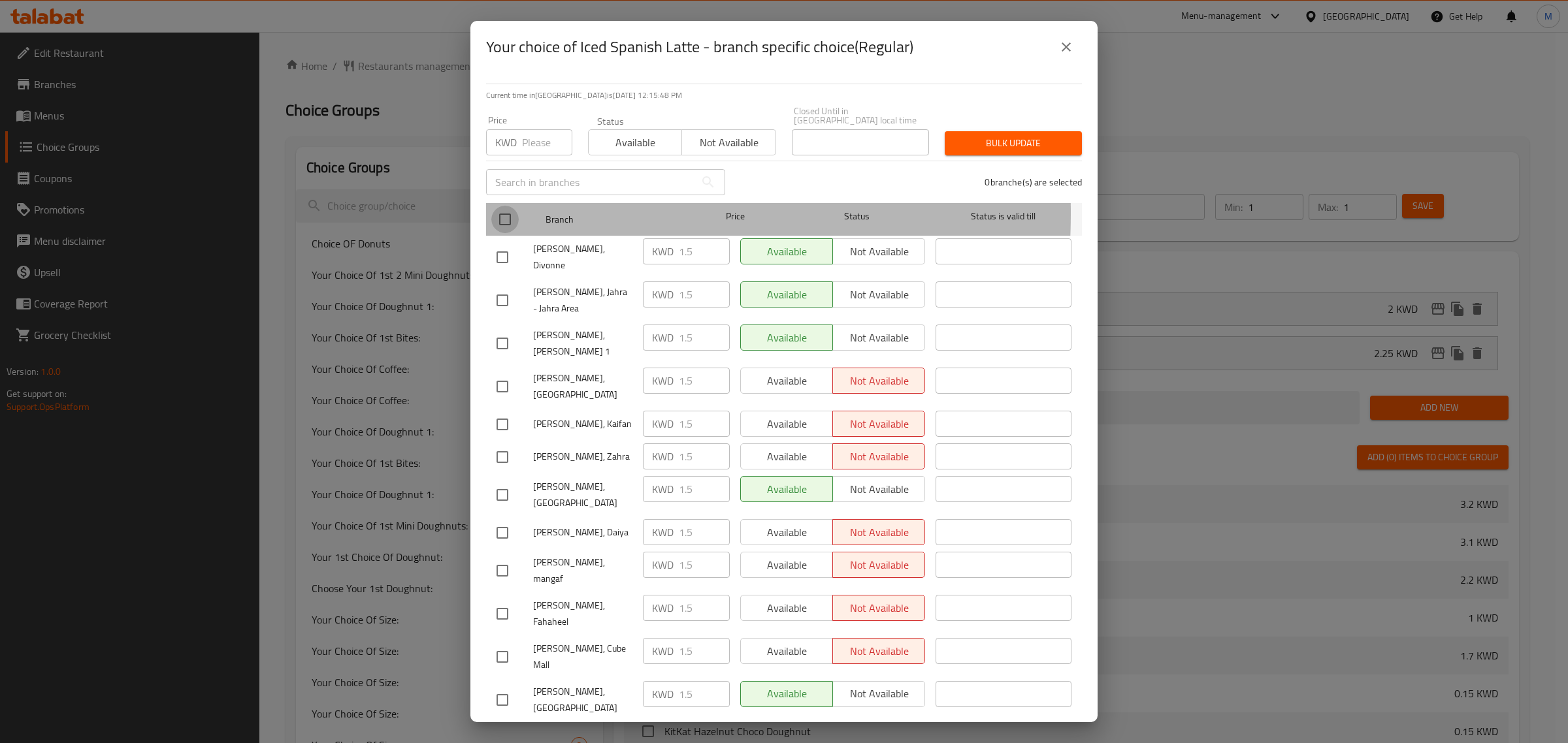
drag, startPoint x: 507, startPoint y: 204, endPoint x: 518, endPoint y: 142, distance: 63.0
click at [510, 206] on input "checkbox" at bounding box center [505, 219] width 27 height 27
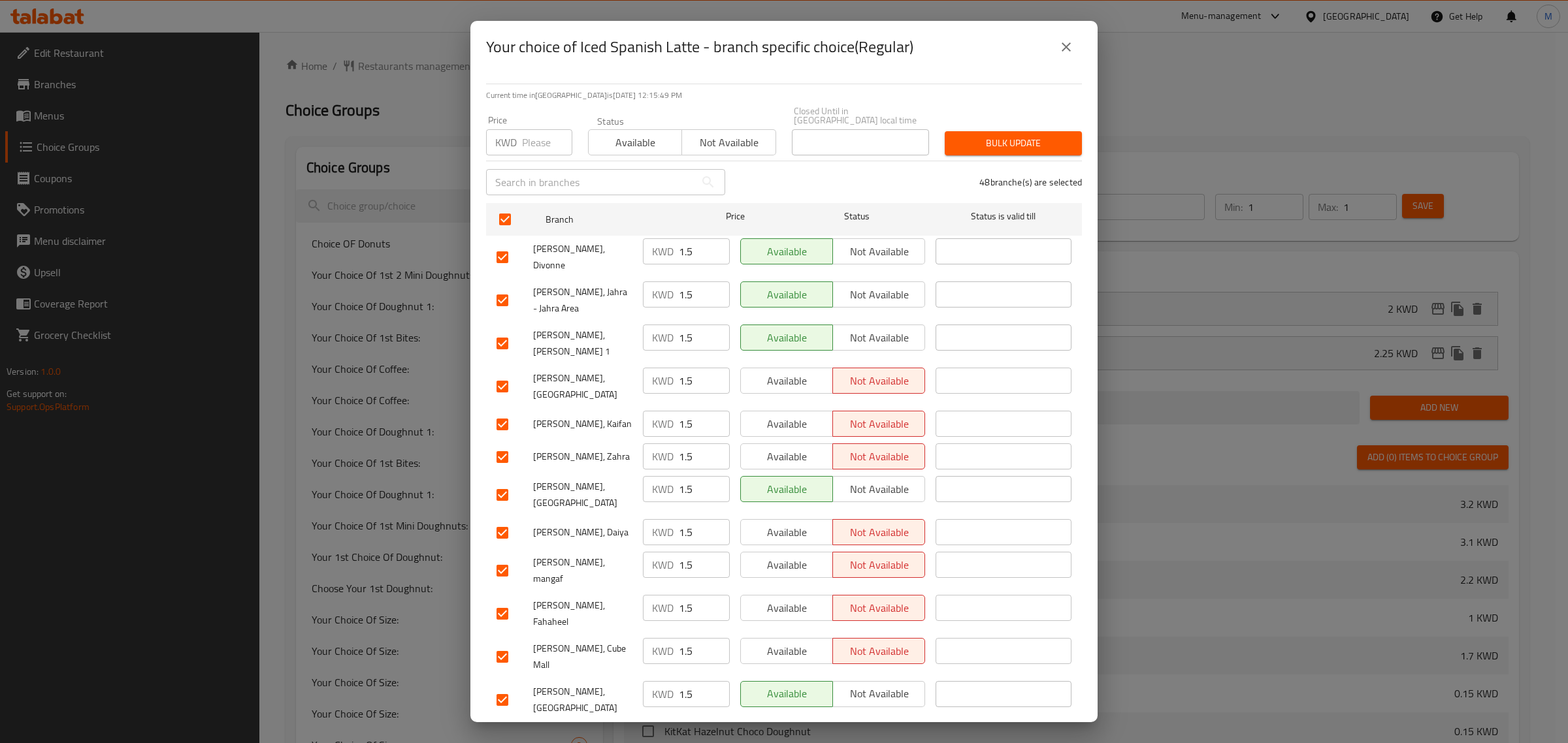
click at [518, 141] on div "KWD Price" at bounding box center [529, 142] width 87 height 27
click at [1027, 139] on span "Bulk update" at bounding box center [1014, 143] width 117 height 16
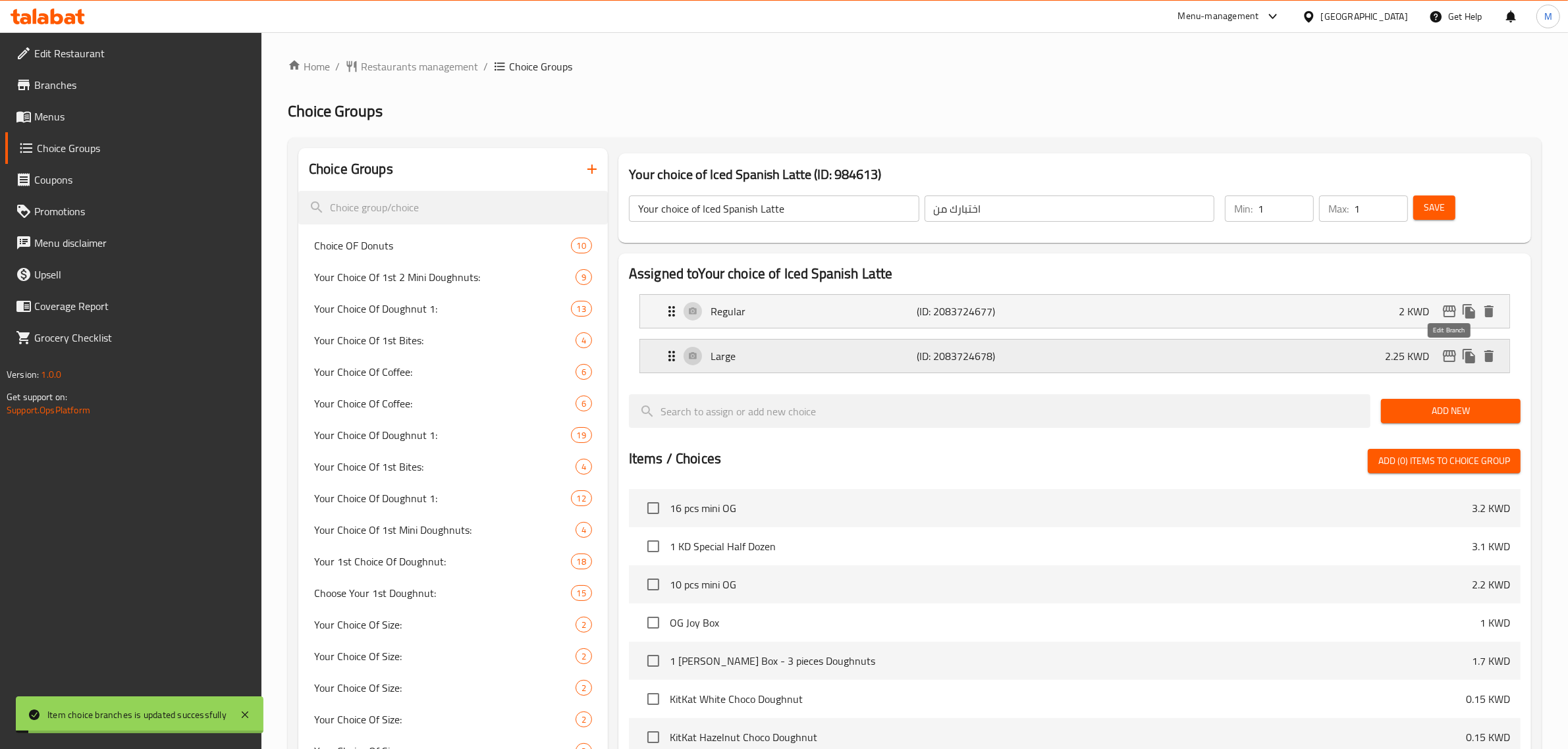
click at [1452, 353] on icon "edit" at bounding box center [1450, 355] width 13 height 12
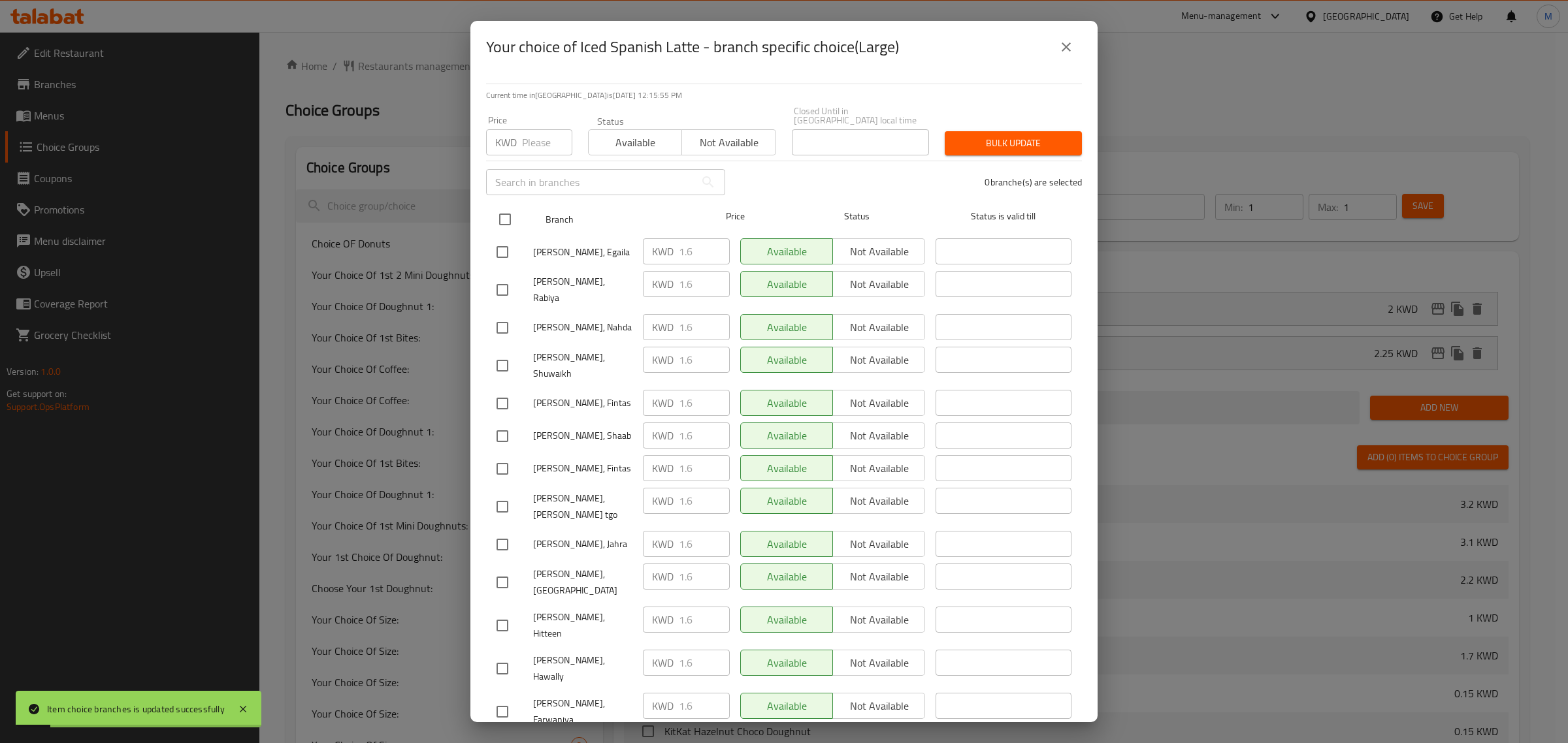
click at [492, 206] on input "checkbox" at bounding box center [505, 219] width 27 height 27
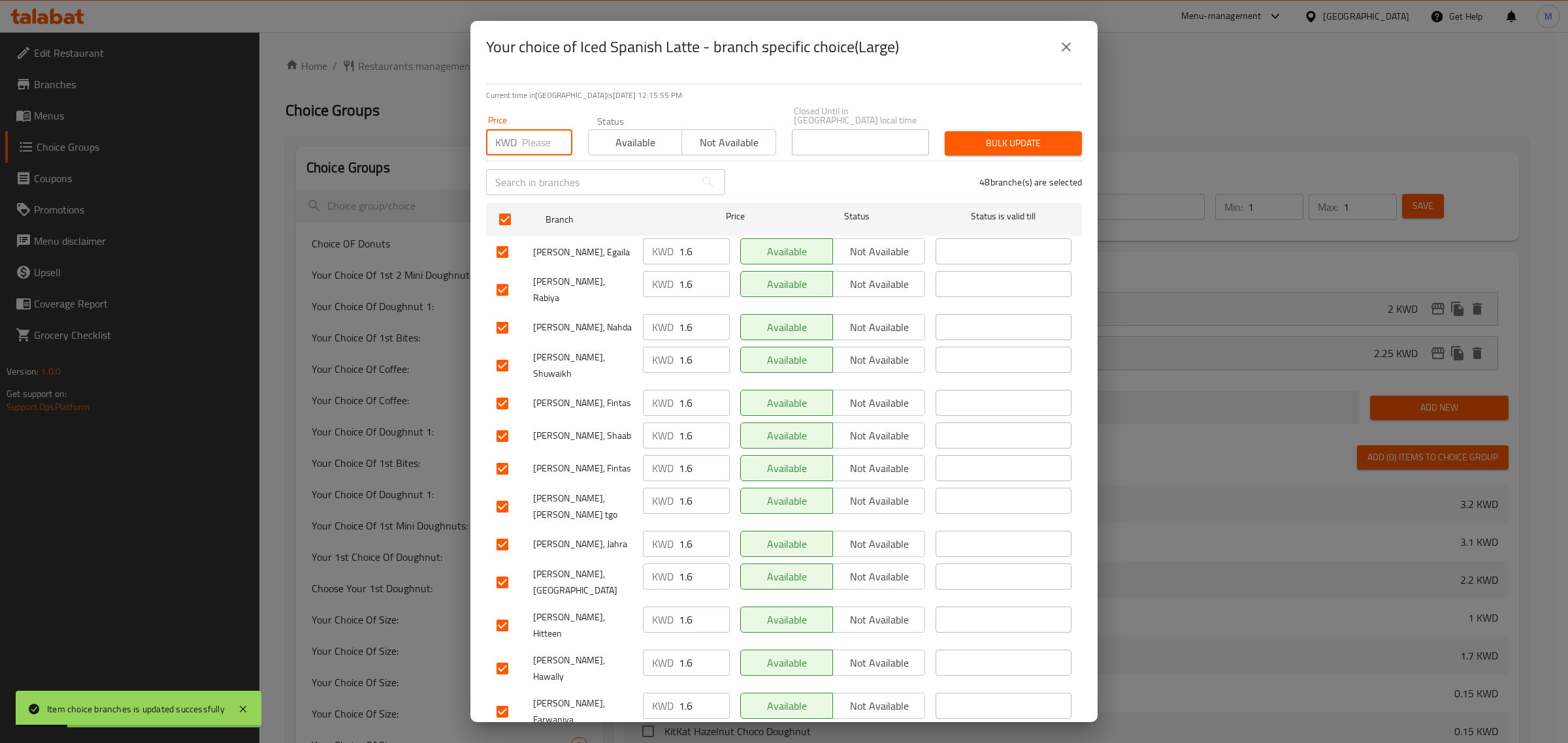
click at [522, 129] on input "number" at bounding box center [547, 142] width 50 height 27
click at [988, 141] on span "Bulk update" at bounding box center [1014, 143] width 117 height 16
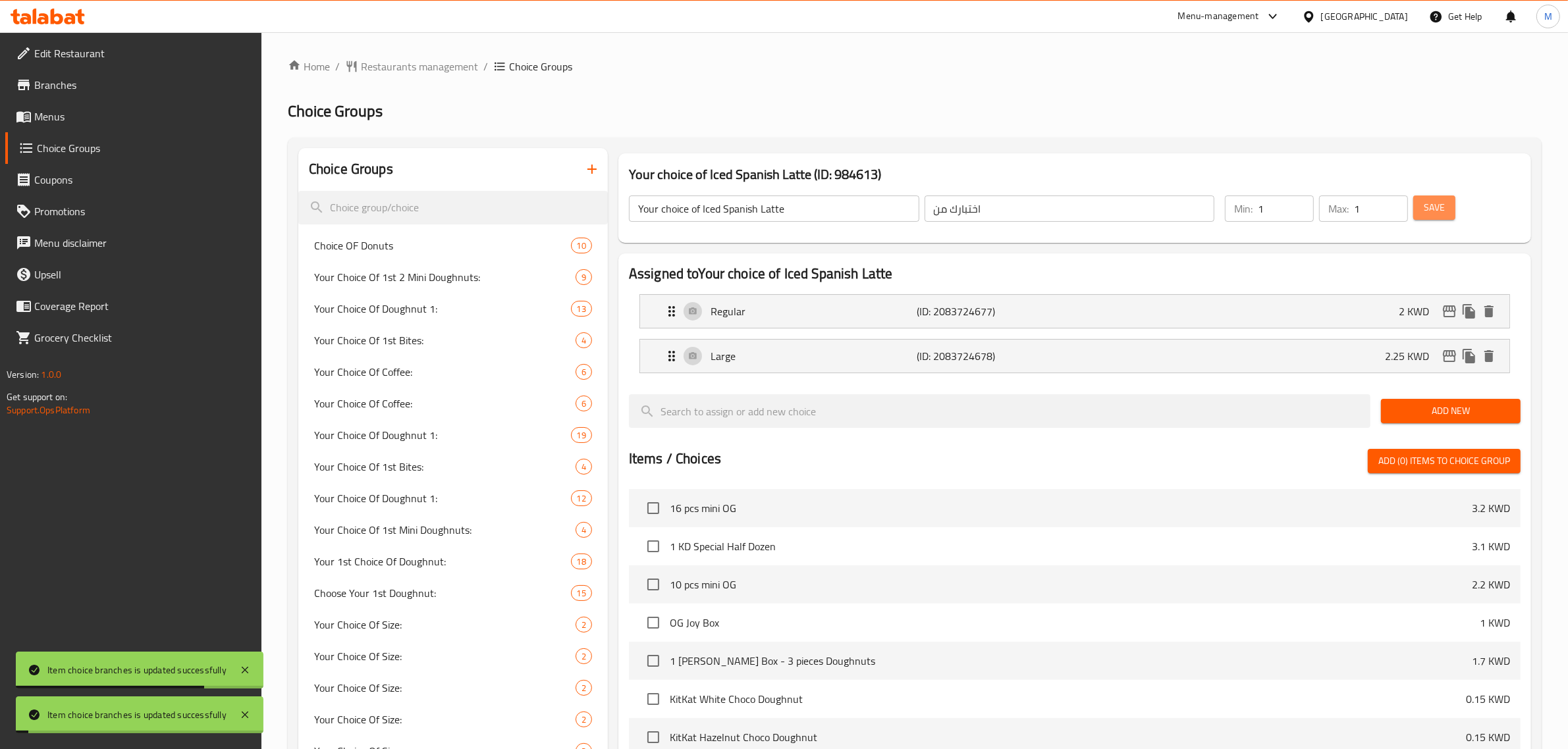
drag, startPoint x: 1433, startPoint y: 208, endPoint x: 1252, endPoint y: 271, distance: 191.7
click at [1433, 208] on span "Save" at bounding box center [1434, 208] width 21 height 16
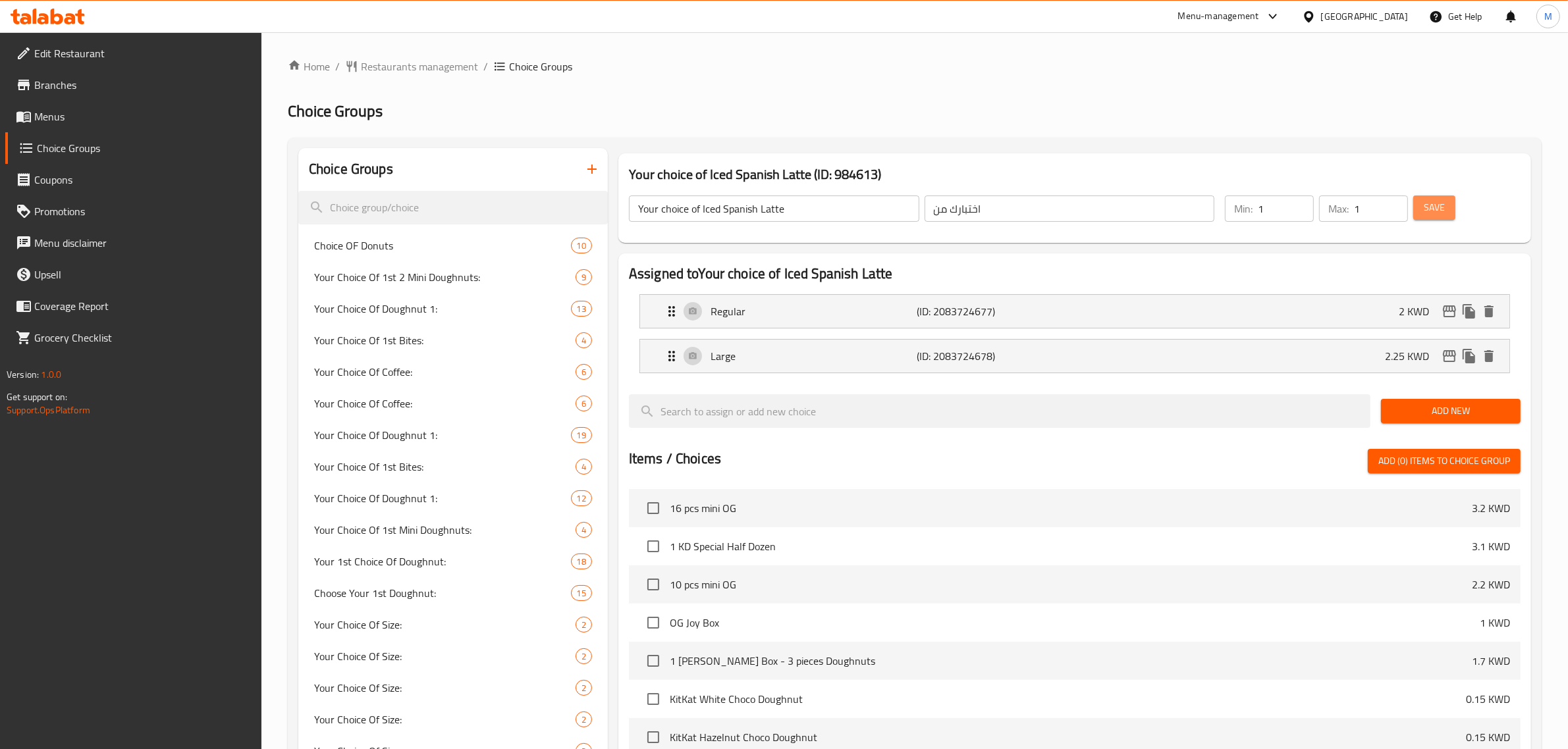
click at [1433, 208] on span "Save" at bounding box center [1434, 208] width 21 height 16
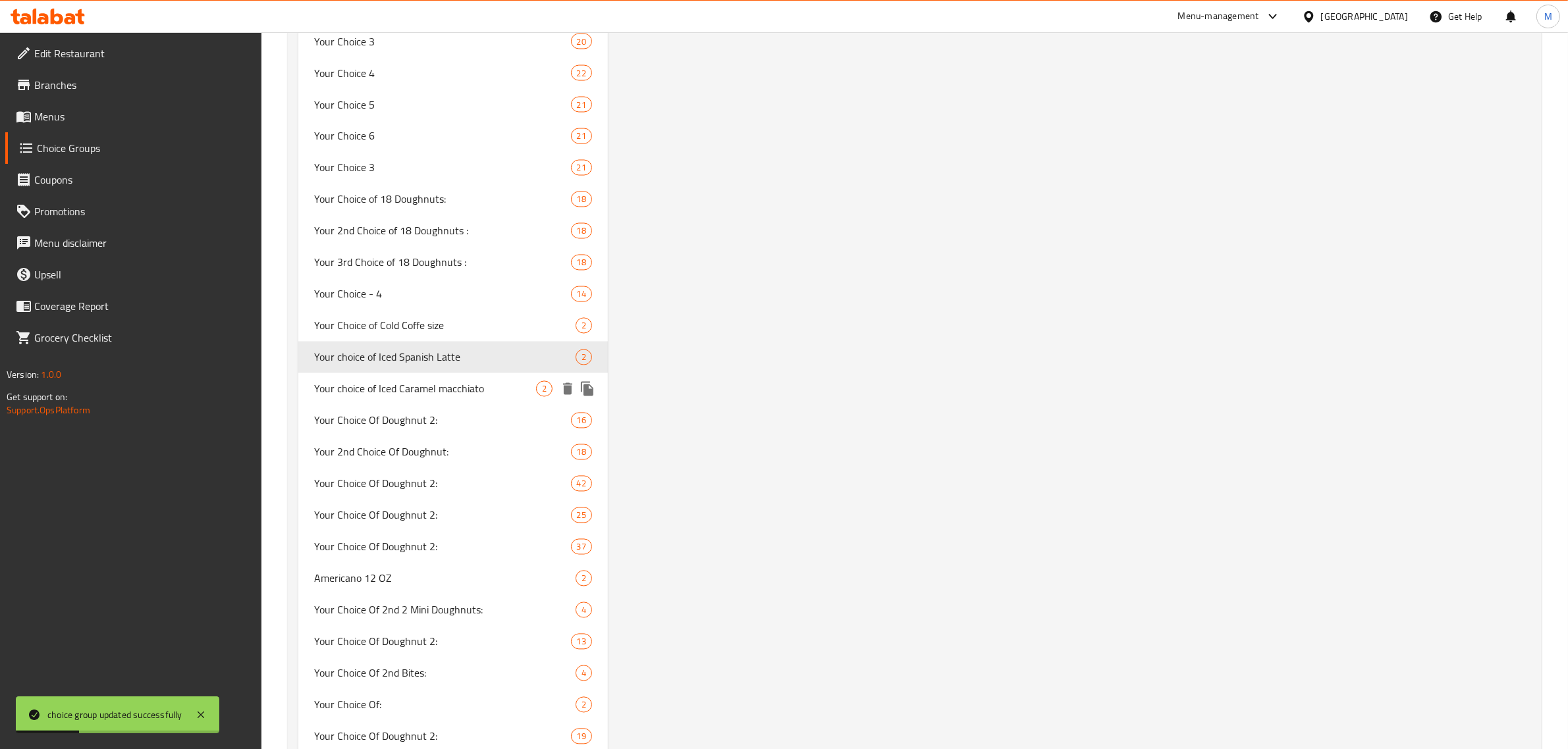
click at [394, 381] on span "Your choice of Iced Caramel macchiato" at bounding box center [425, 389] width 222 height 16
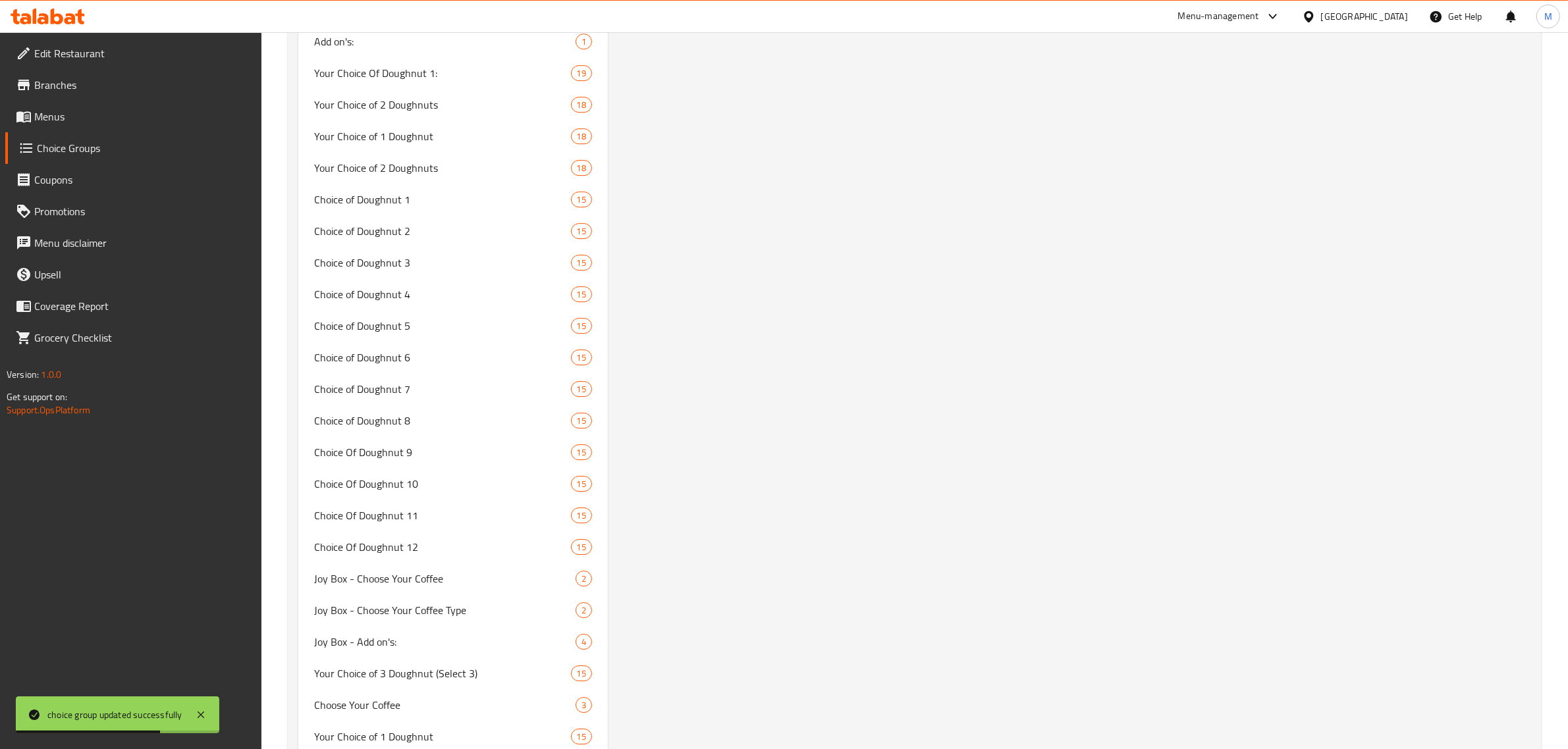
scroll to position [0, 0]
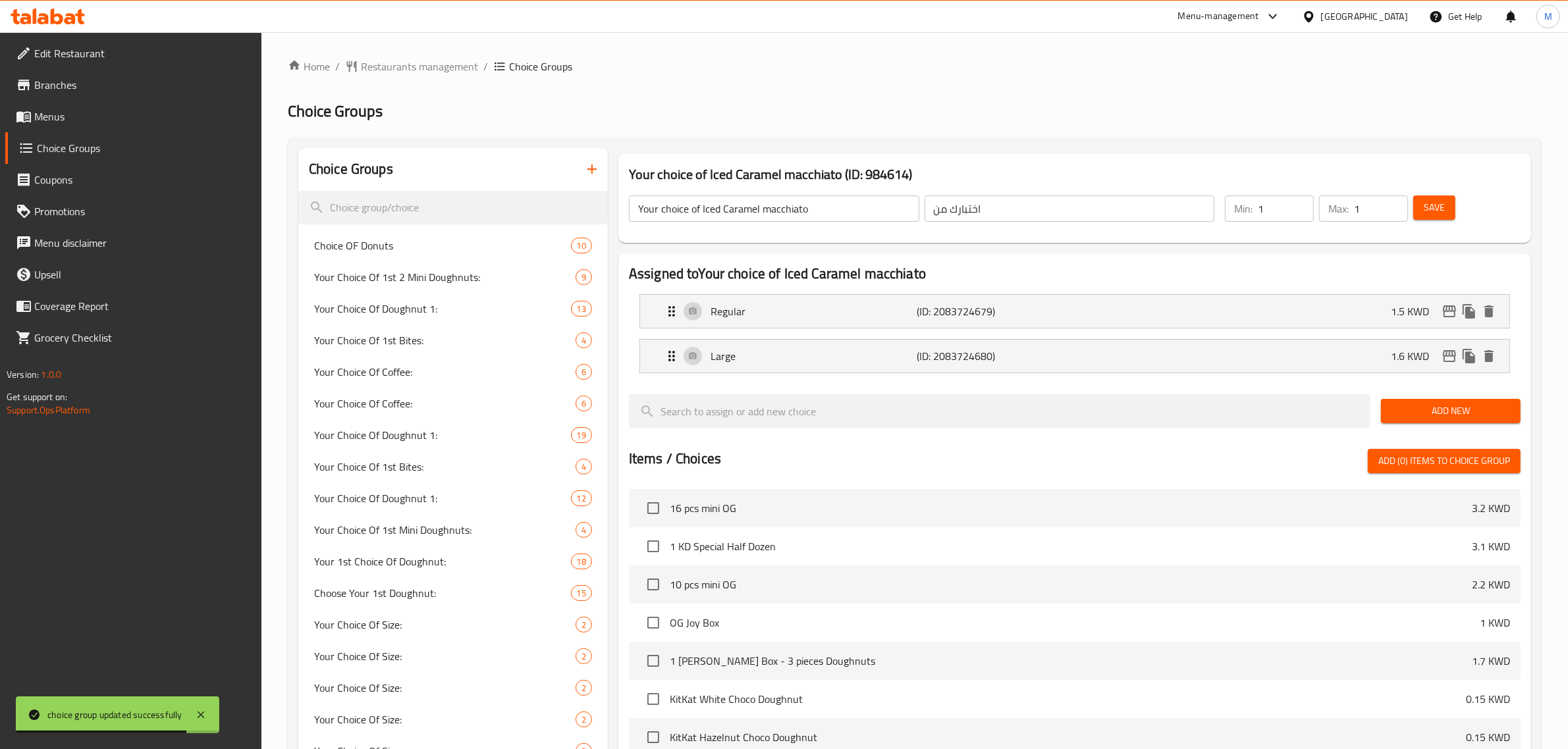
click at [1239, 330] on li "Regular (ID: 2083724679) 1.5 KWD Name (En) Regular Name (En) Name (Ar) حجم عادى…" at bounding box center [1074, 312] width 892 height 45
click at [1259, 318] on div "Regular (ID: 2083724679) 1.5 KWD" at bounding box center [1078, 311] width 829 height 33
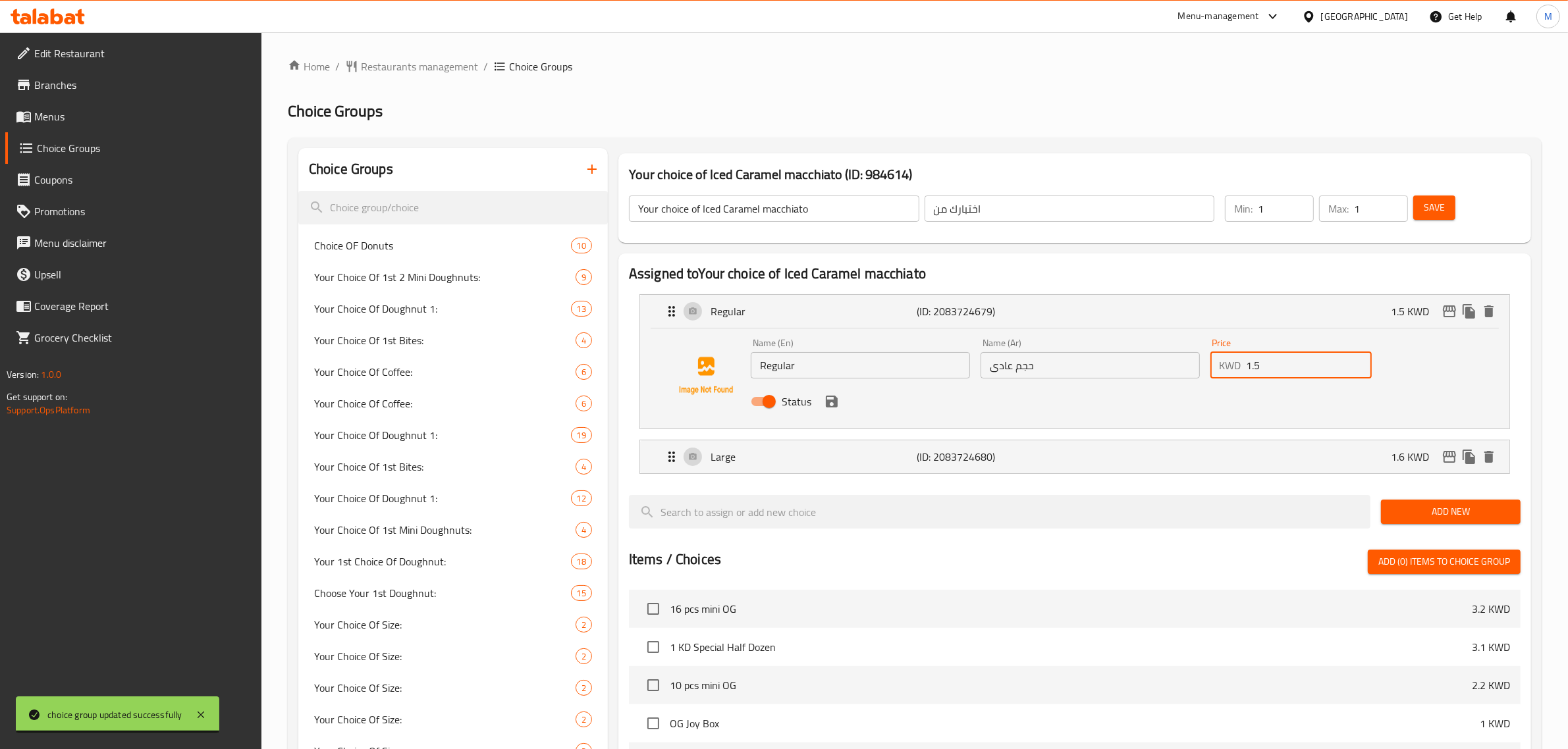
drag, startPoint x: 1305, startPoint y: 354, endPoint x: 1171, endPoint y: 346, distance: 134.2
click at [1171, 346] on div "Name (En) Regular Name (En) Name (Ar) حجم عادى Name (Ar) Price KWD 1.5 Price St…" at bounding box center [1090, 376] width 690 height 86
click at [837, 402] on icon "save" at bounding box center [832, 402] width 16 height 16
click at [1105, 451] on div "Large (ID: 2083724680) 1.6 KWD" at bounding box center [1078, 457] width 829 height 33
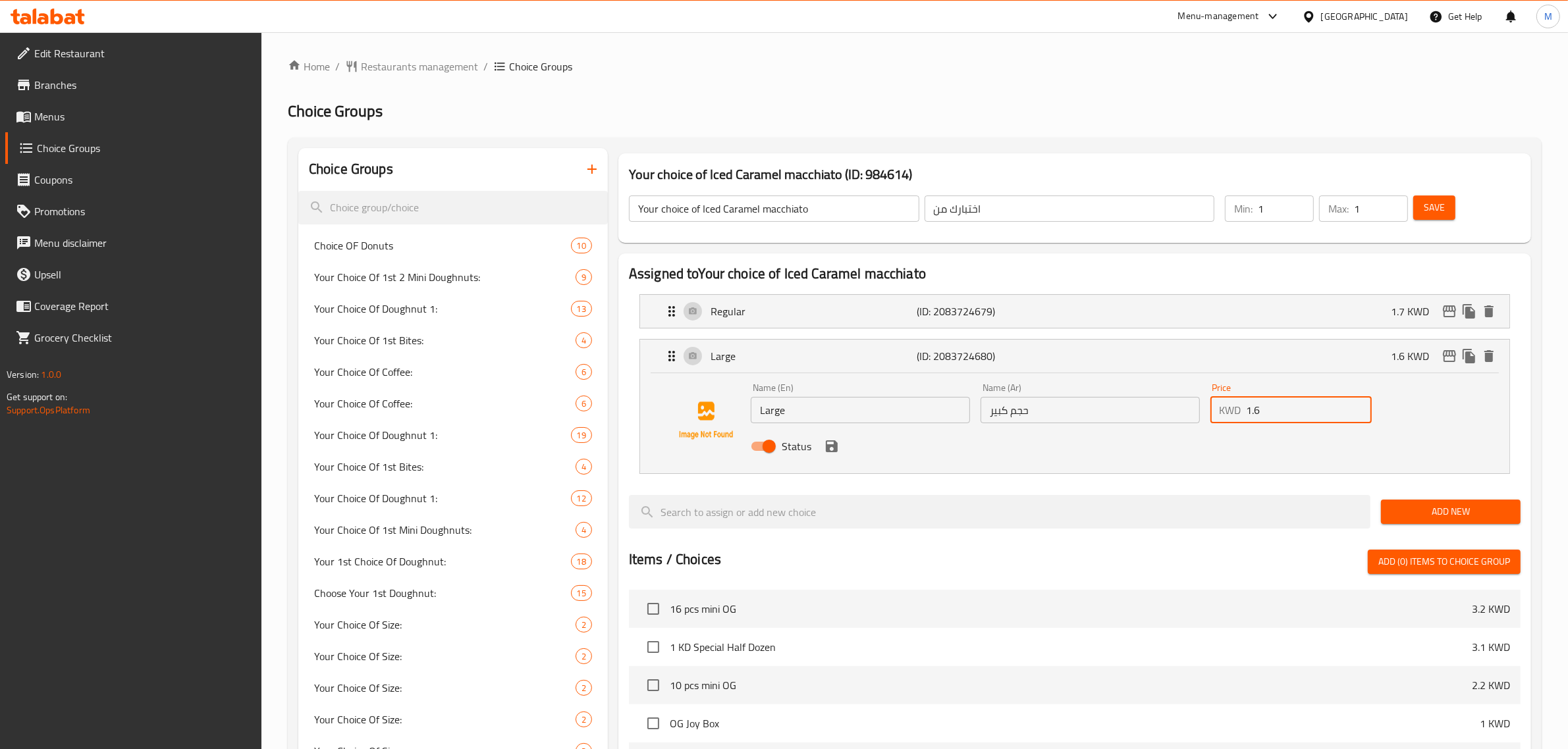
drag, startPoint x: 1274, startPoint y: 410, endPoint x: 1203, endPoint y: 403, distance: 71.3
click at [1203, 403] on div "Name (En) Large Name (En) Name (Ar) حجم كبير Name (Ar) Price KWD 1.6 Price Stat…" at bounding box center [1090, 420] width 690 height 86
click at [829, 443] on icon "save" at bounding box center [832, 446] width 16 height 16
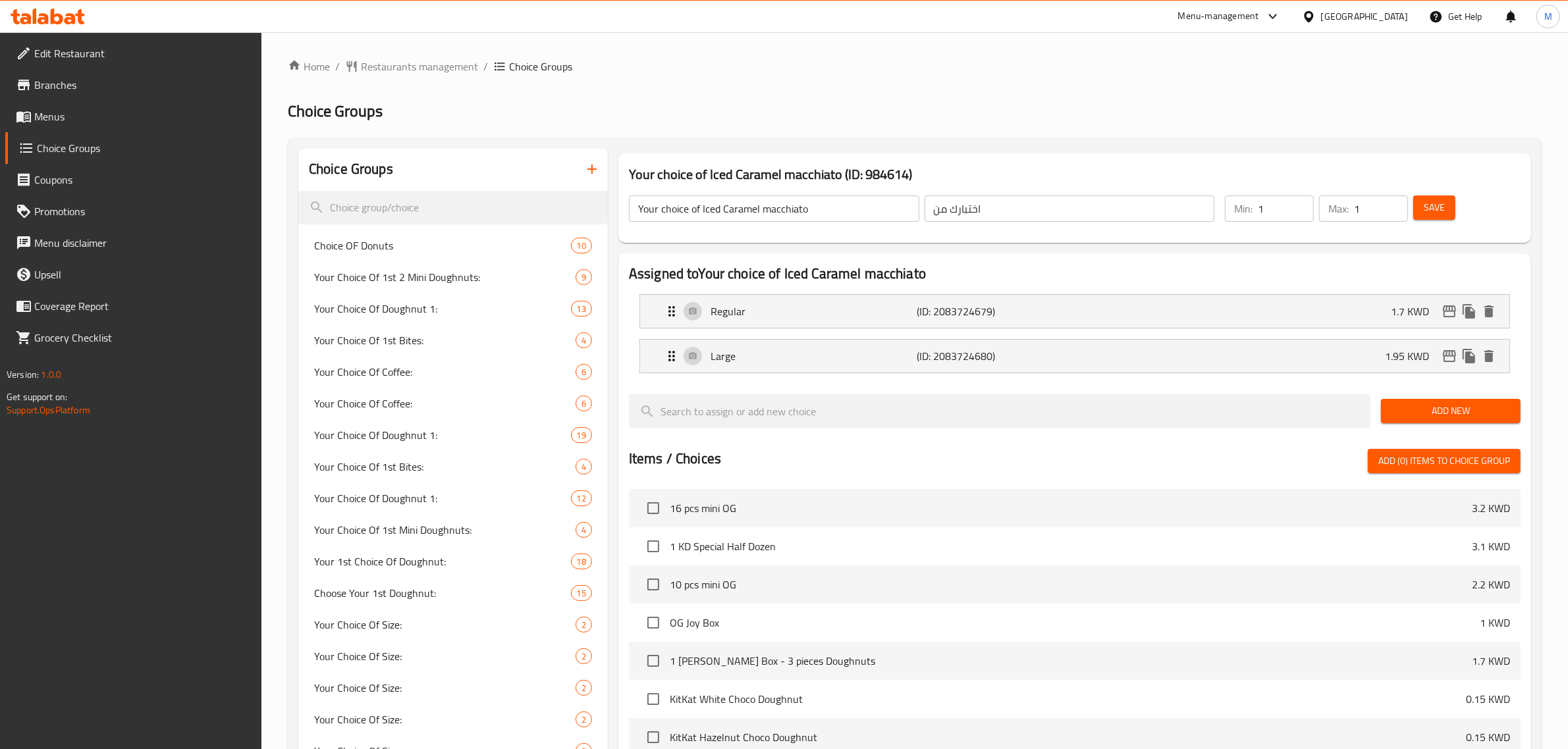
click at [1425, 208] on span "Save" at bounding box center [1434, 208] width 21 height 16
click at [1446, 302] on button "edit" at bounding box center [1450, 312] width 20 height 20
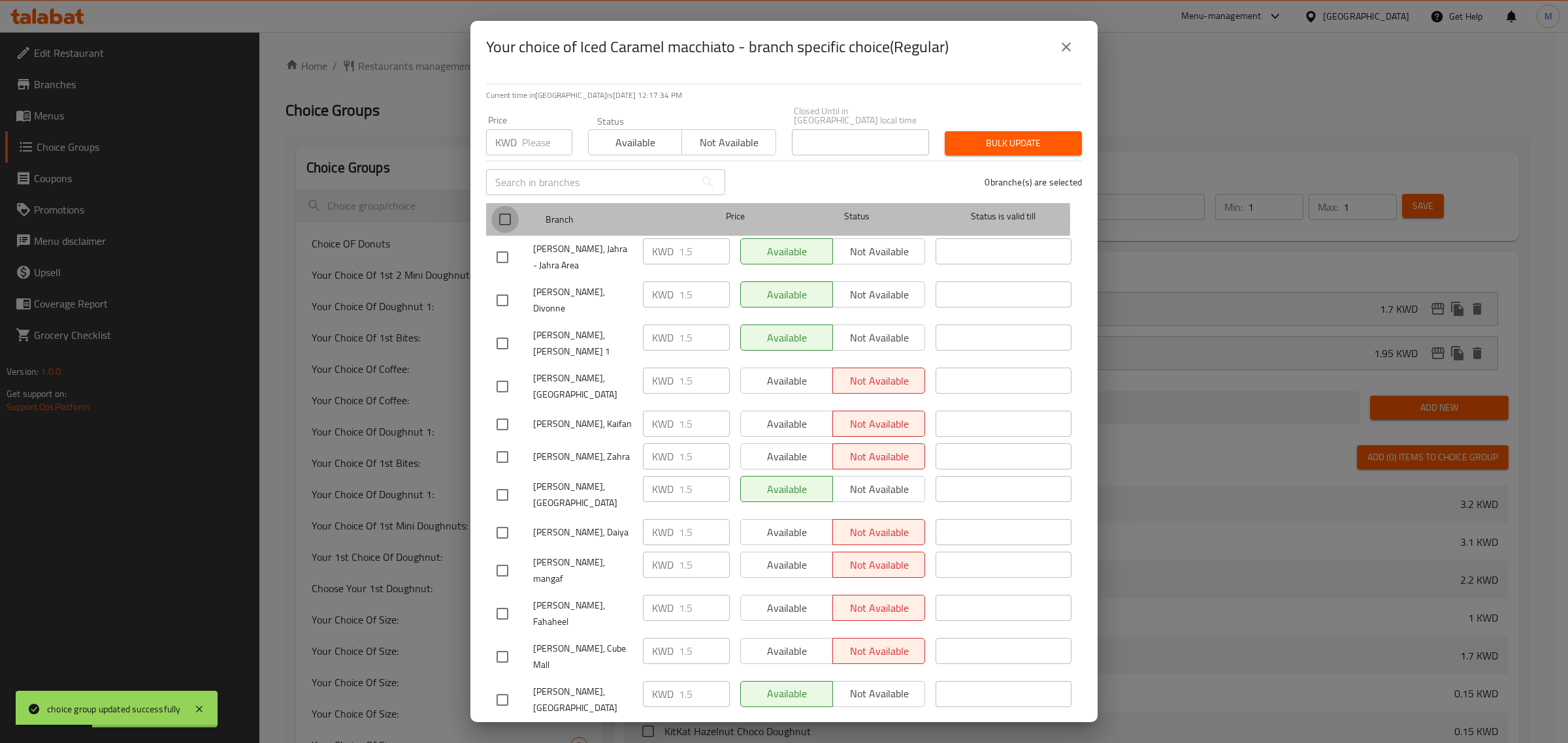
click at [508, 210] on input "checkbox" at bounding box center [505, 219] width 27 height 27
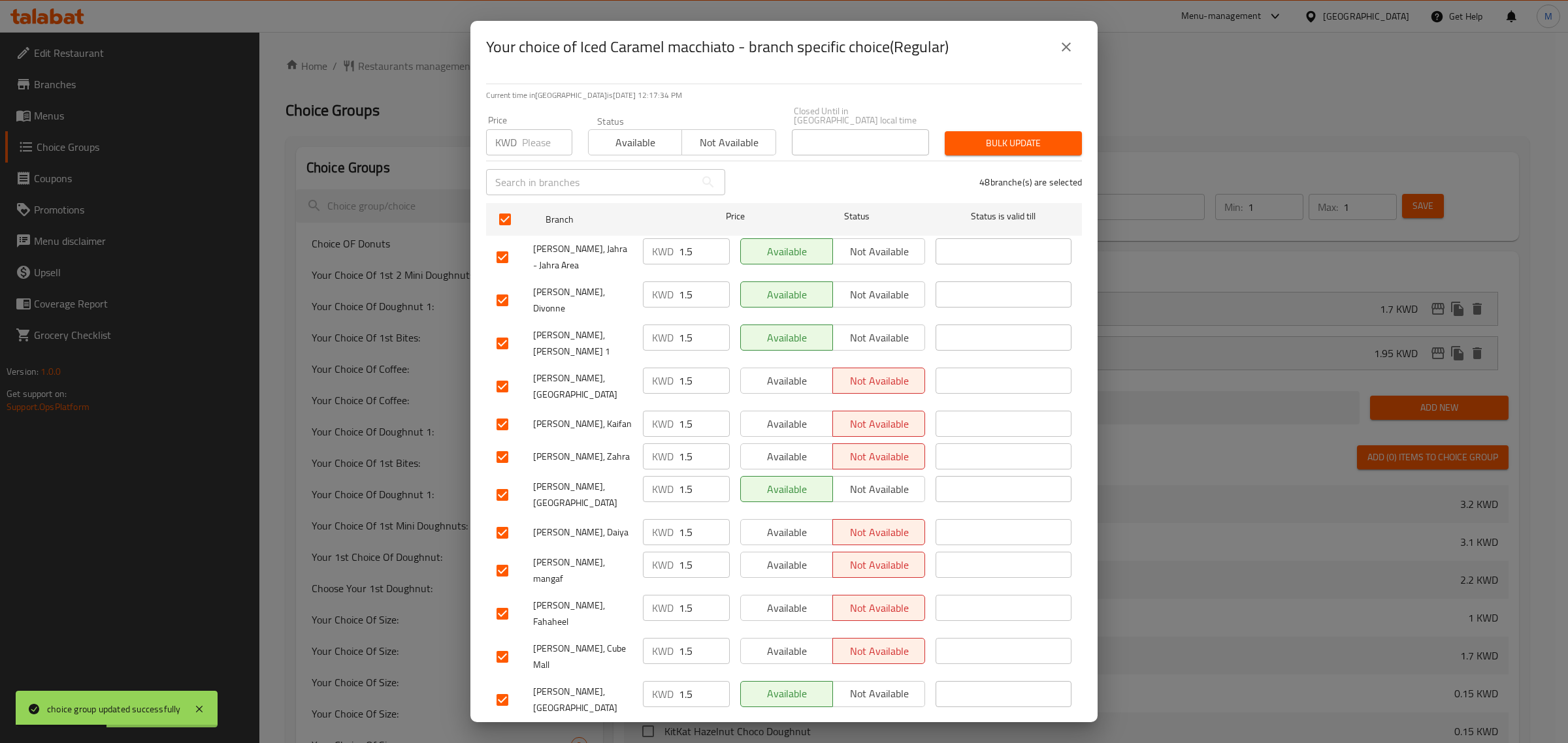
click at [550, 132] on input "number" at bounding box center [547, 142] width 50 height 27
click at [1050, 135] on span "Bulk update" at bounding box center [1014, 143] width 117 height 16
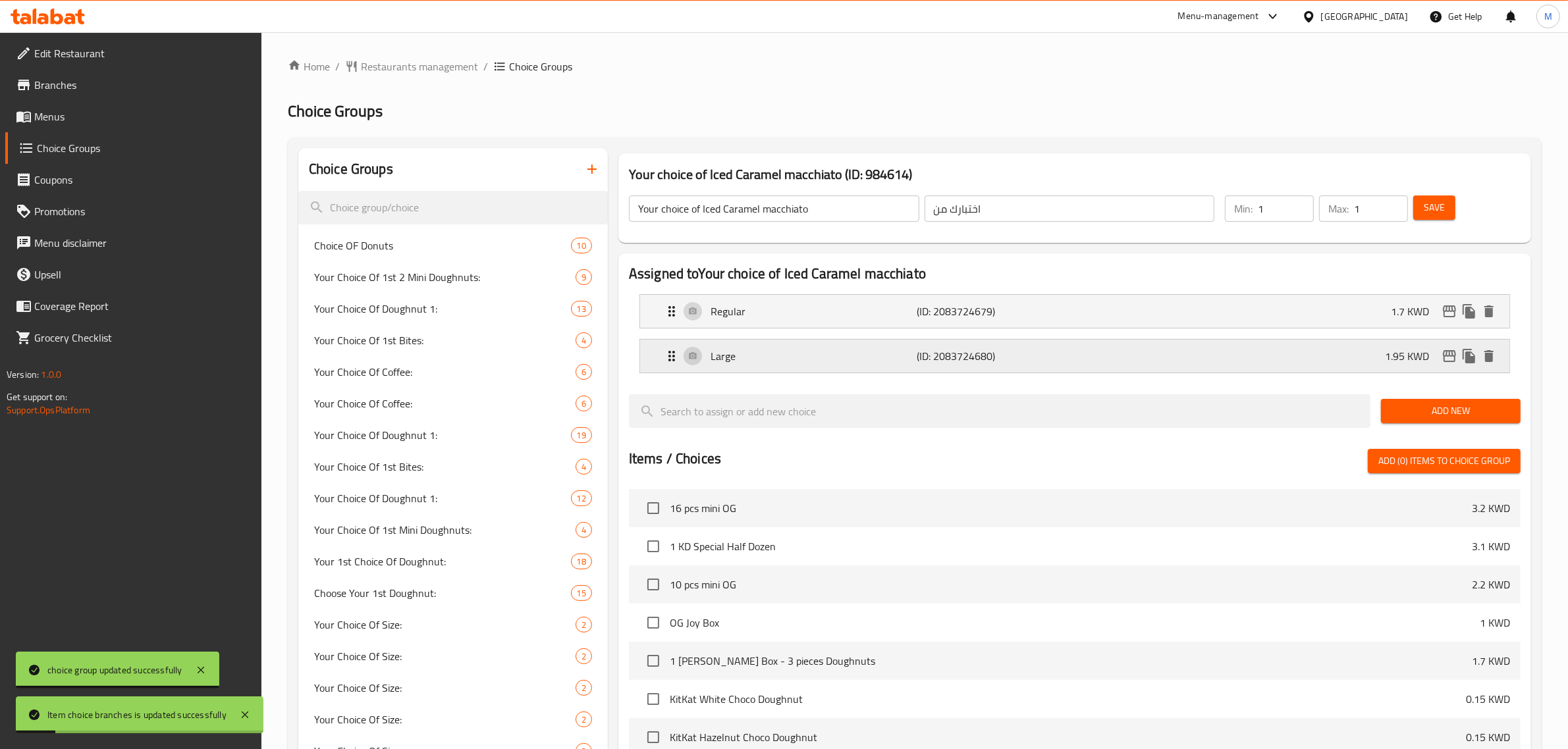
click at [1450, 352] on icon "edit" at bounding box center [1450, 355] width 13 height 12
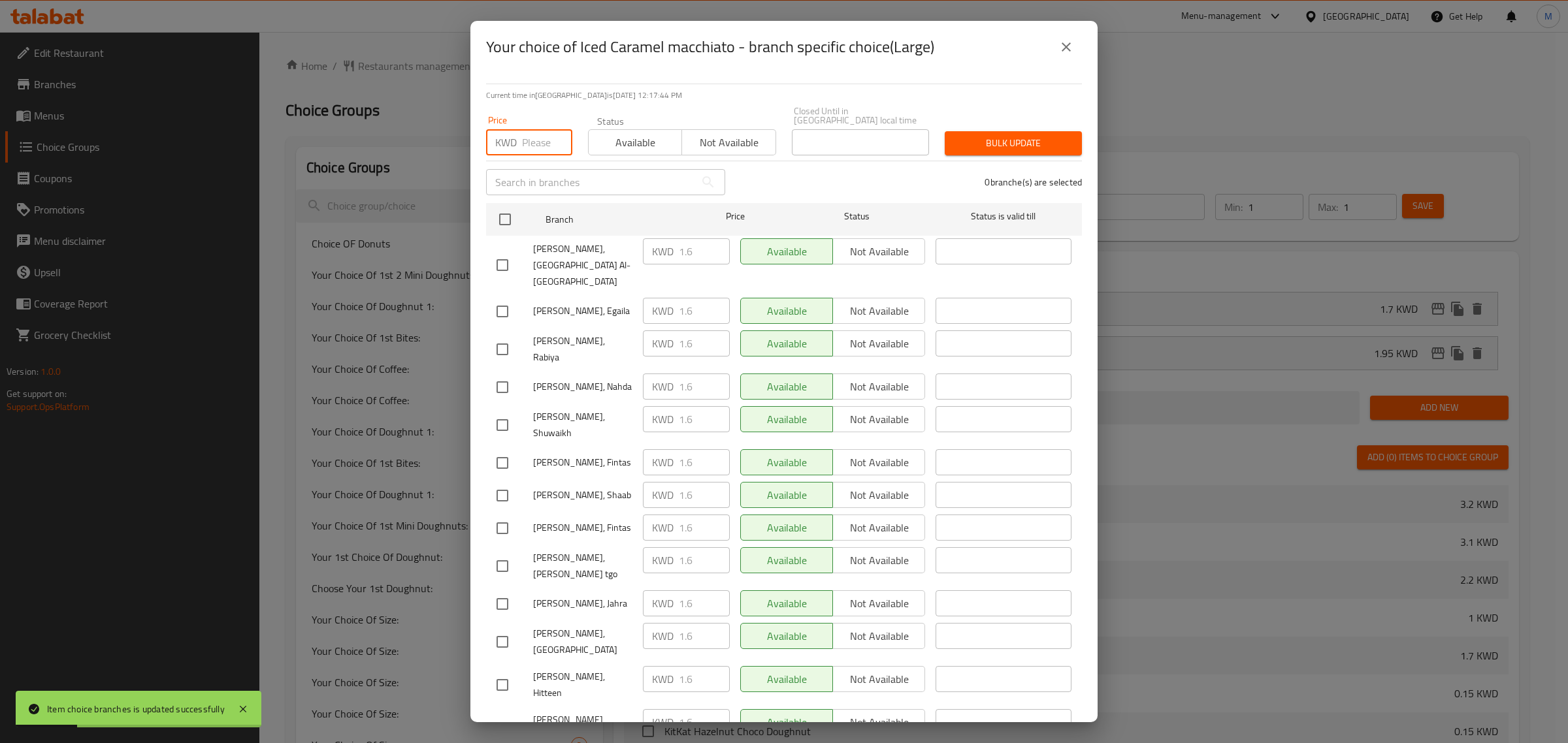
click at [532, 129] on input "number" at bounding box center [547, 142] width 50 height 27
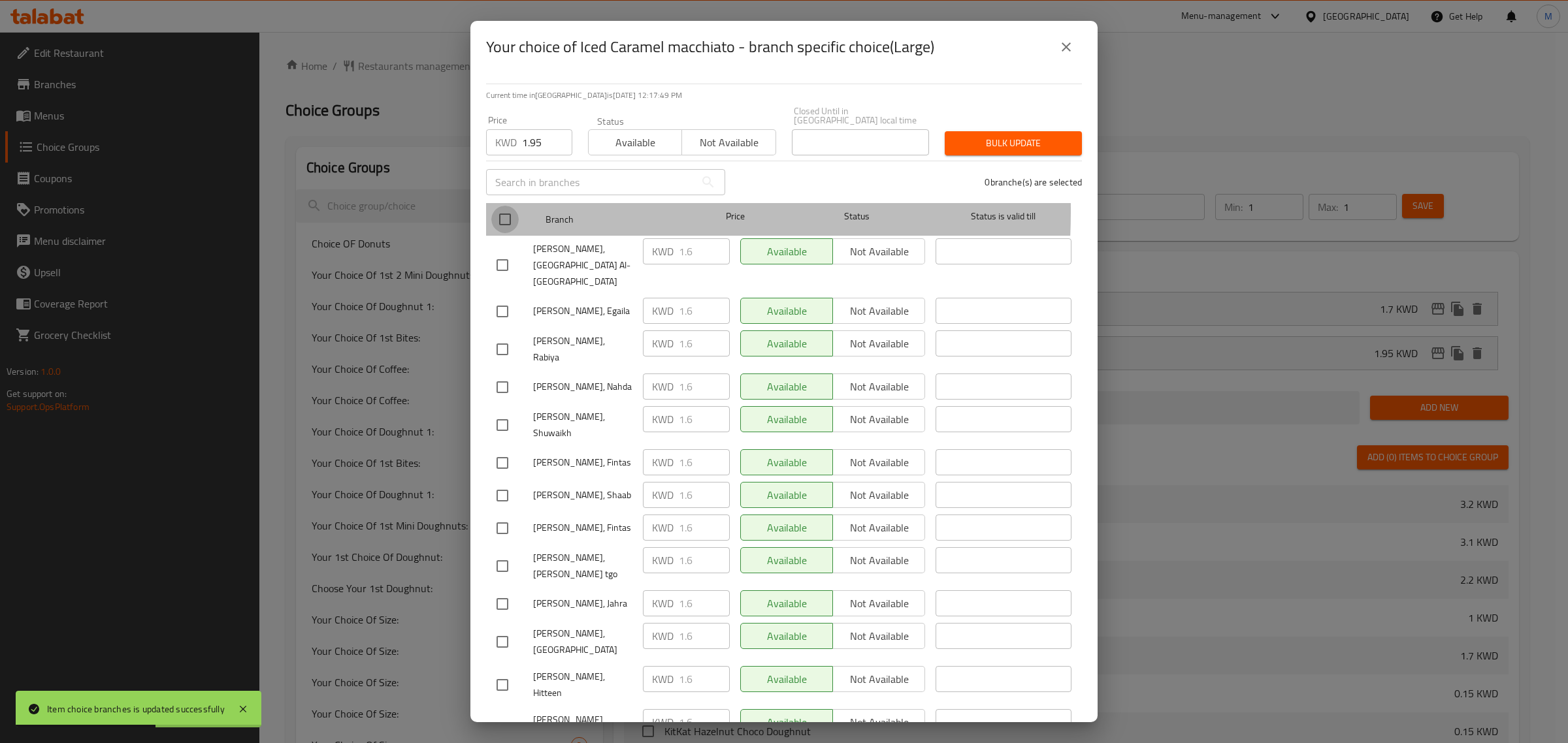
click at [510, 206] on input "checkbox" at bounding box center [505, 219] width 27 height 27
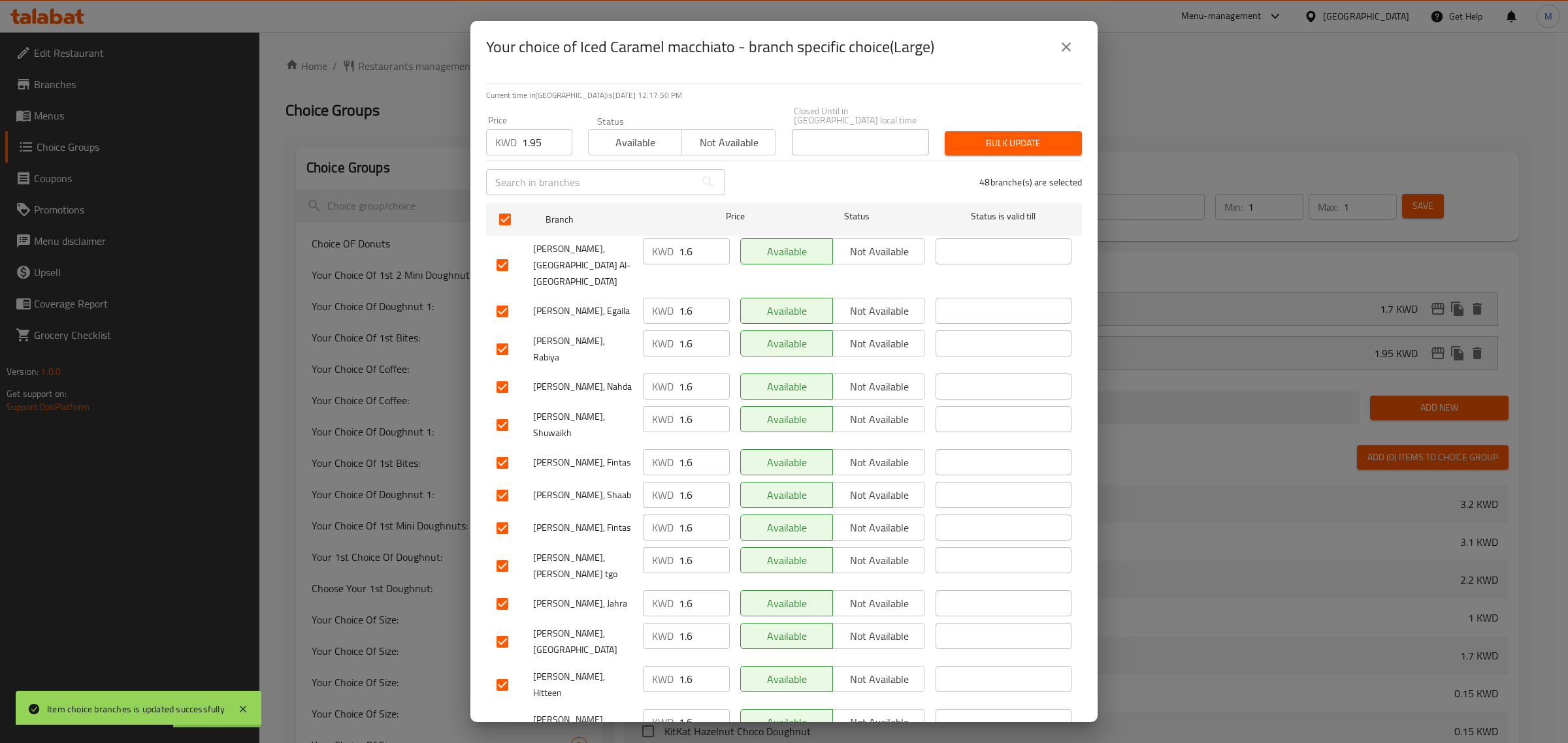
click at [978, 135] on span "Bulk update" at bounding box center [1014, 143] width 117 height 16
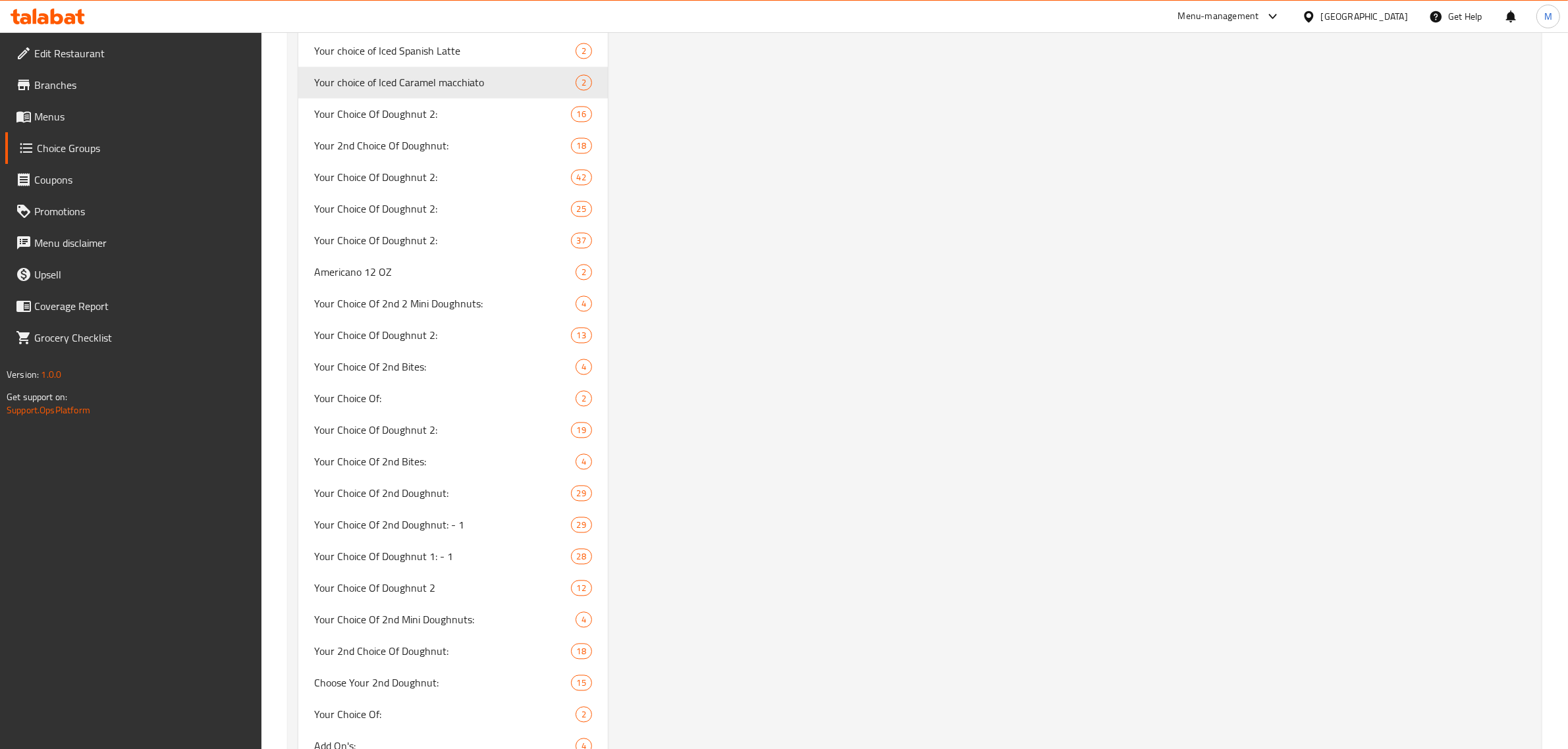
scroll to position [9456, 0]
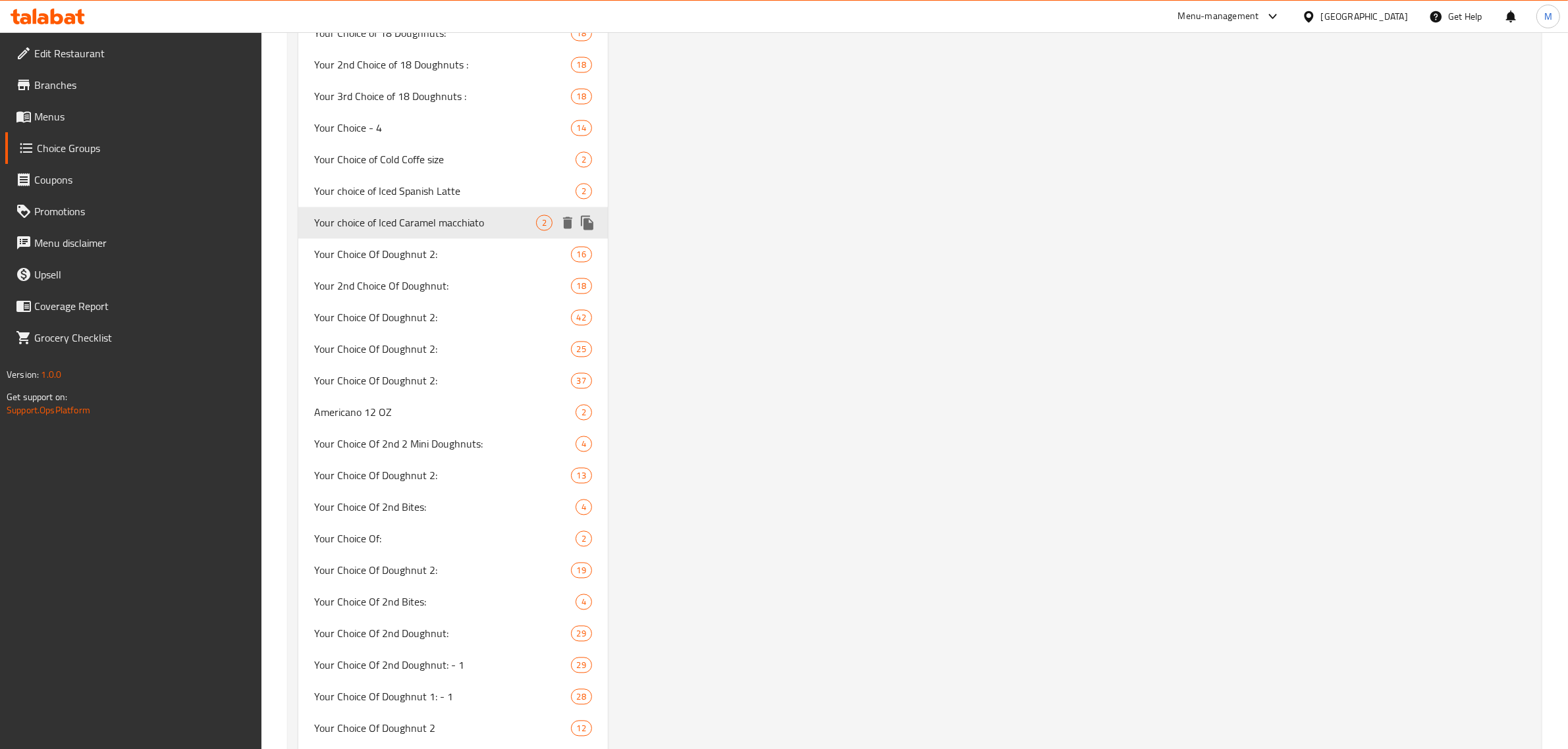
click at [587, 216] on icon "duplicate" at bounding box center [587, 223] width 12 height 14
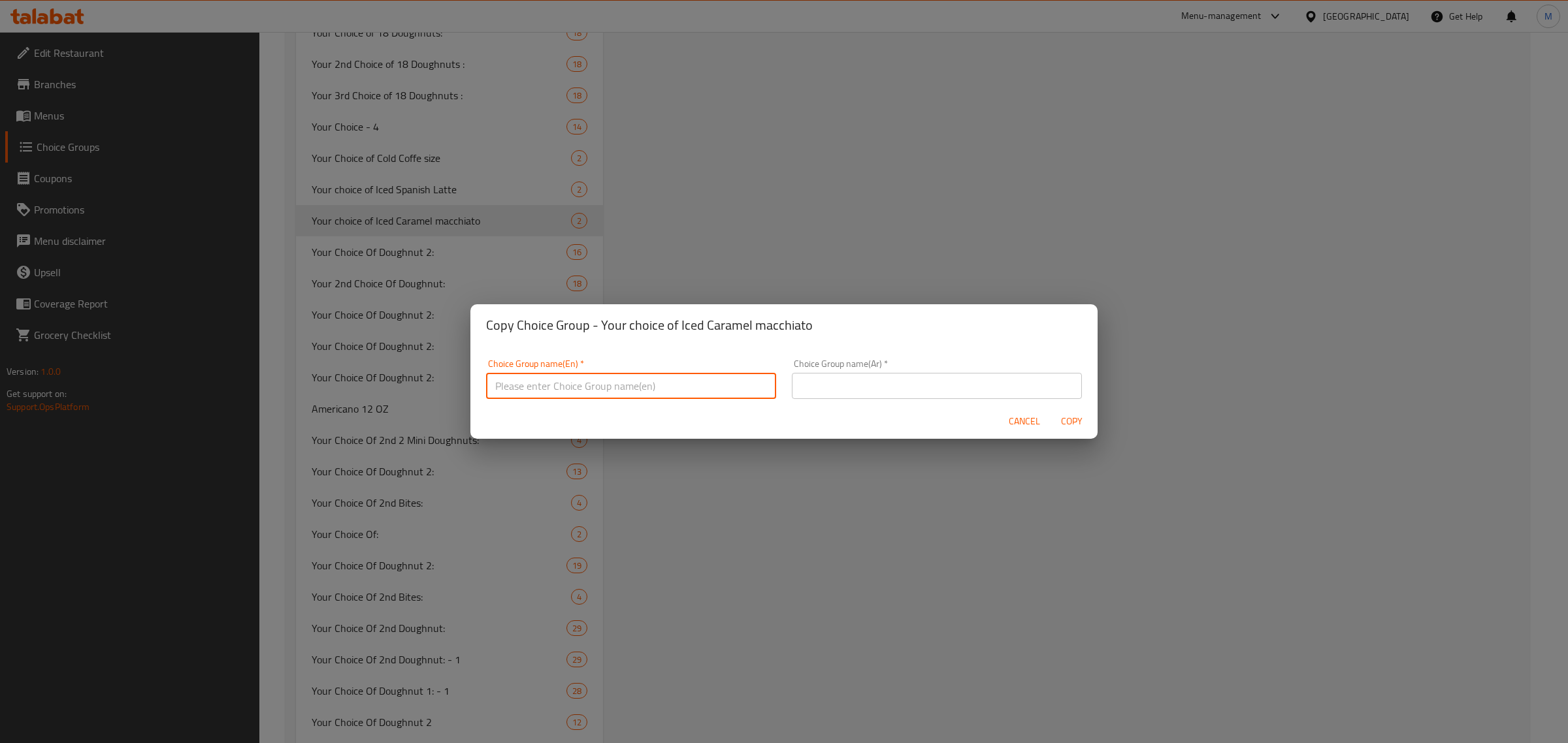
click at [605, 383] on input "text" at bounding box center [631, 386] width 290 height 27
drag, startPoint x: 556, startPoint y: 387, endPoint x: 660, endPoint y: 383, distance: 104.1
click at [660, 383] on input "Your choice of - Americano" at bounding box center [631, 386] width 290 height 27
paste input "Iced Mocha frappe"
click at [590, 382] on input "Your choice of Iced Mocha frappe" at bounding box center [631, 386] width 290 height 27
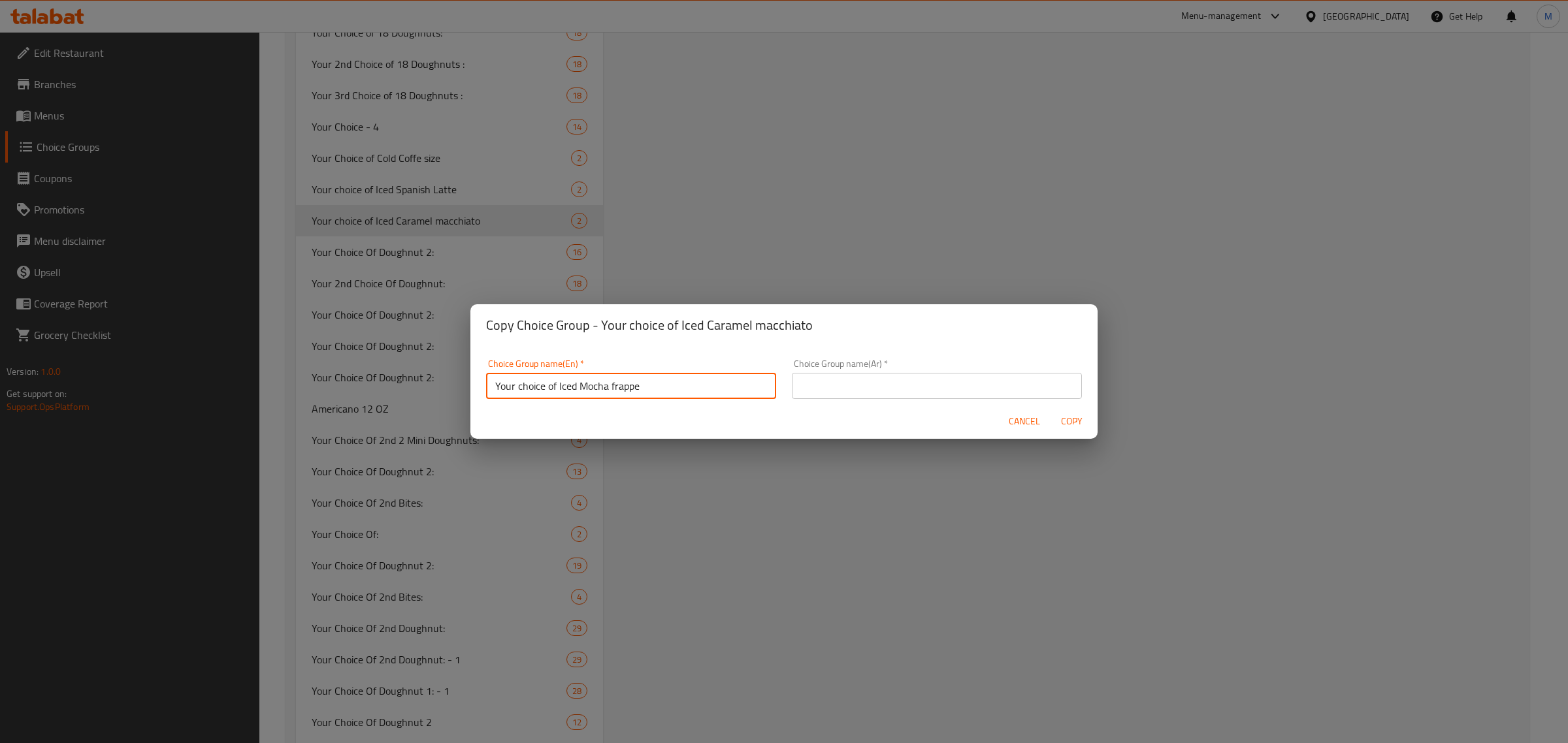
click at [590, 382] on input "Your choice of Iced Mocha frappe" at bounding box center [631, 386] width 290 height 27
click at [597, 383] on input "Your choice of Iced Mocha frappe" at bounding box center [631, 386] width 290 height 27
click at [843, 392] on input "text" at bounding box center [937, 386] width 290 height 27
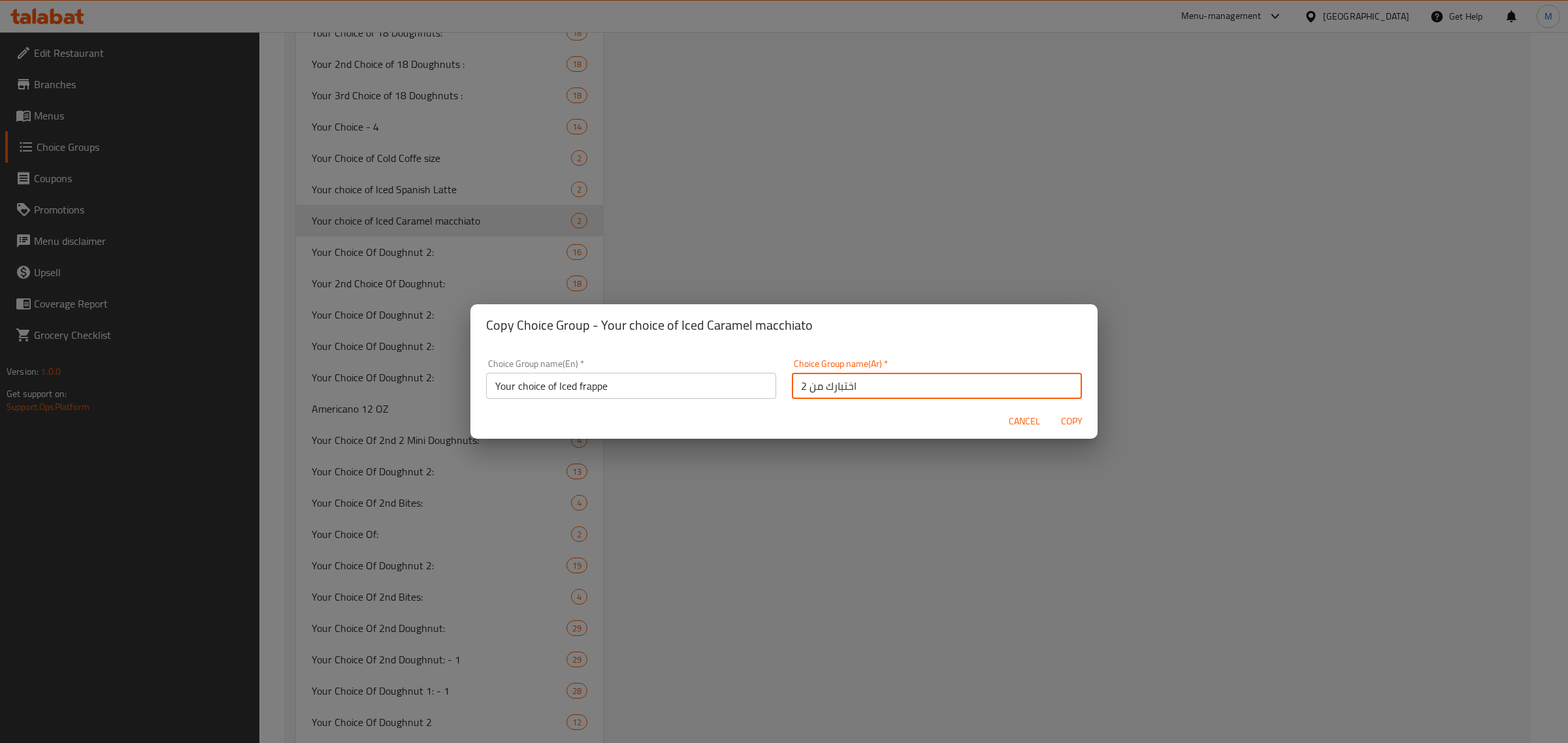
click at [798, 384] on input "اختبارك من 2" at bounding box center [937, 386] width 290 height 27
click at [1069, 420] on span "Copy" at bounding box center [1071, 421] width 31 height 16
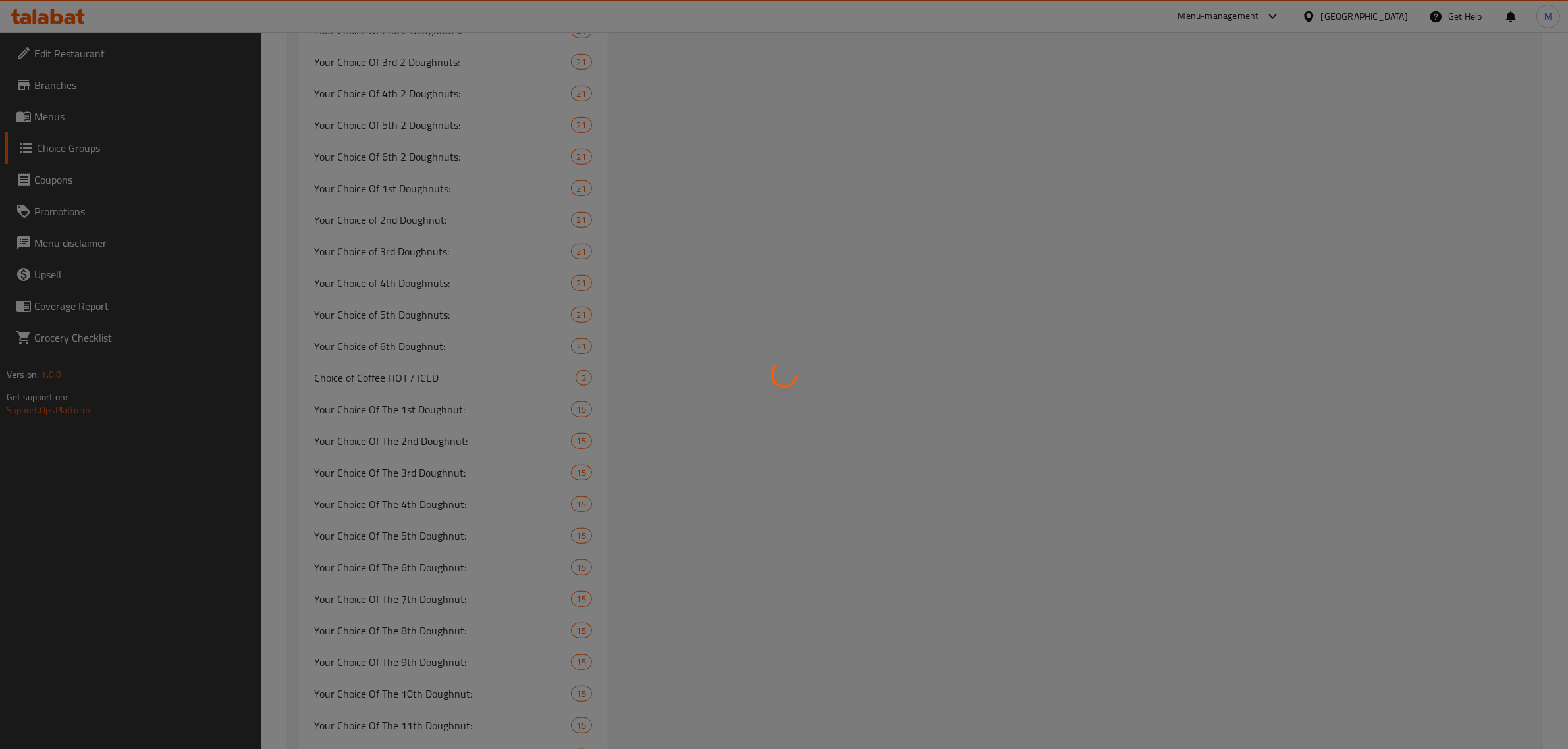
scroll to position [0, 0]
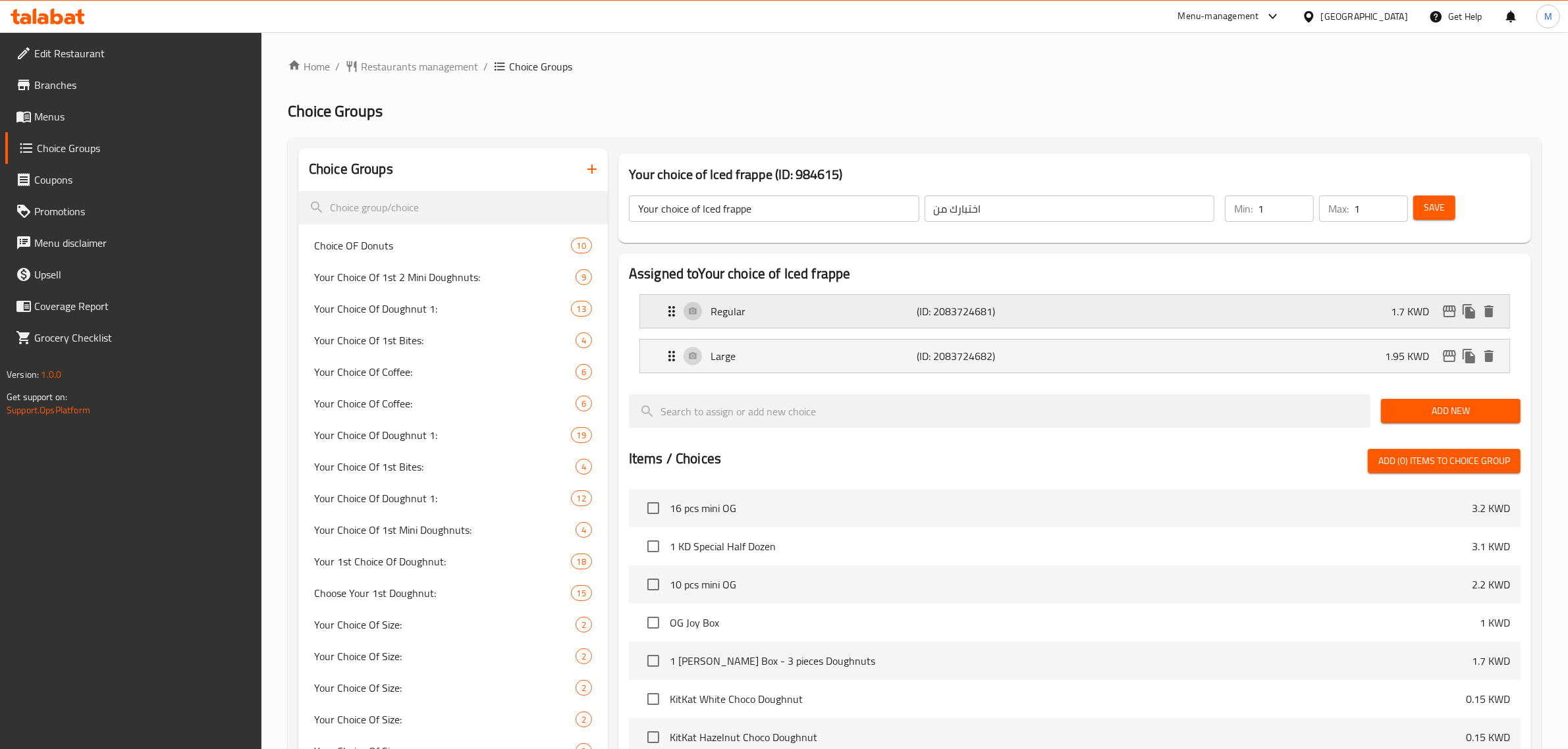
click at [1179, 318] on div "Regular (ID: 2083724681) 1.7 KWD" at bounding box center [1078, 311] width 829 height 33
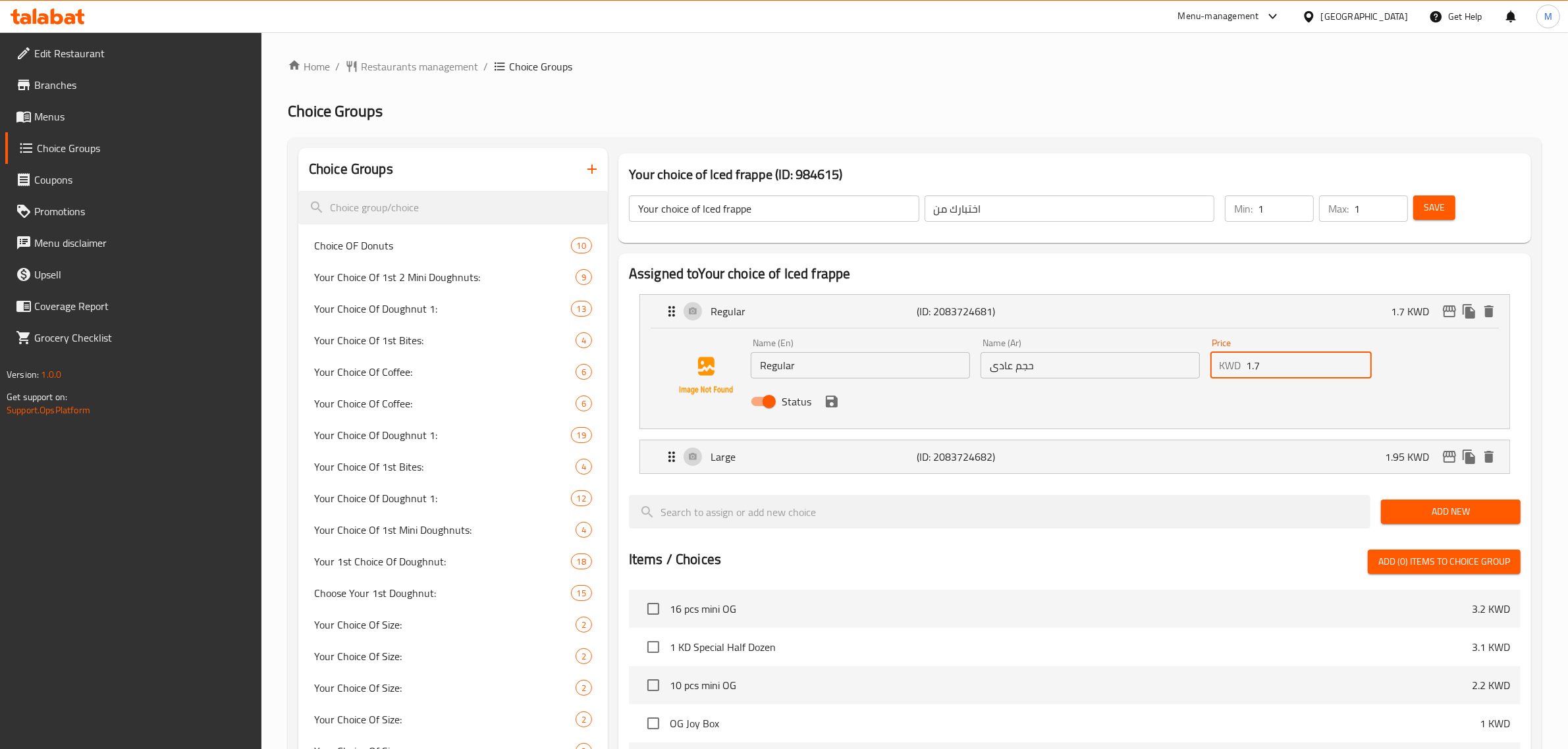
drag, startPoint x: 1293, startPoint y: 353, endPoint x: 1237, endPoint y: 343, distance: 56.9
click at [1237, 343] on div "Price KWD 1.7 Price" at bounding box center [1292, 358] width 162 height 40
click at [829, 403] on nav "Regular (ID: 2083724681) 1.7 KWD Name (En) Regular Name (En) Name (Ar) حجم عادى…" at bounding box center [1074, 384] width 892 height 200
click at [826, 400] on icon "save" at bounding box center [831, 401] width 12 height 12
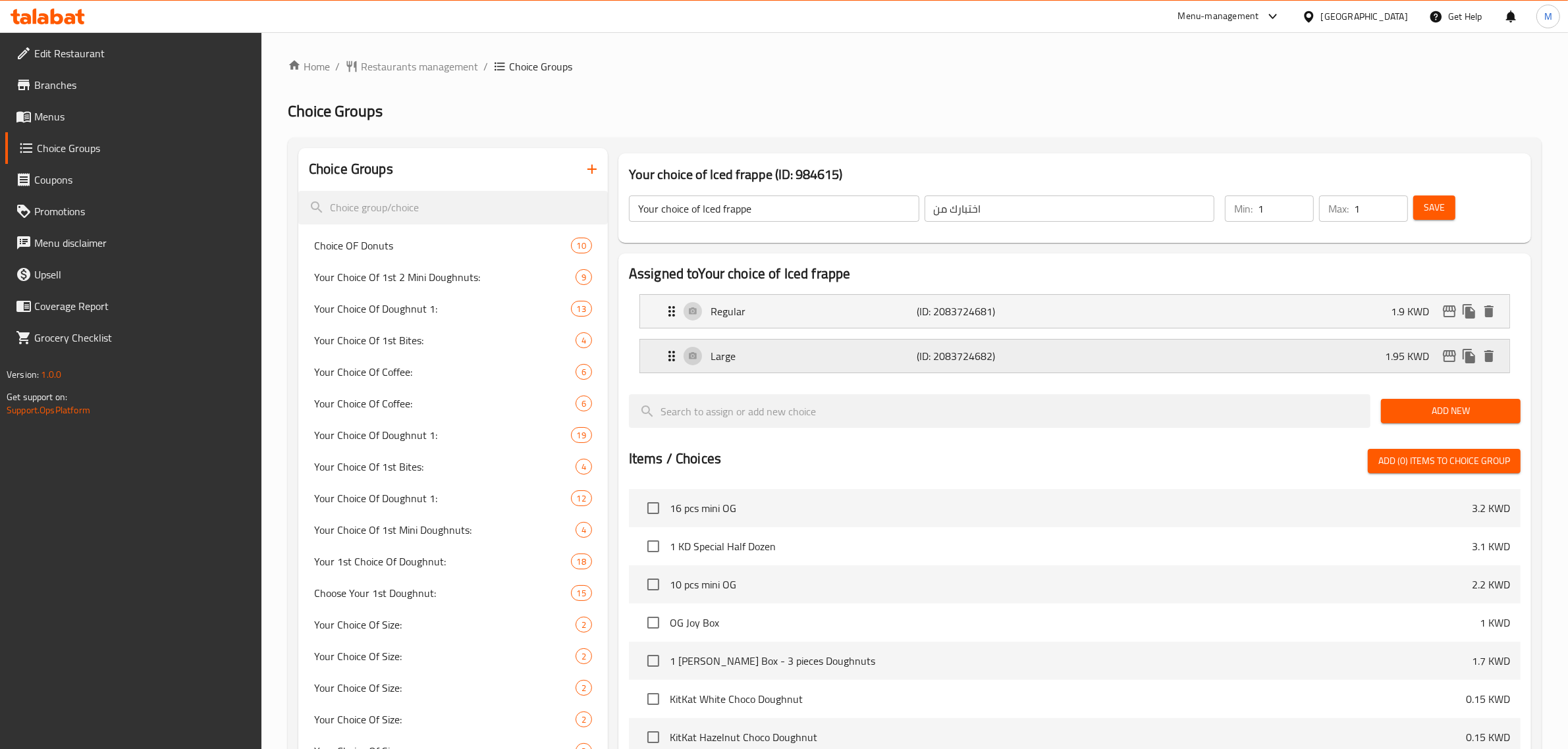
click at [1318, 364] on div "Large (ID: 2083724682) 1.95 KWD" at bounding box center [1078, 355] width 829 height 33
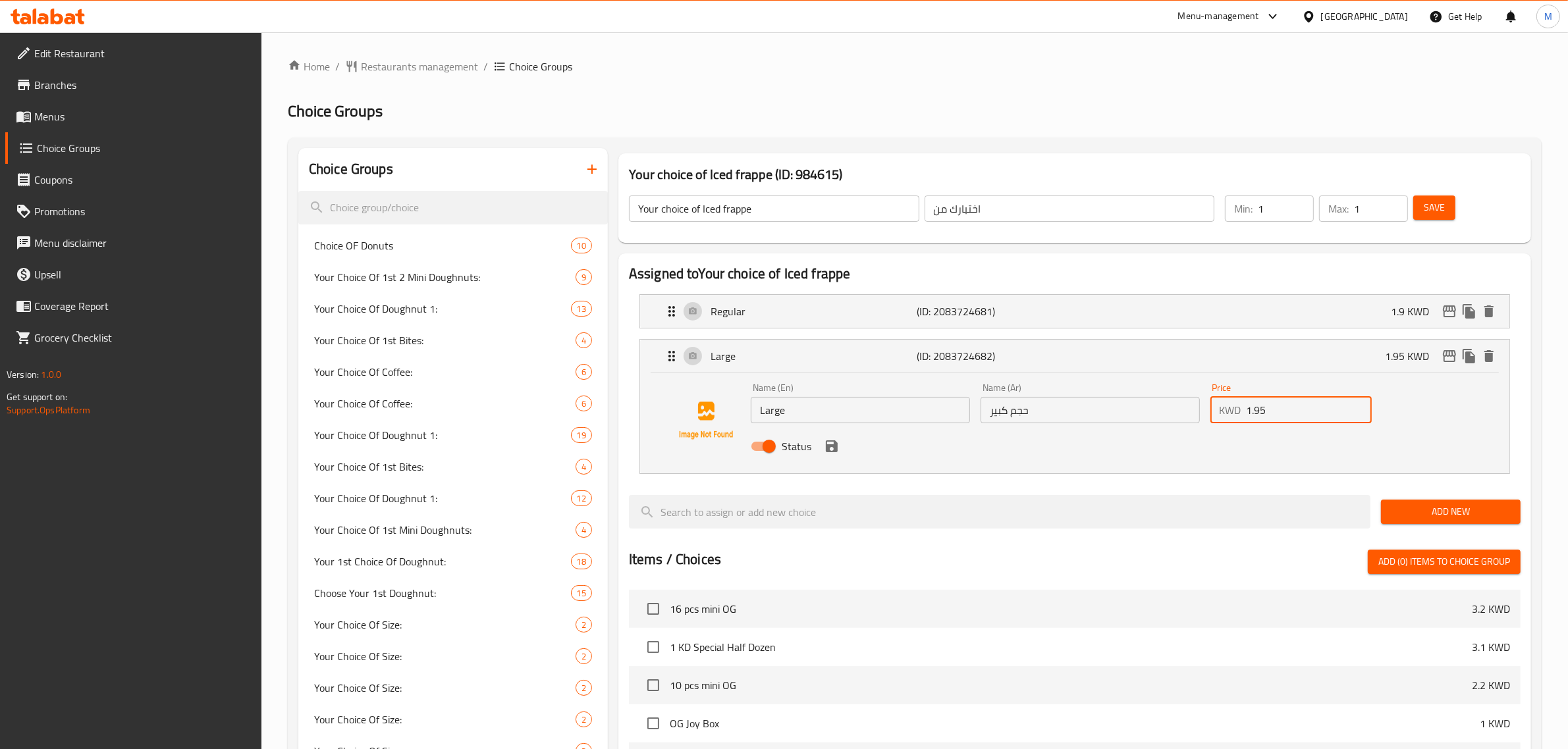
drag, startPoint x: 1262, startPoint y: 413, endPoint x: 1194, endPoint y: 412, distance: 68.0
click at [1194, 412] on div "Name (En) Large Name (En) Name (Ar) حجم كبير Name (Ar) Price KWD 1.95 Price Sta…" at bounding box center [1090, 420] width 690 height 86
click at [832, 445] on icon "save" at bounding box center [831, 446] width 12 height 12
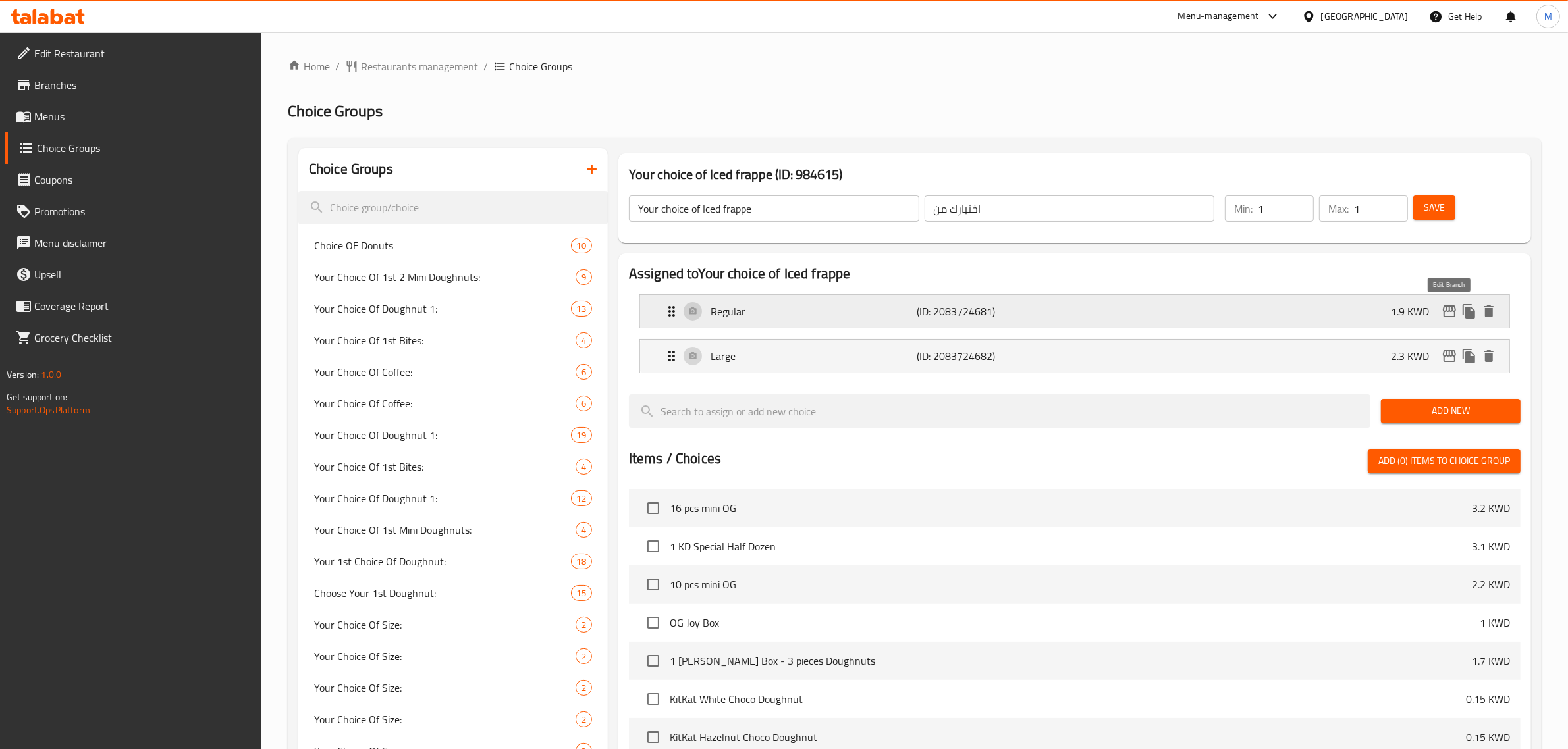
click at [1456, 305] on icon "edit" at bounding box center [1450, 312] width 16 height 16
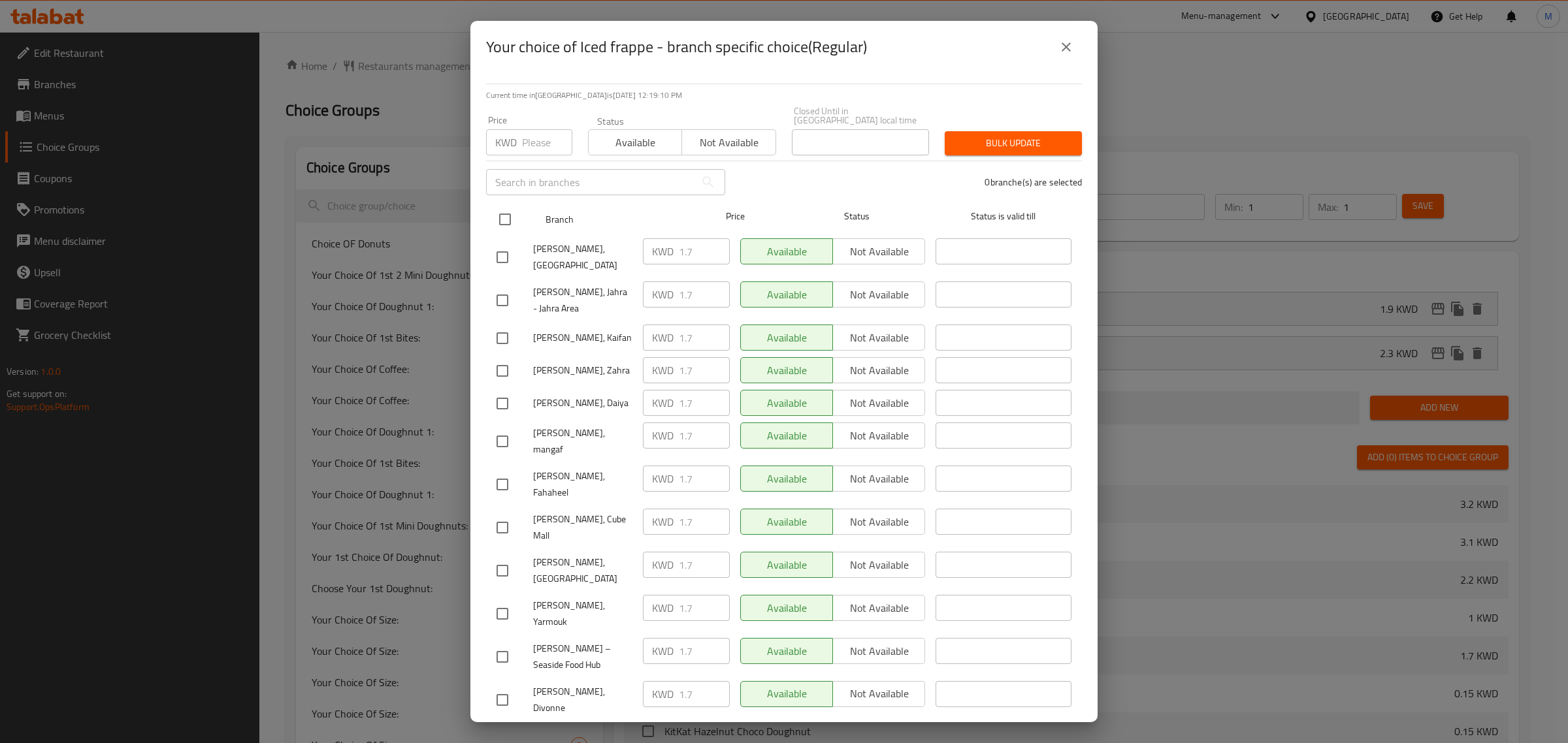
click at [507, 206] on input "checkbox" at bounding box center [505, 219] width 27 height 27
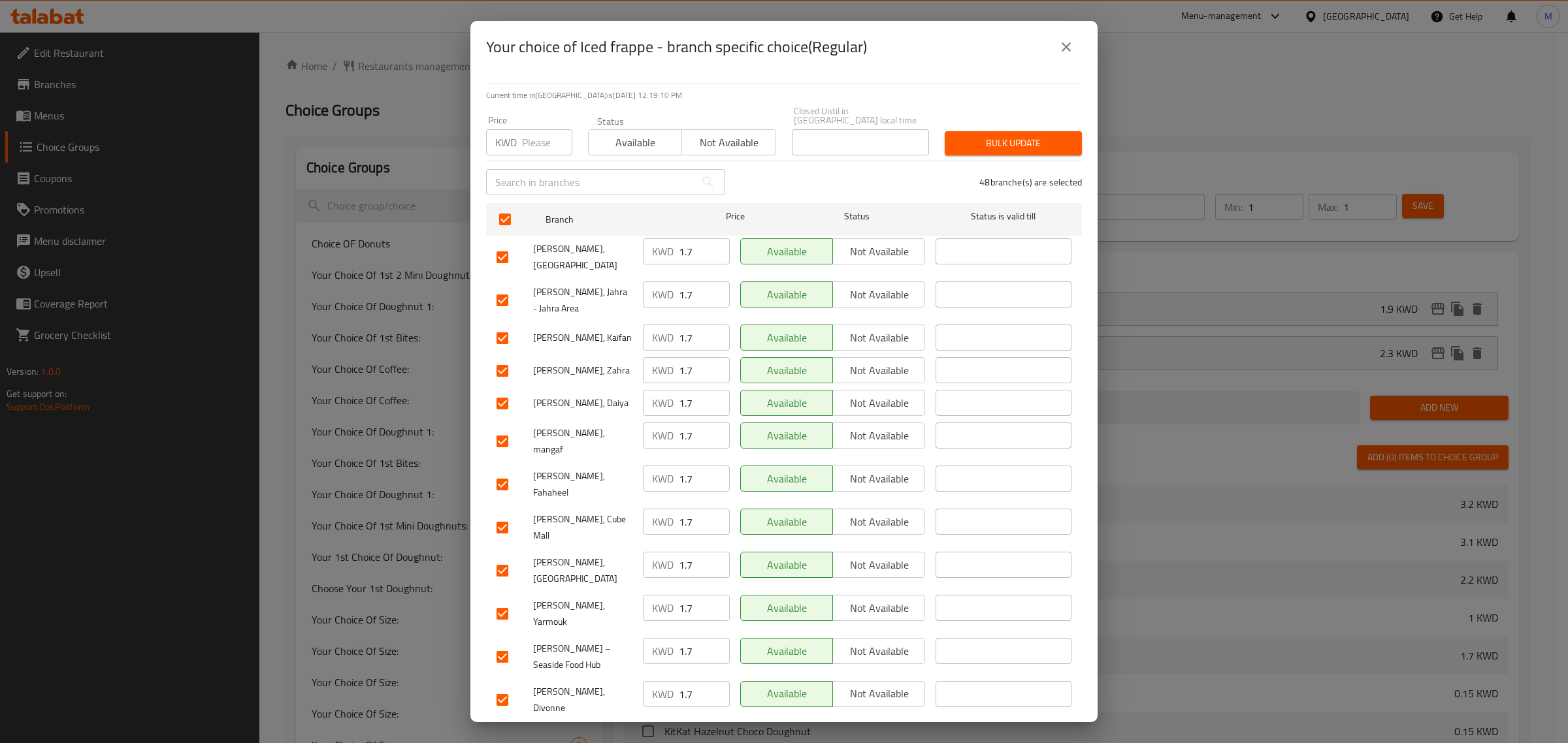
click at [530, 142] on input "number" at bounding box center [547, 142] width 50 height 27
click at [993, 135] on span "Bulk update" at bounding box center [1014, 143] width 117 height 16
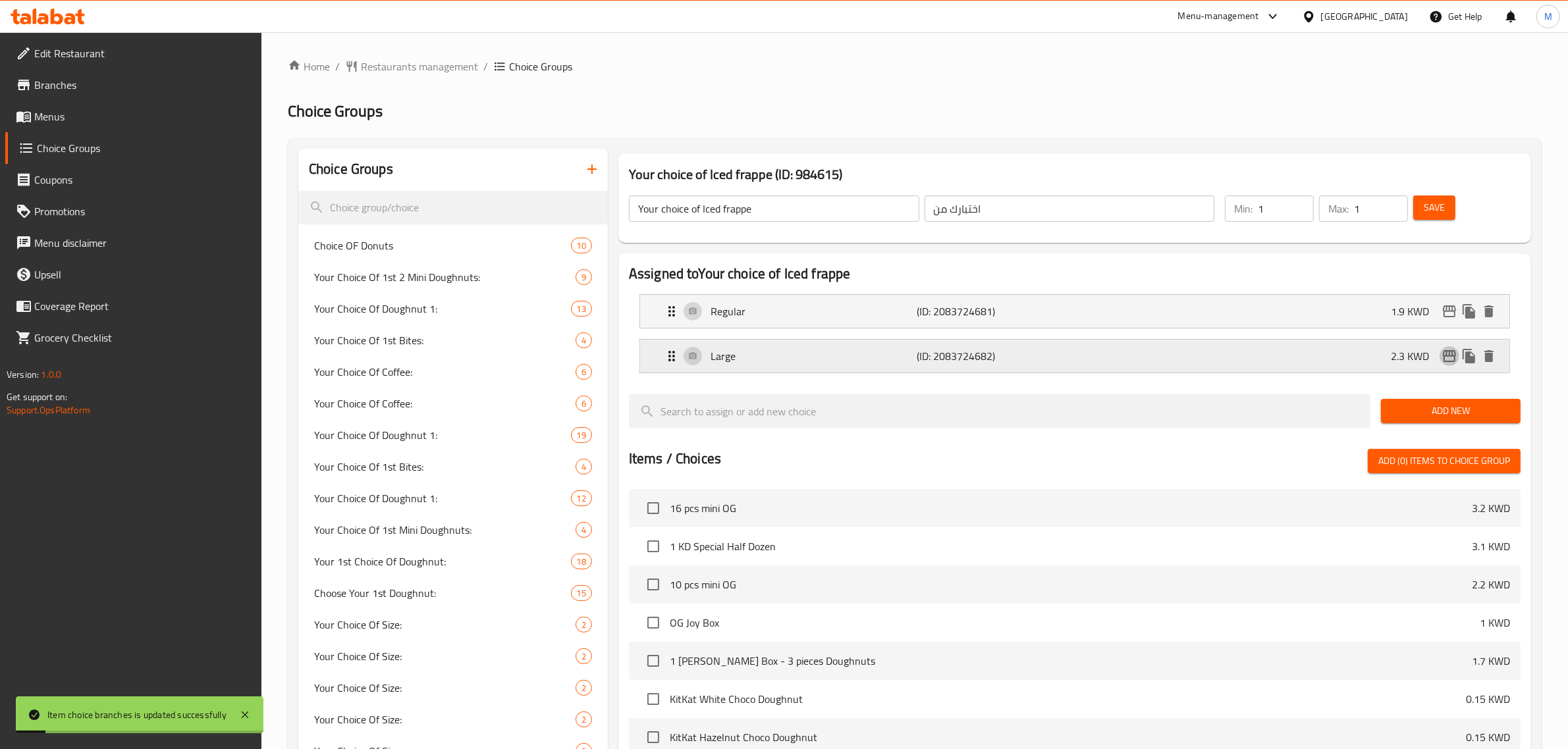
click at [1450, 352] on icon "edit" at bounding box center [1450, 355] width 13 height 12
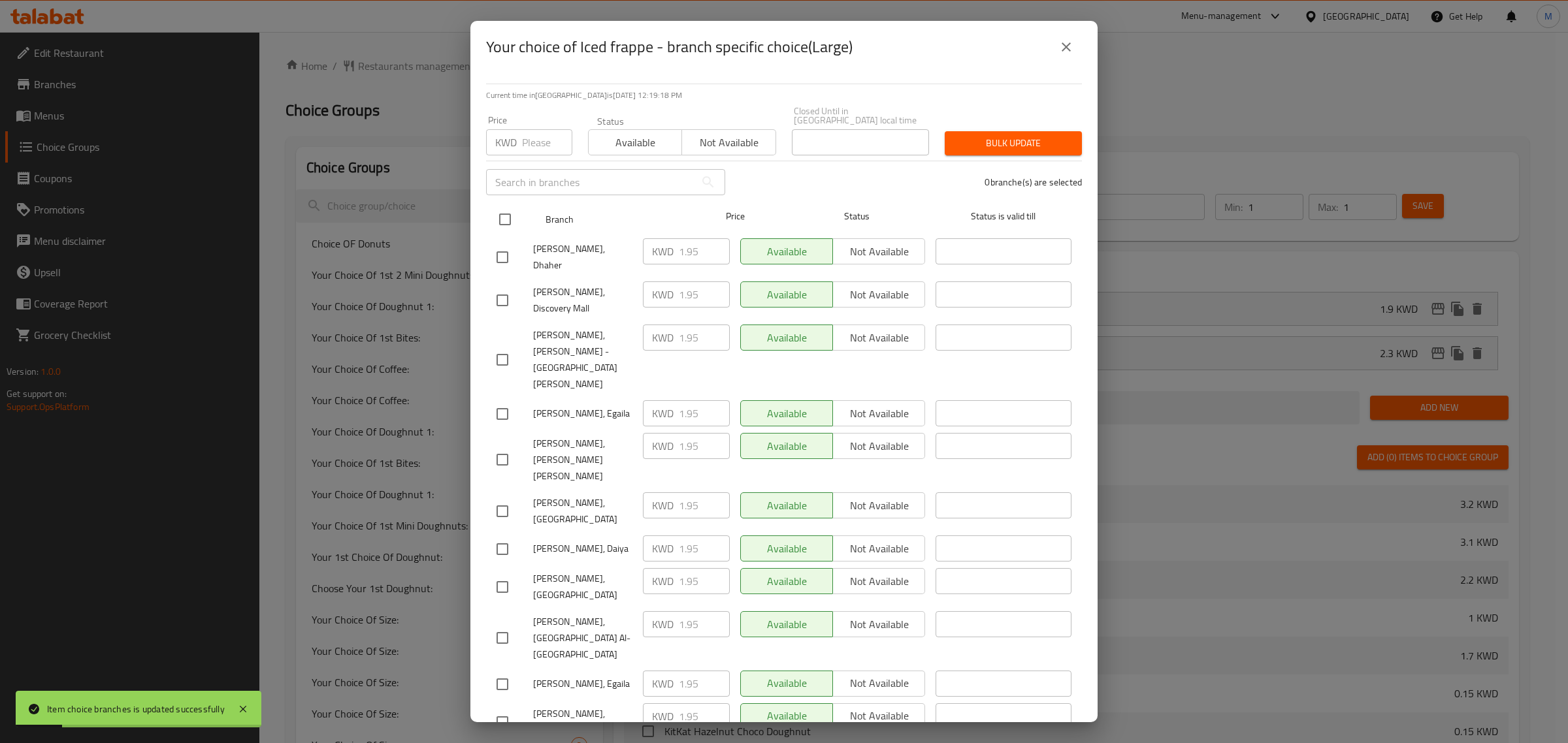
click at [510, 208] on input "checkbox" at bounding box center [505, 219] width 27 height 27
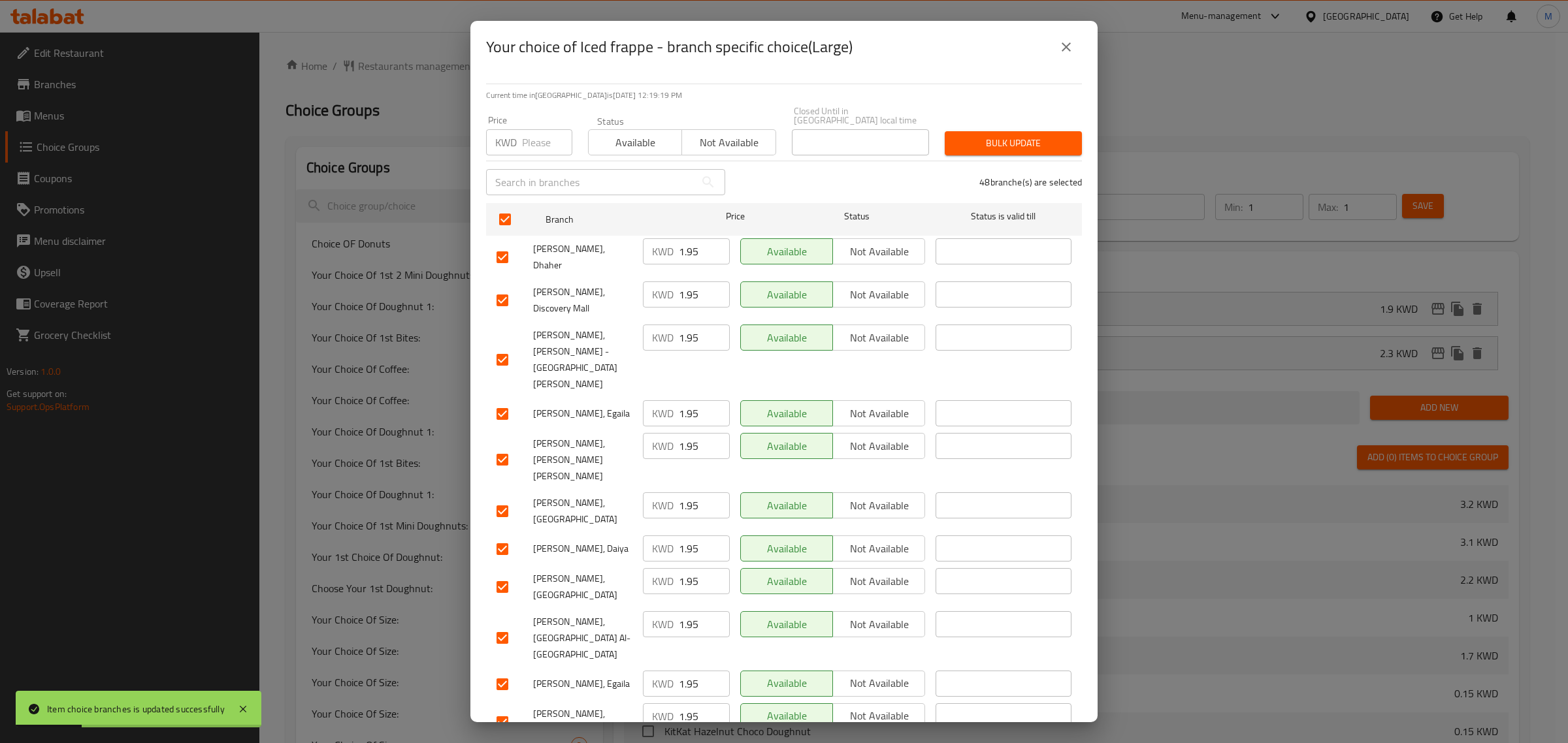
click at [537, 139] on input "number" at bounding box center [547, 142] width 50 height 27
drag, startPoint x: 537, startPoint y: 129, endPoint x: 521, endPoint y: 129, distance: 16.0
click at [521, 129] on div "KWD 23.3 Price" at bounding box center [529, 142] width 87 height 27
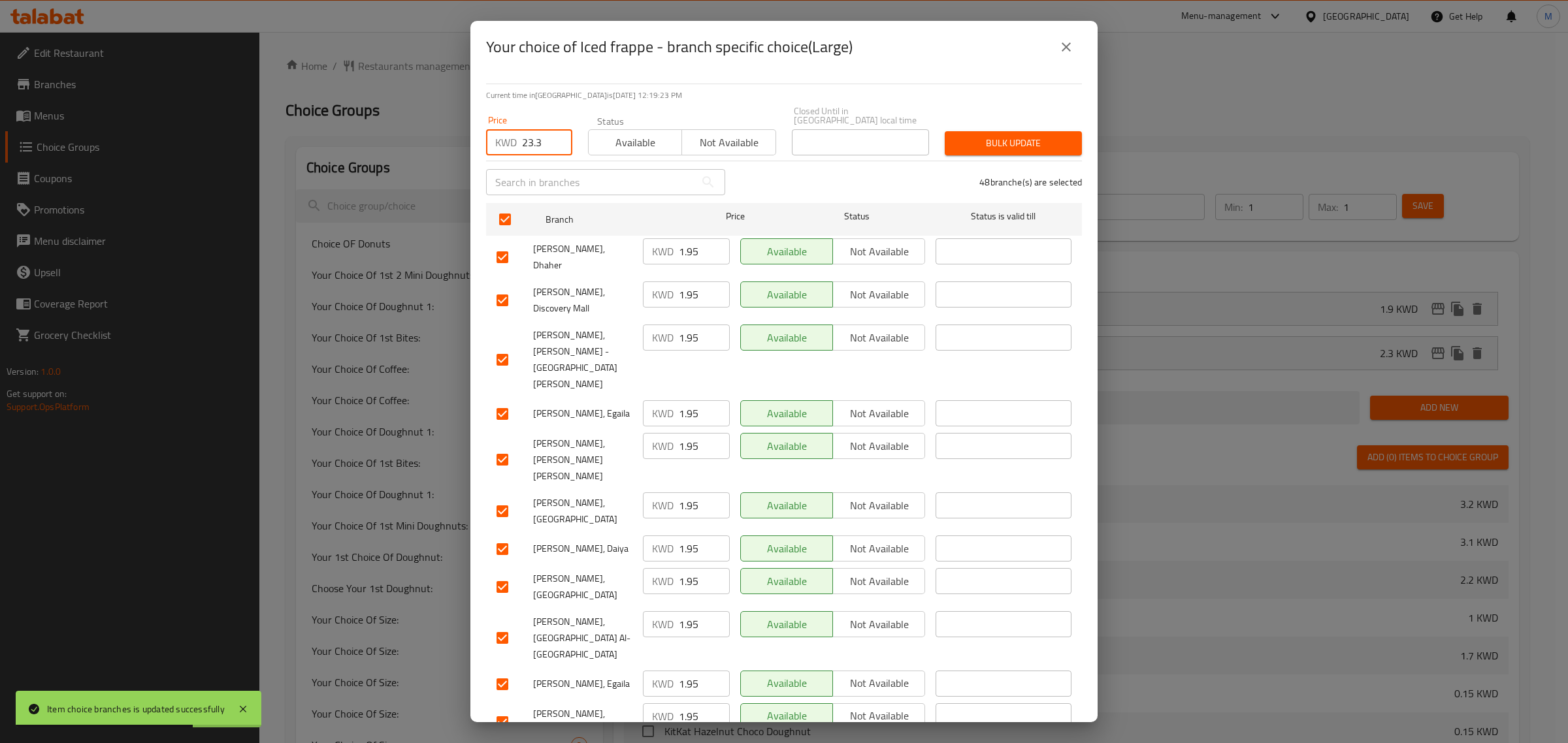
click at [521, 129] on div "KWD 23.3 Price" at bounding box center [529, 142] width 87 height 27
drag, startPoint x: 543, startPoint y: 129, endPoint x: 517, endPoint y: 129, distance: 26.0
click at [517, 129] on div "KWD 23.3 Price" at bounding box center [529, 142] width 87 height 27
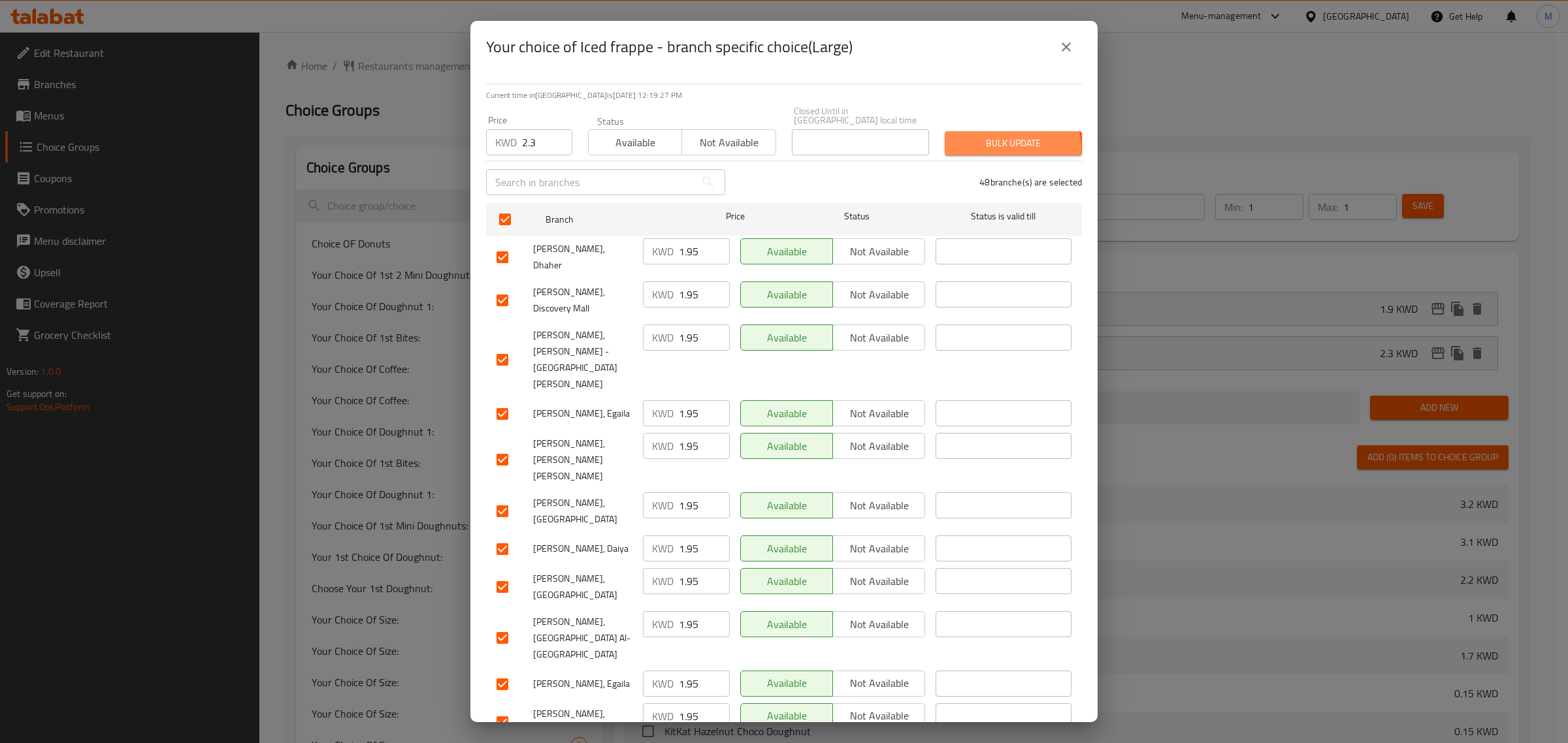
click at [984, 141] on span "Bulk update" at bounding box center [1014, 143] width 117 height 16
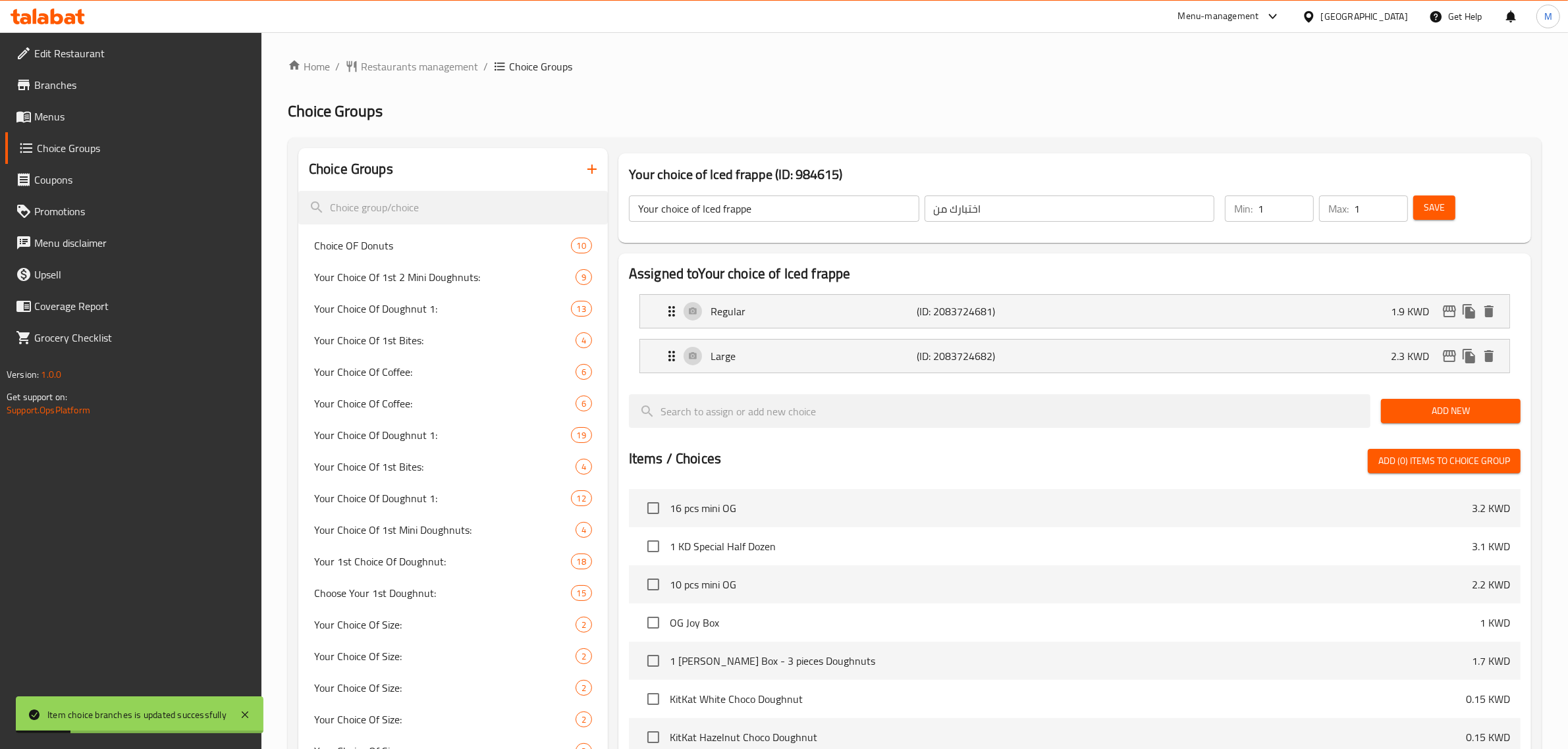
click at [1446, 204] on button "Save" at bounding box center [1433, 208] width 42 height 24
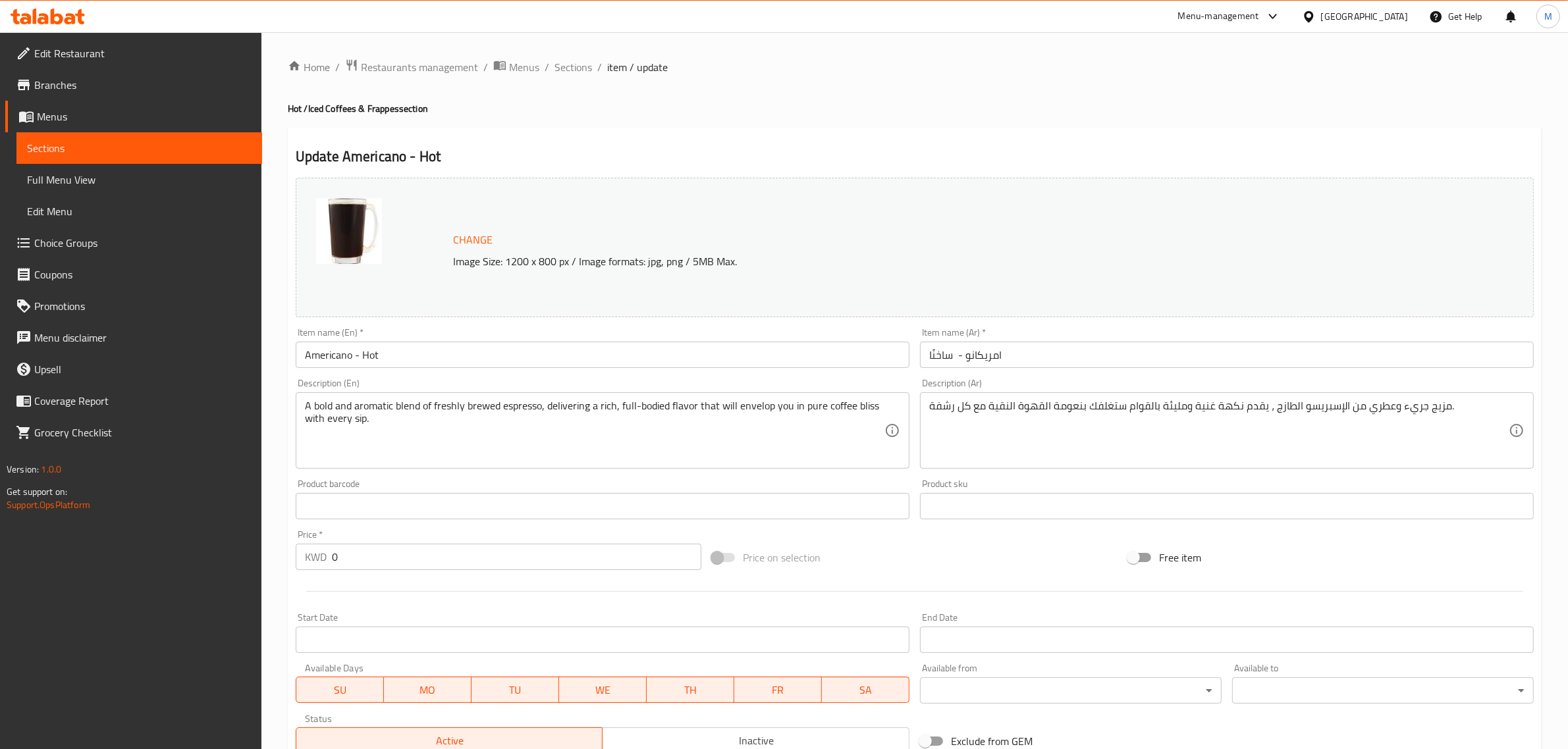
type input "إختيارك من الحليب: (اختر 1)"
type input "1"
type input "الأضافات:"
type input "0"
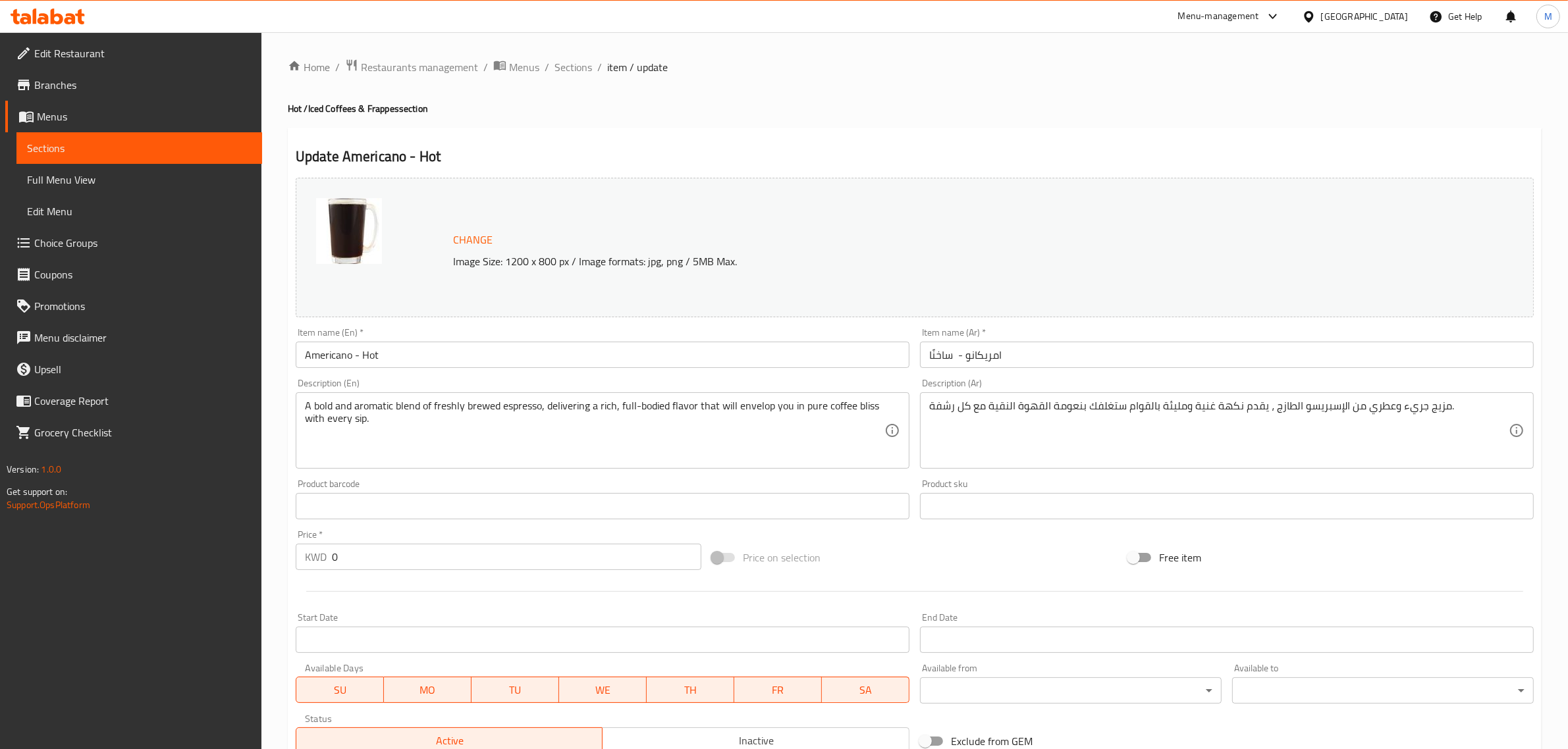
type input "0"
type input "إختيارك للحجم: (أختر 1)"
type input "1"
type input "أختيارك من دونات"
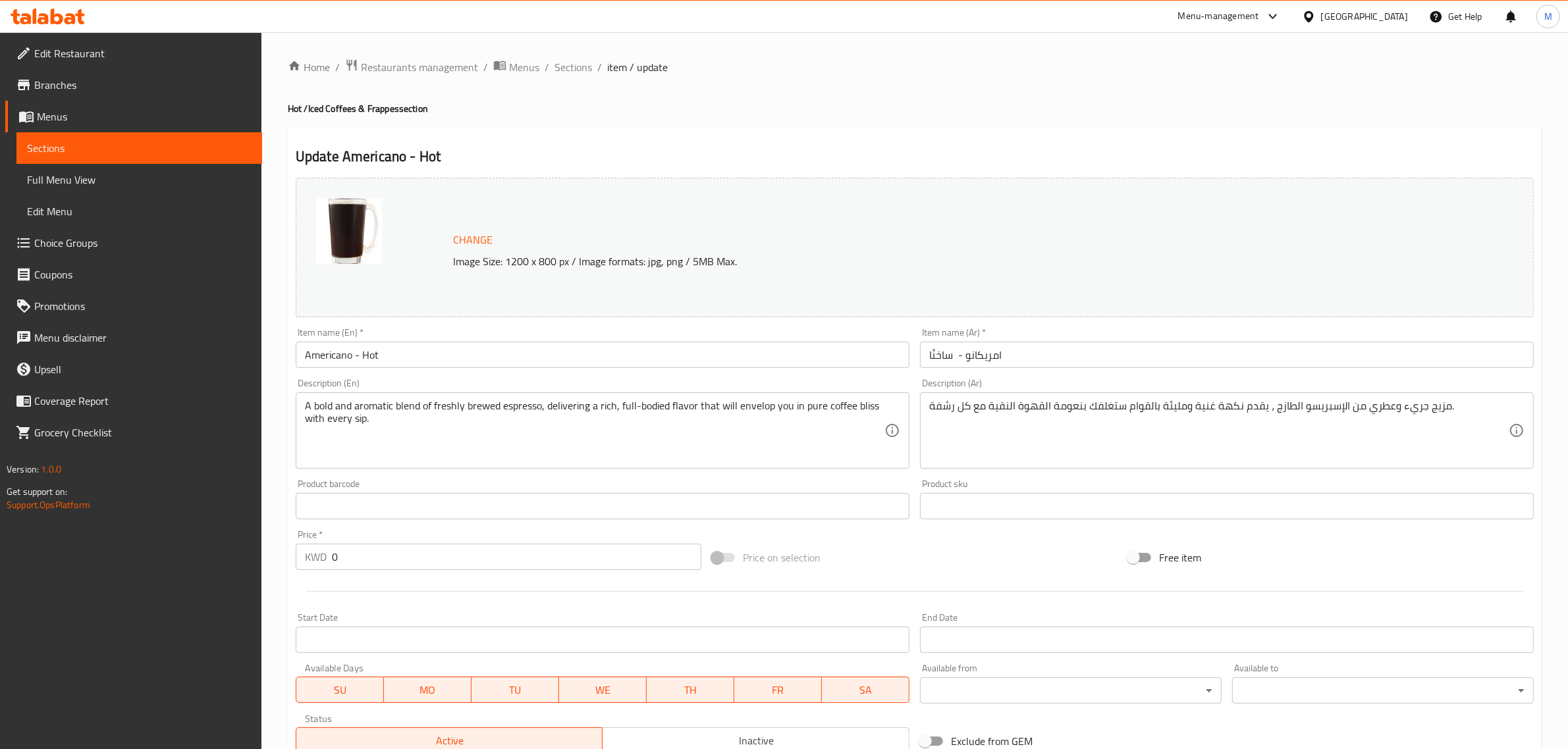
type input "0"
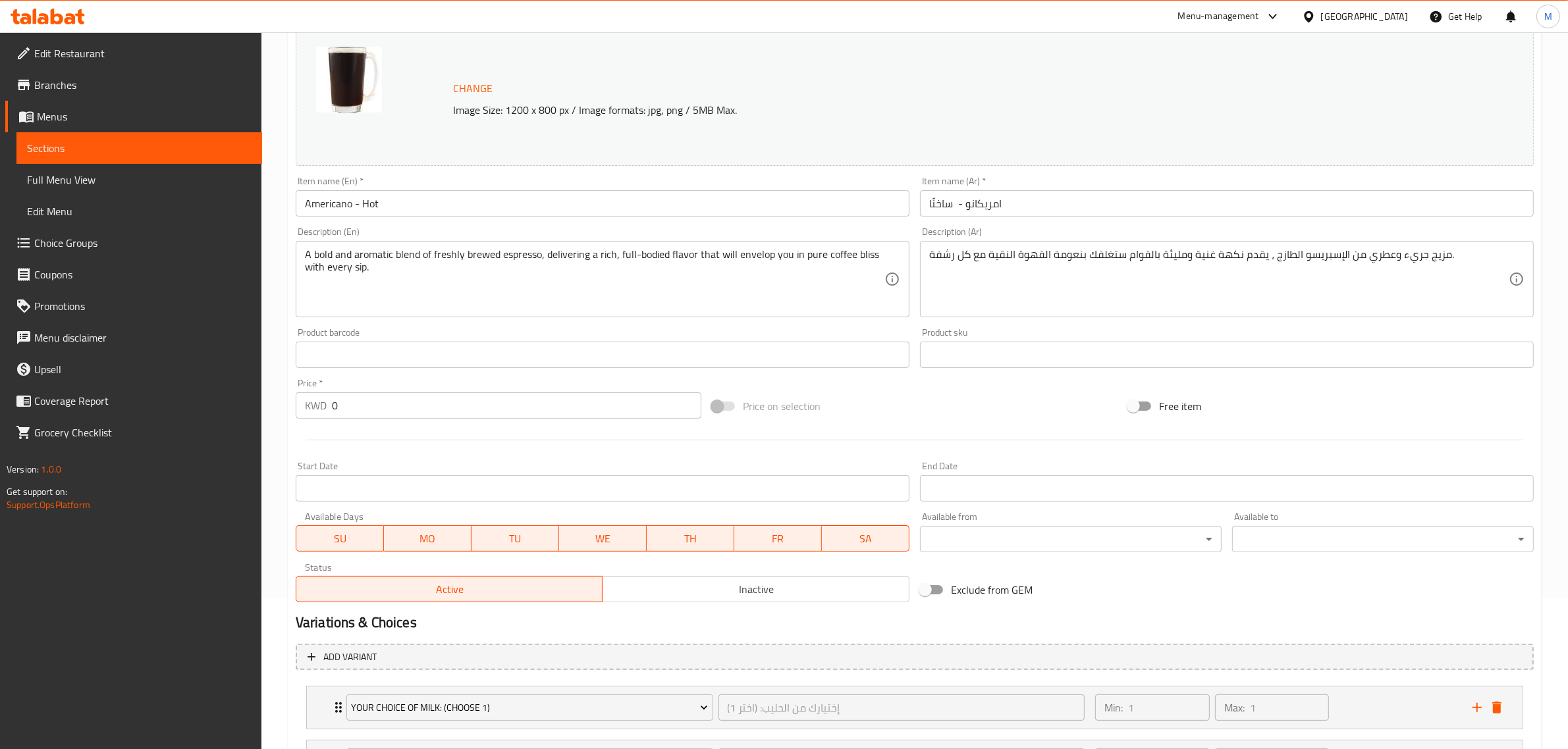
scroll to position [385, 0]
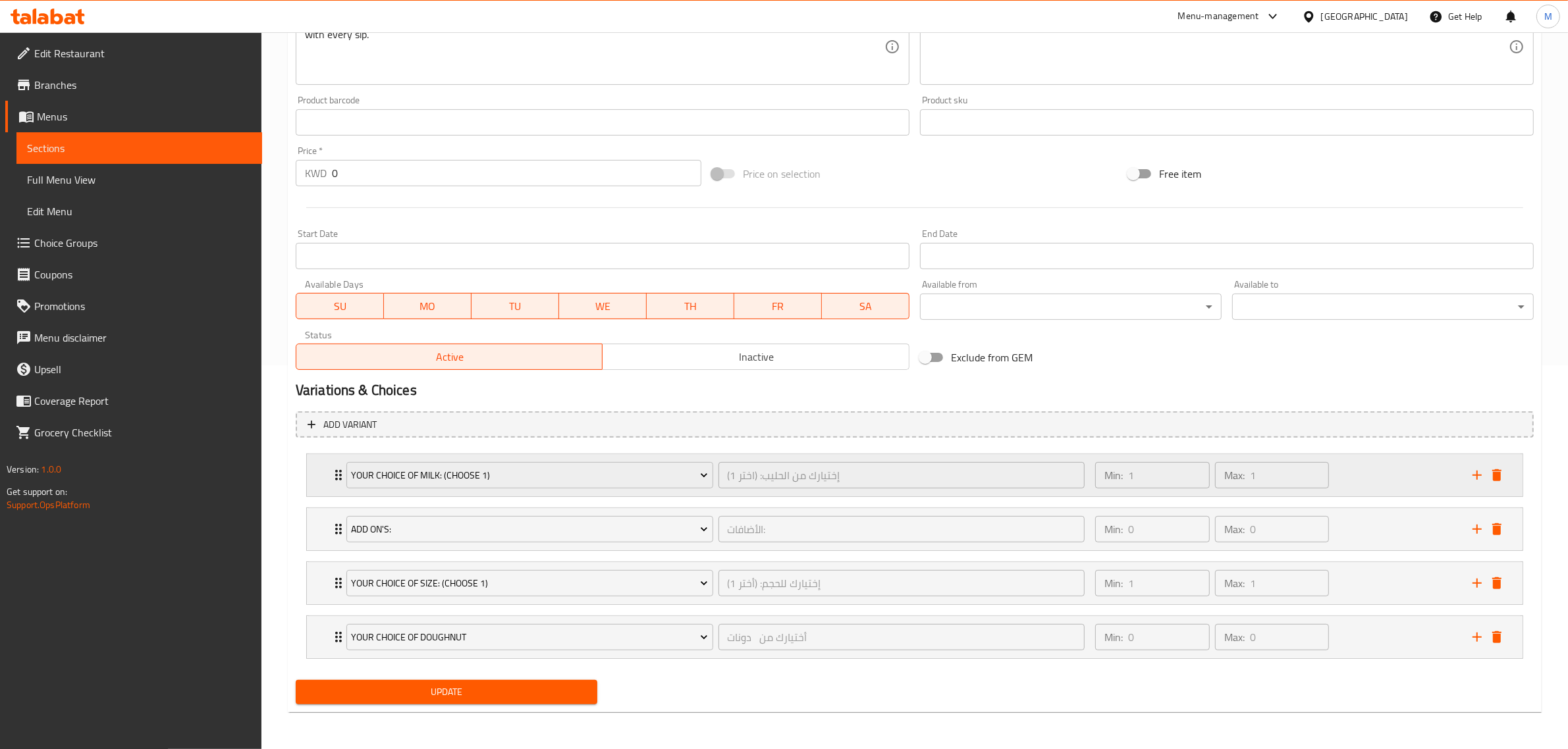
click at [1365, 474] on div "Min: 1 ​ Max: 1 ​" at bounding box center [1276, 475] width 378 height 42
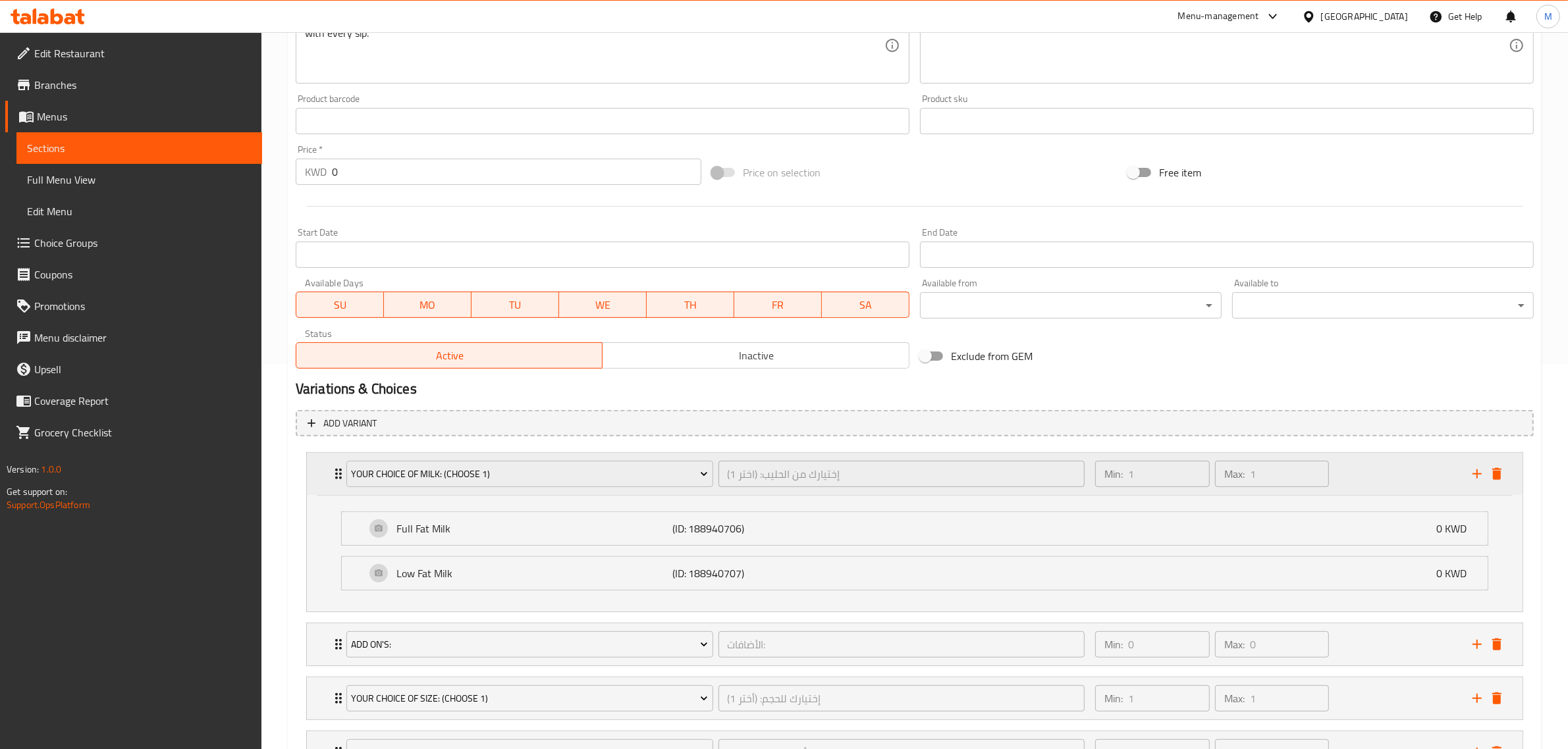
click at [1358, 461] on div "Min: 1 ​ Max: 1 ​" at bounding box center [1276, 474] width 378 height 42
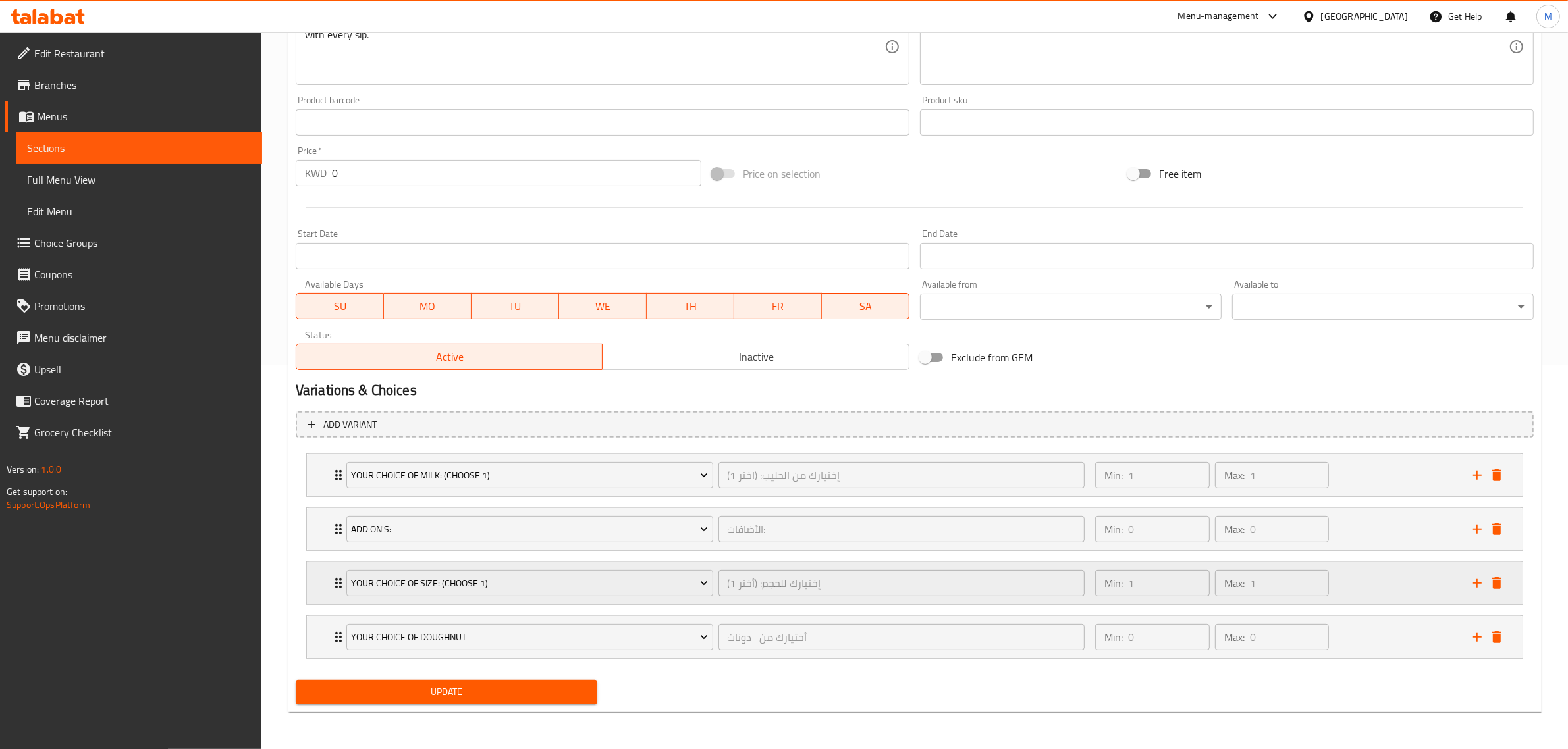
click at [1371, 582] on div "Min: 1 ​ Max: 1 ​" at bounding box center [1276, 582] width 378 height 42
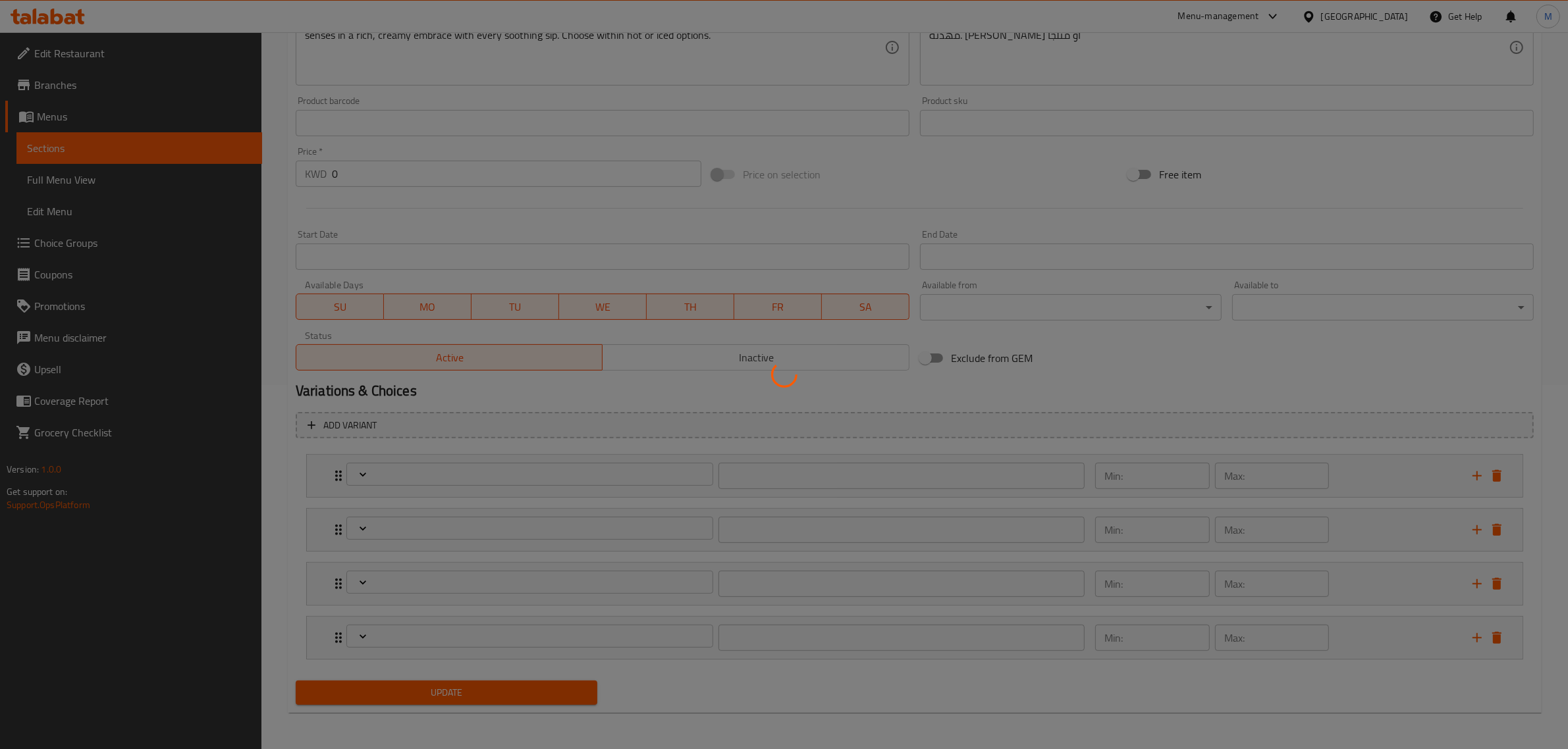
scroll to position [281, 0]
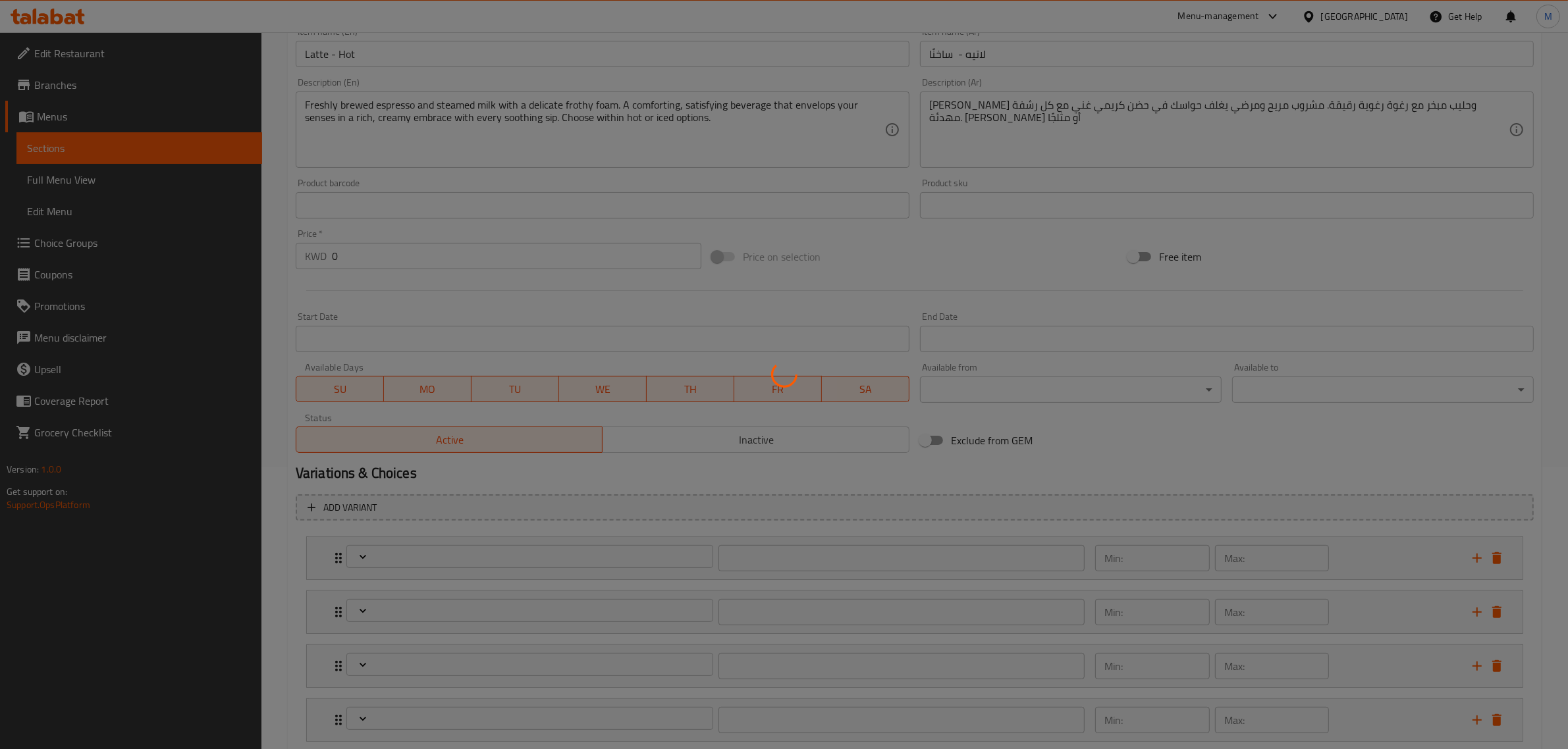
type input "إختيارك من الحليب: (اختر 1)"
type input "1"
type input "الأضافات:"
type input "0"
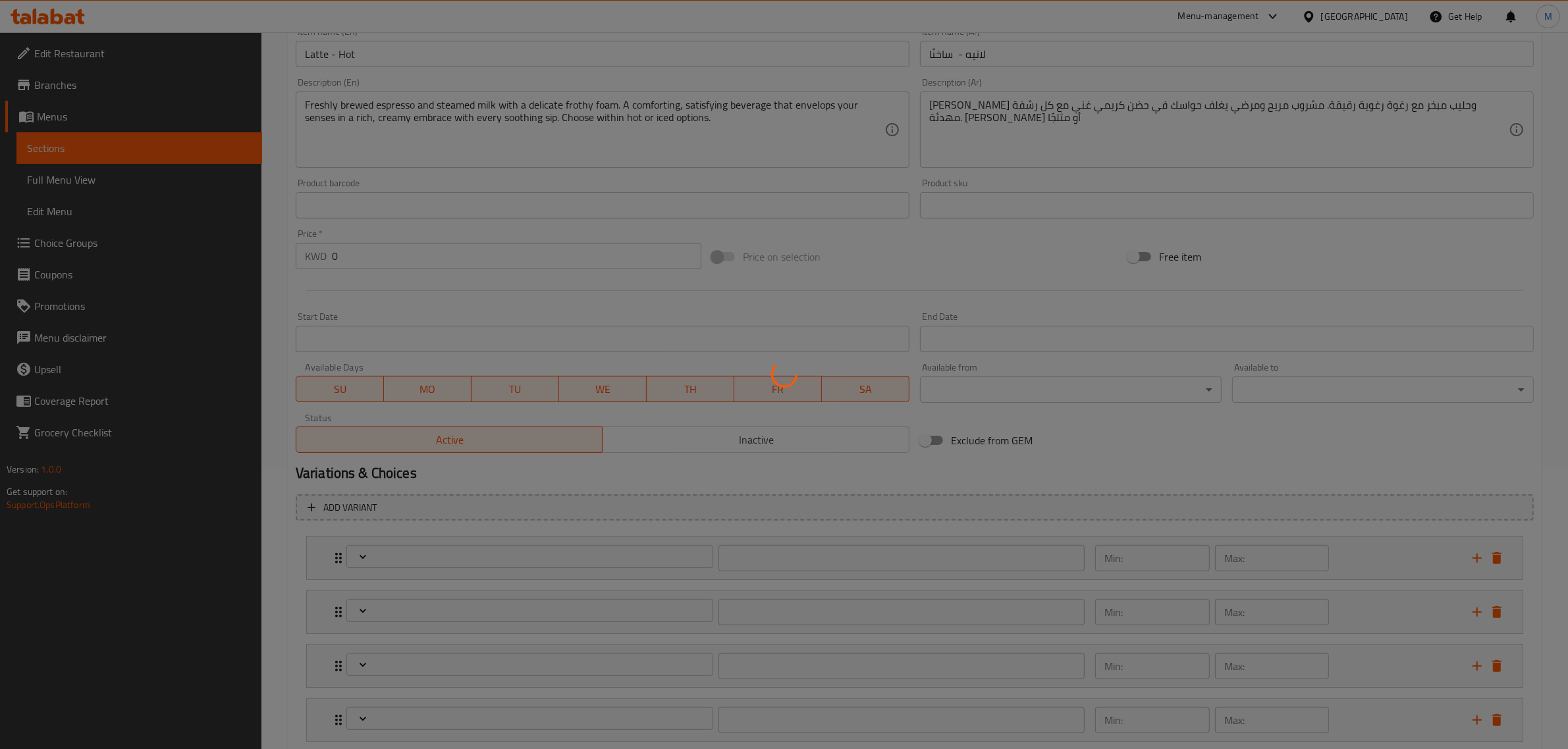
type input "0"
type input "إختيارك للحجم: (أختر 1)"
type input "1"
type input "أختيارك من دونات"
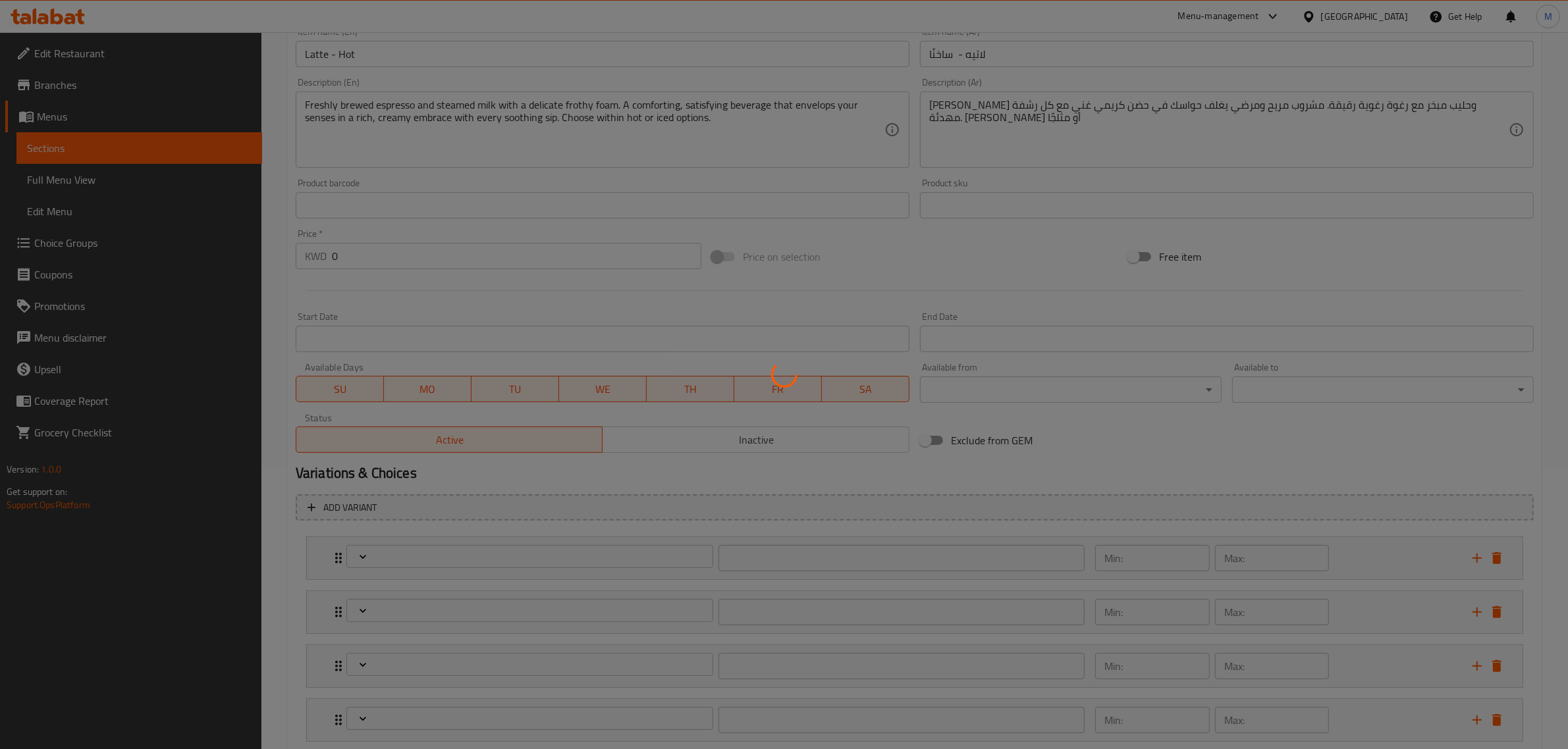
type input "0"
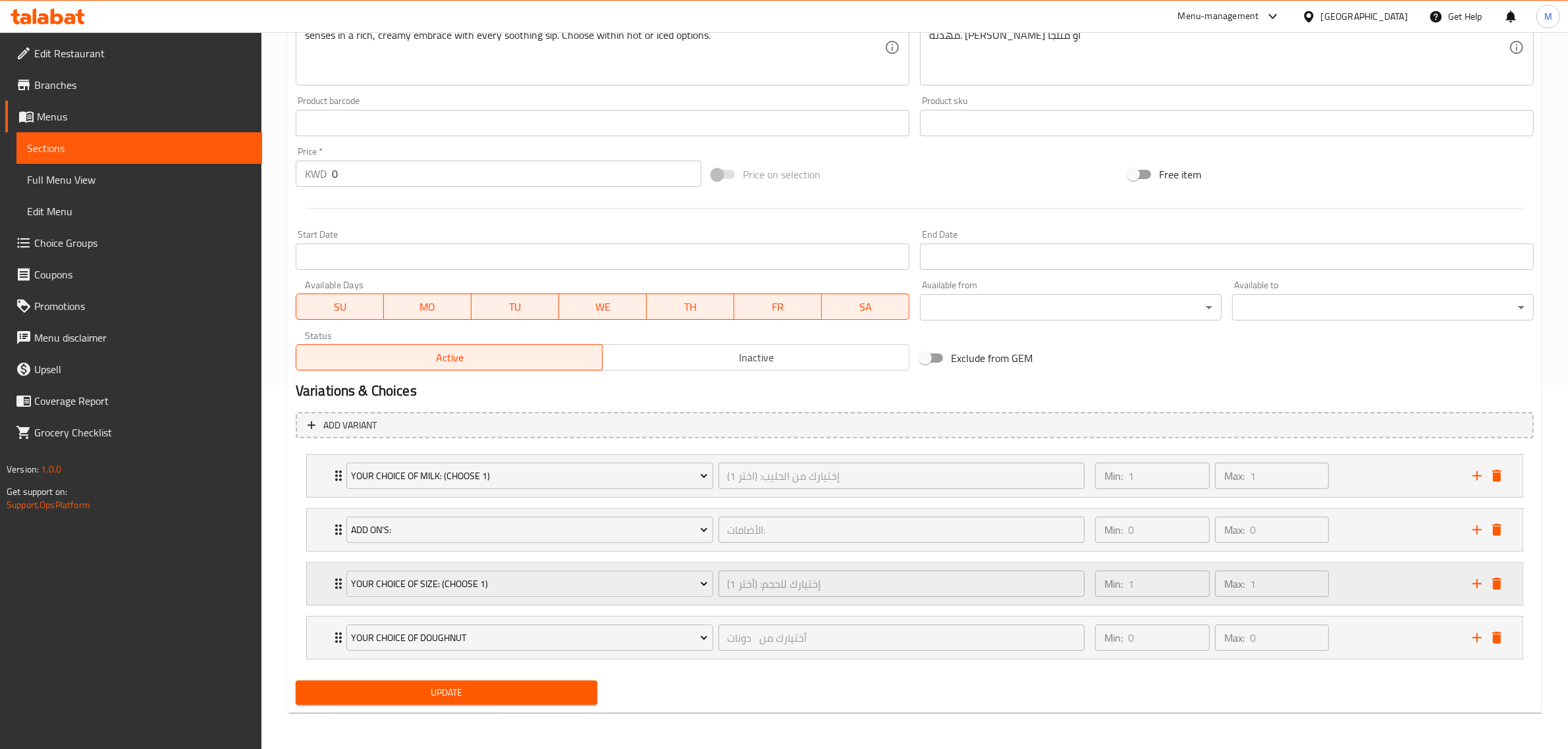
scroll to position [365, 0]
click at [1377, 591] on div "Min: 1 ​ Max: 1 ​" at bounding box center [1276, 582] width 378 height 42
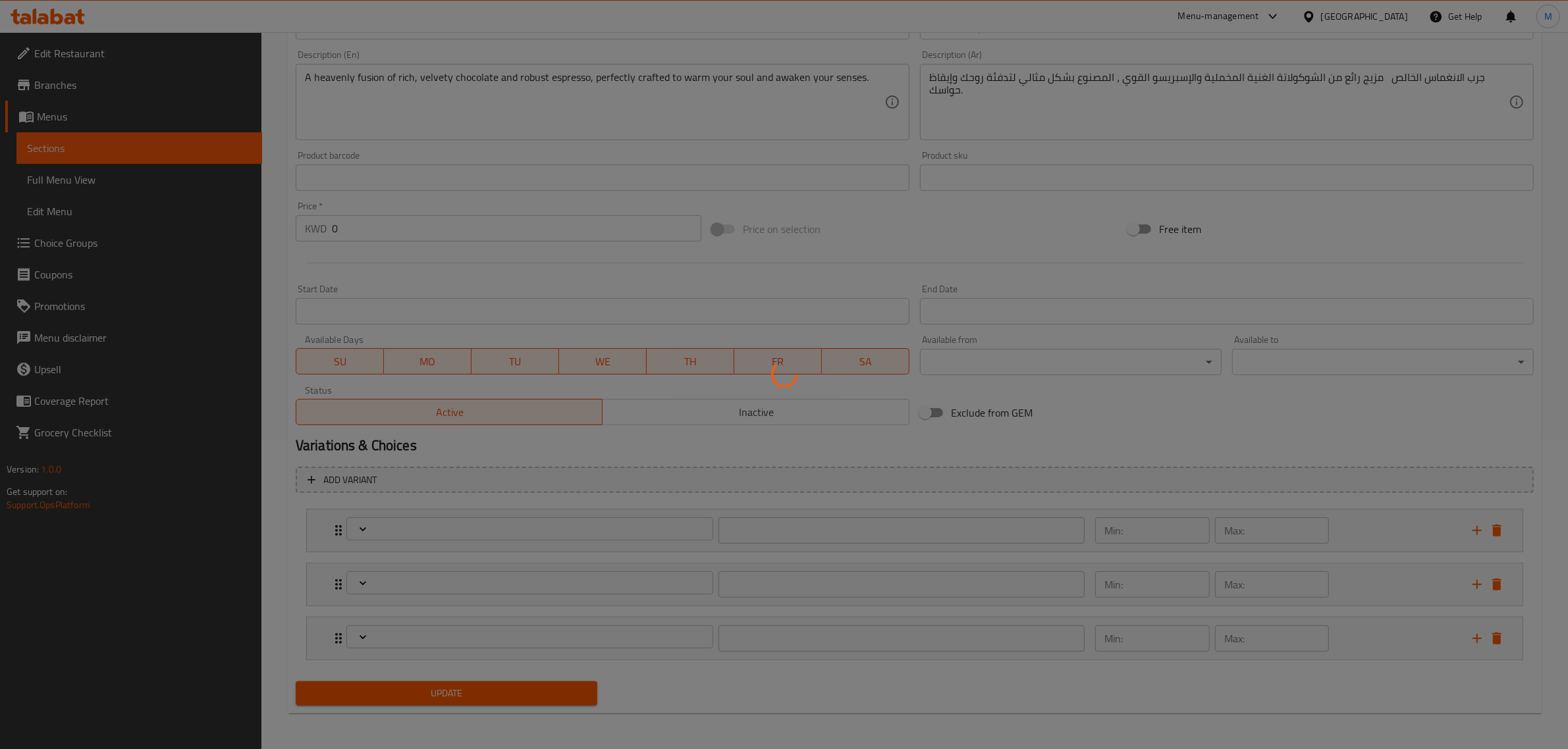
scroll to position [310, 0]
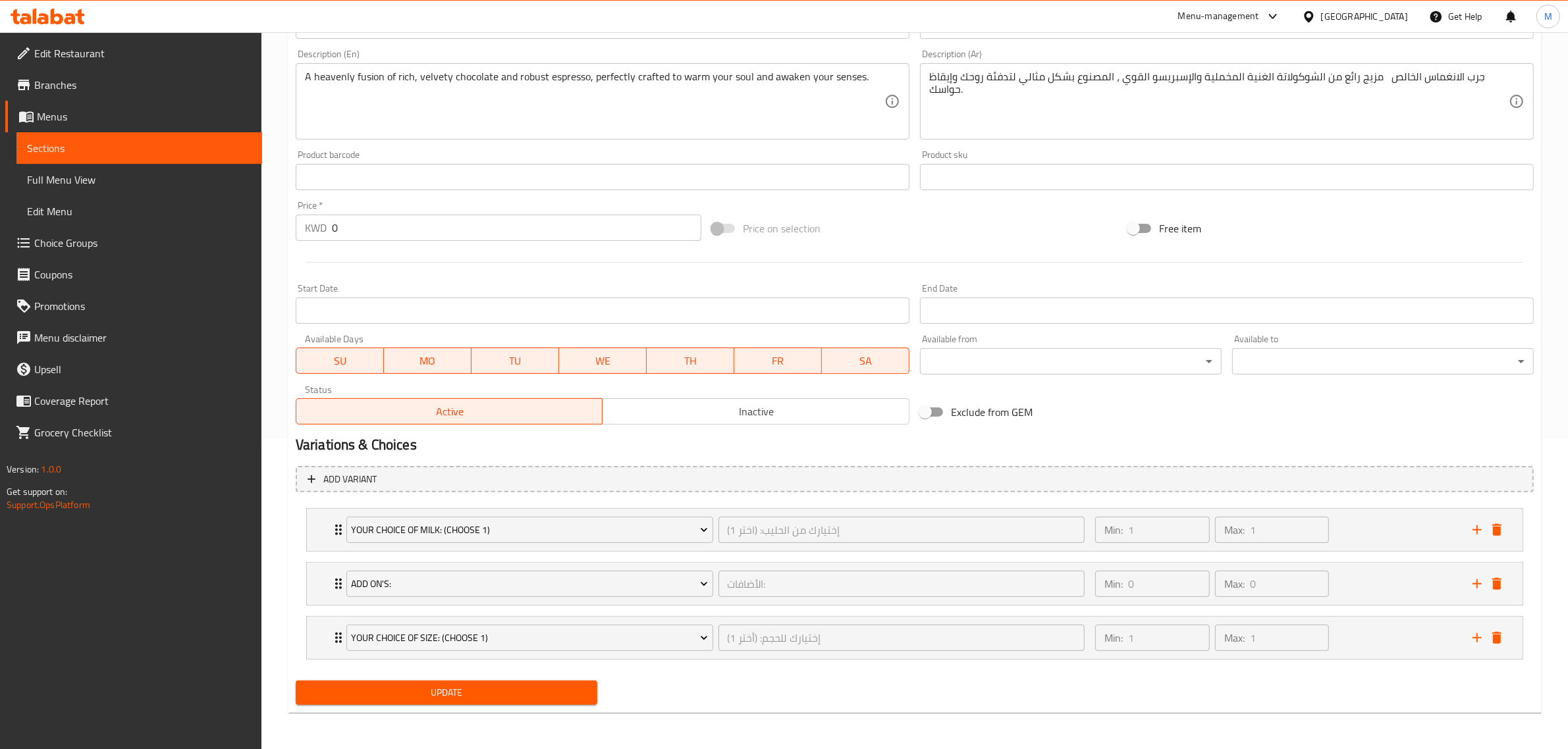
type input "إختيارك من الحليب: (اختر 1)"
type input "1"
type input "الأضافات:"
type input "0"
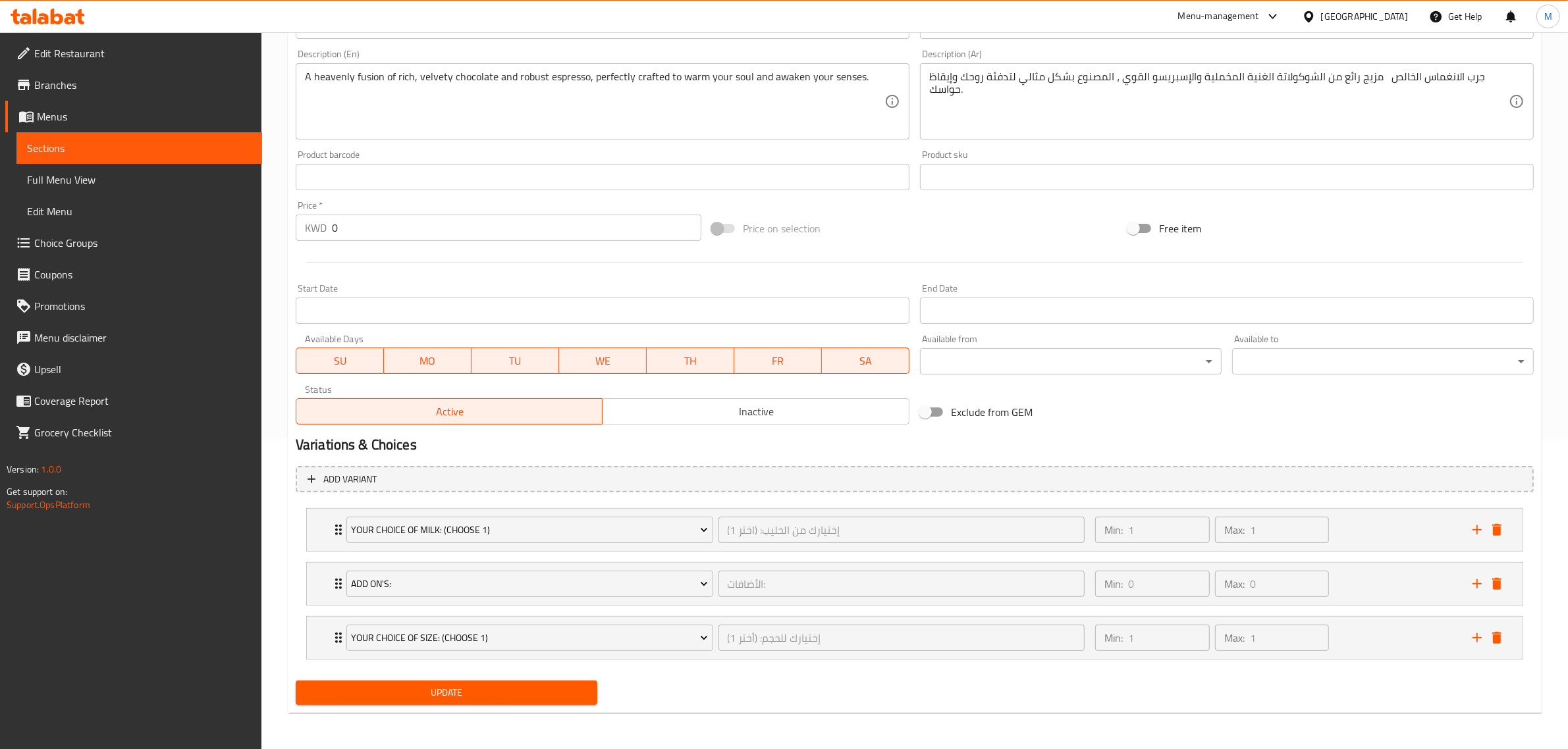
type input "0"
type input "إختيارك للحجم: (أختر 1)"
type input "1"
click at [1360, 635] on div "Min: 1 ​ Max: 1 ​" at bounding box center [1276, 638] width 378 height 42
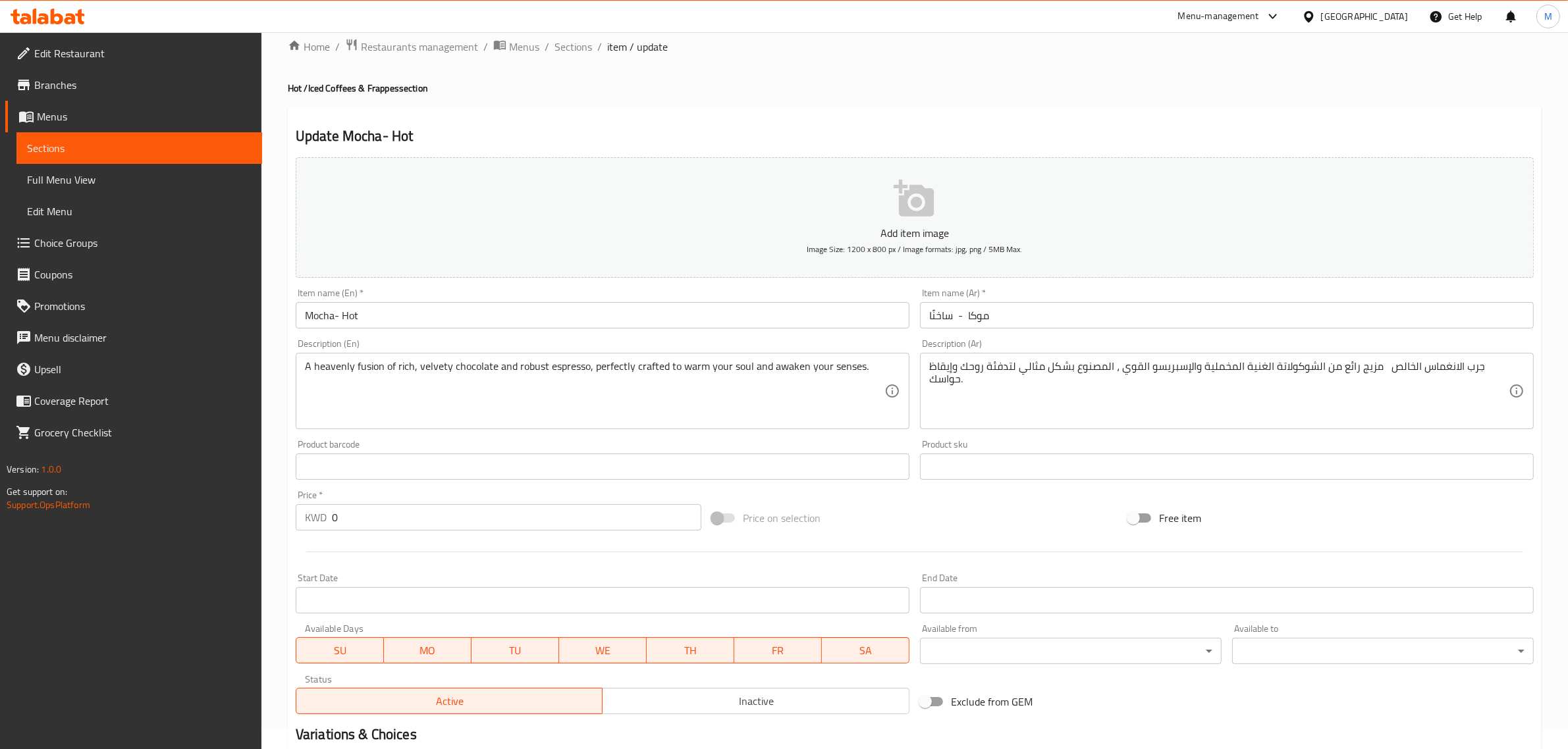
scroll to position [16, 0]
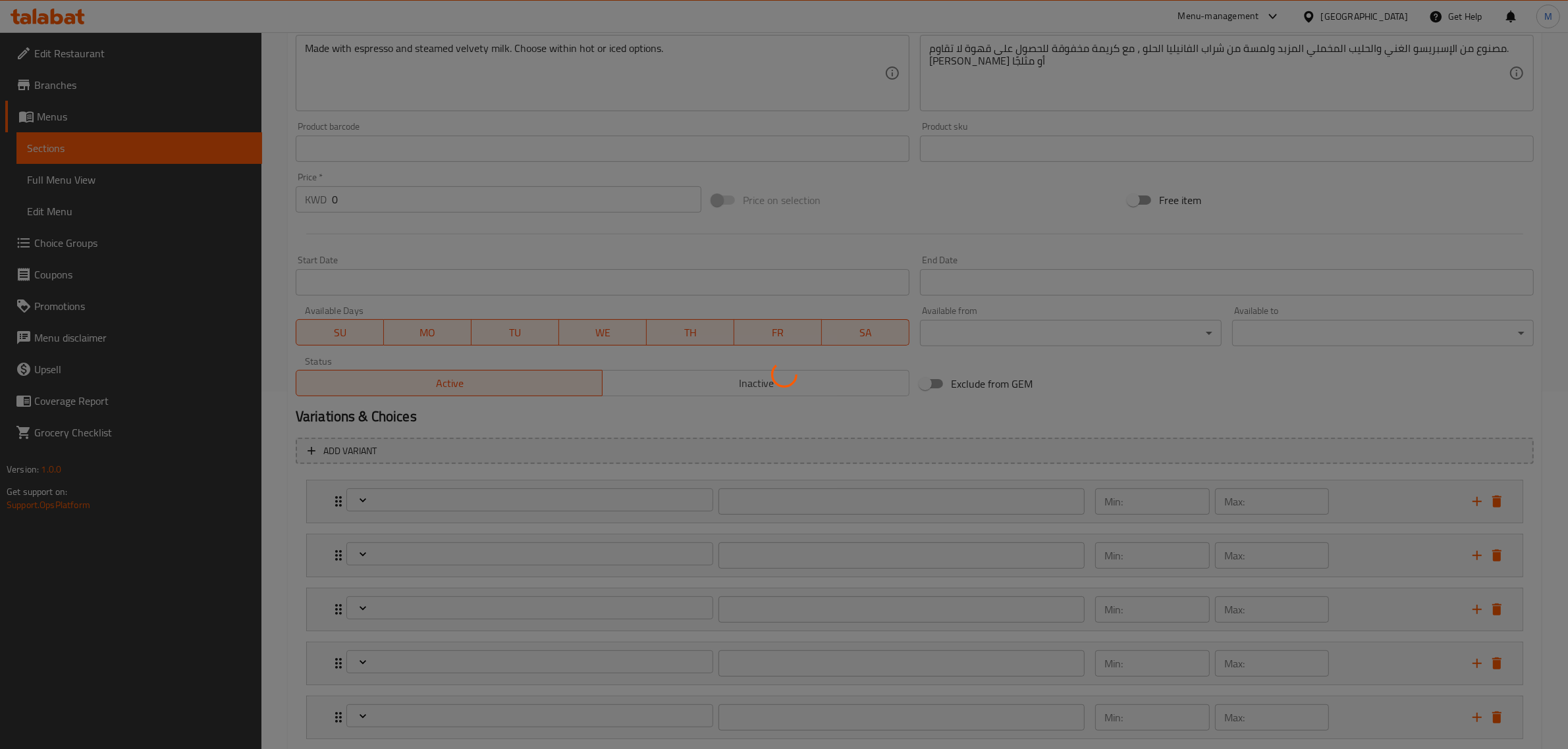
scroll to position [438, 0]
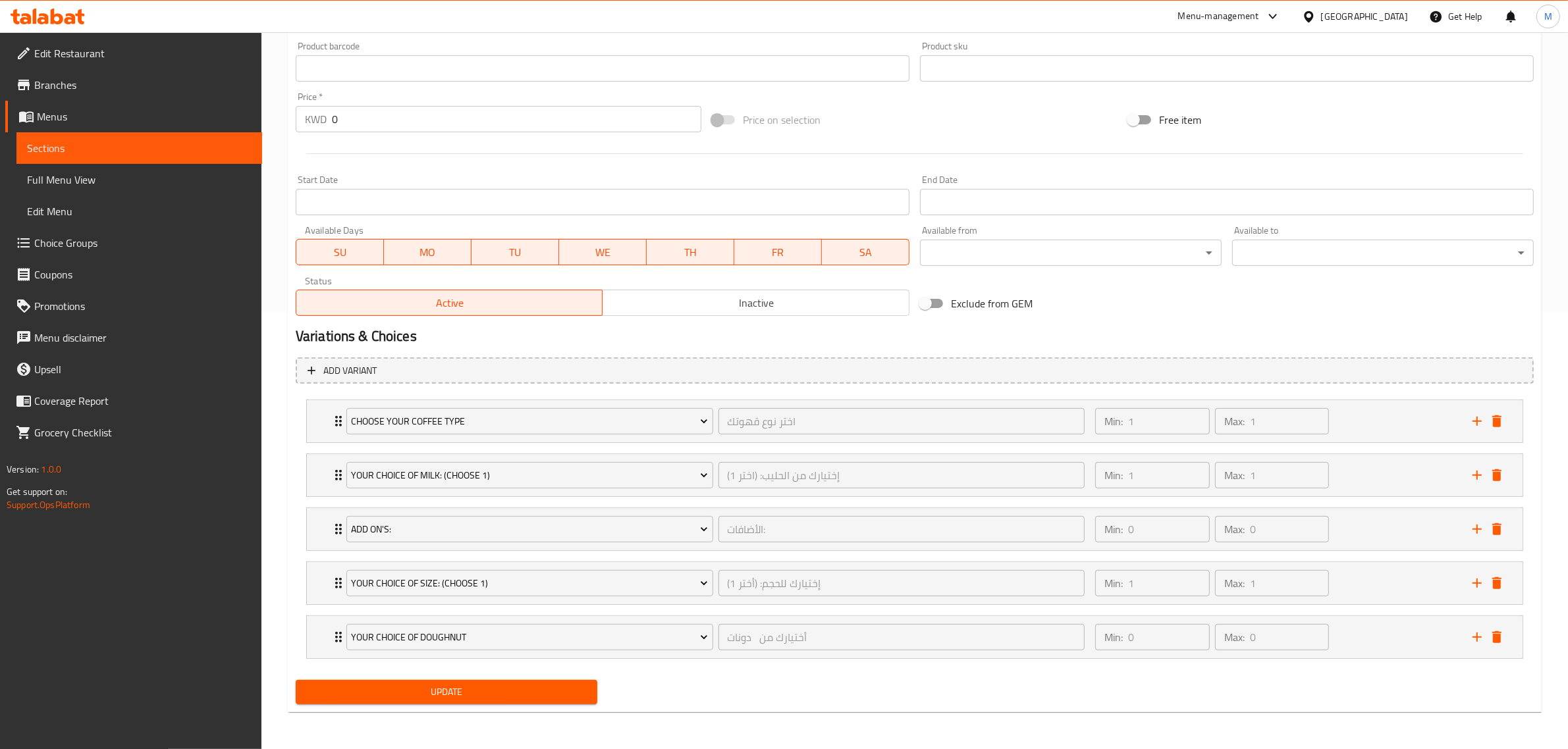
type input "اختر نوع قهوتك"
type input "1"
type input "إختيارك من الحليب: (اختر 1)"
type input "1"
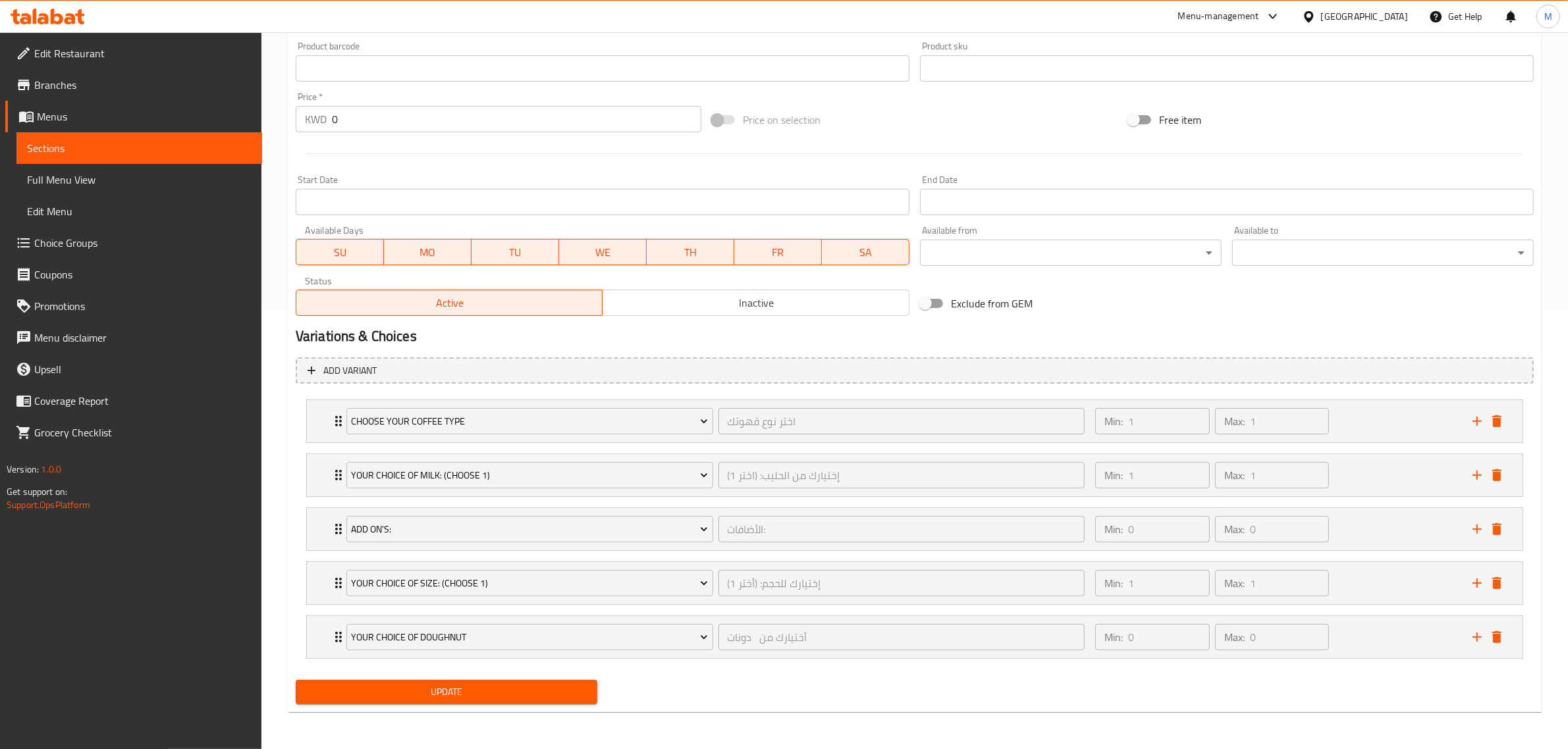
type input "1"
type input "الأضافات:"
type input "0"
type input "إختيارك للحجم: (أختر 1)"
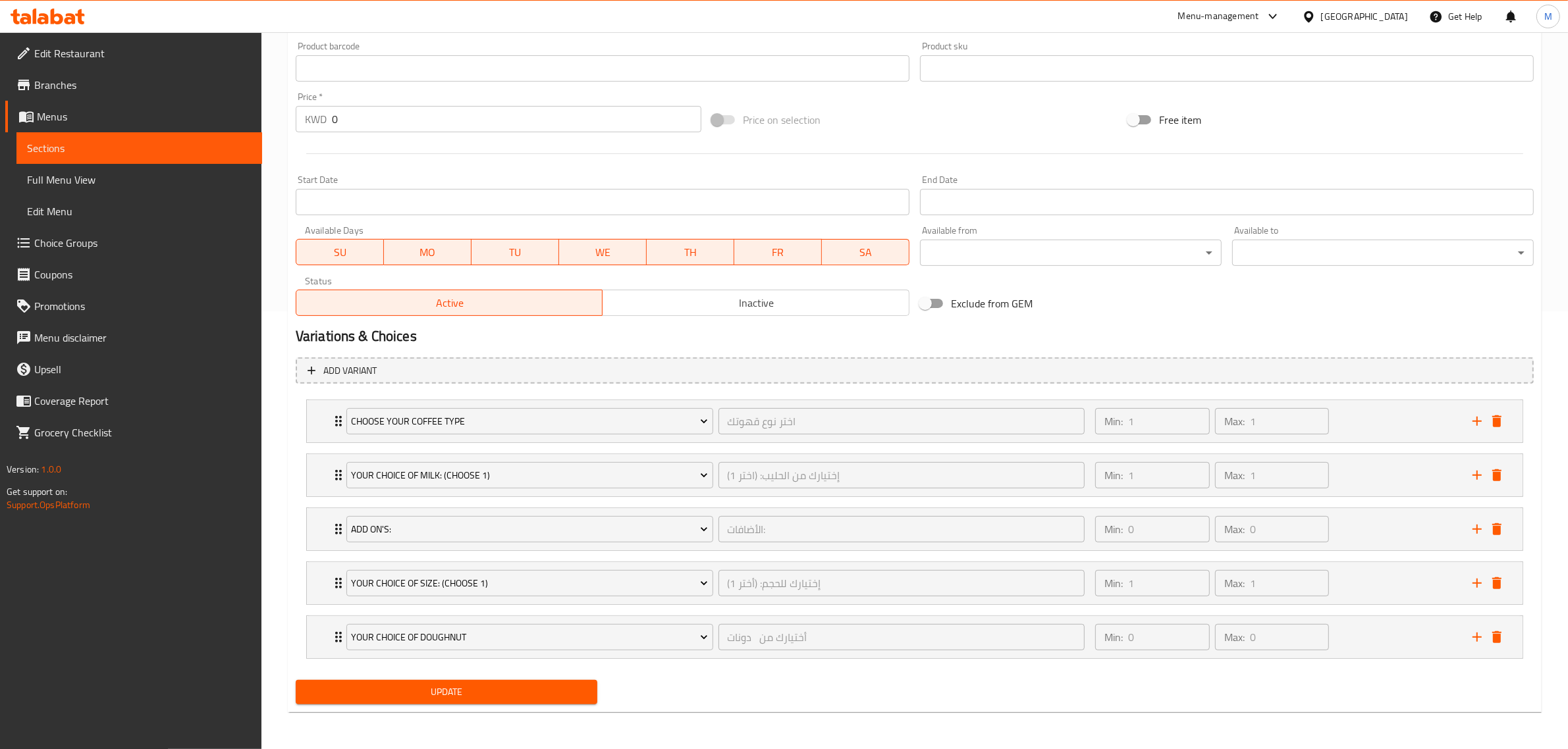
type input "1"
type input "أختيارك من دونات"
type input "0"
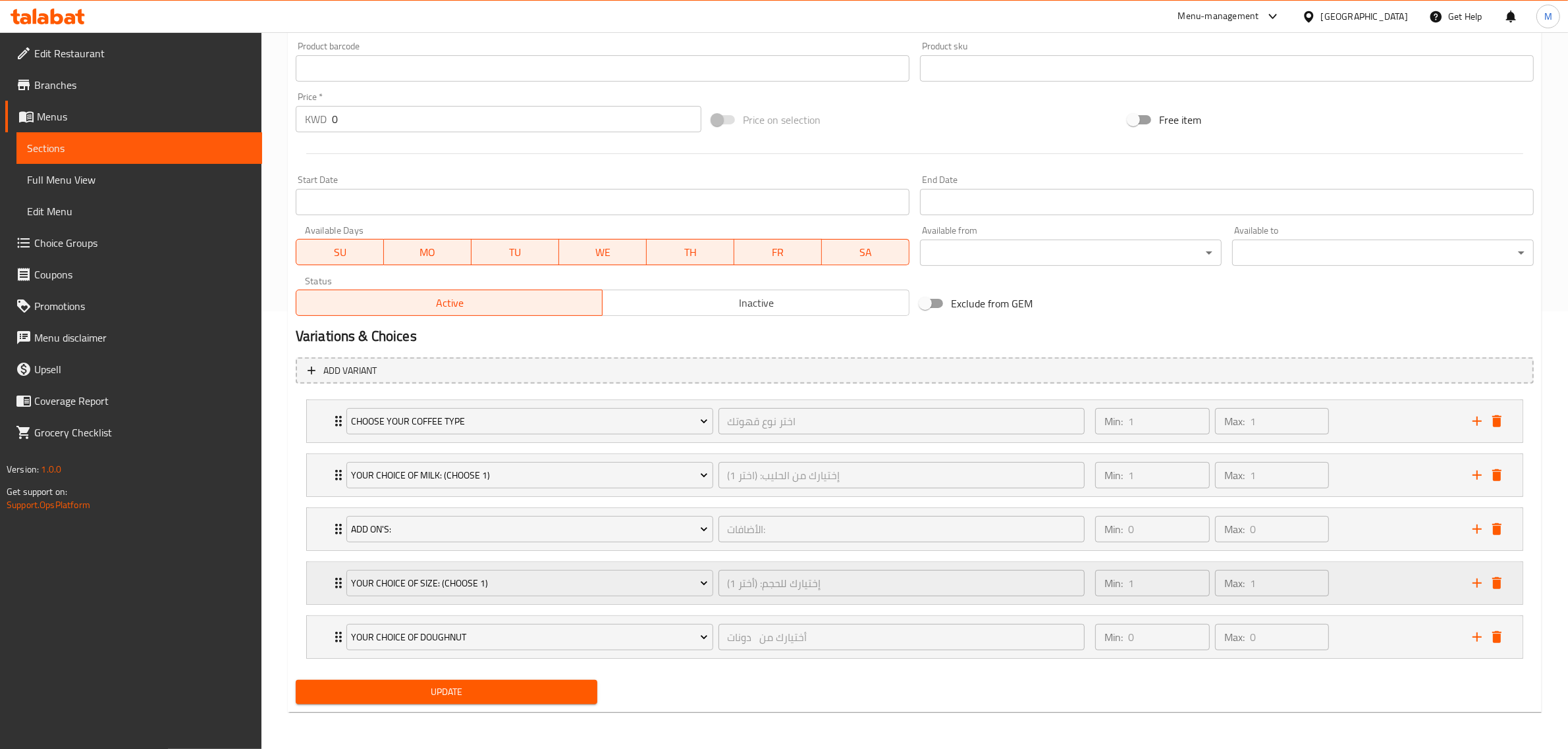
click at [1349, 584] on div "Min: 1 ​ Max: 1 ​" at bounding box center [1276, 582] width 378 height 42
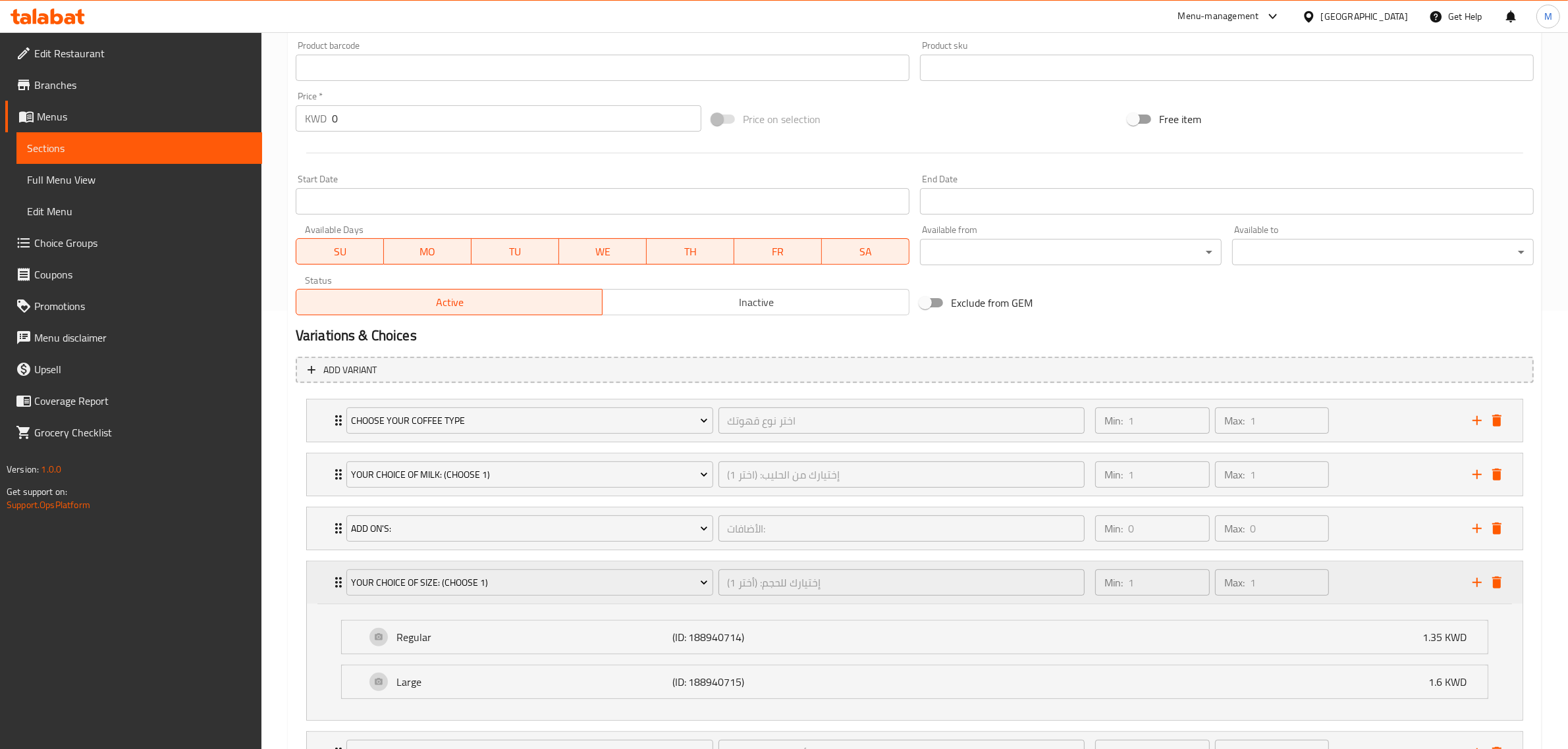
scroll to position [521, 0]
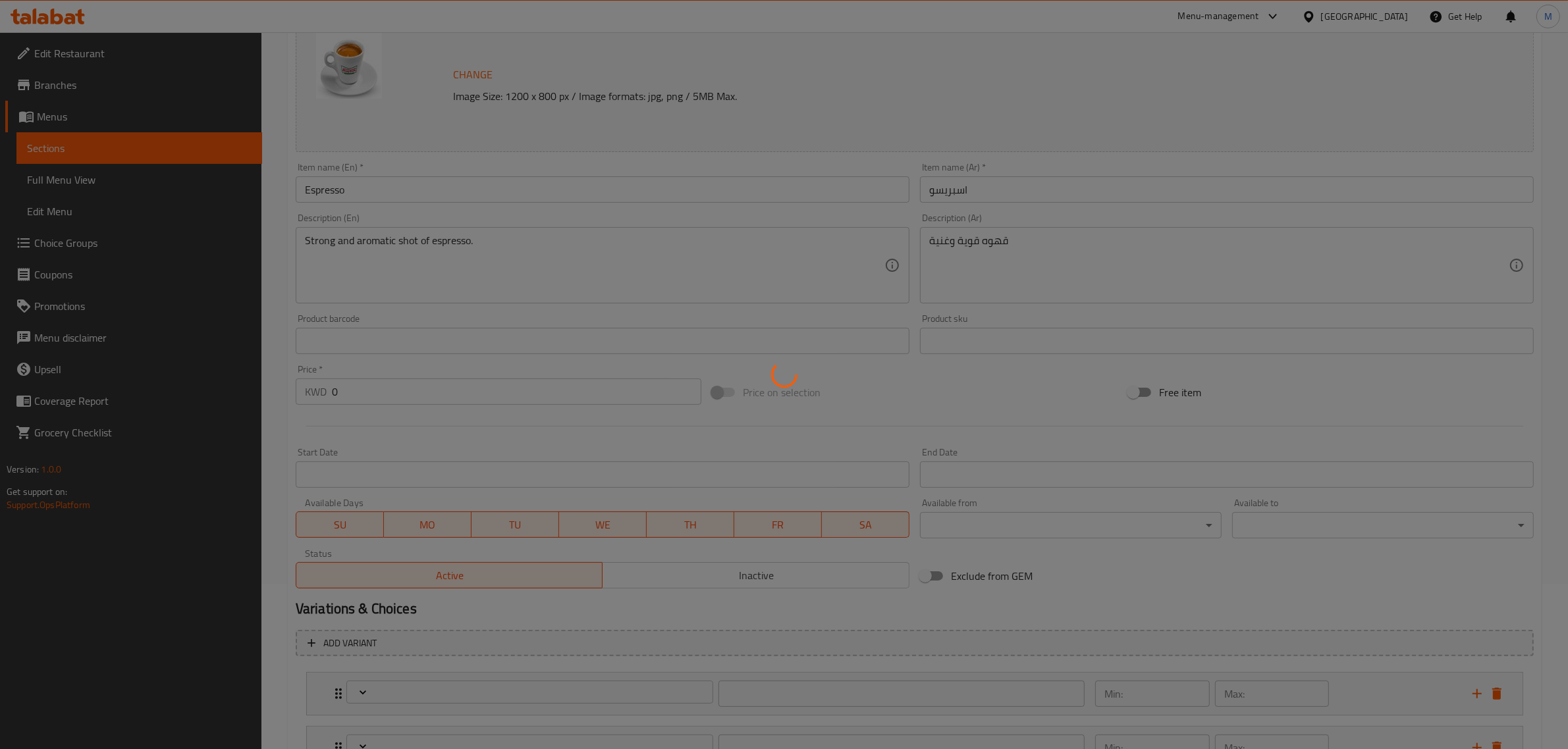
scroll to position [275, 0]
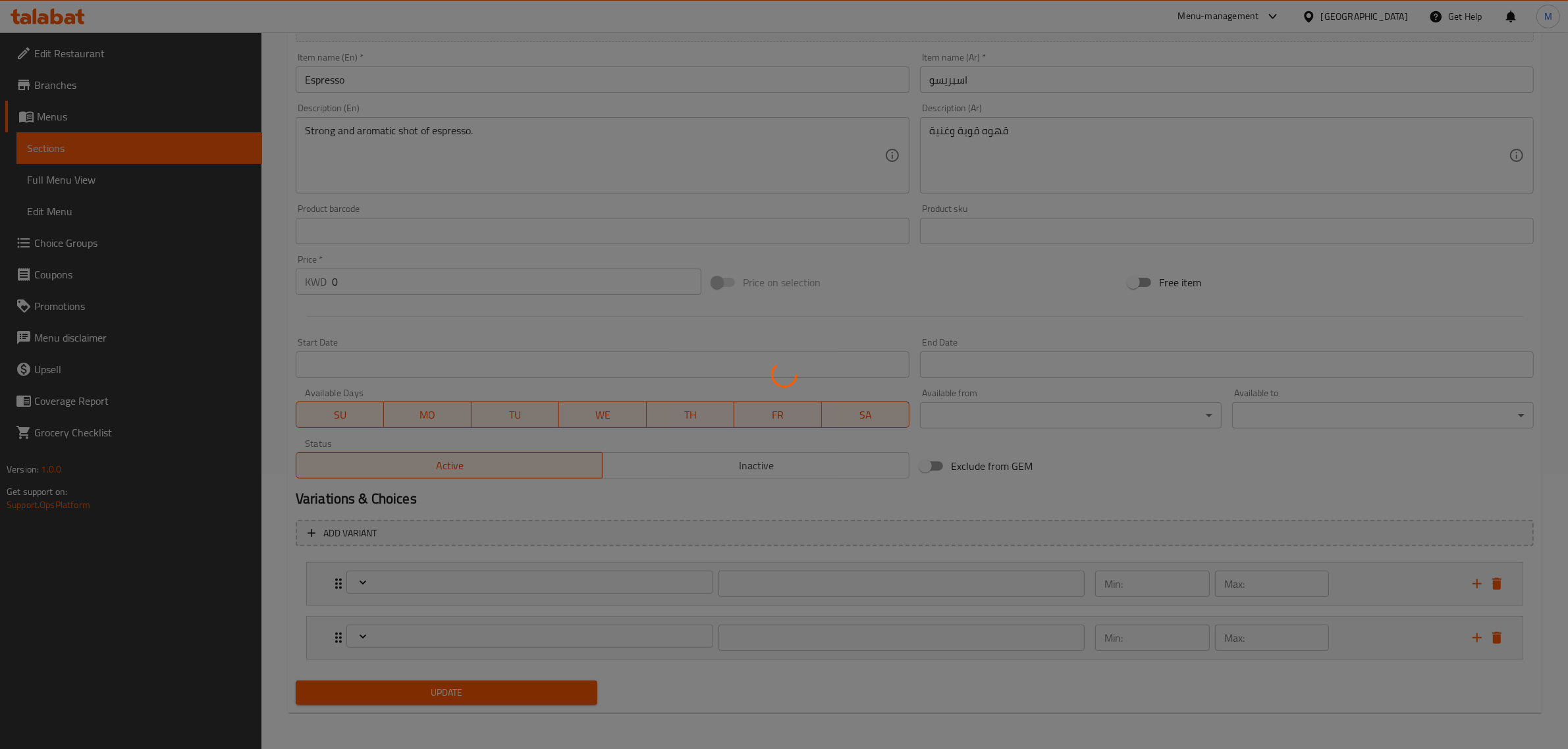
type input "إختيارك للحجم: (أختر 1)"
type input "1"
type input "الأضافات:"
type input "0"
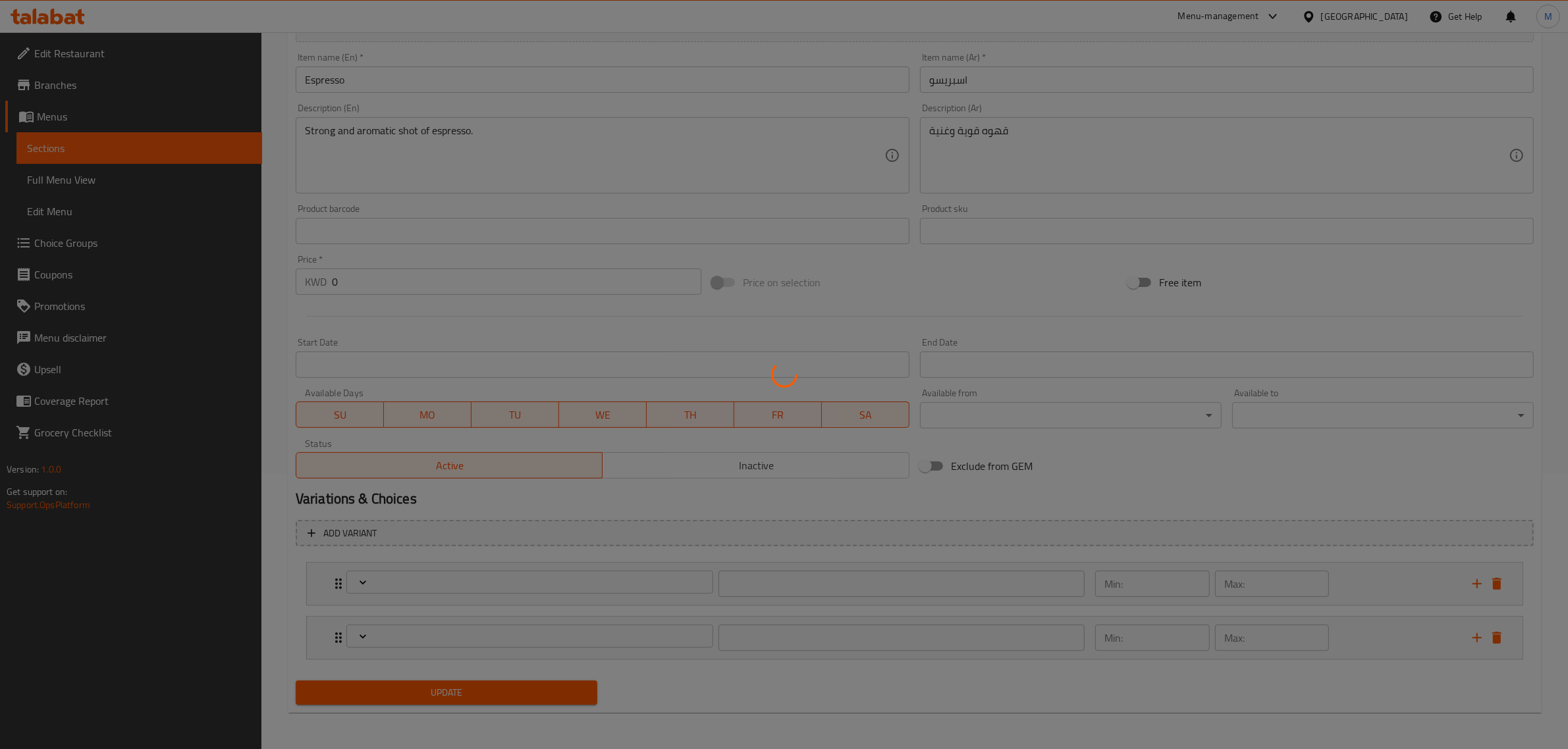
type input "0"
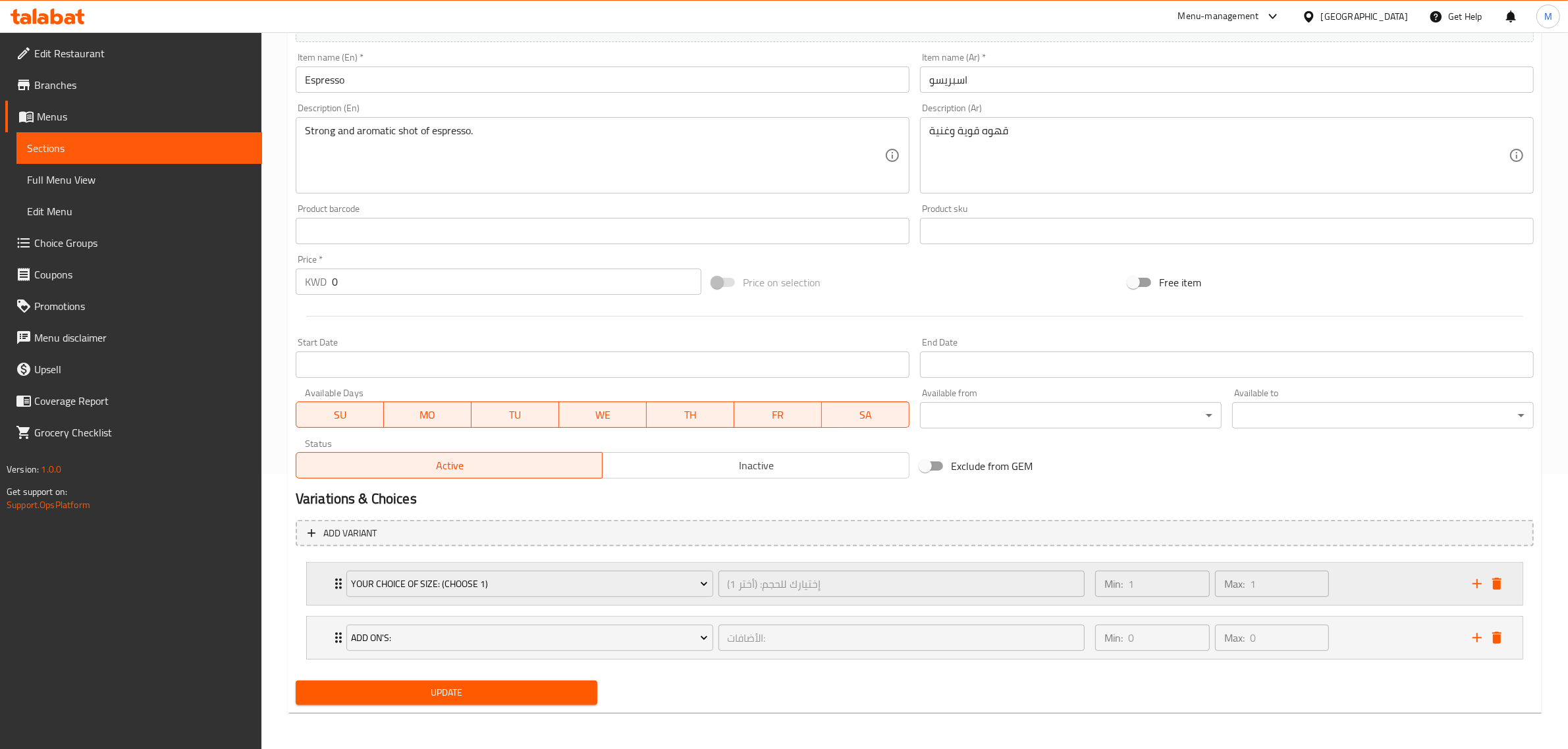
click at [1371, 593] on div "Min: 1 ​ Max: 1 ​" at bounding box center [1276, 583] width 378 height 42
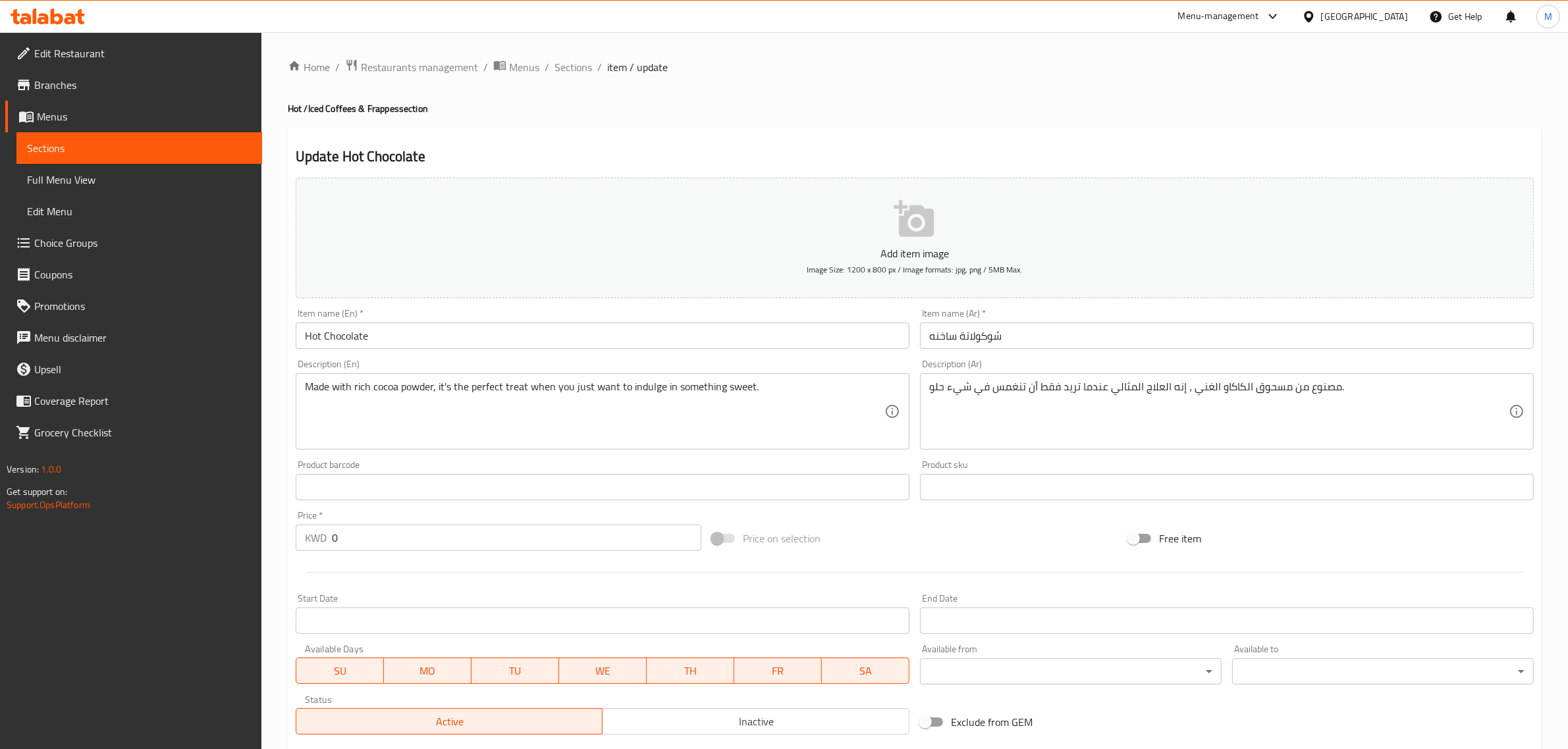
type input "الأضافات:"
type input "0"
type input "أختيارك من دونات"
type input "0"
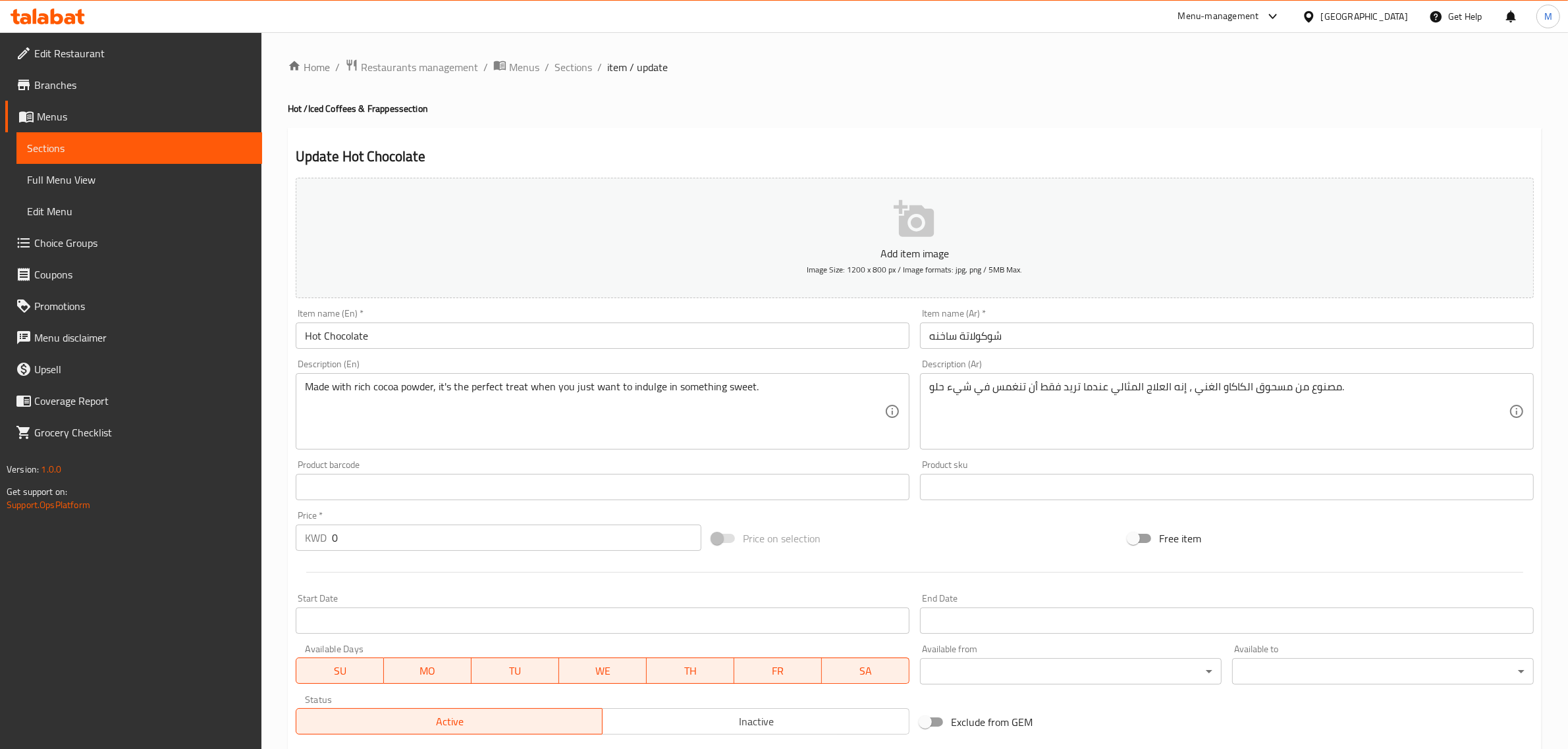
type input "0"
type input "إختيارك للحجم: (أختر 1)"
type input "1"
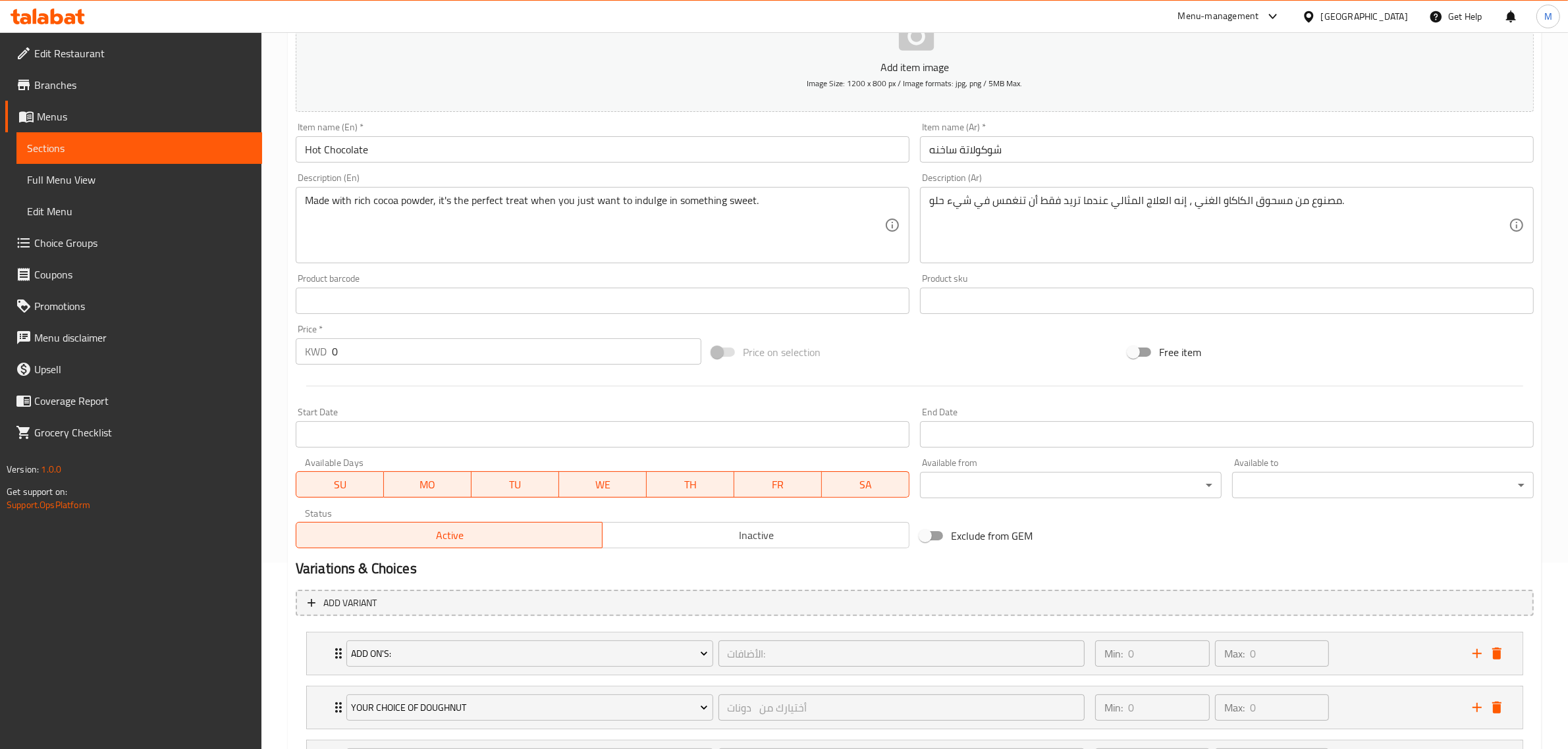
scroll to position [311, 0]
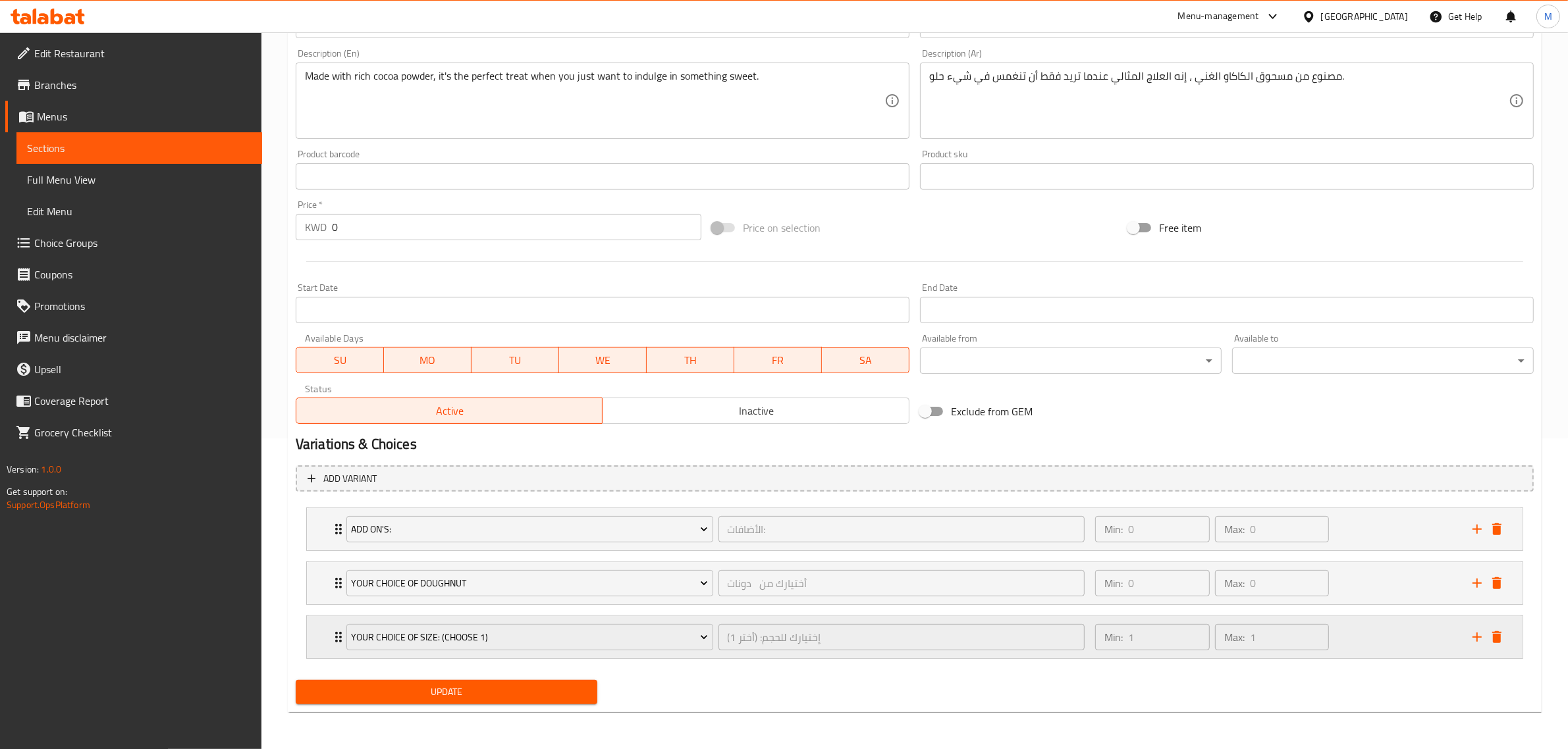
click at [1358, 639] on div "Min: 1 ​ Max: 1 ​" at bounding box center [1276, 637] width 378 height 42
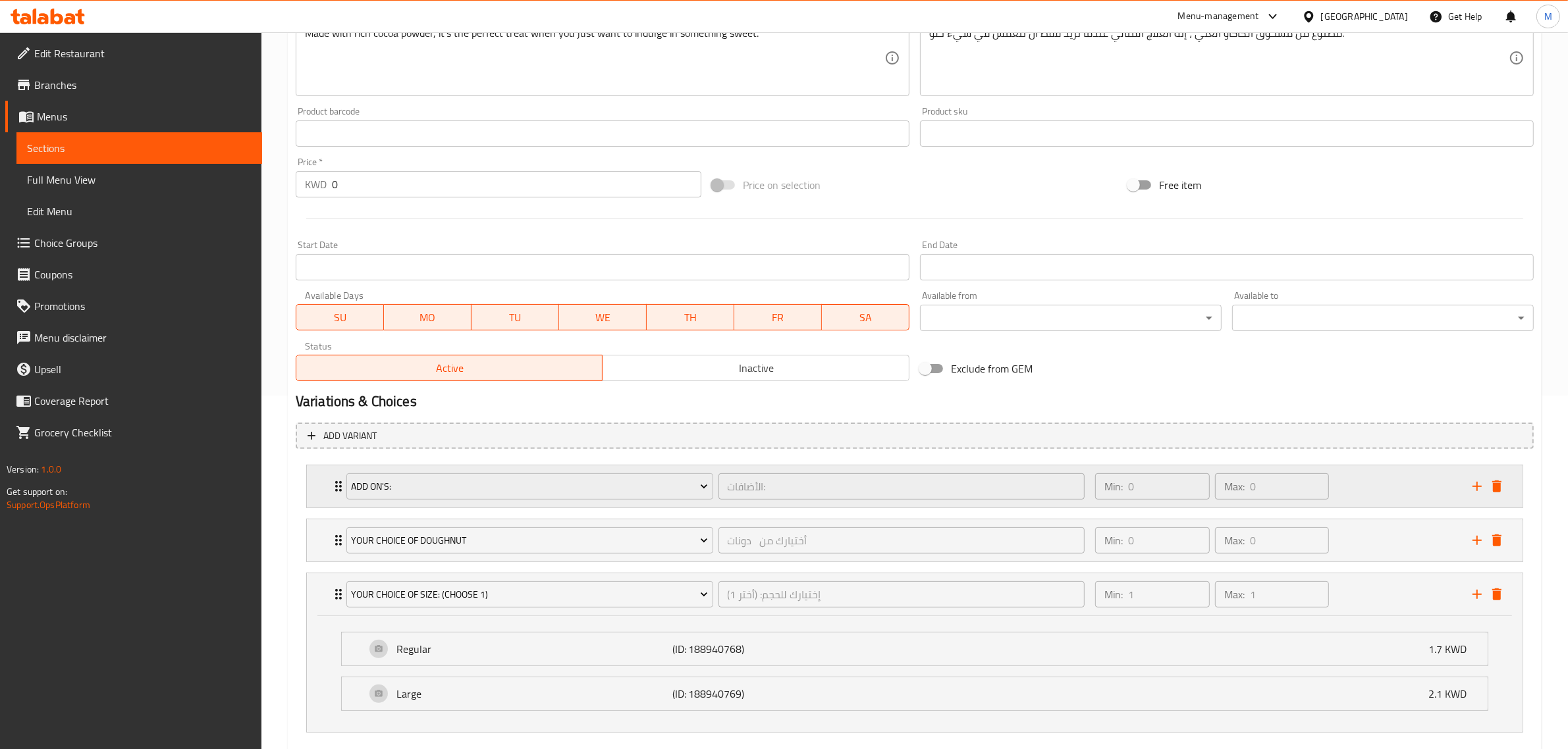
scroll to position [393, 0]
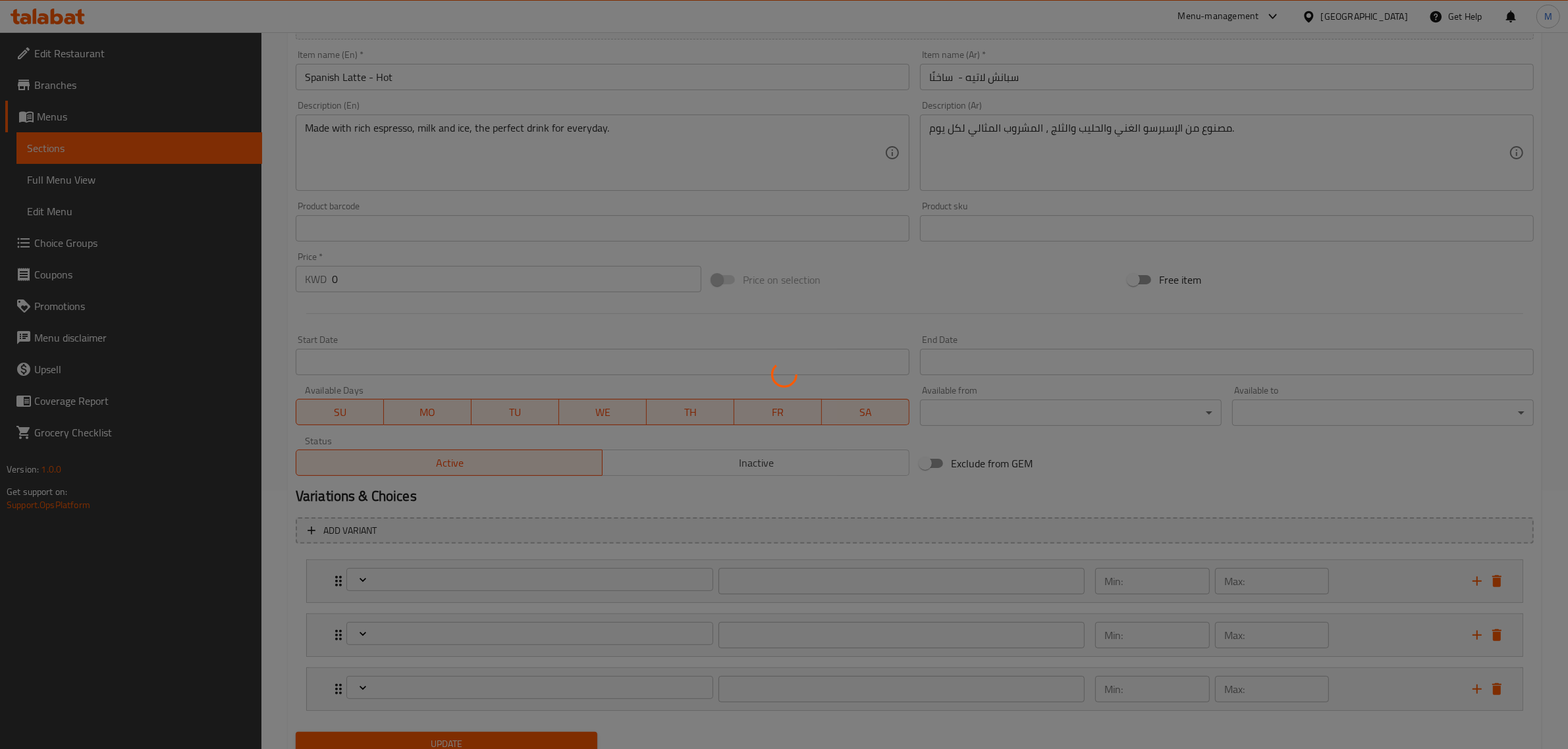
scroll to position [310, 0]
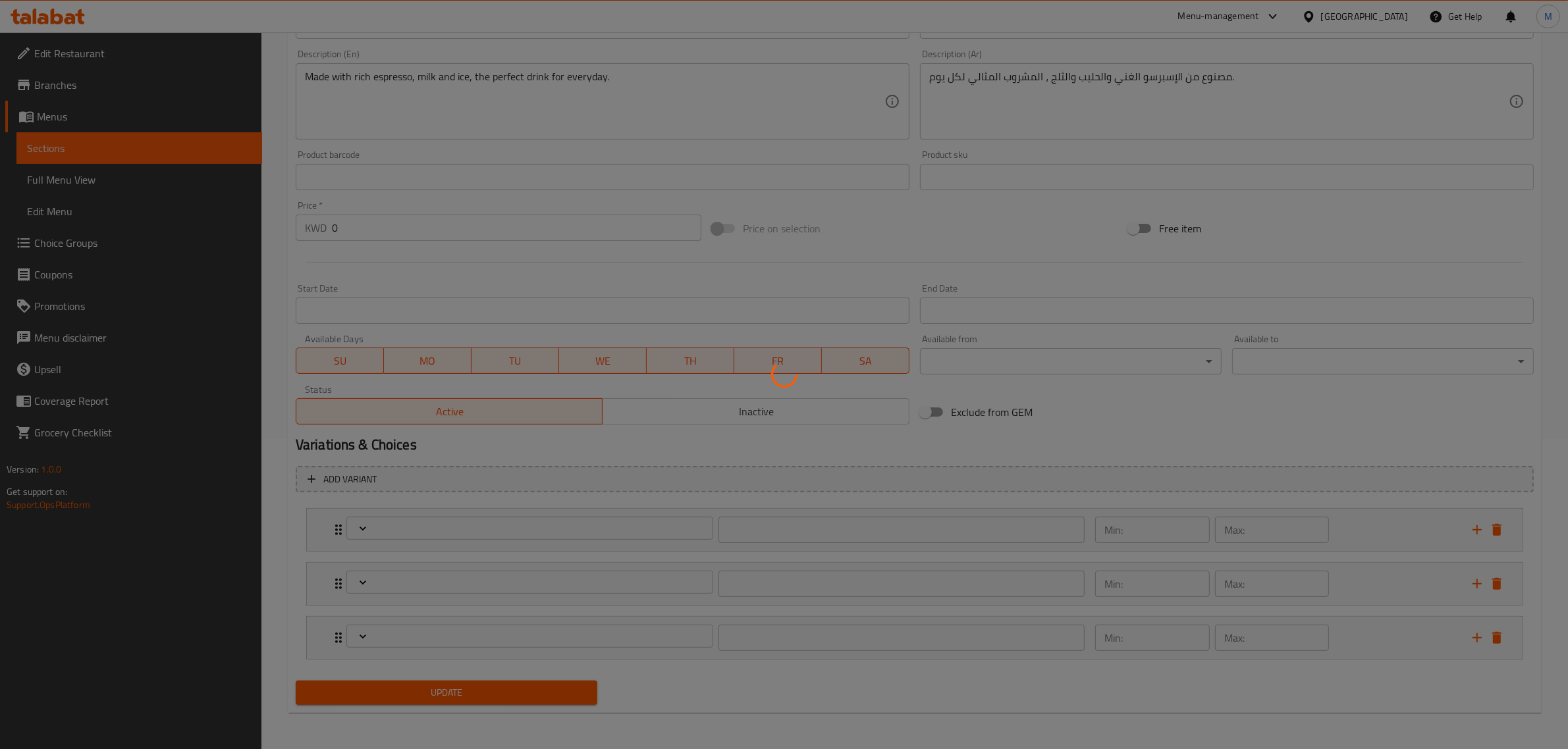
type input "إختيارك من الحليب: (اختر 1)"
type input "1"
type input "الأضافات:"
type input "0"
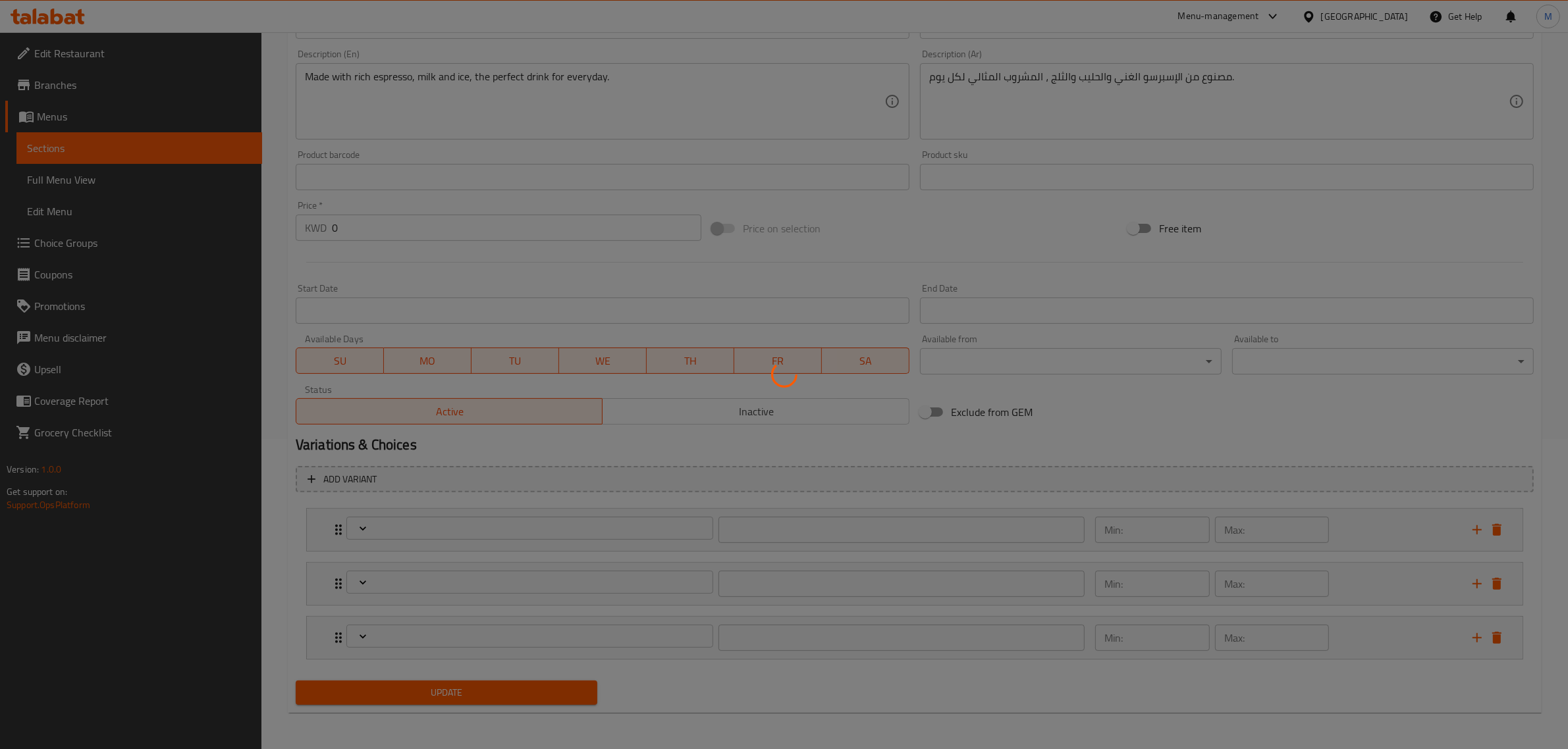
type input "0"
type input "إختيارك للحجم: (أختر 1)"
type input "1"
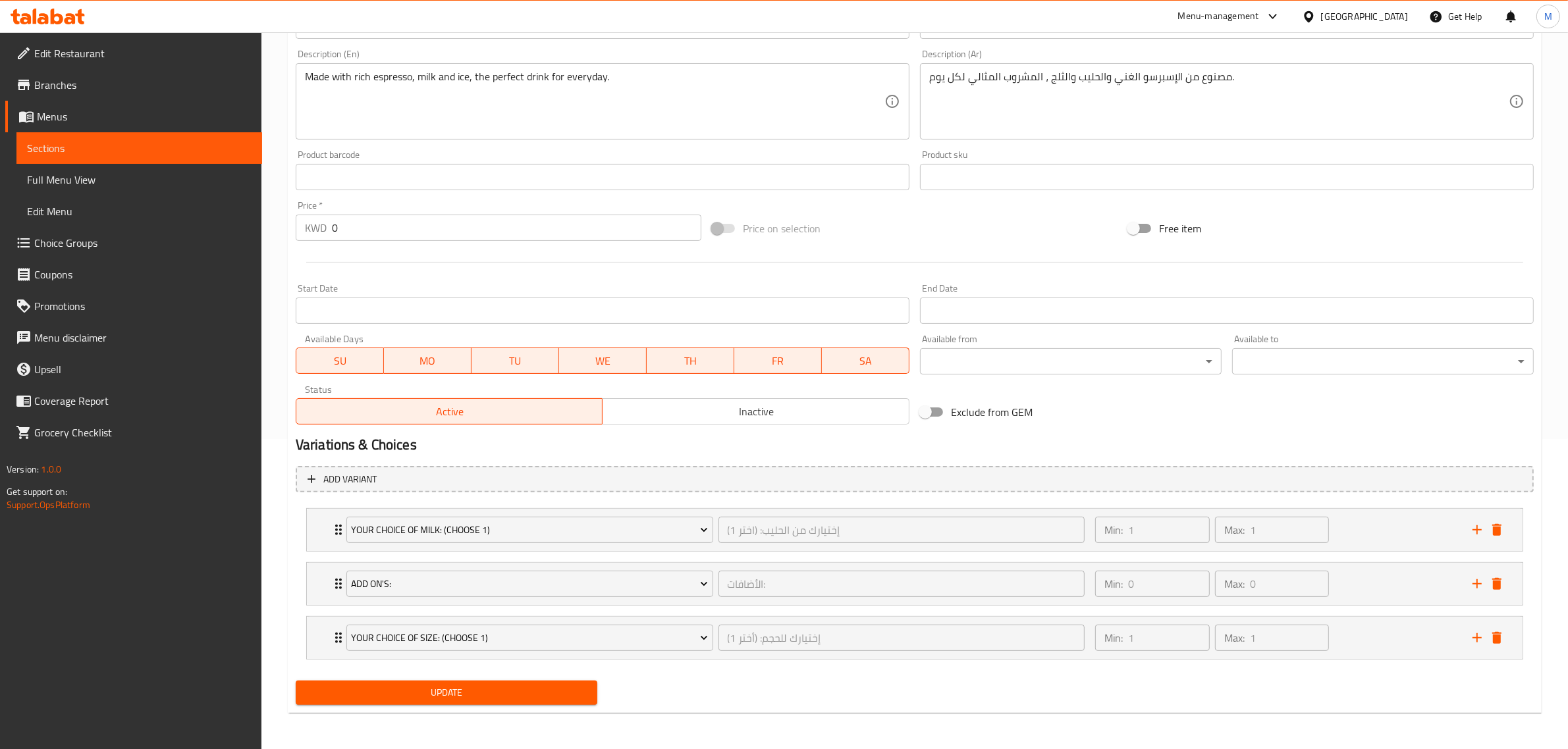
click at [1358, 640] on div "Min: 1 ​ Max: 1 ​" at bounding box center [1276, 638] width 378 height 42
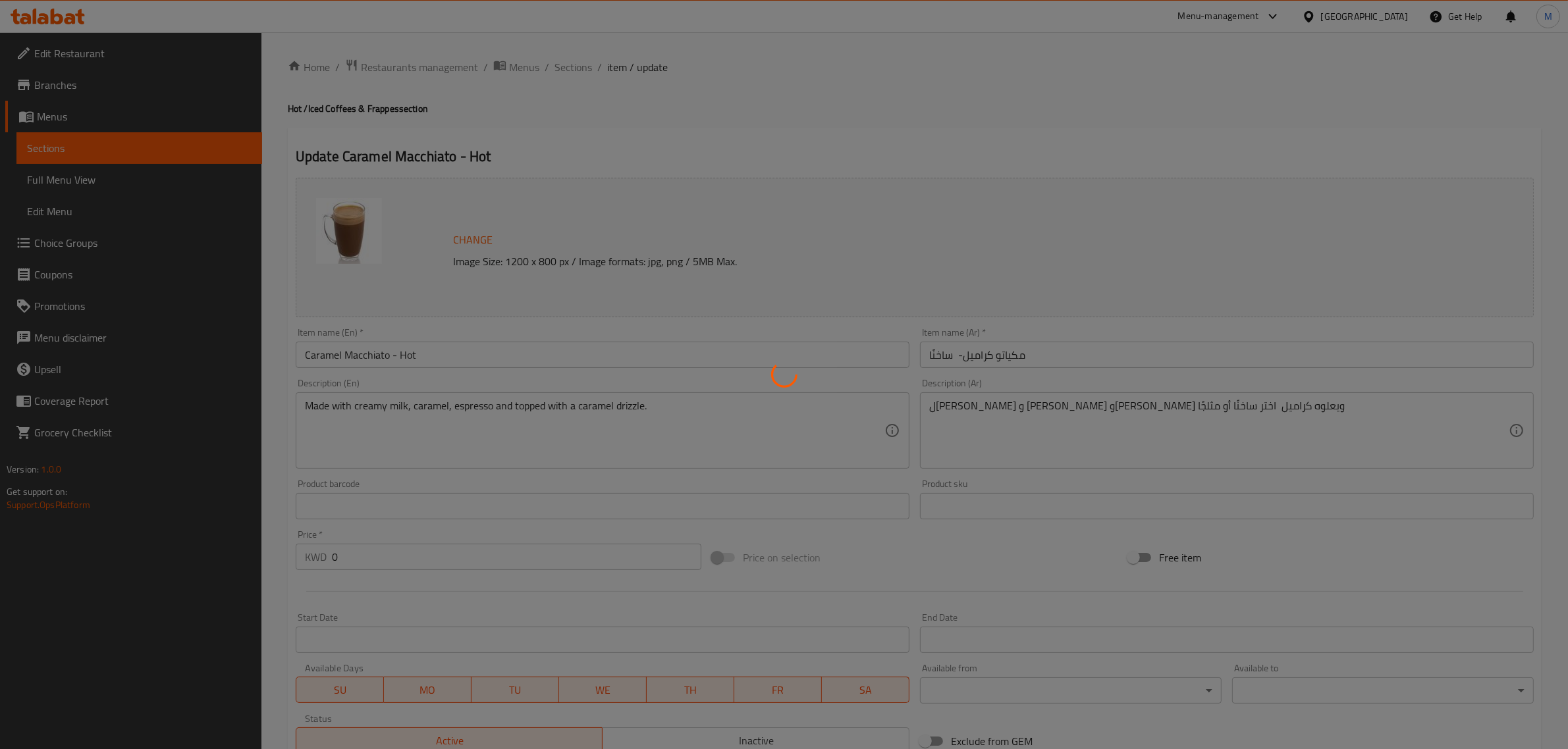
type input "إختيارك من الحليب: (اختر 1)"
type input "1"
type input "الأضافات:"
type input "0"
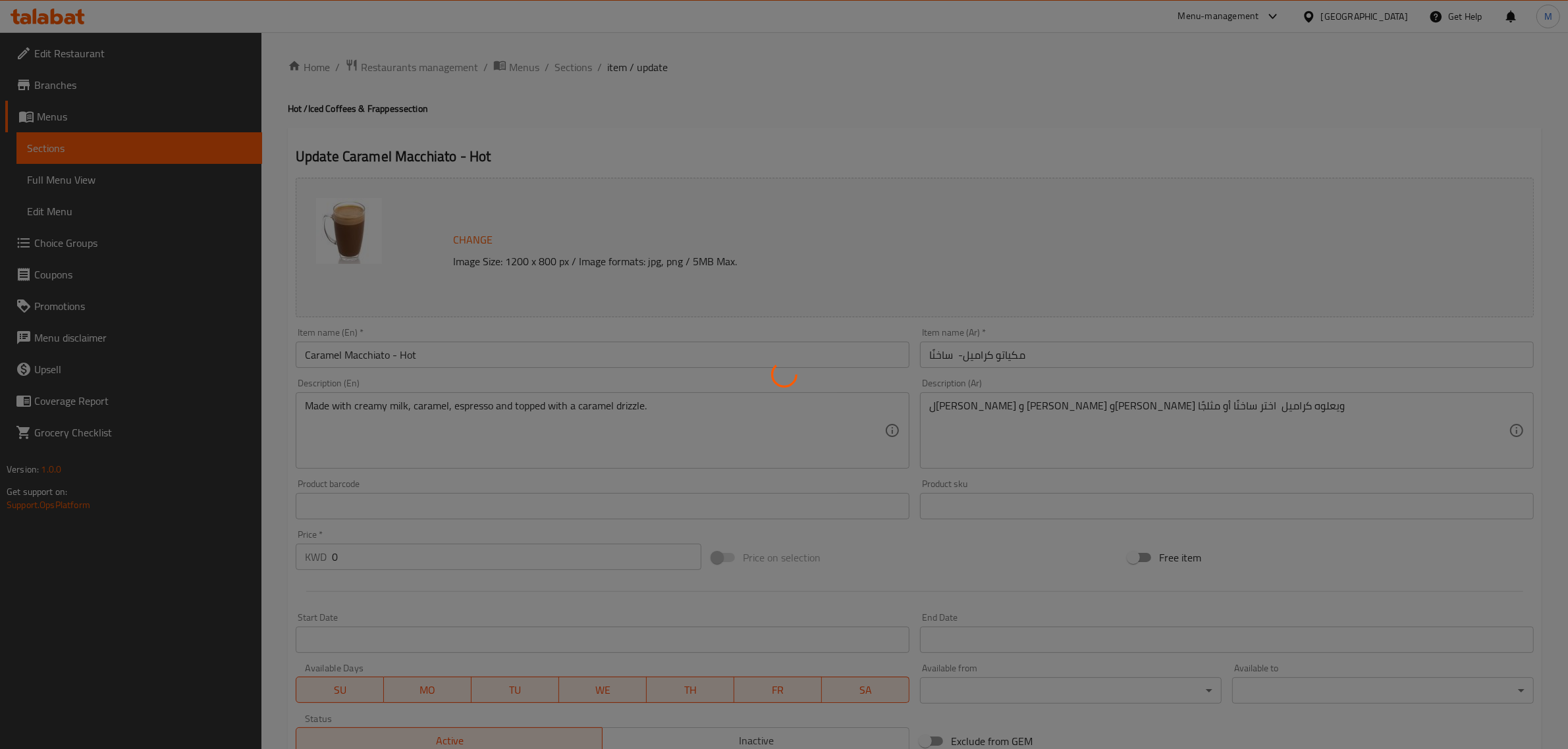
type input "0"
type input "إختيارك للحجم: (أختر 1)"
type input "1"
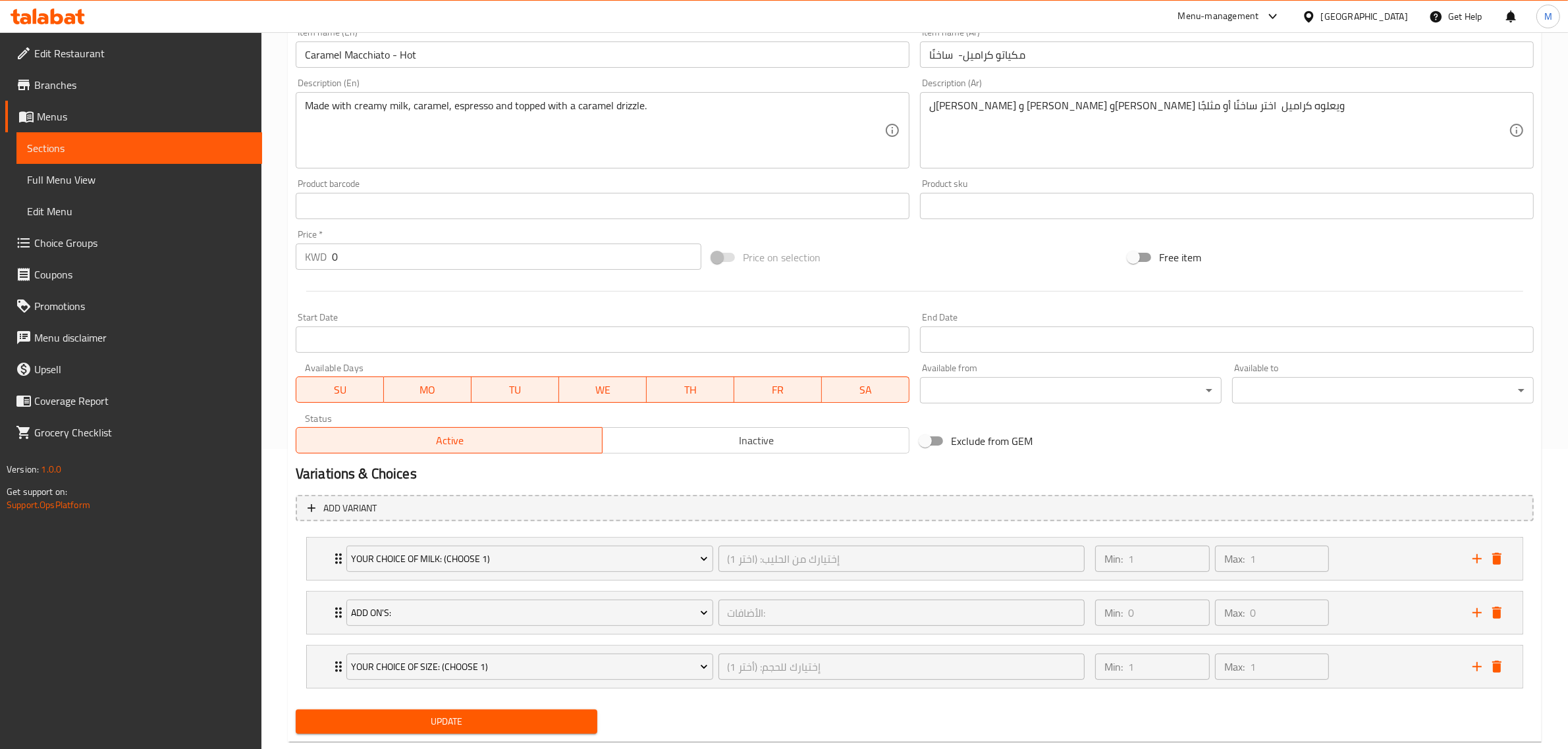
scroll to position [330, 0]
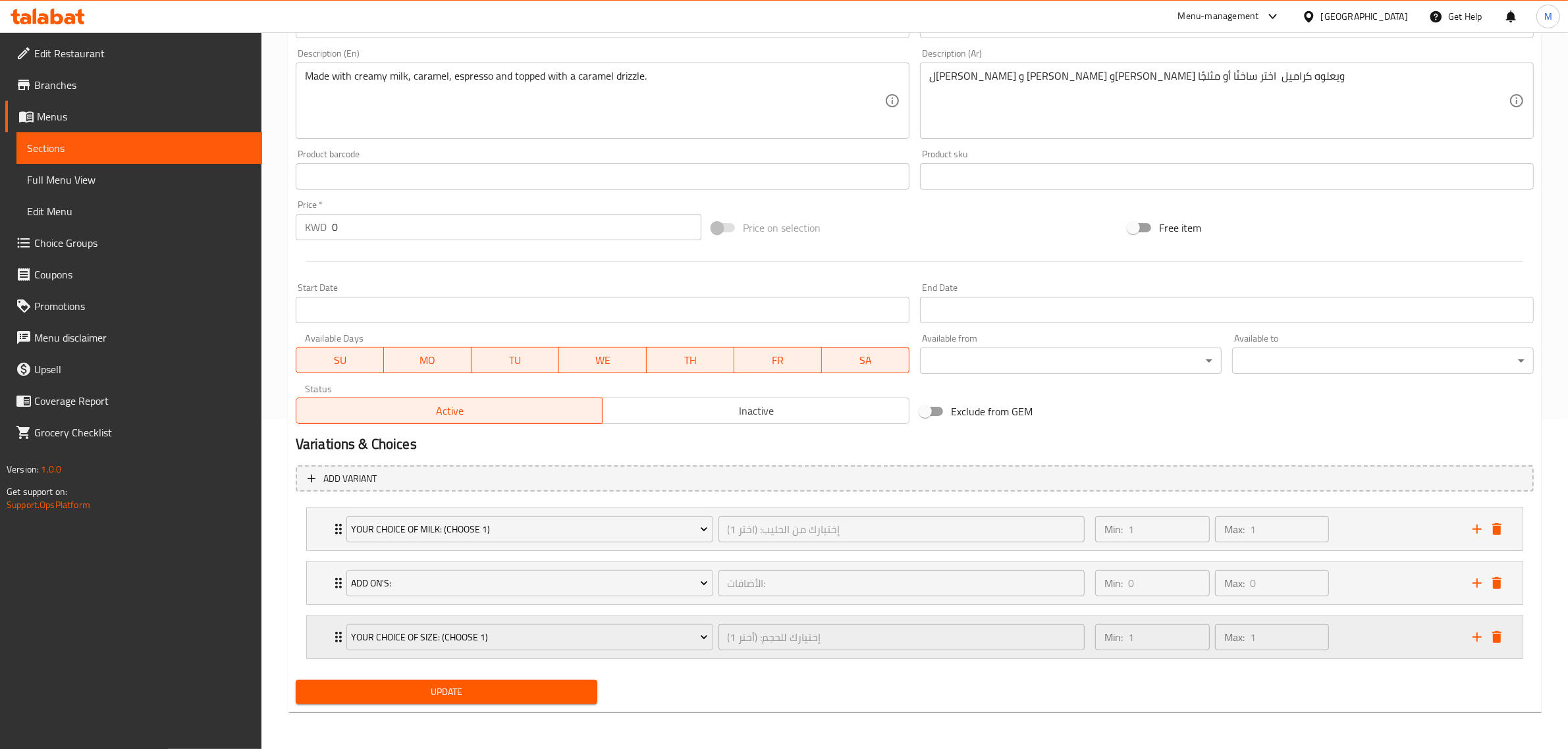
click at [1368, 642] on div "Min: 1 ​ Max: 1 ​" at bounding box center [1276, 637] width 378 height 42
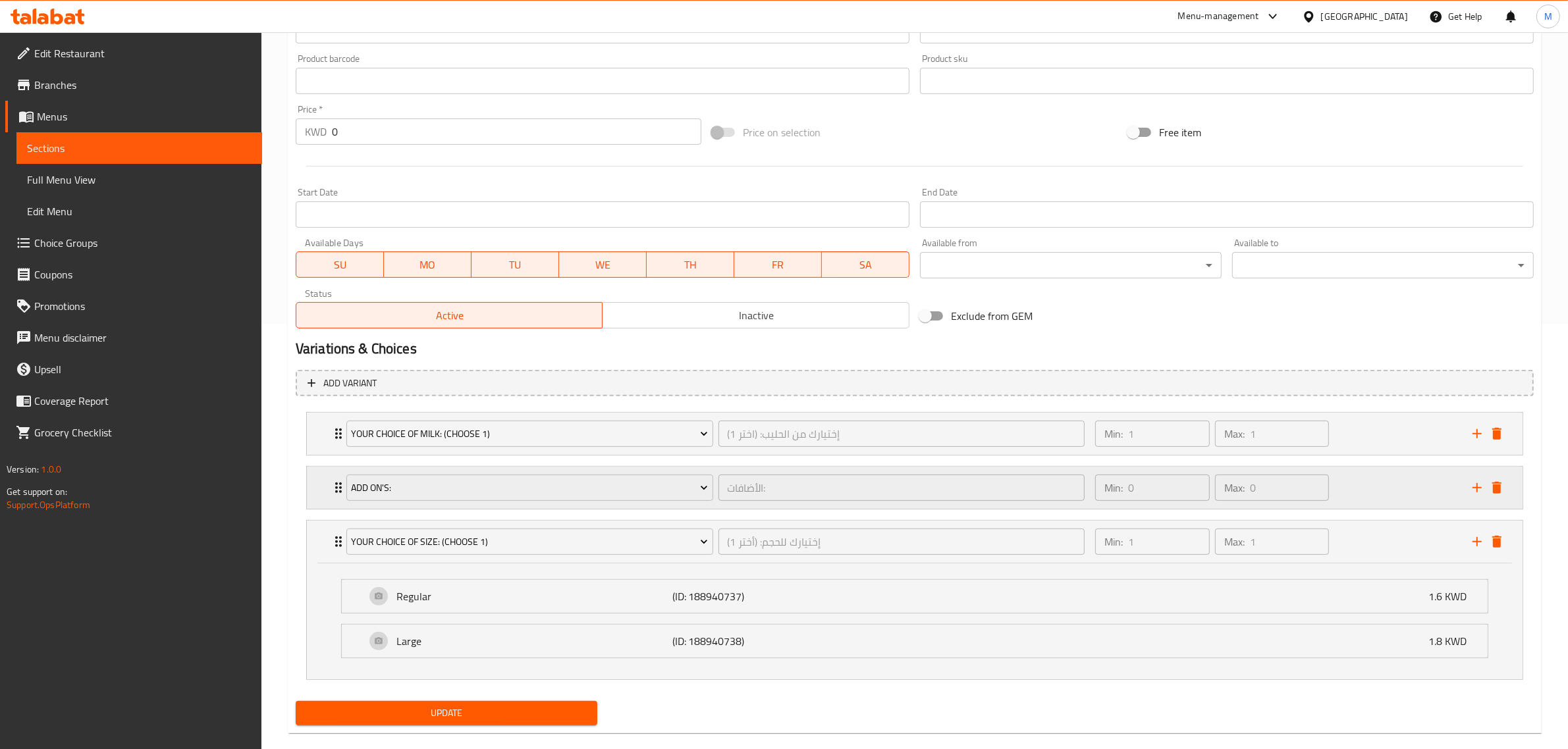
scroll to position [448, 0]
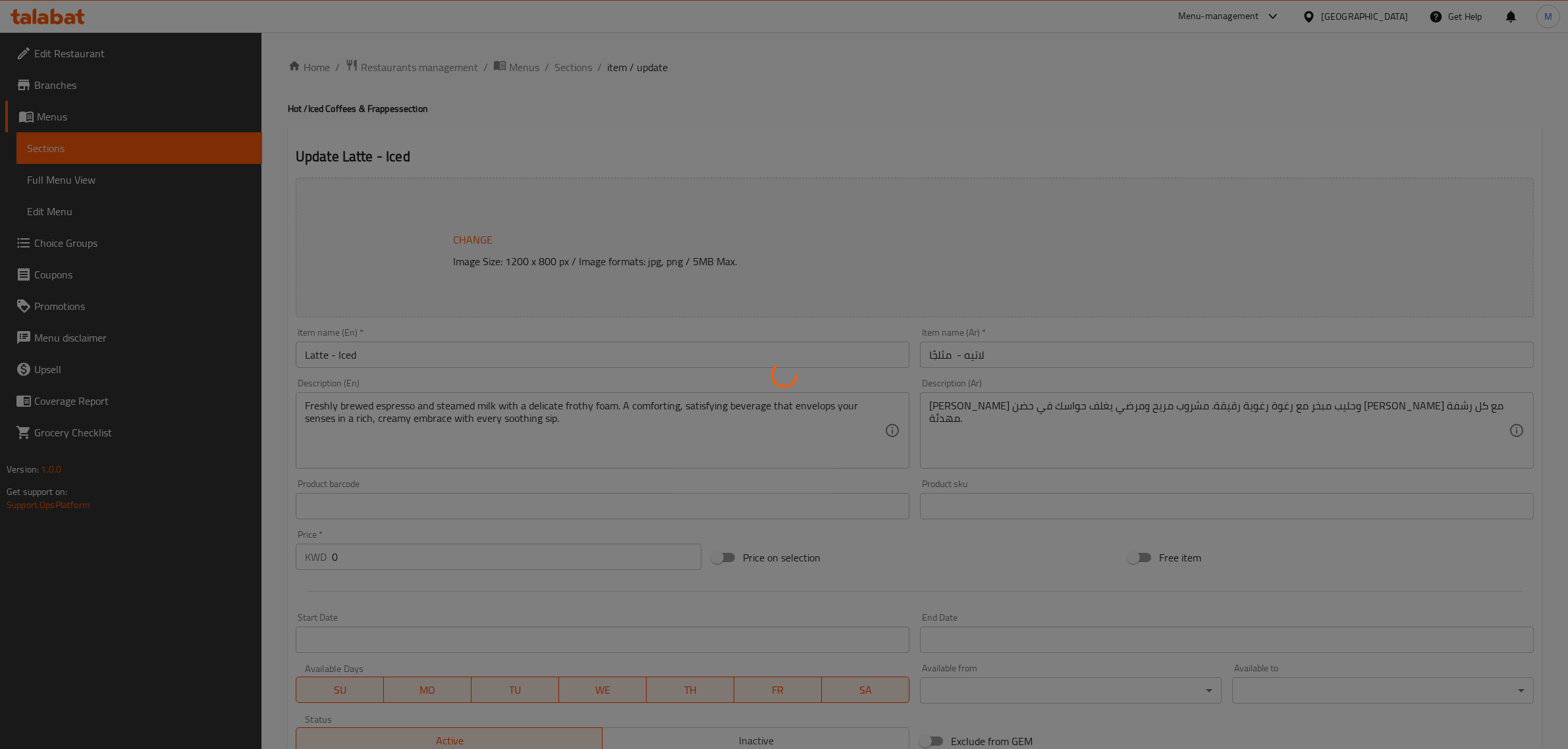
type input "إختيارك من الحليب: (اختر 1)"
type input "1"
type input "الأضافات:"
type input "0"
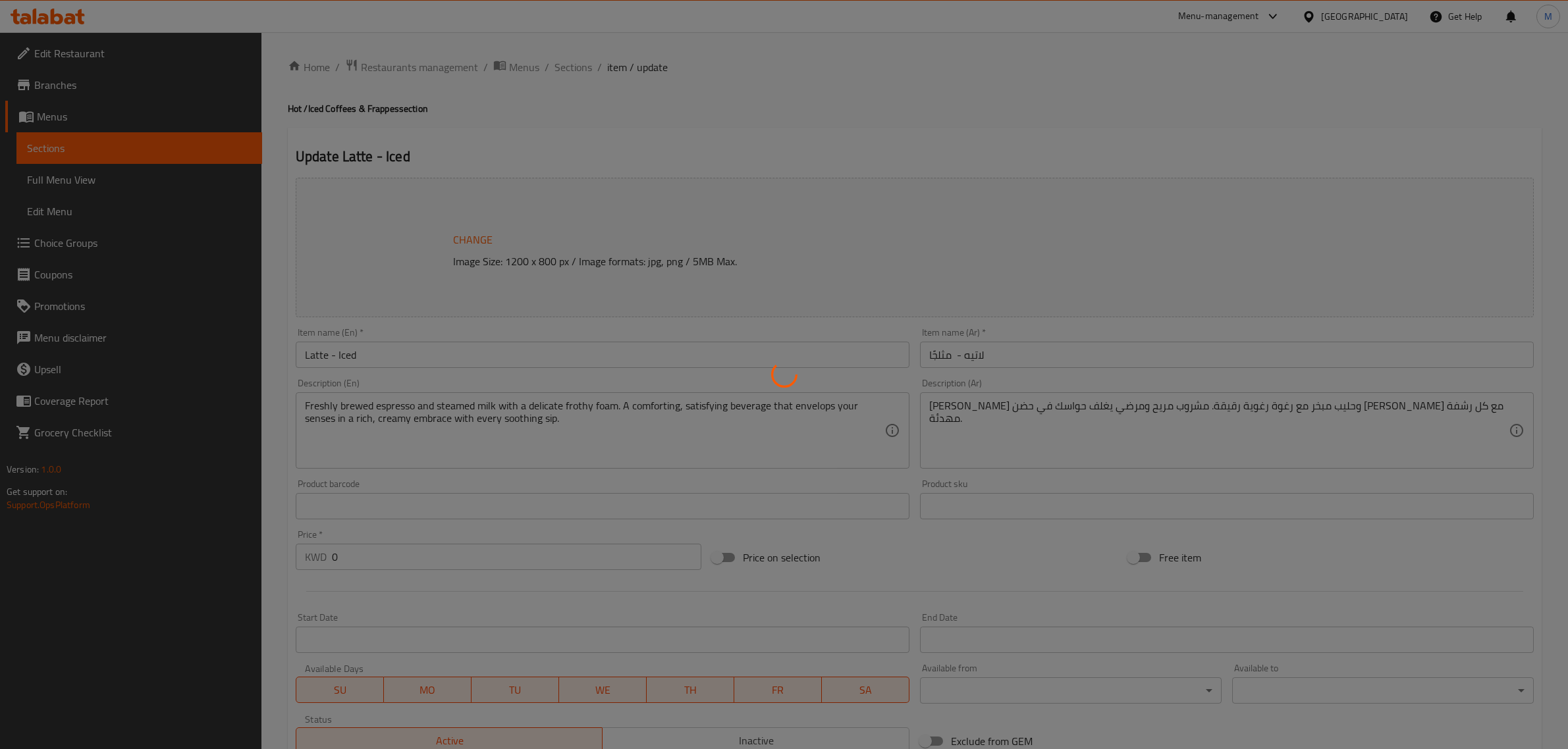
type input "0"
type input "إختيارك للحجم: (أختر 1)"
type input "1"
type input "أختيارك من الكريمة المخفوقة: (اختر 1)"
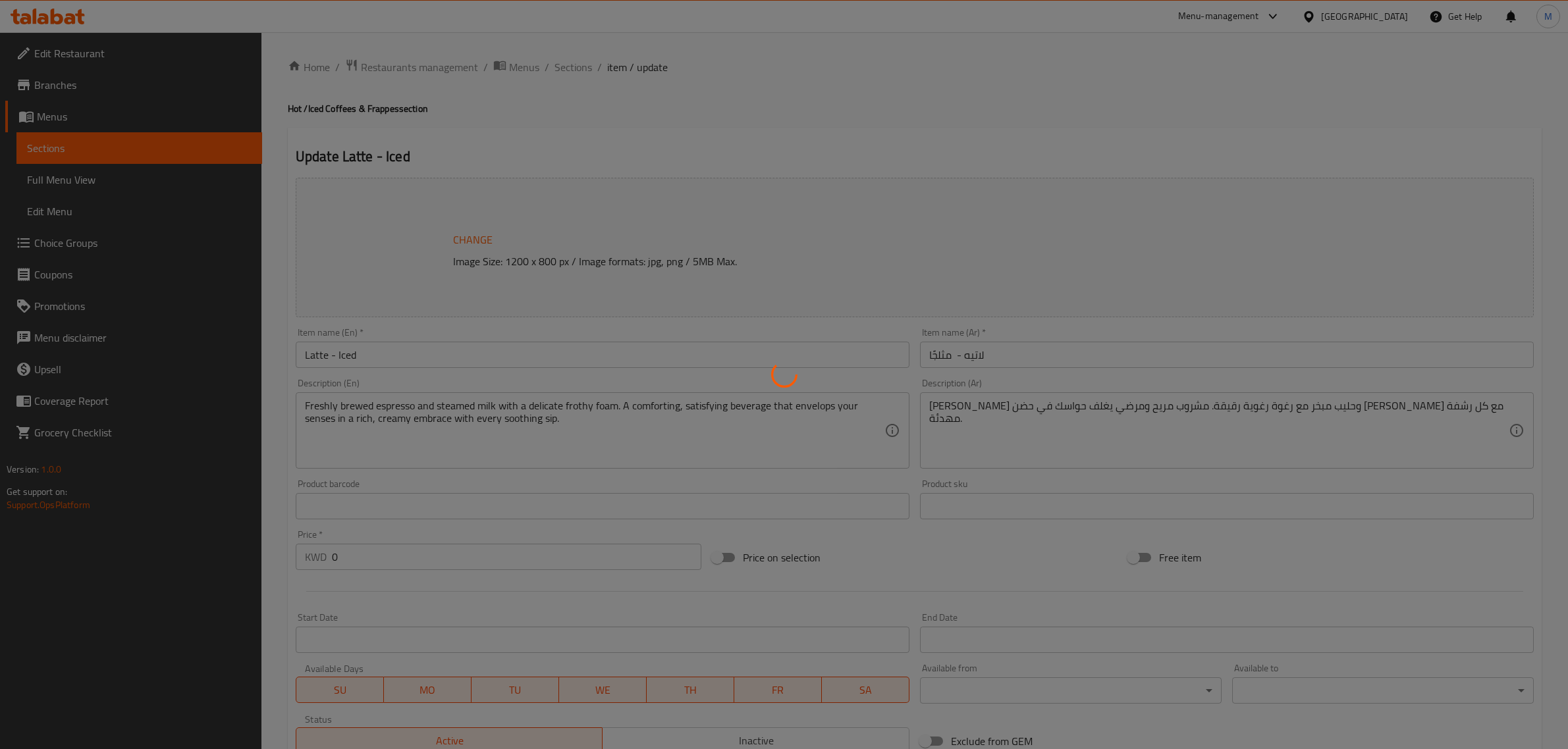
type input "1"
type input "أختيارك من دونات"
type input "0"
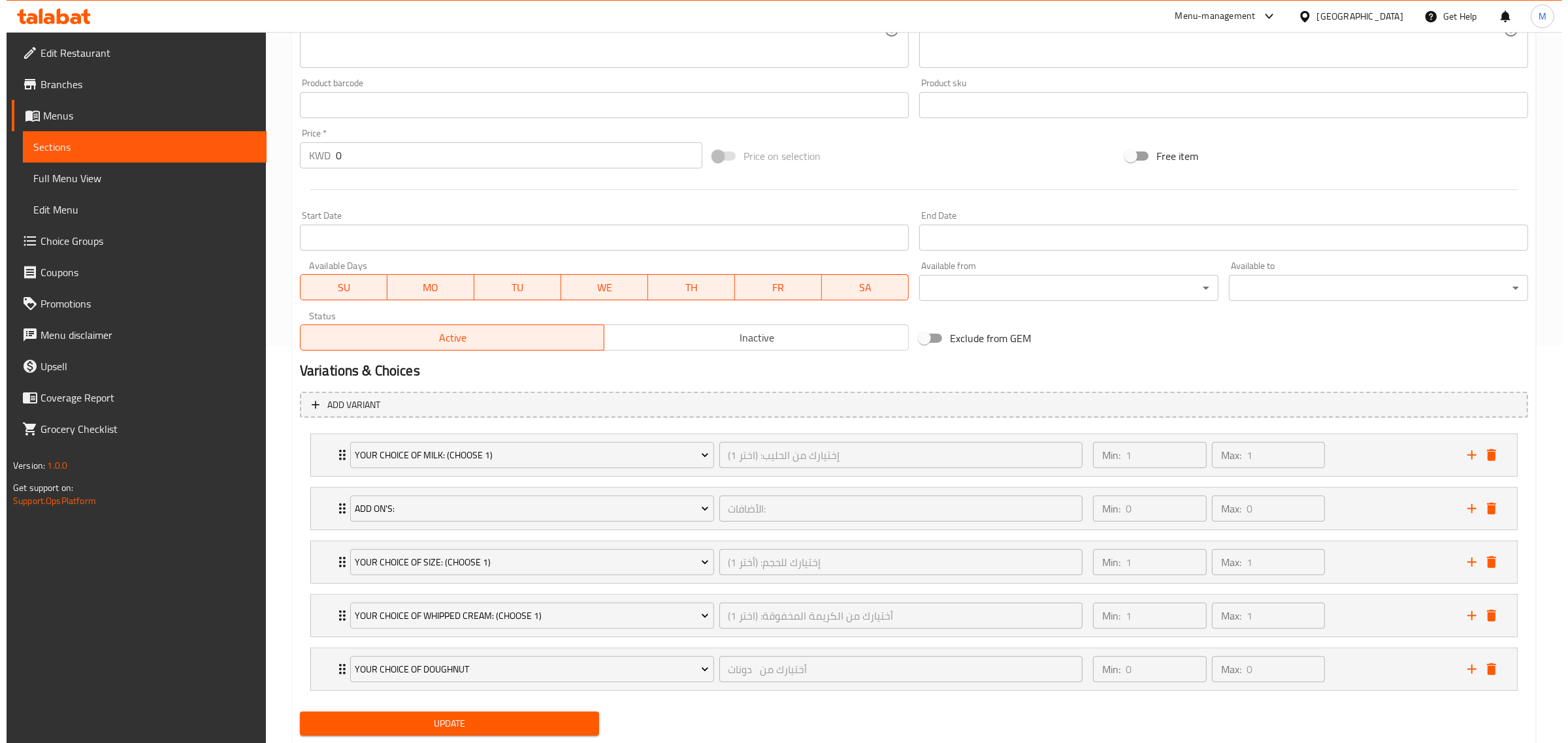
scroll to position [436, 0]
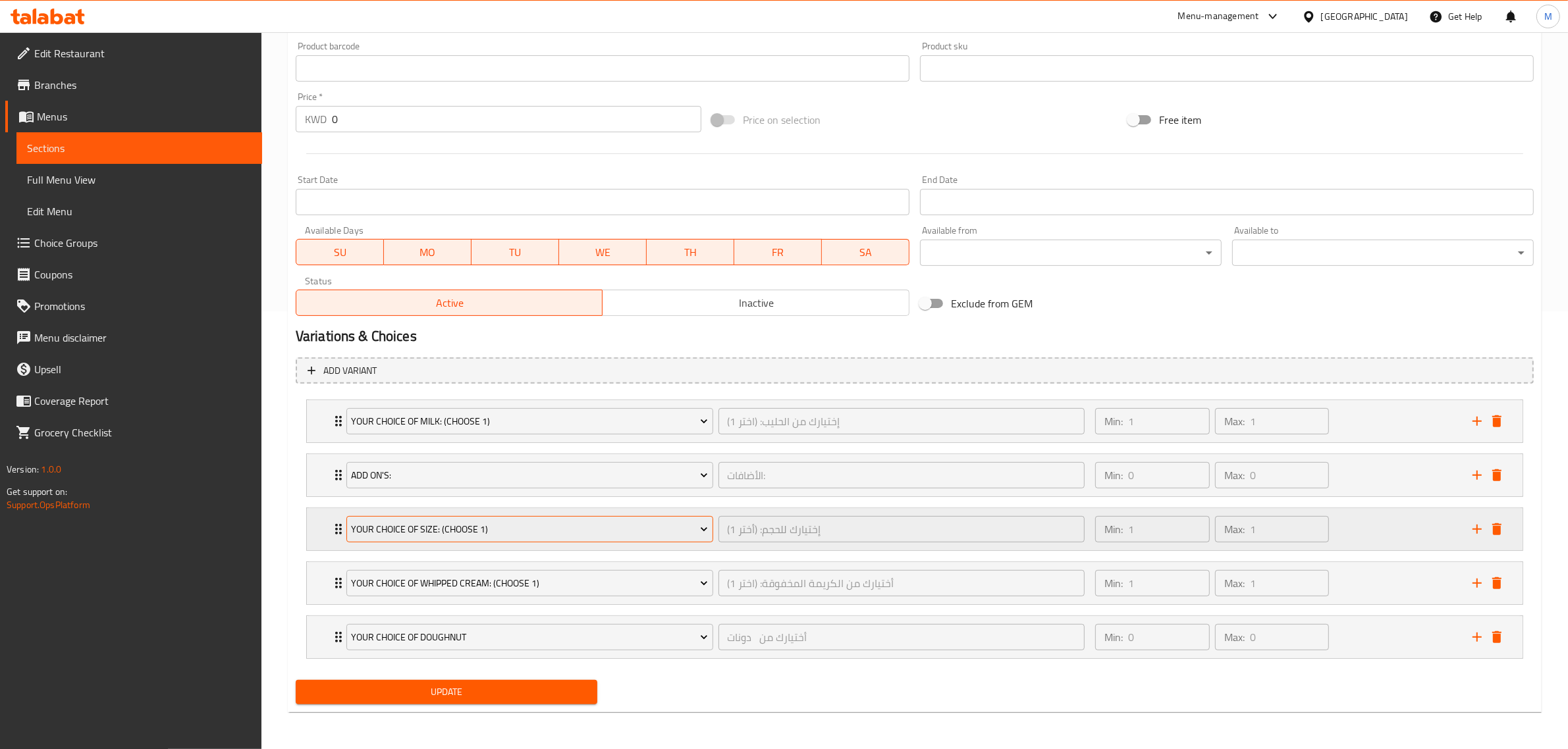
click at [597, 521] on span "Your Choice of Size: (Choose 1)" at bounding box center [529, 529] width 357 height 16
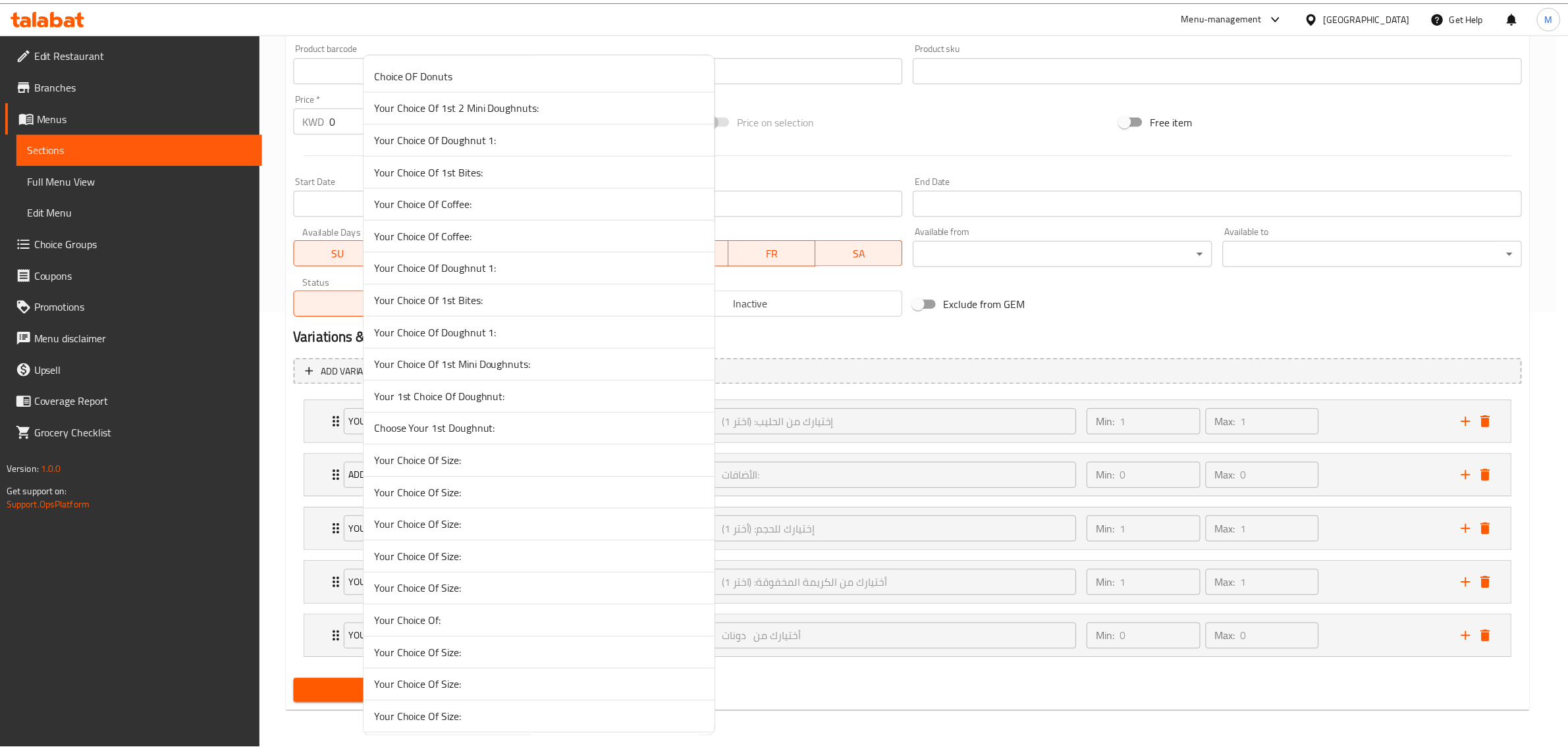
scroll to position [9132, 0]
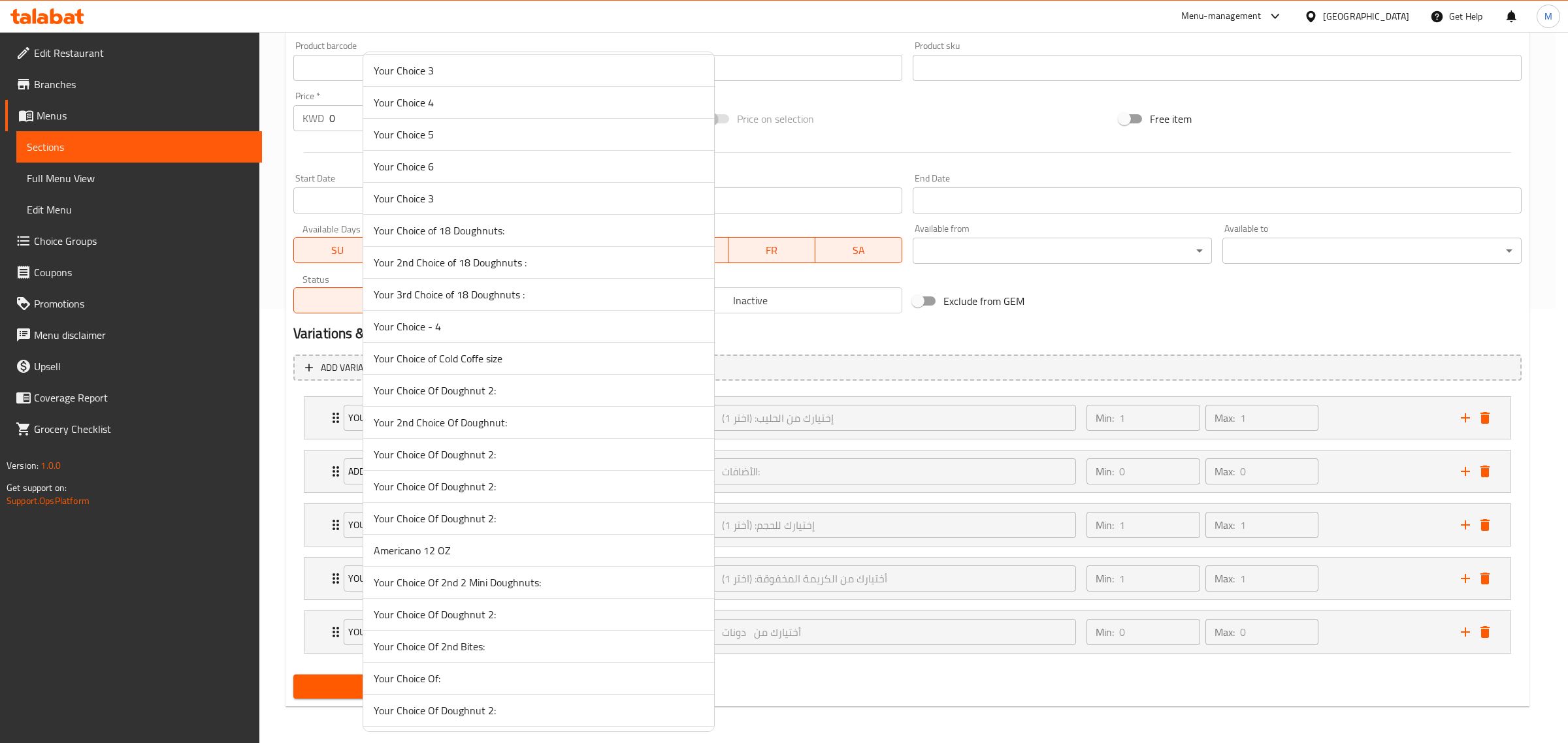
click at [523, 375] on li "Your Choice of Cold Coffe size" at bounding box center [538, 359] width 351 height 32
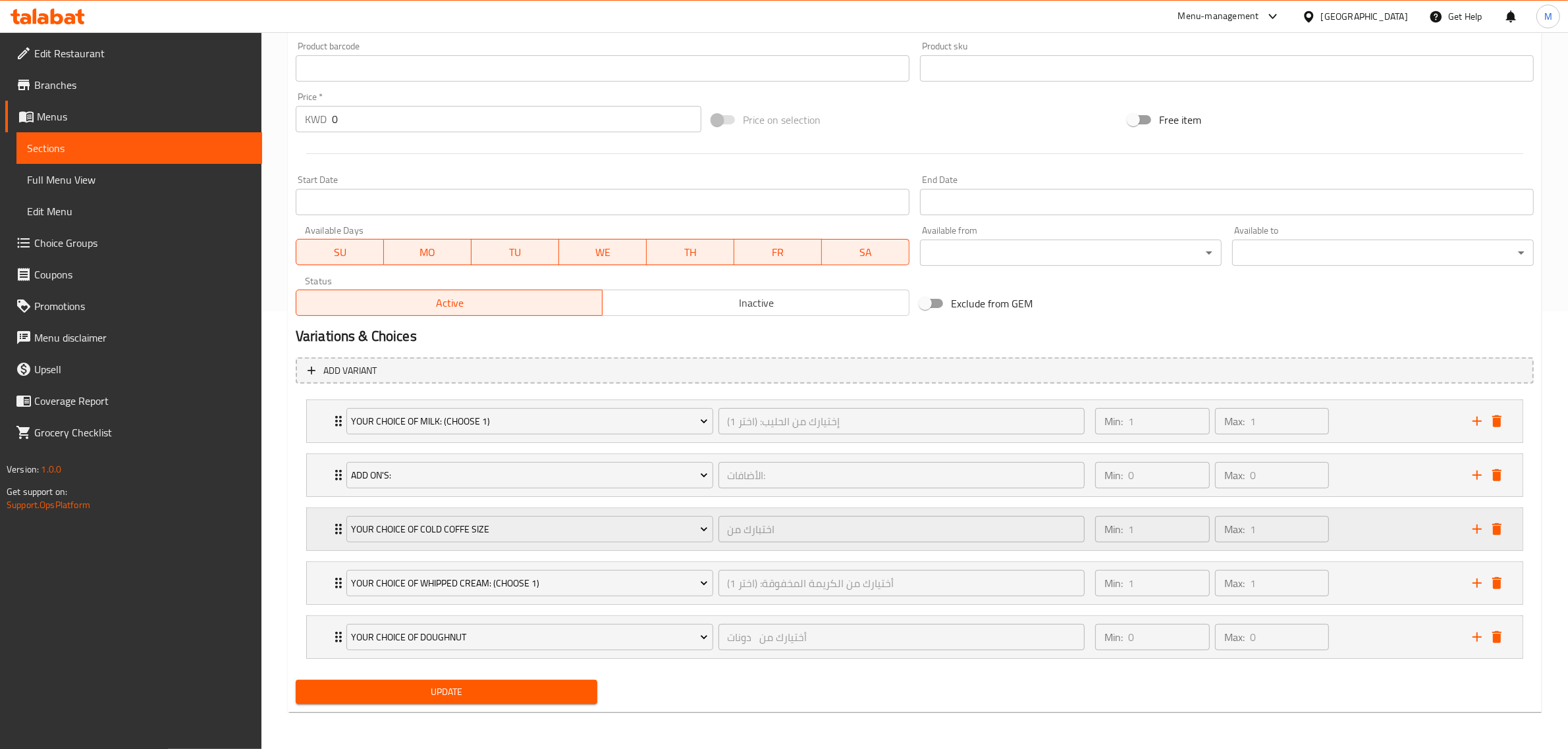
click at [1368, 524] on div "Min: 1 ​ Max: 1 ​" at bounding box center [1276, 529] width 378 height 42
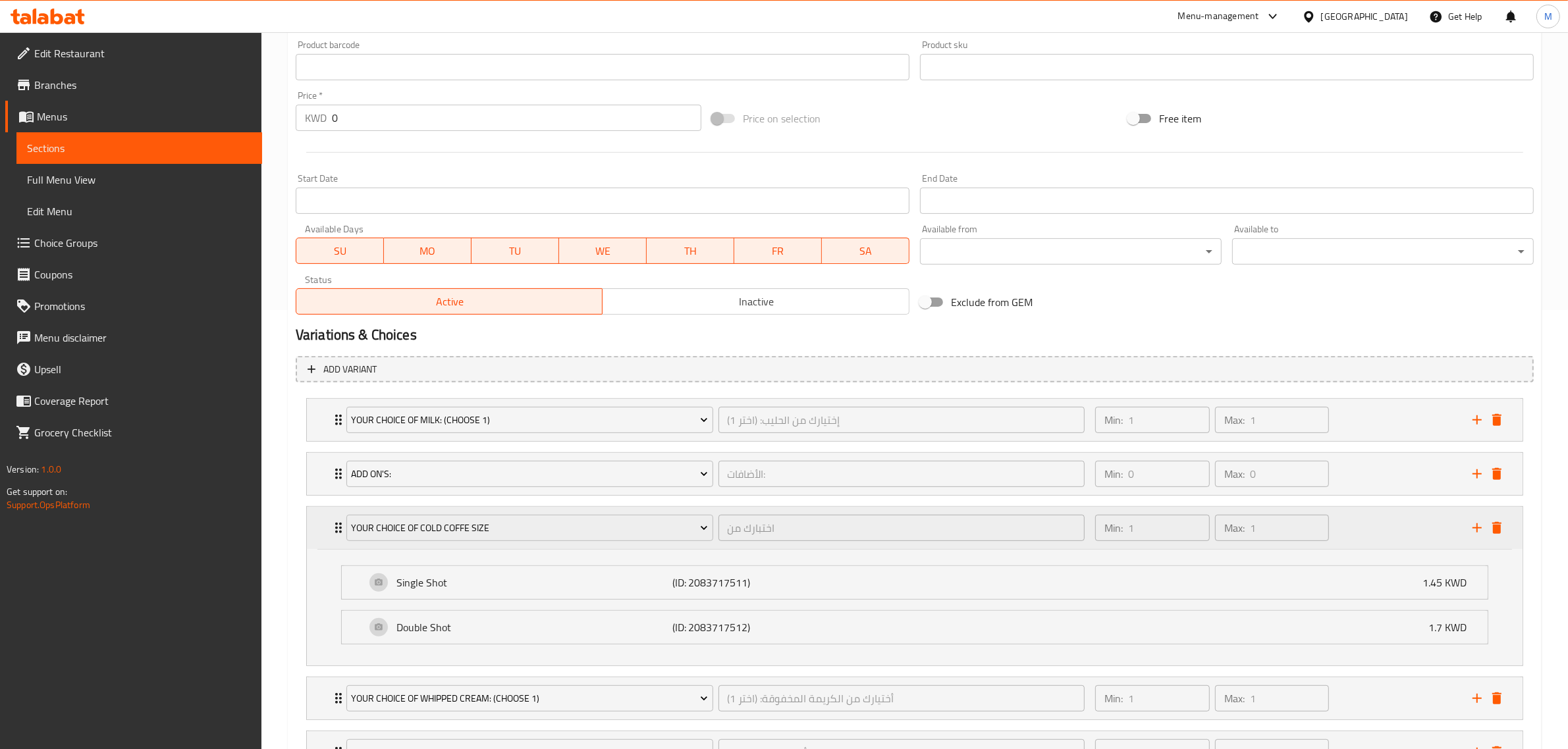
click at [1368, 524] on div "Min: 1 ​ Max: 1 ​" at bounding box center [1276, 527] width 378 height 42
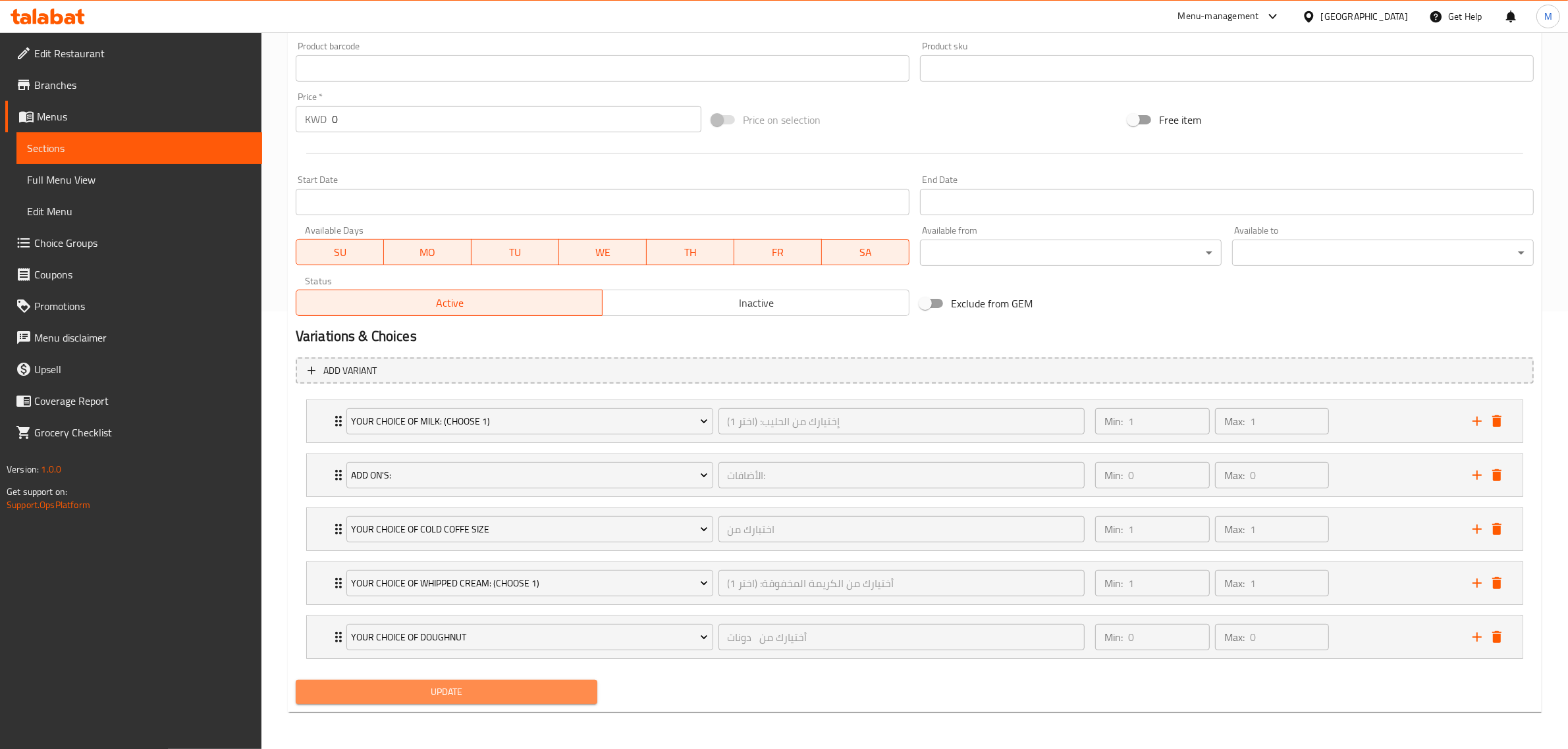
click at [468, 692] on span "Update" at bounding box center [446, 692] width 281 height 16
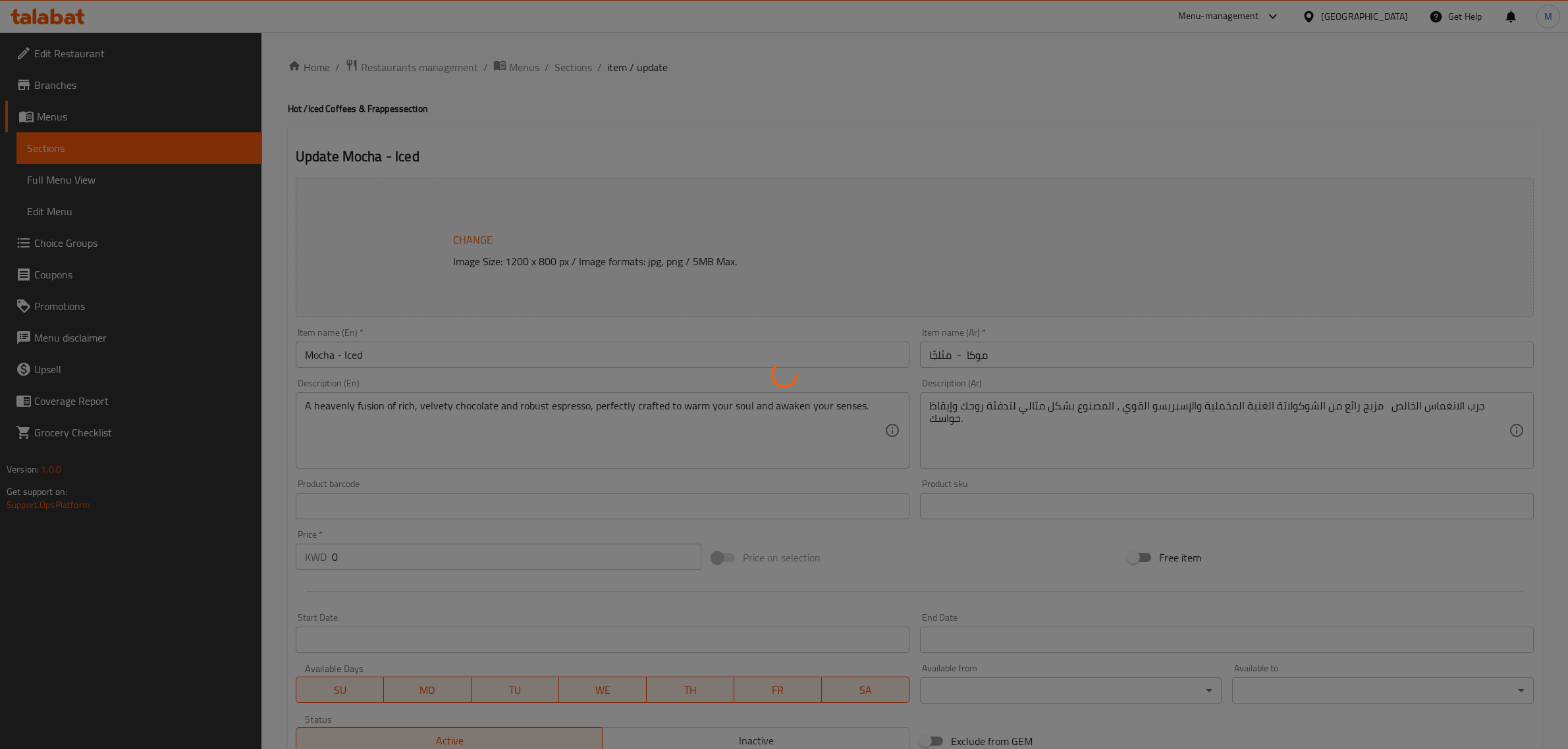
type input "إختيارك من الحليب: (اختر 1)"
type input "1"
type input "الأضافات:"
type input "0"
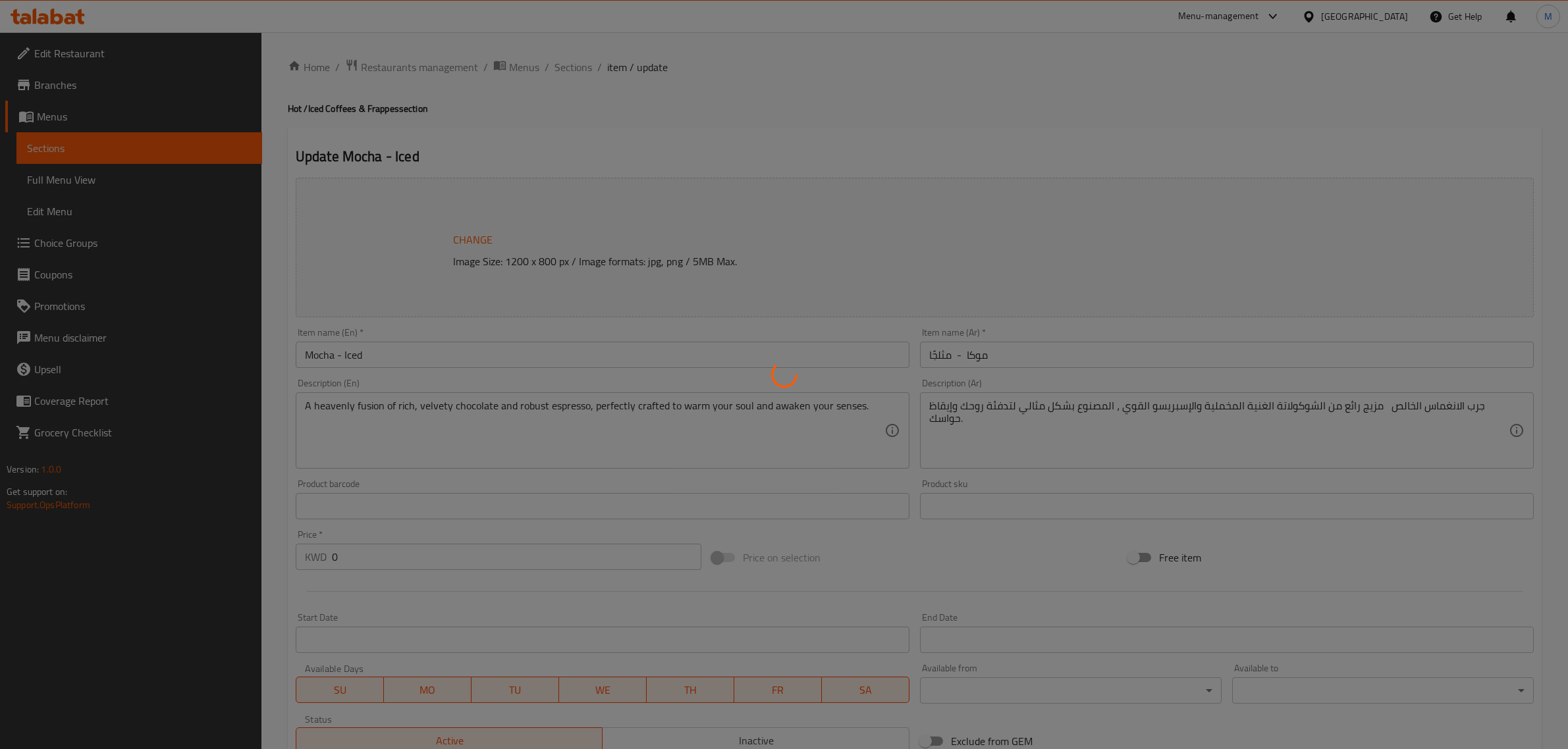
type input "0"
type input "أختيارك من الكريمة المخفوقة: (اختر 1)"
type input "1"
type input "إختيارك للحجم: (أختر 1)"
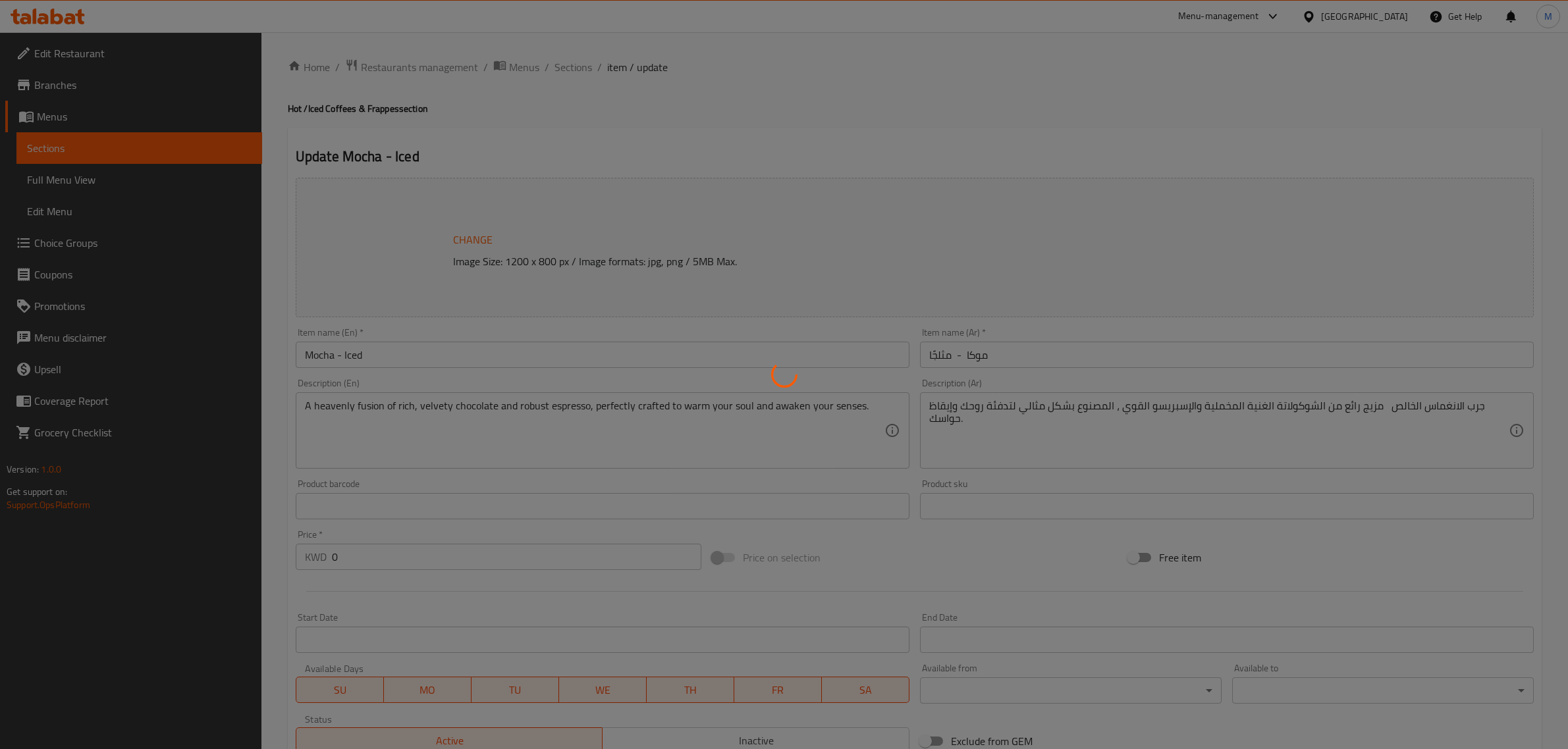
type input "1"
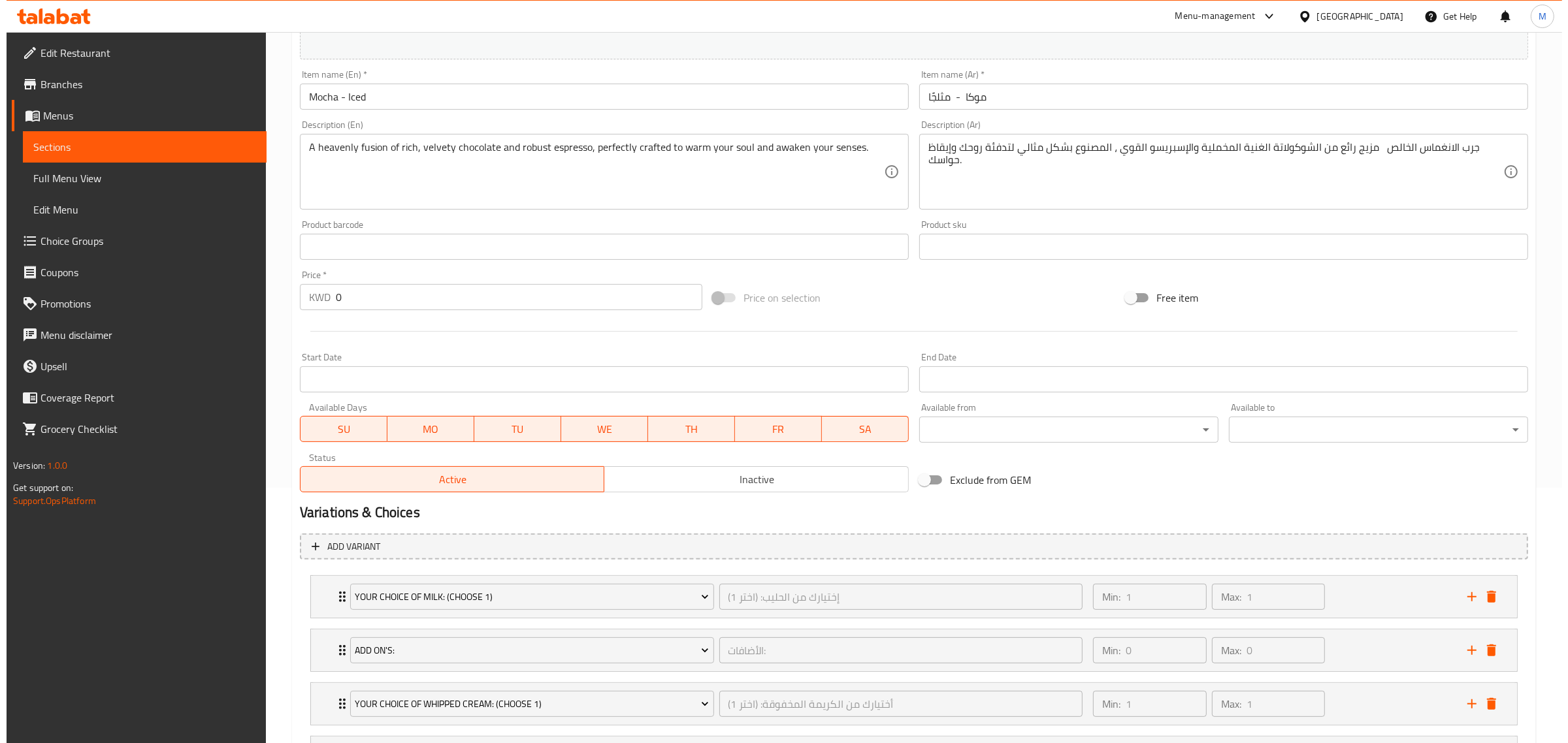
scroll to position [382, 0]
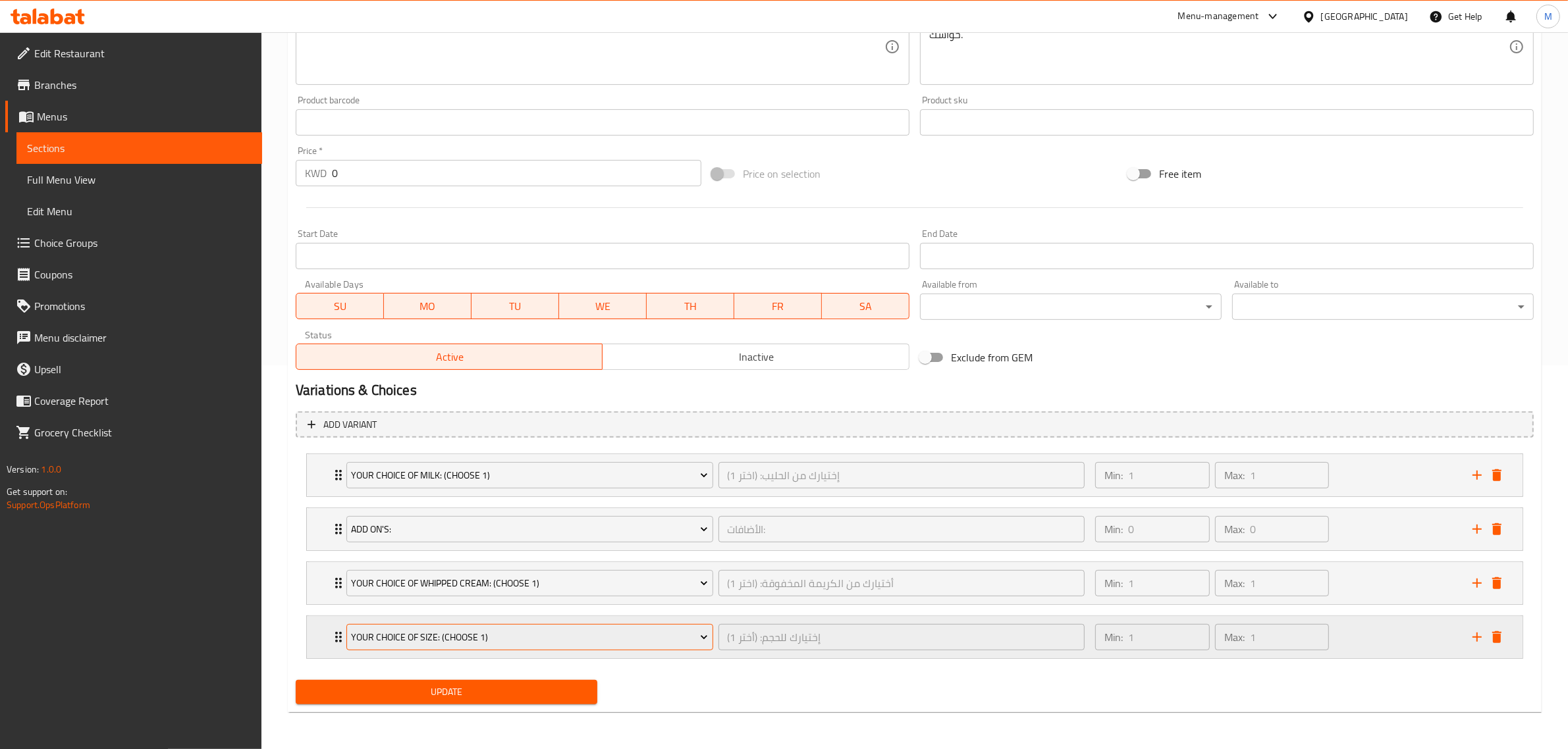
click at [600, 624] on button "Your Choice of Size: (Choose 1)" at bounding box center [530, 638] width 367 height 27
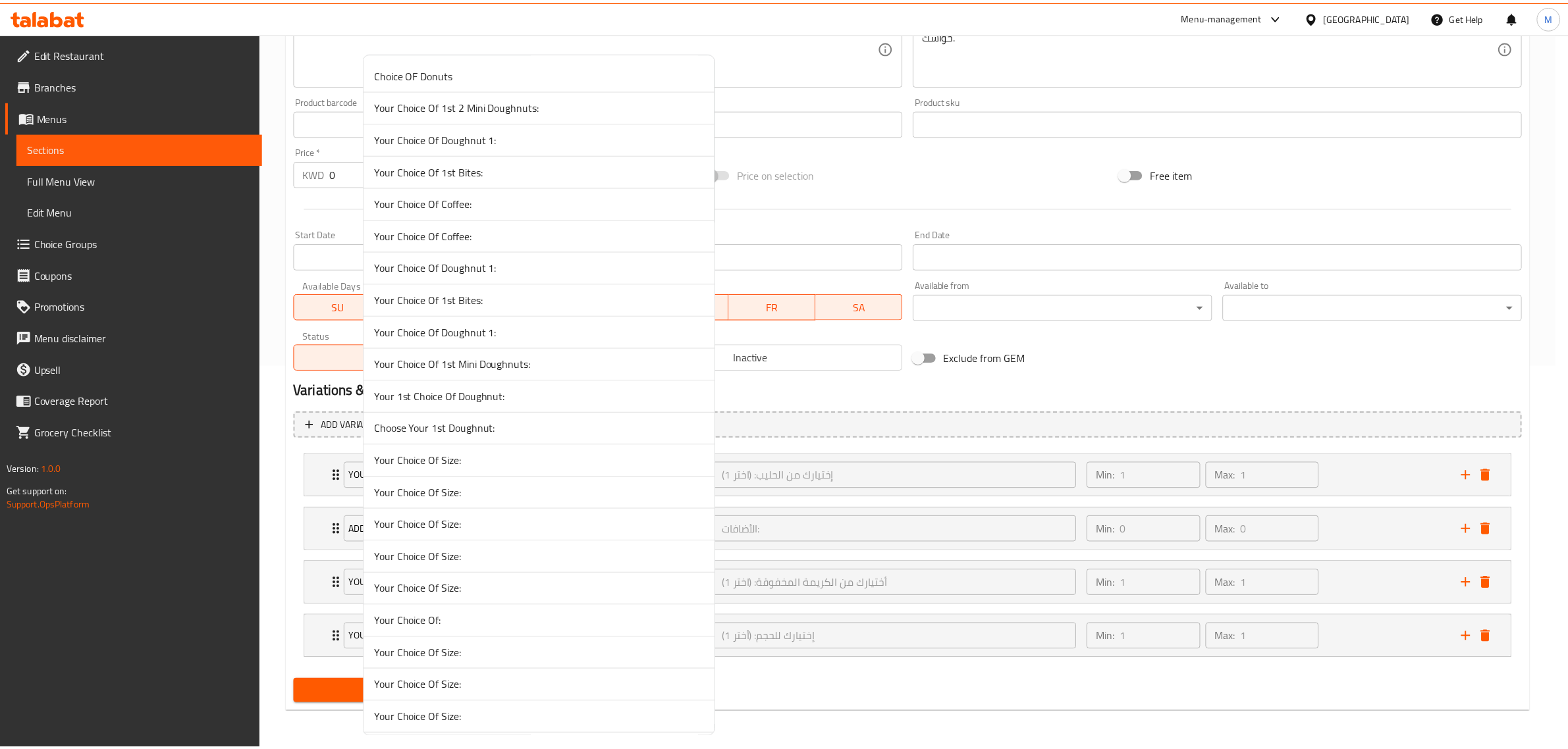
scroll to position [9132, 0]
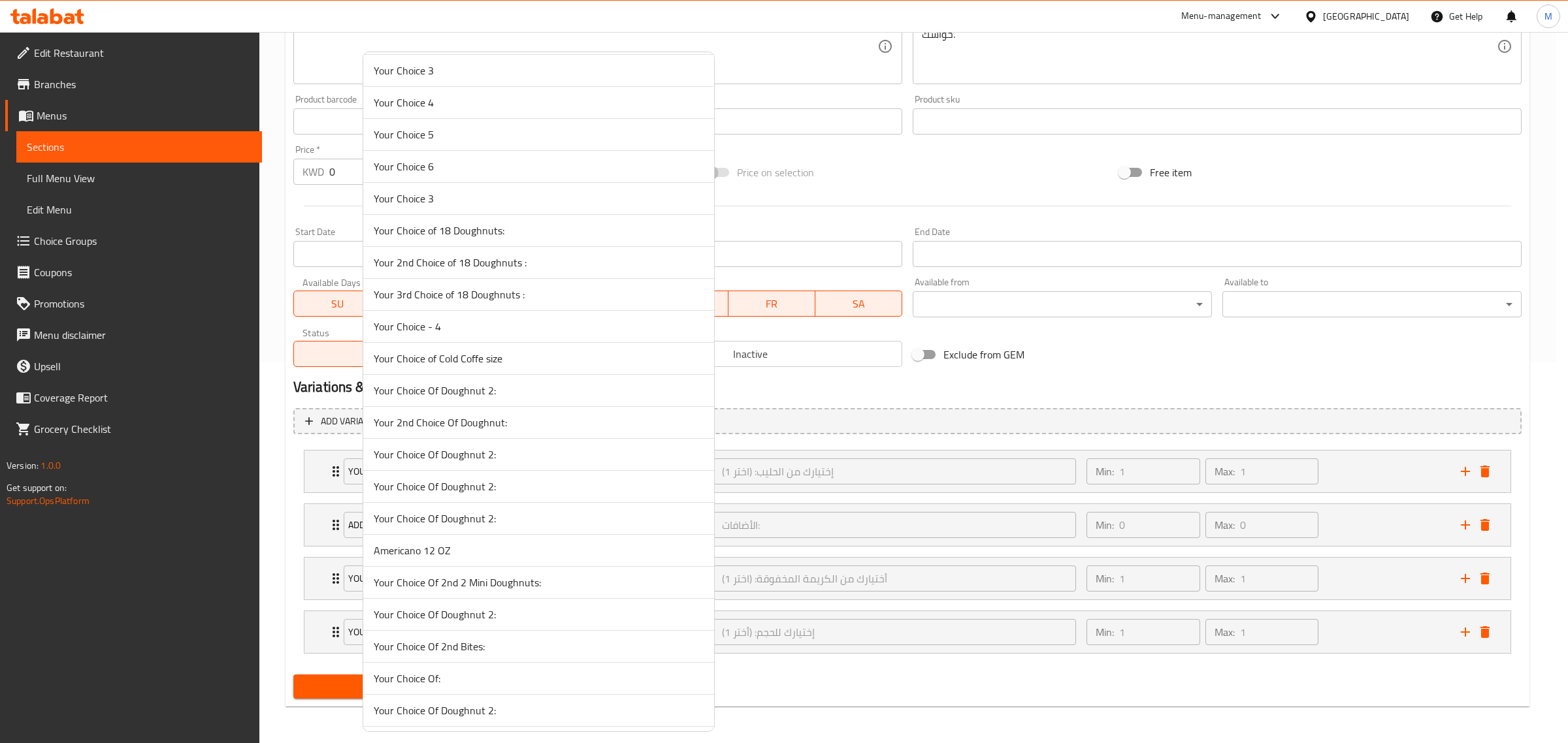
click at [549, 367] on span "Your Choice of Cold Coffe size" at bounding box center [538, 359] width 330 height 16
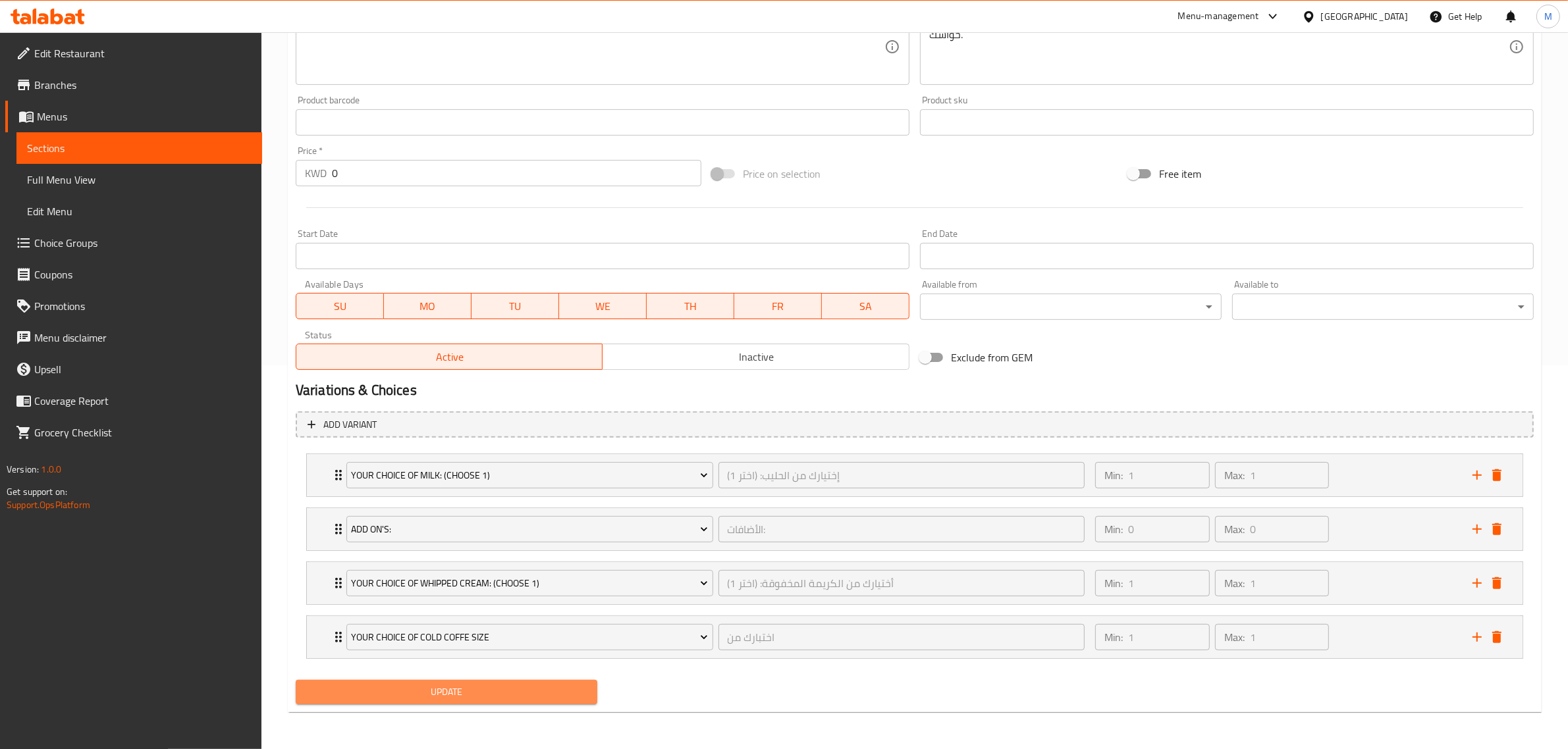
click at [499, 691] on span "Update" at bounding box center [446, 692] width 281 height 16
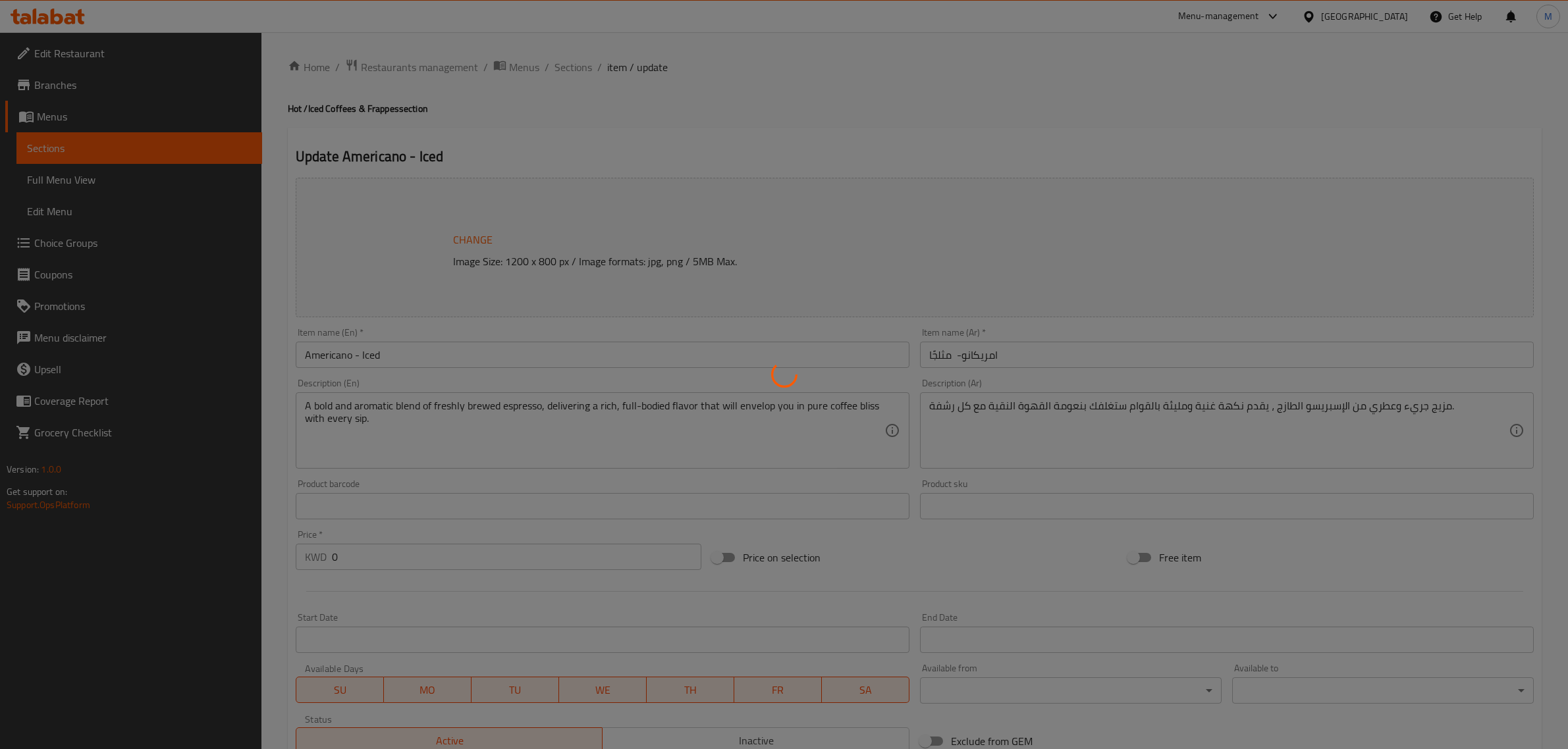
type input "إختيارك من الحليب: (اختر 1)"
type input "1"
type input "الأضافات:"
type input "0"
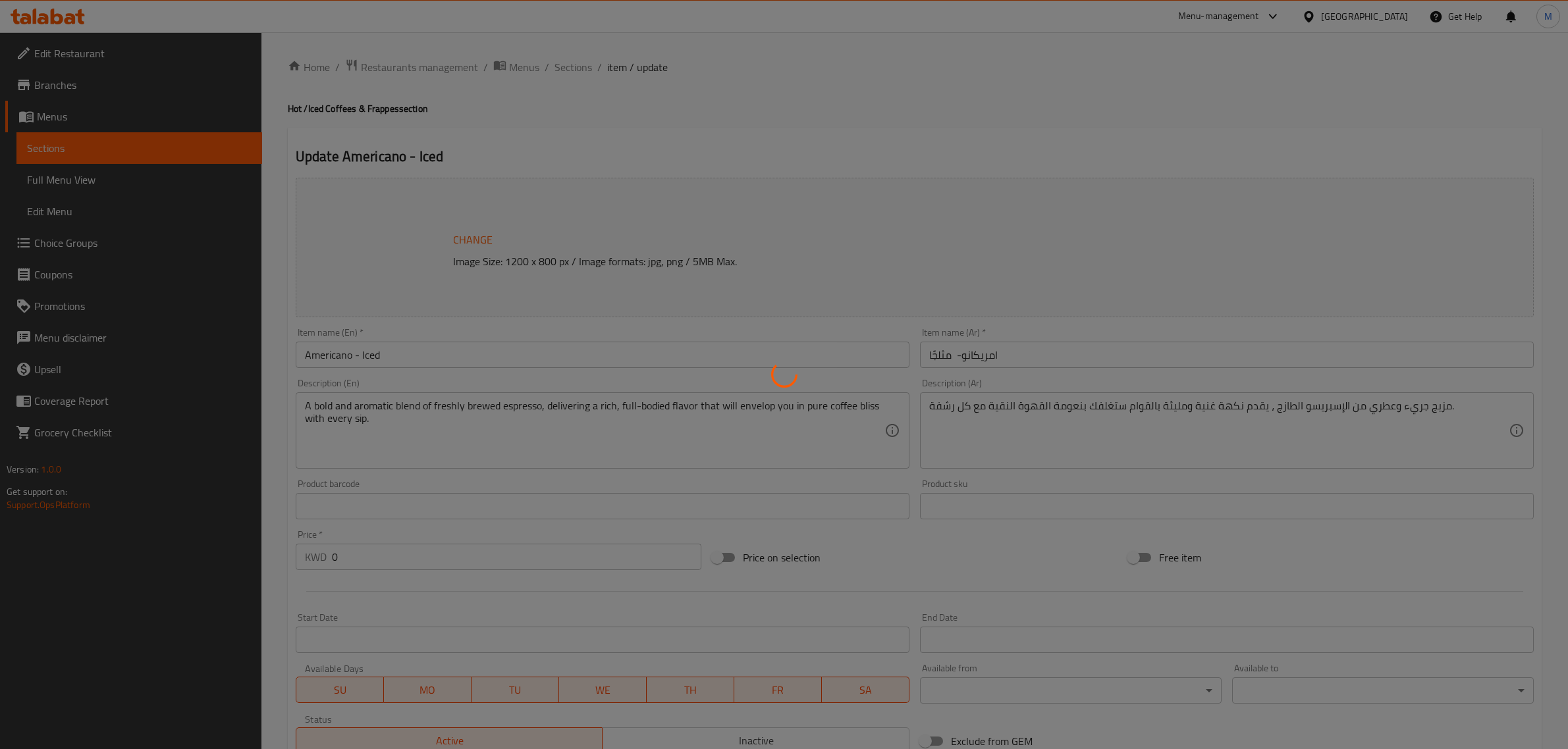
type input "0"
type input "أختيارك من الكريمة المخفوقة: (اختر 1)"
type input "1"
type input "أختيارك من دونات"
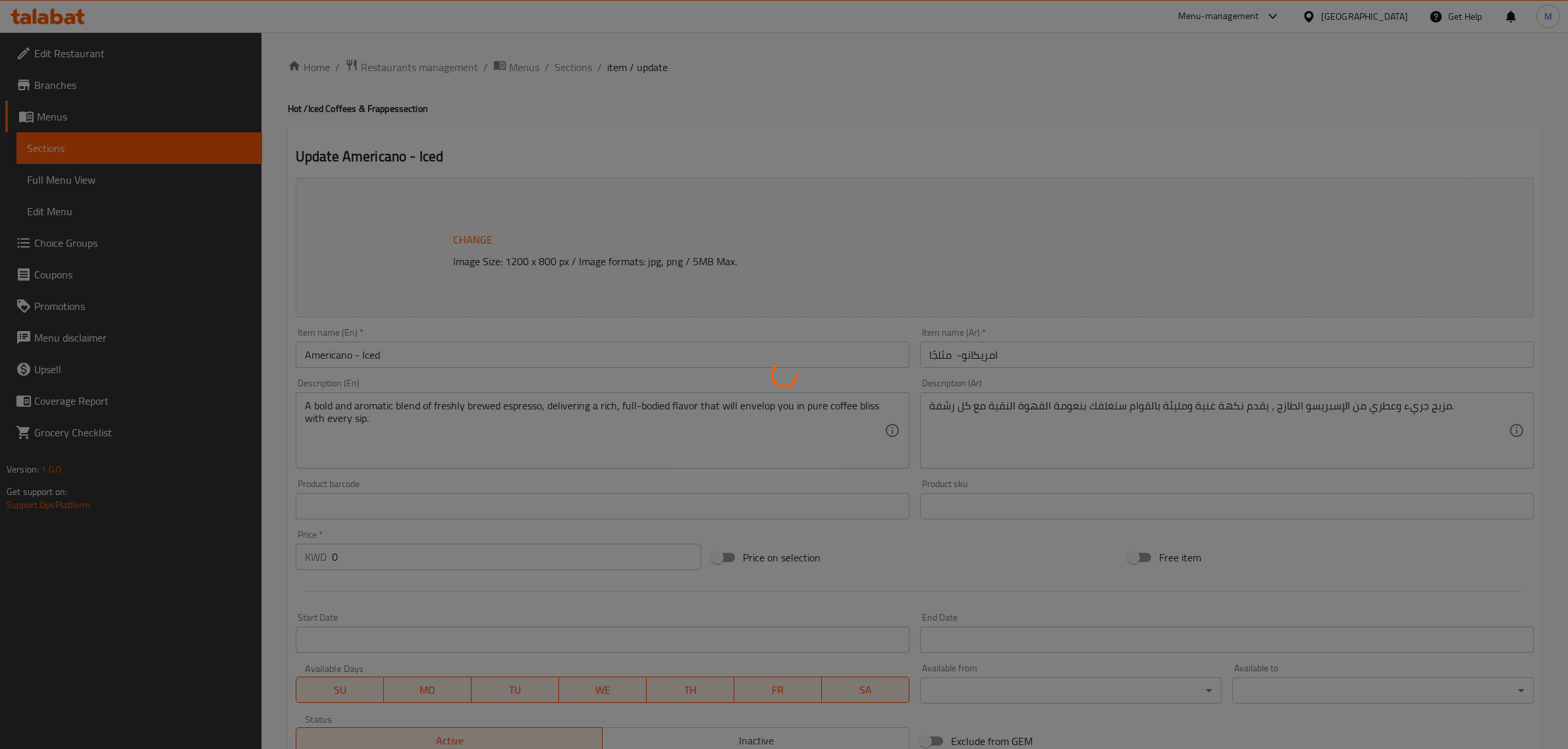
type input "0"
type input "إختيارك للحجم: (أختر 1)"
type input "1"
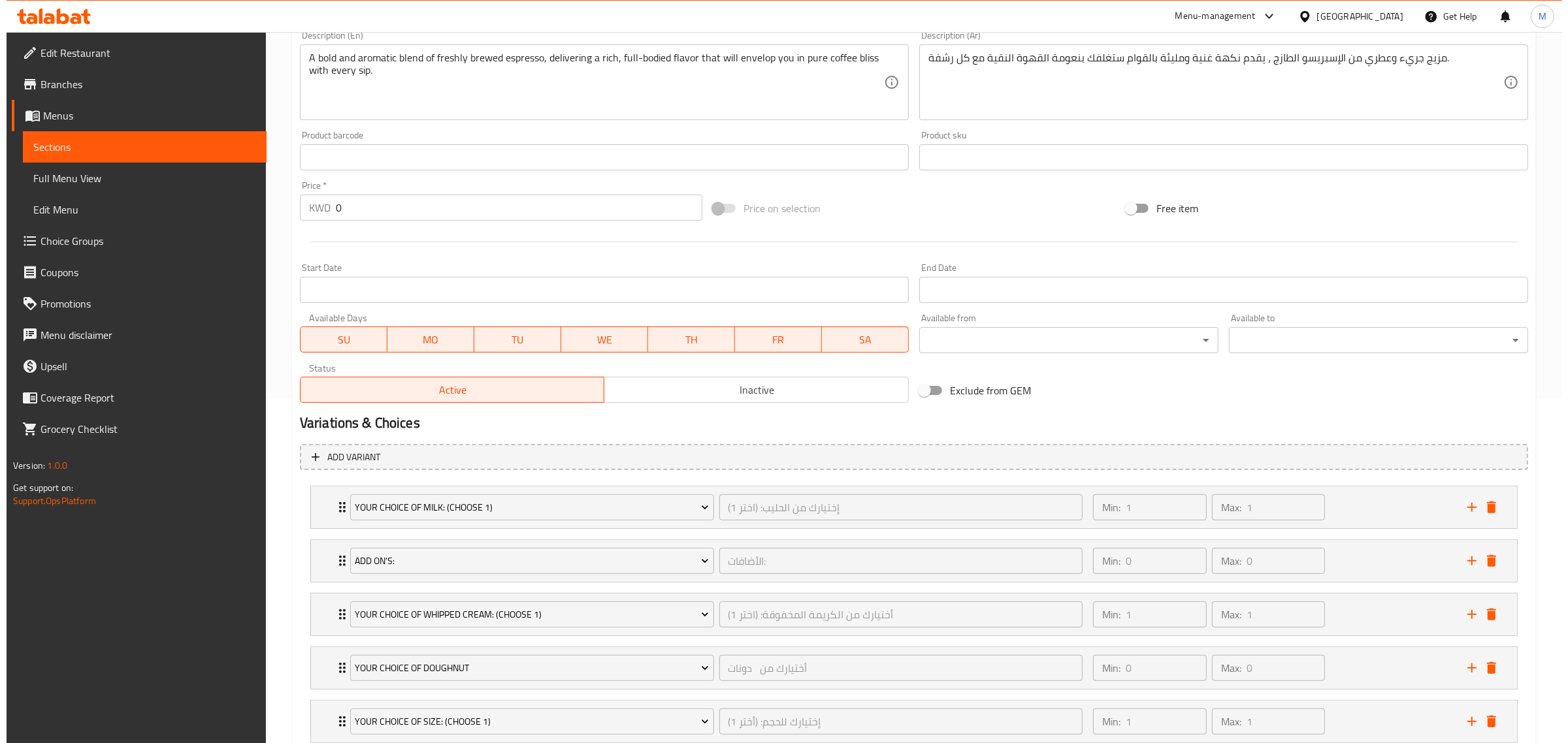
scroll to position [436, 0]
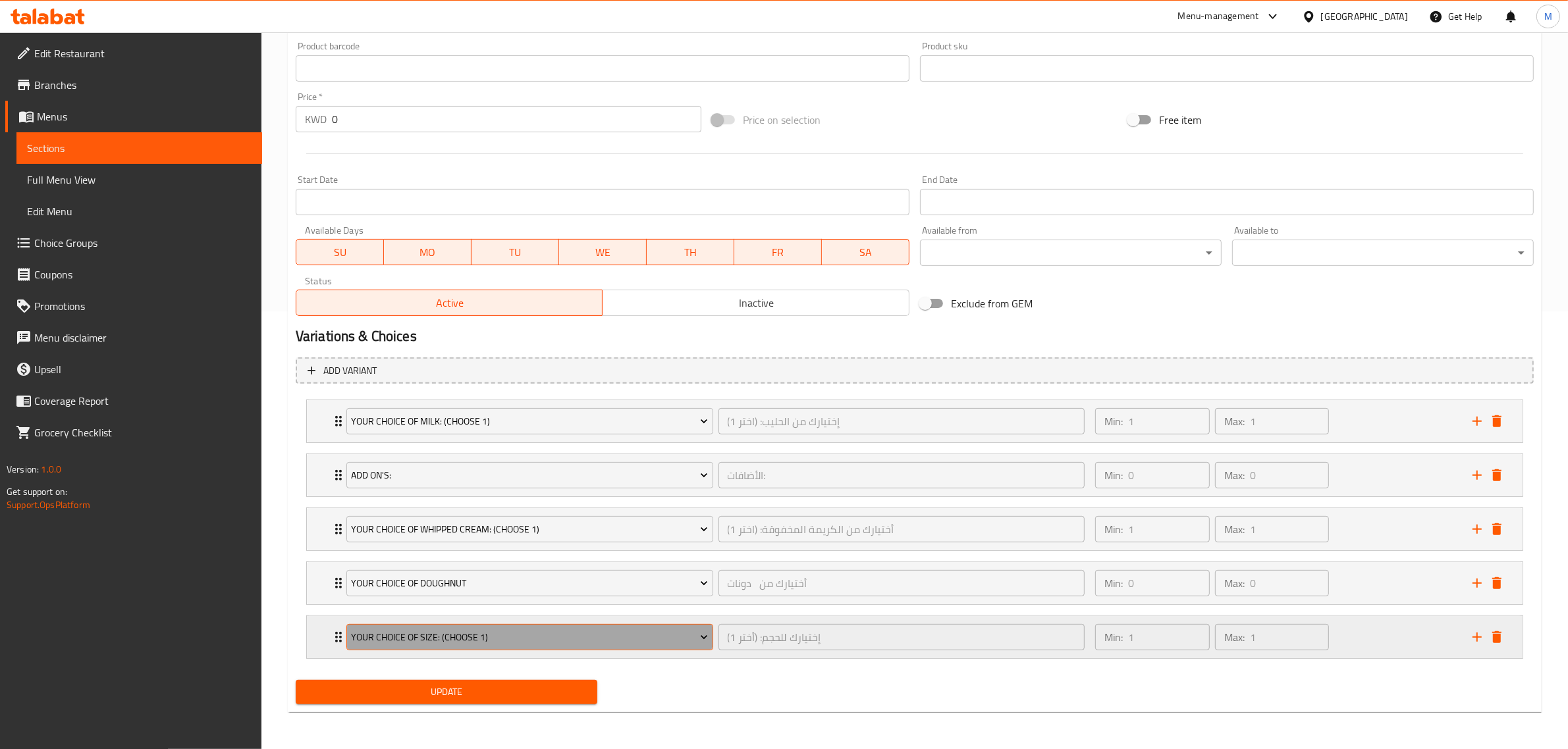
click at [531, 635] on span "Your Choice of Size: (Choose 1)" at bounding box center [529, 638] width 357 height 16
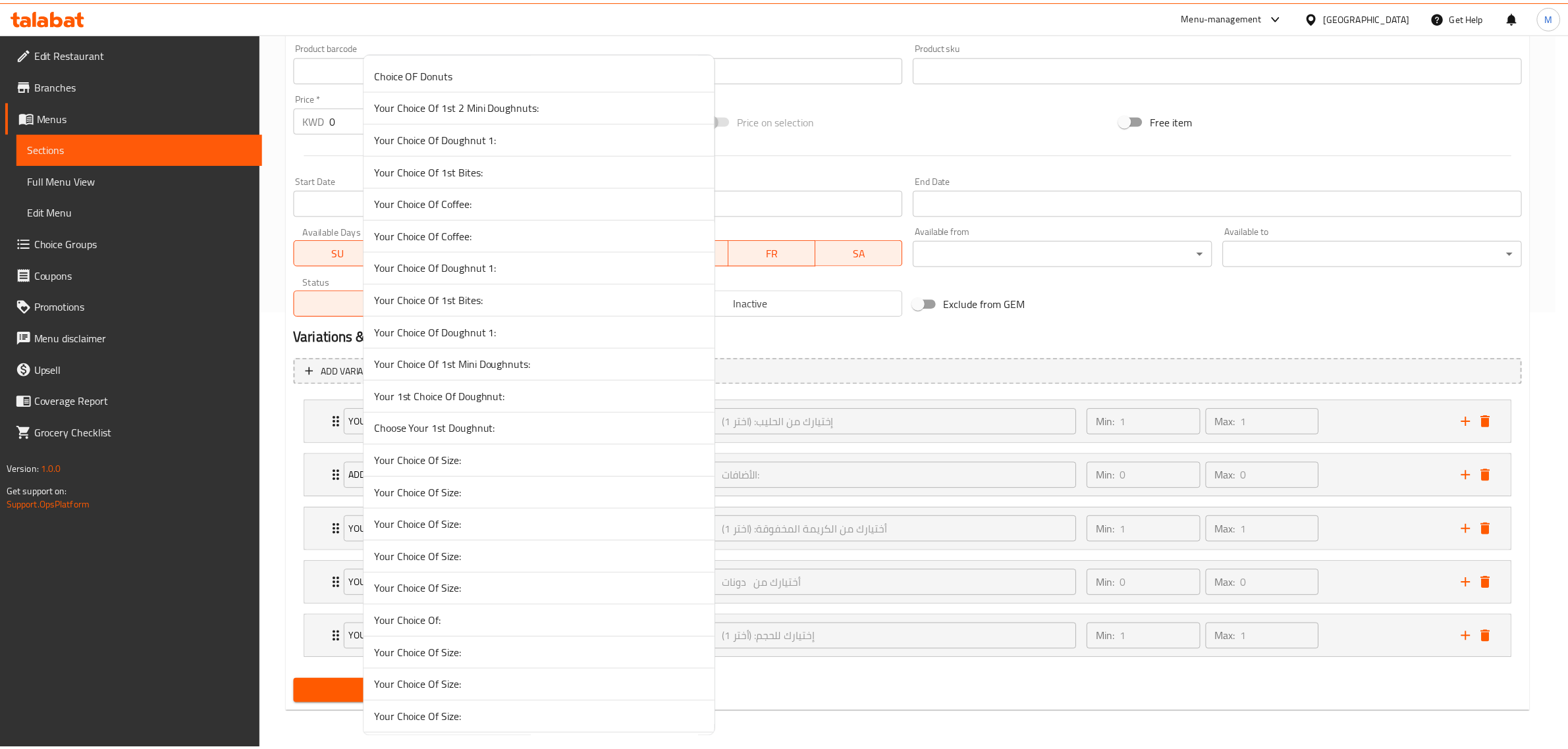
scroll to position [9132, 0]
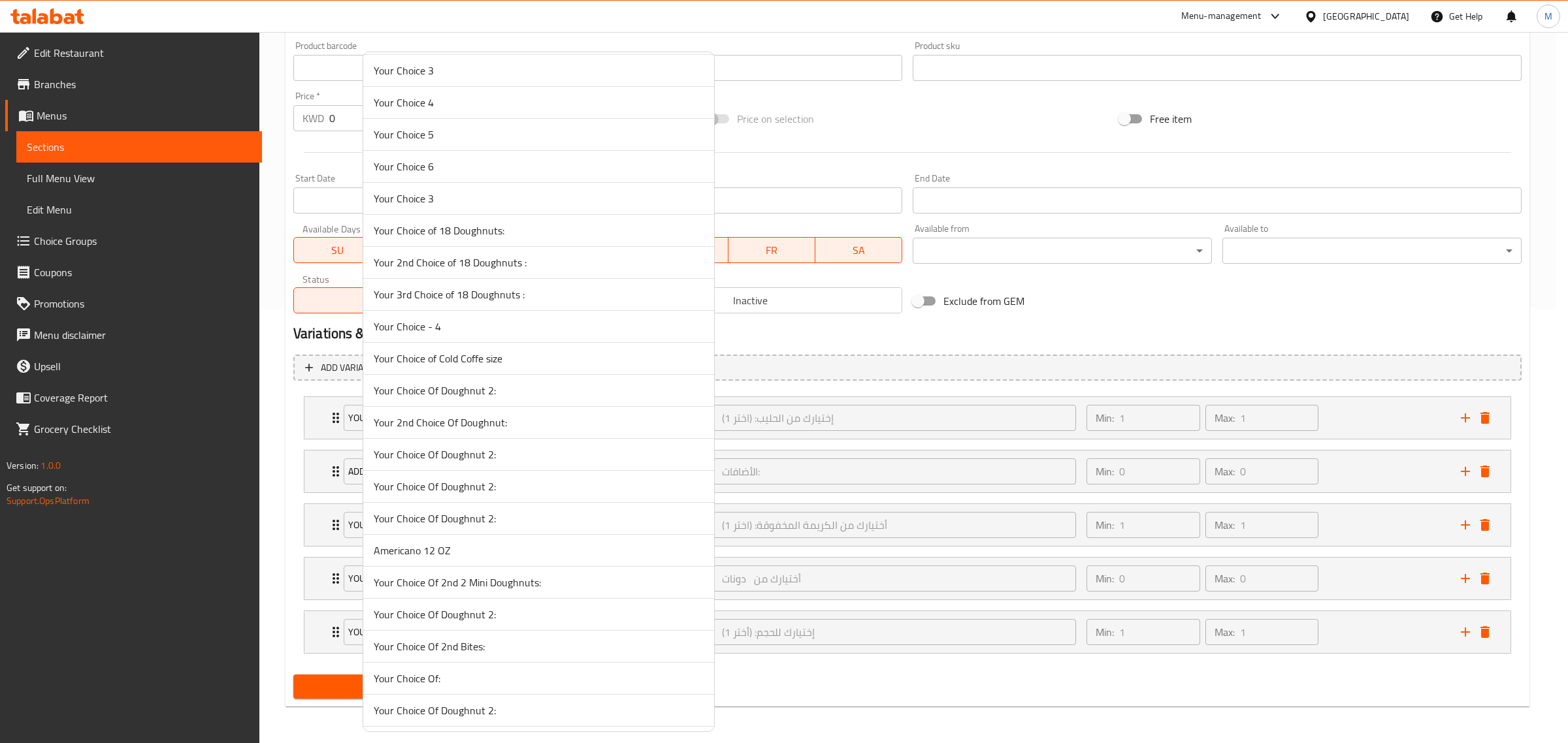
click at [475, 367] on span "Your Choice of Cold Coffe size" at bounding box center [538, 359] width 330 height 16
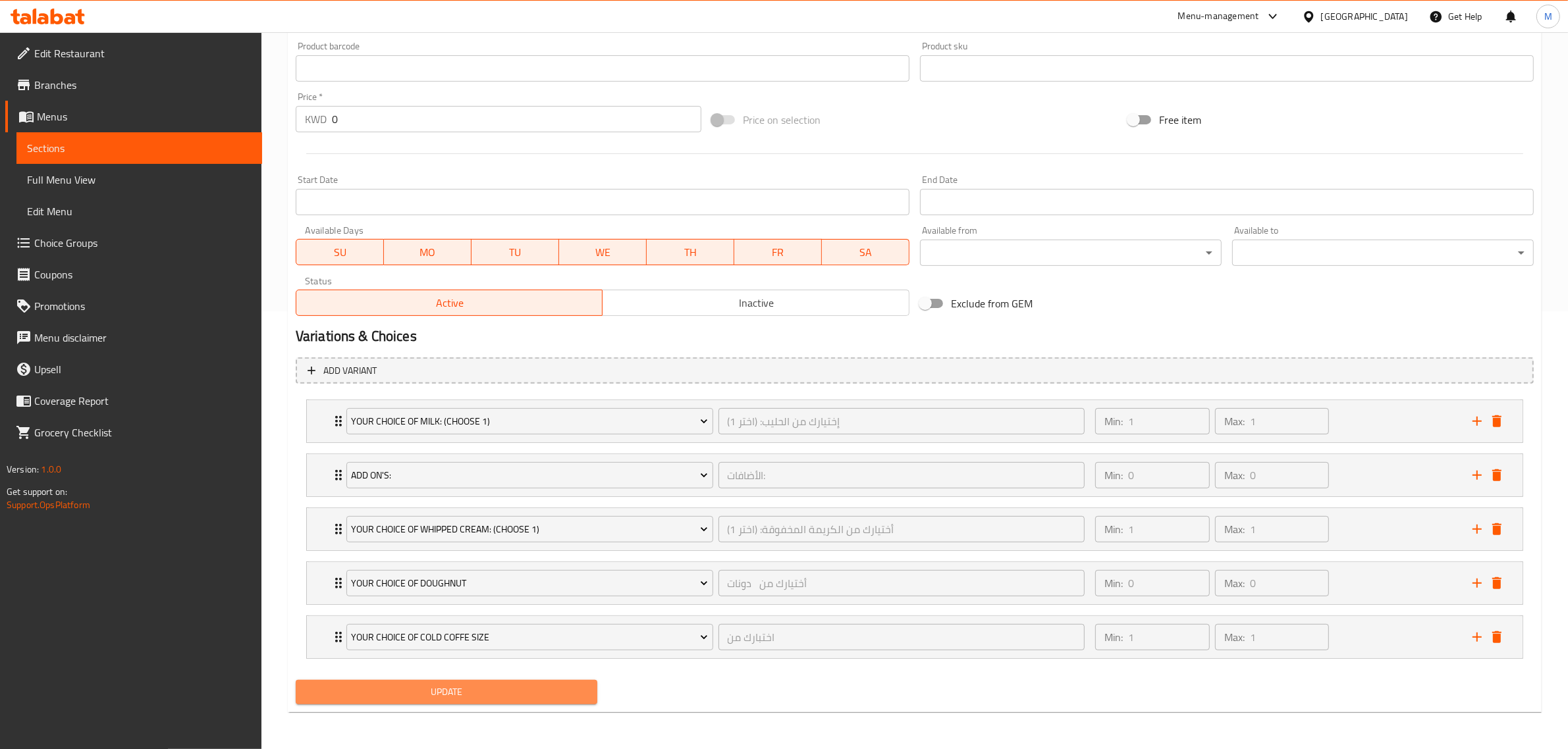
click at [535, 687] on span "Update" at bounding box center [446, 692] width 281 height 16
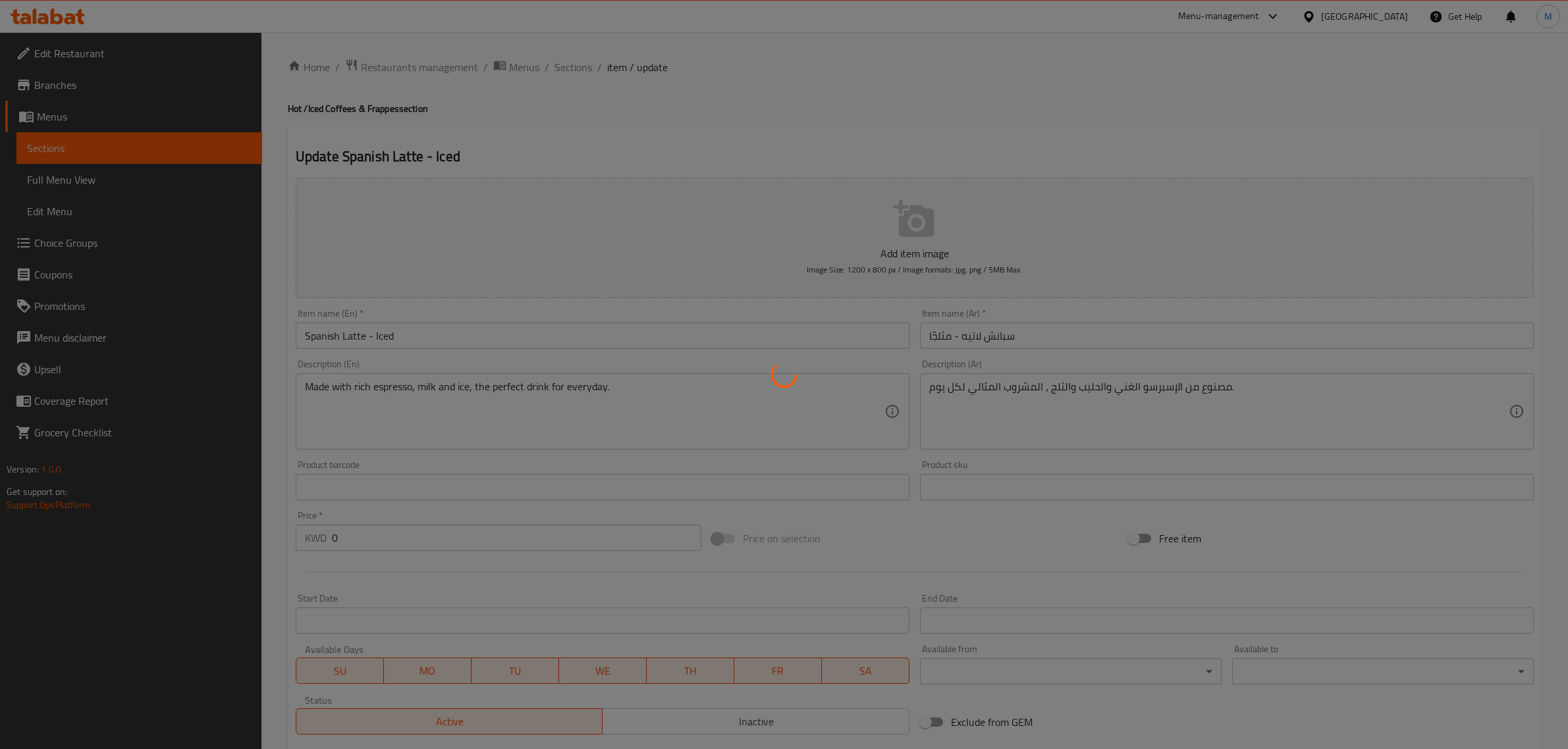
type input "إختيارك من الحليب: (اختر 1)"
type input "1"
type input "الأضافات:"
type input "0"
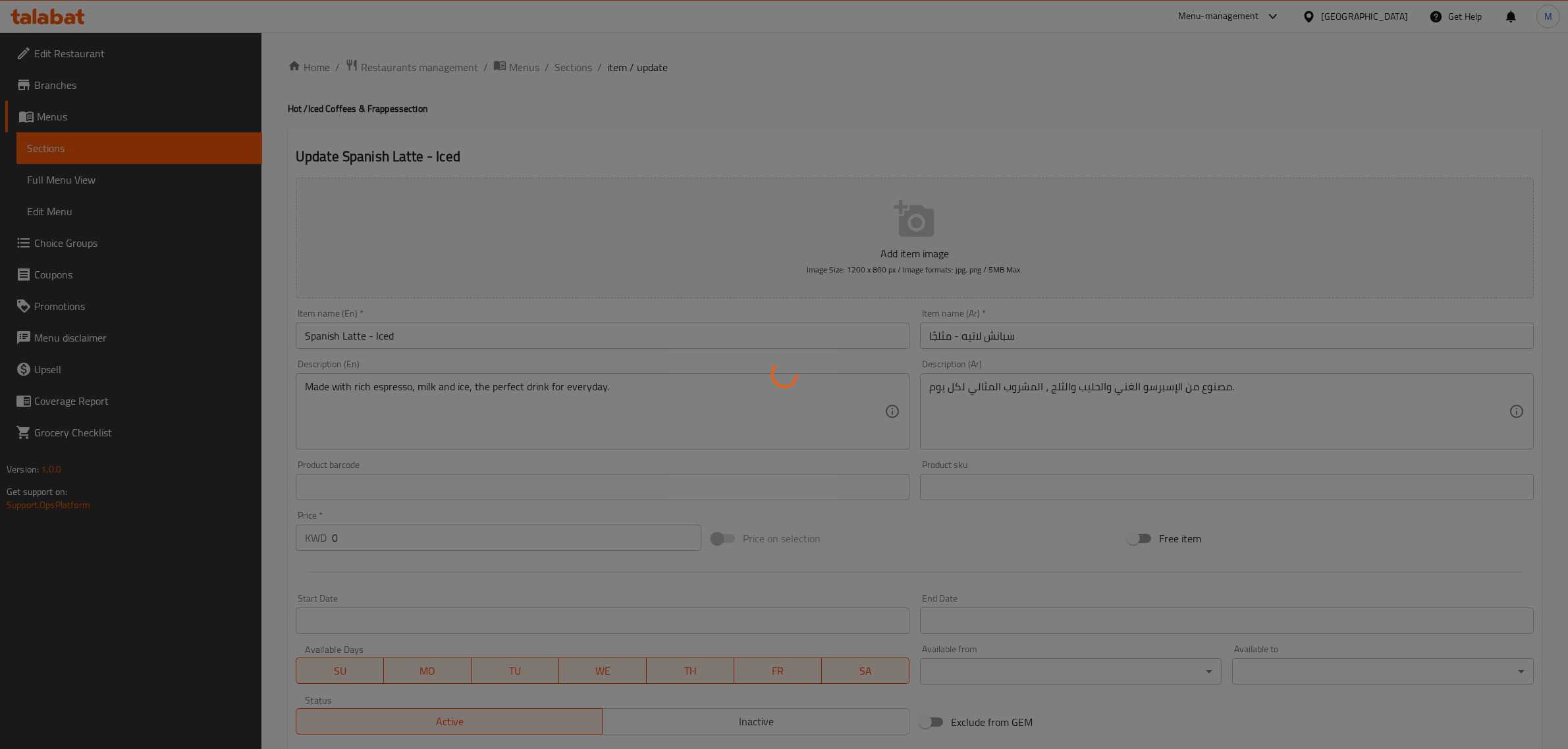
type input "0"
type input "إختيارك للحجم: (أختر 1)"
type input "1"
type input "أختيارك من الكريمة المخفوقة: (اختر 1)"
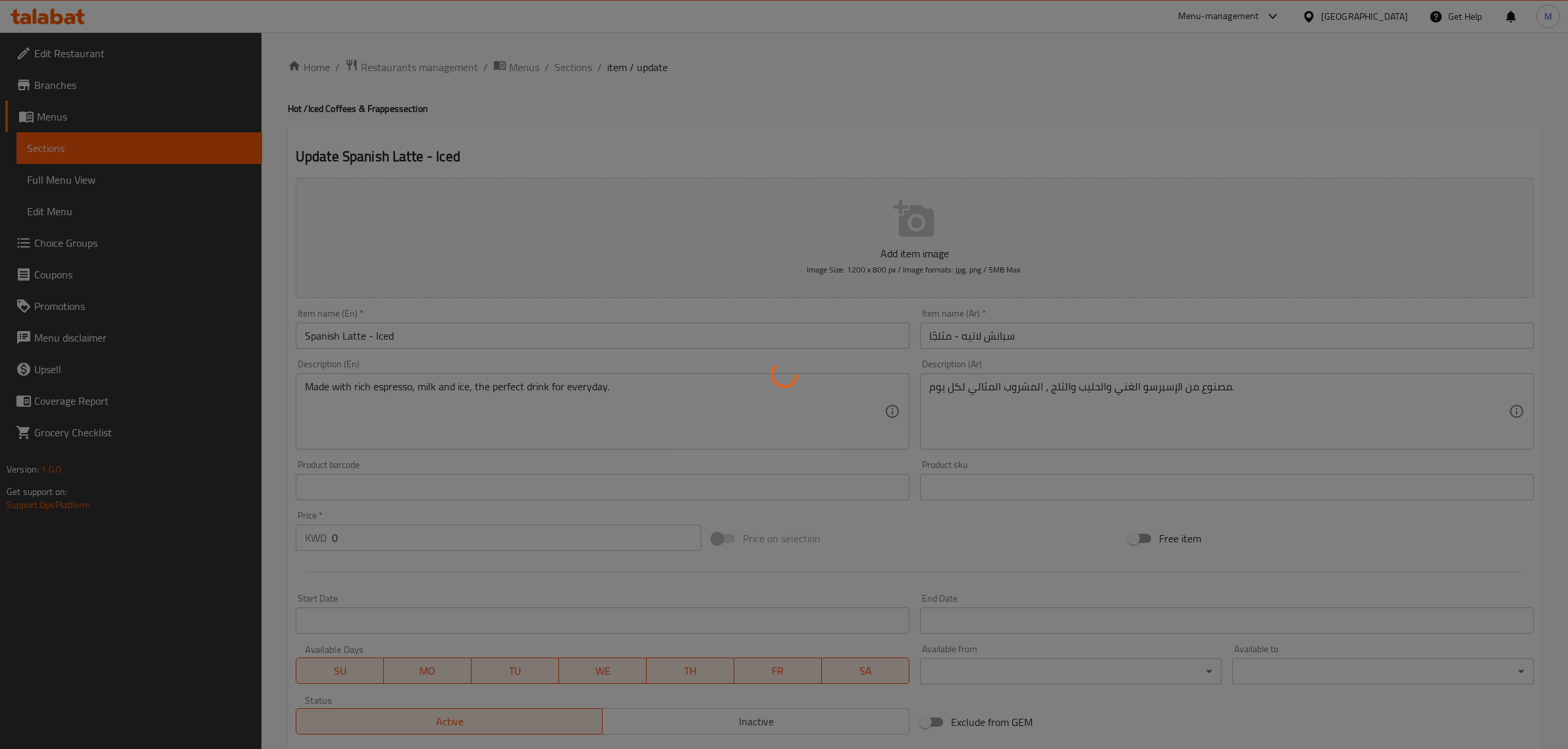
type input "1"
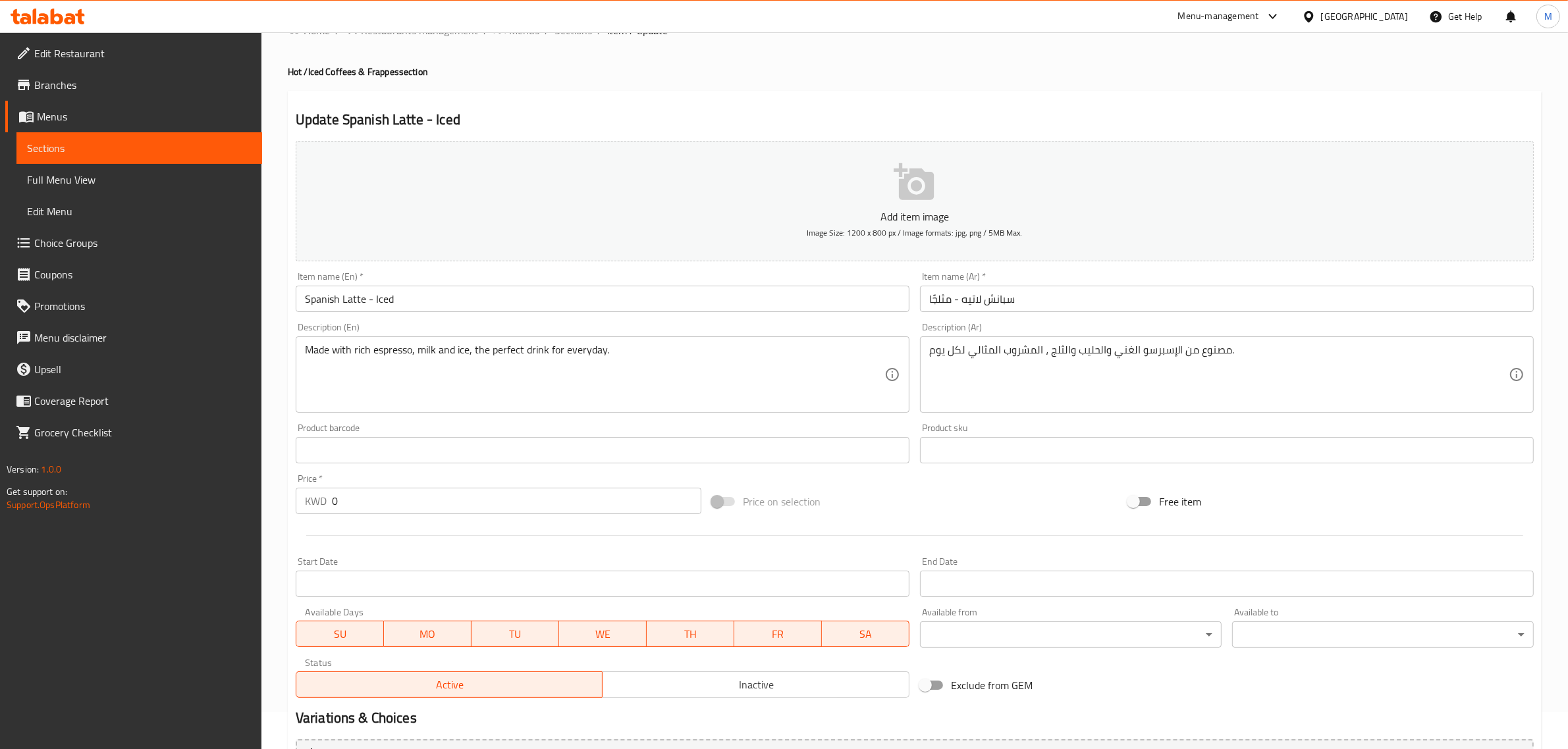
scroll to position [37, 0]
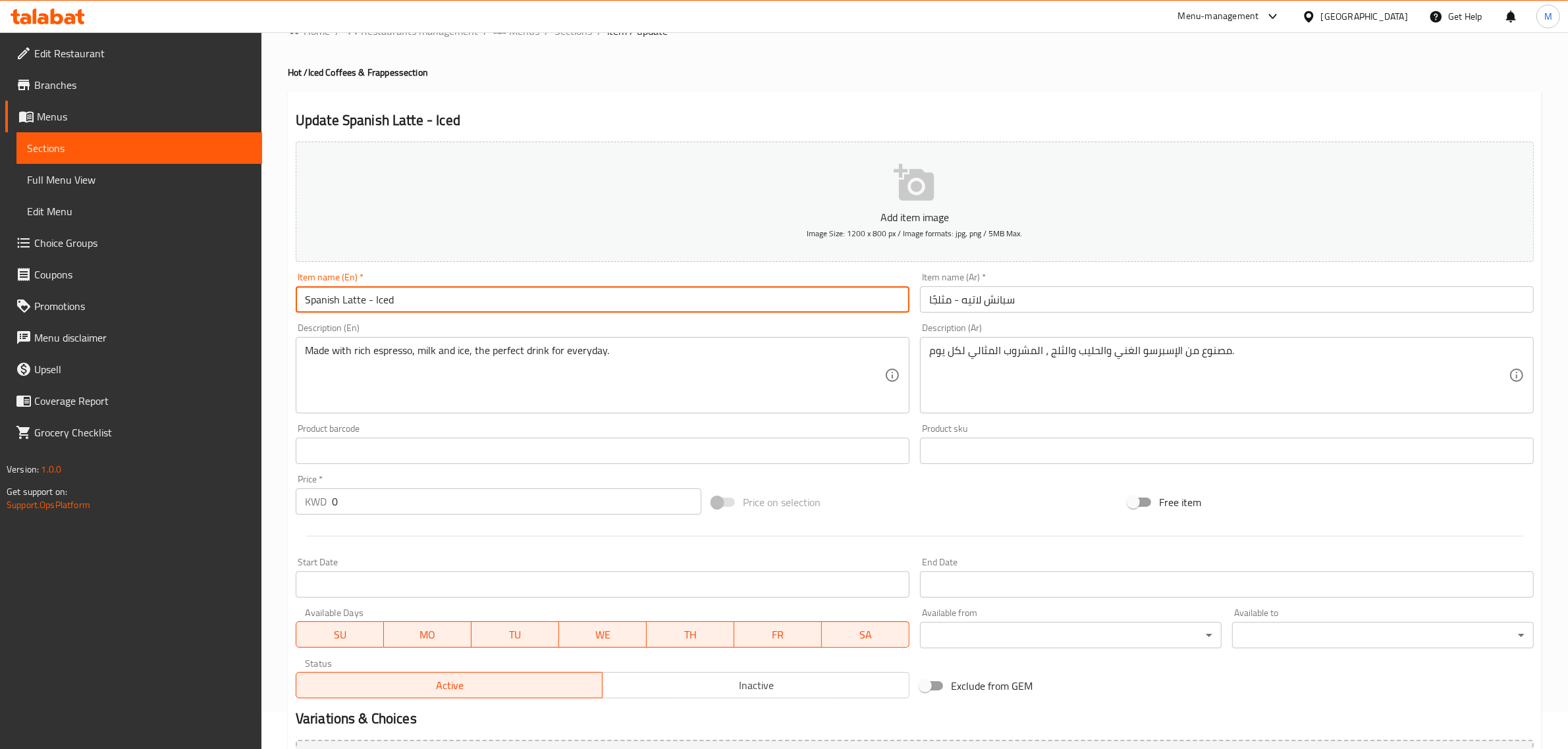
drag, startPoint x: 305, startPoint y: 297, endPoint x: 353, endPoint y: 297, distance: 48.0
click at [353, 297] on input "Spanish Latte - Iced" at bounding box center [602, 300] width 614 height 27
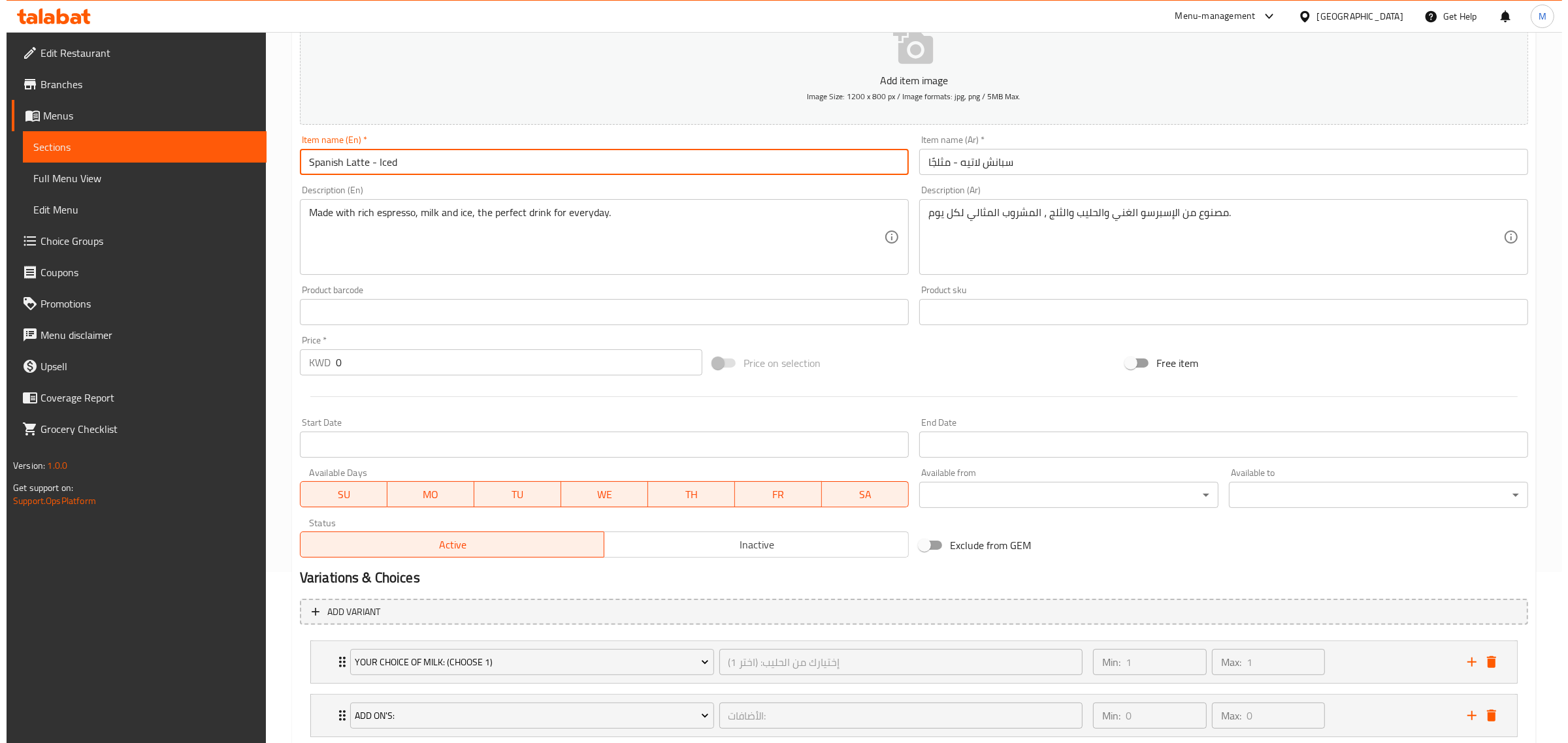
scroll to position [362, 0]
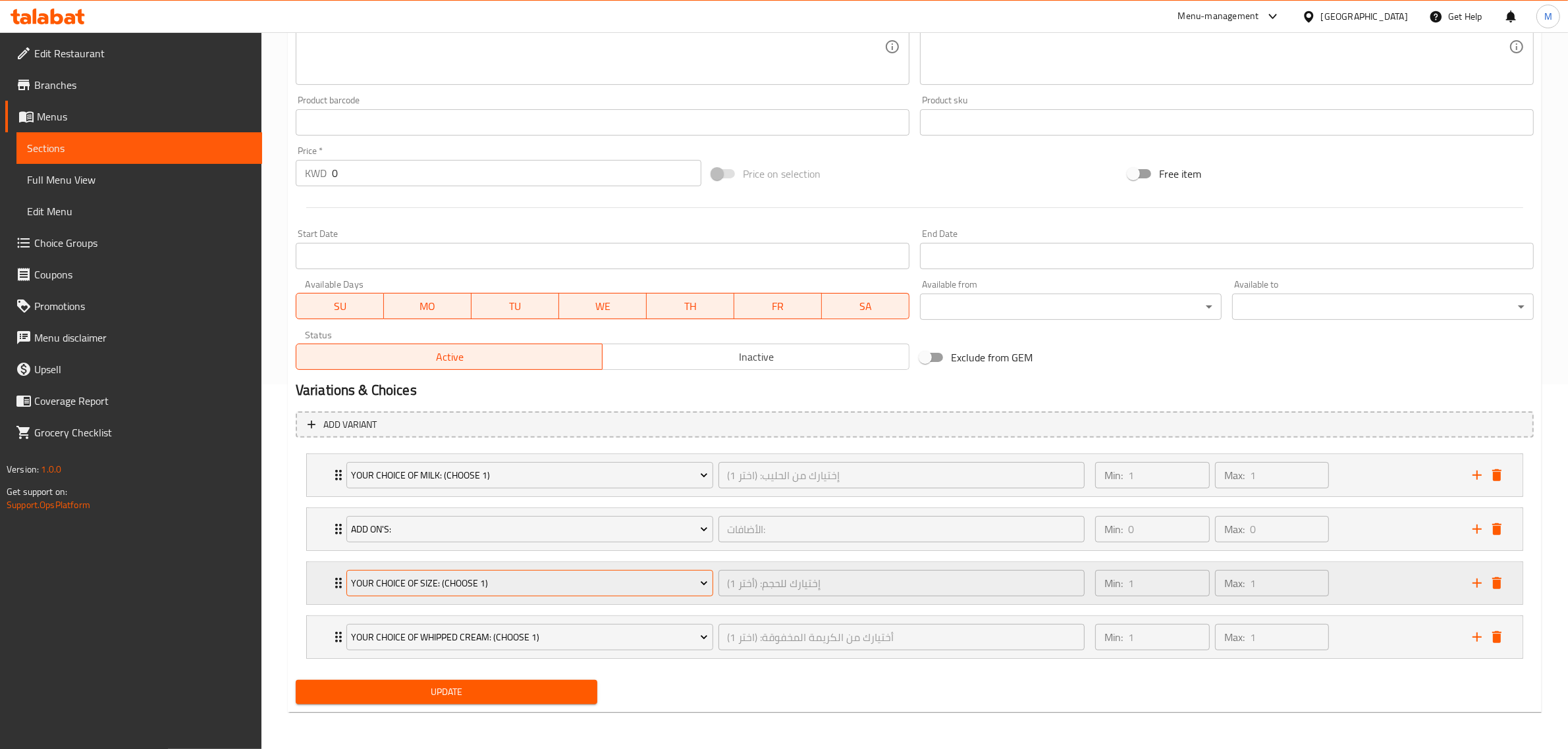
click at [559, 587] on span "Your Choice of Size: (Choose 1)" at bounding box center [529, 583] width 357 height 16
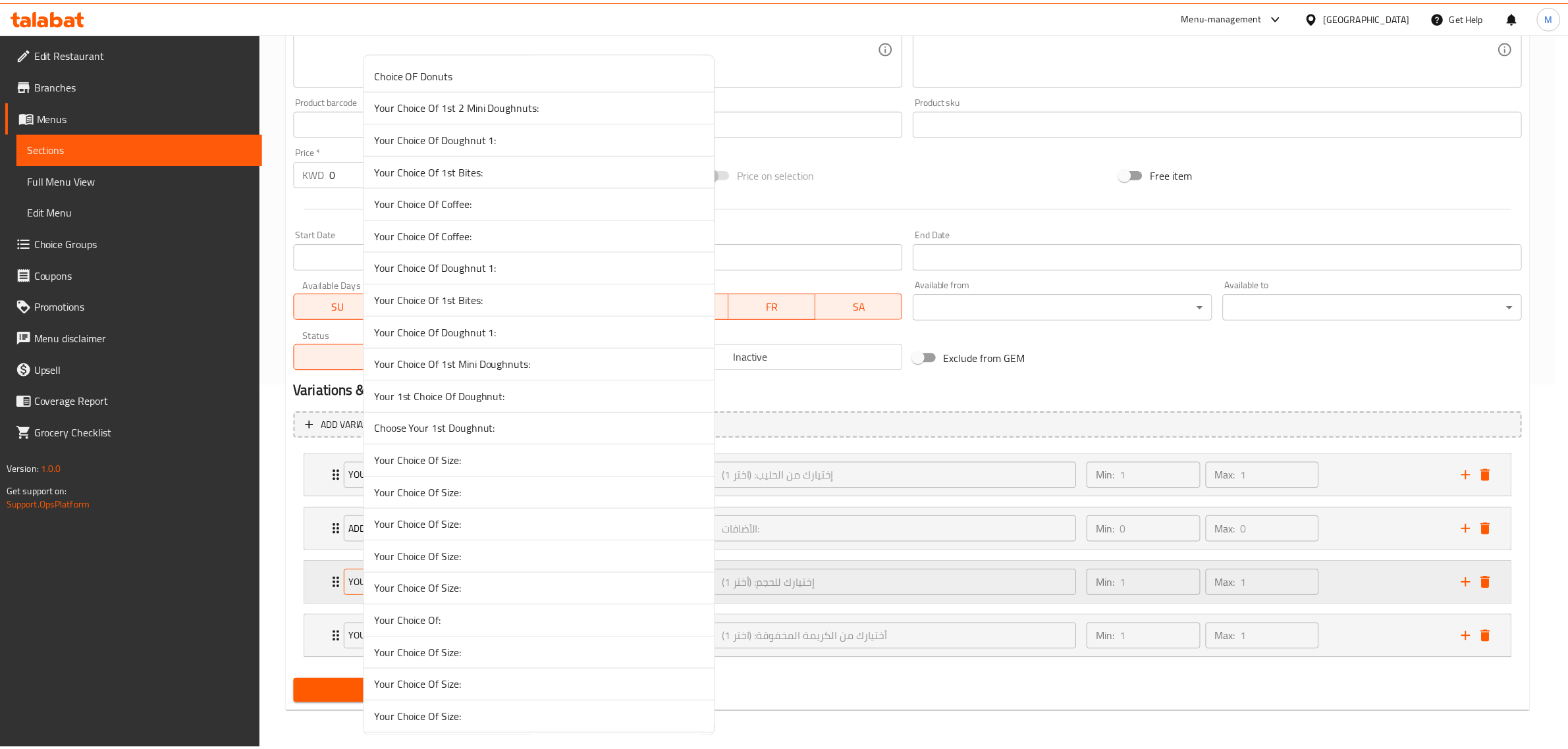
scroll to position [9164, 0]
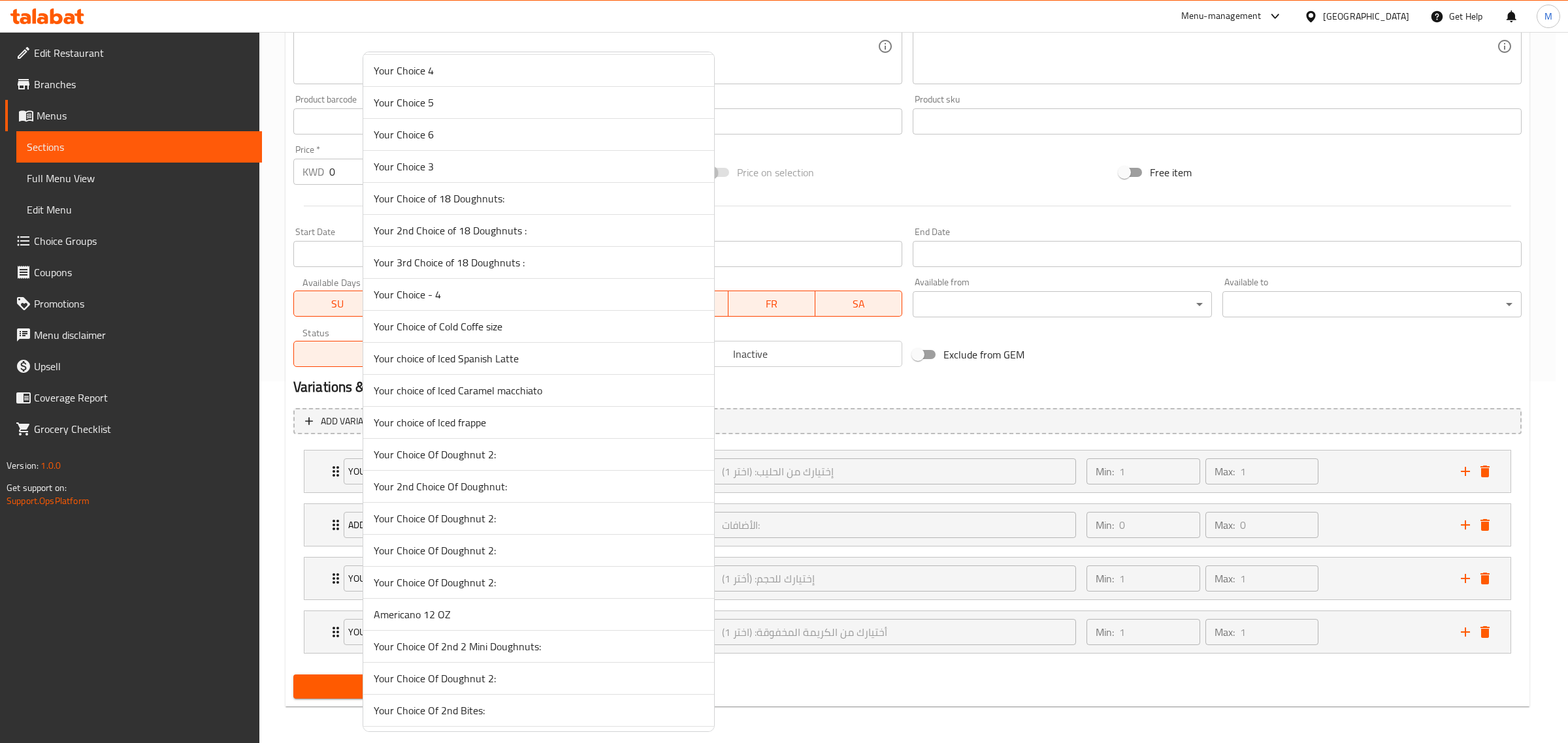
click at [521, 367] on span "Your choice of Iced Spanish Latte" at bounding box center [538, 359] width 330 height 16
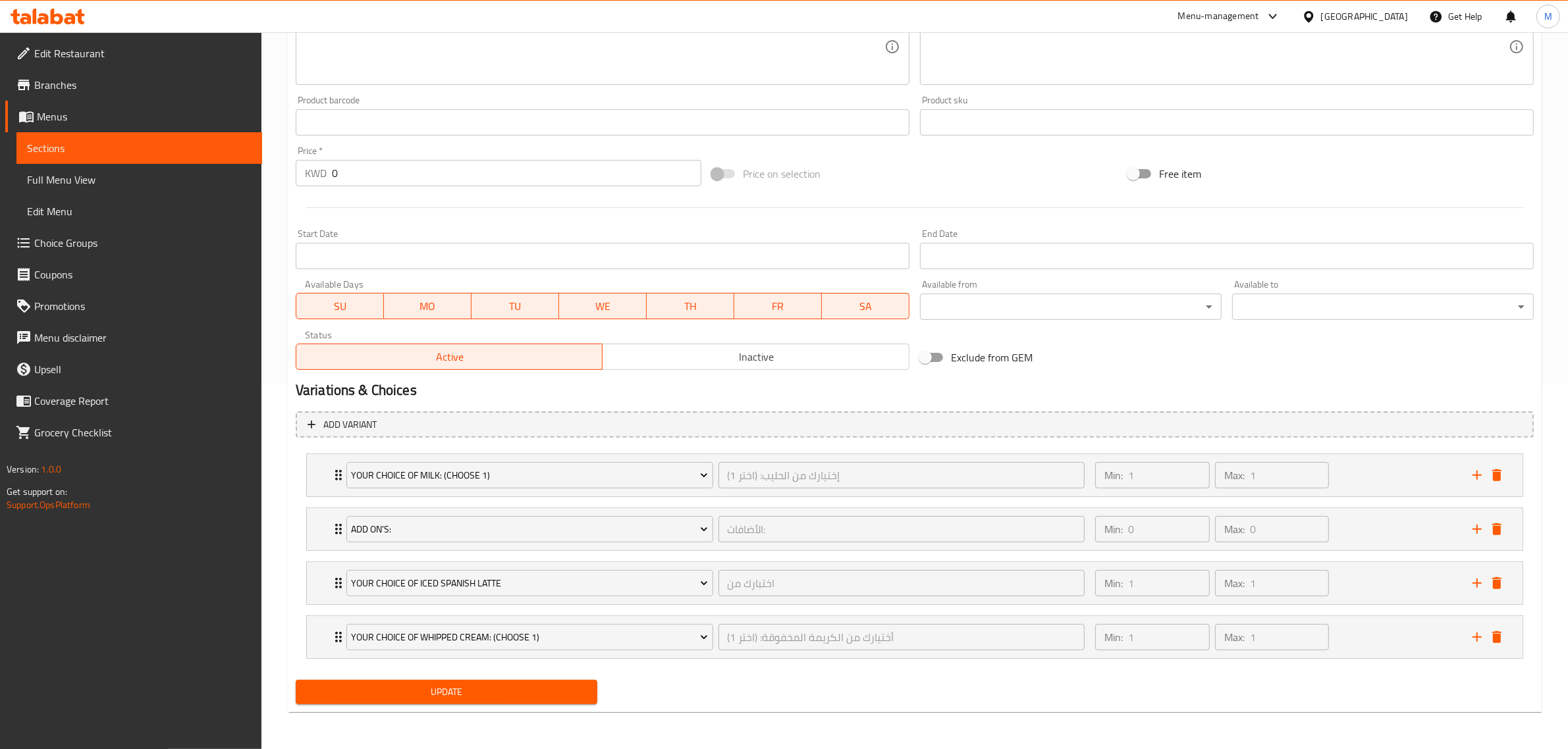
click at [537, 682] on button "Update" at bounding box center [446, 692] width 302 height 24
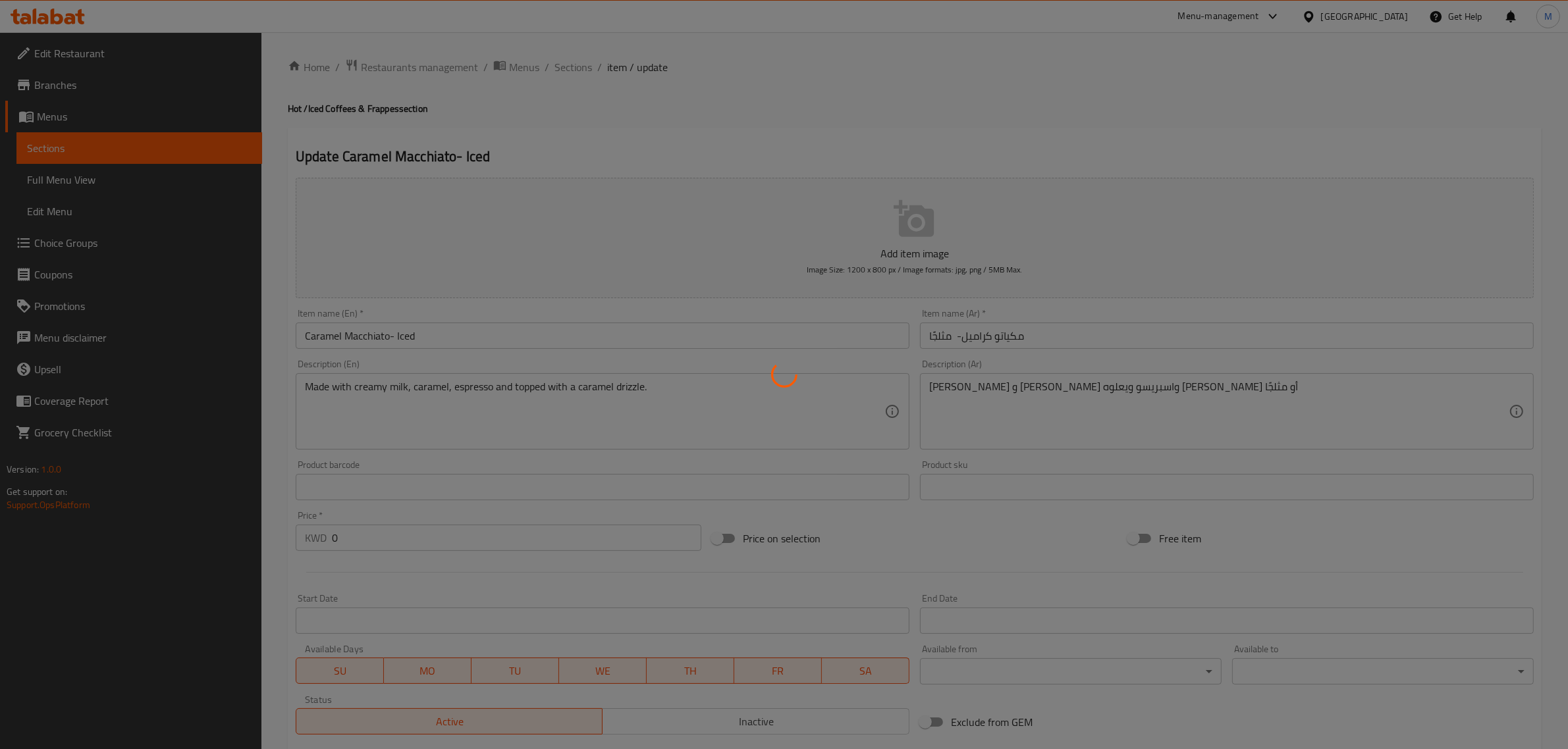
type input "إختيارك من الحليب: (اختر 1)"
type input "1"
type input "الأضافات:"
type input "0"
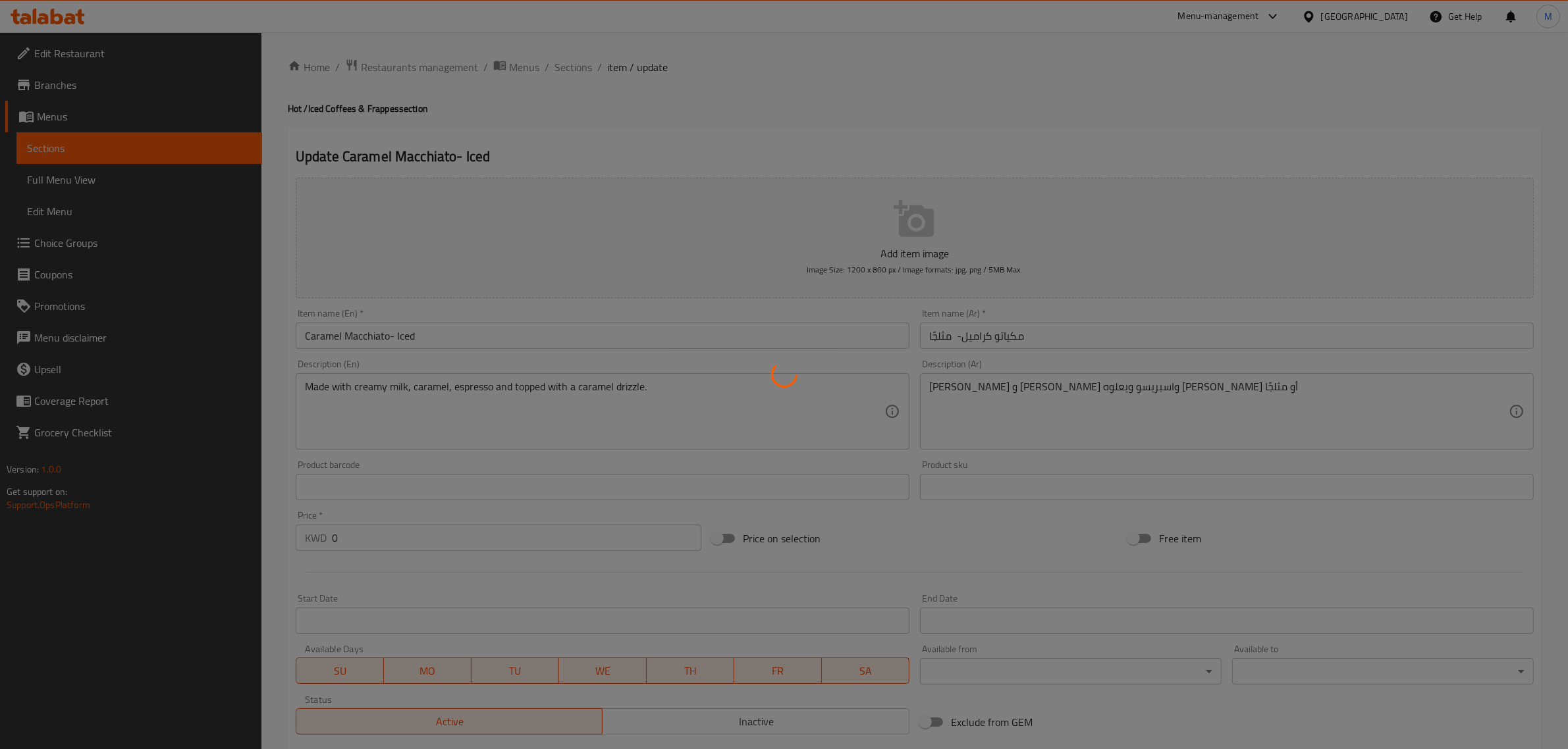
type input "0"
type input "أختيارك من الكريمة المخفوقة: (اختر 1)"
type input "1"
type input "إختيارك للحجم: (أختر 1)"
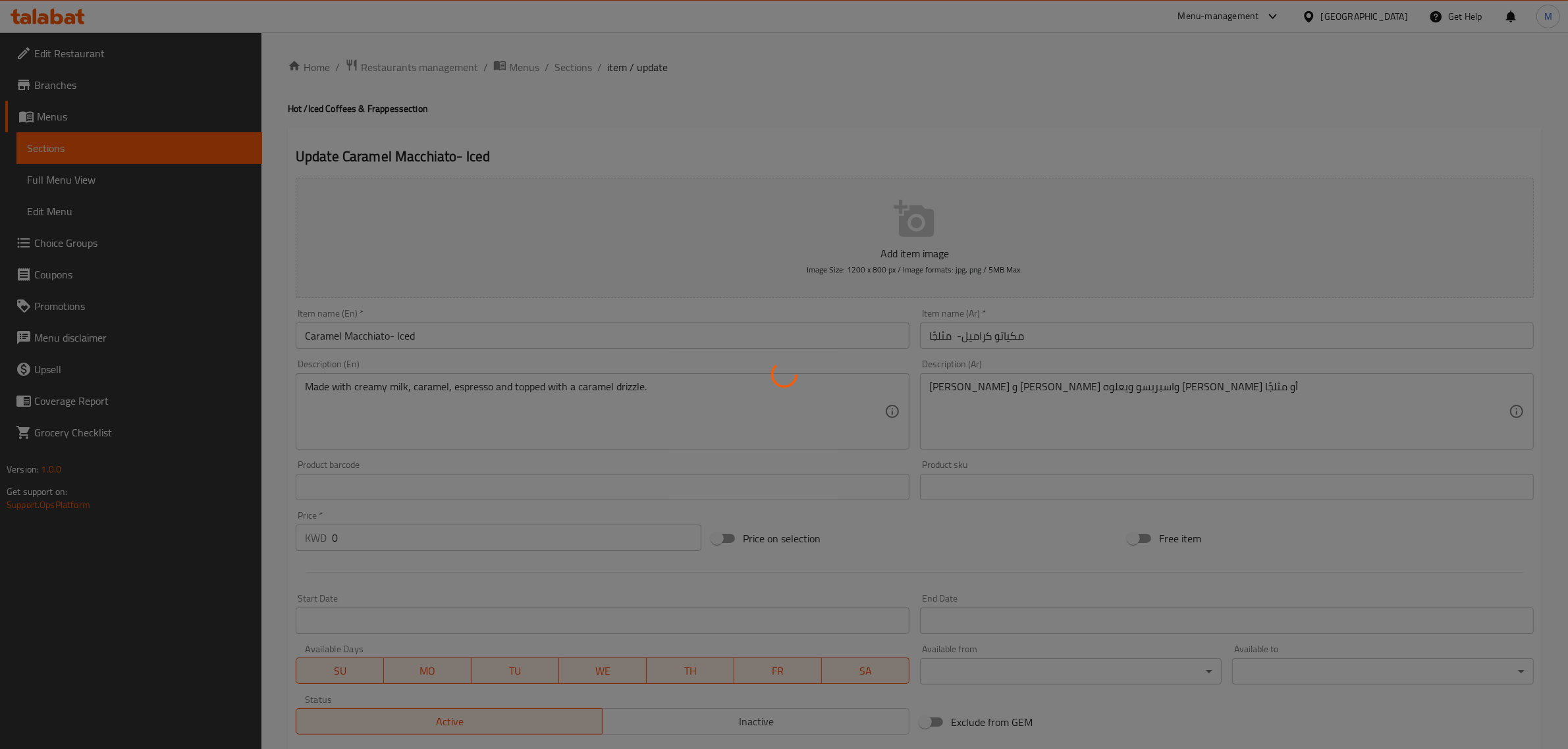
type input "1"
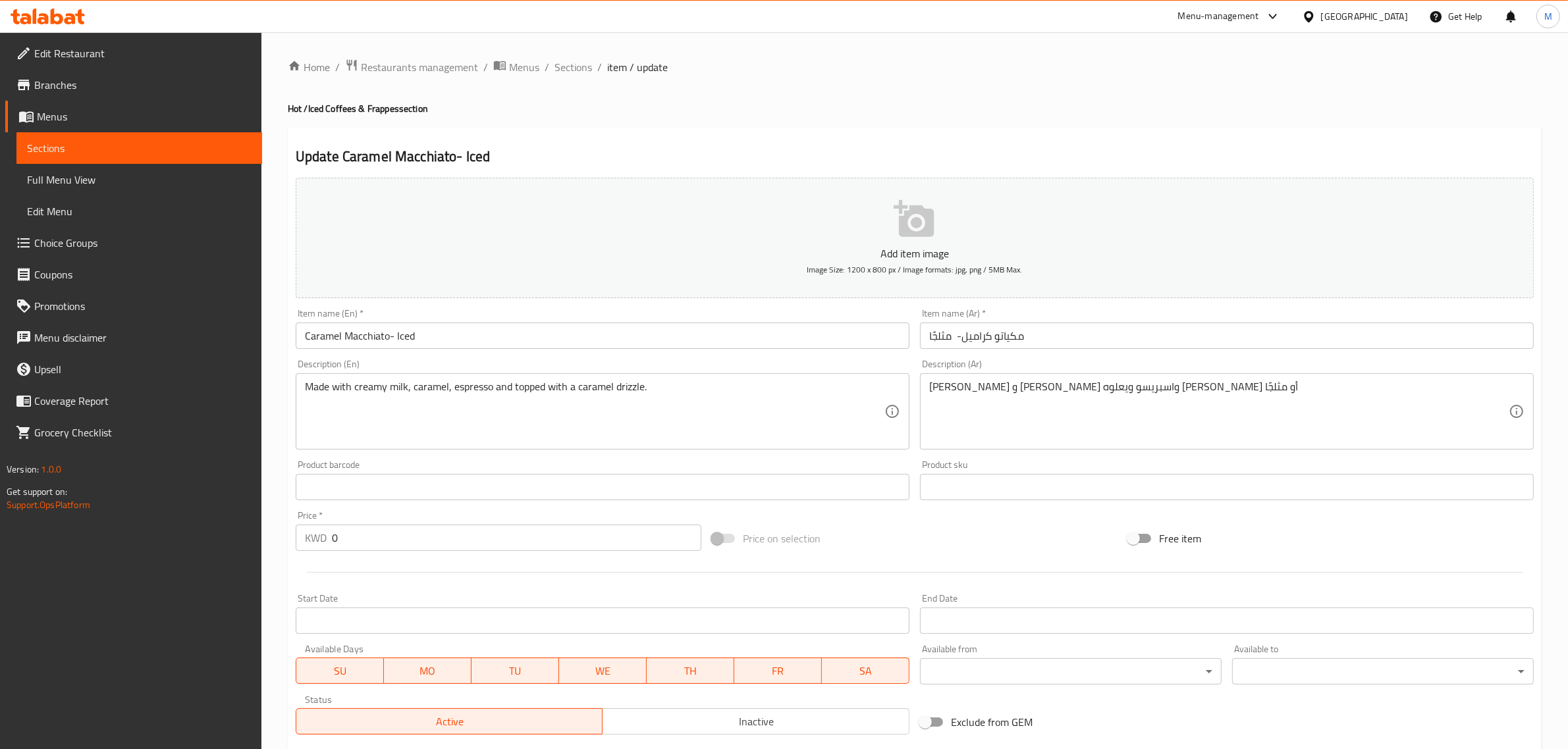
click at [370, 335] on input "Caramel Macchiato- Iced" at bounding box center [602, 336] width 614 height 27
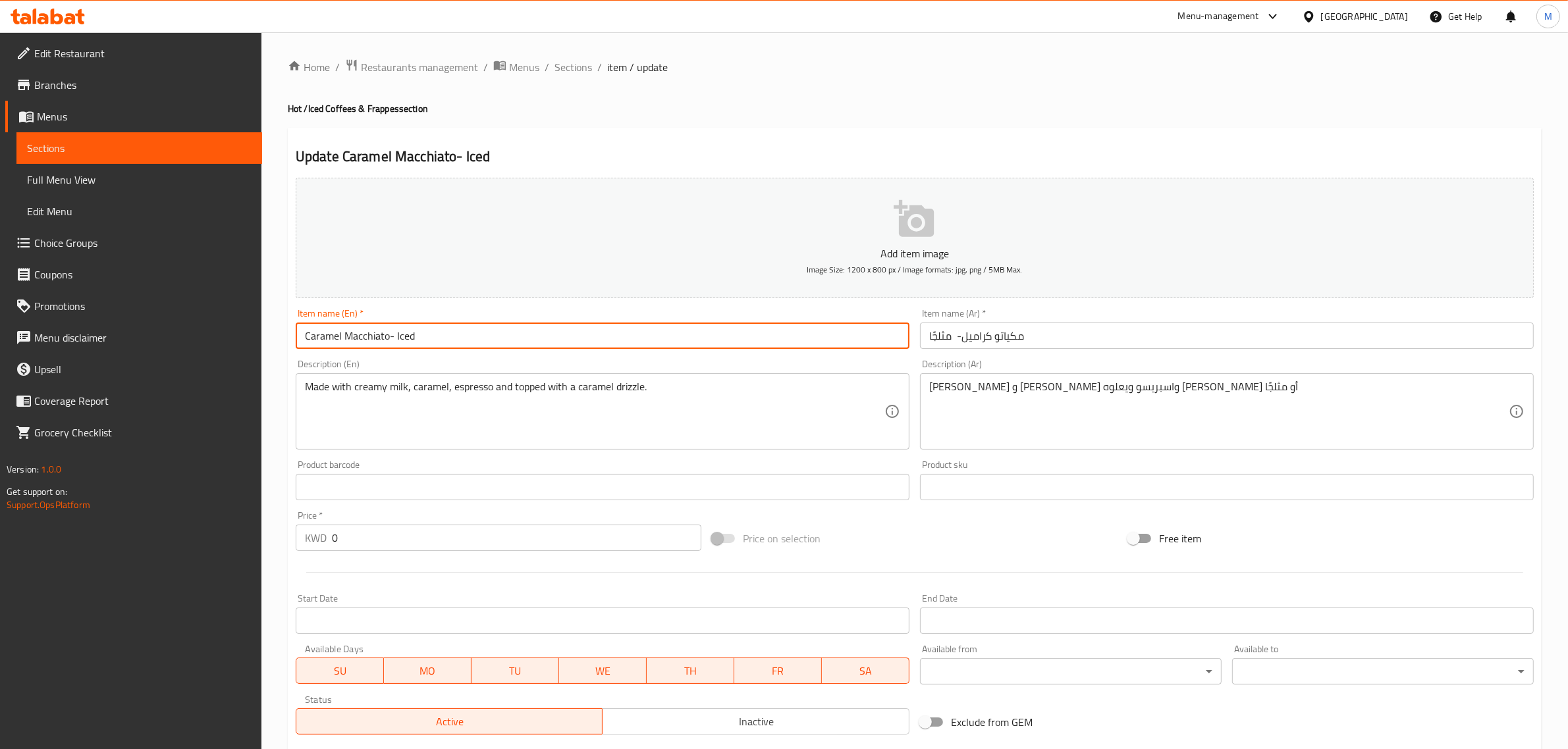
click at [370, 335] on input "Caramel Macchiato- Iced" at bounding box center [602, 336] width 614 height 27
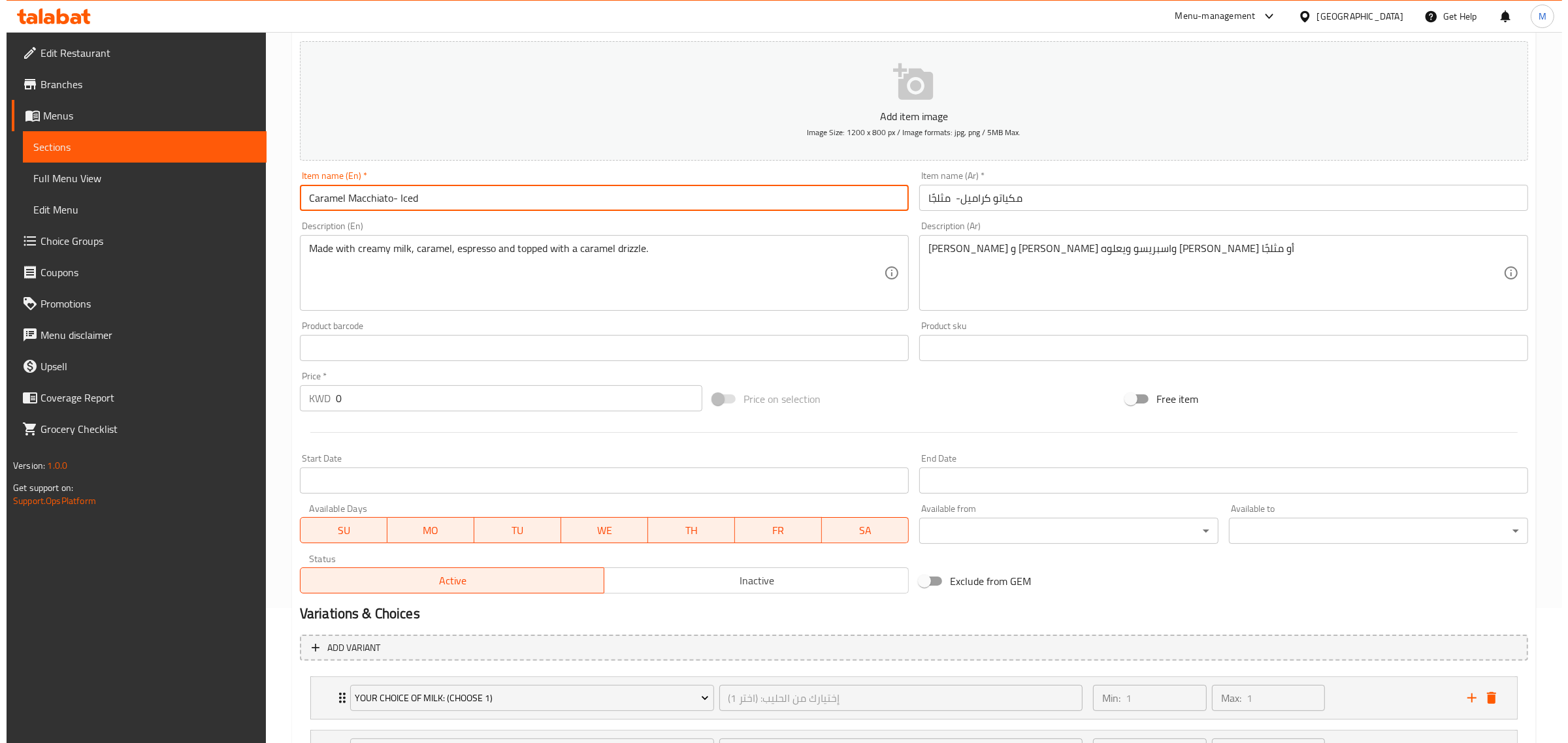
scroll to position [362, 0]
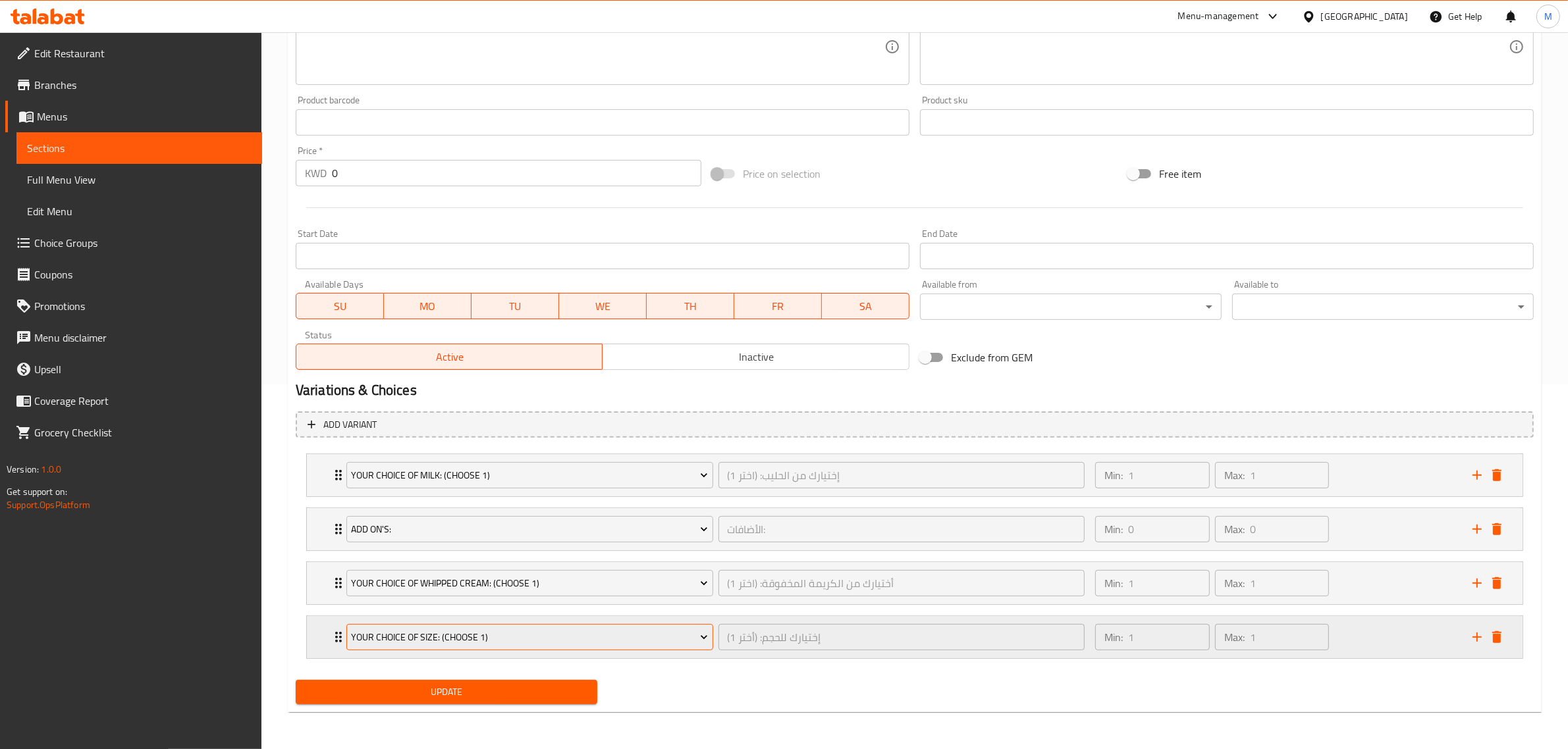
click at [572, 627] on button "Your Choice of Size: (Choose 1)" at bounding box center [530, 638] width 367 height 27
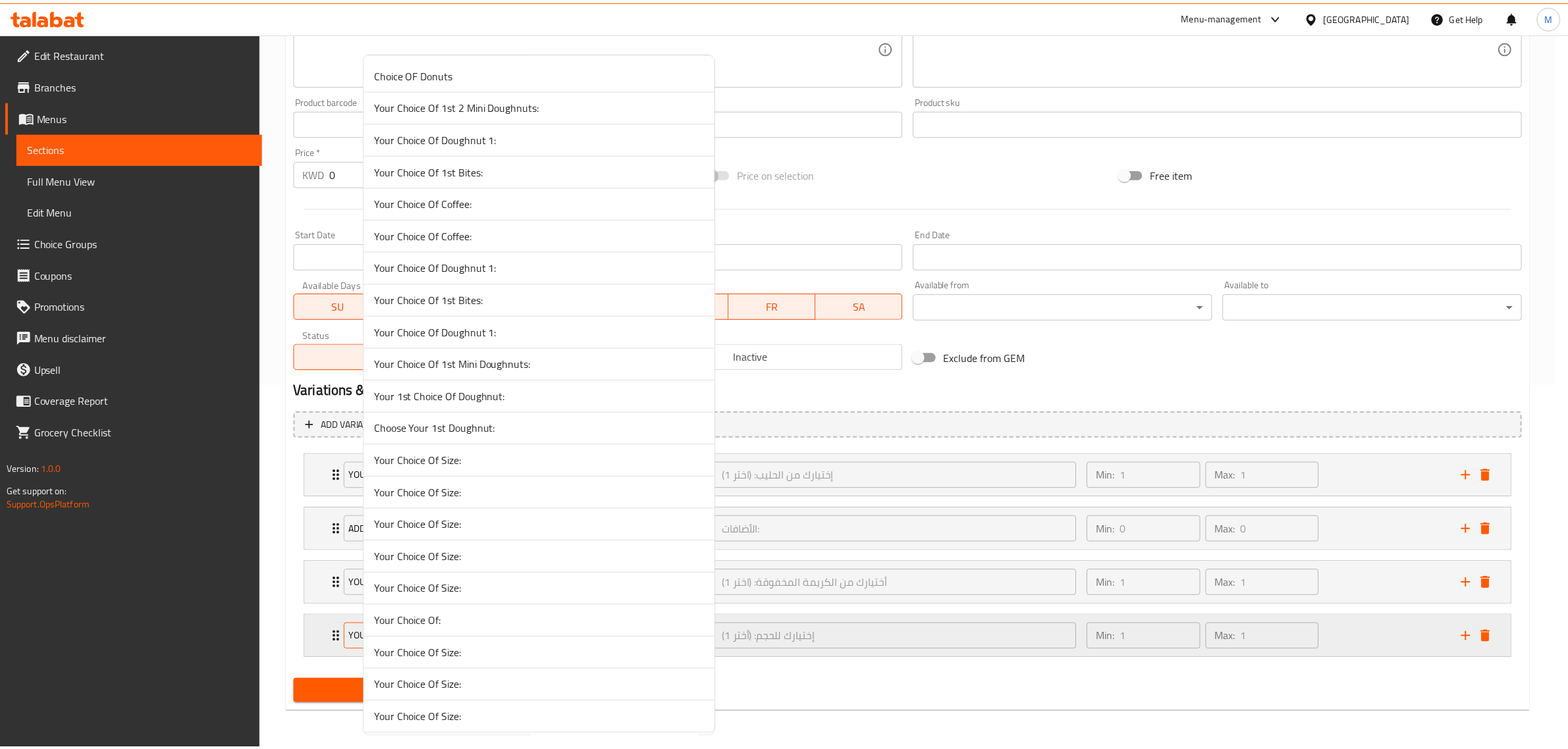
scroll to position [9197, 0]
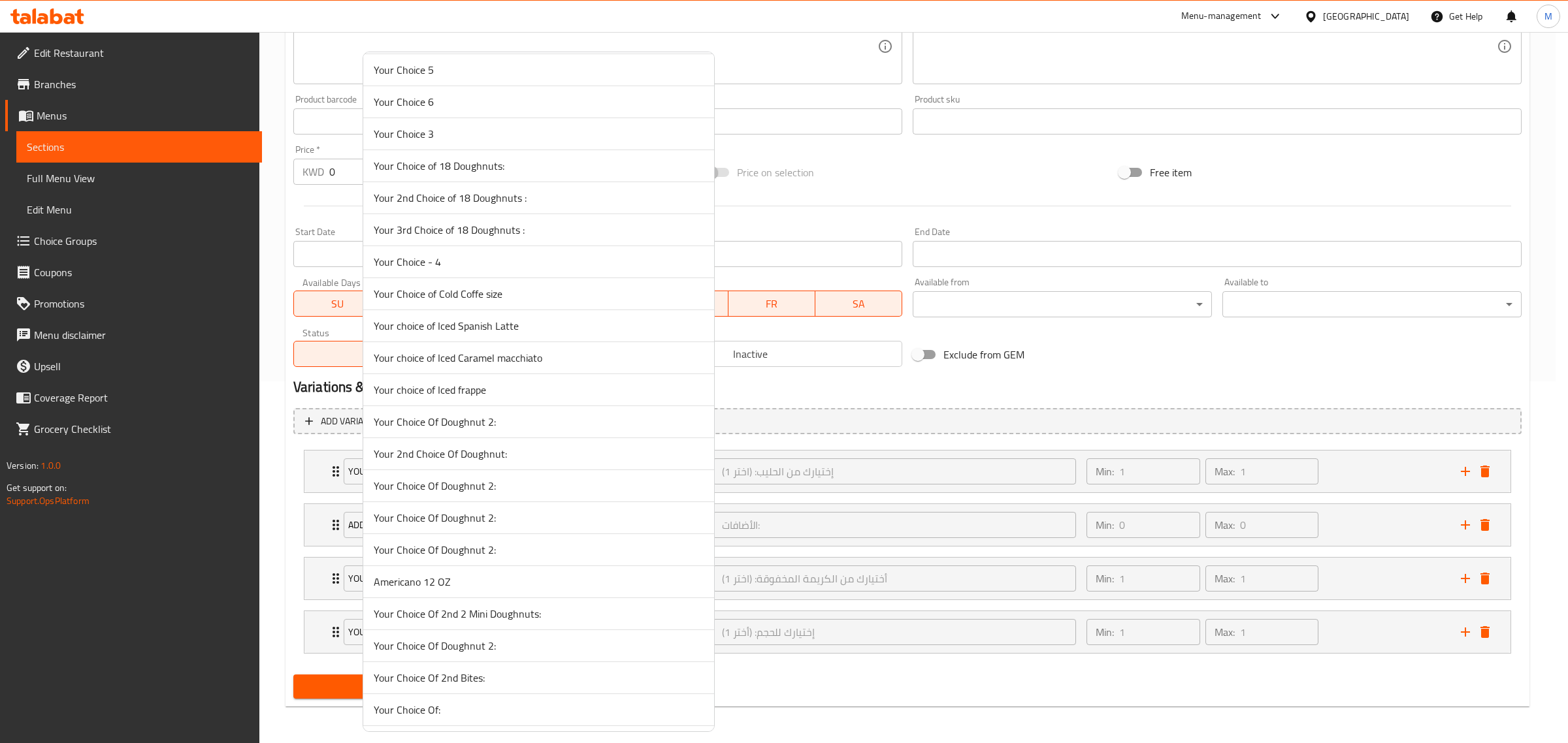
click at [514, 366] on span "Your choice of Iced Caramel macchiato" at bounding box center [538, 358] width 330 height 16
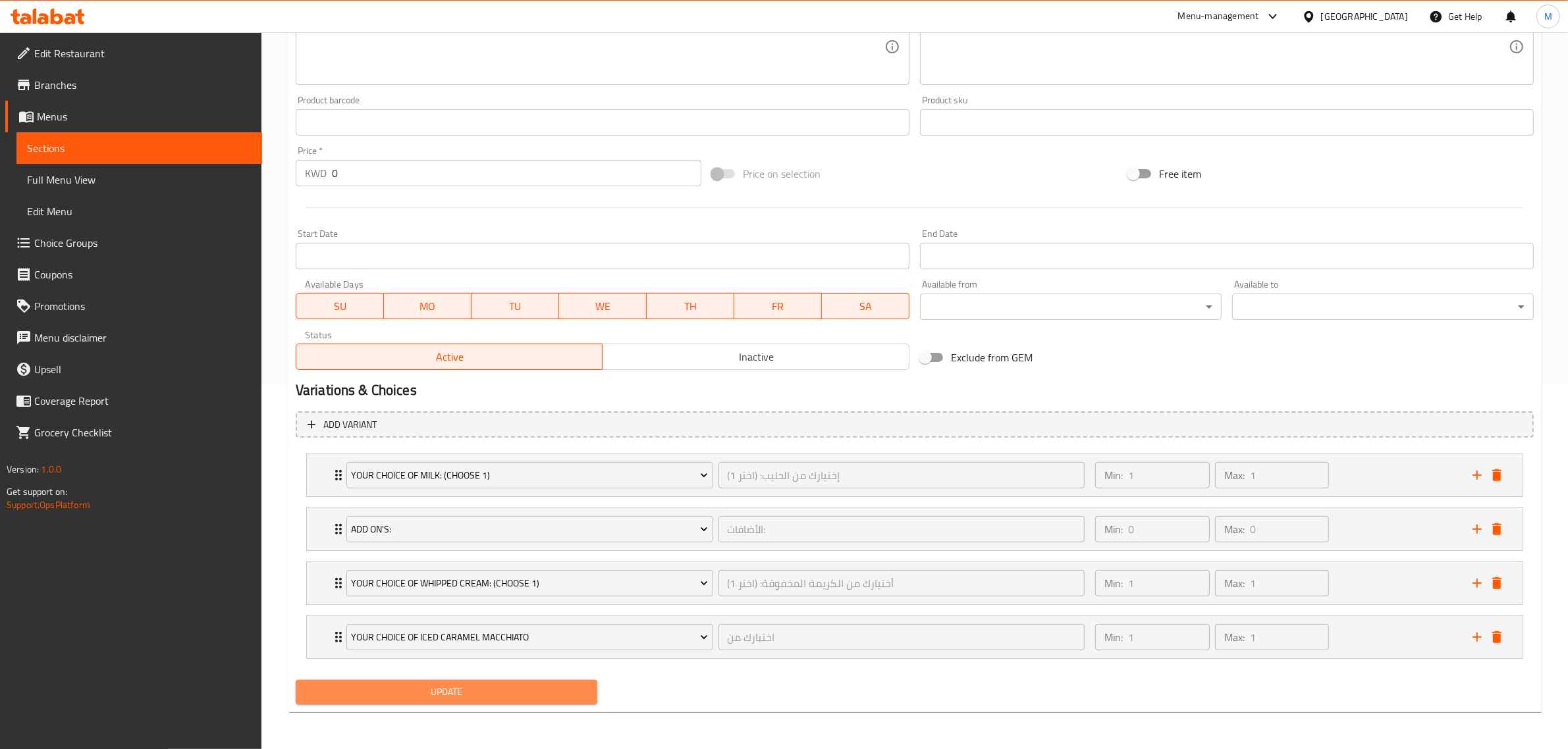
click at [519, 688] on span "Update" at bounding box center [446, 692] width 281 height 16
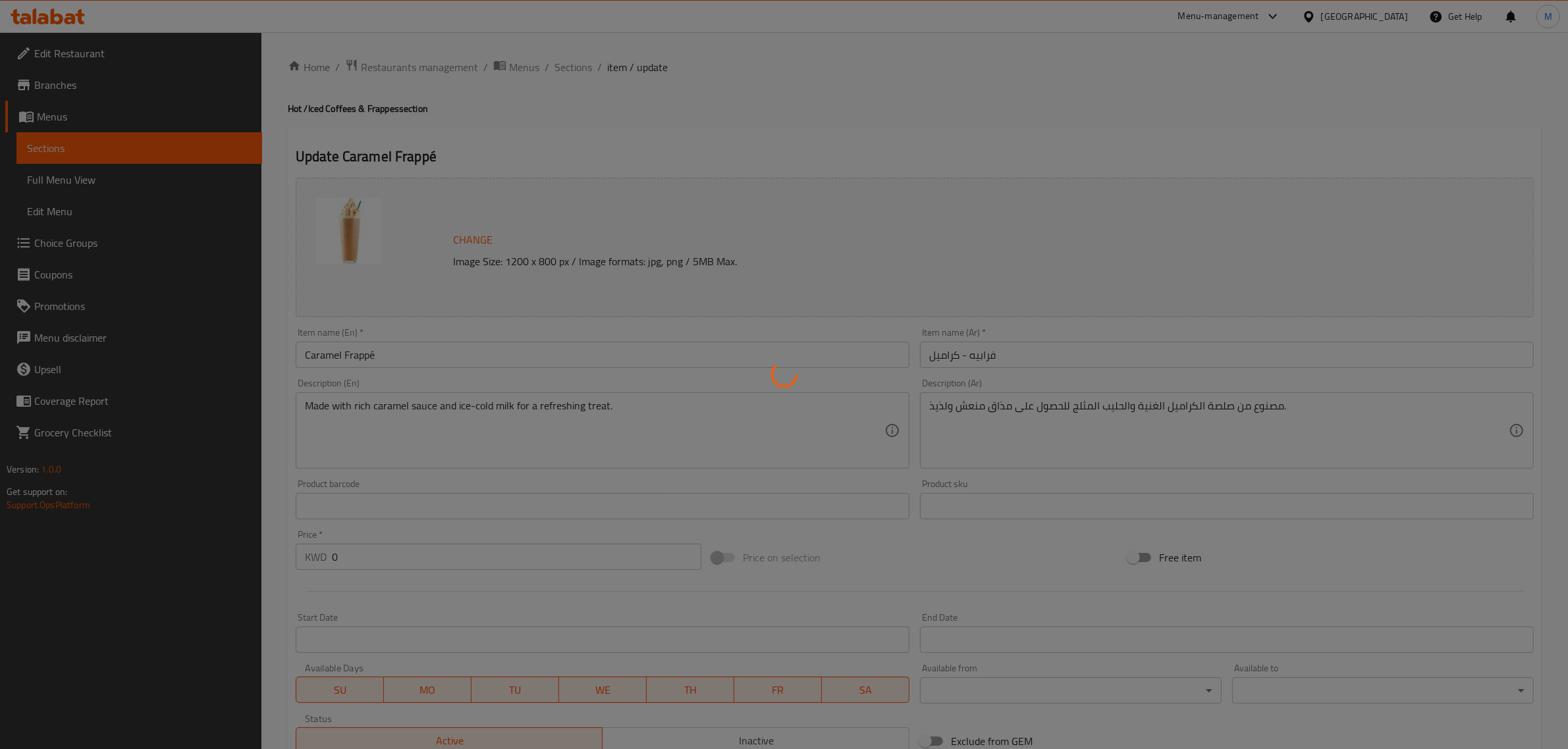
type input "إختيارك من الحليب: (اختر 1)"
type input "1"
type input "الأضافات:"
type input "0"
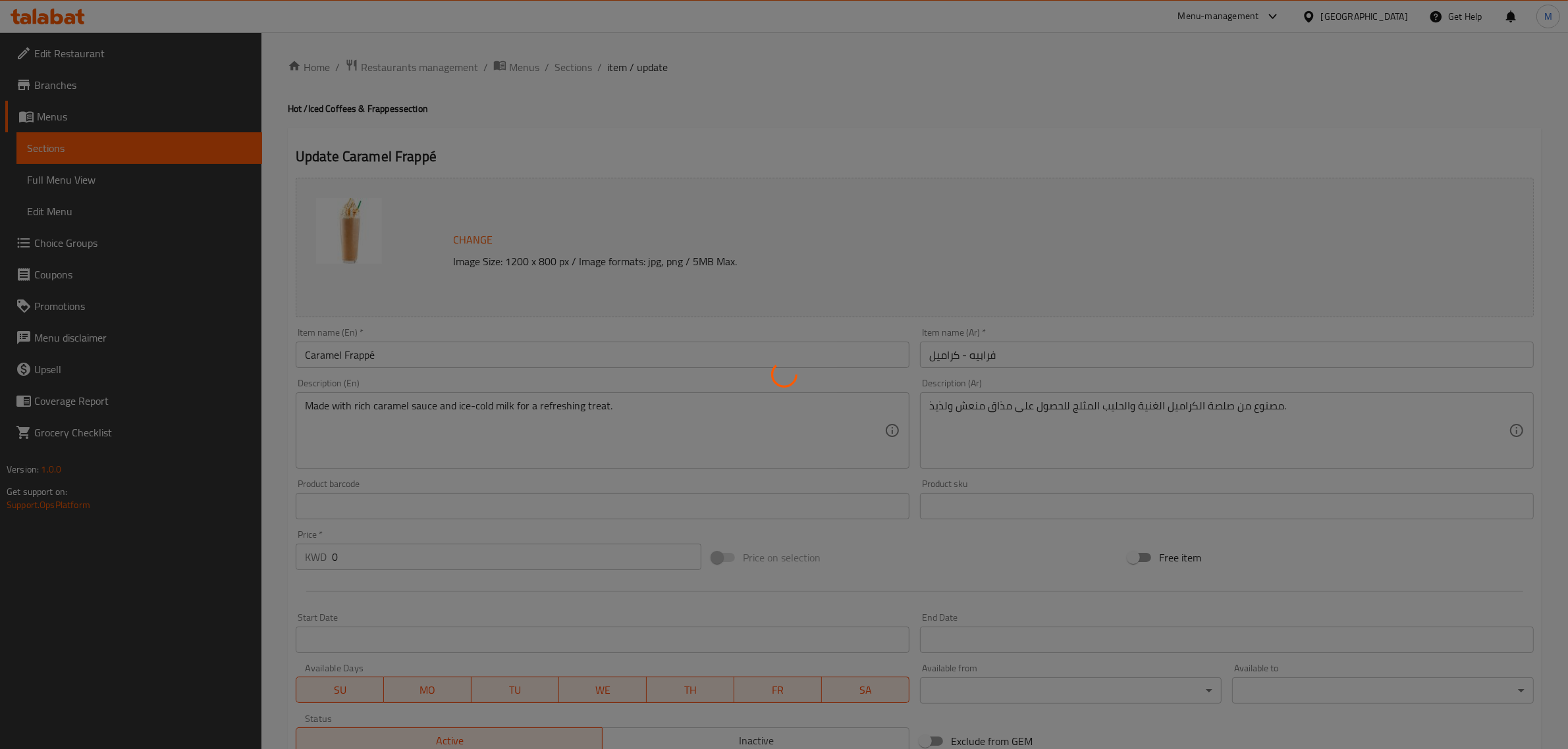
type input "0"
type input "أختيارك من الكريمة المخفوقة: (اختر 1)"
type input "1"
type input "إختيارك للحجم: (أختر 1)"
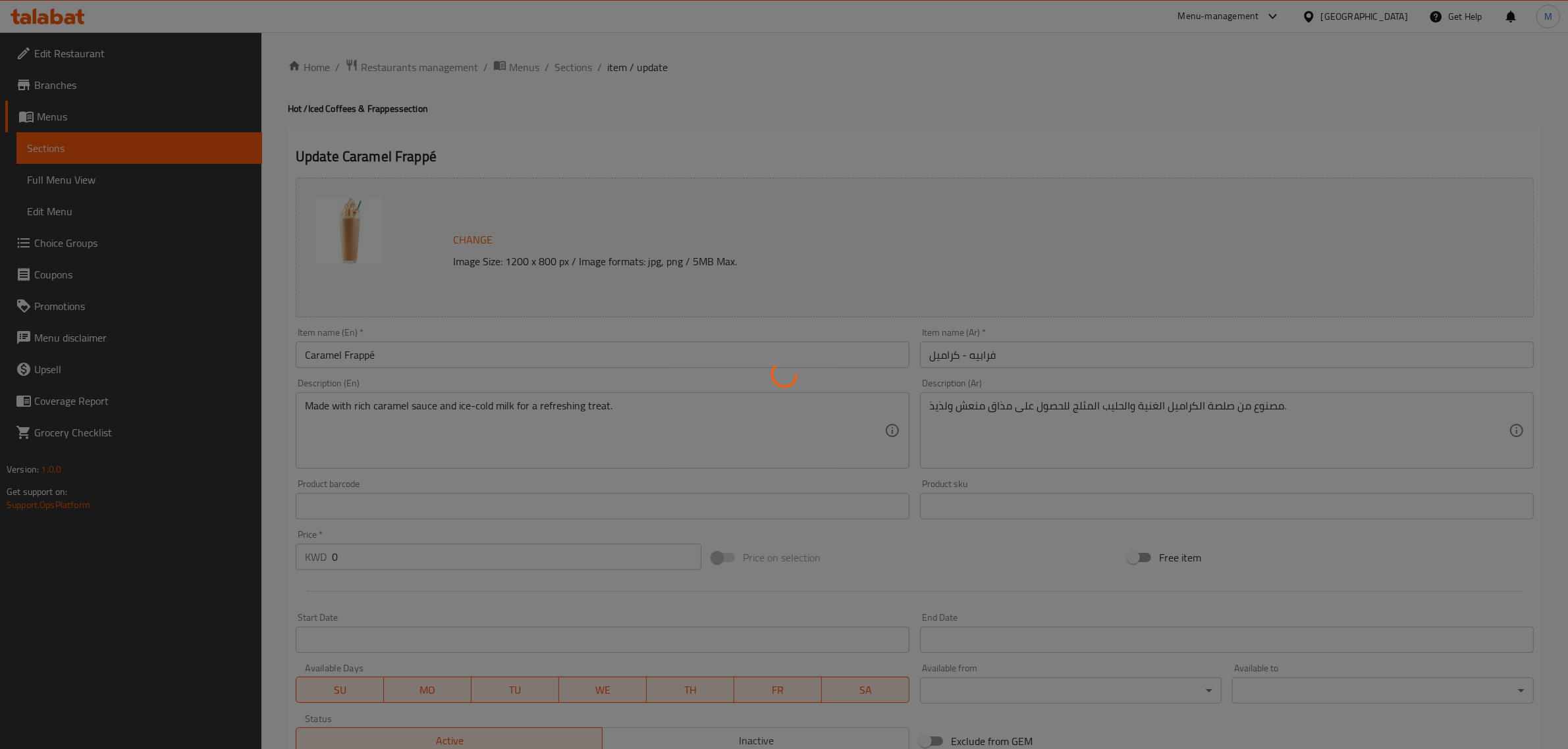
type input "1"
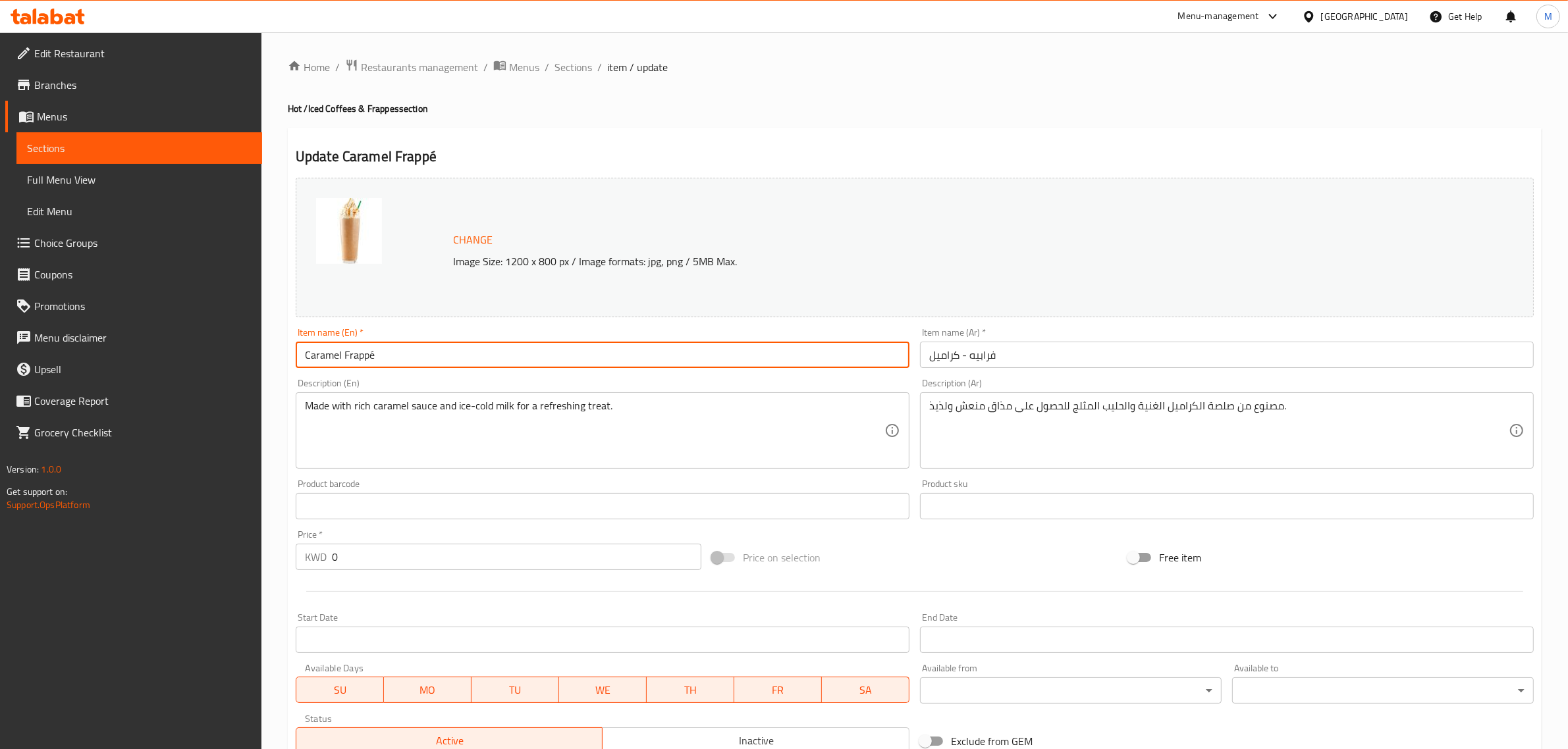
click at [355, 355] on input "Caramel Frappé" at bounding box center [602, 355] width 614 height 27
click at [353, 355] on input "Caramel Frappé" at bounding box center [602, 355] width 614 height 27
drag, startPoint x: 343, startPoint y: 351, endPoint x: 369, endPoint y: 352, distance: 26.0
click at [369, 352] on input "Caramel Frappé" at bounding box center [602, 355] width 614 height 27
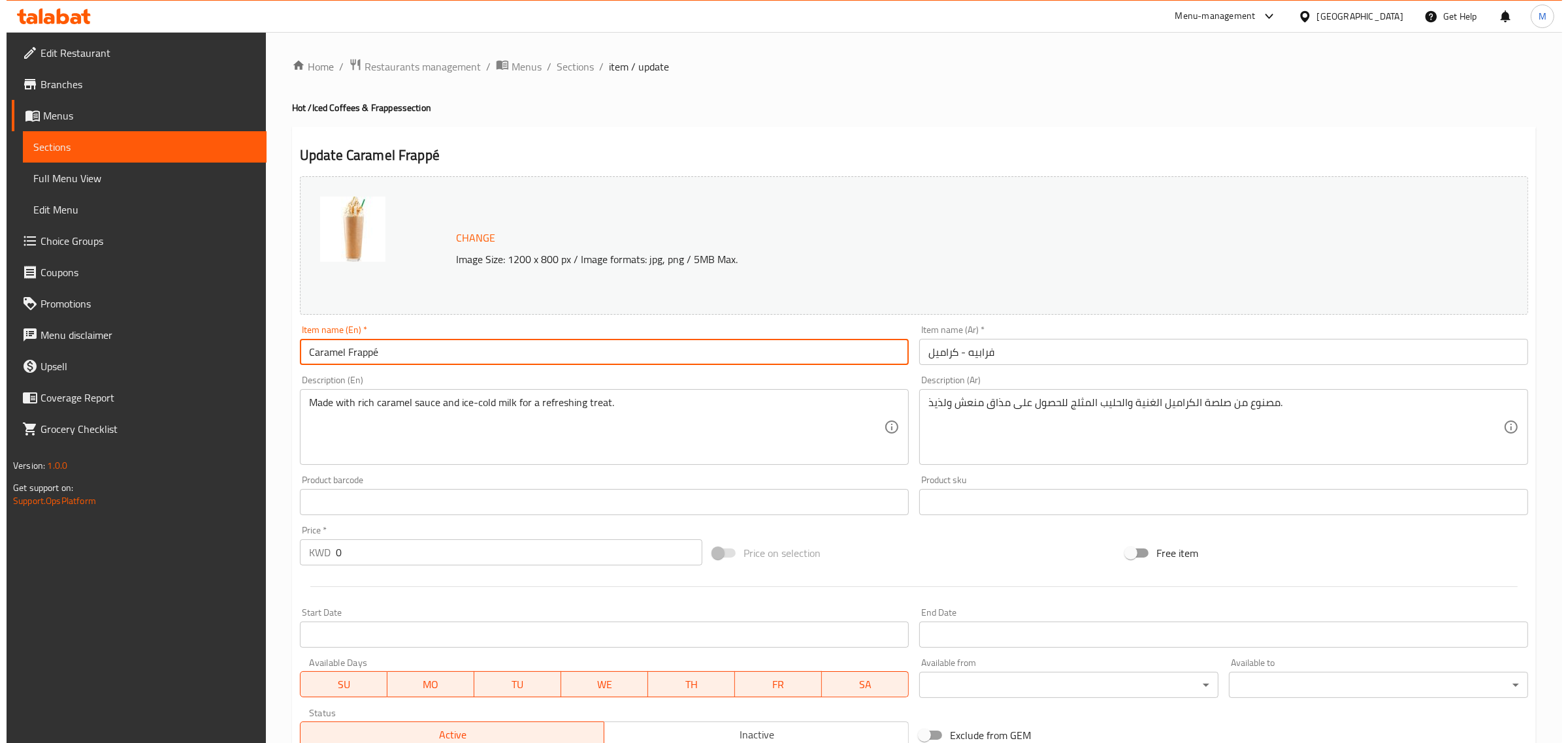
scroll to position [382, 0]
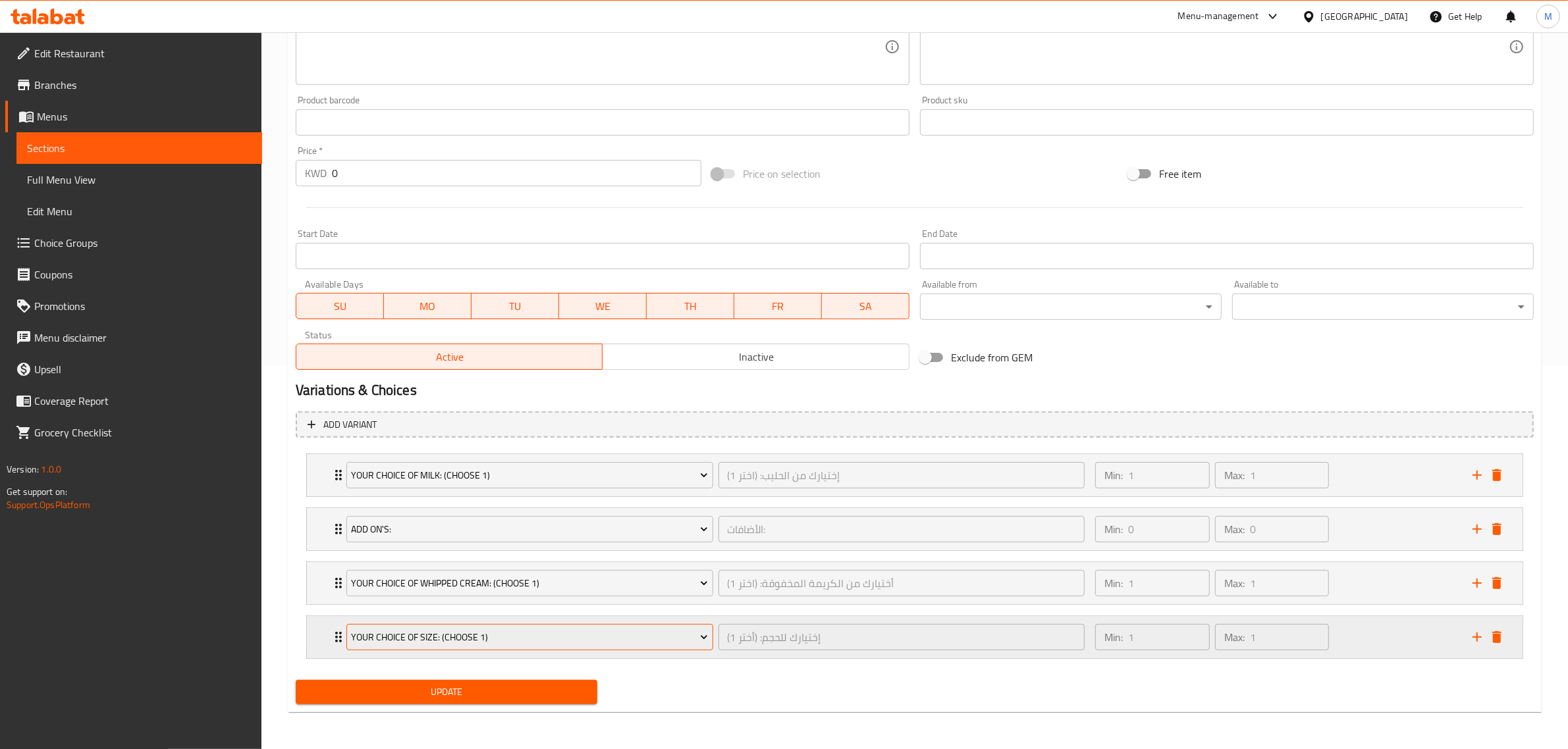
click at [522, 636] on div "Your Choice of Size: (Choose 1)" at bounding box center [530, 637] width 372 height 31
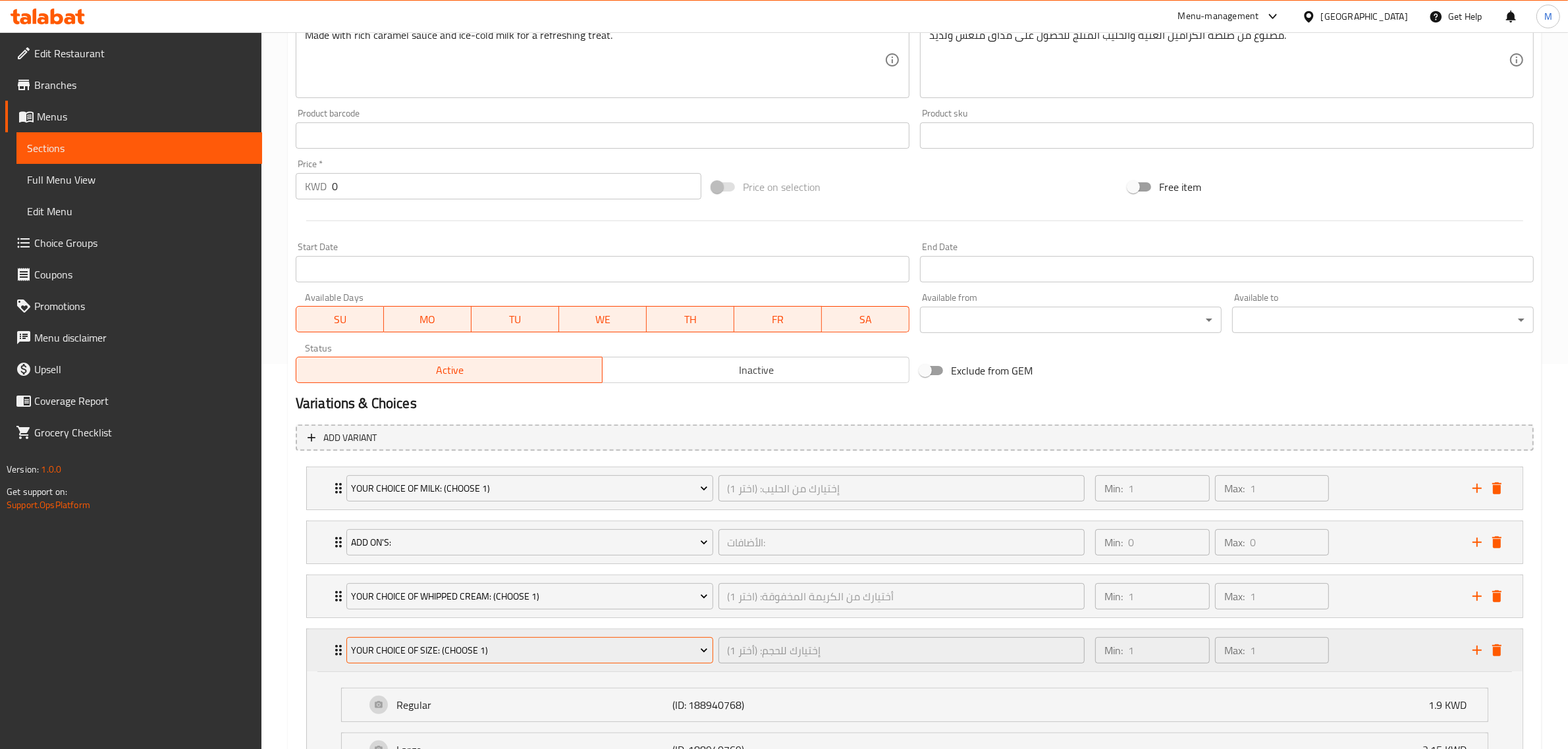
click at [571, 650] on span "Your Choice of Size: (Choose 1)" at bounding box center [529, 650] width 357 height 16
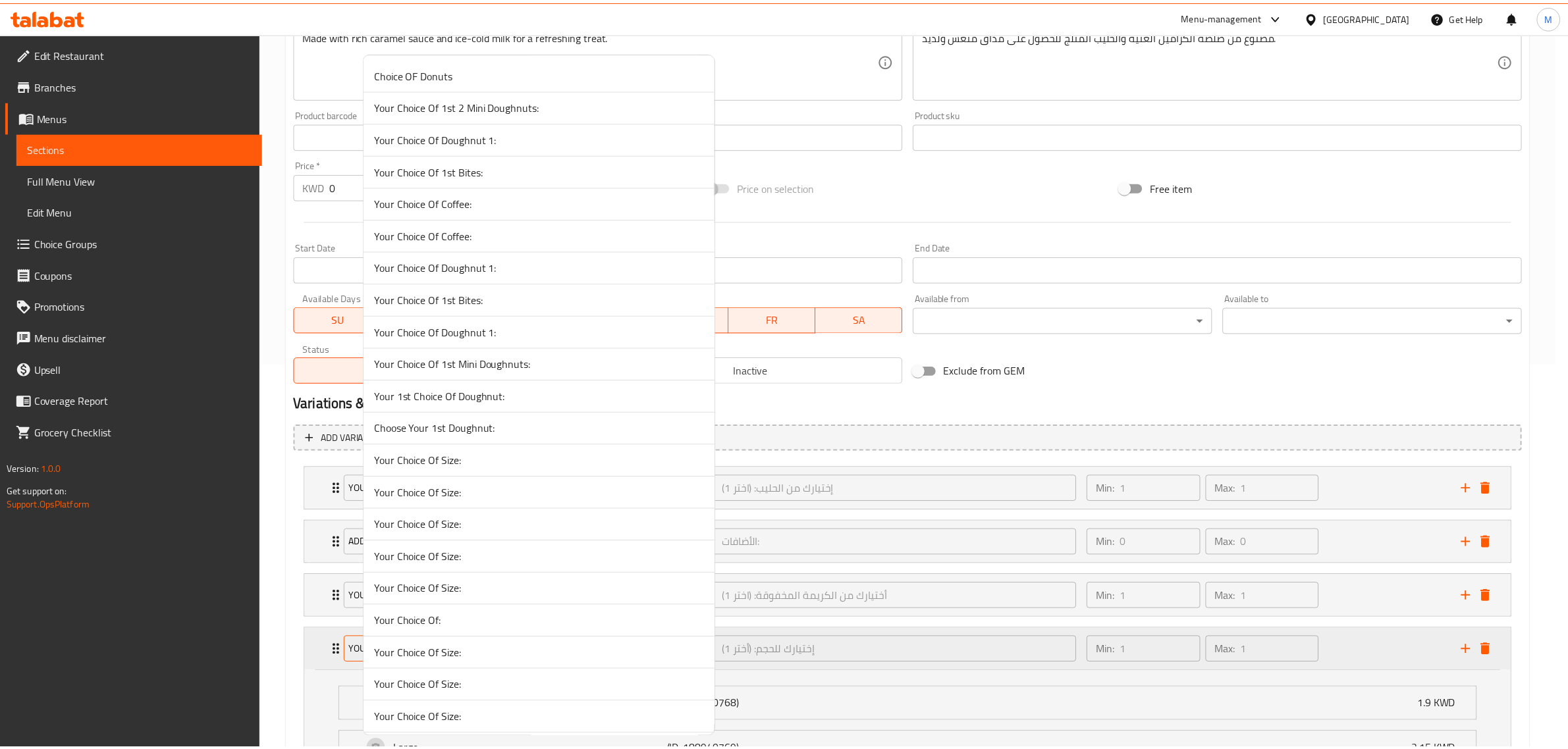
scroll to position [9229, 0]
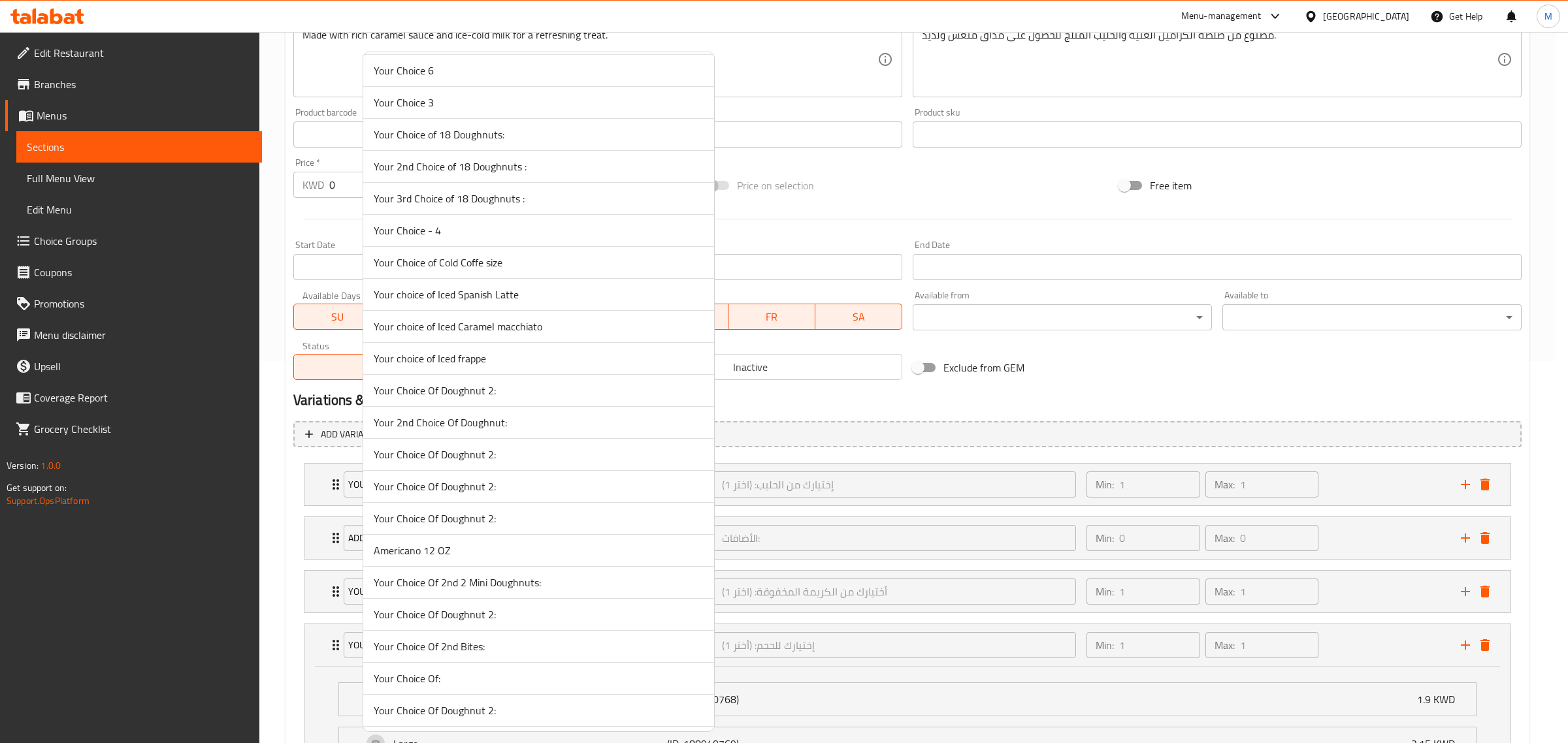
click at [479, 367] on span "Your choice of Iced frappe" at bounding box center [538, 359] width 330 height 16
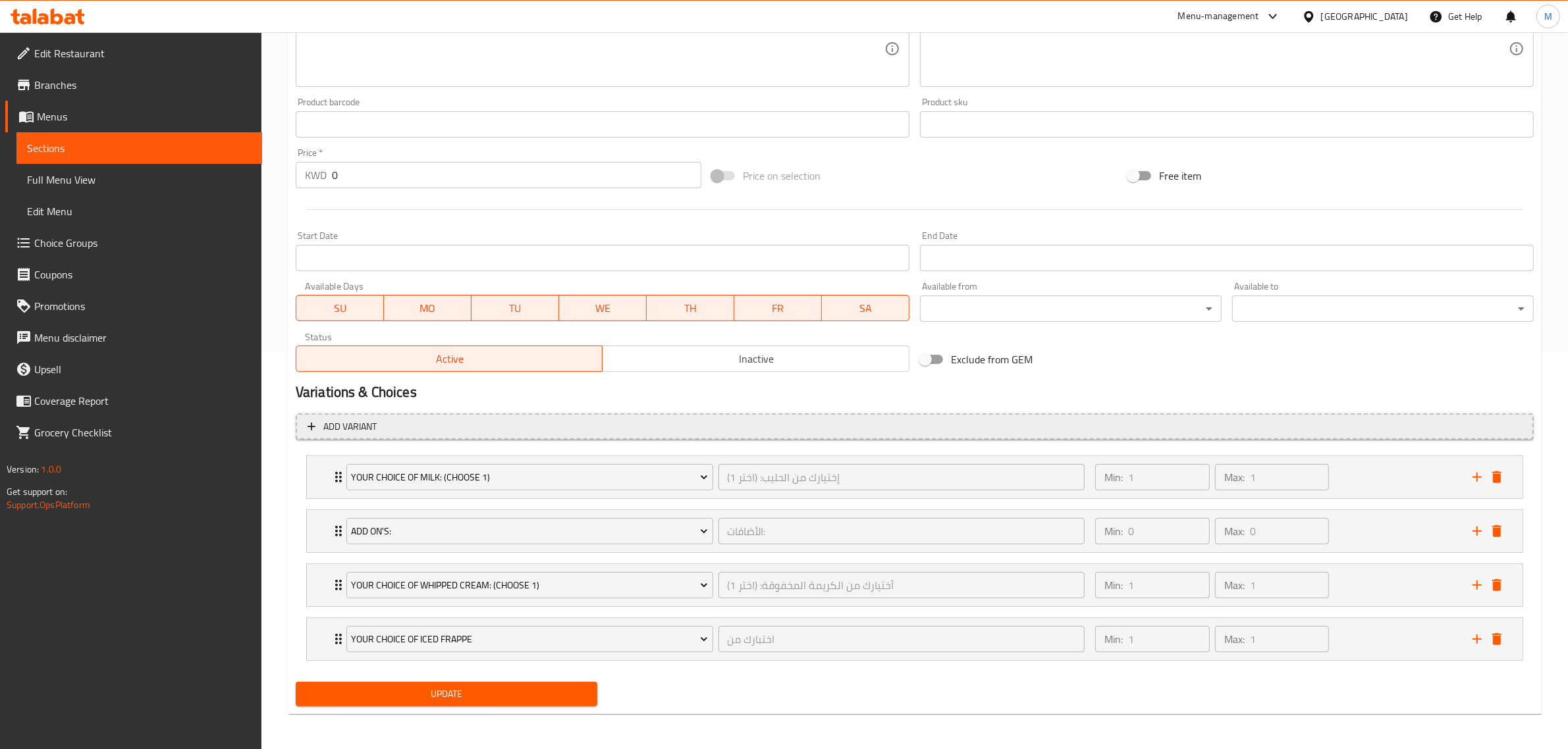
scroll to position [399, 0]
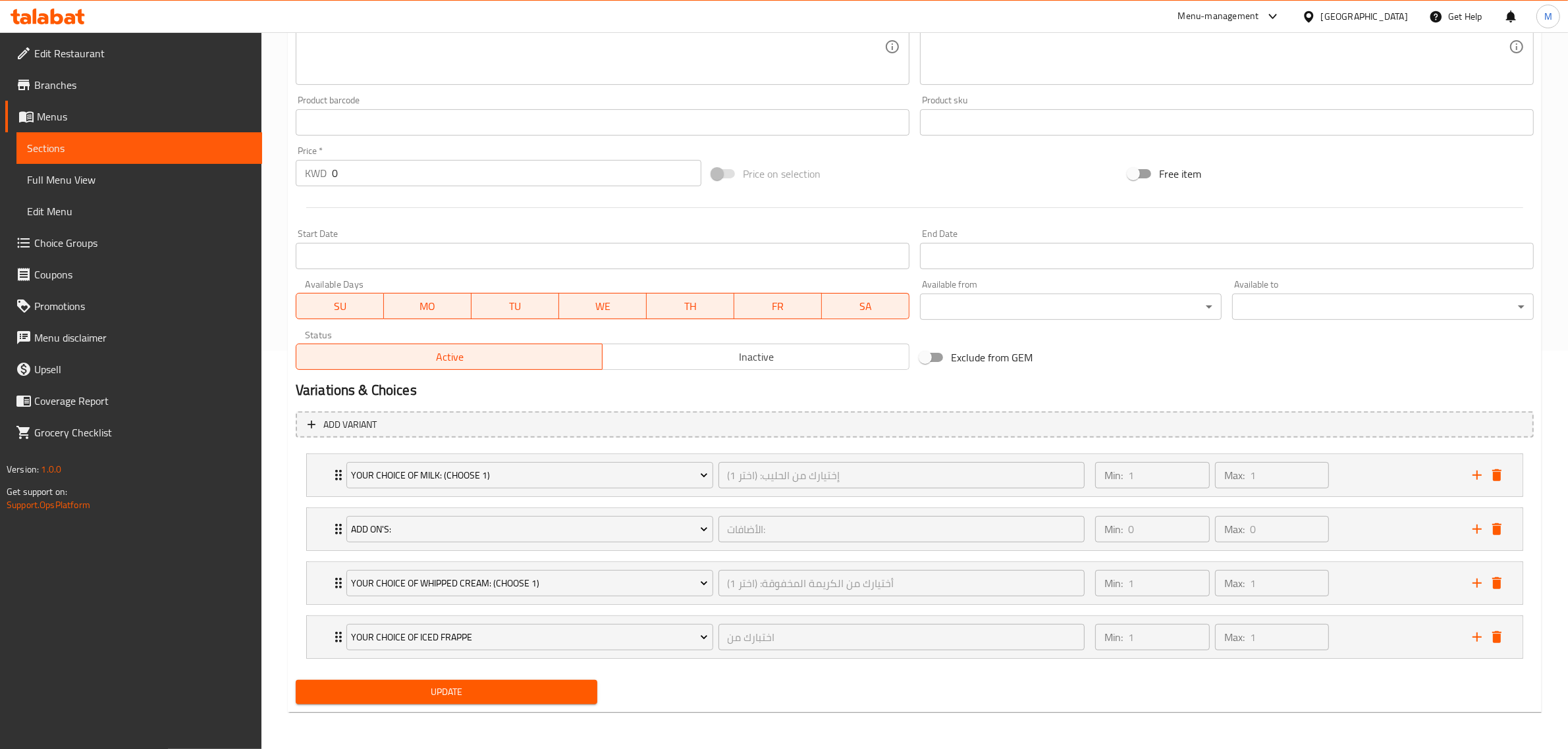
click at [524, 695] on span "Update" at bounding box center [446, 692] width 281 height 16
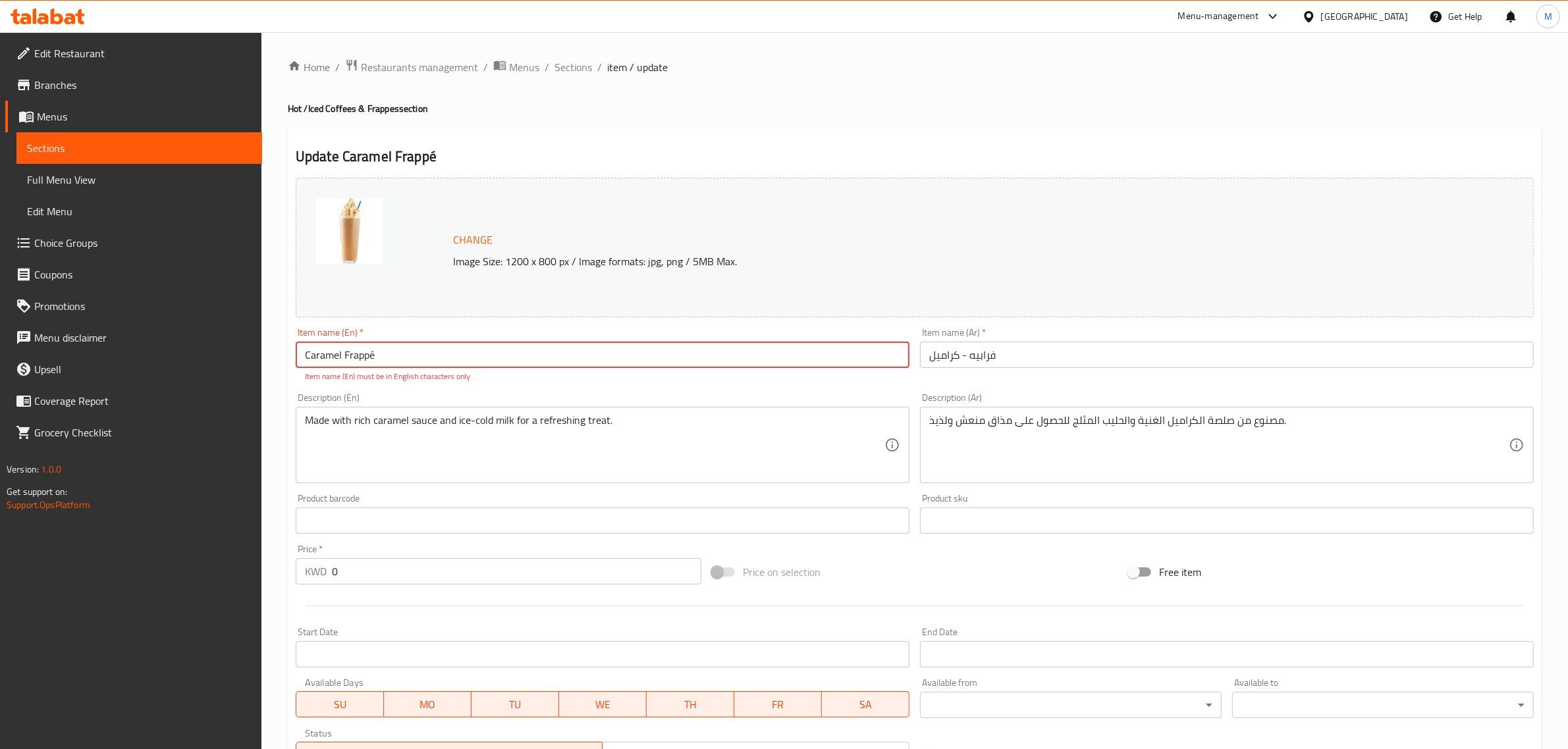
click at [403, 350] on input "Caramel Frappé" at bounding box center [602, 355] width 614 height 27
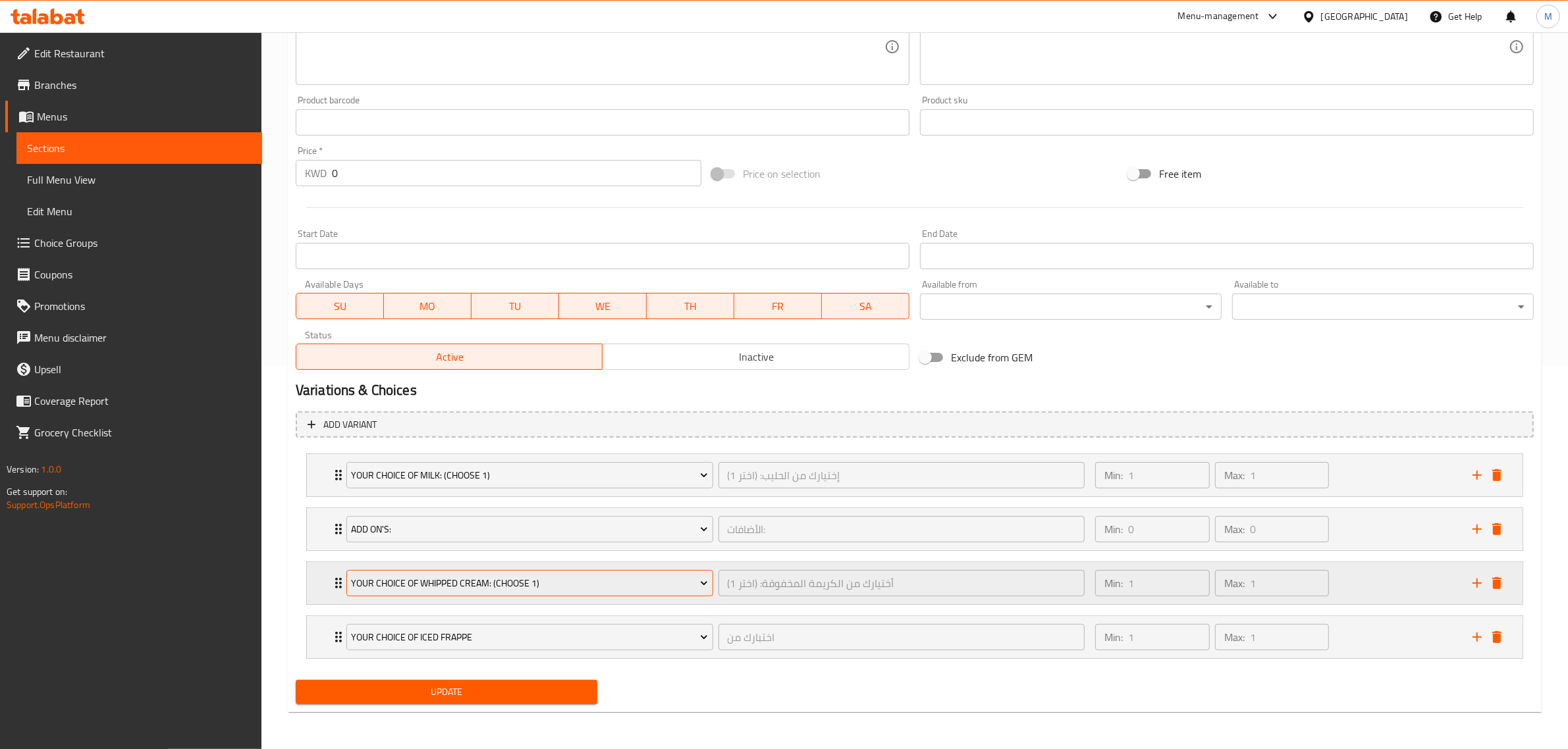
scroll to position [385, 0]
type input "Caramel Frappe"
click at [485, 695] on span "Update" at bounding box center [446, 692] width 281 height 16
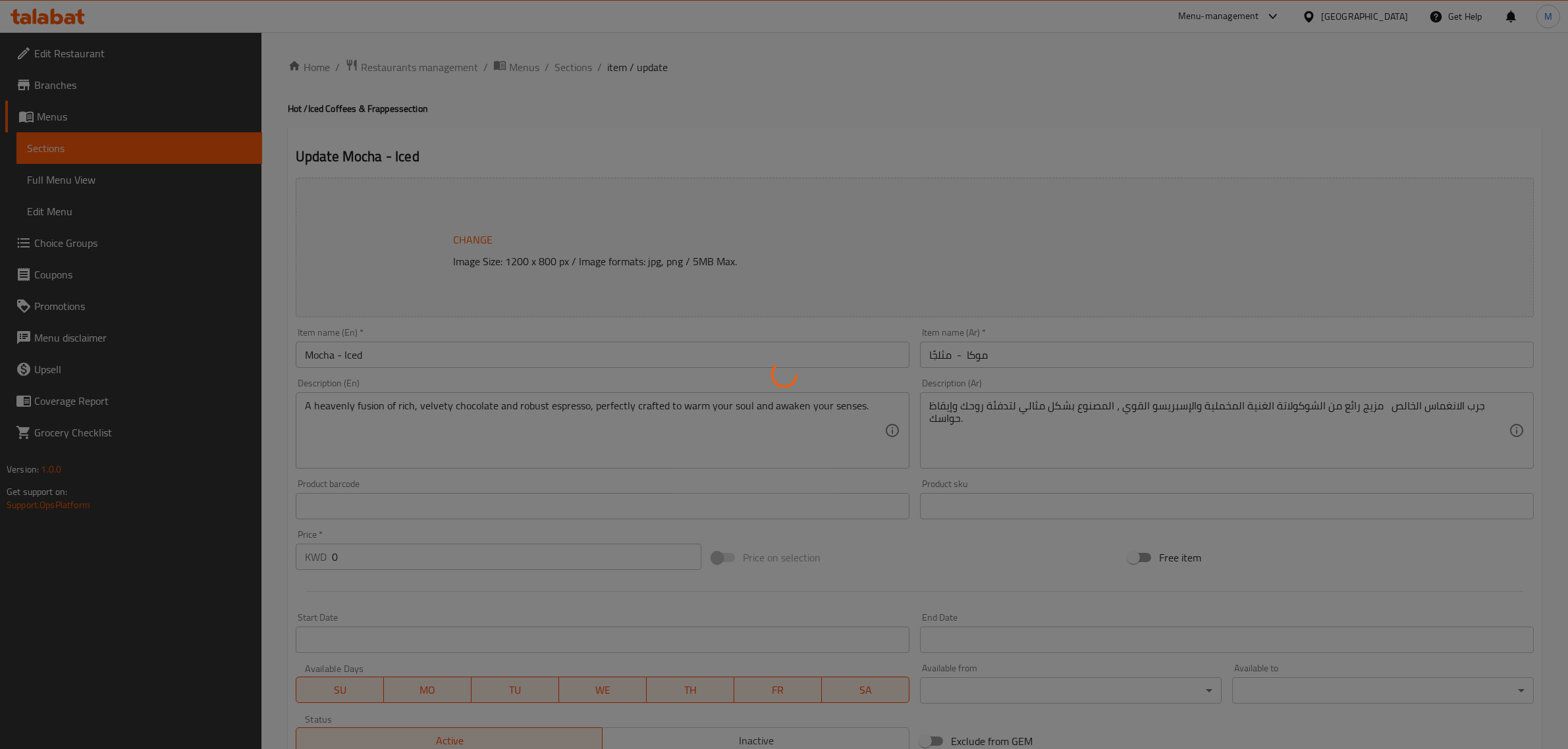
type input "إختيارك من الحليب: (اختر 1)"
type input "1"
type input "الأضافات:"
type input "0"
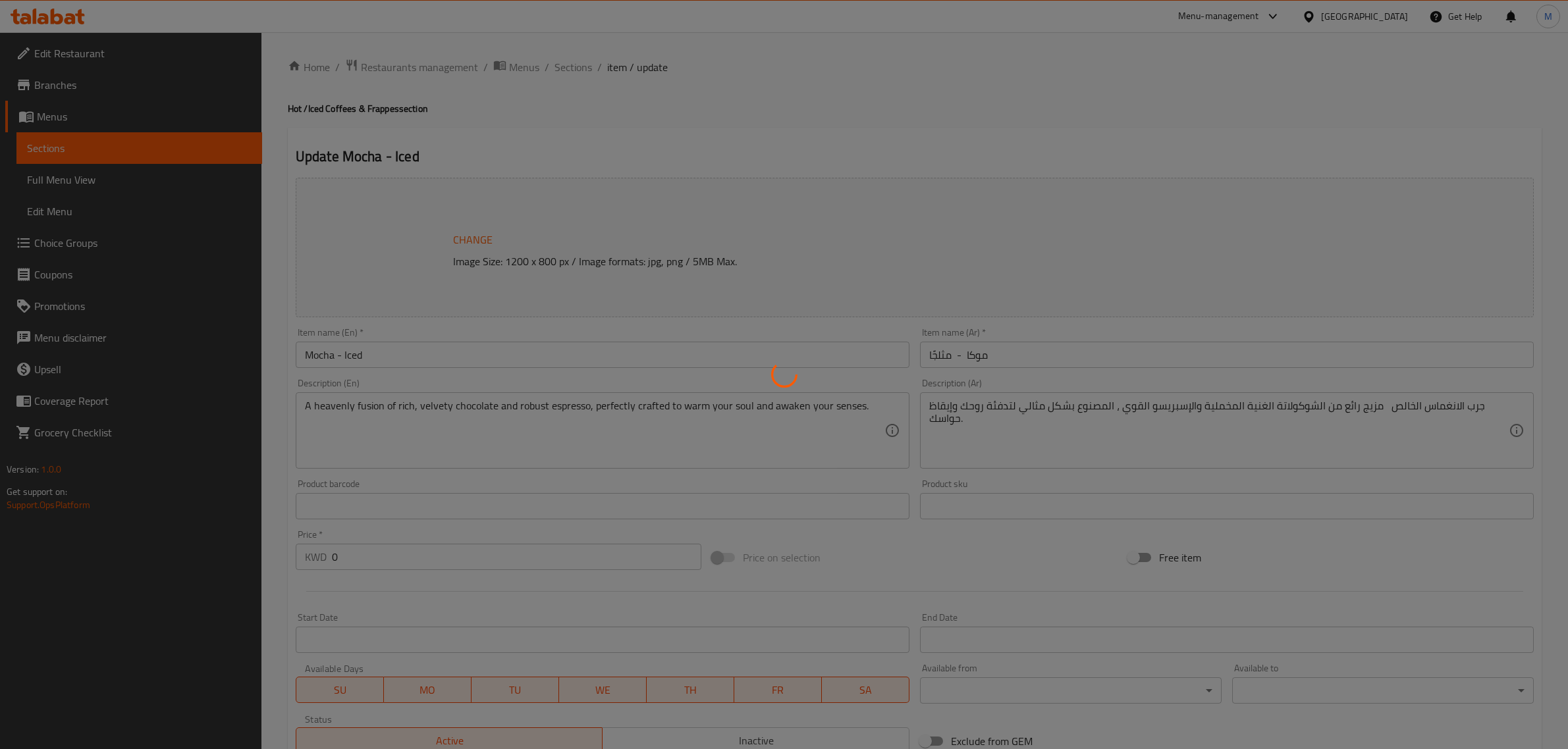
type input "0"
type input "أختيارك من الكريمة المخفوقة: (اختر 1)"
type input "1"
type input "اختبارك من"
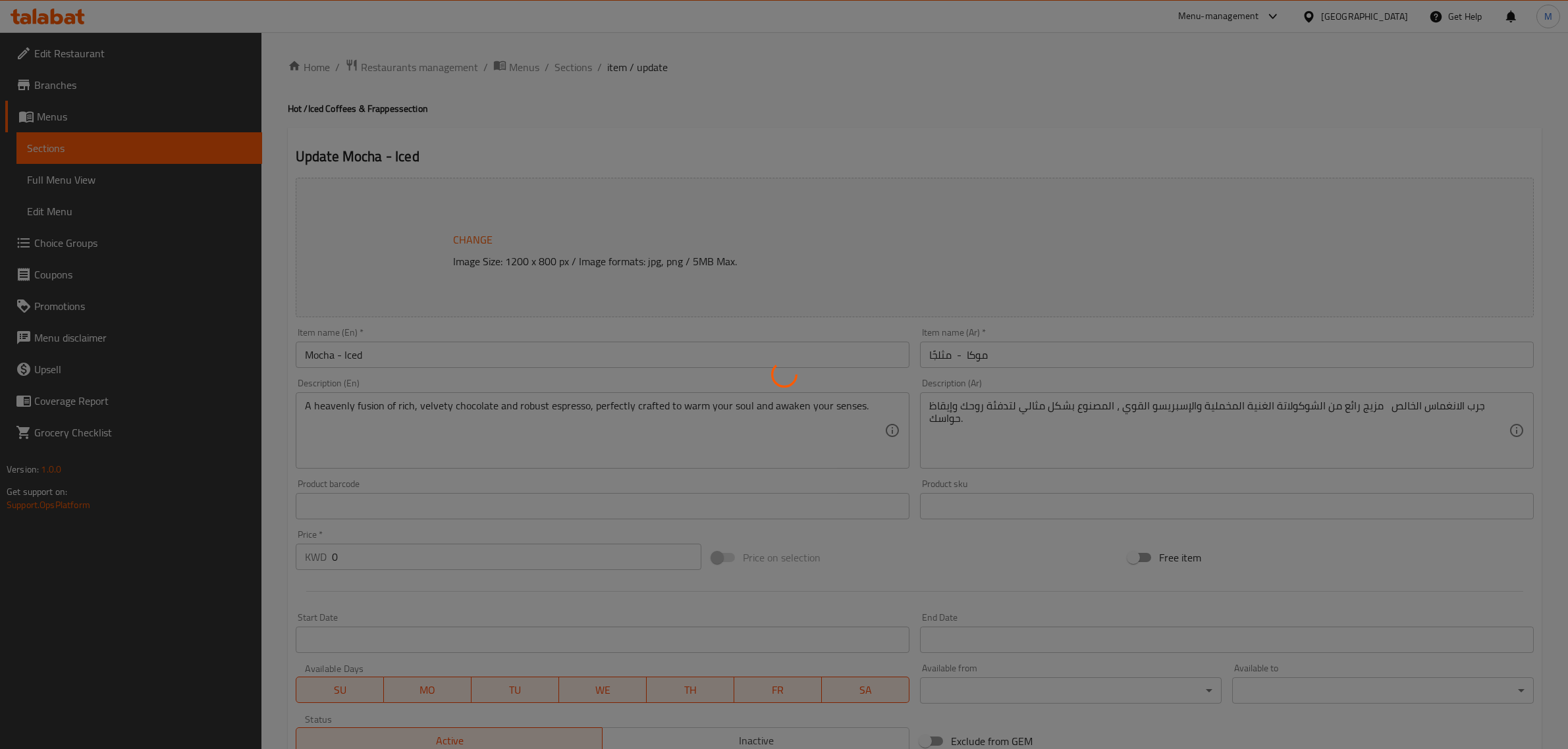
type input "1"
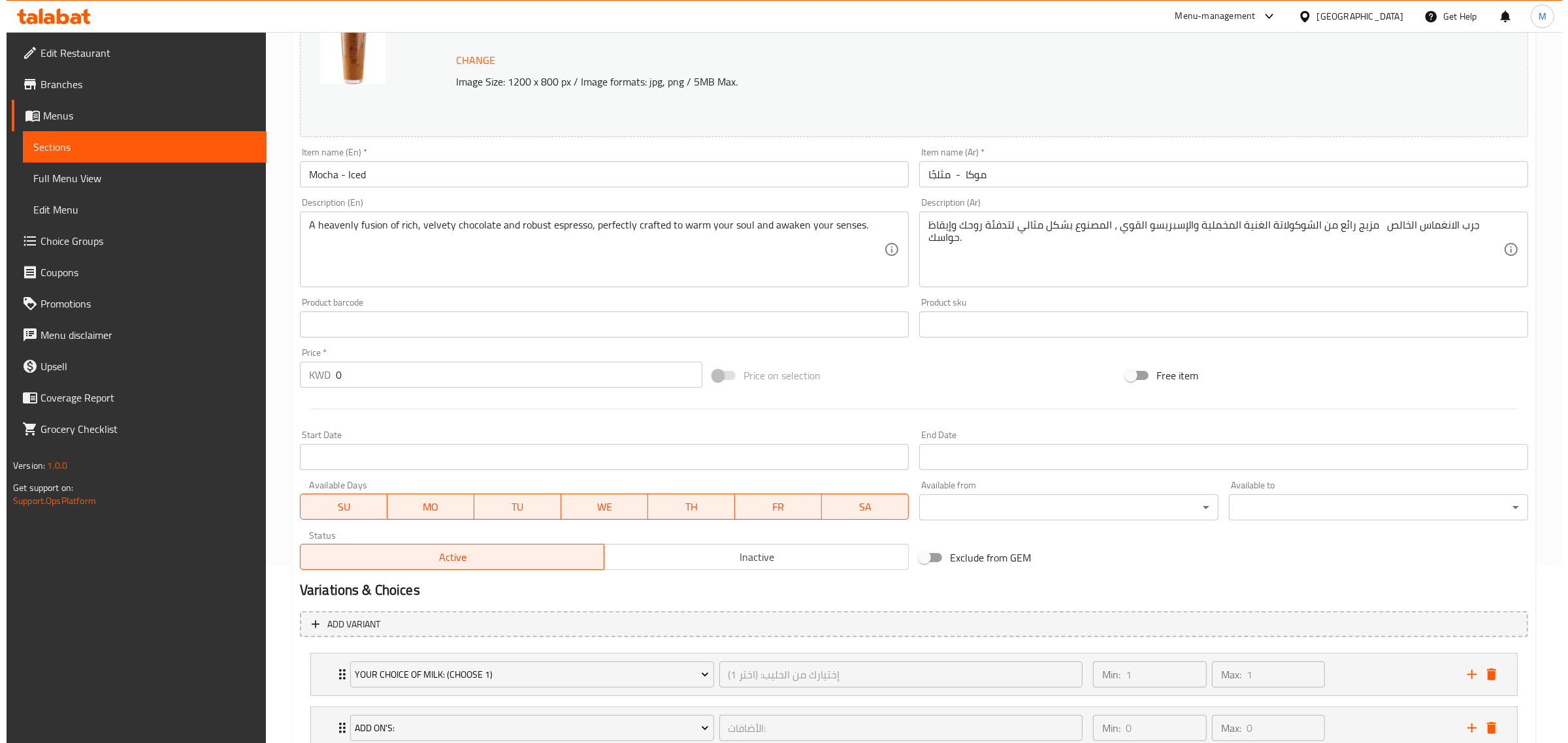
scroll to position [382, 0]
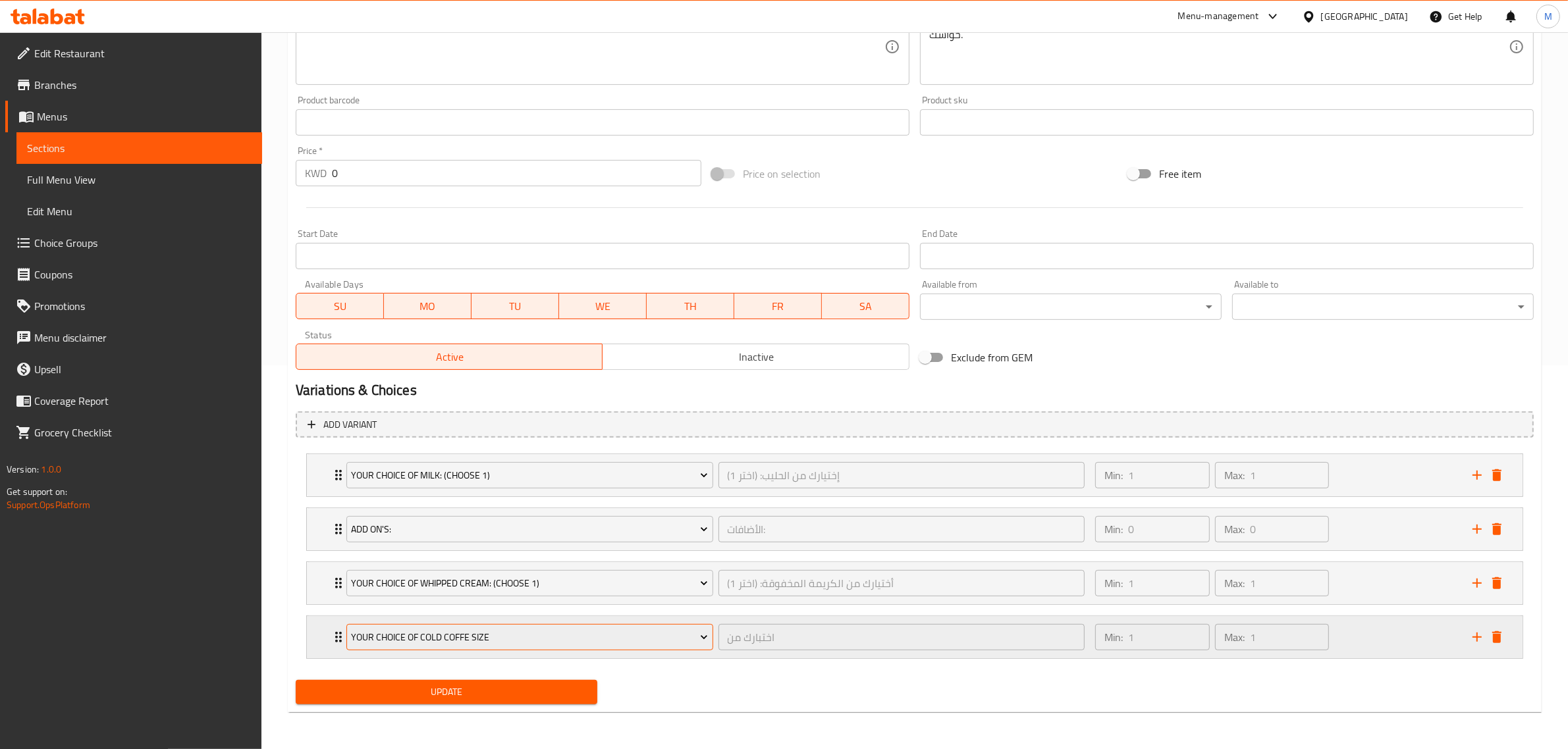
click at [620, 643] on span "Your Choice of Cold Coffe size" at bounding box center [529, 638] width 357 height 16
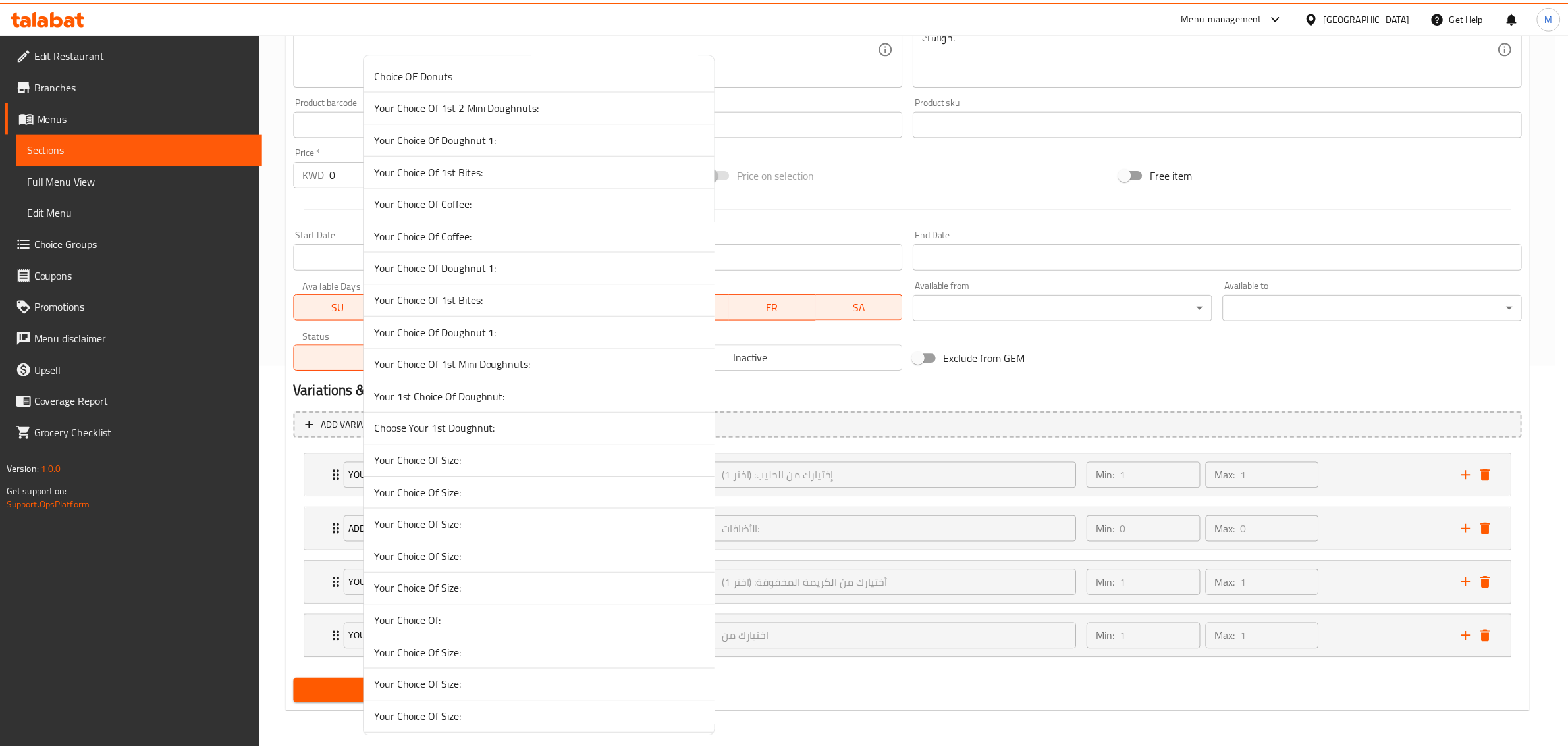
scroll to position [9229, 0]
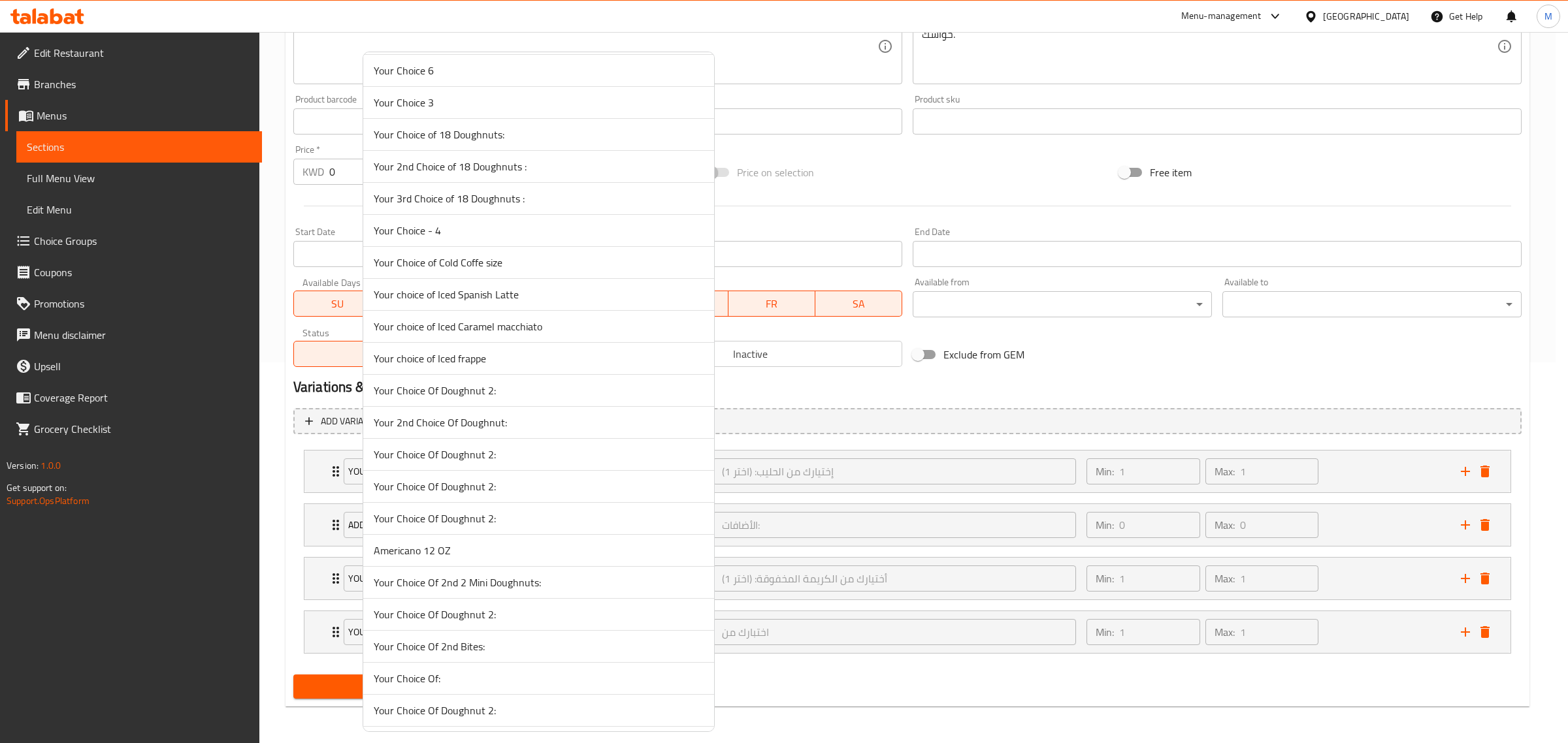
click at [480, 367] on span "Your choice of Iced frappe" at bounding box center [538, 359] width 330 height 16
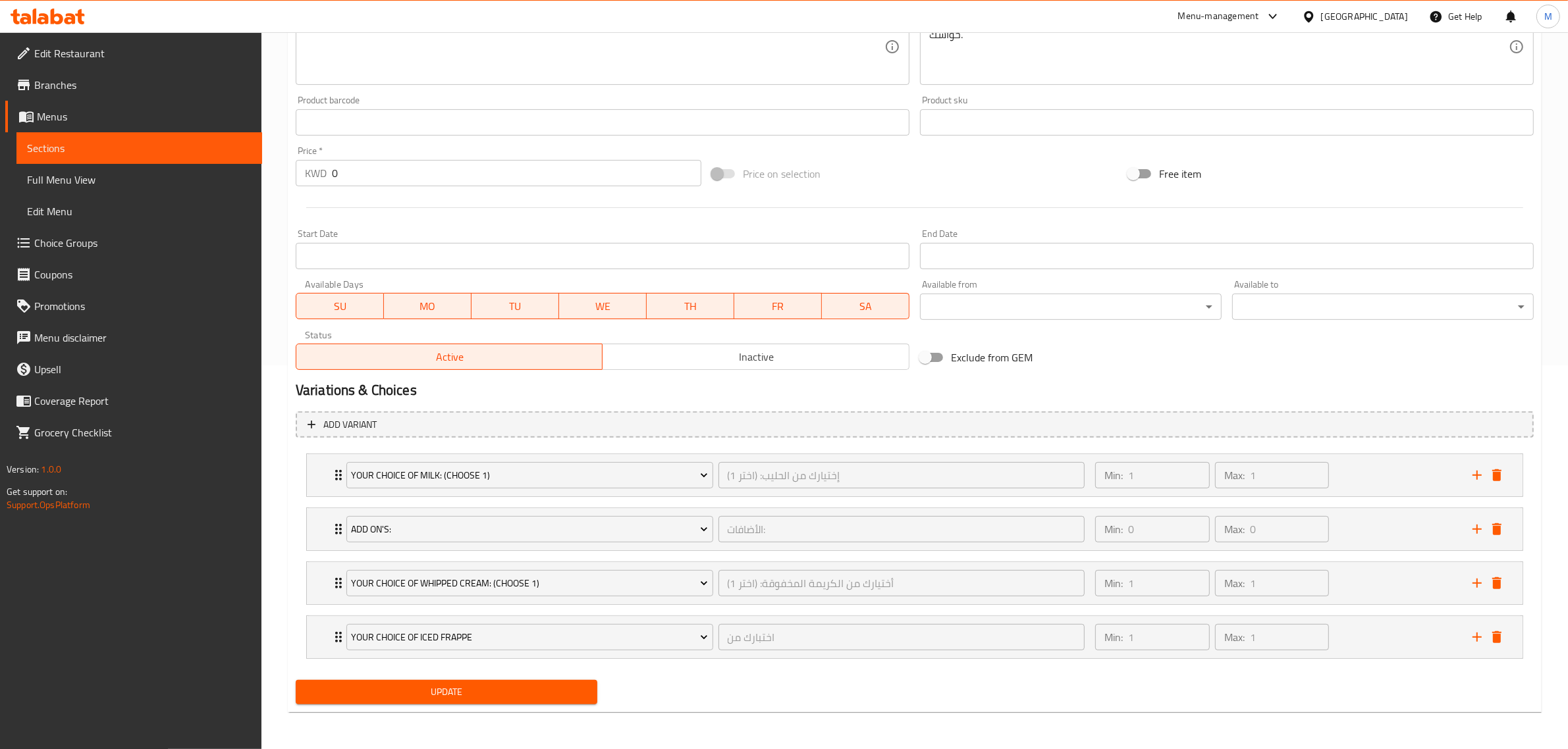
click at [507, 692] on span "Update" at bounding box center [446, 692] width 281 height 16
